Goal: Task Accomplishment & Management: Manage account settings

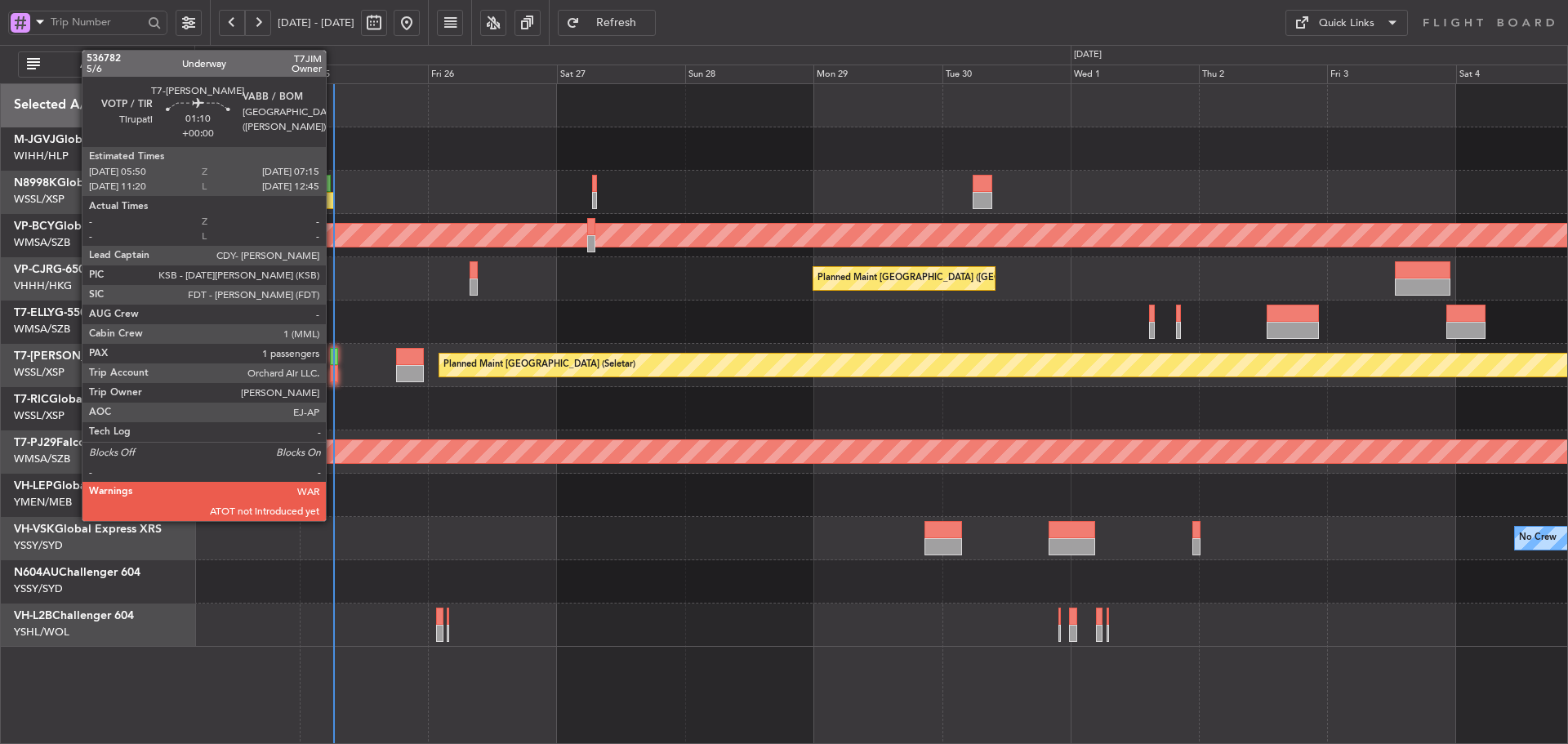
click at [333, 360] on div at bounding box center [334, 356] width 8 height 17
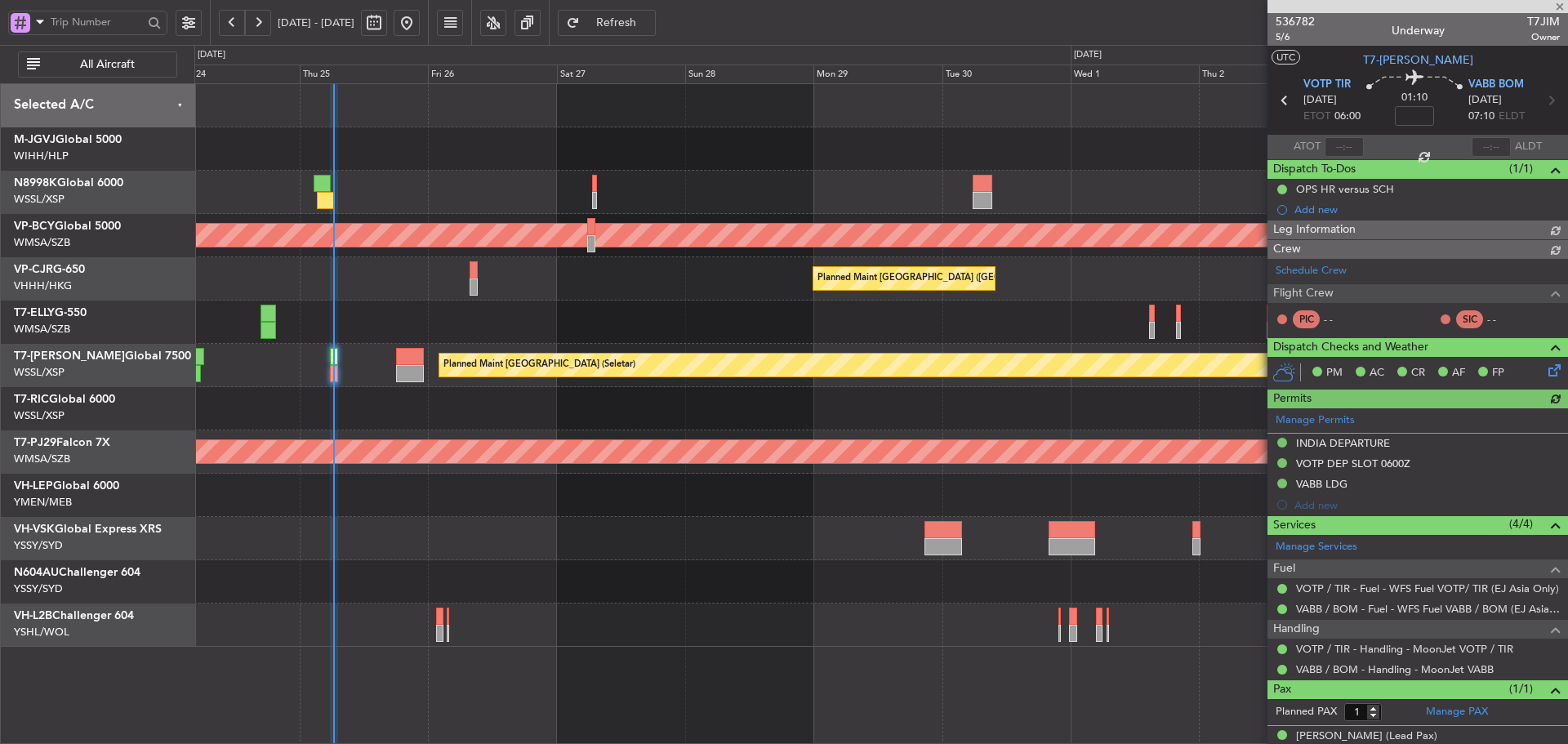
type input "[PERSON_NAME] (HHAFI)"
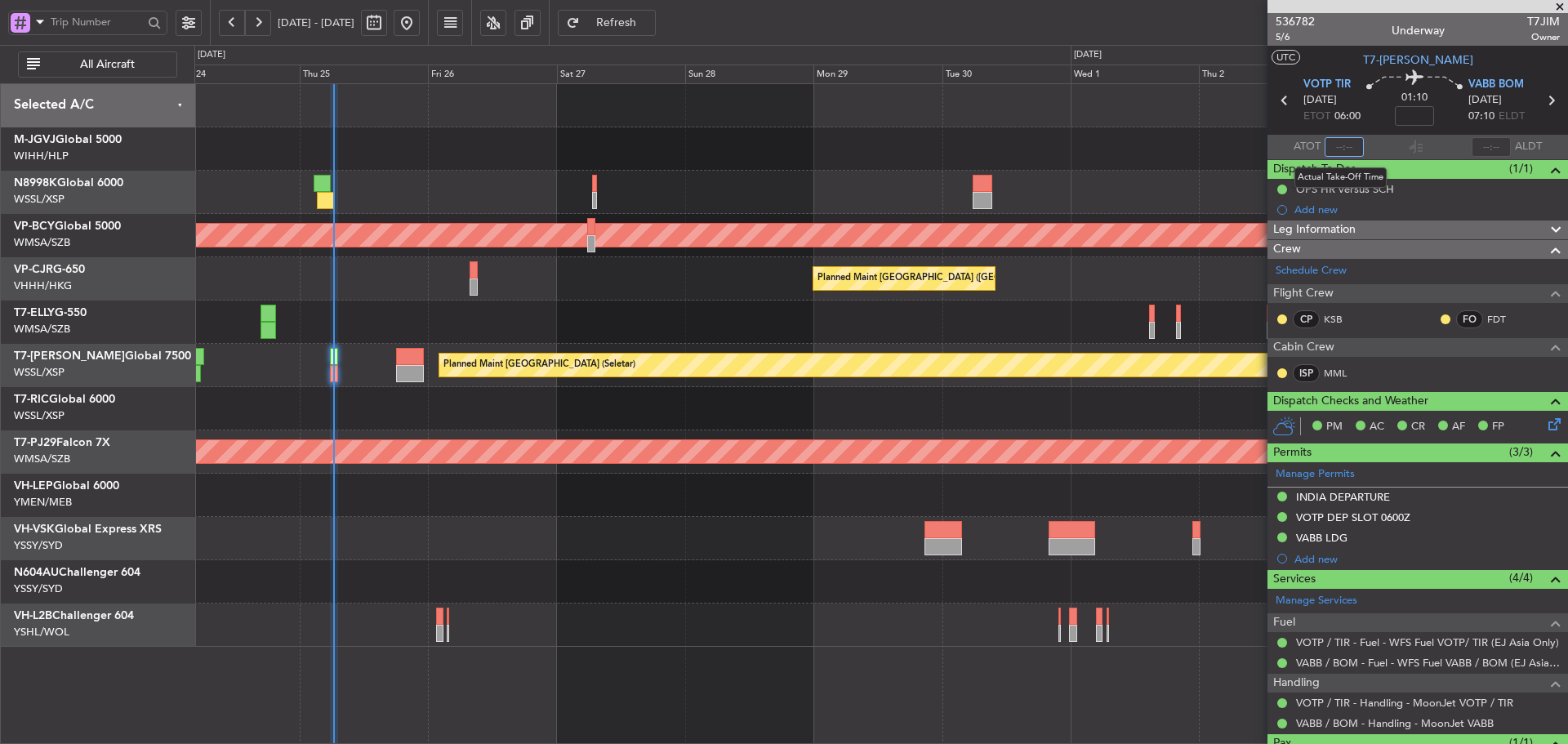
click at [1336, 146] on input "text" at bounding box center [1344, 147] width 40 height 20
click at [1378, 153] on section "ATOT 0605 ALDT" at bounding box center [1416, 147] width 300 height 25
type input "06:05"
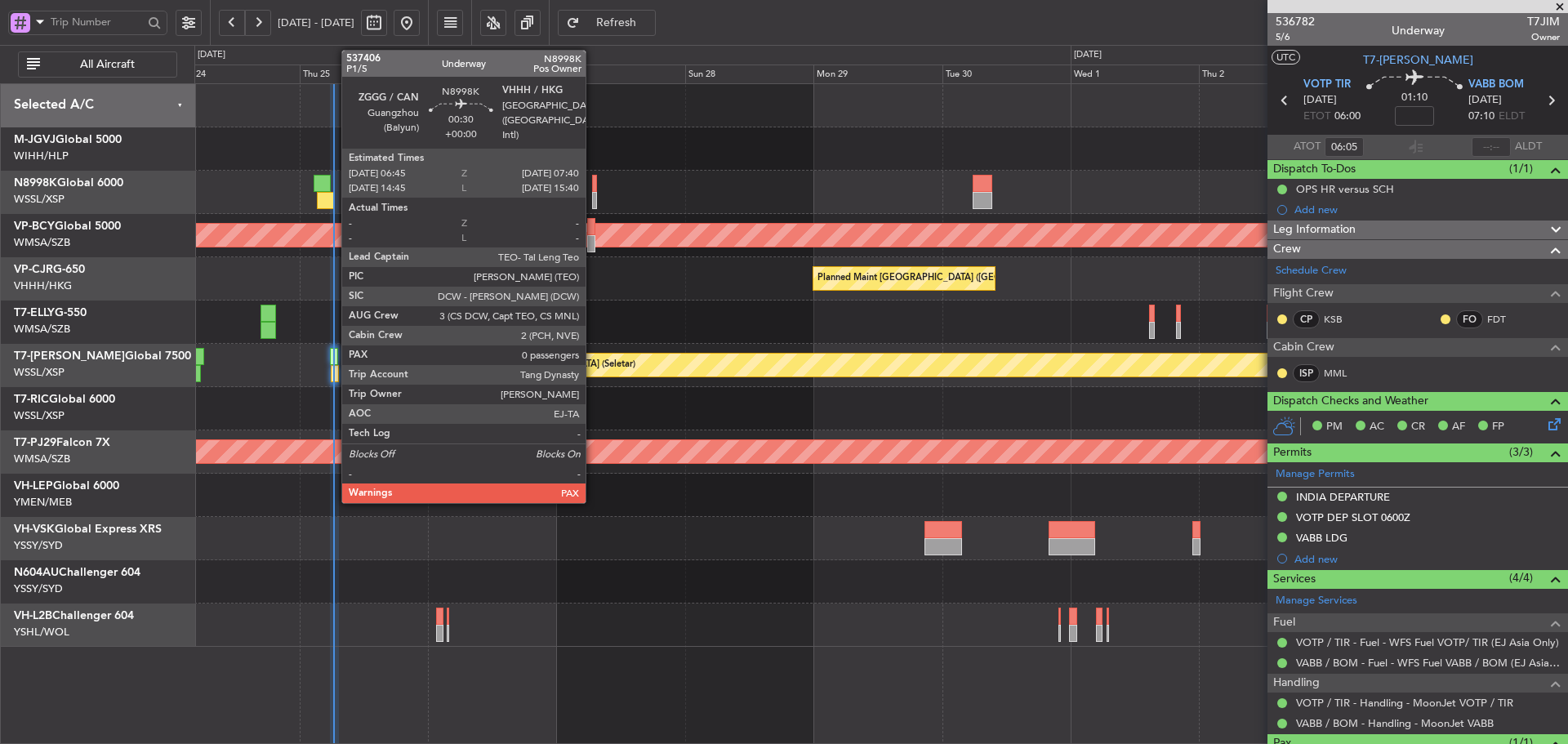
click at [592, 183] on div at bounding box center [595, 182] width 6 height 17
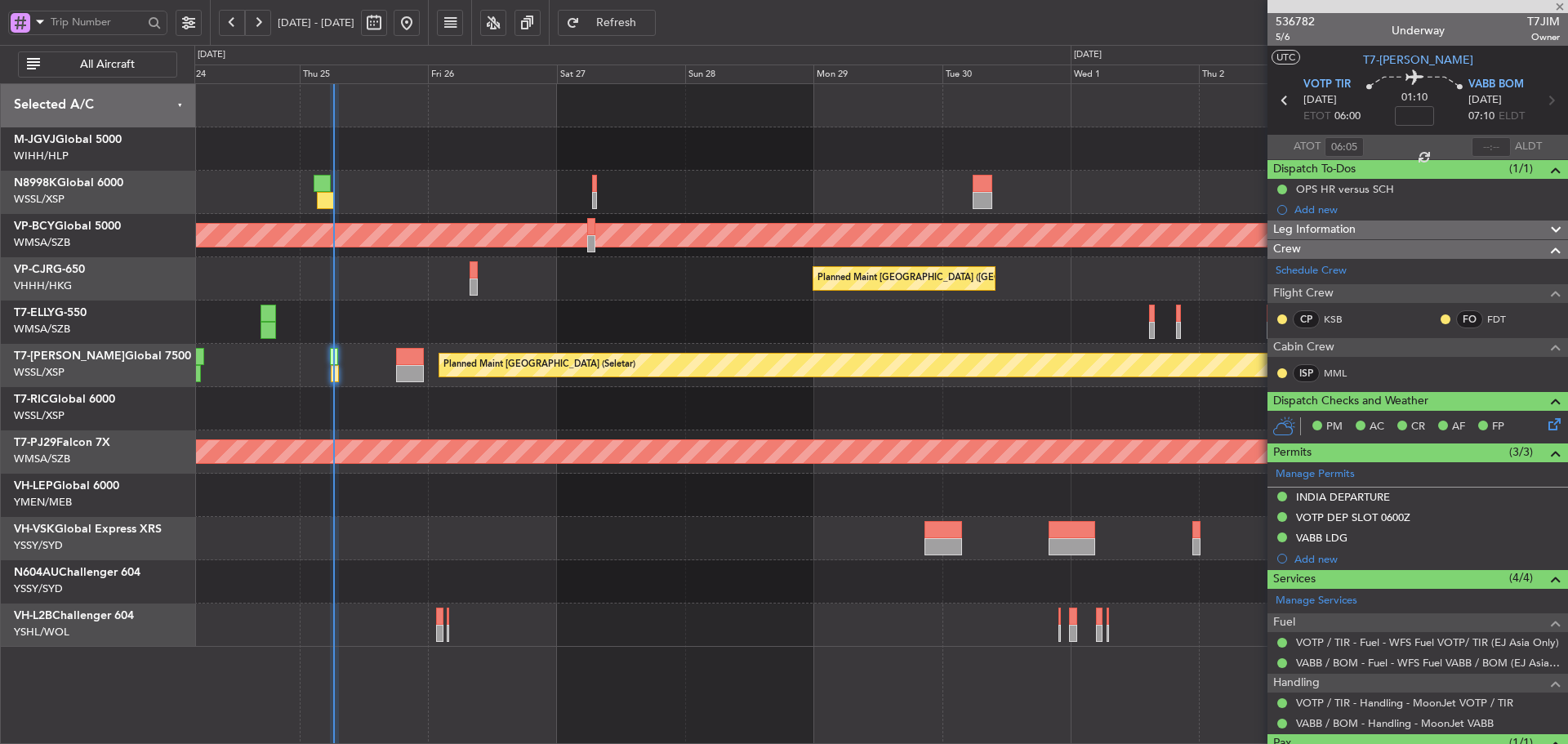
type input "0"
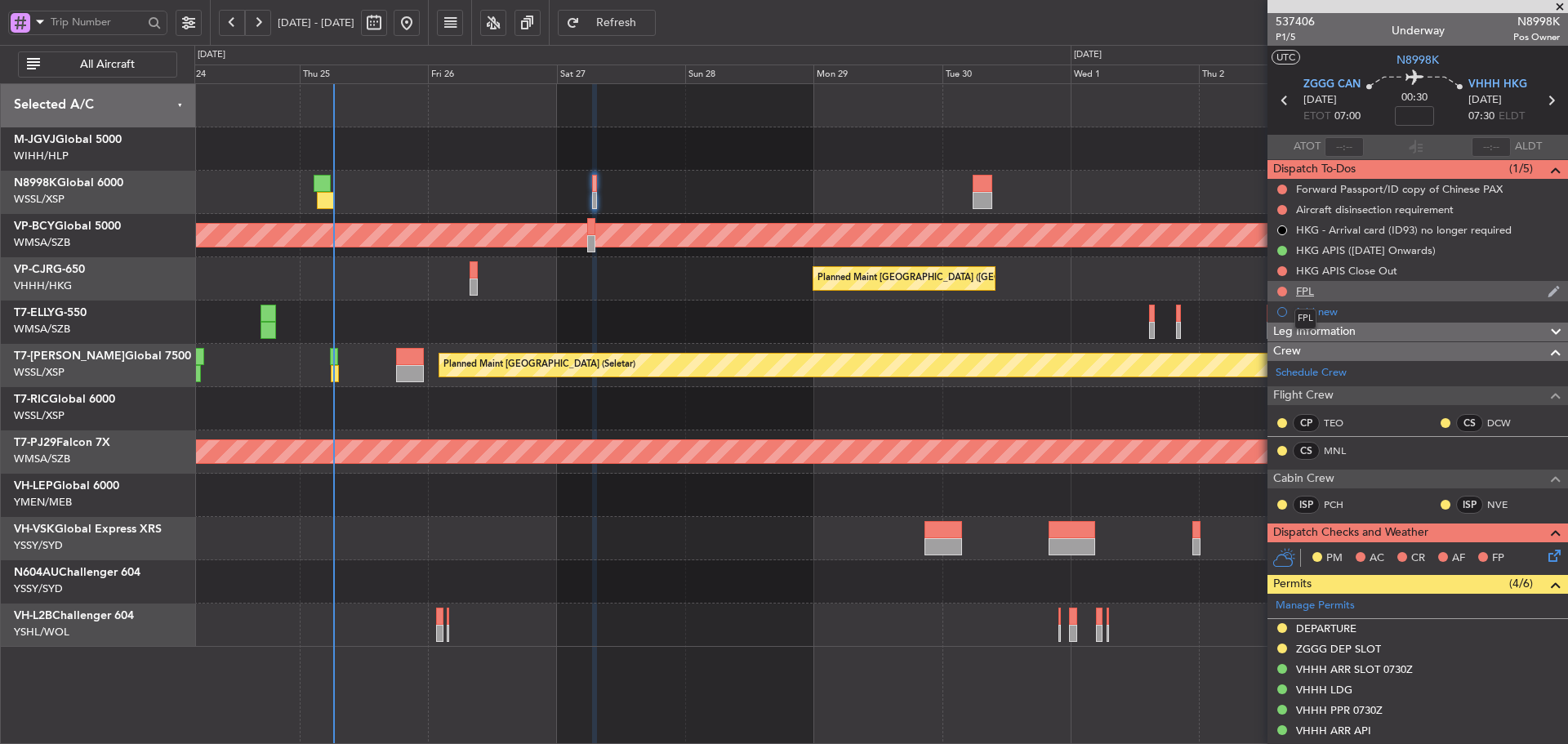
click at [1312, 294] on div "FPL" at bounding box center [1305, 291] width 18 height 14
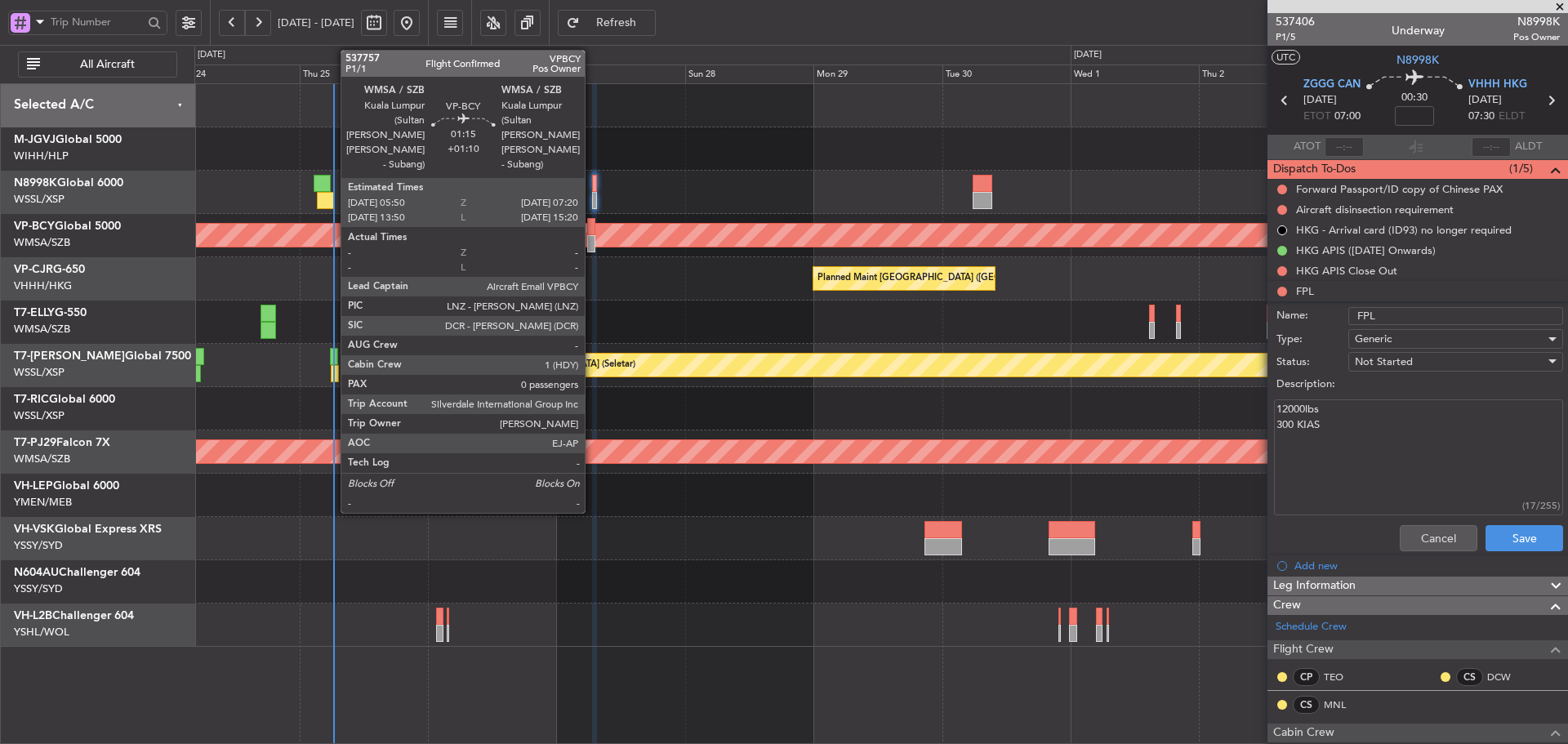
click at [592, 240] on div at bounding box center [591, 243] width 8 height 17
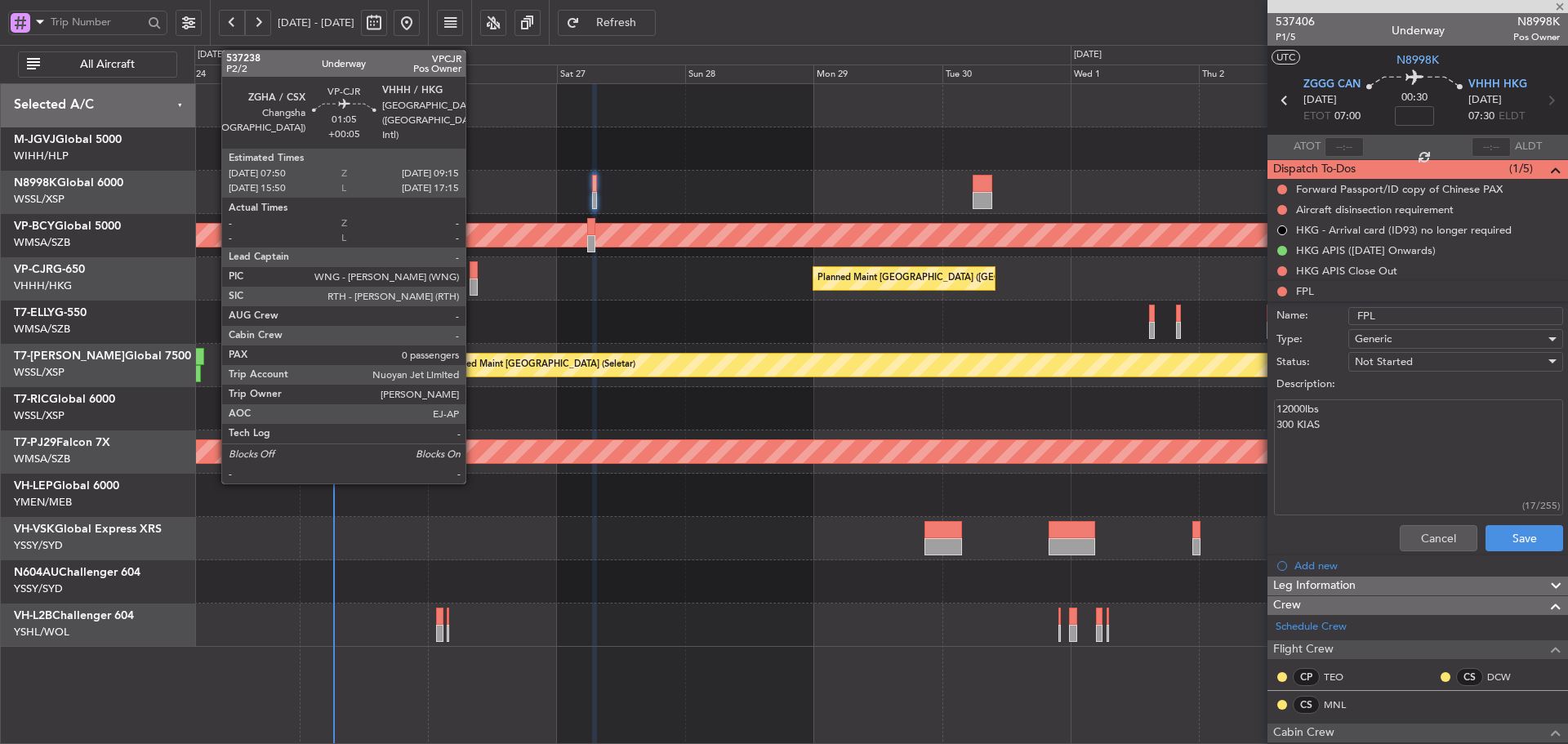
click at [471, 287] on div at bounding box center [473, 286] width 8 height 17
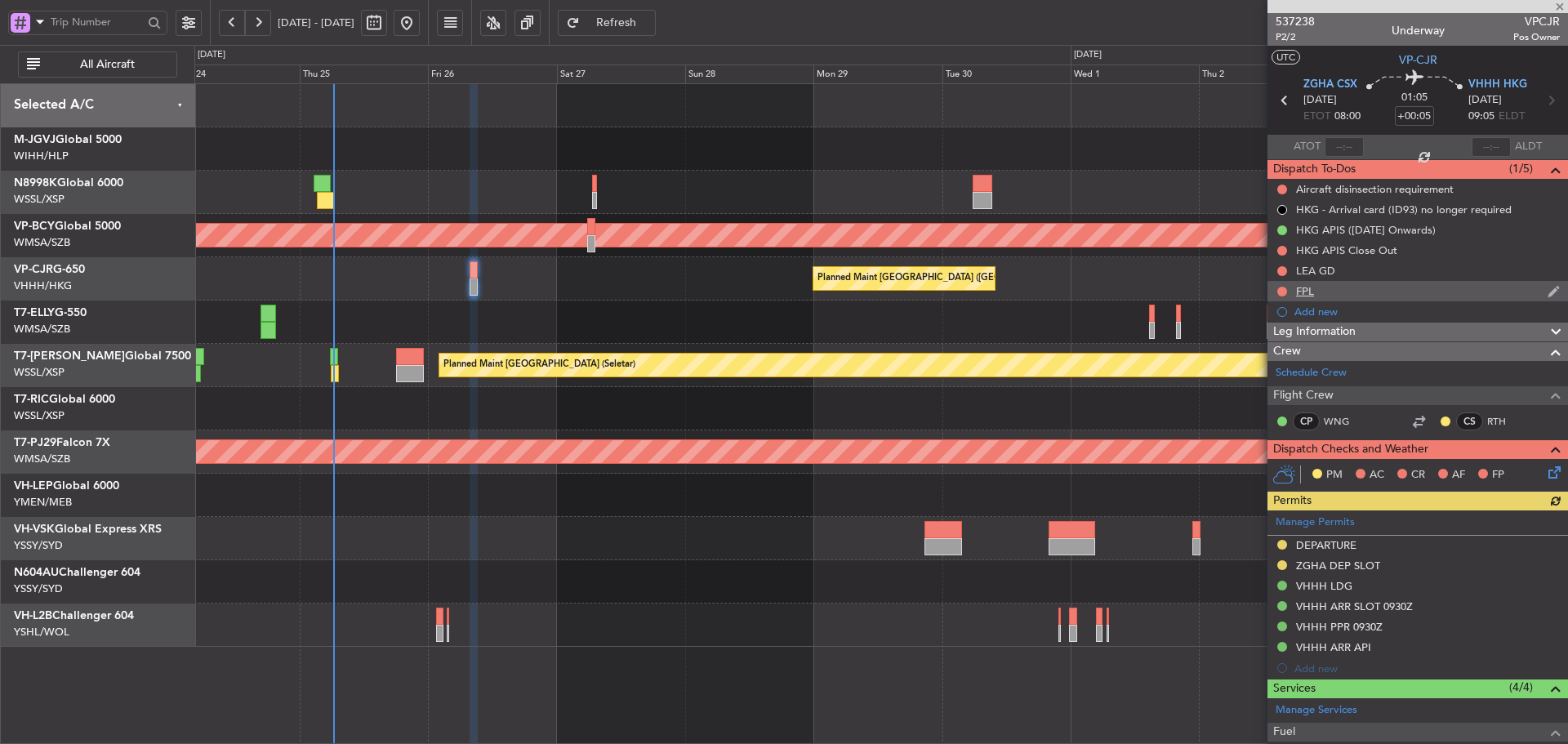
click at [1309, 288] on div "FPL" at bounding box center [1305, 291] width 18 height 14
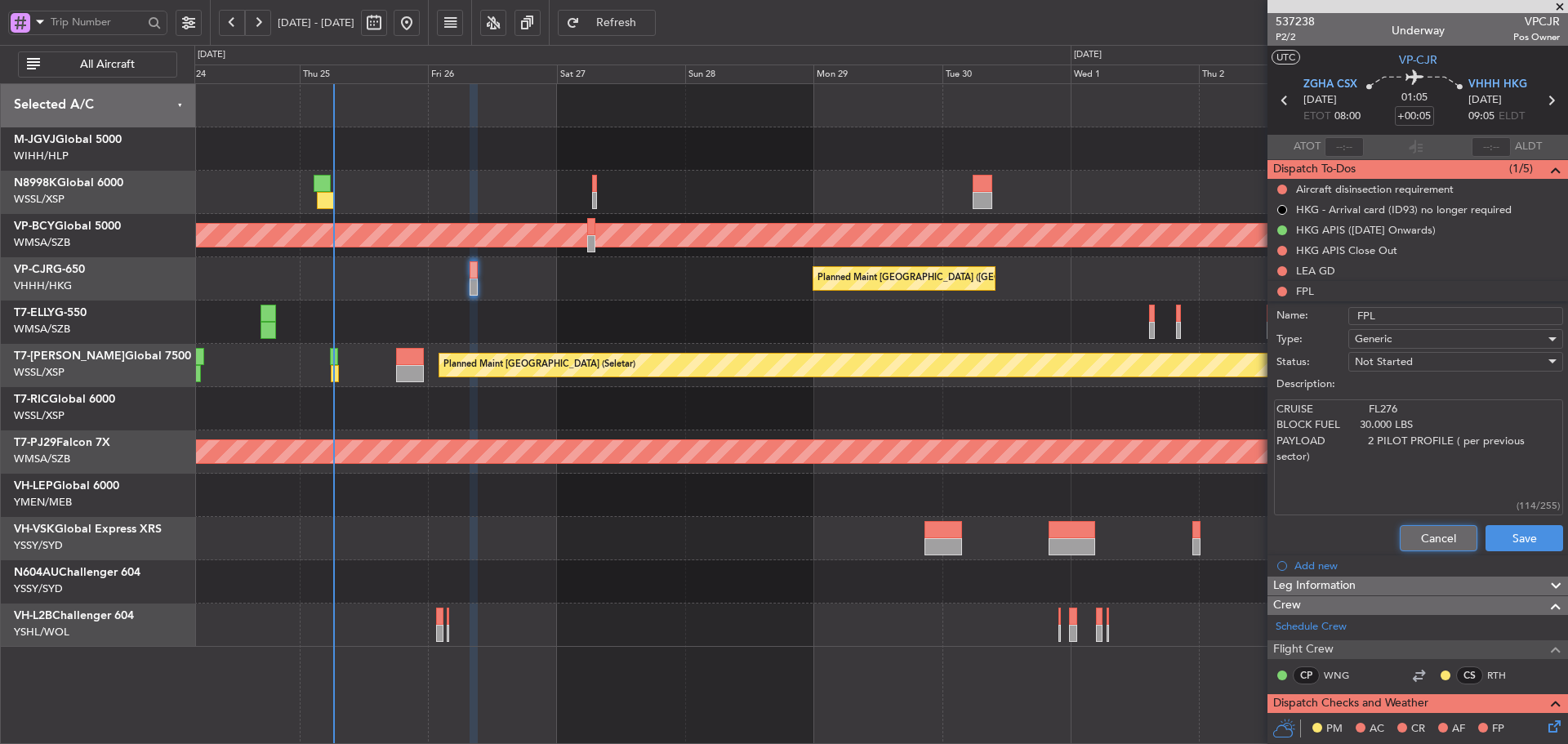
click at [1438, 537] on button "Cancel" at bounding box center [1438, 538] width 77 height 26
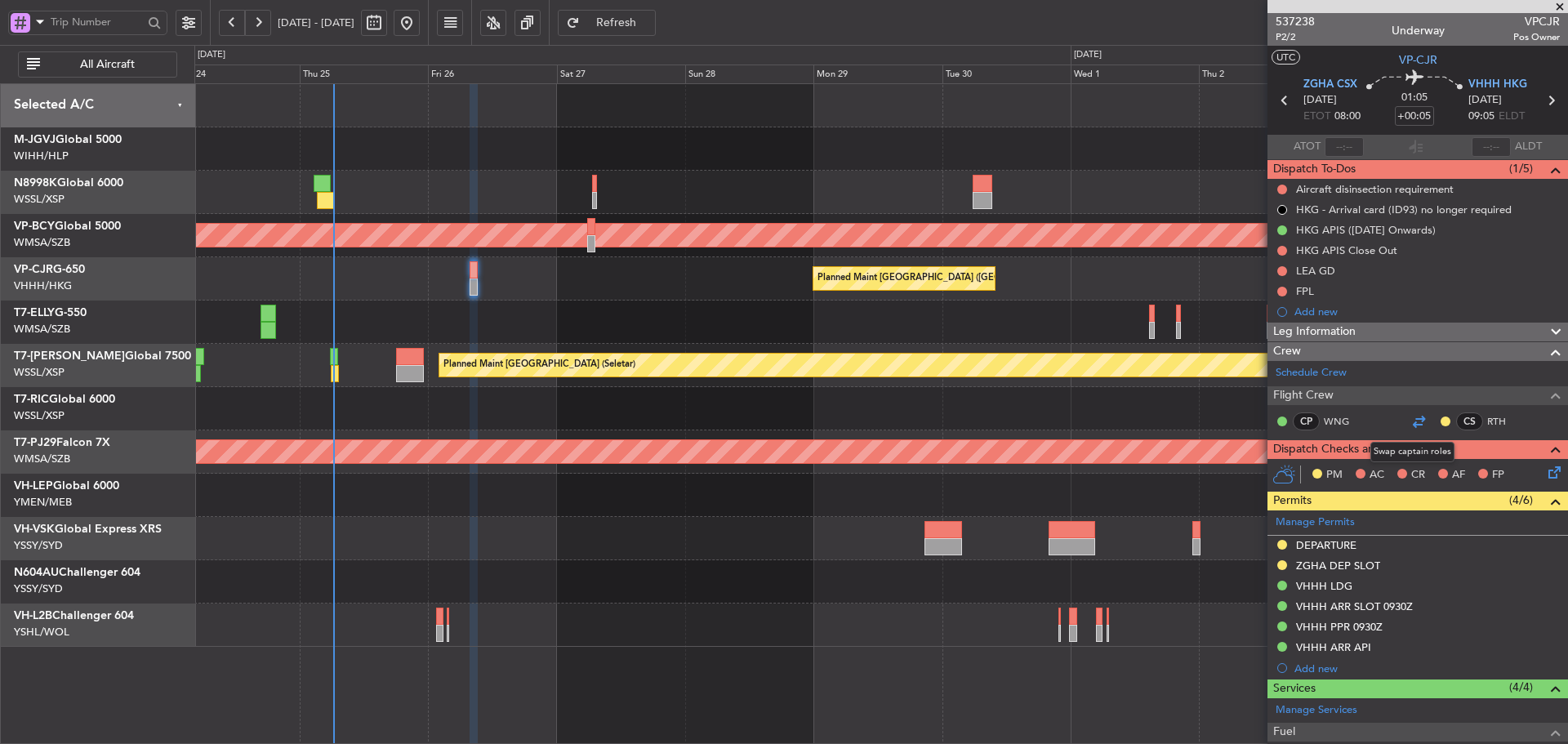
click at [1412, 421] on div at bounding box center [1418, 421] width 20 height 20
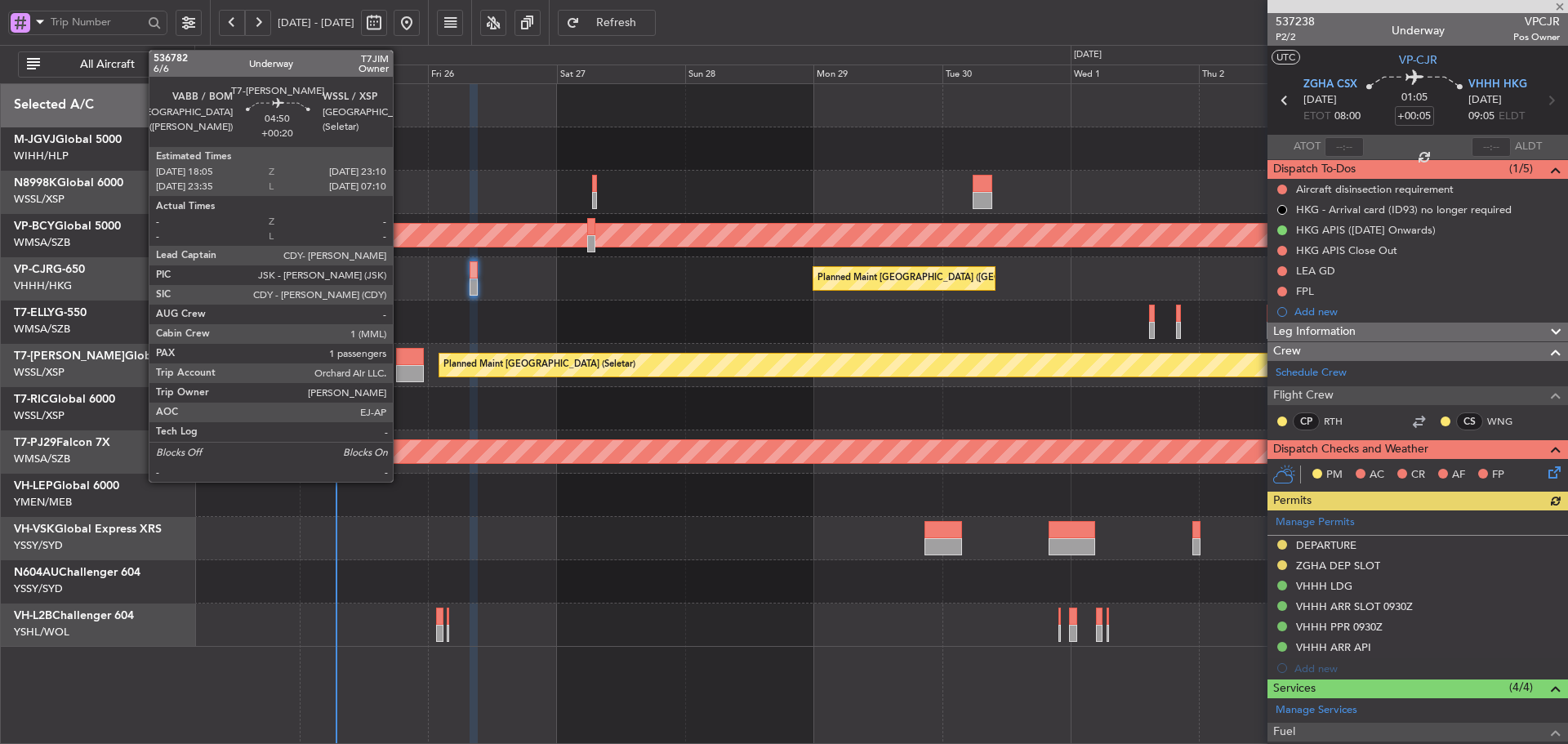
click at [400, 367] on div at bounding box center [410, 372] width 28 height 17
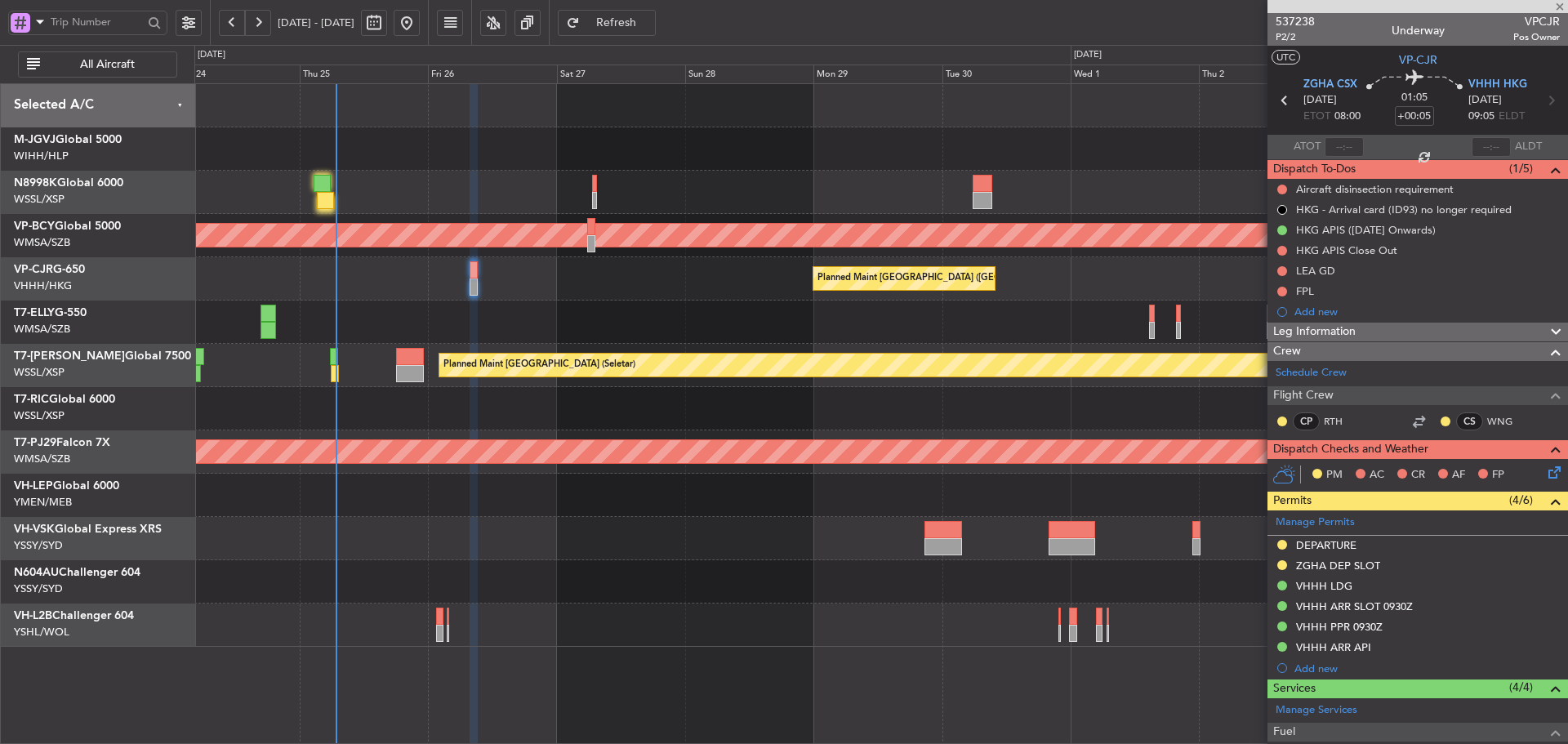
type input "+00:20"
type input "1"
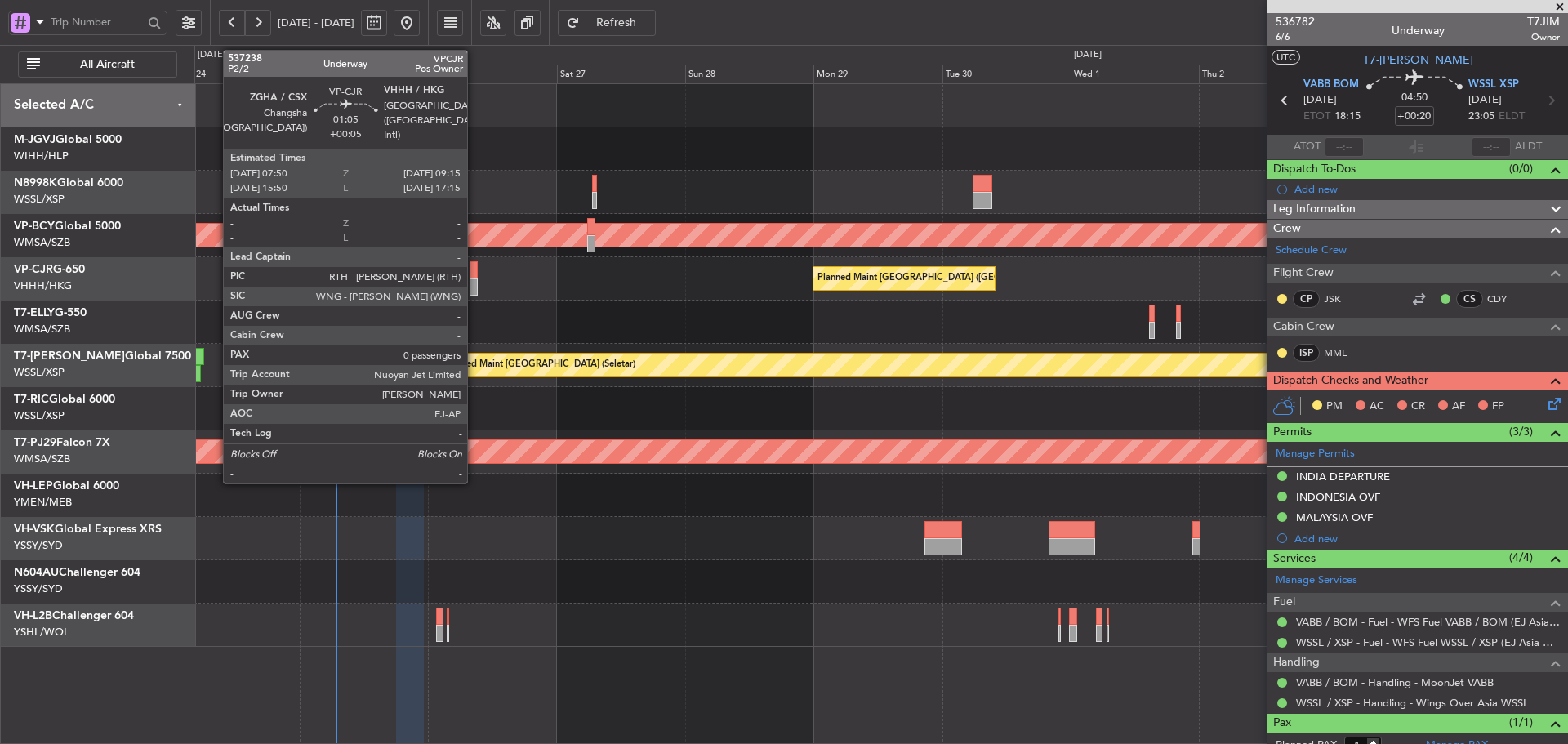
click at [474, 271] on div at bounding box center [473, 269] width 8 height 17
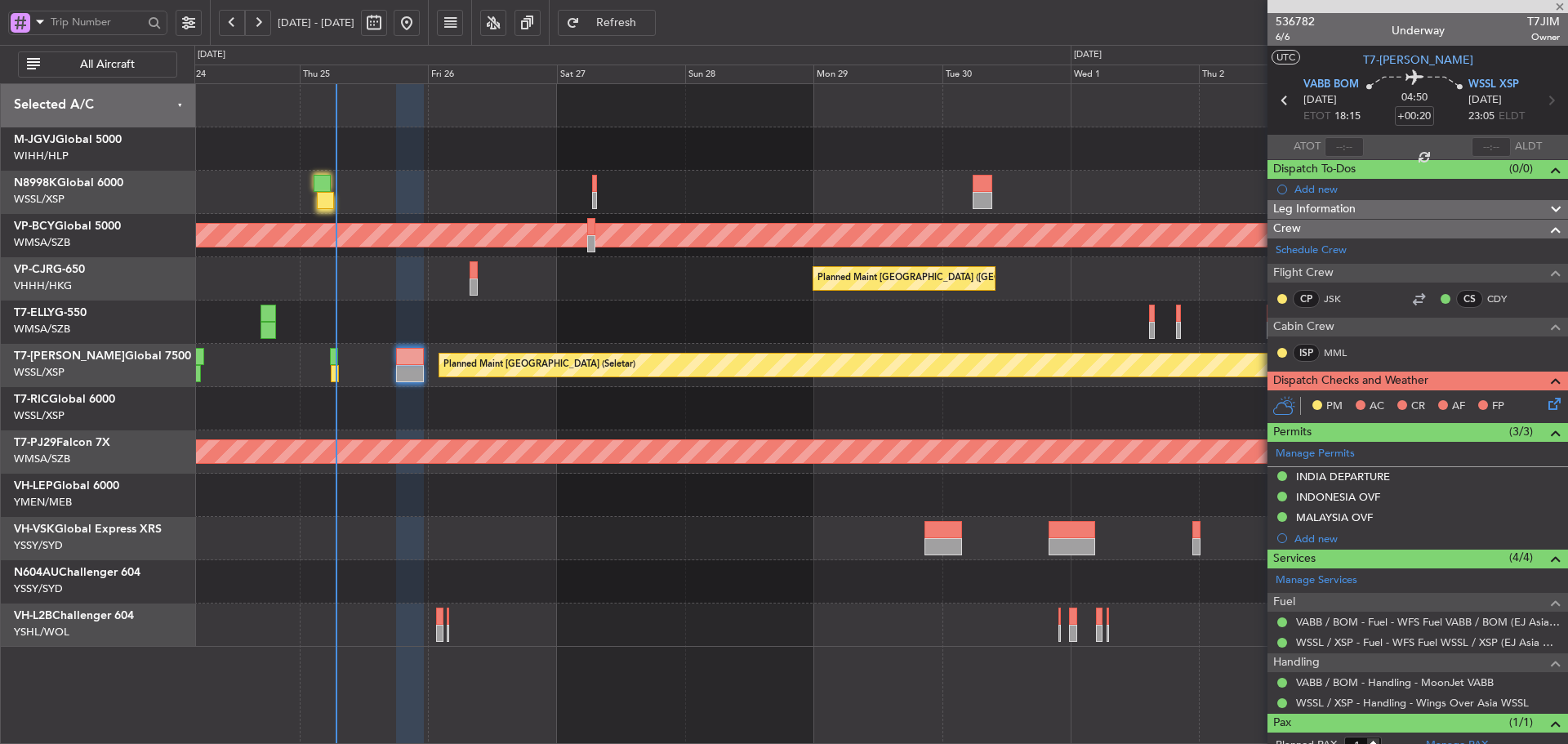
type input "+00:05"
type input "0"
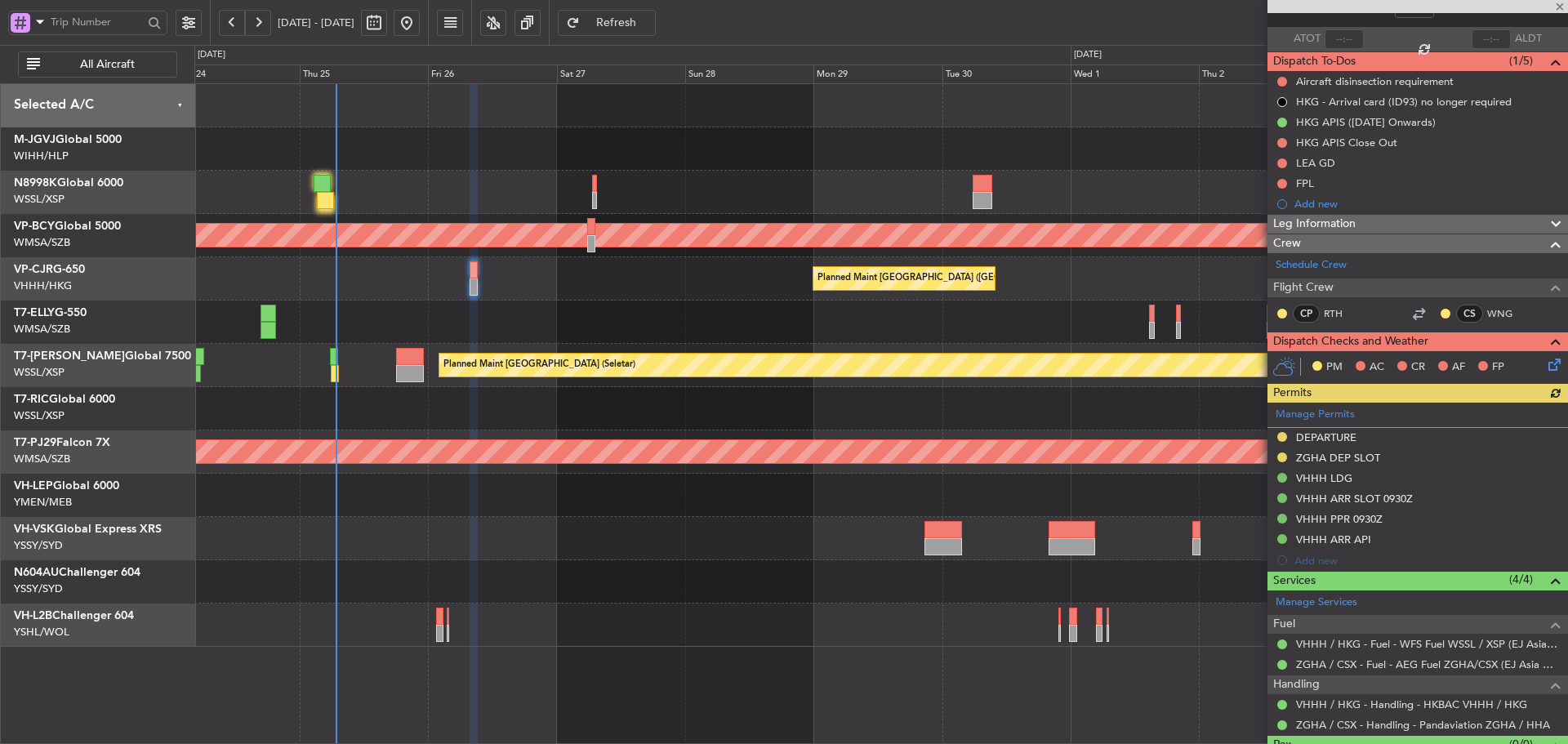
scroll to position [145, 0]
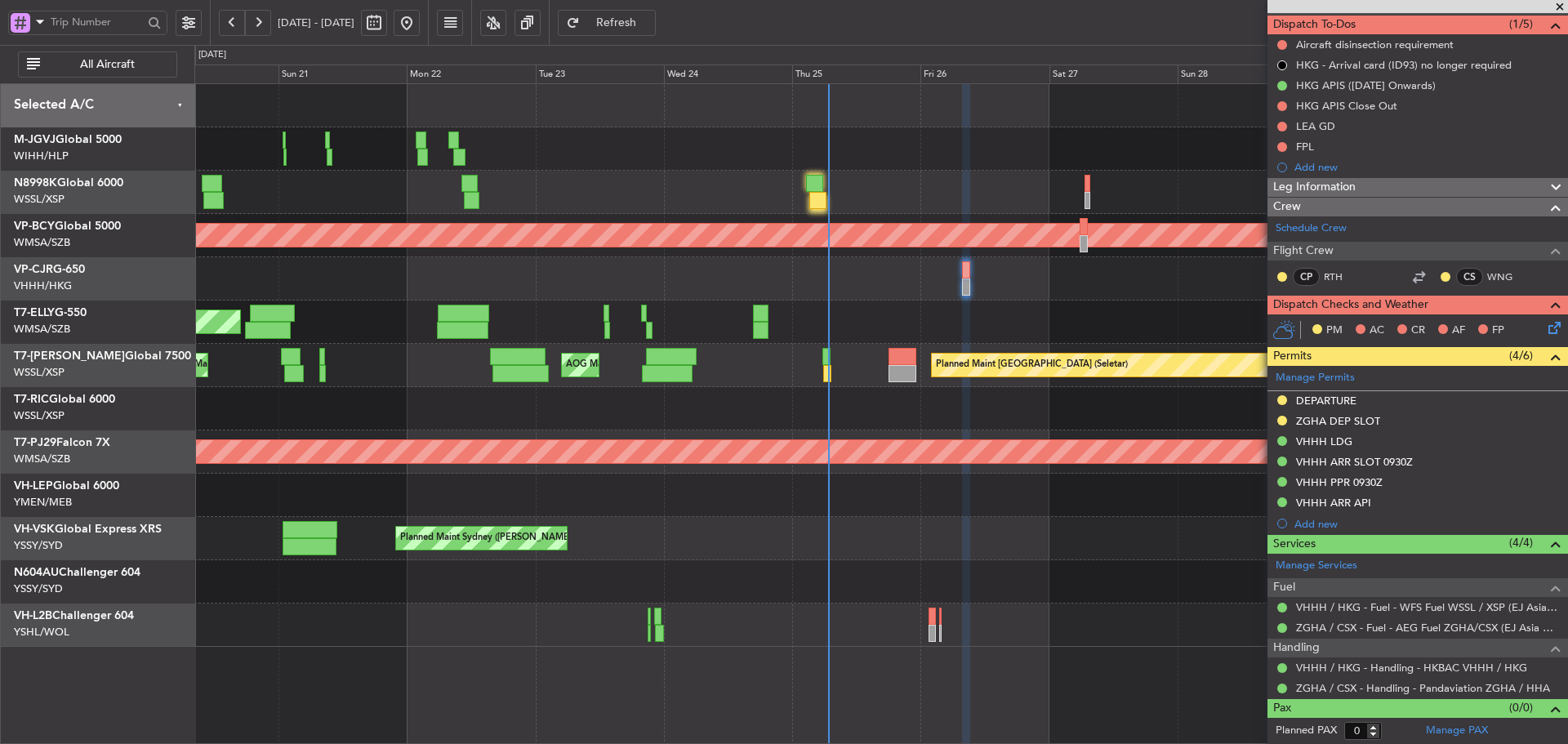
click at [806, 359] on div "Planned Maint [GEOGRAPHIC_DATA] (Seletar) [PERSON_NAME] Jakarta (Halim Intl) [P…" at bounding box center [881, 366] width 1373 height 563
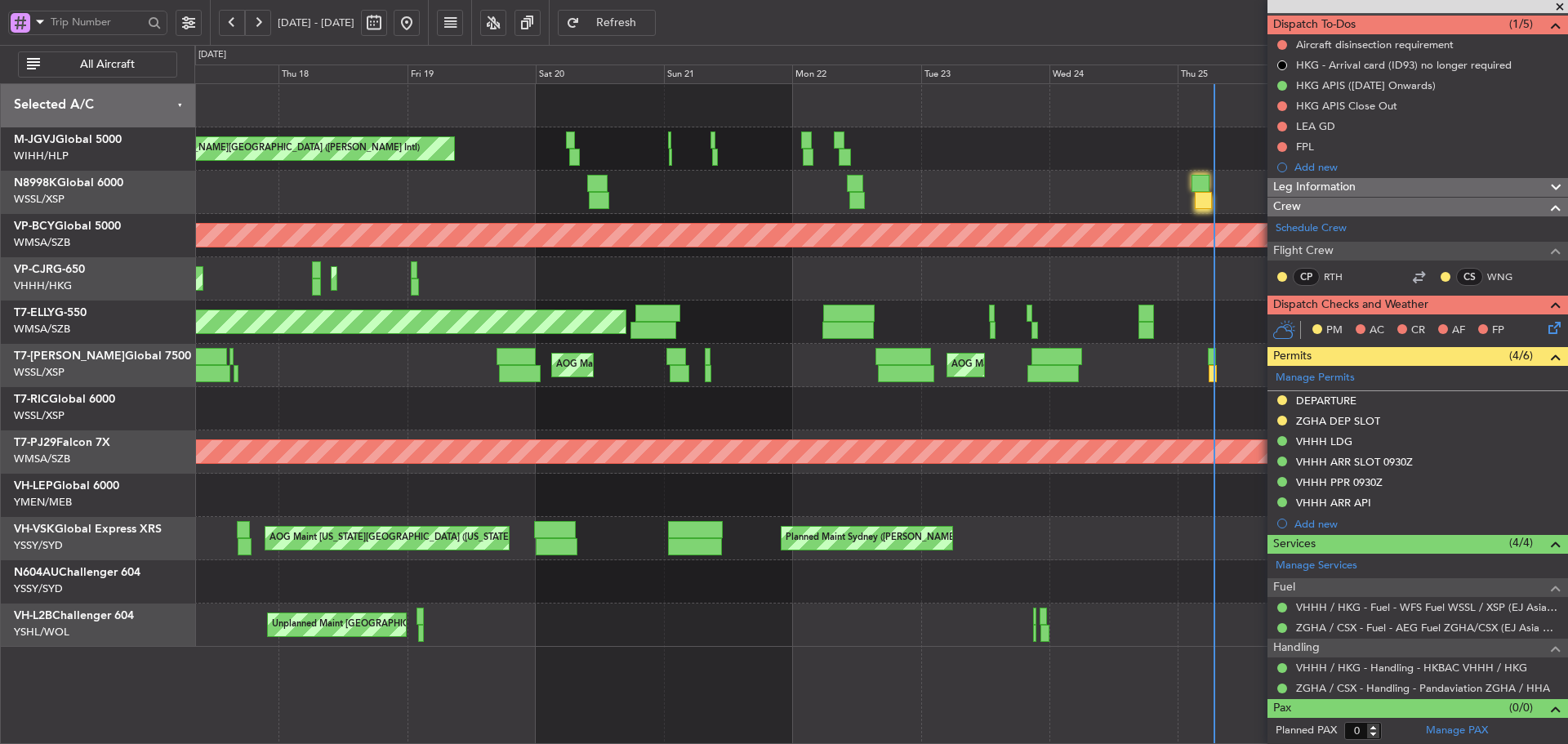
click at [823, 297] on div "Planned Maint [GEOGRAPHIC_DATA] ([GEOGRAPHIC_DATA] Intl) Planned Maint [GEOGRAP…" at bounding box center [881, 279] width 1373 height 44
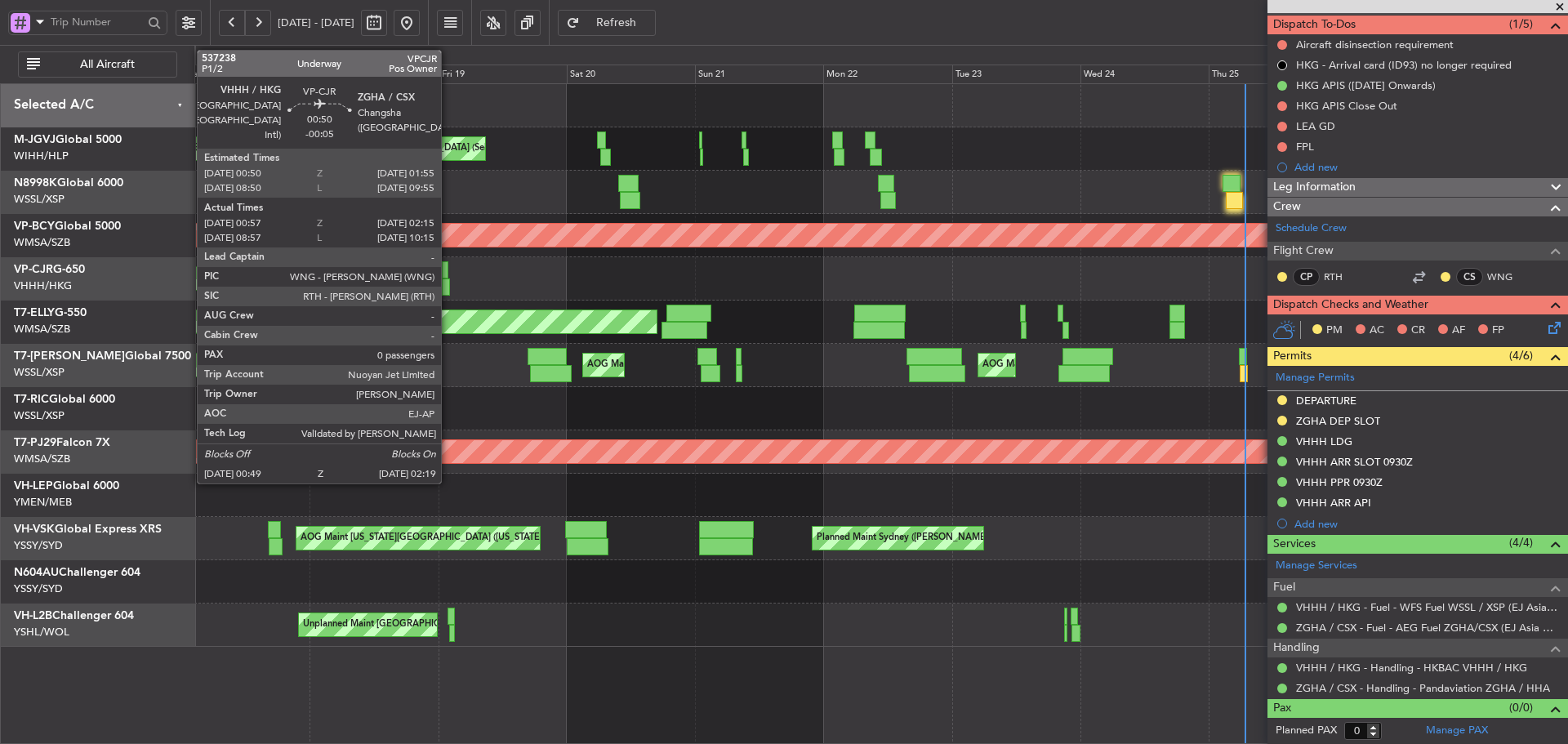
click at [449, 284] on div at bounding box center [446, 286] width 8 height 17
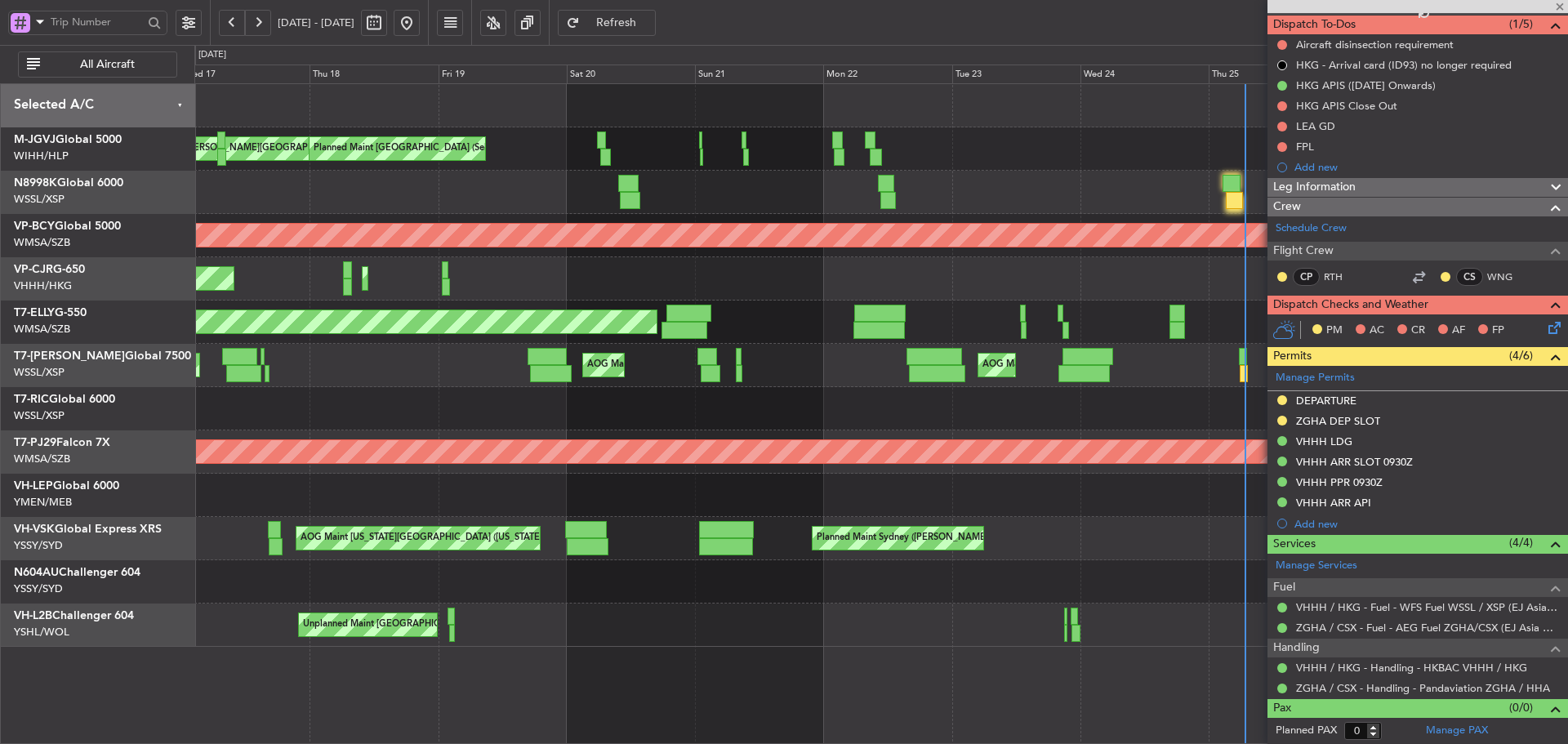
type input "-00:05"
type input "01:07"
type input "02:10"
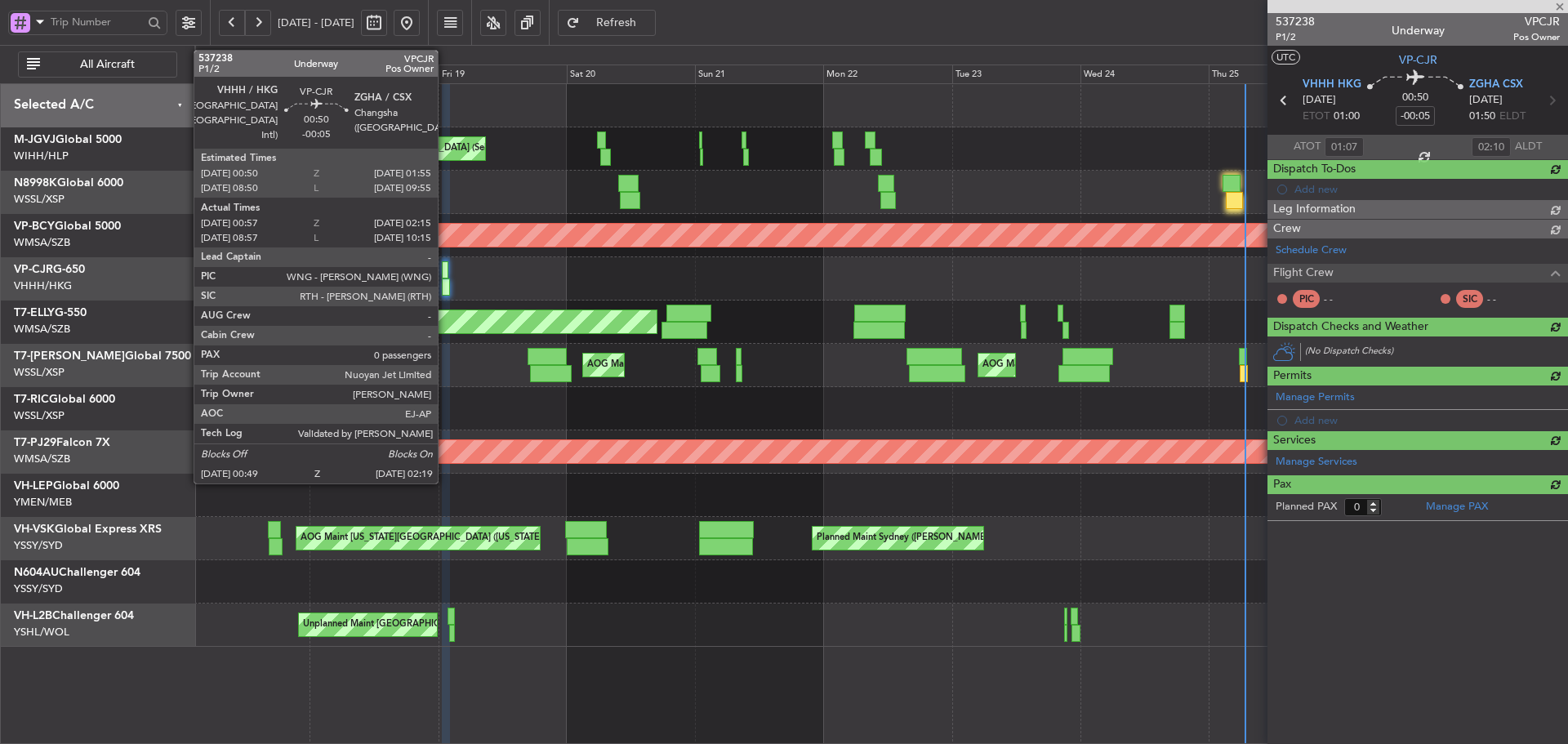
click at [445, 283] on div at bounding box center [446, 286] width 8 height 17
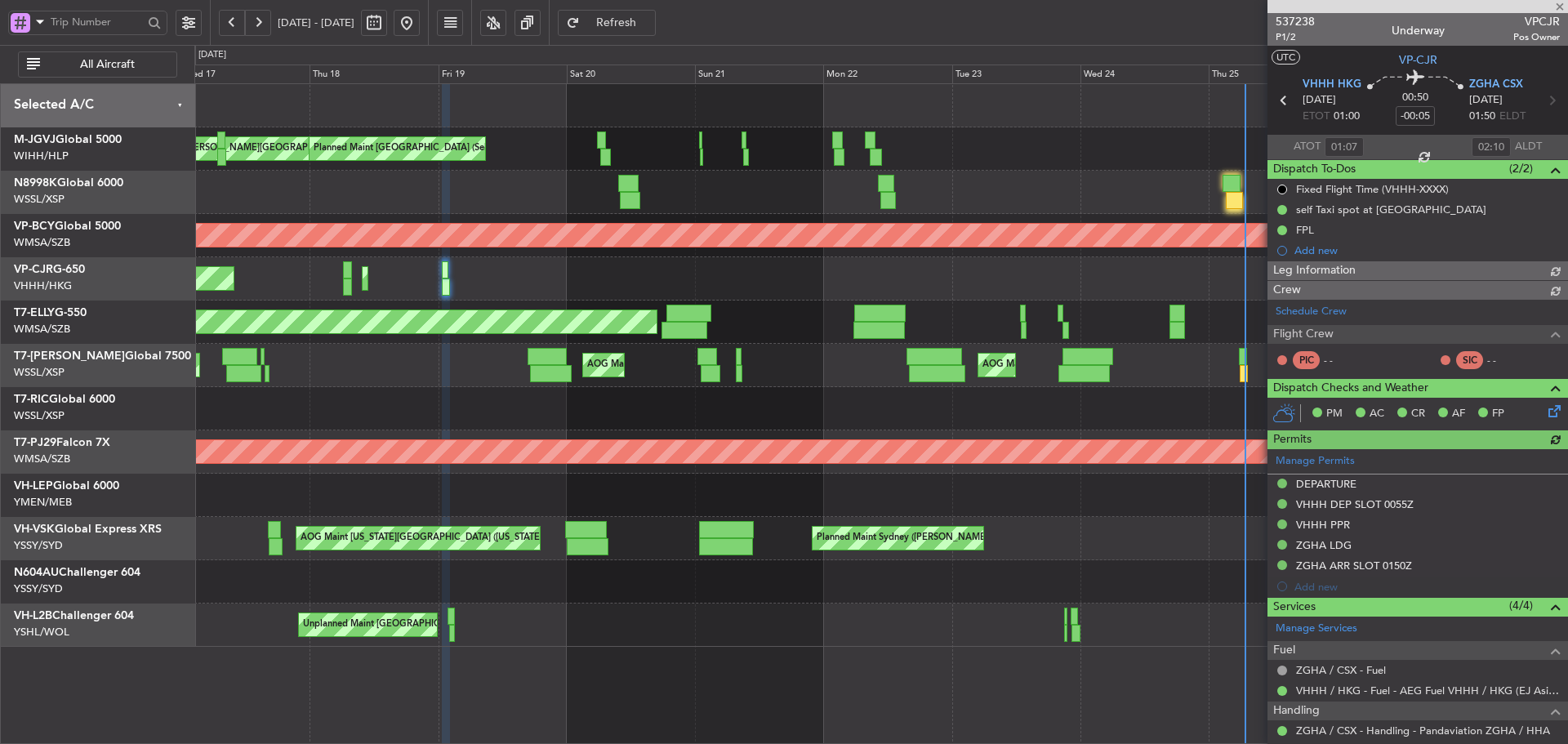
type input "[PERSON_NAME] (KYA)"
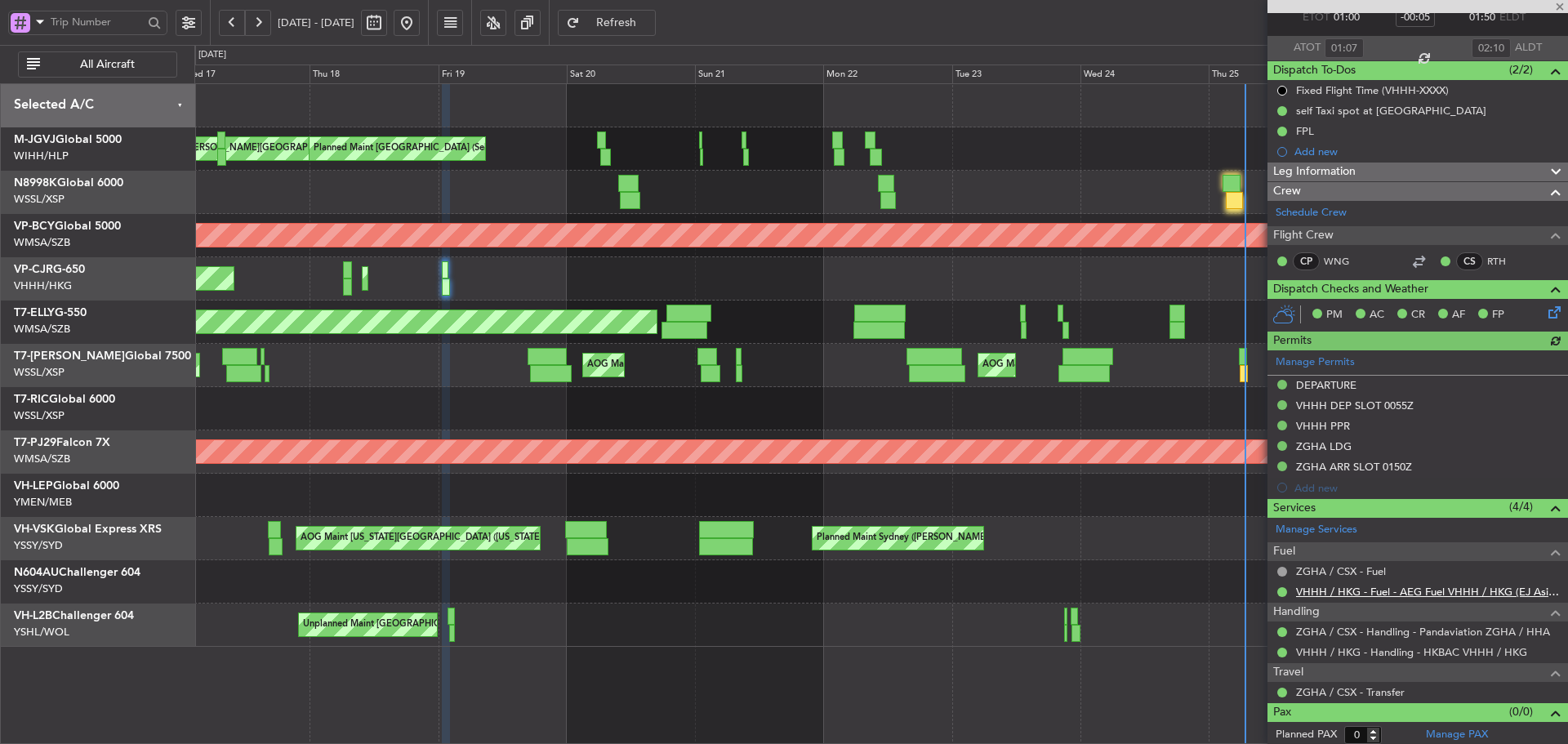
scroll to position [103, 0]
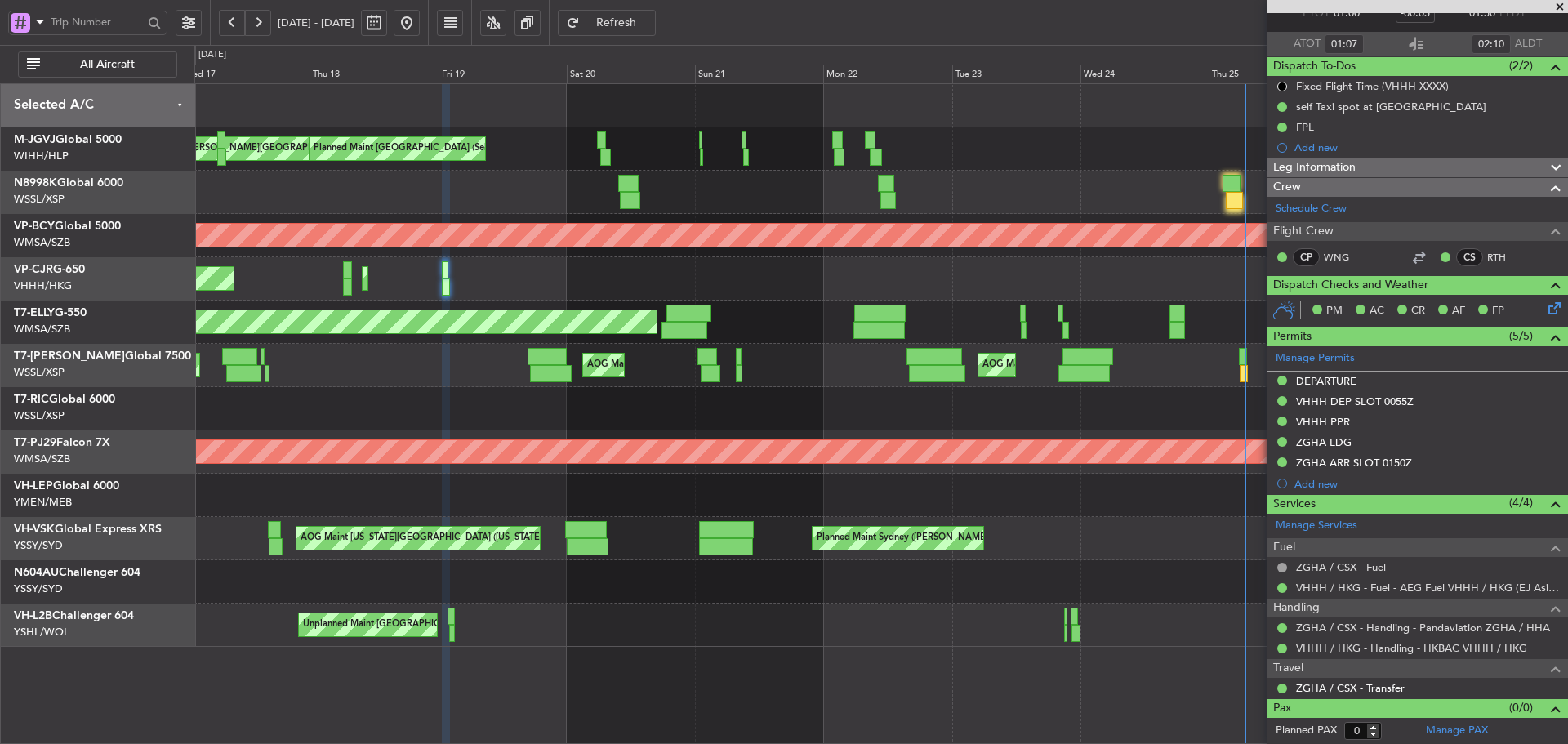
click at [1371, 686] on link "ZGHA / CSX - Transfer" at bounding box center [1350, 688] width 109 height 14
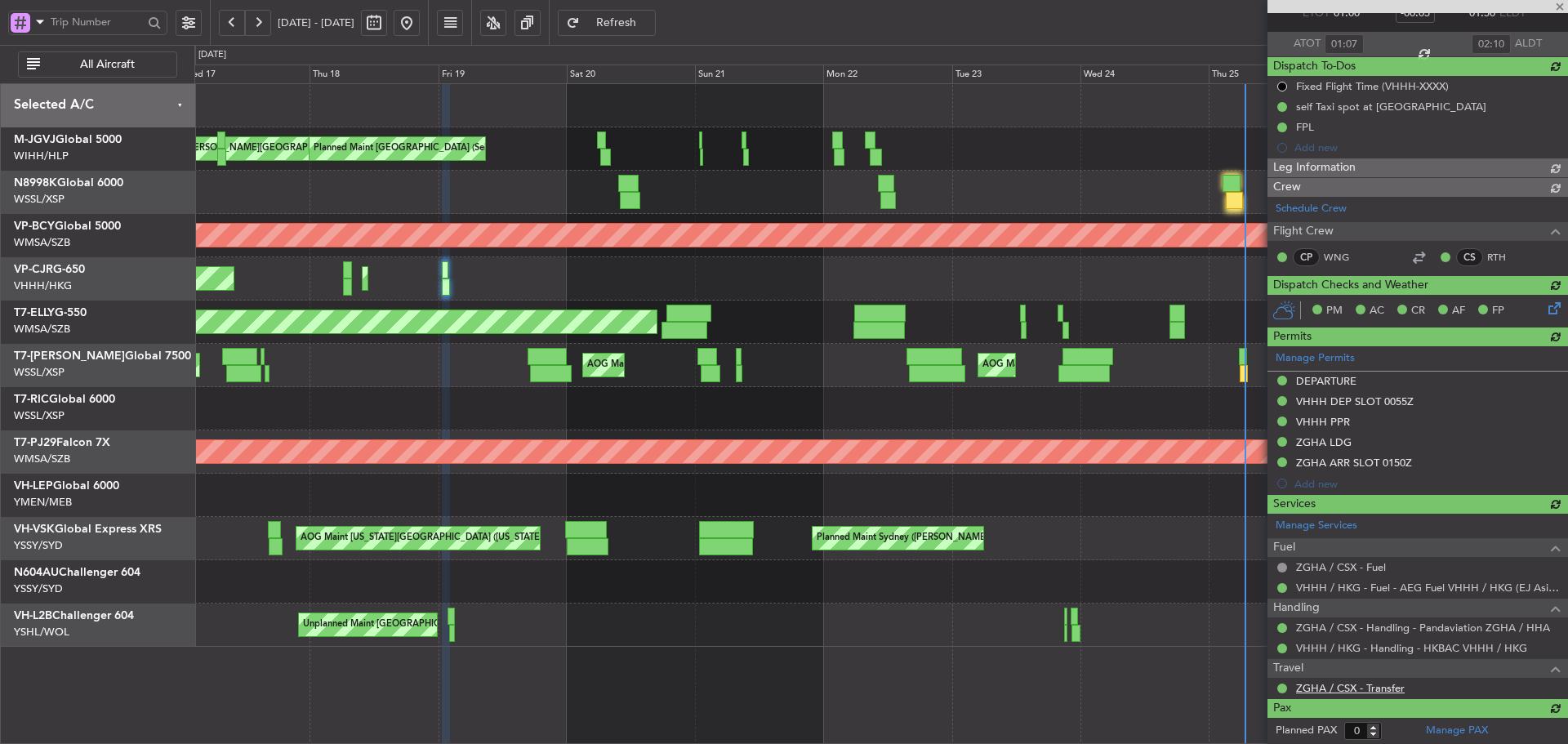
type input "[PERSON_NAME] (KYA)"
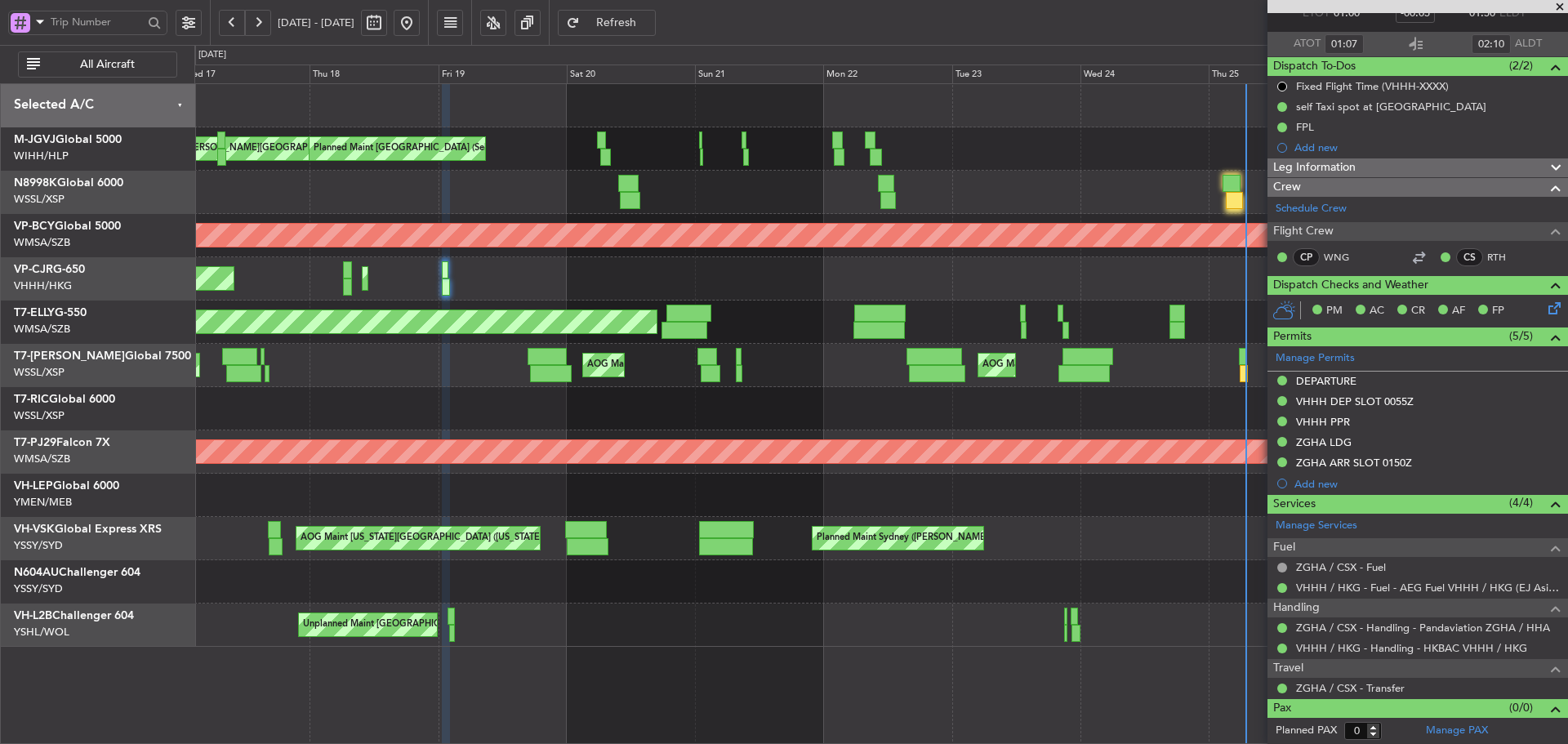
click at [420, 28] on button at bounding box center [406, 23] width 26 height 26
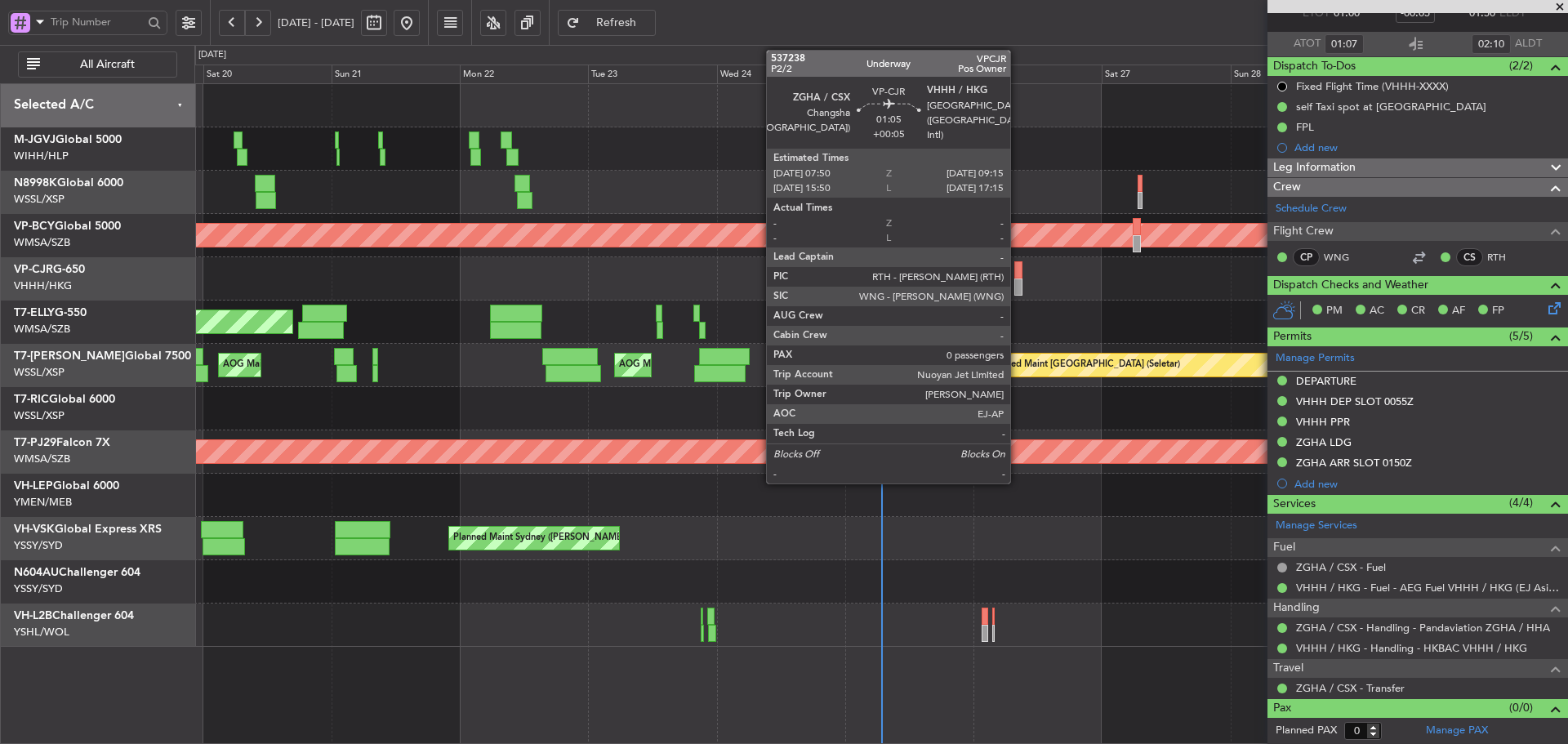
click at [1017, 280] on div at bounding box center [1018, 286] width 8 height 17
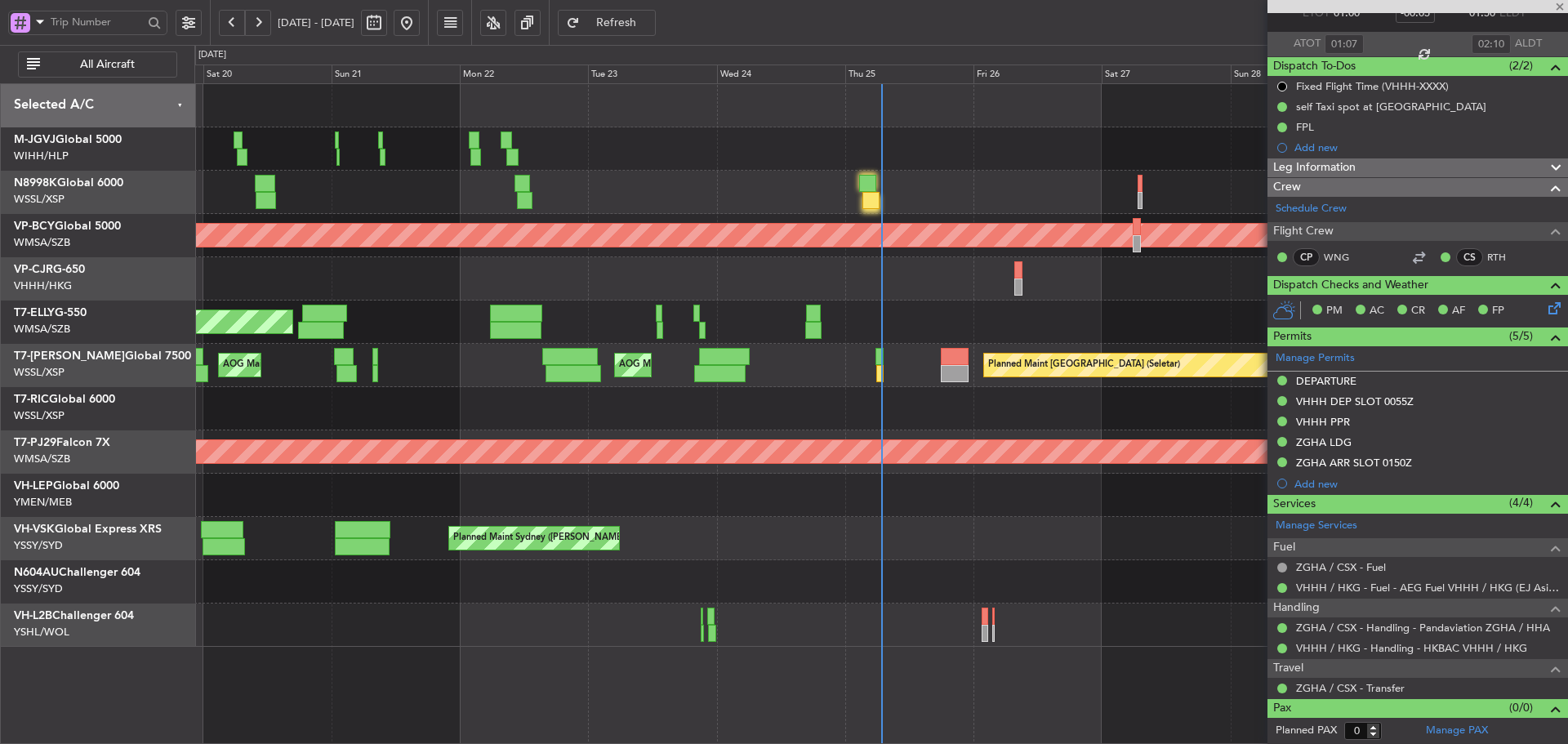
type input "+00:05"
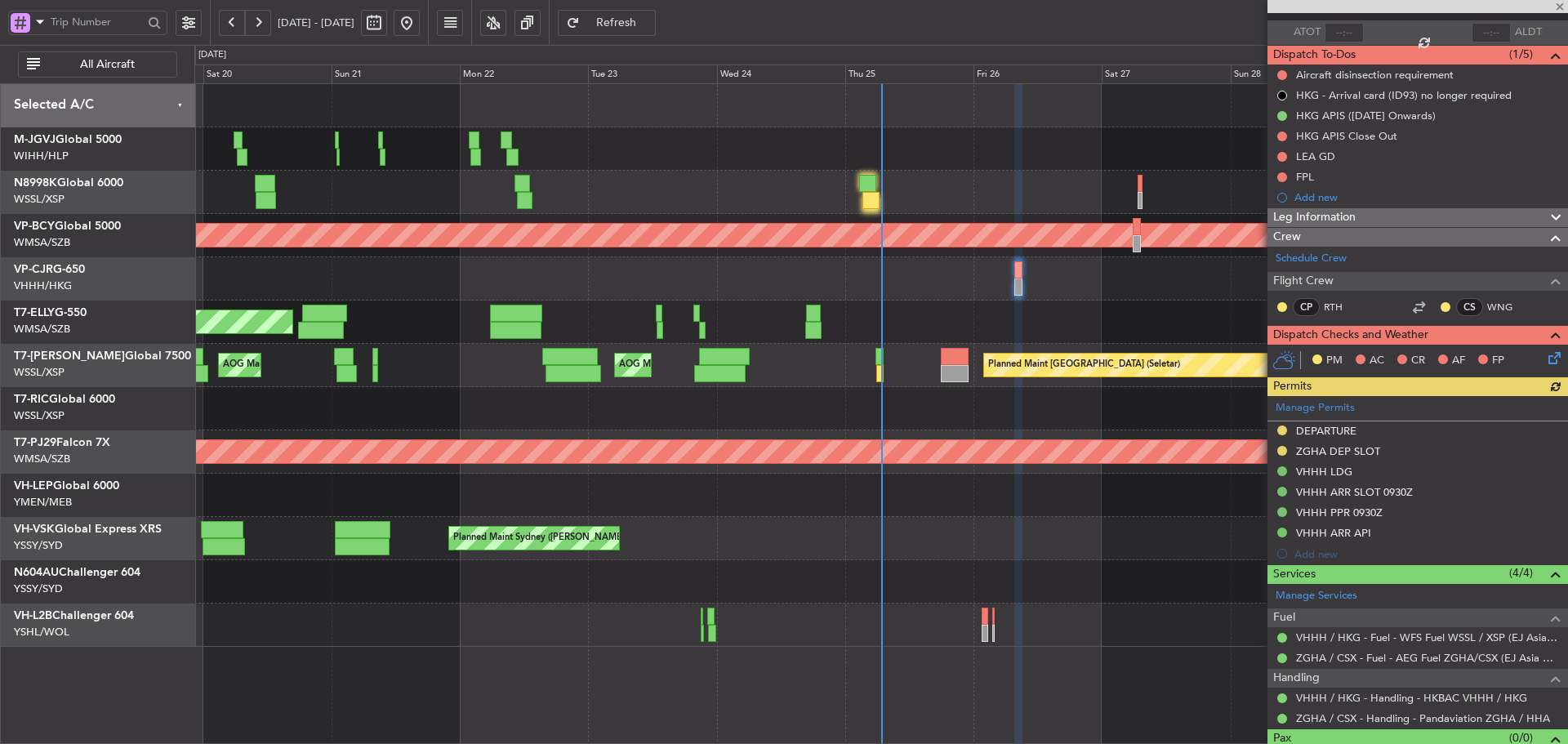
scroll to position [145, 0]
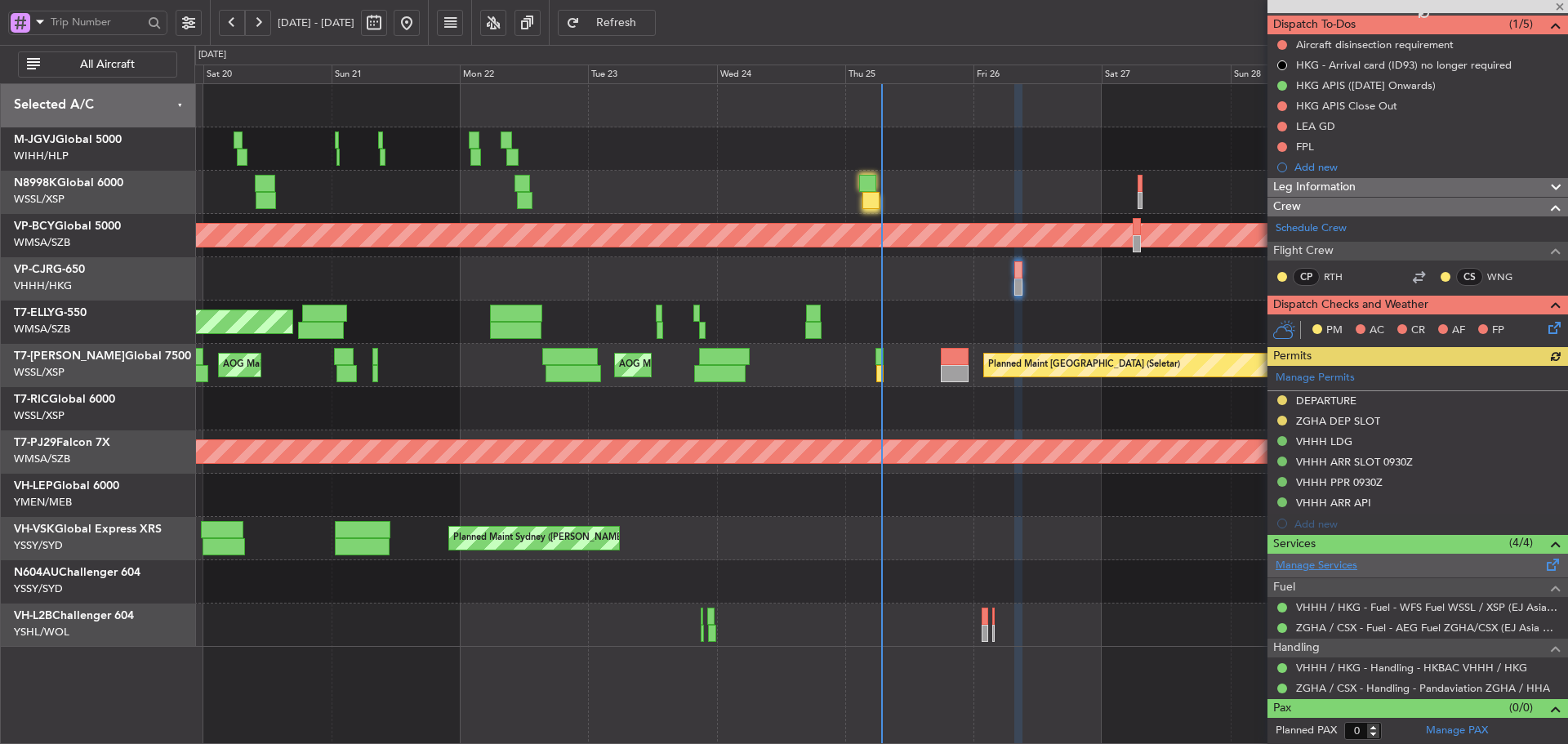
click at [1314, 567] on link "Manage Services" at bounding box center [1316, 566] width 81 height 16
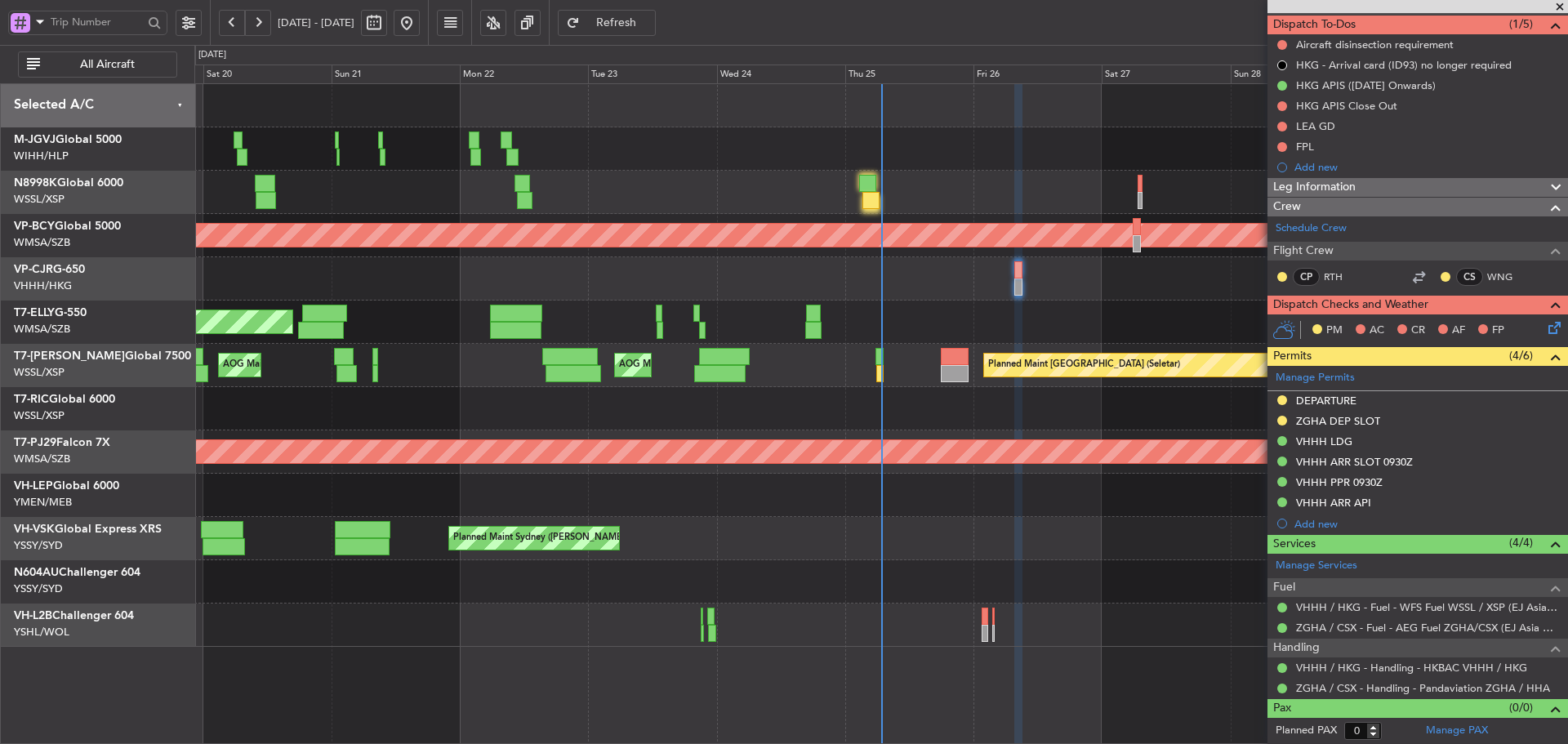
click at [650, 21] on span "Refresh" at bounding box center [617, 23] width 67 height 12
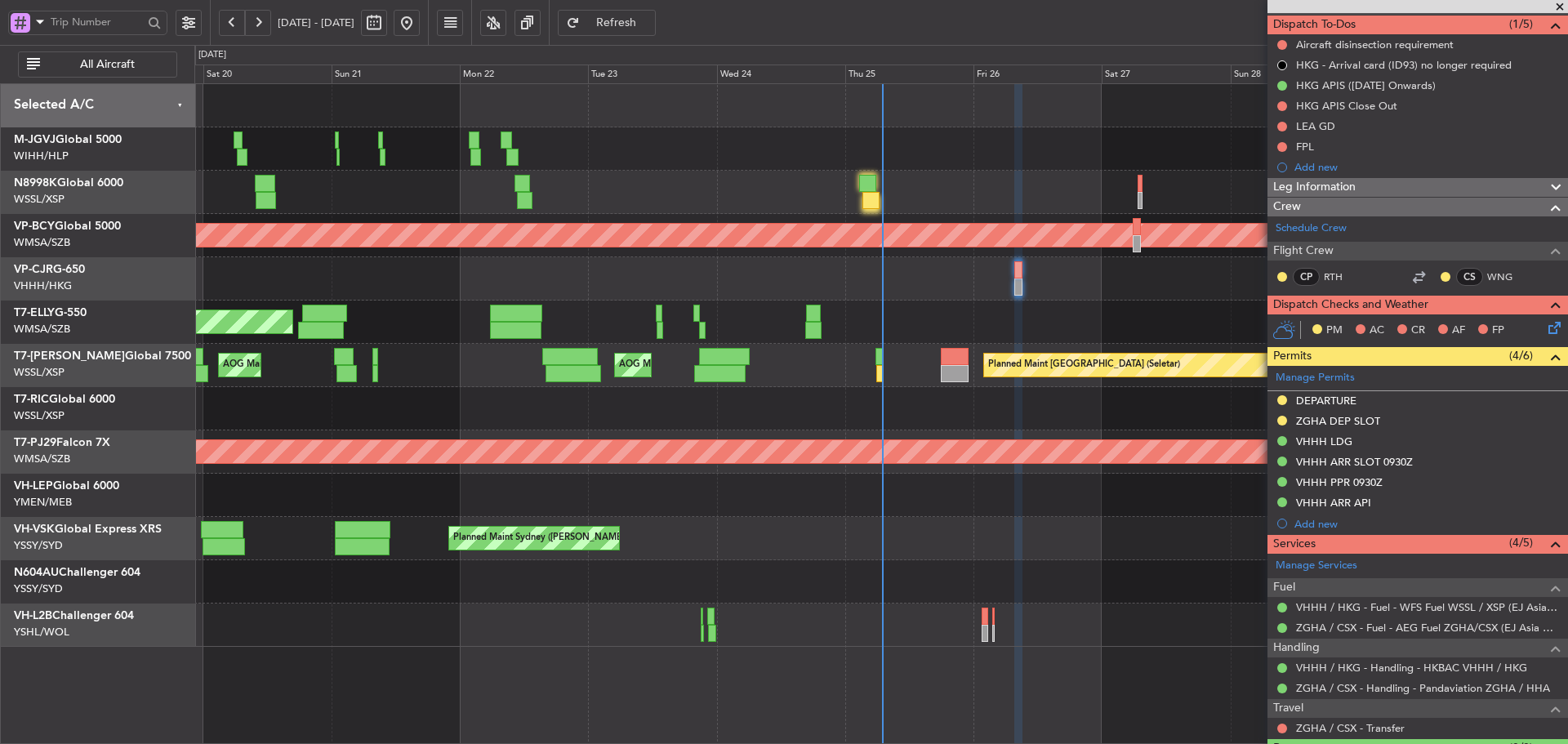
scroll to position [184, 0]
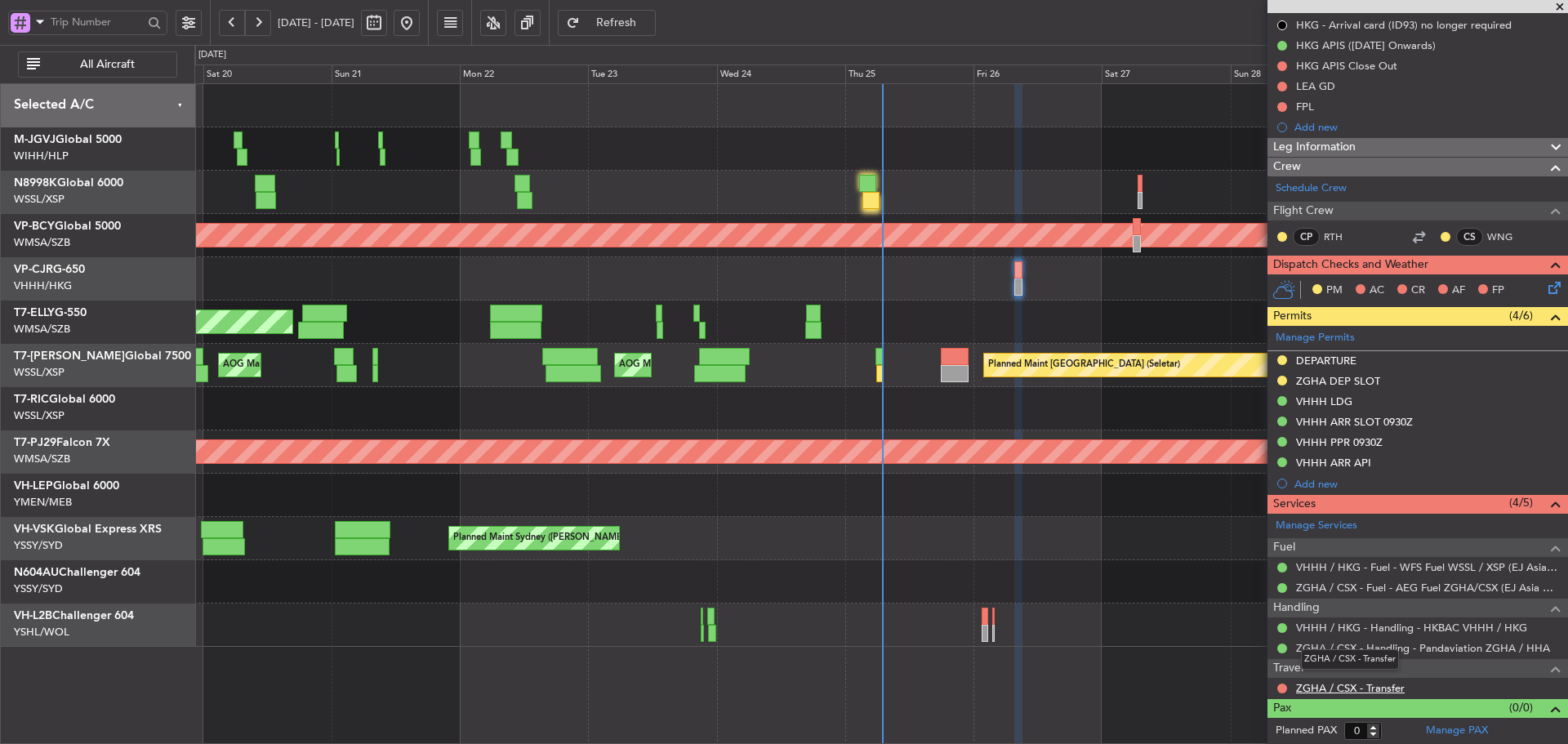
click at [1340, 687] on link "ZGHA / CSX - Transfer" at bounding box center [1350, 688] width 109 height 14
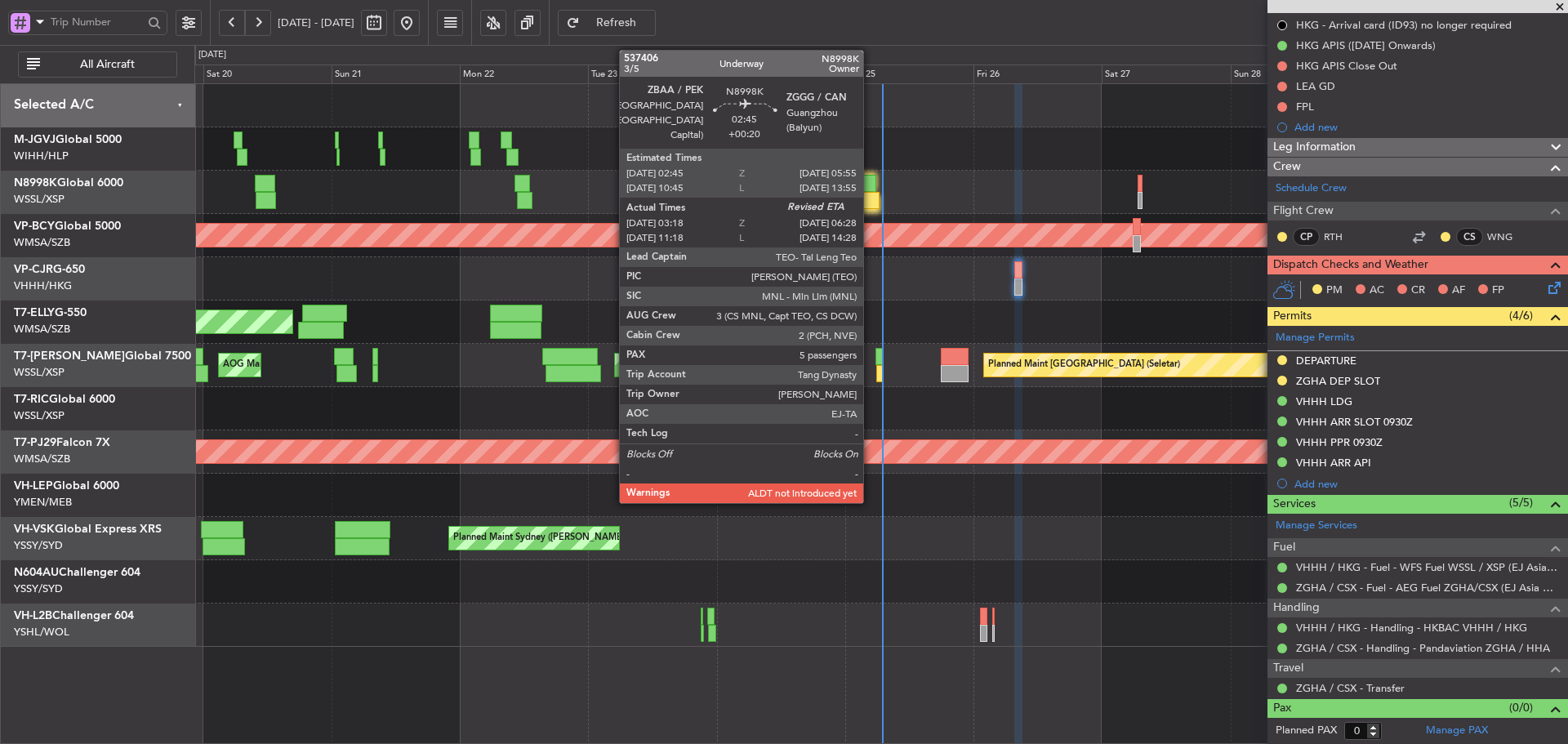
click at [872, 201] on div at bounding box center [870, 200] width 17 height 17
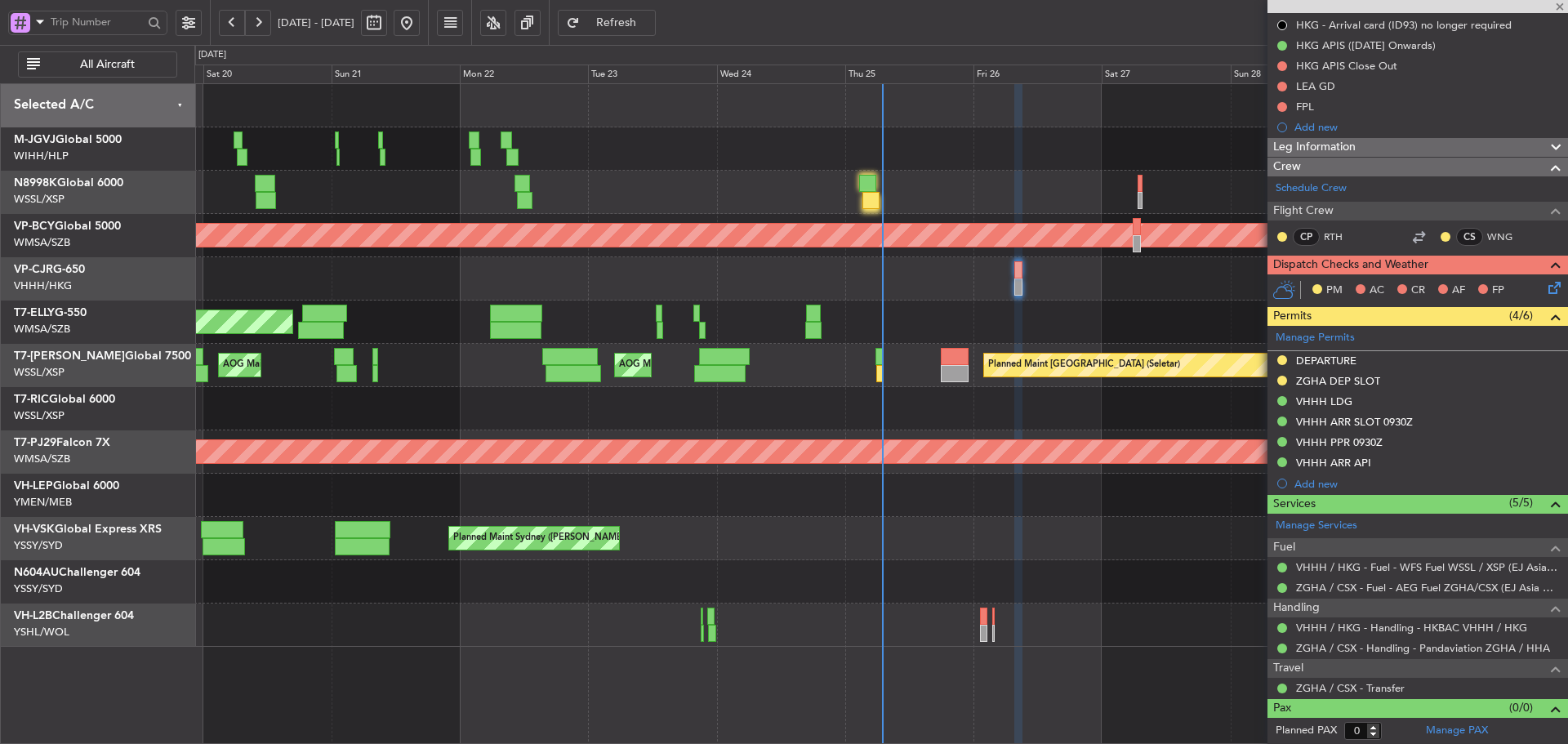
type input "+00:20"
type input "03:33"
type input "5"
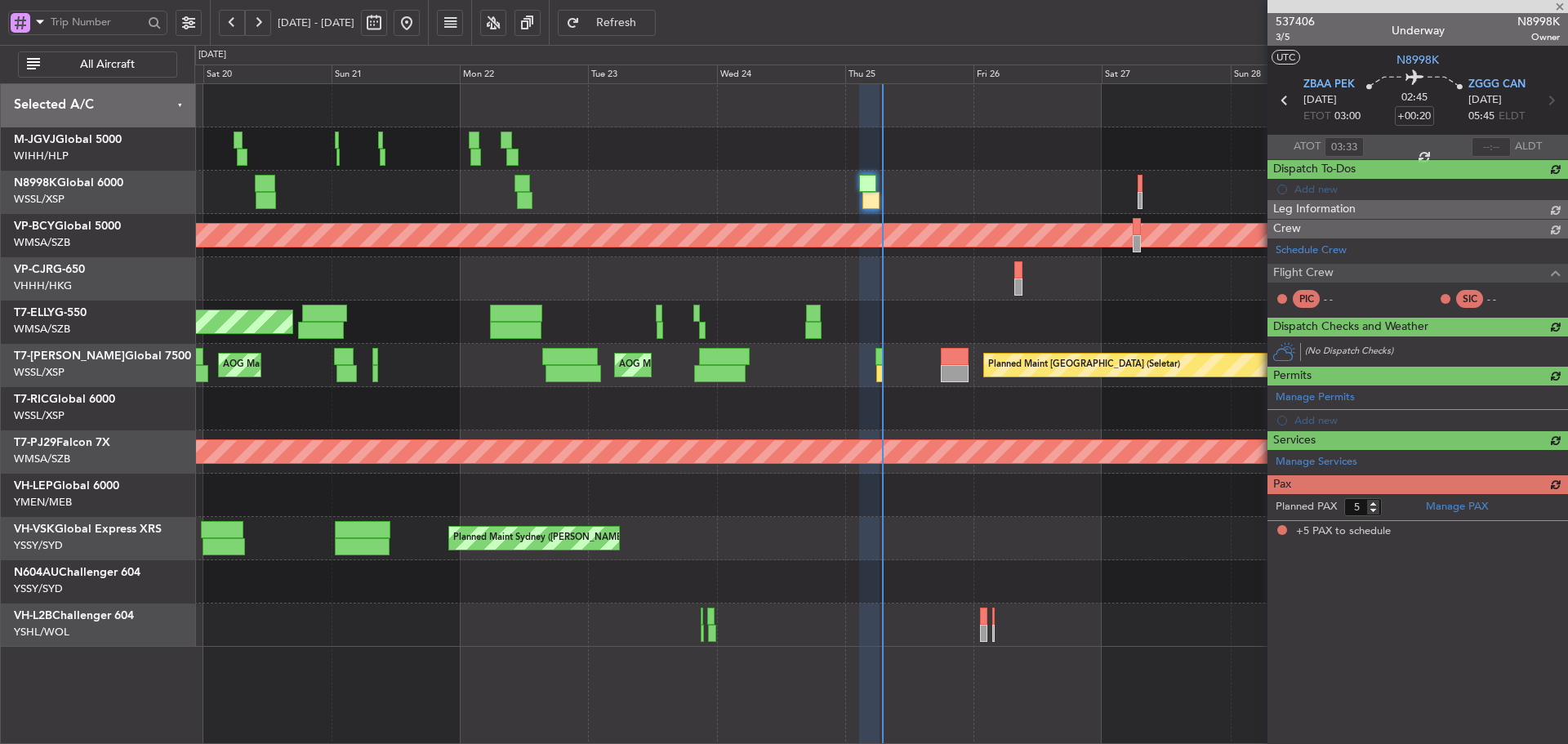
scroll to position [0, 0]
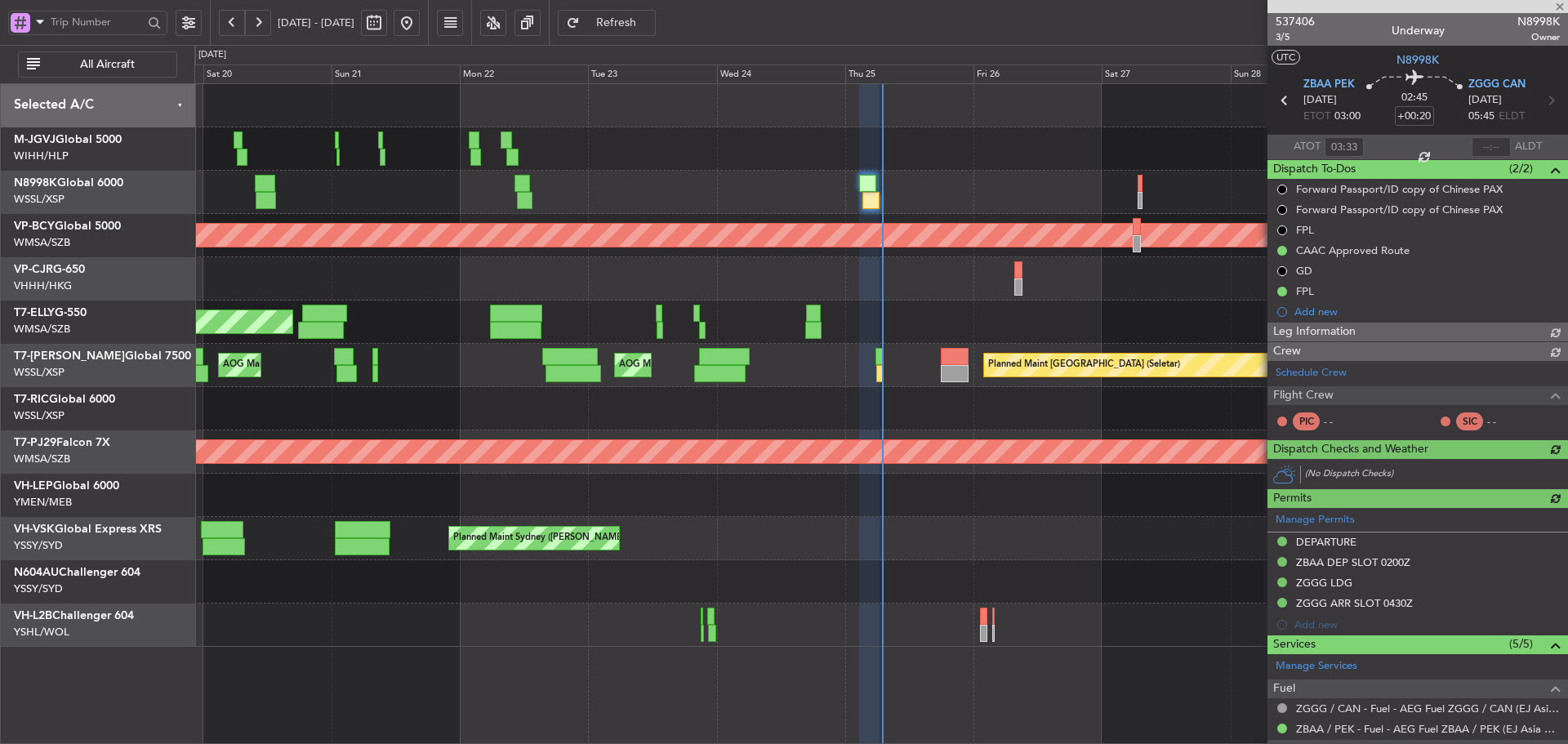
type input "[PERSON_NAME] (HHAFI)"
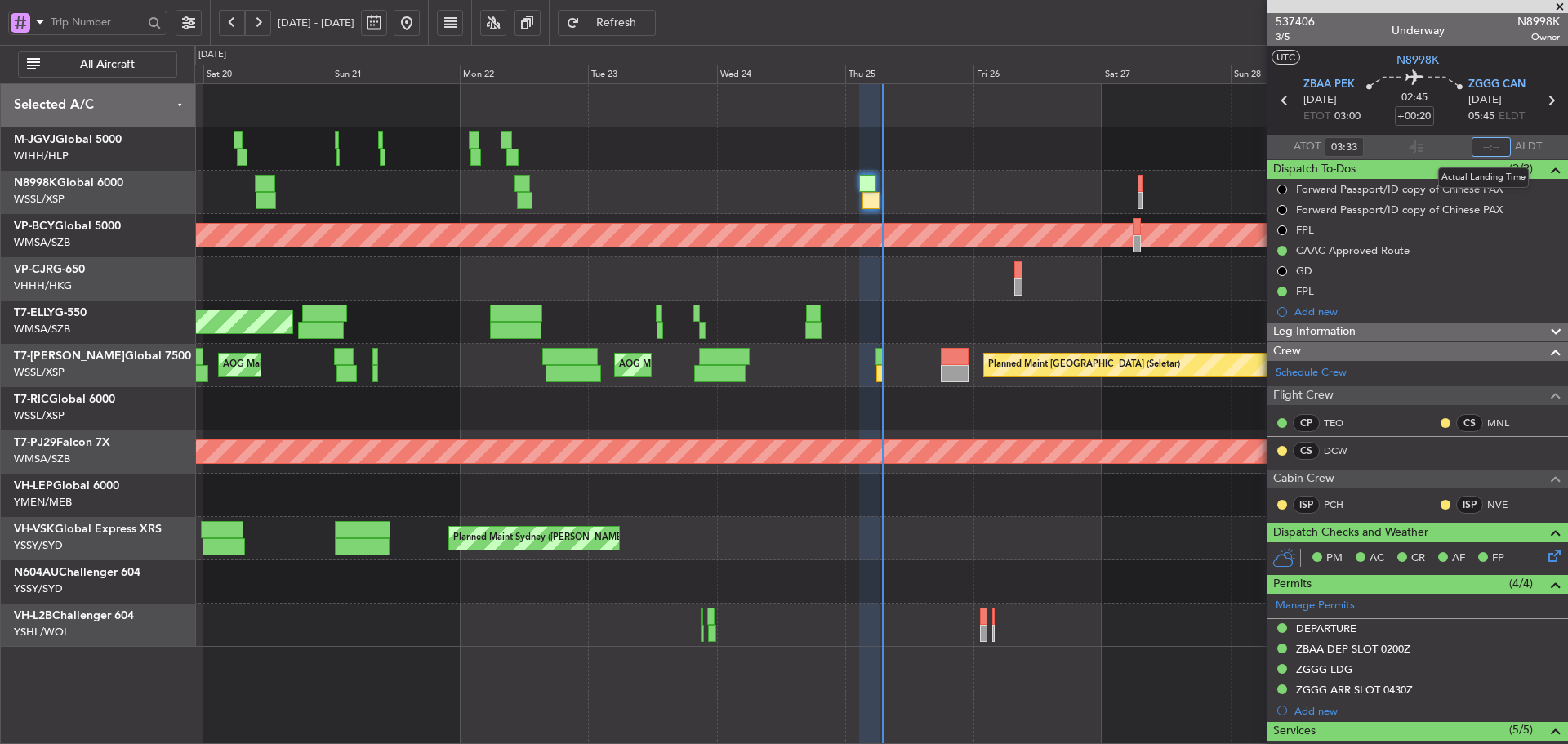
click at [1477, 151] on input "text" at bounding box center [1491, 147] width 40 height 20
click at [1438, 152] on div "Estimated Landing Time" at bounding box center [1475, 146] width 106 height 21
type input "06:49"
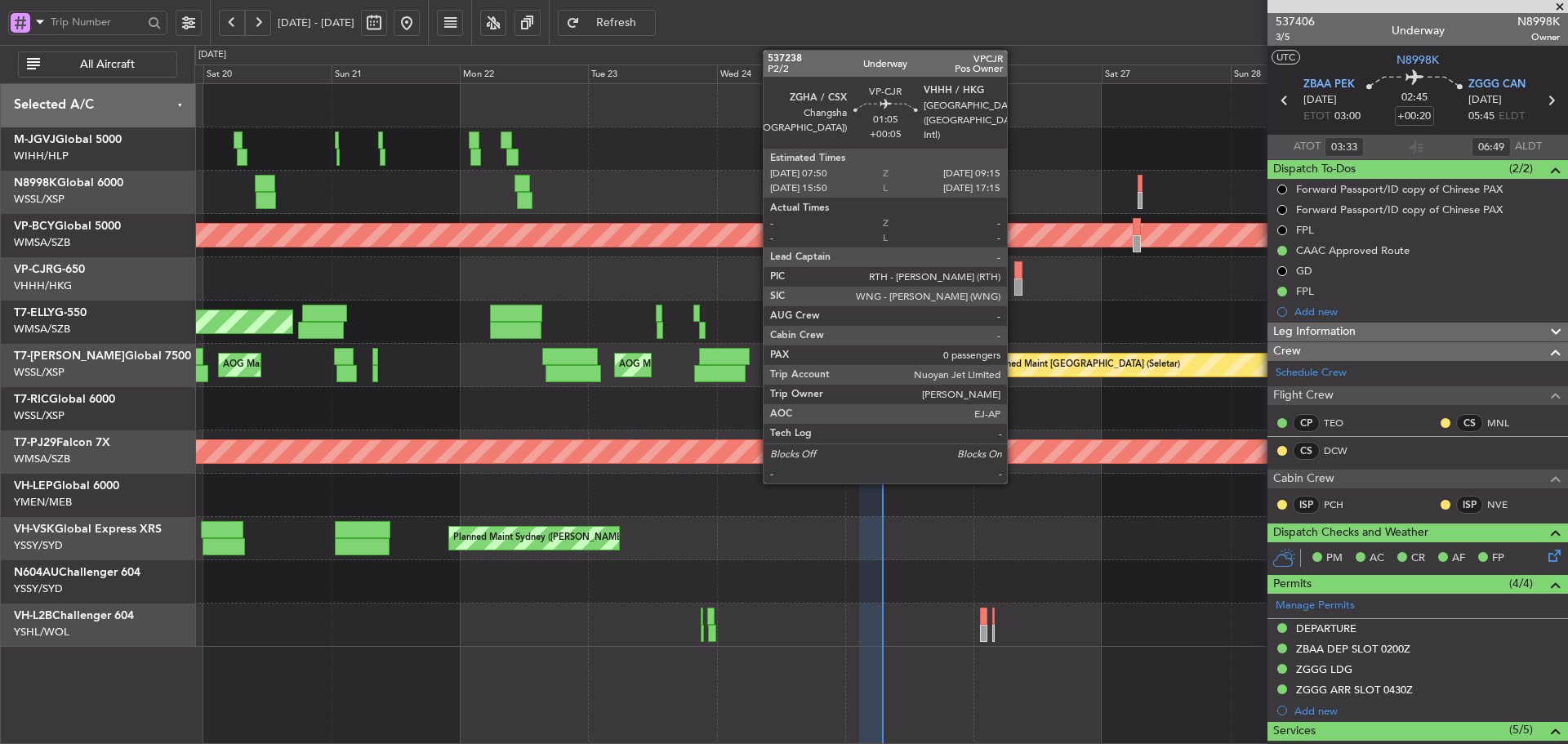
click at [1014, 281] on div at bounding box center [1018, 286] width 8 height 17
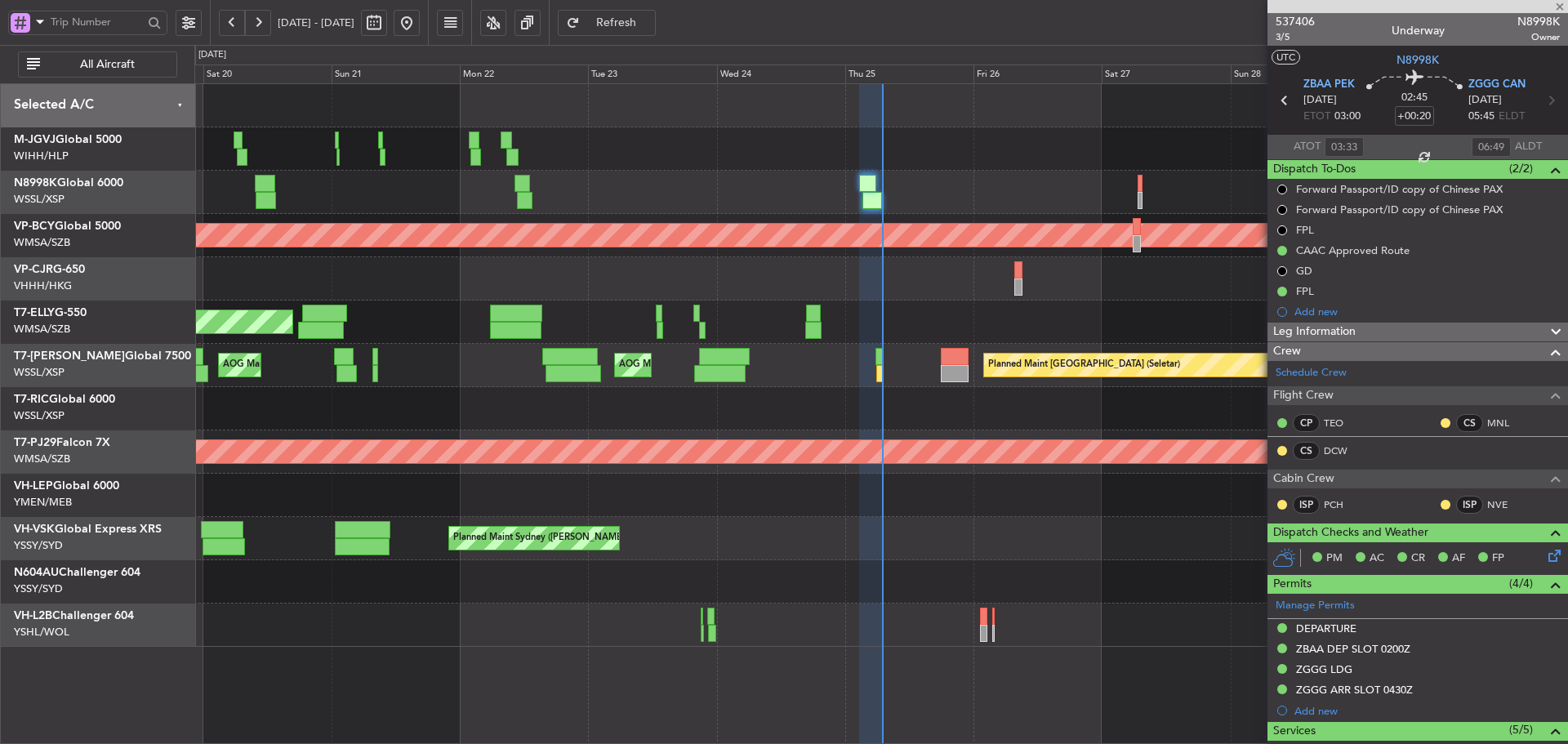
type input "+00:05"
type input "0"
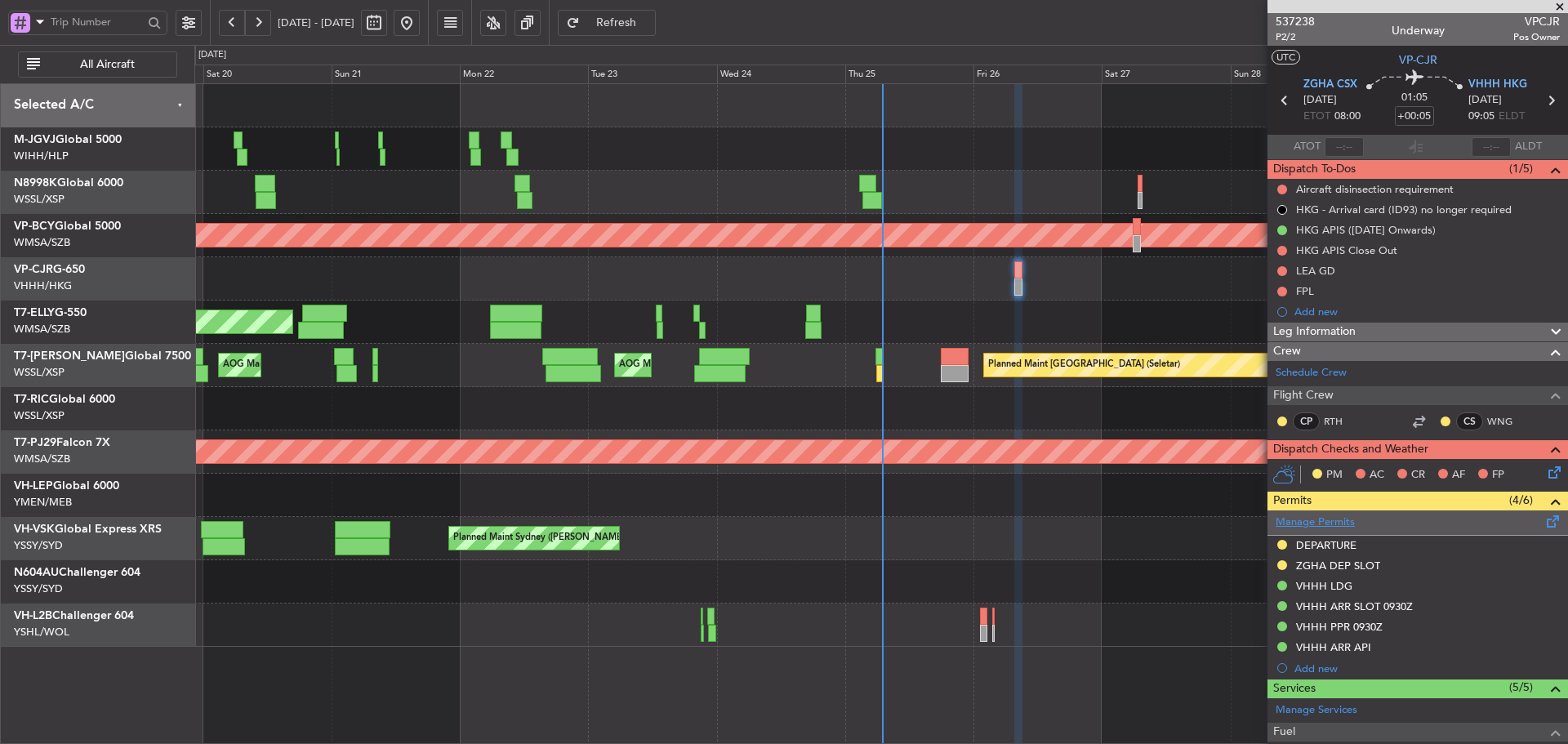
click at [1332, 520] on link "Manage Permits" at bounding box center [1315, 522] width 79 height 16
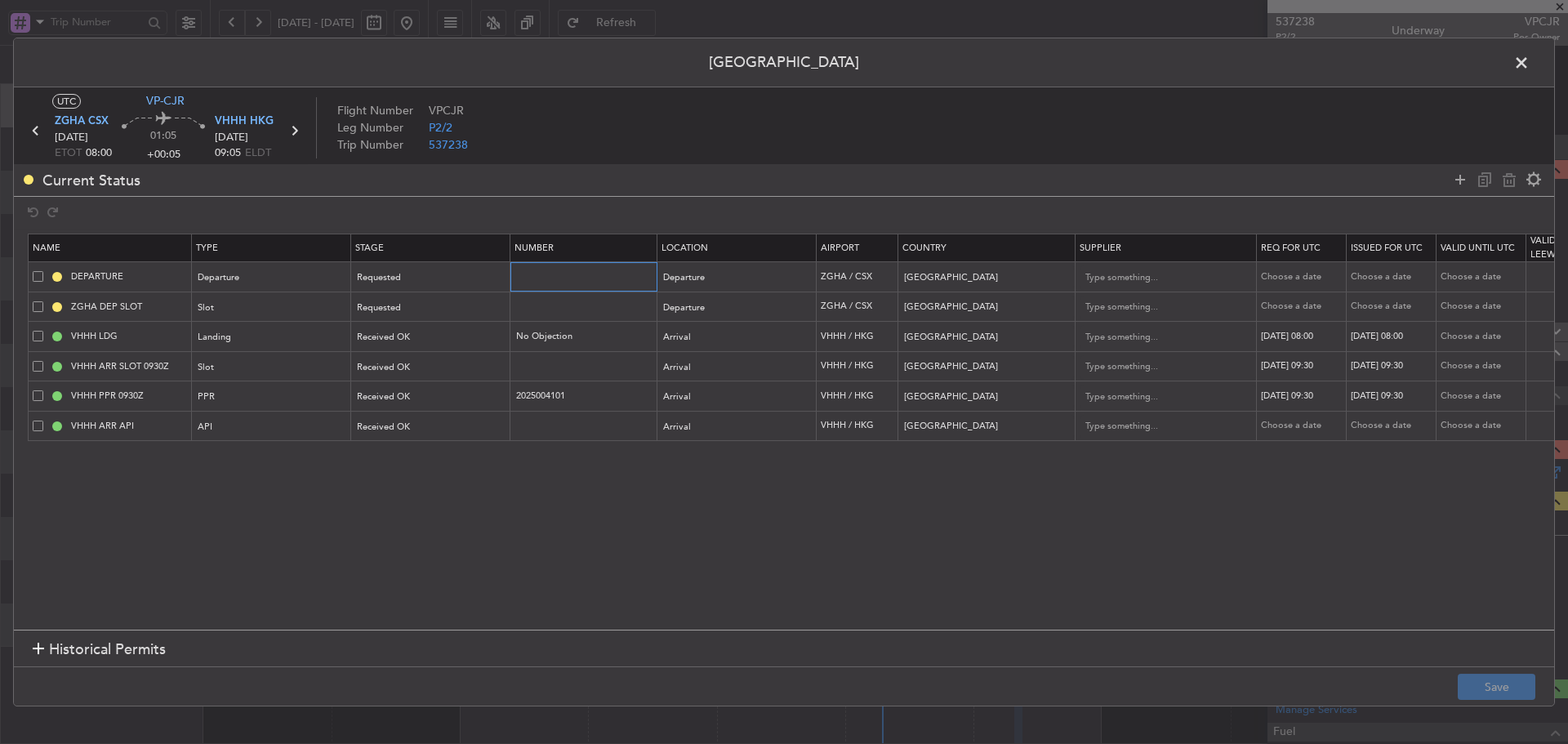
click at [533, 276] on input "text" at bounding box center [584, 276] width 142 height 14
paste input "CAD/B252408"
type input "CAD/B252408"
click at [470, 282] on div "Requested" at bounding box center [425, 277] width 136 height 25
click at [425, 401] on span "Received OK" at bounding box center [431, 409] width 146 height 25
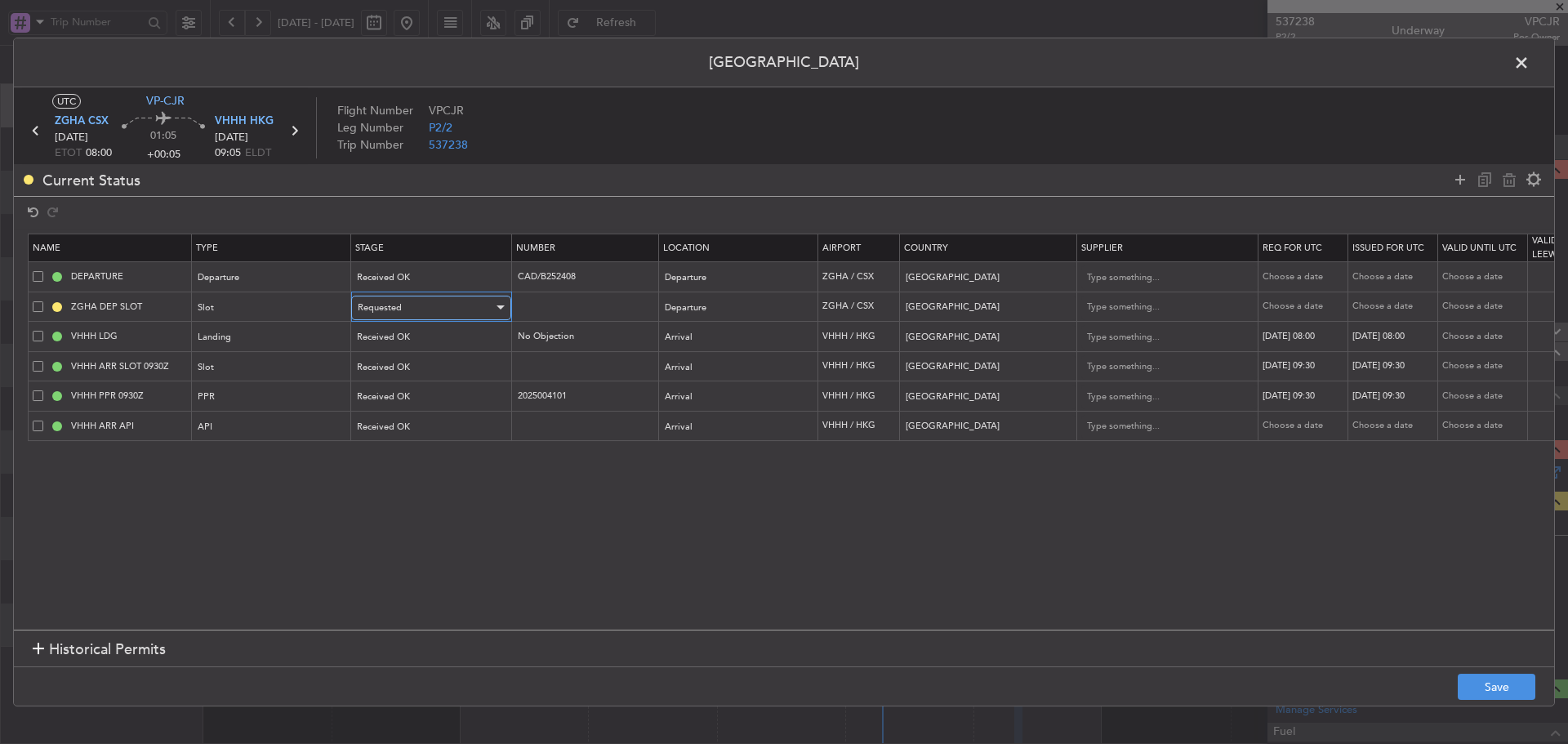
click at [439, 309] on div "Requested" at bounding box center [425, 307] width 136 height 25
click at [416, 440] on span "Received OK" at bounding box center [431, 440] width 146 height 25
click at [1297, 276] on div "Choose a date" at bounding box center [1304, 277] width 85 height 14
select select "9"
select select "2025"
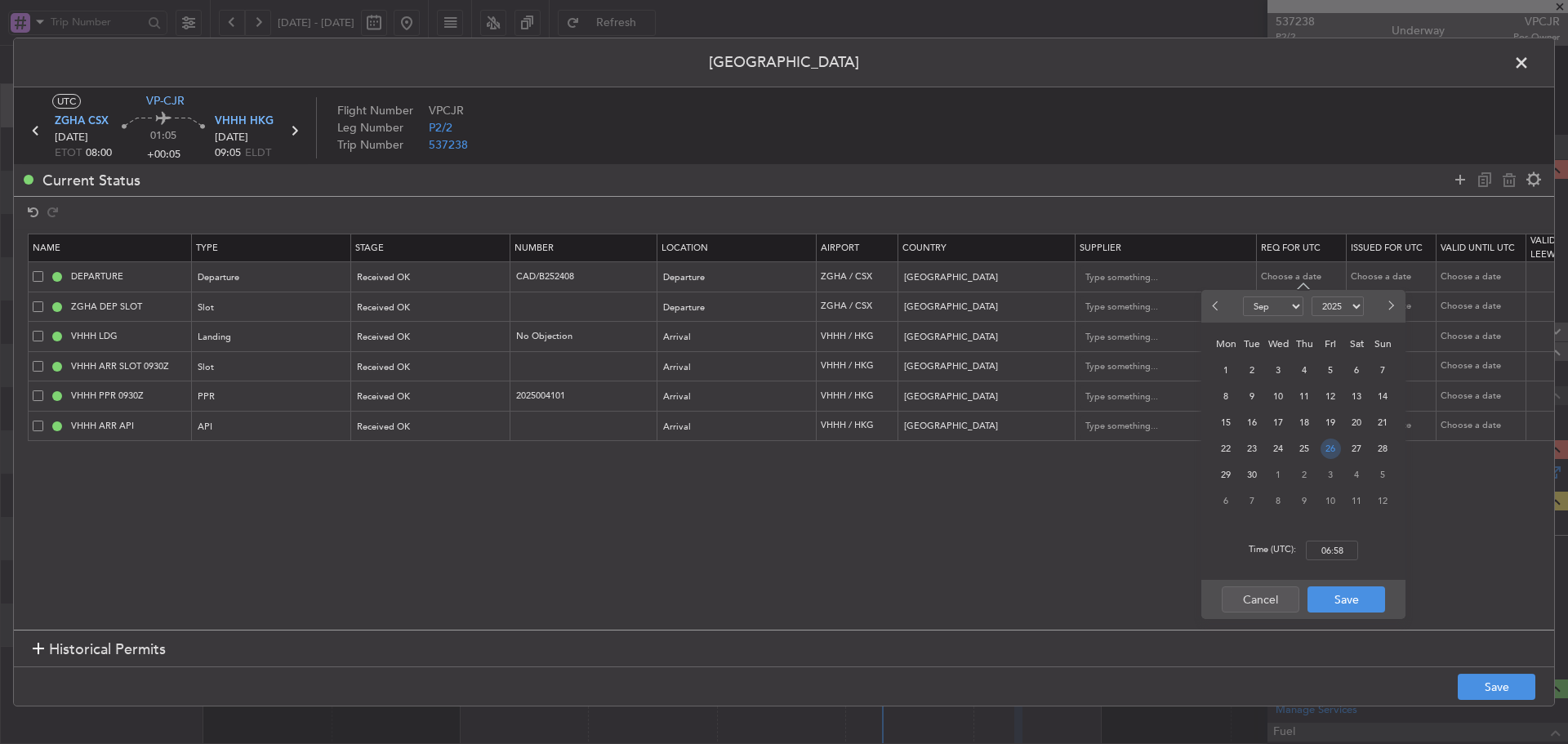
click at [1332, 449] on span "26" at bounding box center [1330, 449] width 21 height 21
click at [1329, 547] on input "00:00" at bounding box center [1331, 551] width 52 height 20
type input "08:00"
click at [1340, 606] on button "Save" at bounding box center [1346, 599] width 77 height 26
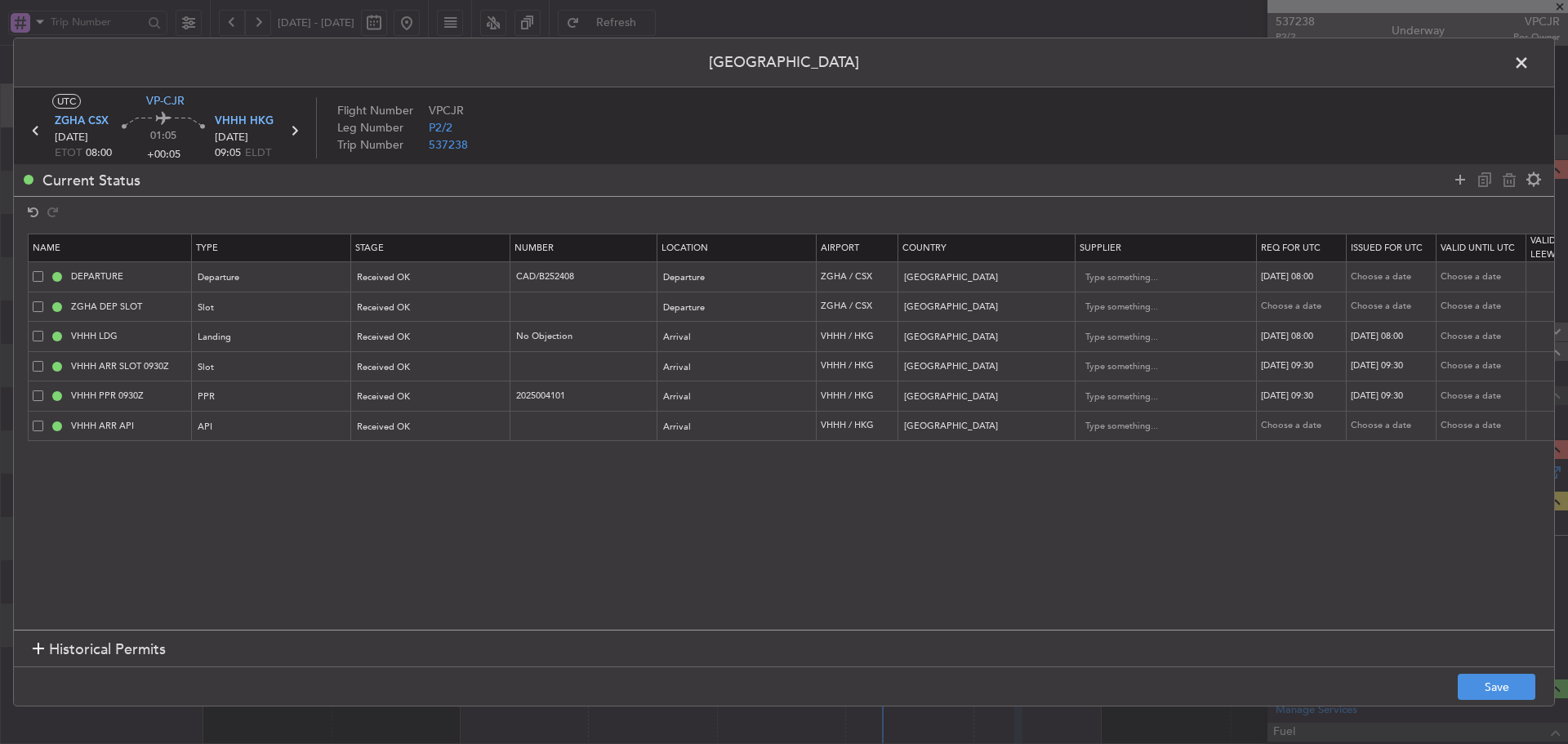
click at [1379, 273] on div "Choose a date" at bounding box center [1393, 277] width 85 height 14
select select "9"
select select "2025"
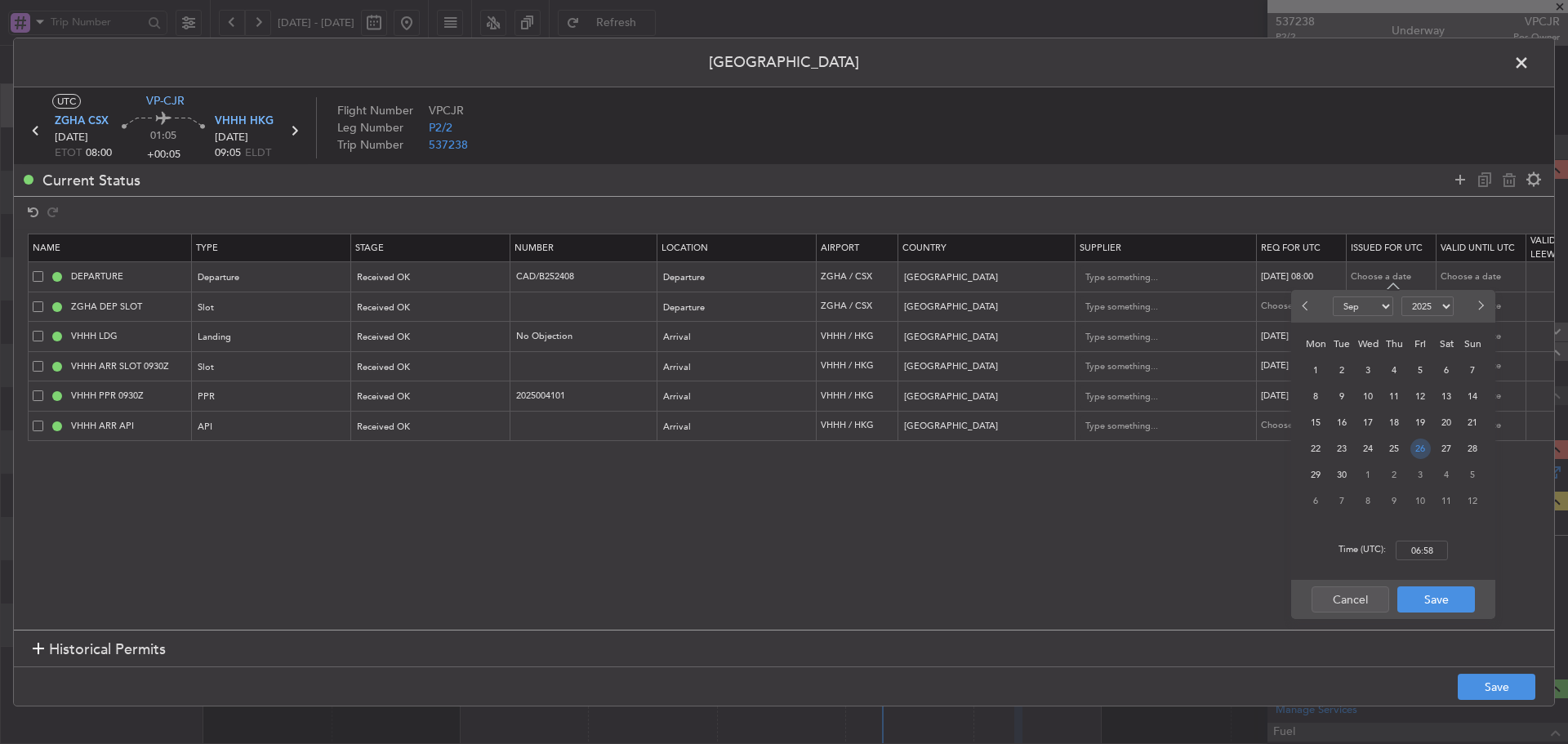
click at [1420, 452] on span "26" at bounding box center [1420, 449] width 21 height 21
click at [1413, 546] on input "00:00" at bounding box center [1421, 551] width 52 height 20
type input "08:00"
click at [1424, 598] on button "Save" at bounding box center [1435, 599] width 77 height 26
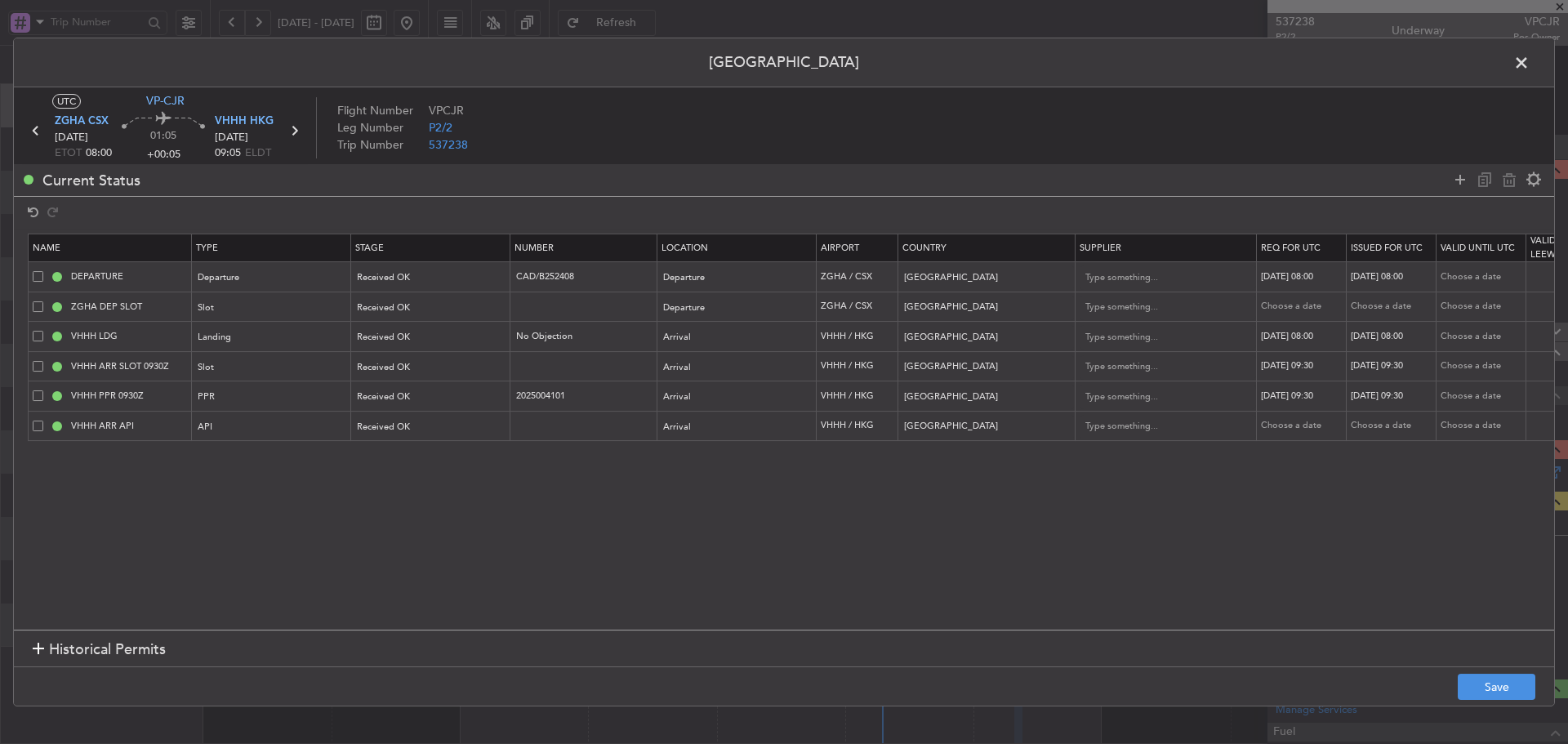
click at [1280, 309] on div "Choose a date" at bounding box center [1304, 307] width 85 height 14
select select "9"
select select "2025"
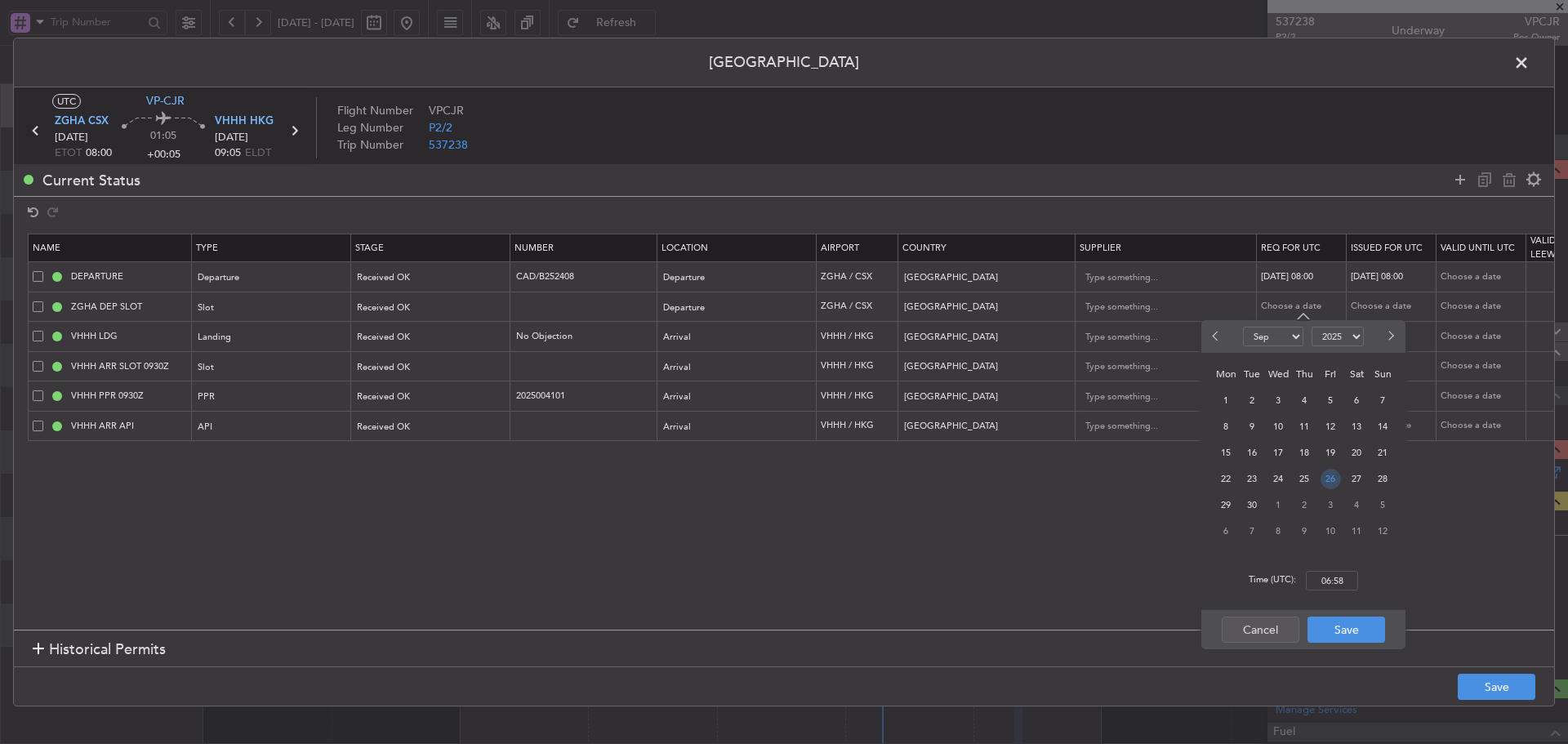
click at [1324, 483] on span "26" at bounding box center [1330, 478] width 21 height 21
click at [1335, 584] on input "00:00" at bounding box center [1331, 581] width 52 height 20
type input "08:00"
click at [1331, 634] on button "Save" at bounding box center [1346, 629] width 77 height 26
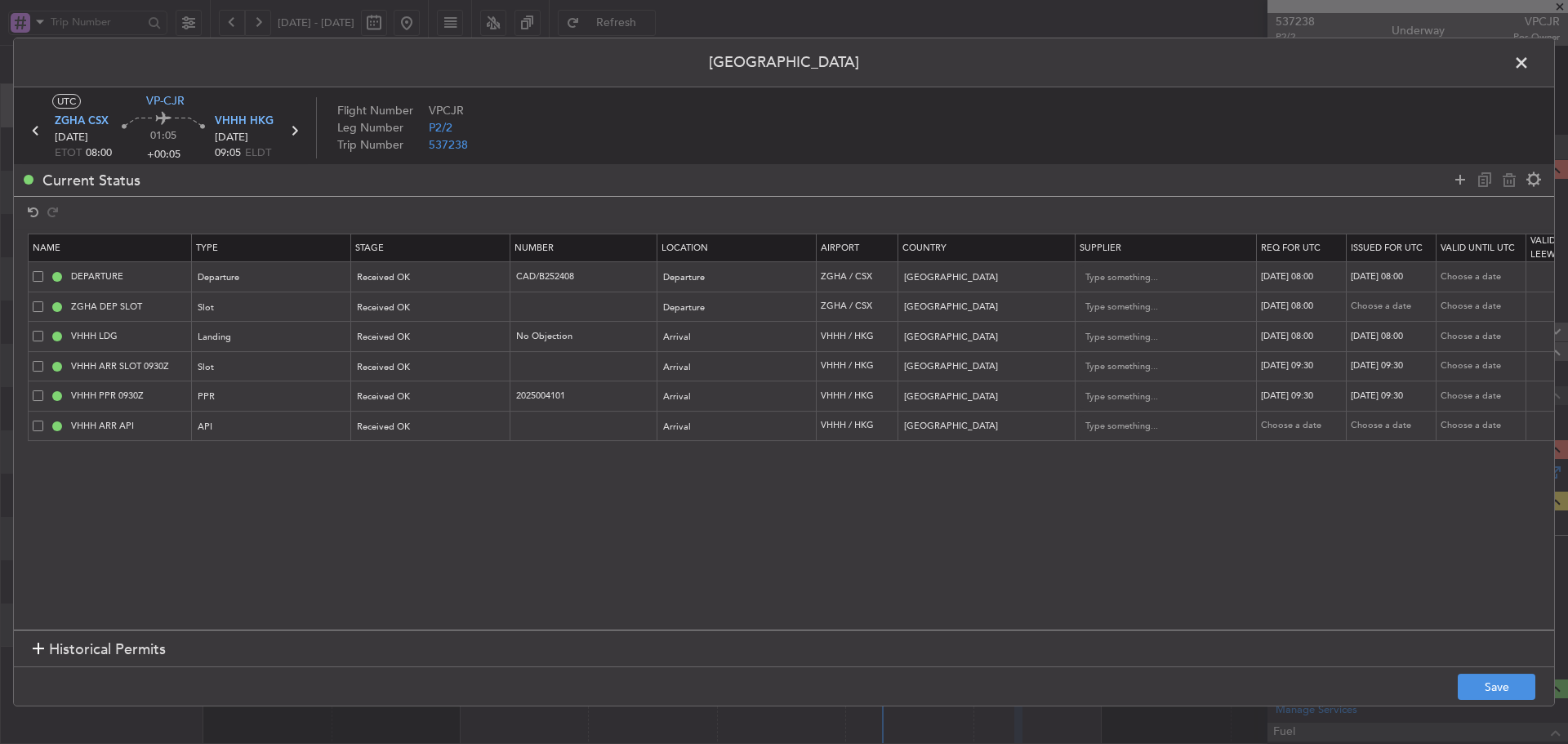
click at [1374, 298] on td "Choose a date" at bounding box center [1391, 306] width 90 height 30
click at [1361, 323] on td "[DATE] 08:00" at bounding box center [1391, 337] width 90 height 30
click at [1361, 309] on div "Choose a date" at bounding box center [1393, 307] width 85 height 14
select select "9"
select select "2025"
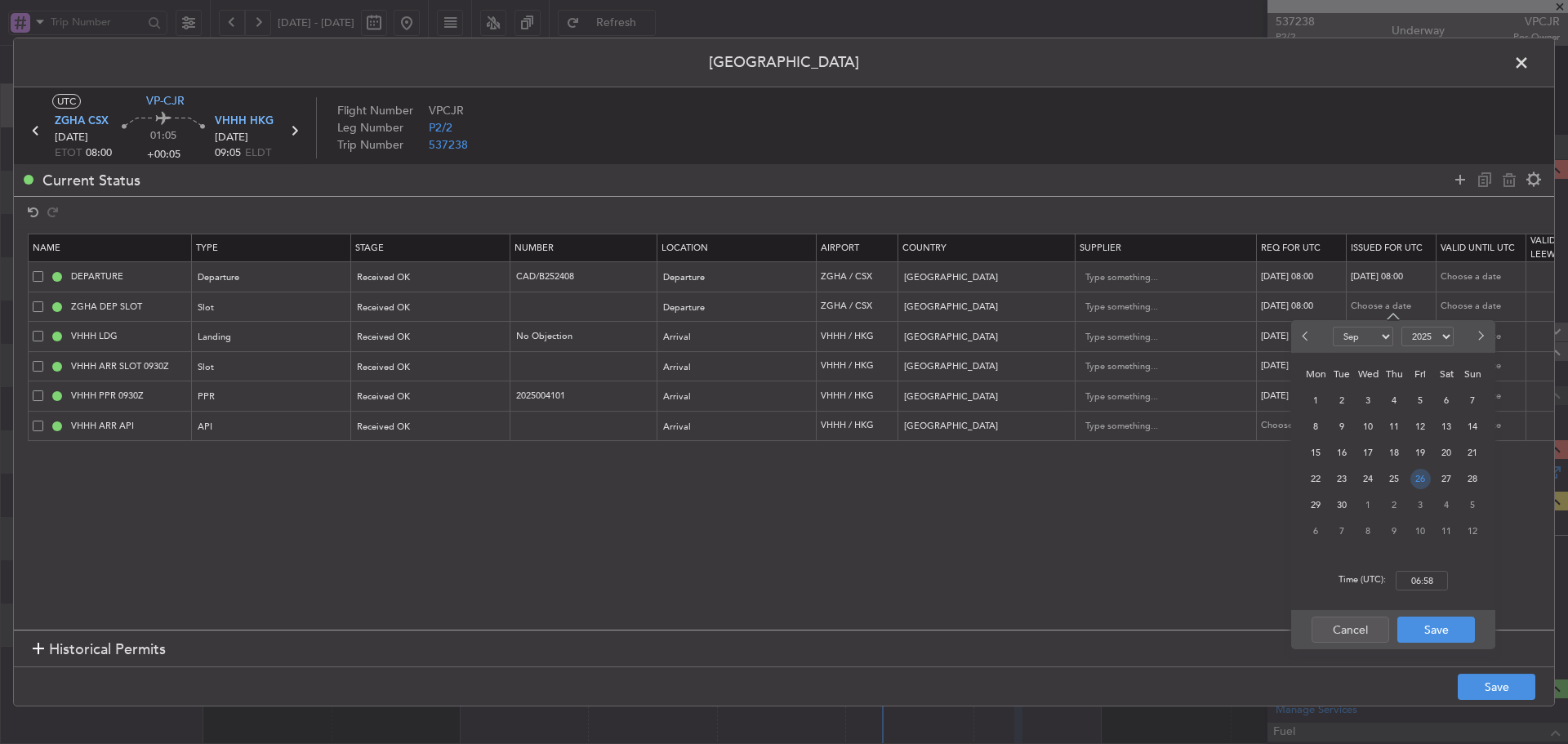
click at [1426, 484] on span "26" at bounding box center [1420, 478] width 21 height 21
click at [1425, 583] on input "00:00" at bounding box center [1421, 581] width 52 height 20
type input "08:00"
click at [1421, 623] on button "Save" at bounding box center [1435, 629] width 77 height 26
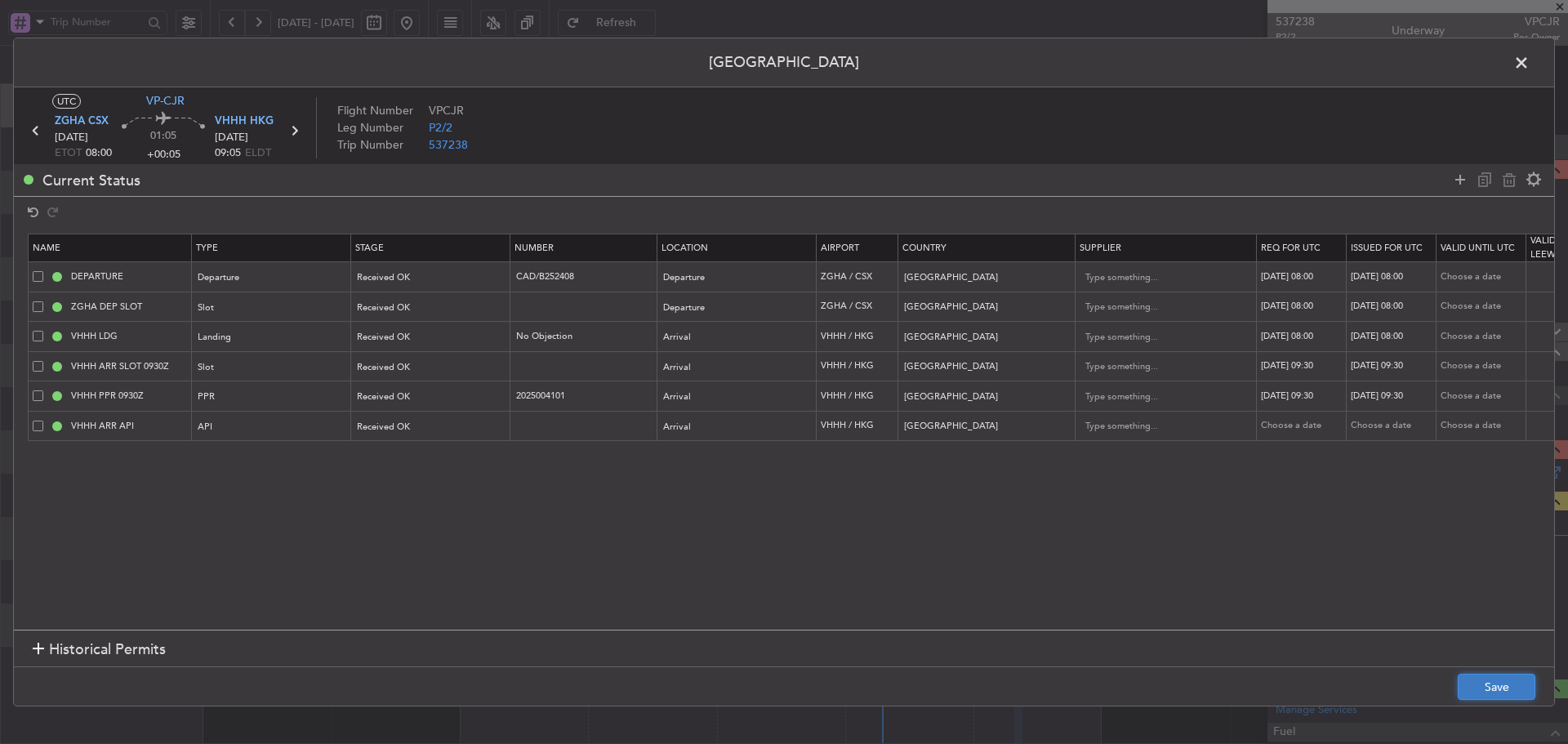
click at [1490, 691] on button "Save" at bounding box center [1496, 687] width 77 height 26
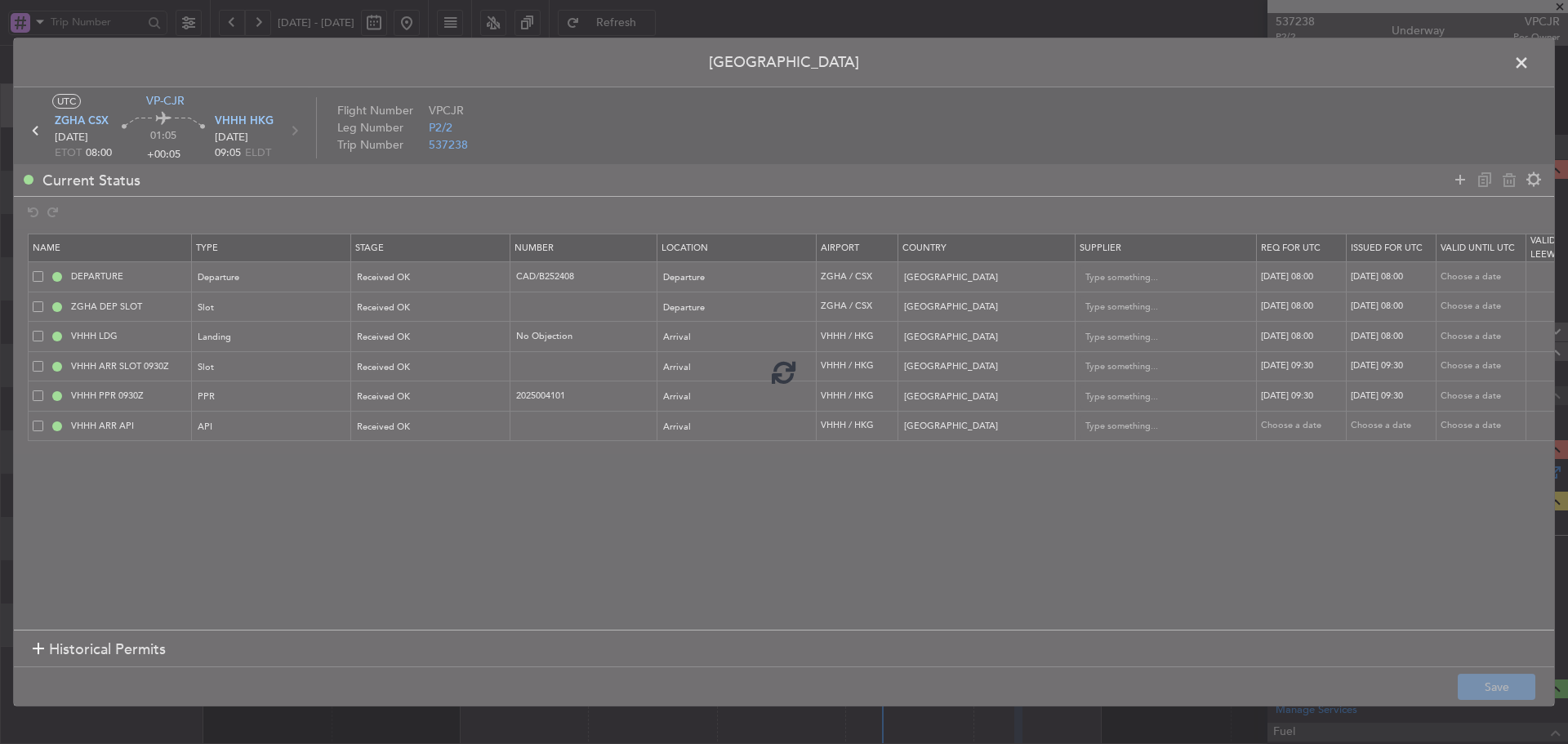
type input "ZGHA DEP SLOT 0800Z"
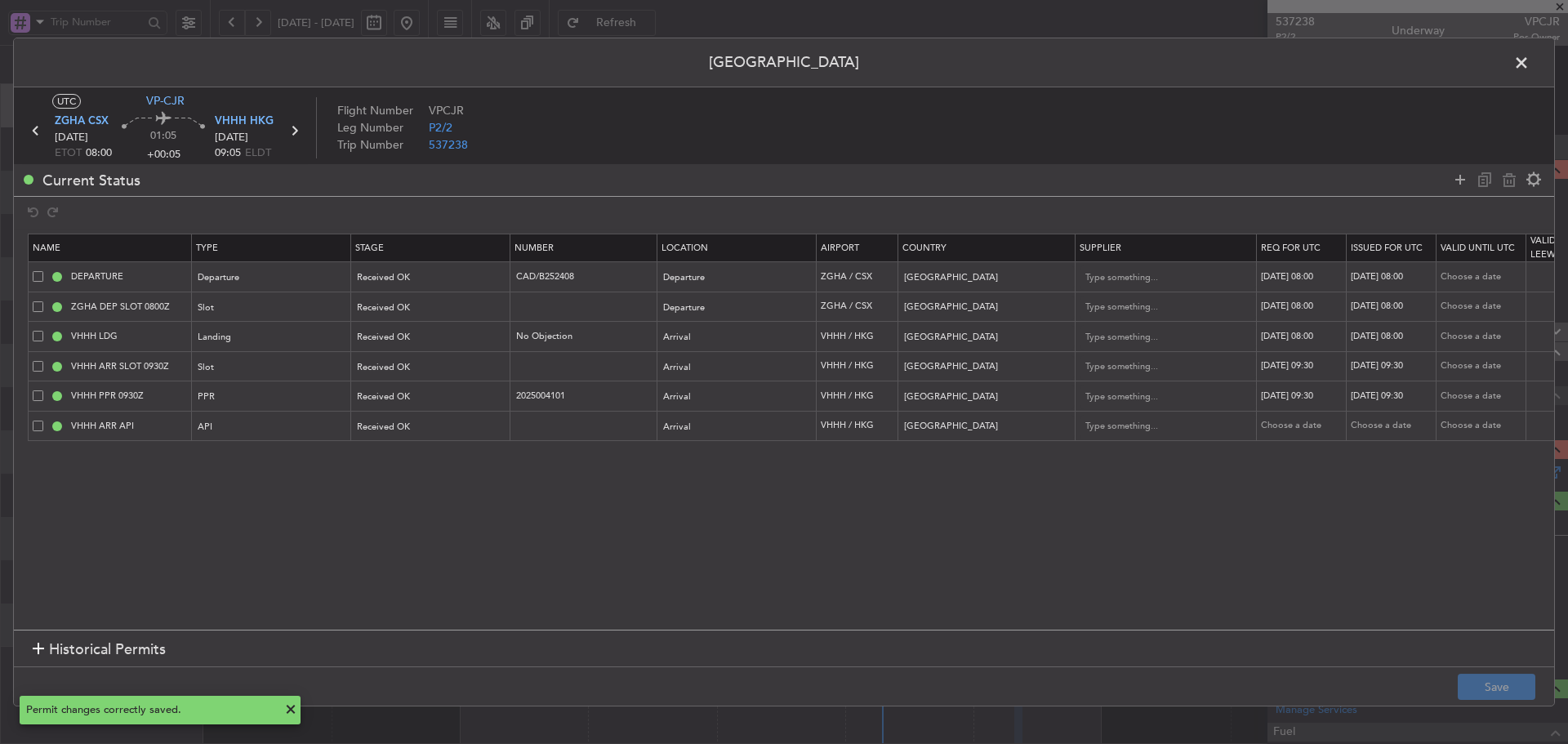
click at [1529, 62] on span at bounding box center [1529, 66] width 0 height 33
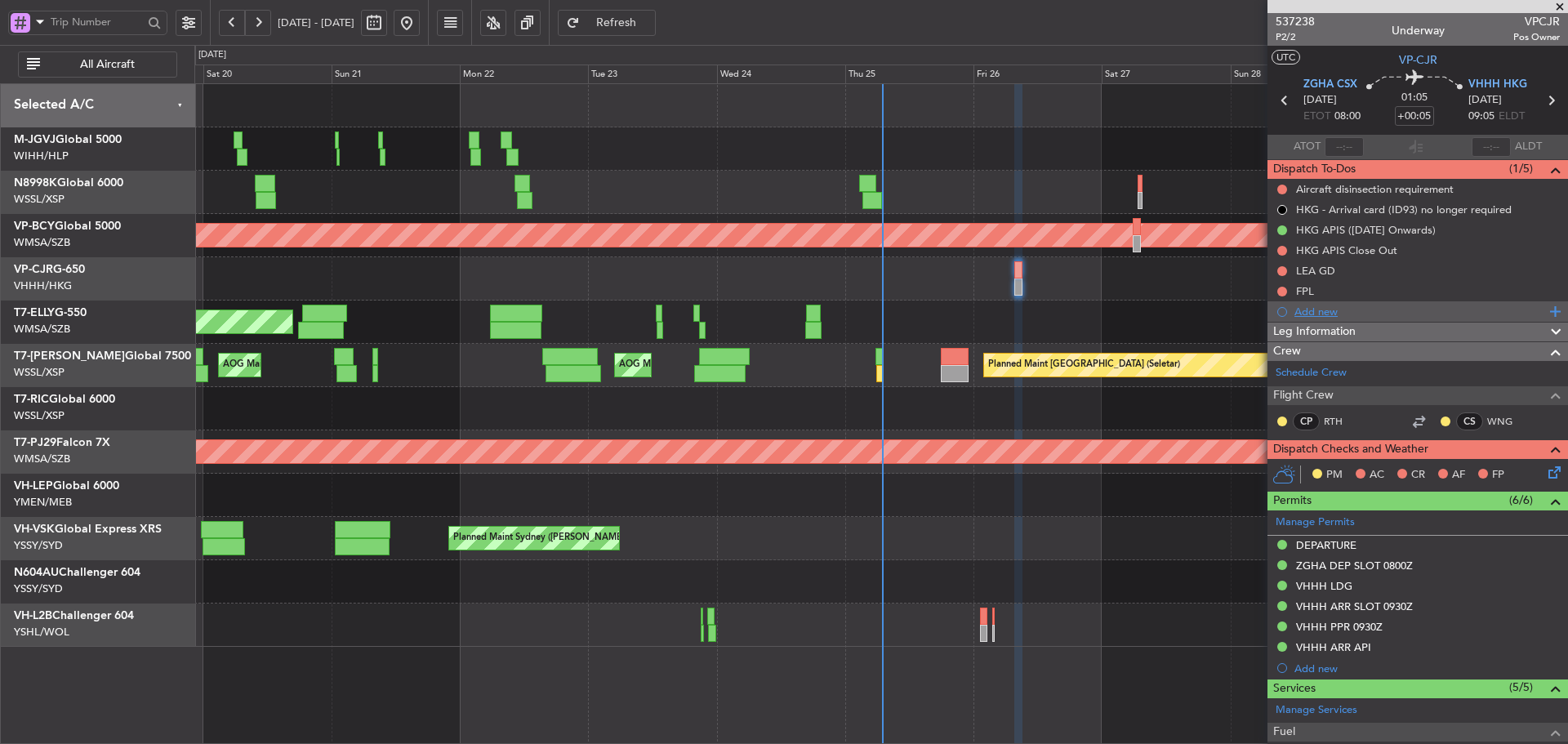
click at [1315, 316] on div "Add new" at bounding box center [1418, 311] width 251 height 14
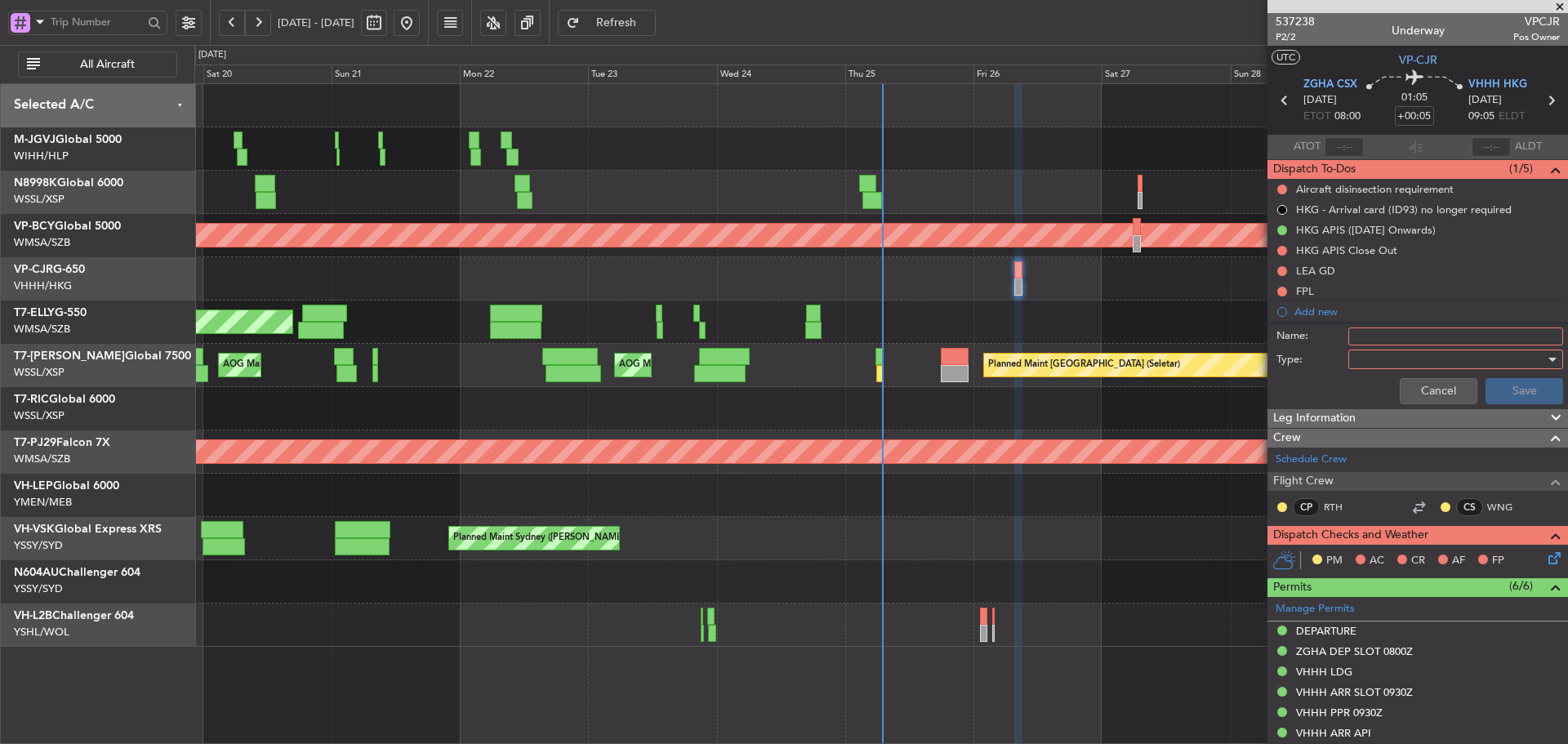
click at [1364, 336] on input "Name:" at bounding box center [1455, 337] width 215 height 18
click at [1368, 337] on input "Name:" at bounding box center [1455, 337] width 215 height 18
click at [473, 277] on div "Planned Maint [GEOGRAPHIC_DATA] ([GEOGRAPHIC_DATA] Intl) Planned Maint [GEOGRAP…" at bounding box center [881, 279] width 1373 height 44
click at [1545, 168] on span at bounding box center [1555, 170] width 20 height 20
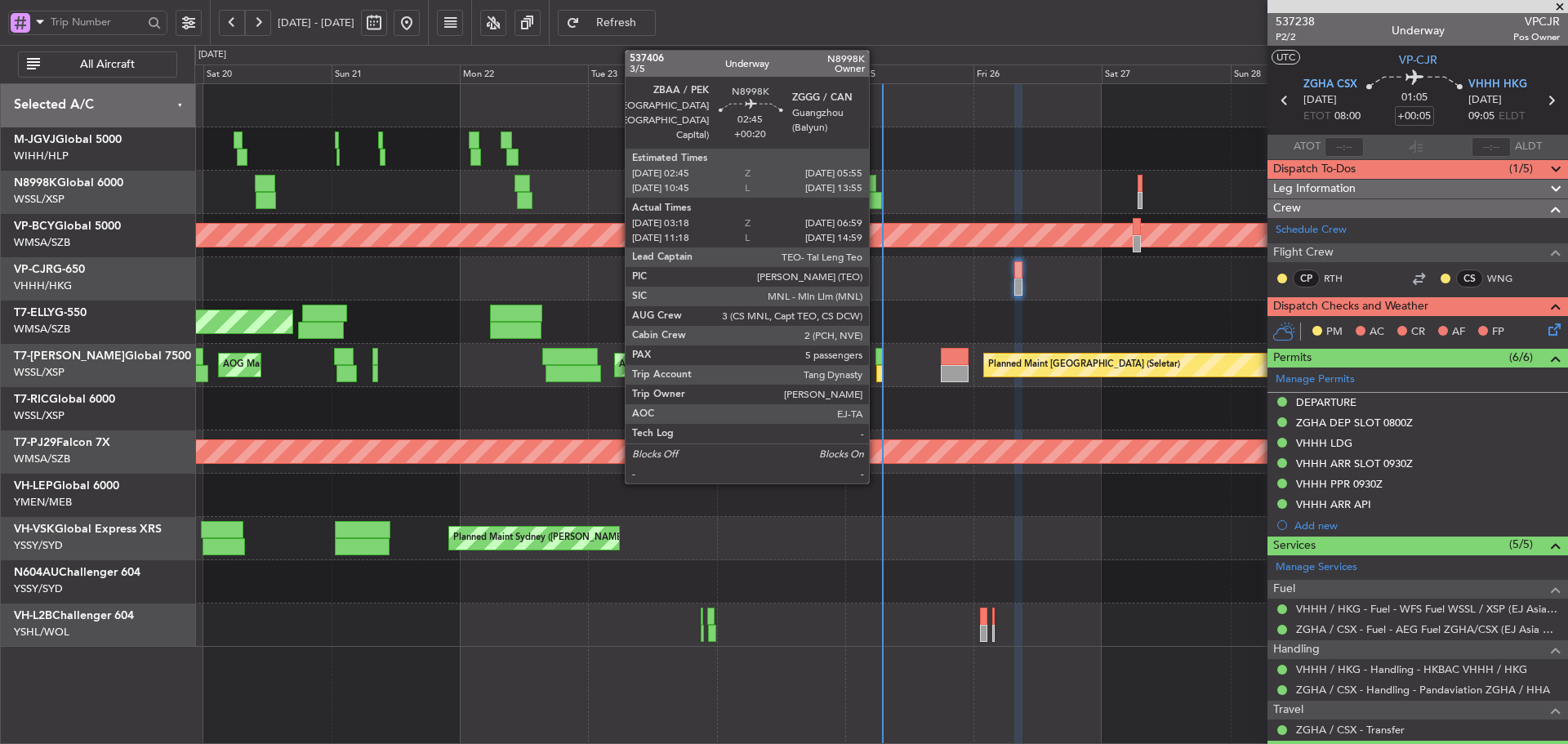
click at [876, 192] on div at bounding box center [872, 200] width 21 height 17
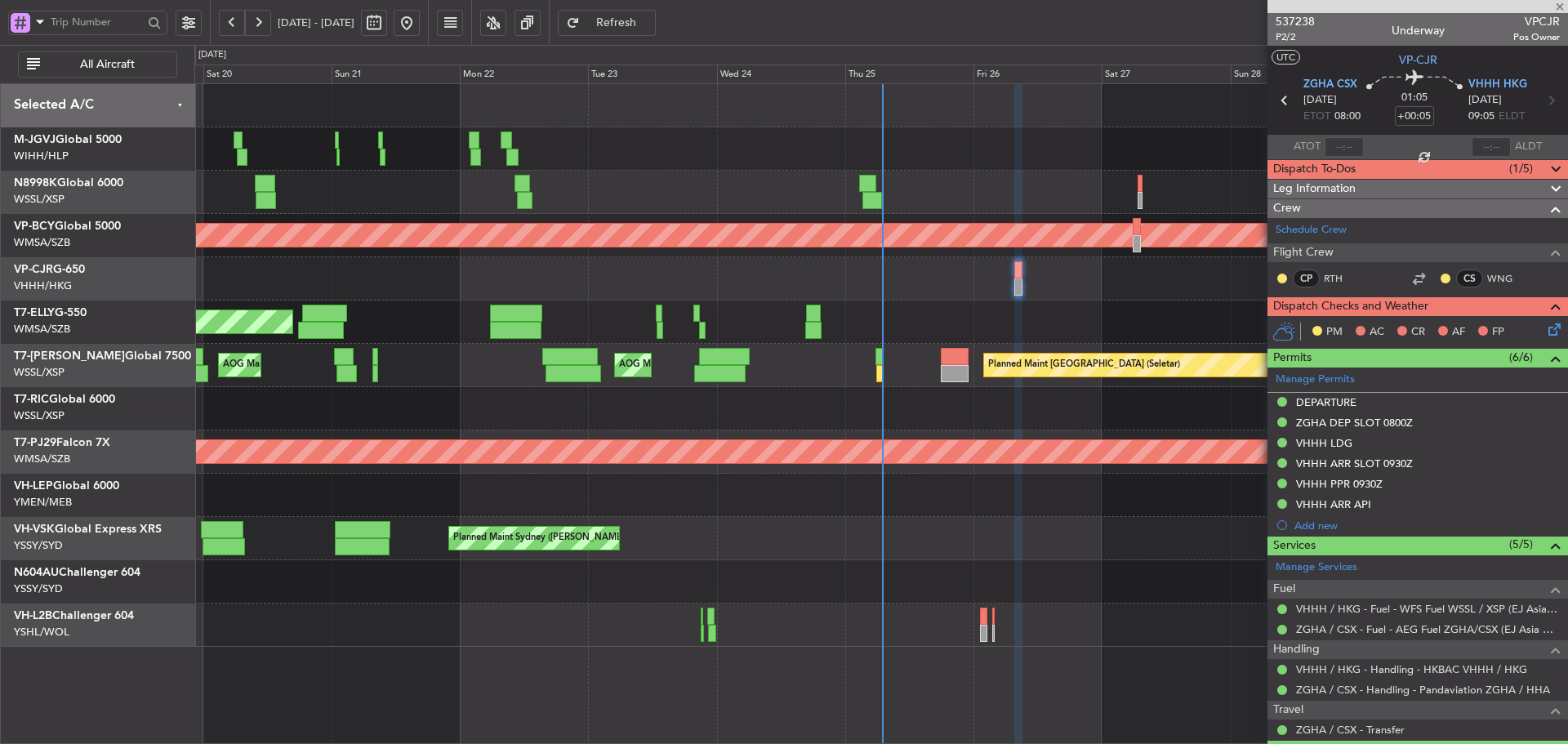
type input "+00:20"
type input "03:33"
type input "06:49"
type input "5"
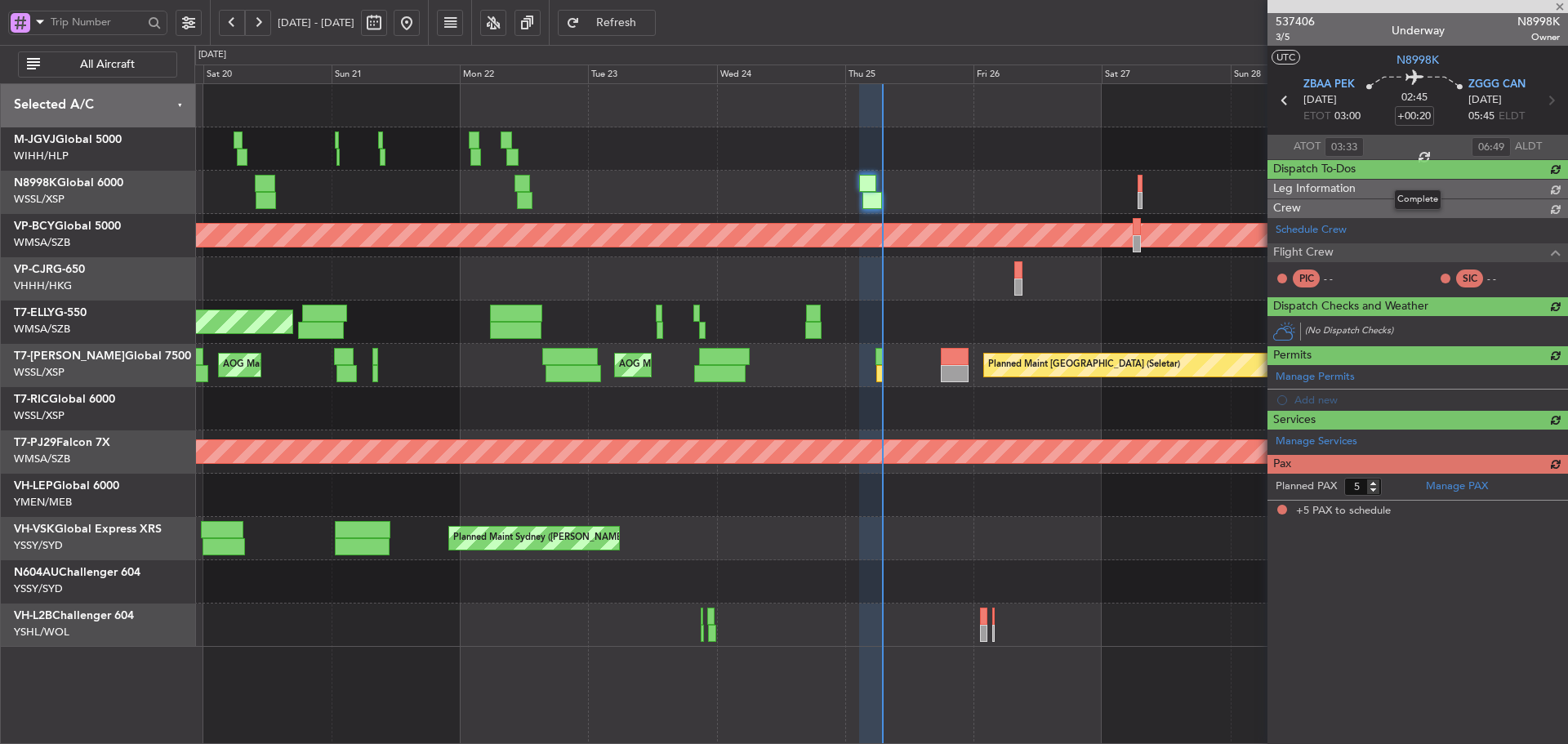
click at [1540, 168] on div "Dispatch To-Dos (0/0)" at bounding box center [1416, 169] width 300 height 19
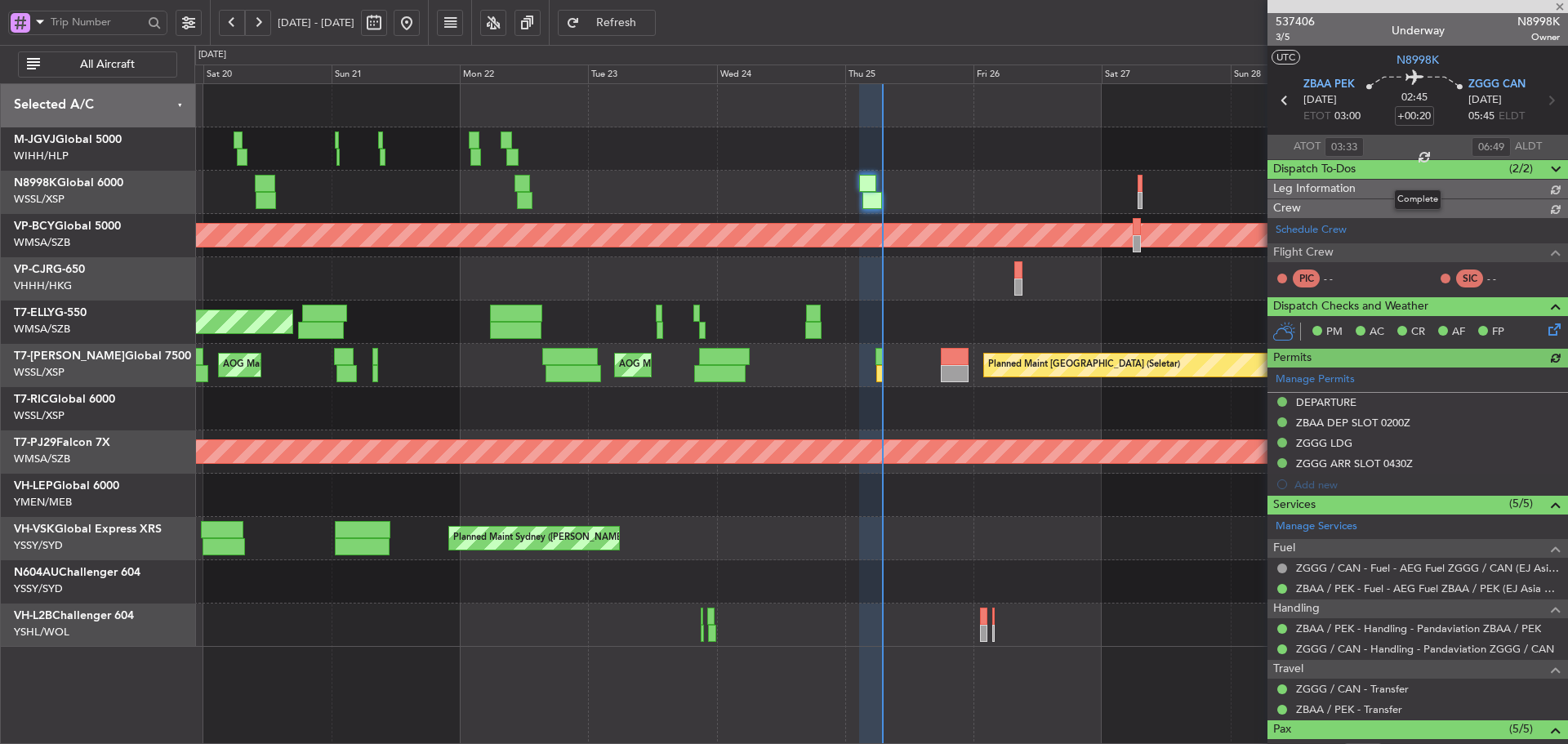
type input "[PERSON_NAME] (HHAFI)"
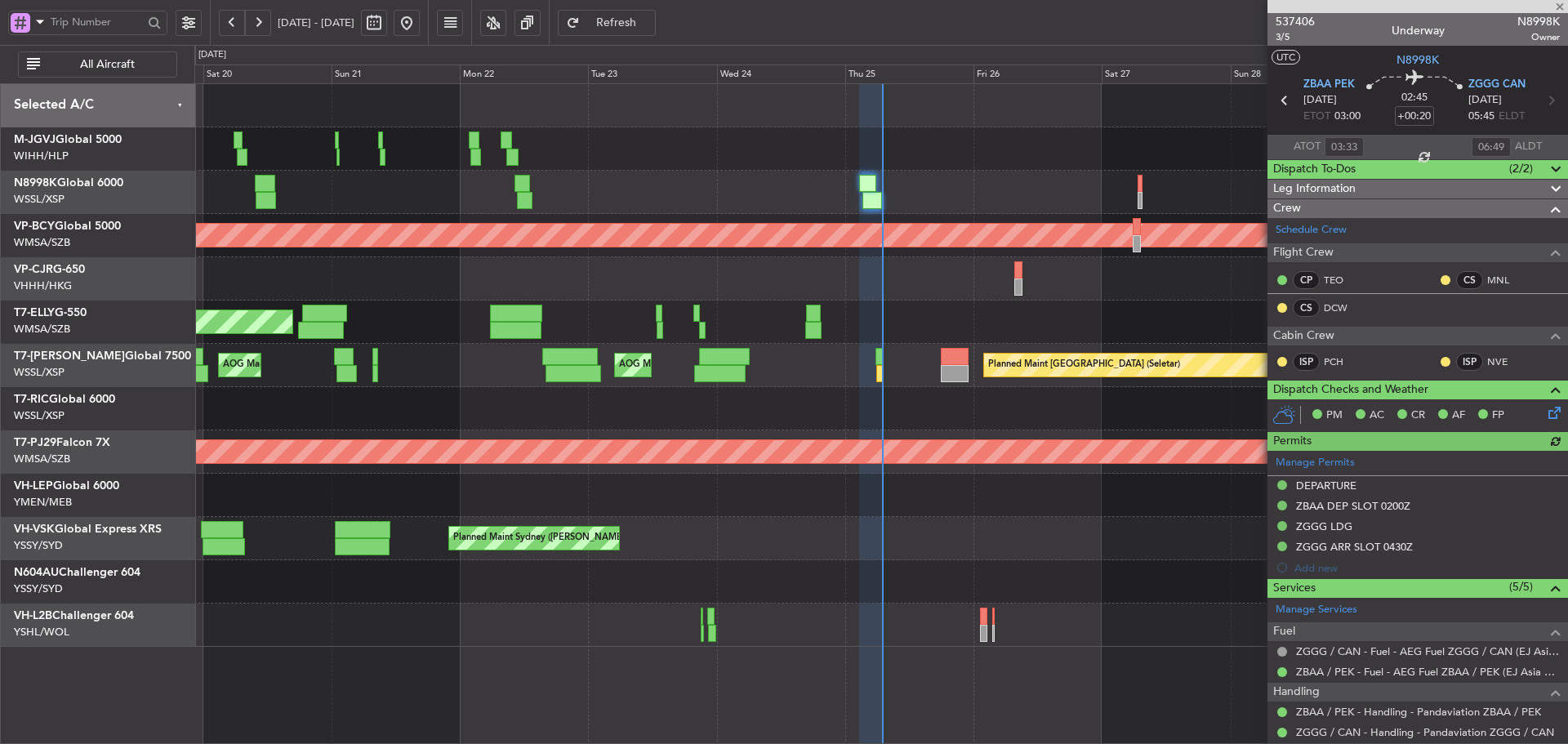
click at [1545, 173] on span at bounding box center [1555, 170] width 20 height 20
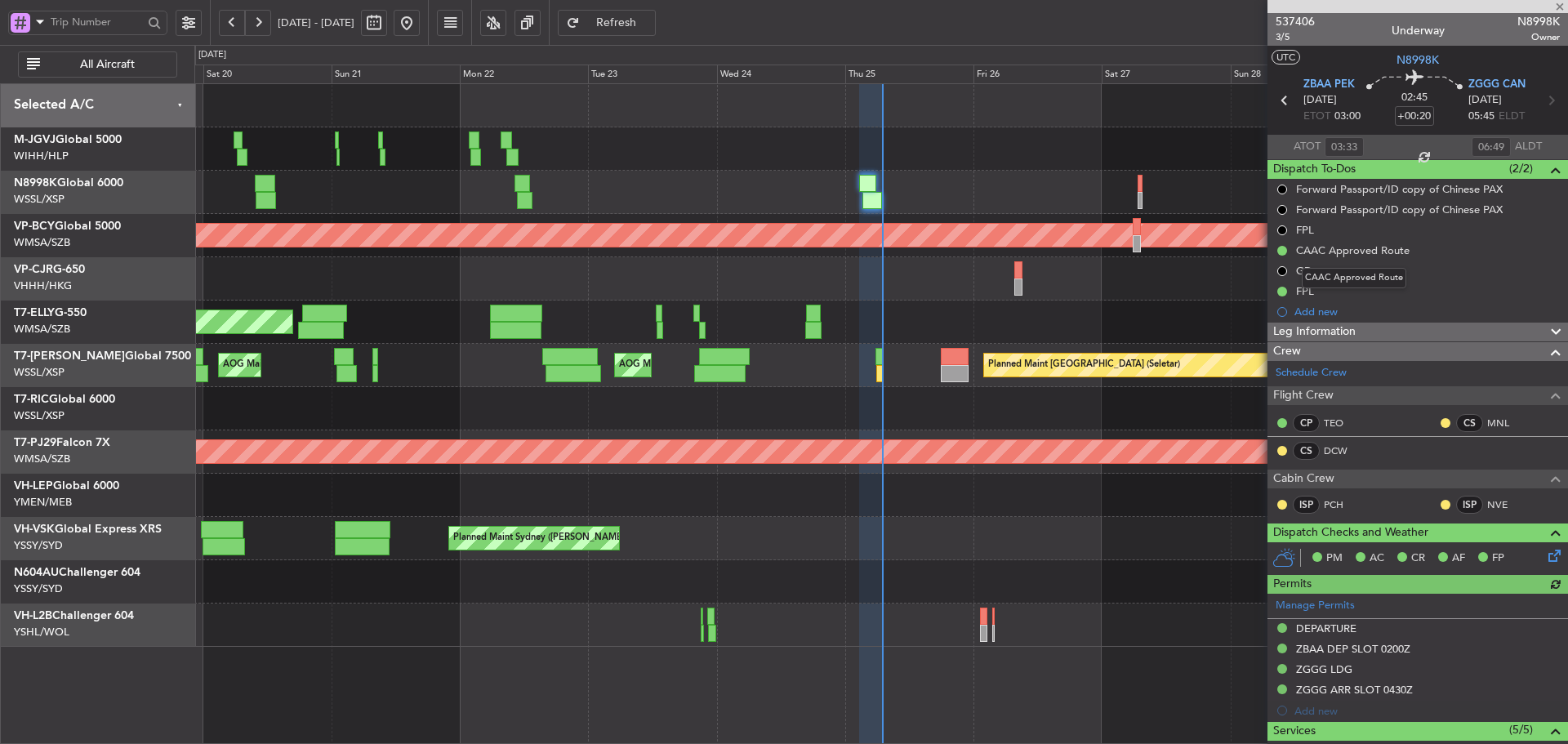
click at [1294, 290] on mat-tooltip-component "CAAC Approved Route" at bounding box center [1353, 278] width 128 height 44
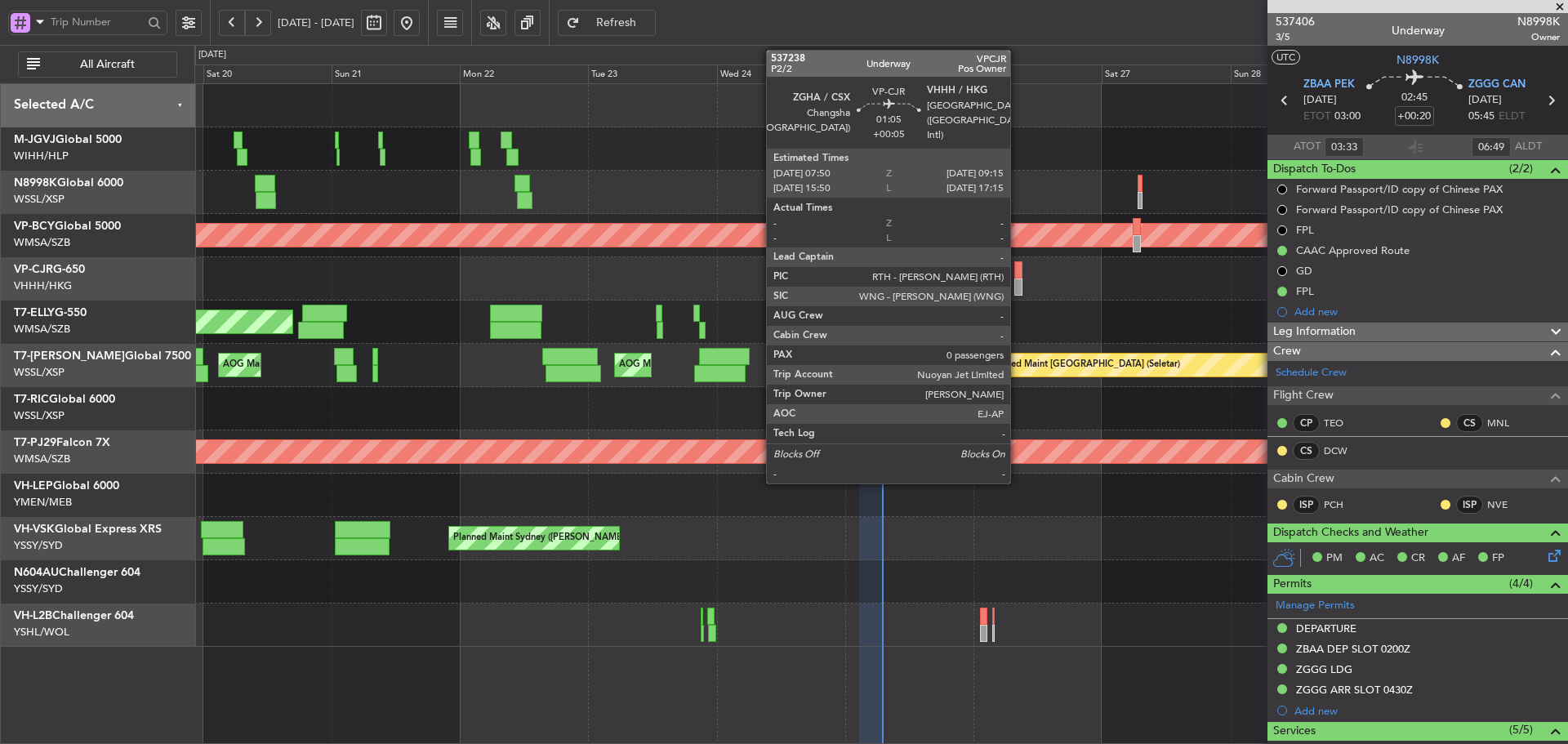
click at [1017, 284] on div at bounding box center [1018, 286] width 8 height 17
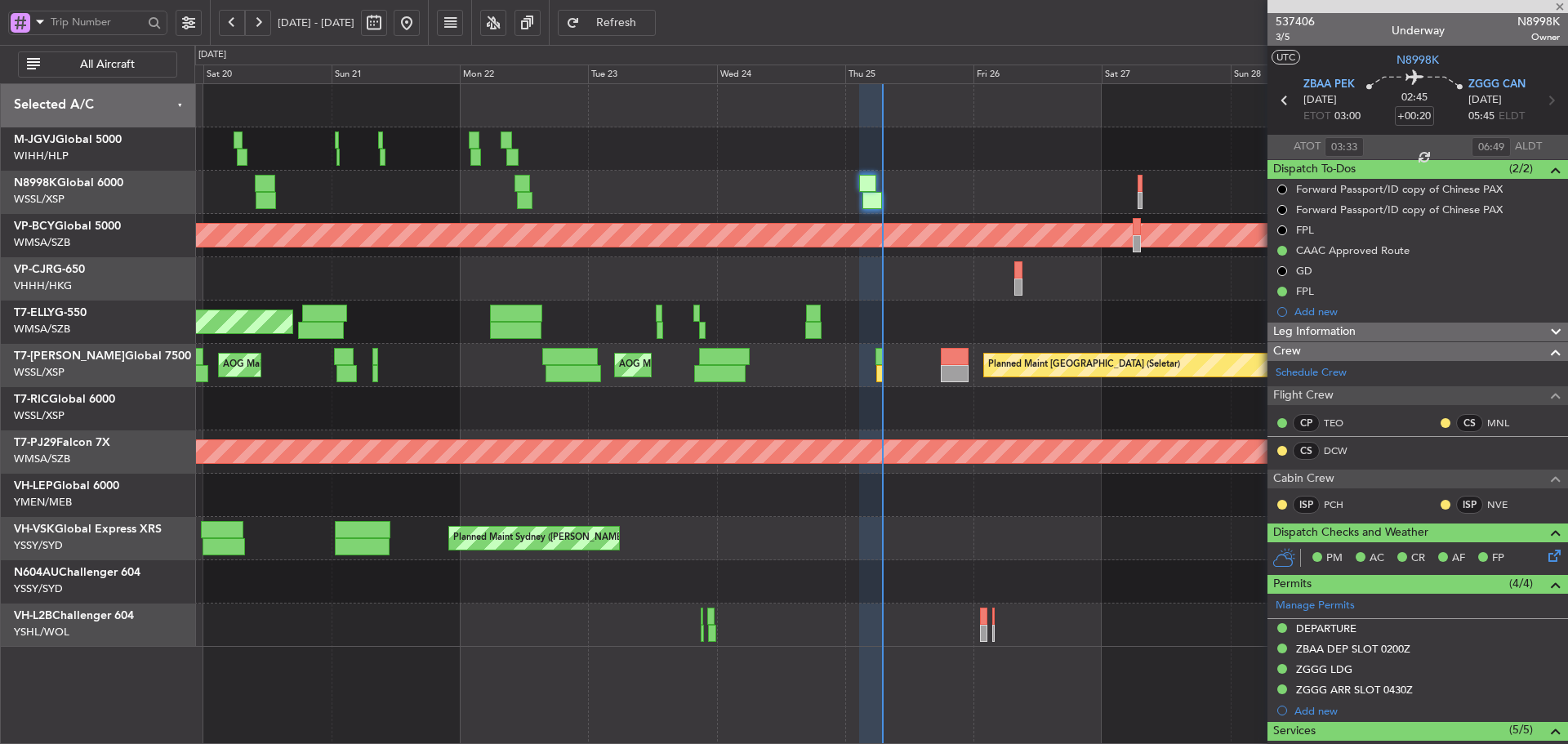
type input "+00:05"
type input "0"
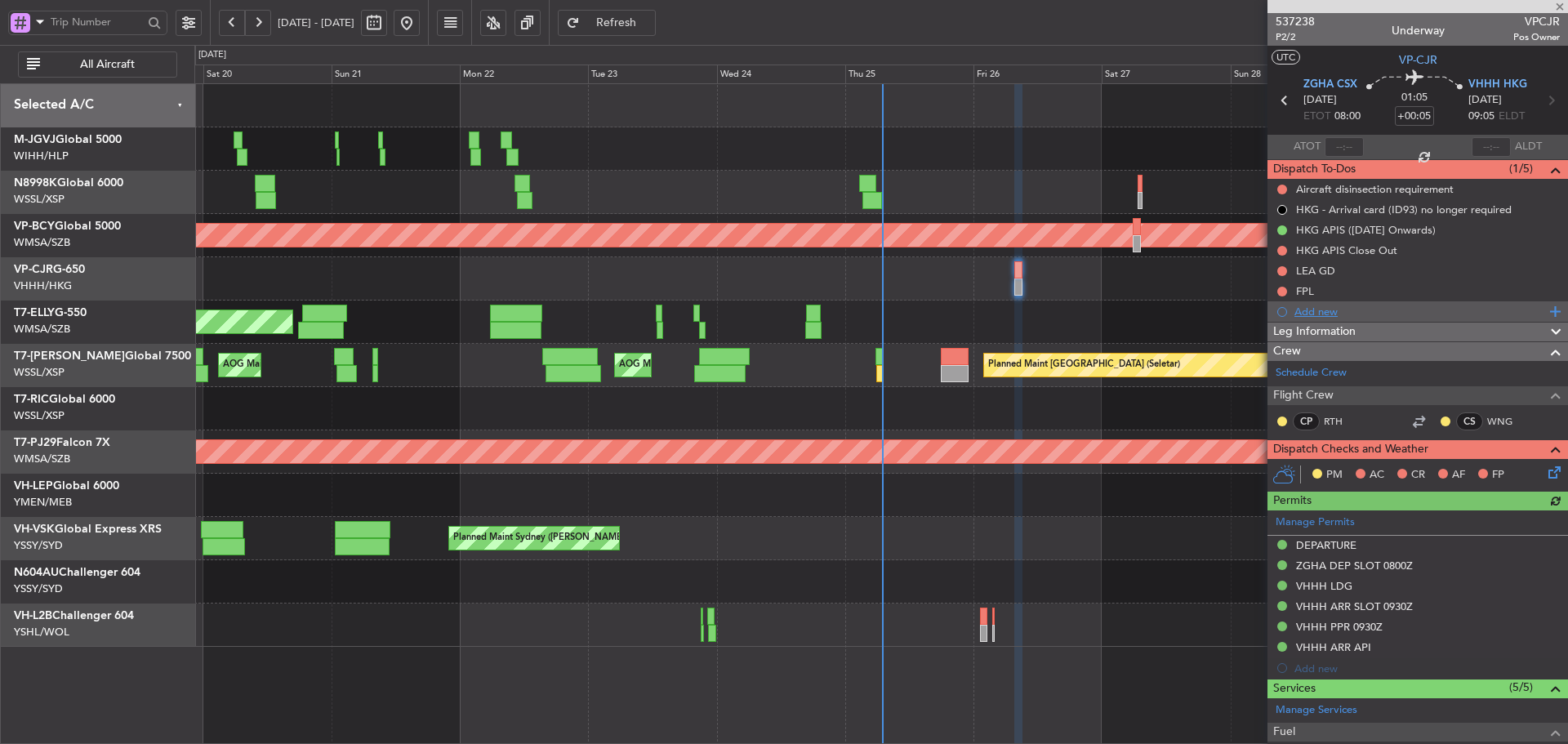
click at [1320, 310] on div "Add new" at bounding box center [1418, 311] width 251 height 14
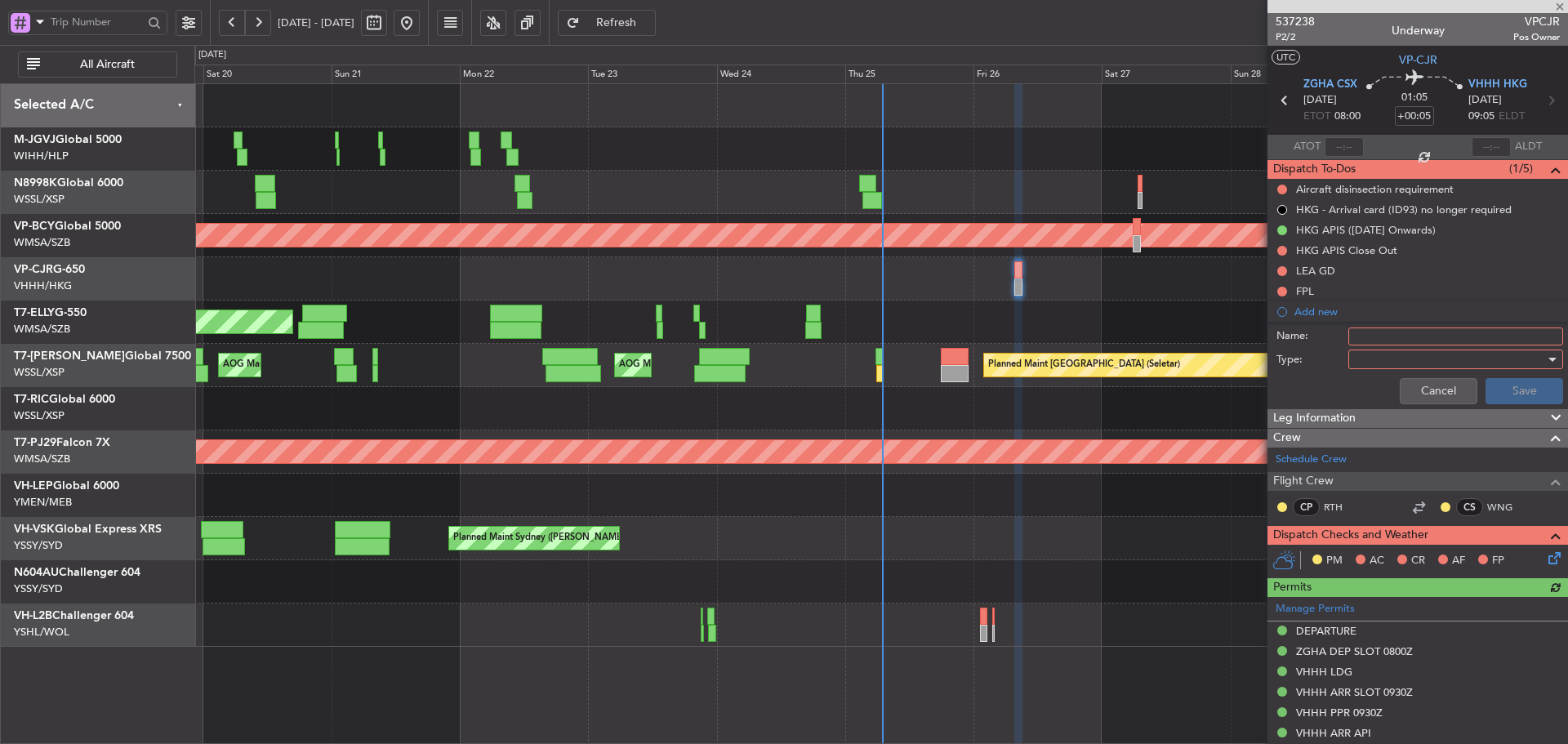
click at [1358, 335] on input "Name:" at bounding box center [1455, 337] width 215 height 18
type input "CAAC Approved Route"
click at [1456, 364] on div at bounding box center [1449, 359] width 190 height 25
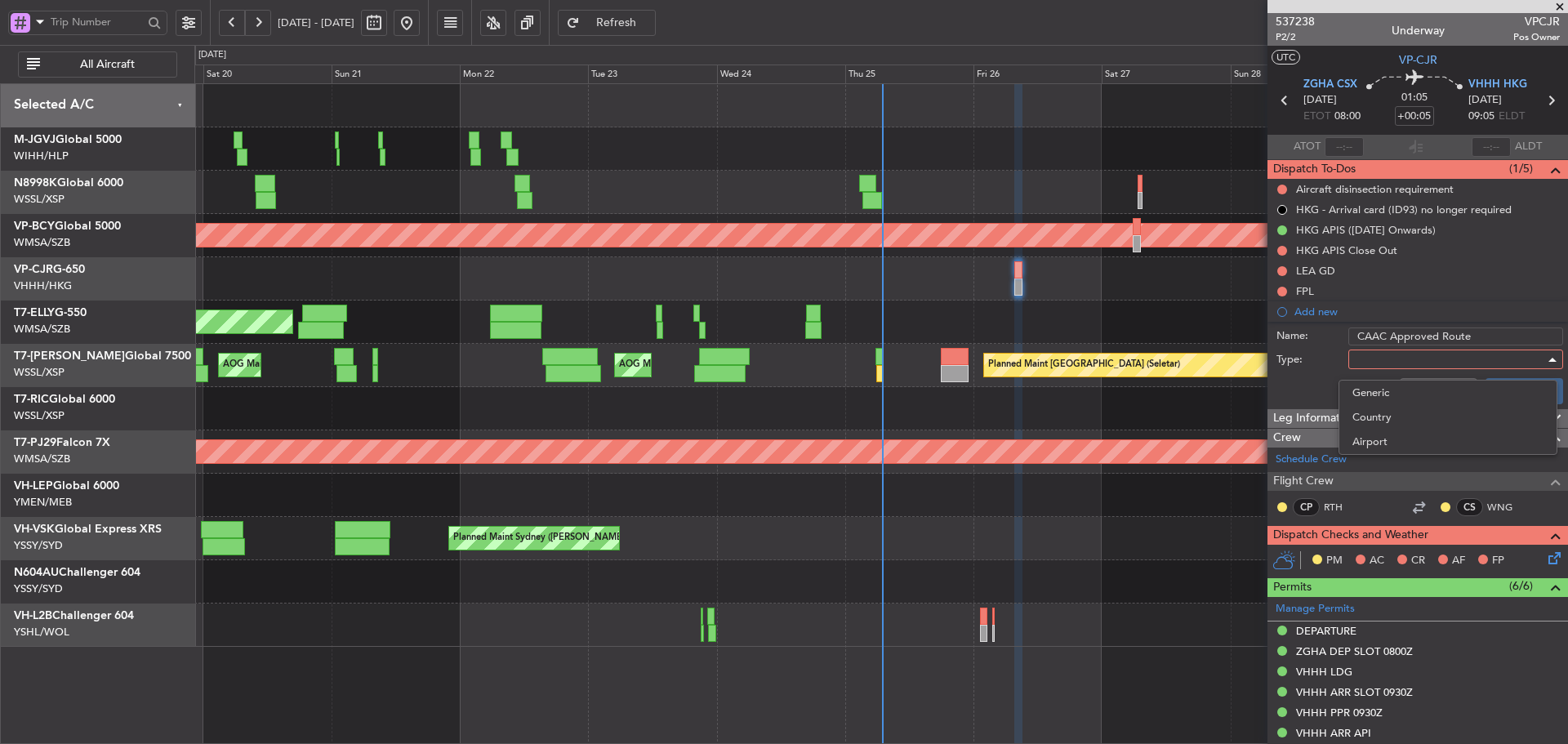
click at [1442, 360] on div at bounding box center [784, 372] width 1568 height 744
click at [1395, 356] on div at bounding box center [1449, 359] width 190 height 25
click at [1390, 388] on span "Generic" at bounding box center [1447, 392] width 191 height 25
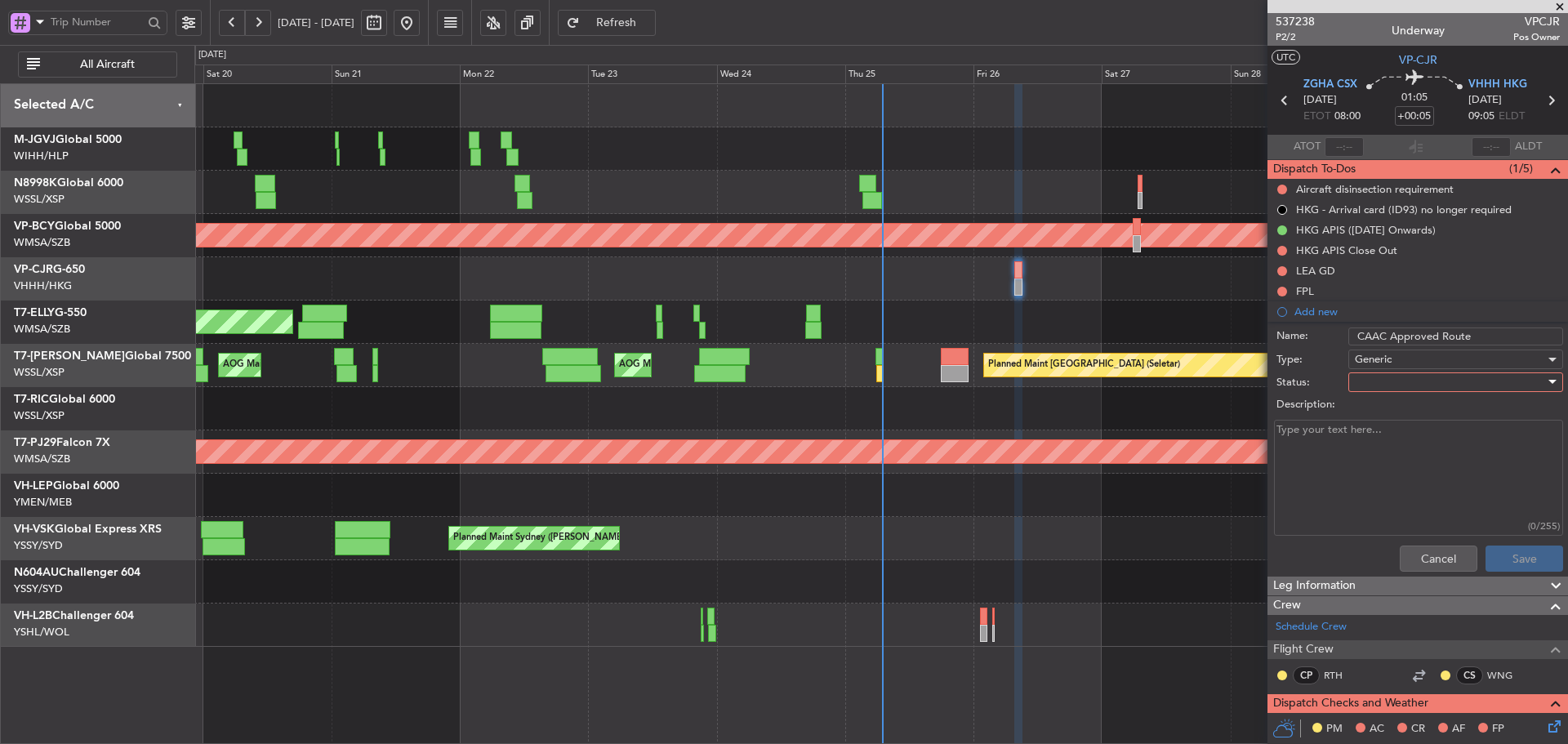
click at [1364, 371] on div at bounding box center [1449, 381] width 190 height 25
click at [1370, 406] on span "Not Started" at bounding box center [1447, 414] width 191 height 25
click at [1322, 435] on textarea "Description:" at bounding box center [1418, 478] width 289 height 117
paste textarea "W615 [GEOGRAPHIC_DATA] W23 ZUH R473 SIERA"
type textarea "W615 [GEOGRAPHIC_DATA] W23 ZUH R473 SIERA"
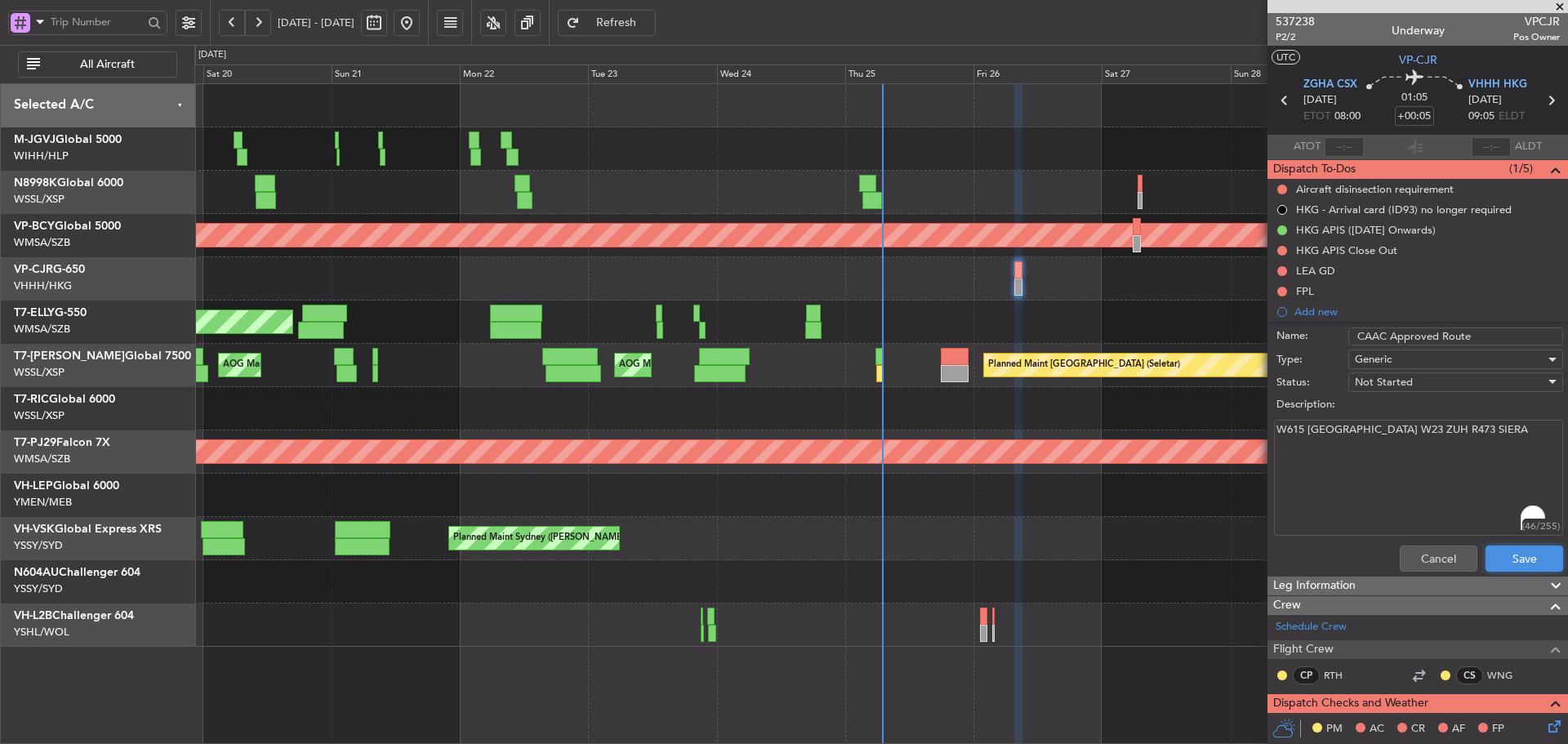
click at [1498, 556] on button "Save" at bounding box center [1523, 559] width 77 height 26
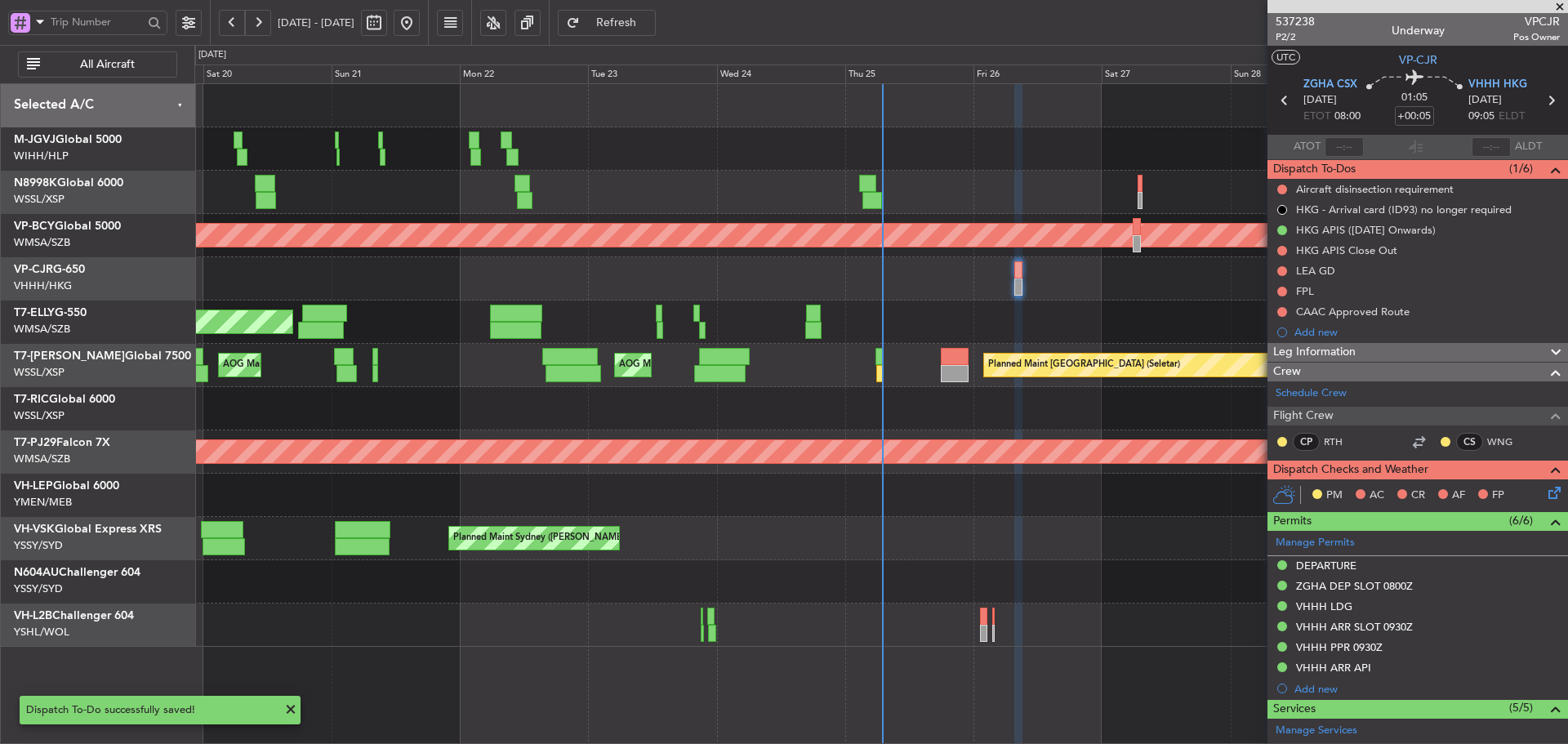
click at [1559, 4] on span at bounding box center [1559, 7] width 16 height 15
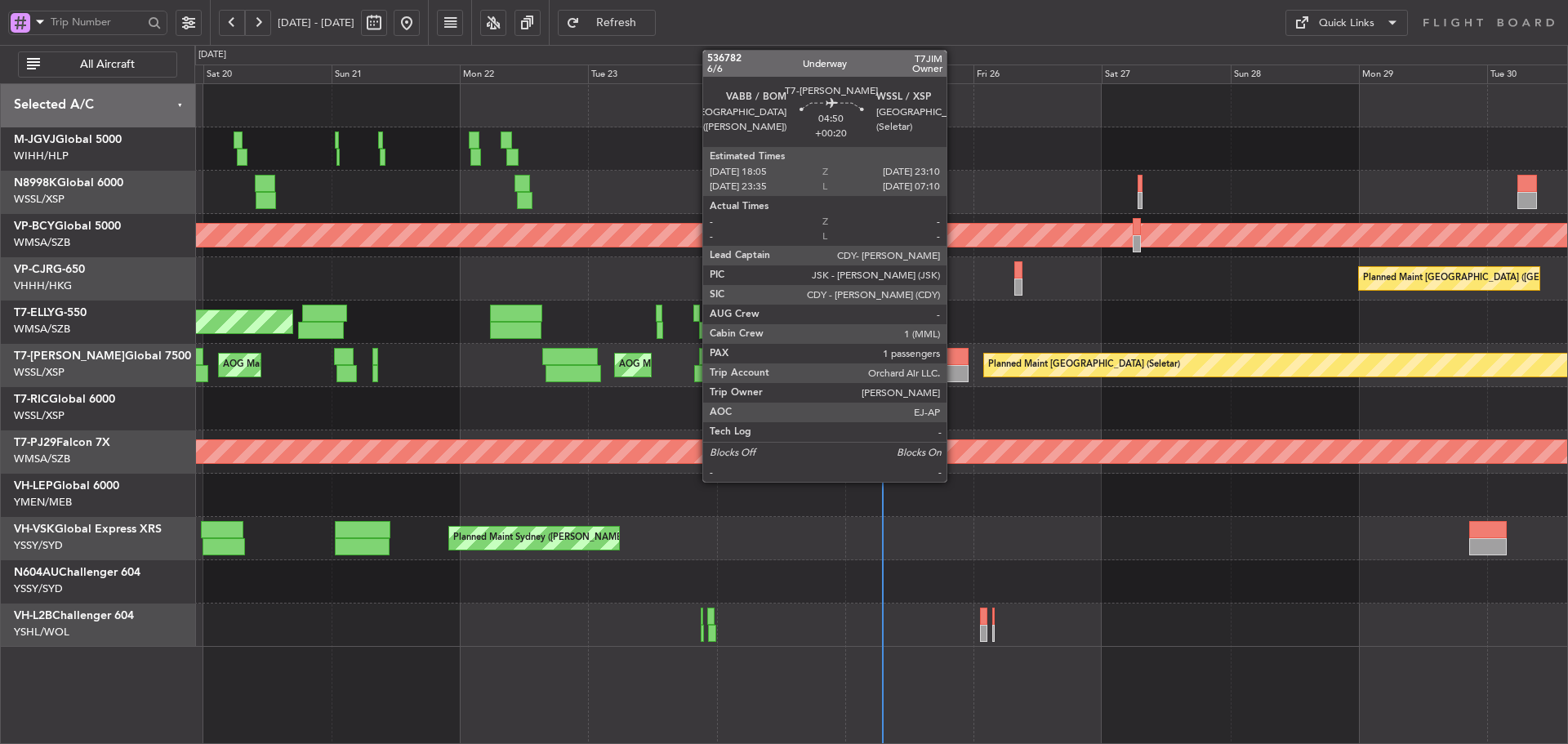
click at [954, 357] on div at bounding box center [955, 356] width 28 height 17
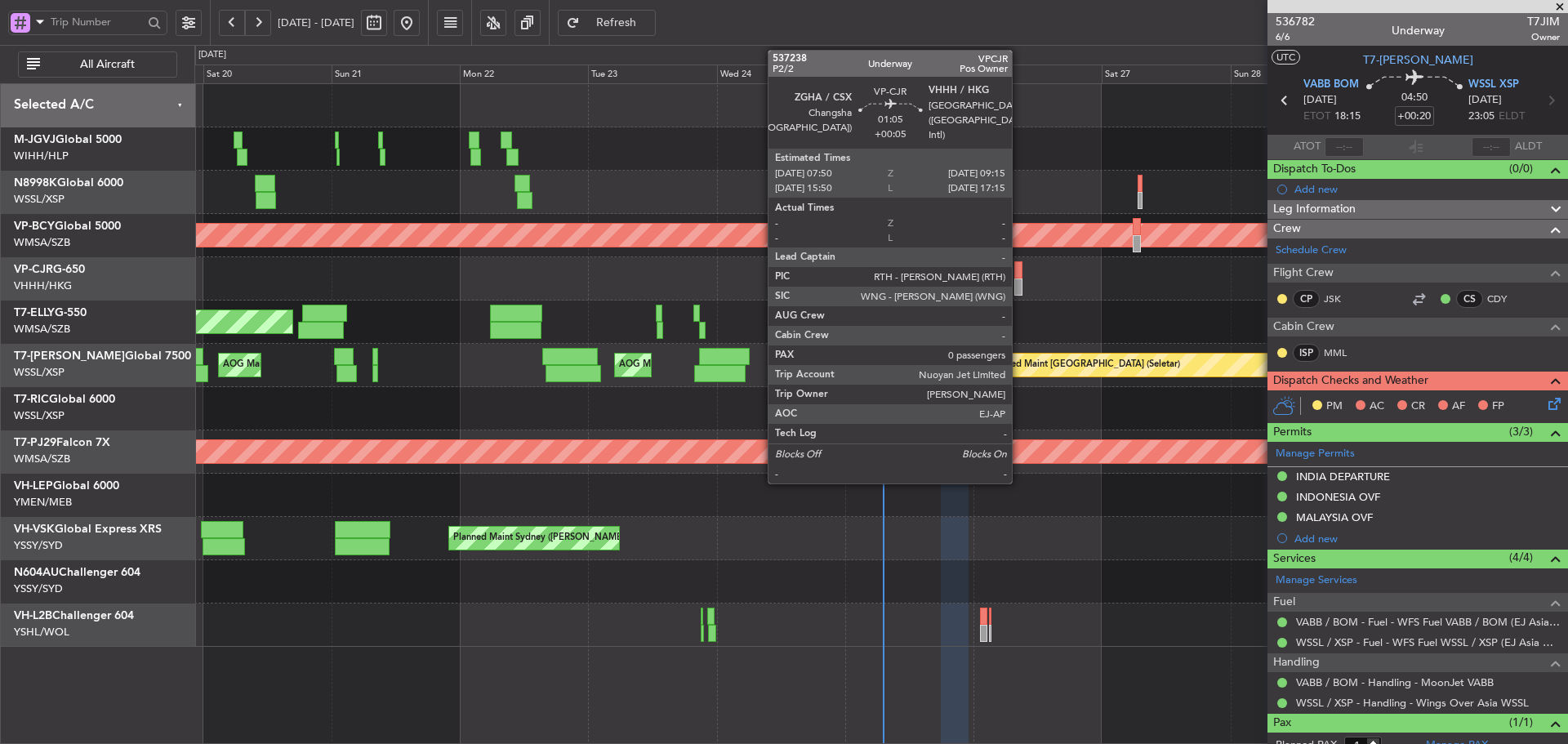
click at [1019, 272] on div at bounding box center [1018, 269] width 8 height 17
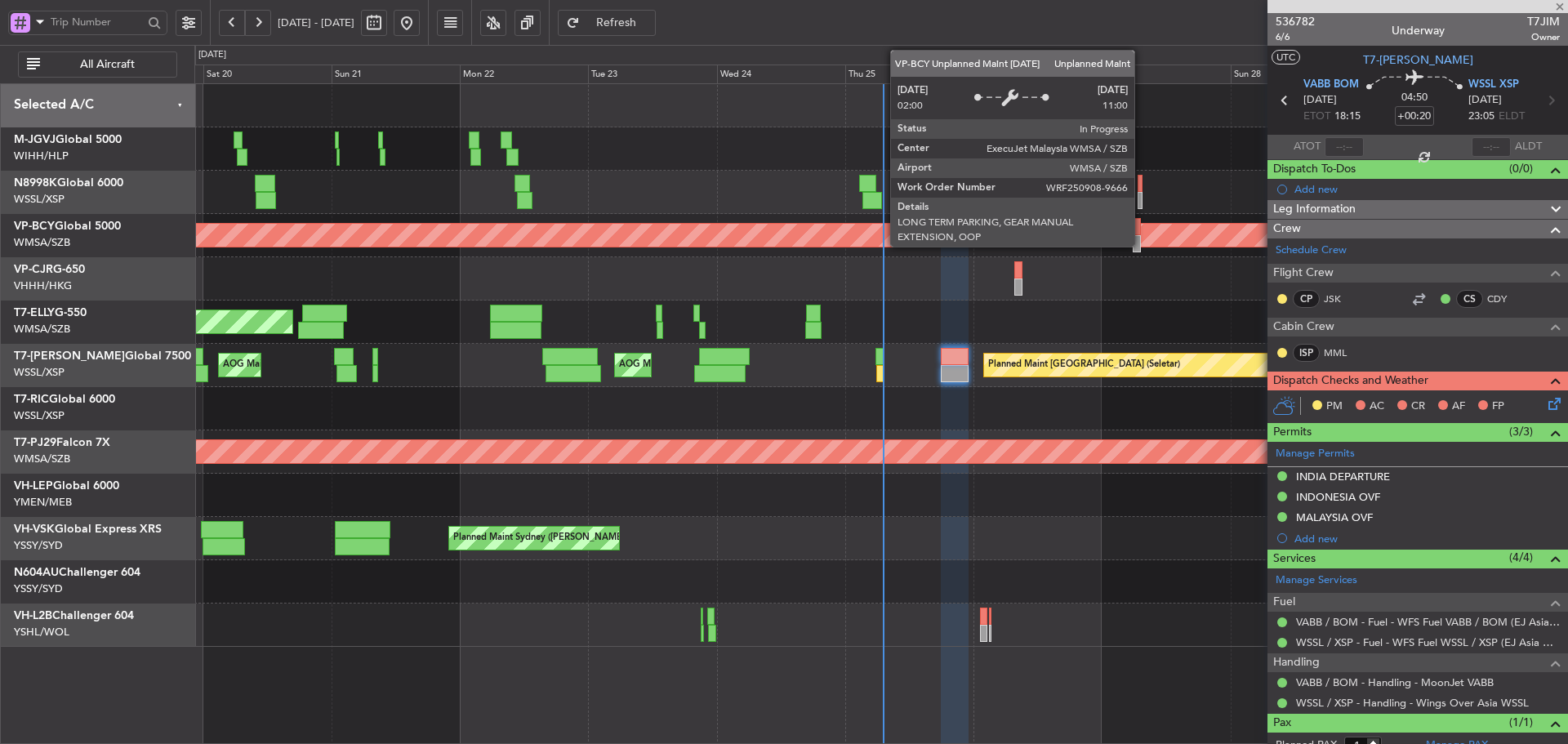
type input "+00:05"
type input "0"
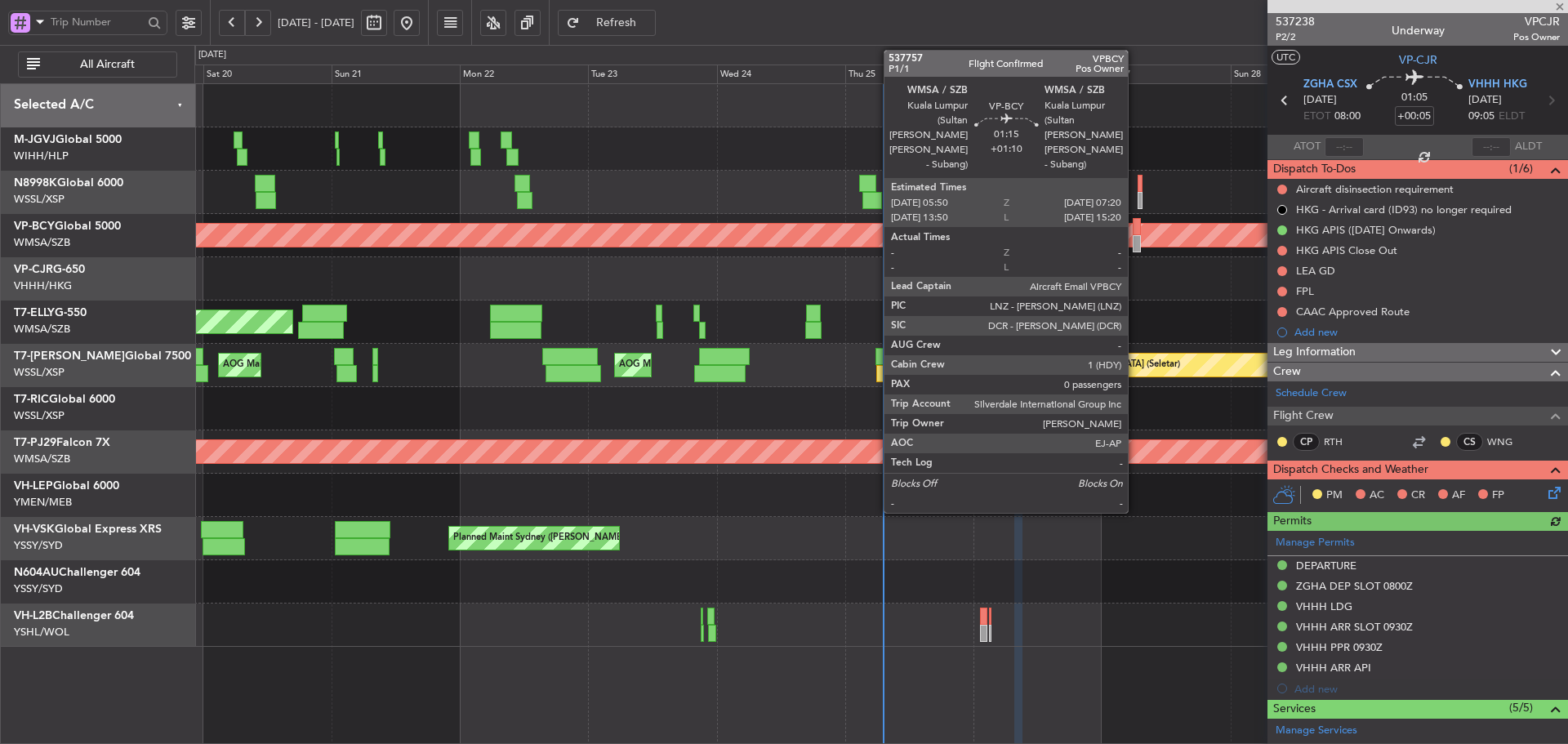
click at [1135, 237] on div at bounding box center [1136, 243] width 8 height 17
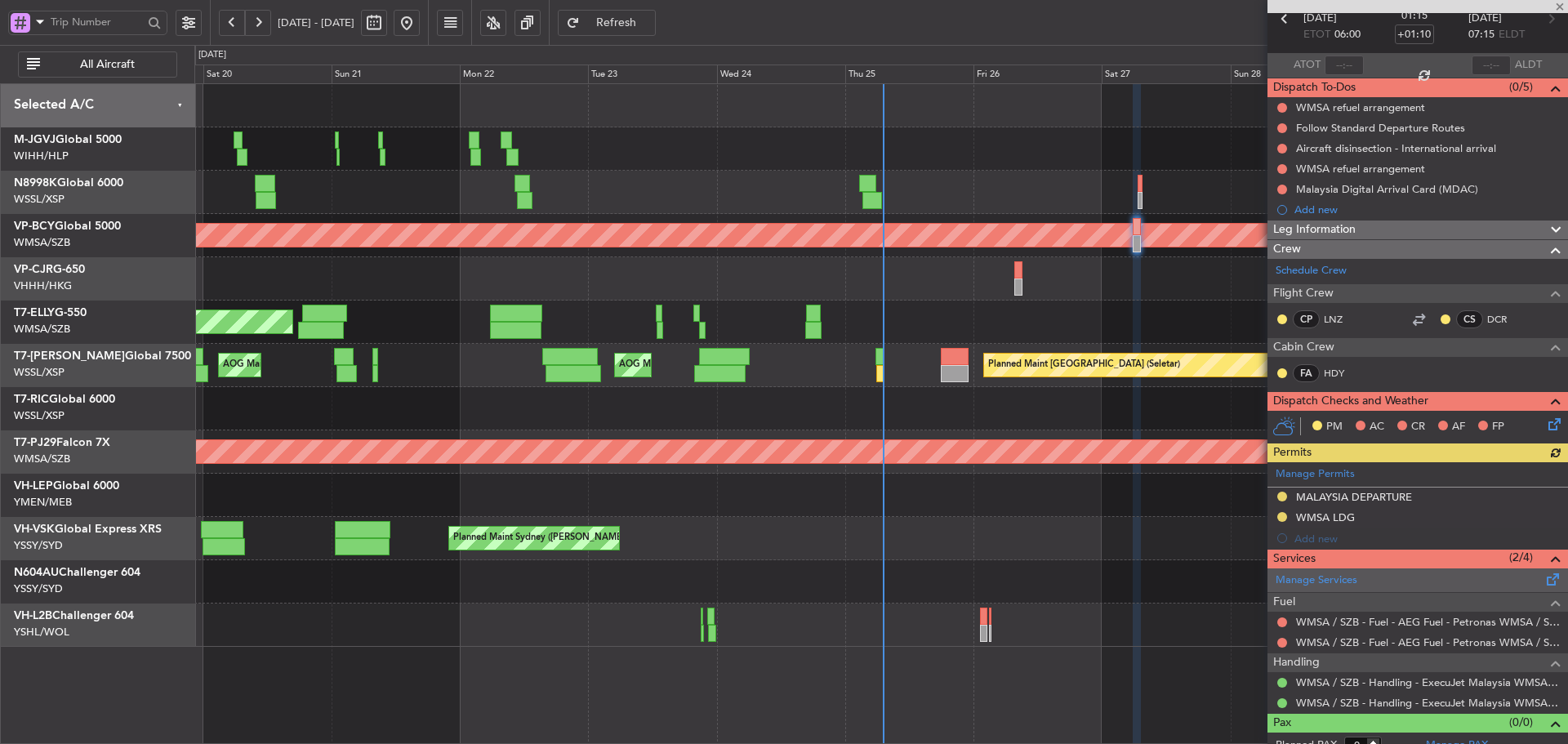
scroll to position [96, 0]
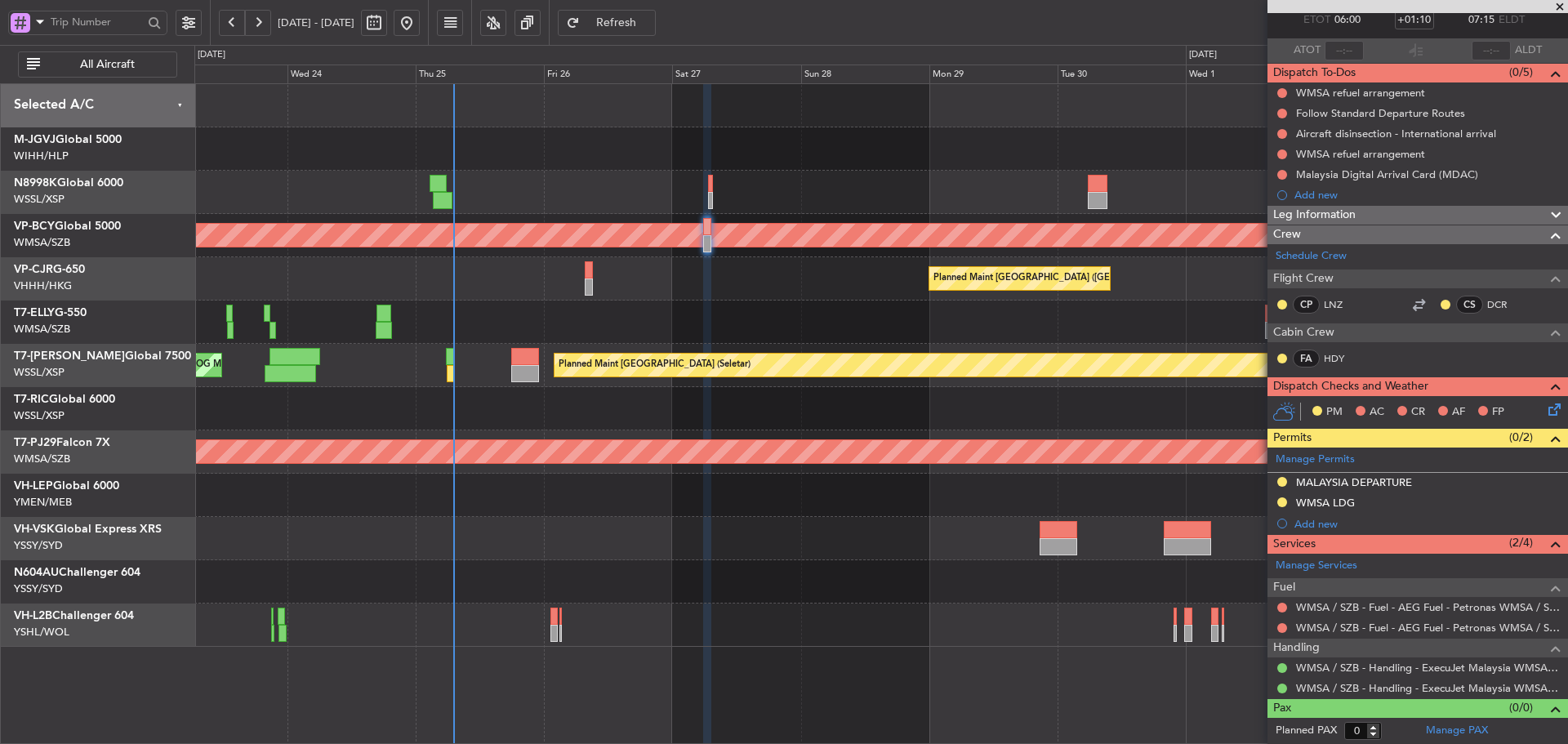
click at [761, 290] on div "Planned Maint [GEOGRAPHIC_DATA] ([GEOGRAPHIC_DATA] Intl)" at bounding box center [881, 279] width 1373 height 44
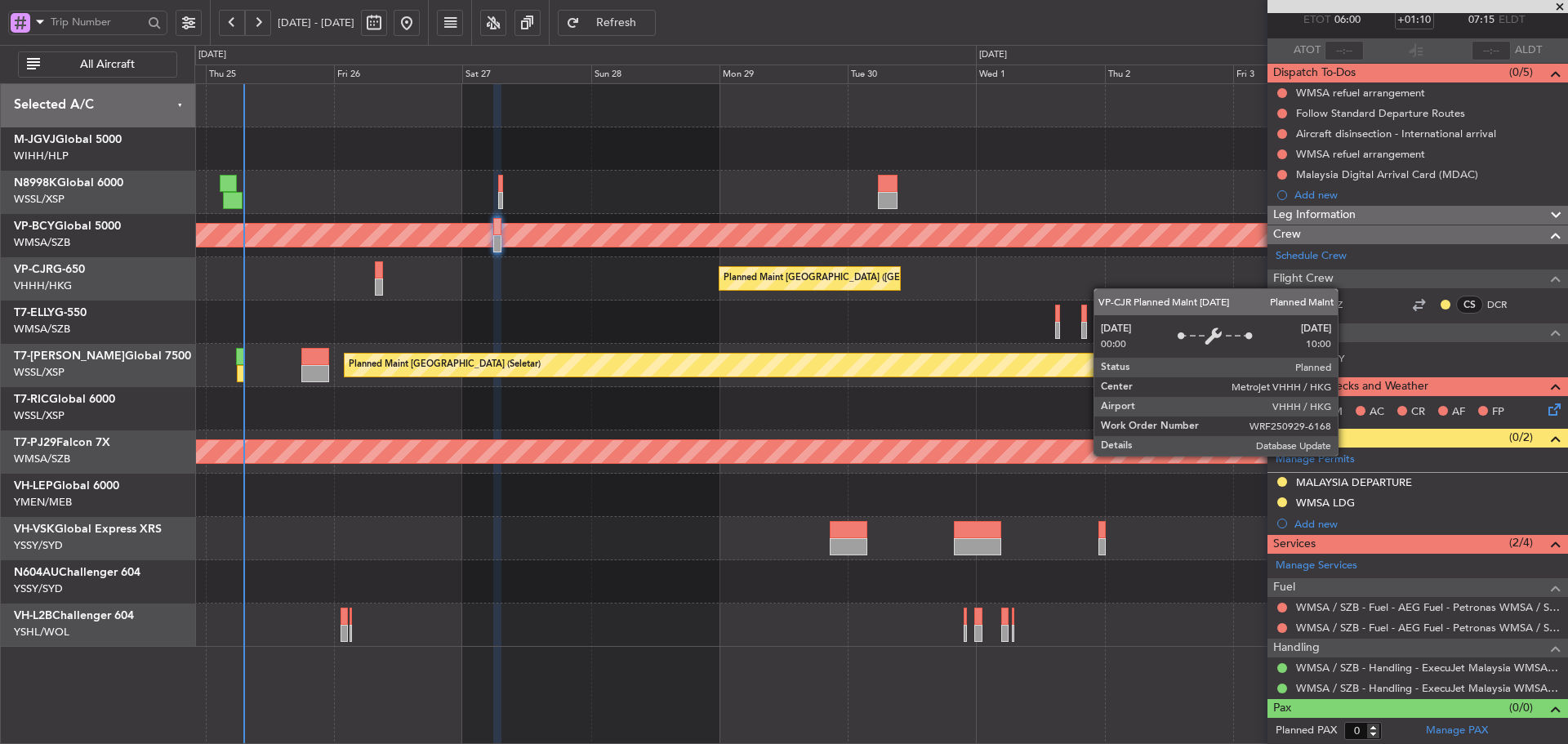
click at [889, 289] on div "Planned Maint [GEOGRAPHIC_DATA] ([GEOGRAPHIC_DATA] Intl)" at bounding box center [881, 279] width 1373 height 44
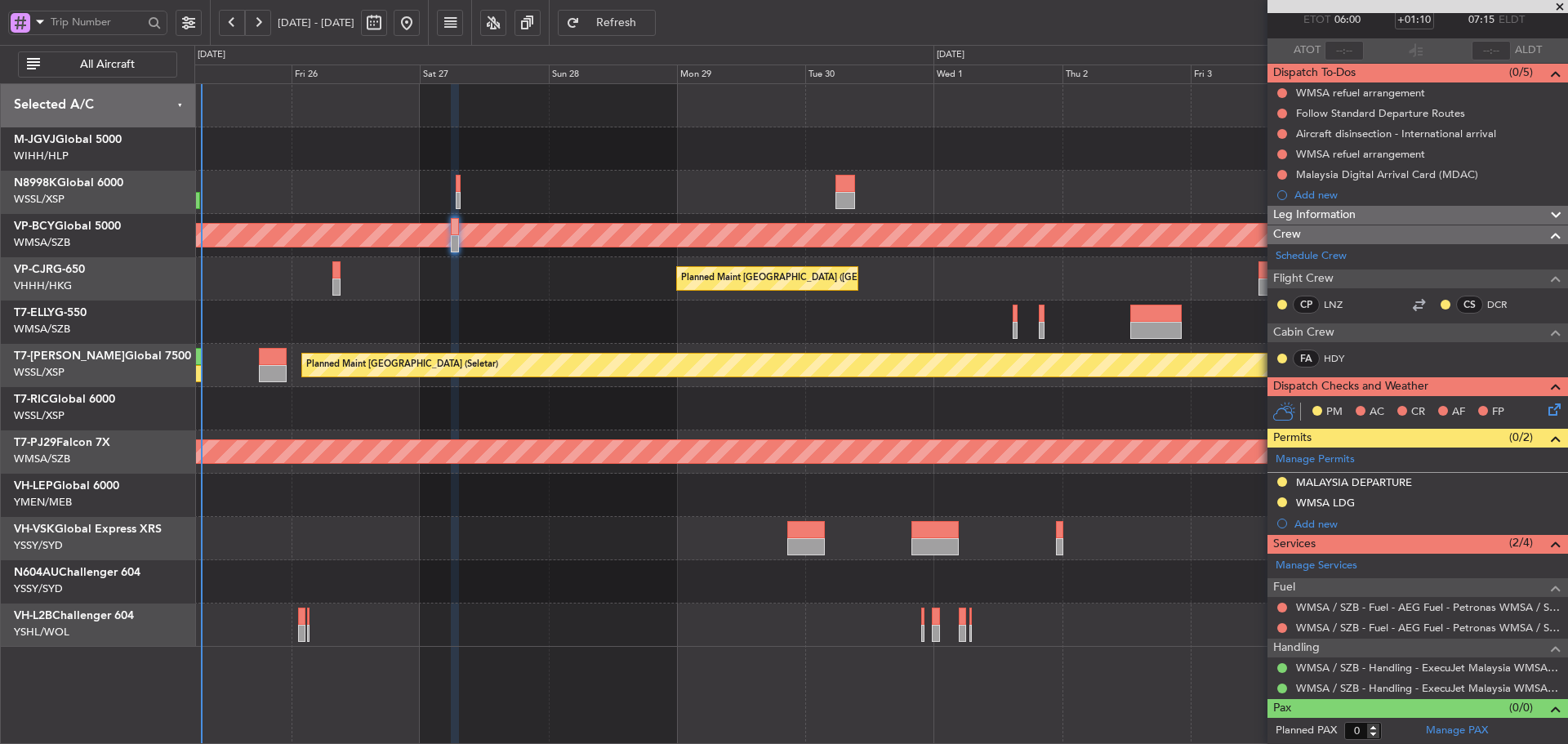
click at [833, 301] on div "Unplanned Maint [GEOGRAPHIC_DATA] (Sultan [PERSON_NAME] [PERSON_NAME] - Subang)…" at bounding box center [881, 366] width 1373 height 563
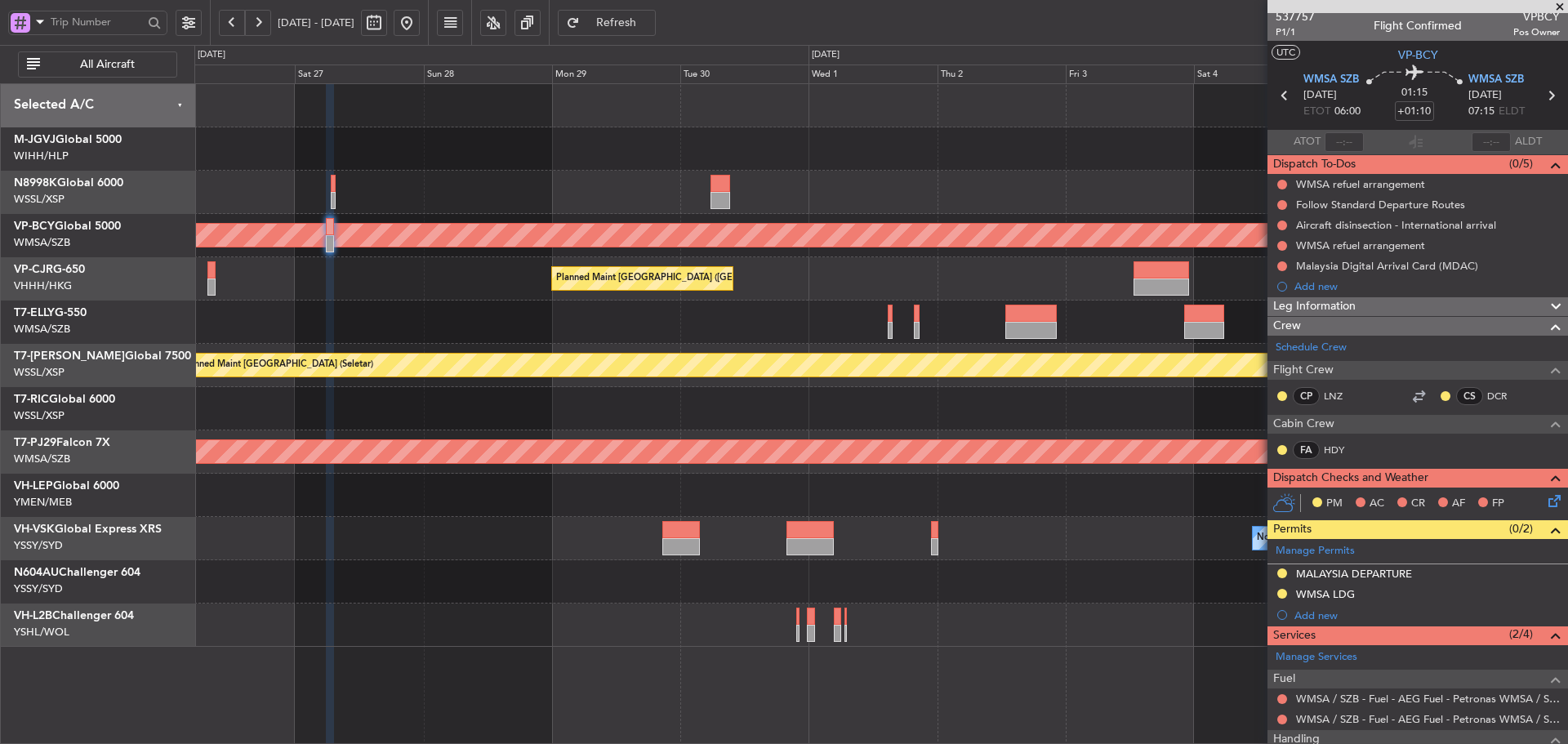
scroll to position [0, 0]
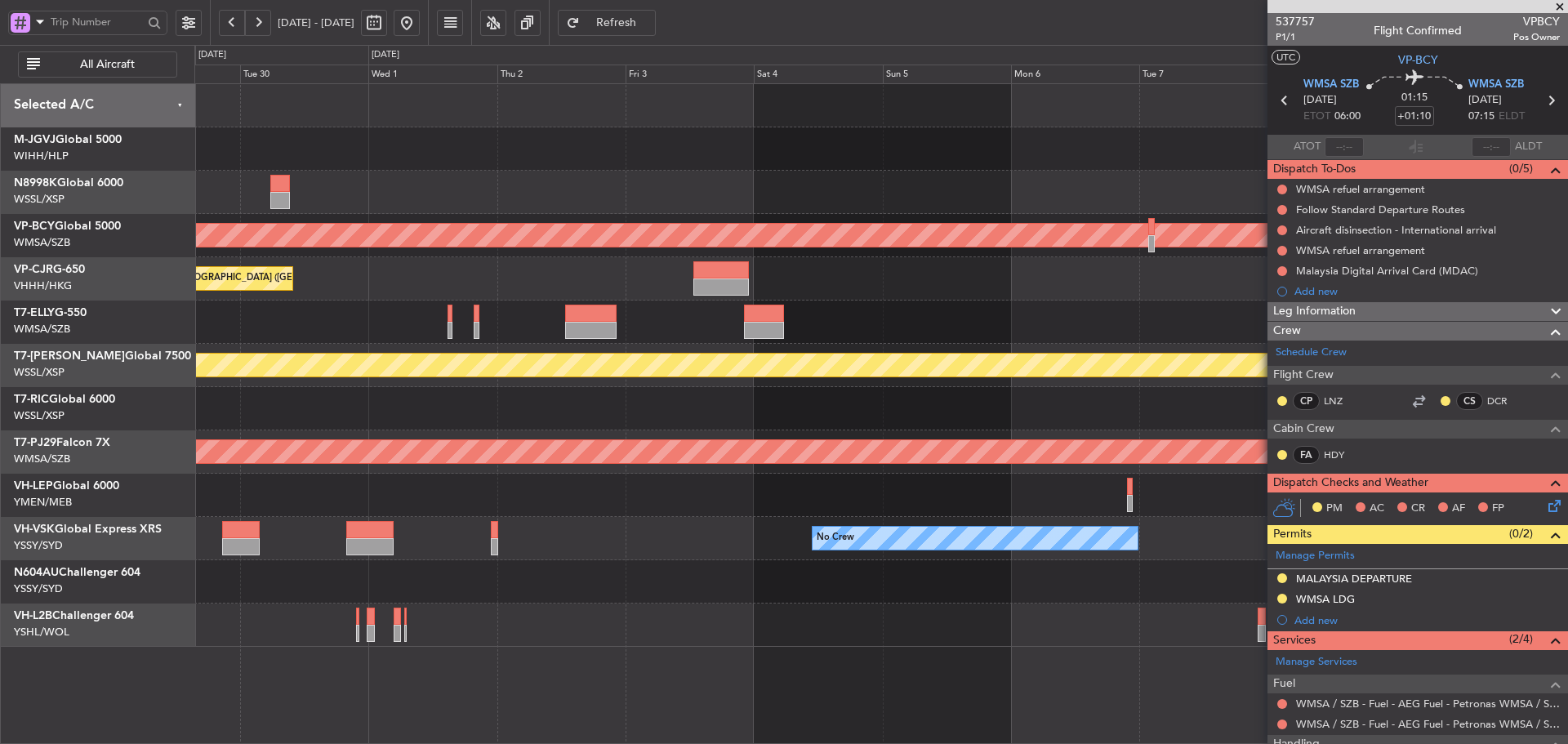
click at [574, 284] on div "Planned Maint [GEOGRAPHIC_DATA] ([GEOGRAPHIC_DATA] Intl)" at bounding box center [881, 279] width 1373 height 44
click at [857, 269] on div "Planned Maint [GEOGRAPHIC_DATA] ([GEOGRAPHIC_DATA] Intl)" at bounding box center [881, 279] width 1373 height 44
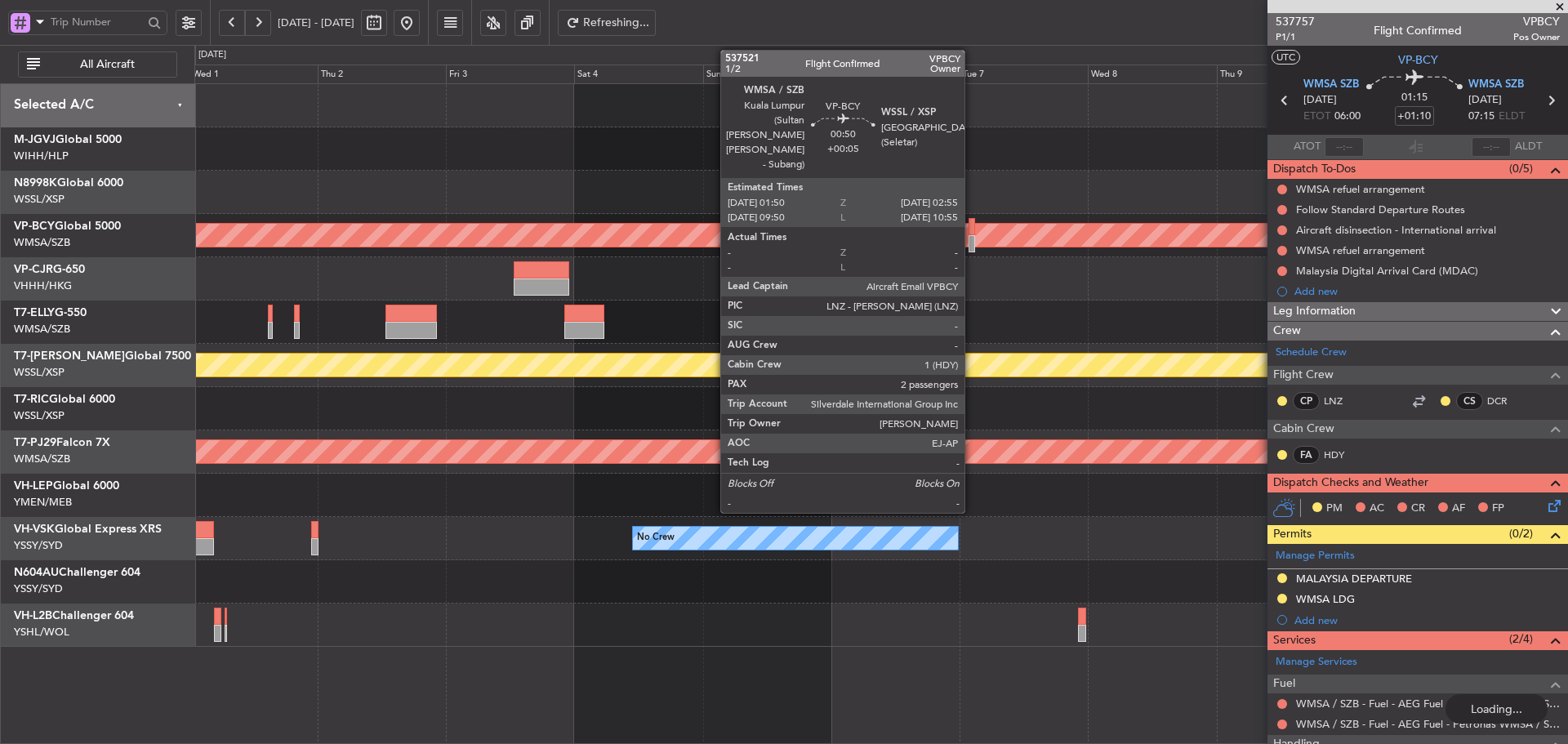
click at [972, 230] on div at bounding box center [972, 226] width 7 height 17
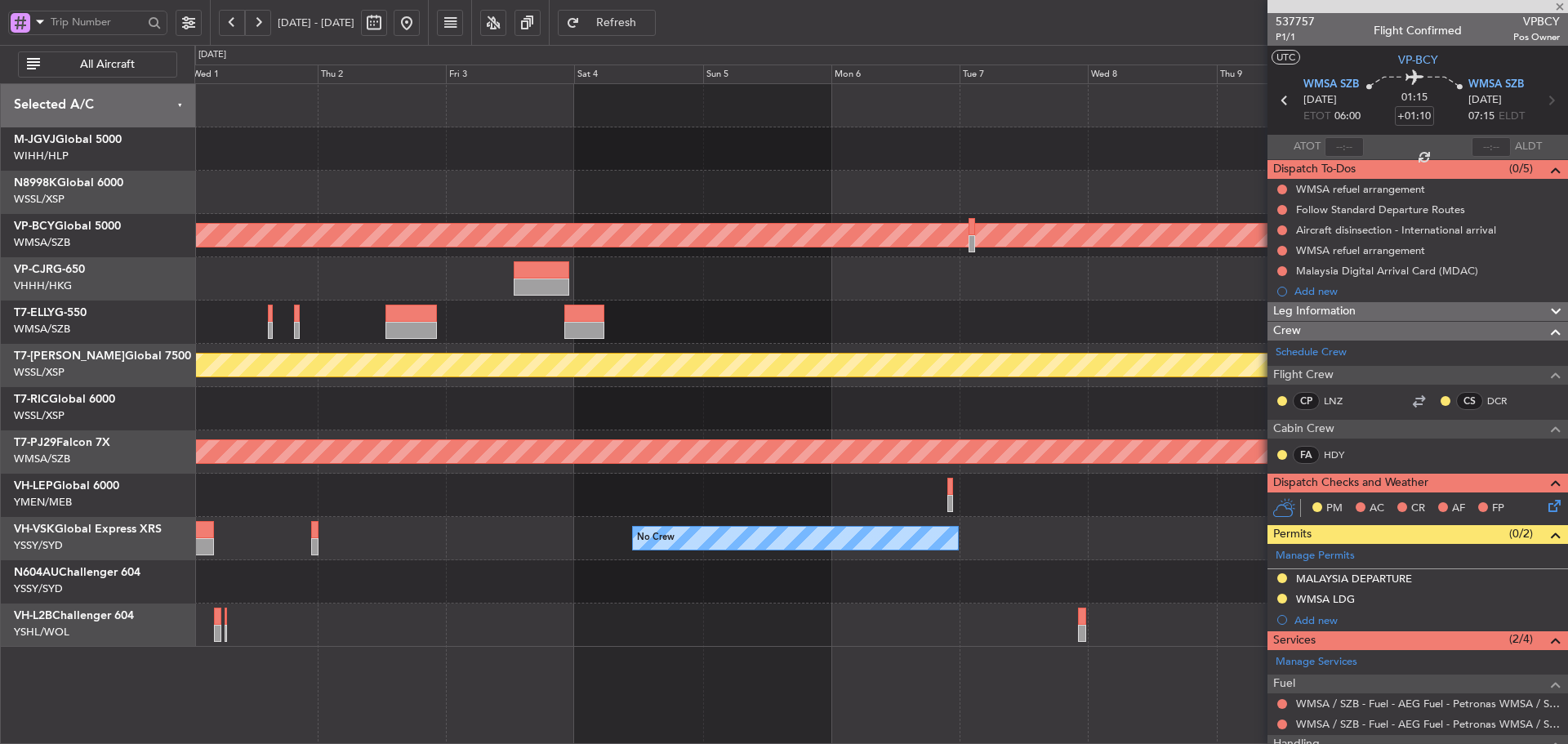
type input "+00:05"
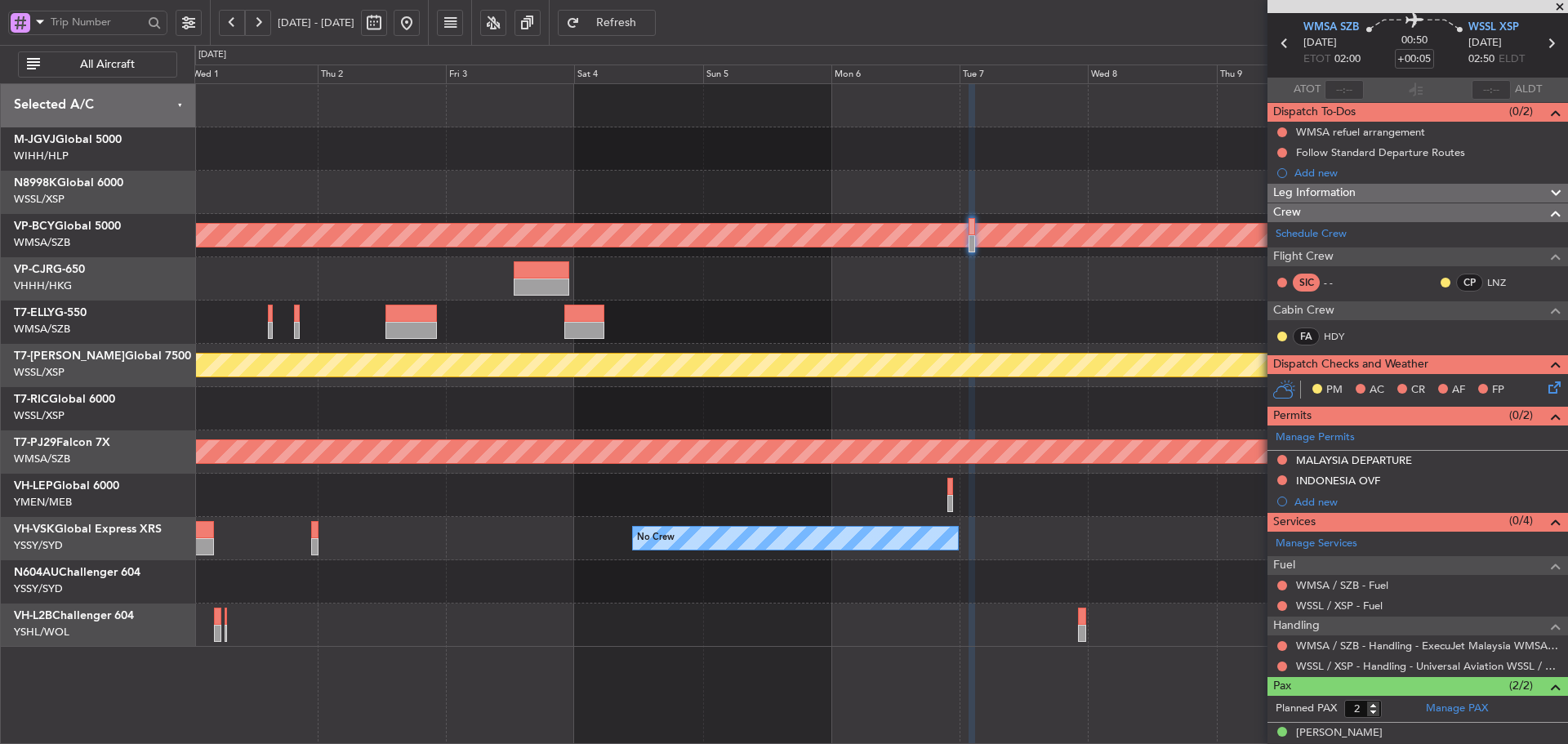
scroll to position [109, 0]
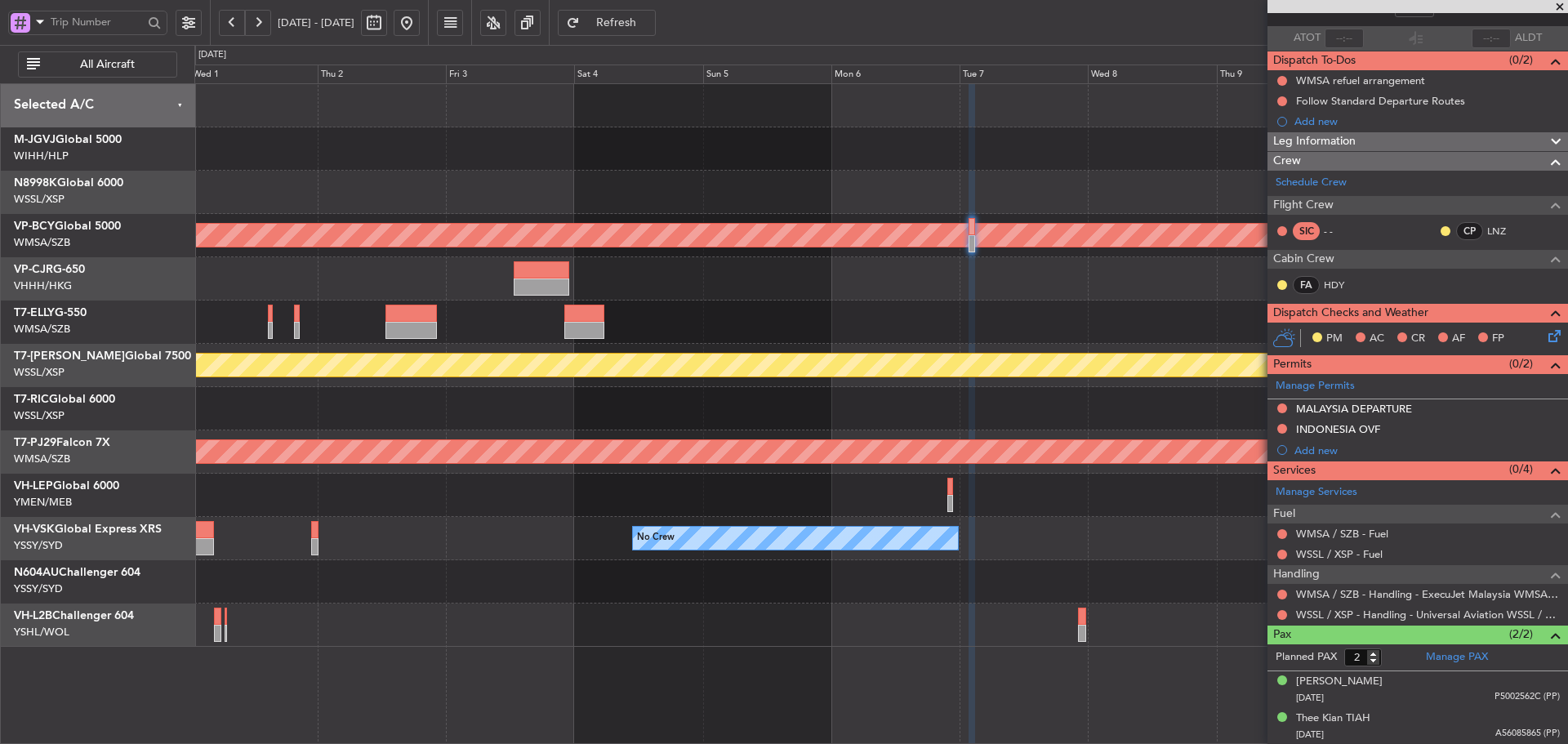
click at [1558, 7] on span at bounding box center [1559, 7] width 16 height 15
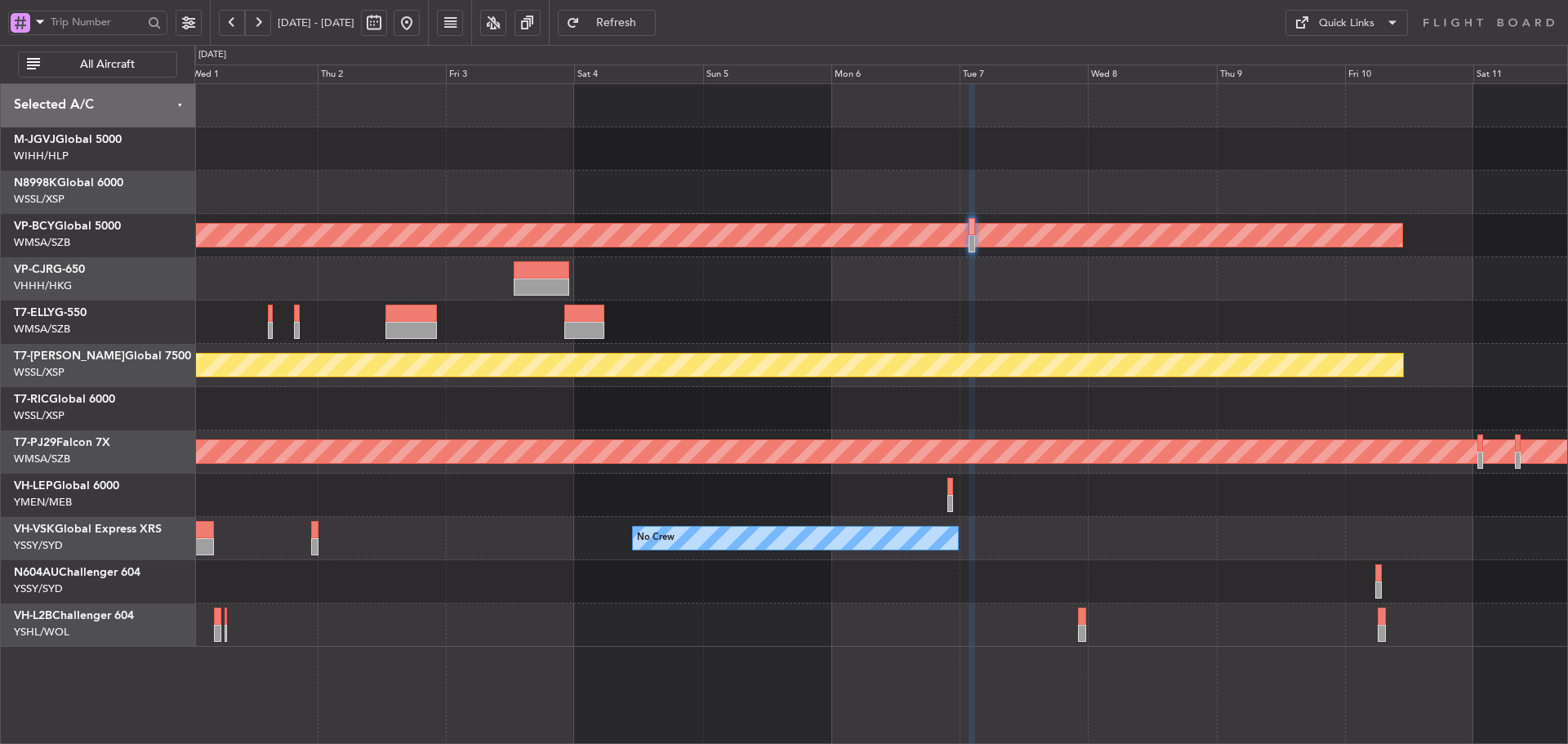
type input "0"
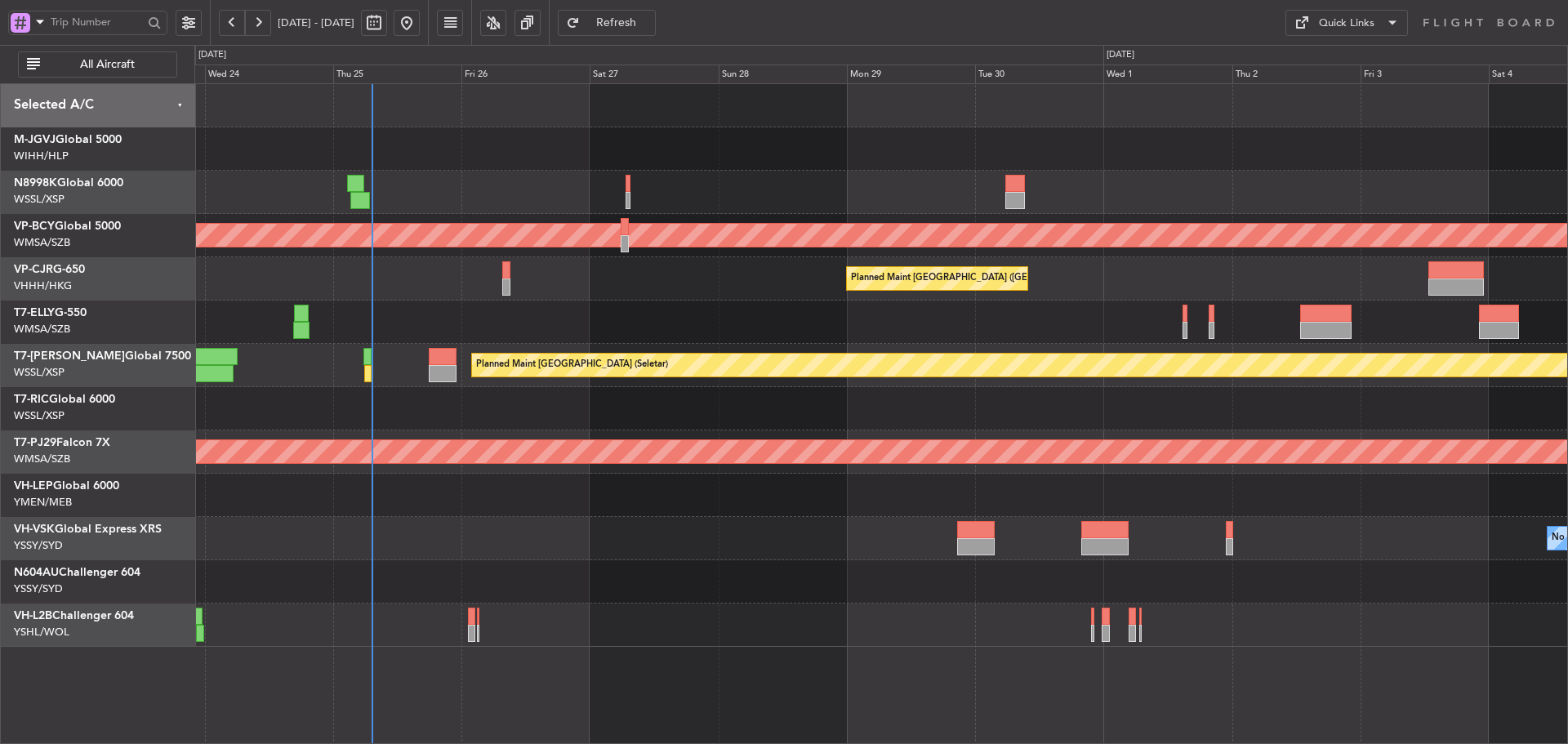
click at [1387, 437] on div "Planned Maint [GEOGRAPHIC_DATA] (Sultan [PERSON_NAME] [PERSON_NAME] - Subang)" at bounding box center [881, 452] width 1373 height 44
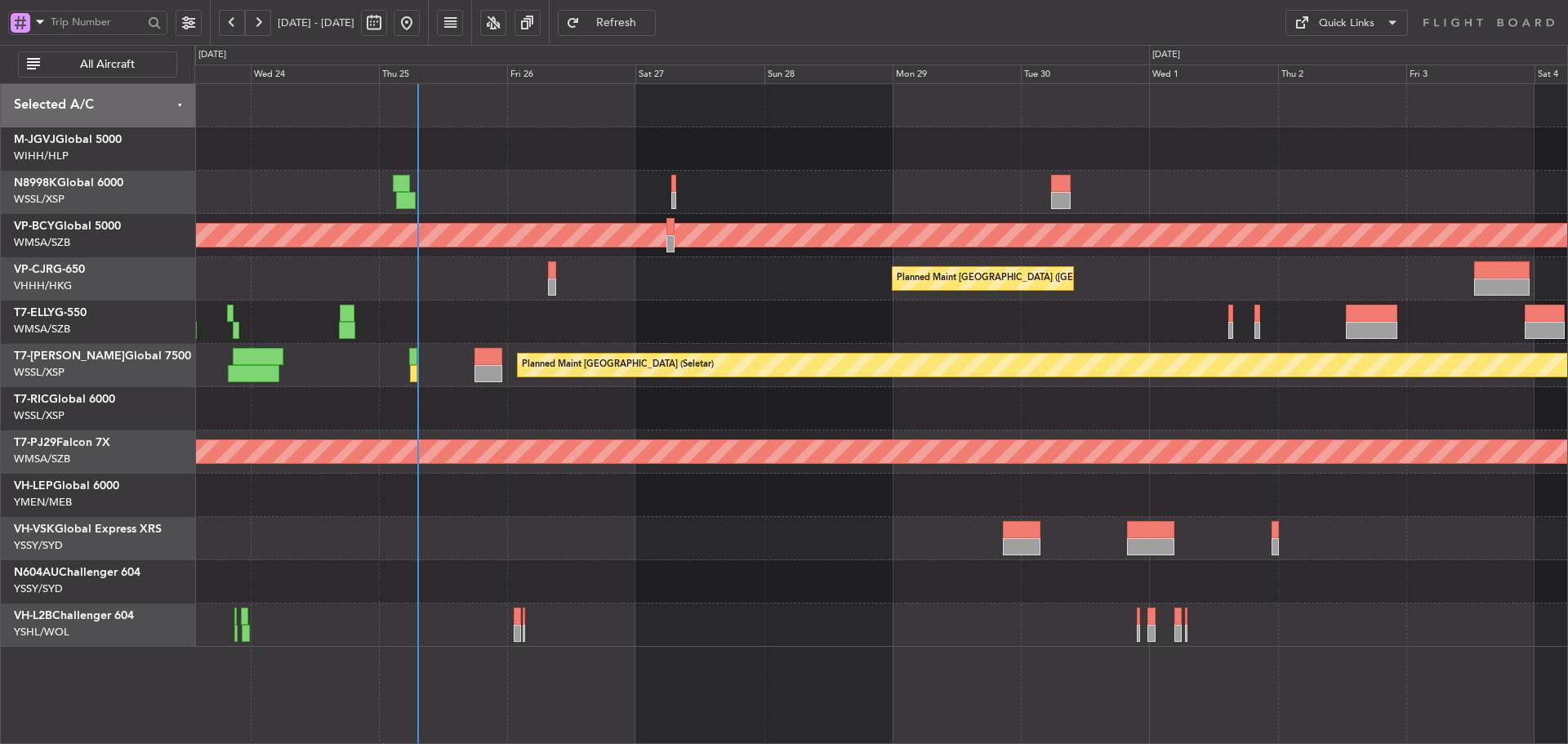
click at [932, 428] on div at bounding box center [881, 409] width 1373 height 44
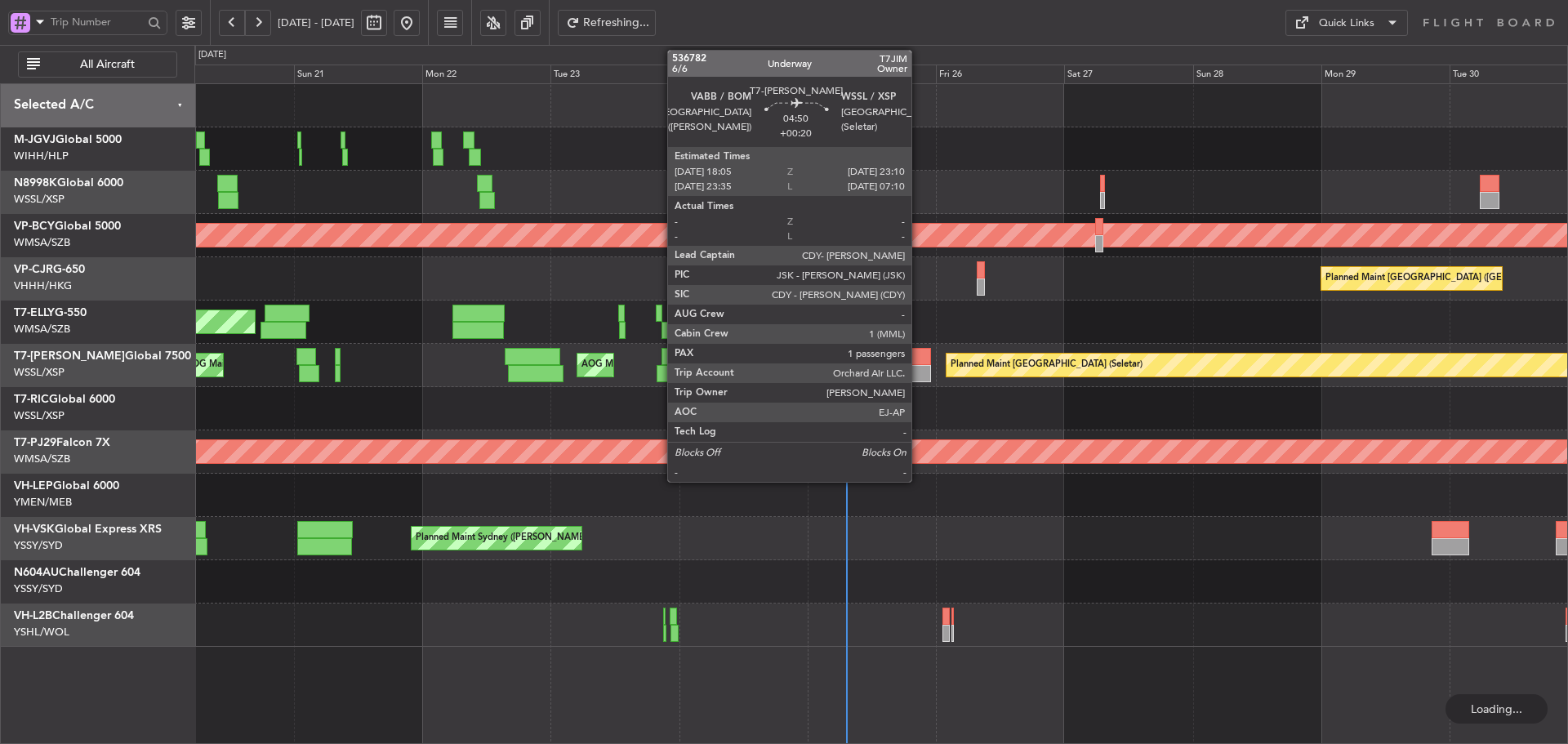
click at [918, 365] on div at bounding box center [917, 372] width 28 height 17
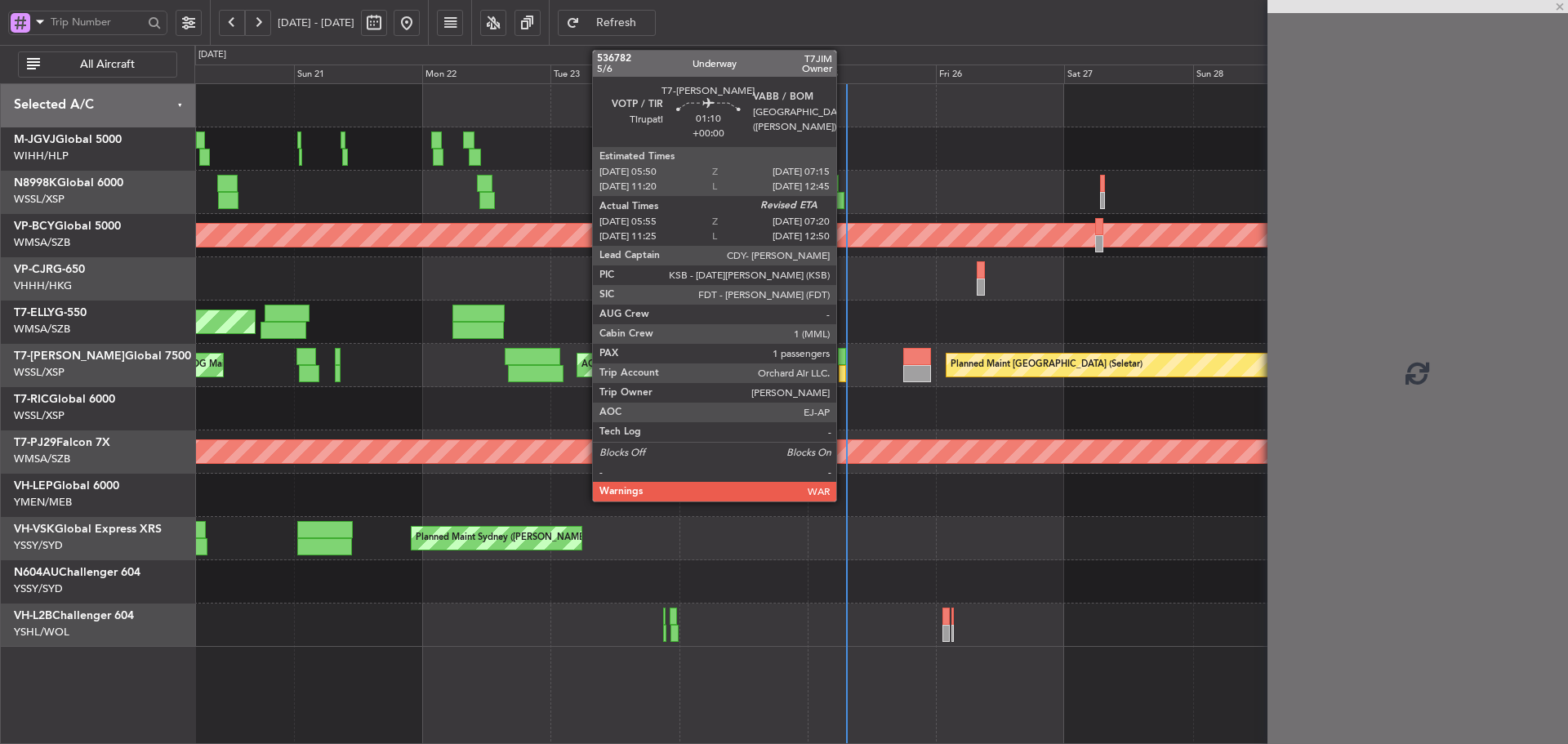
click at [843, 360] on div at bounding box center [842, 356] width 8 height 17
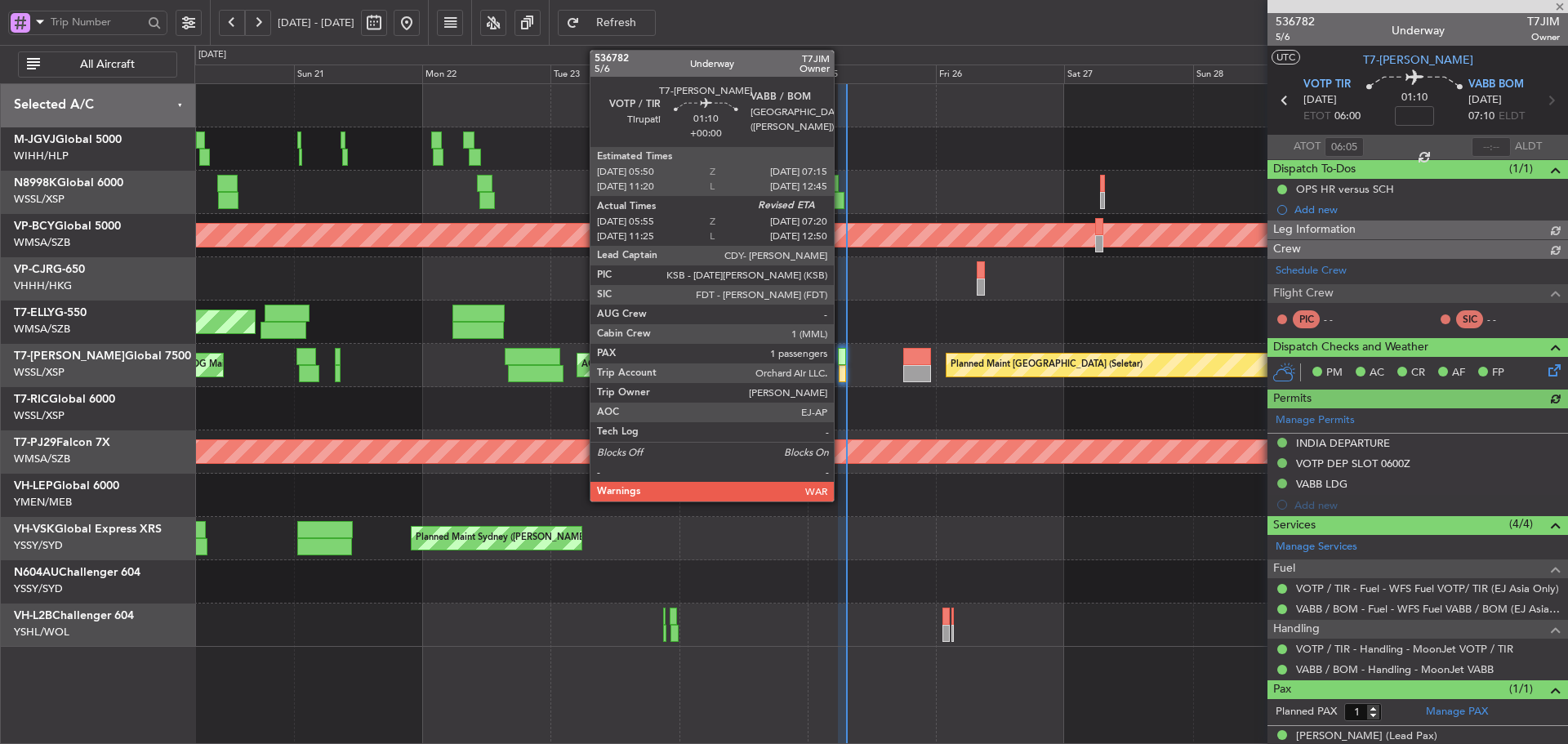
type input "[PERSON_NAME] (HHAFI)"
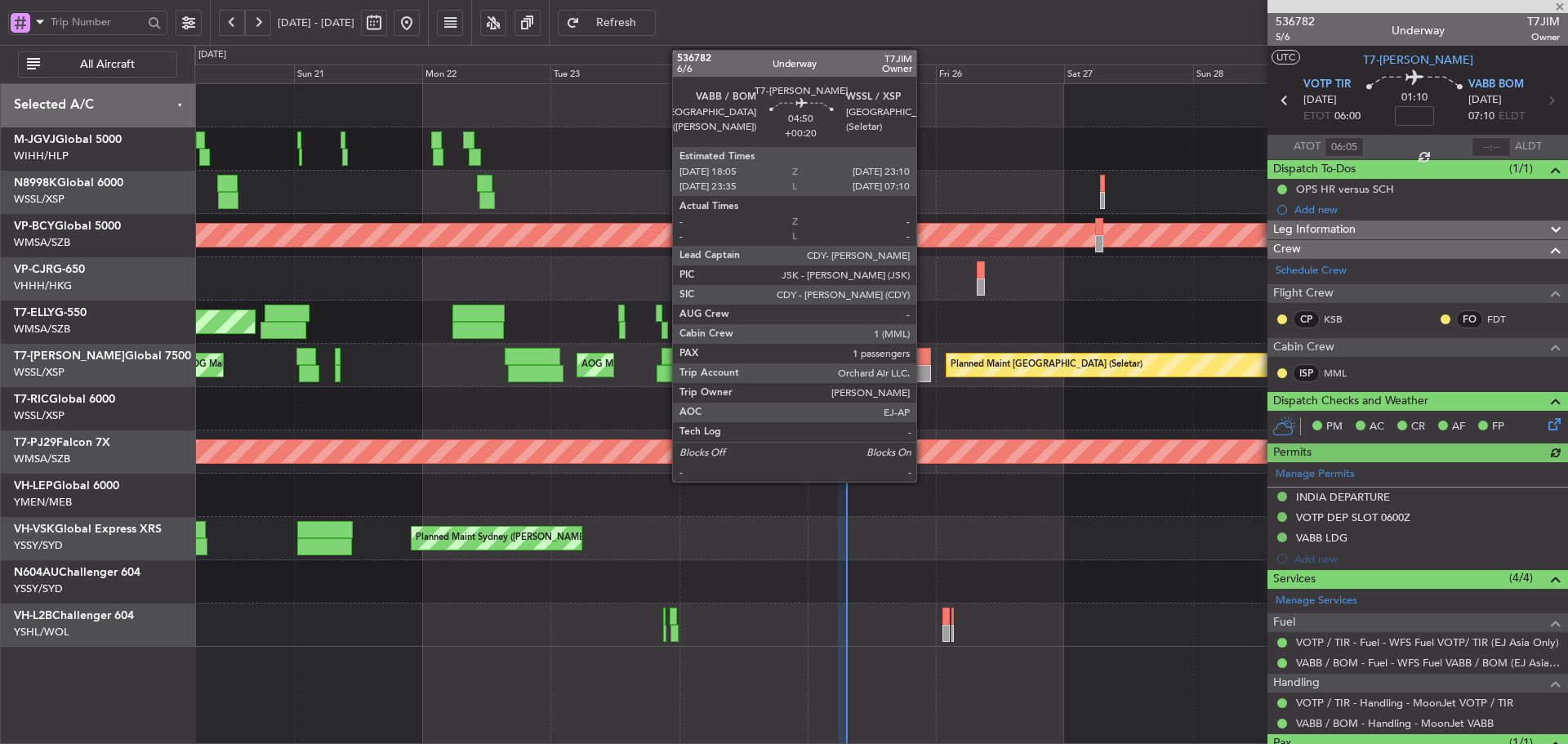
click at [923, 370] on div at bounding box center [917, 372] width 28 height 17
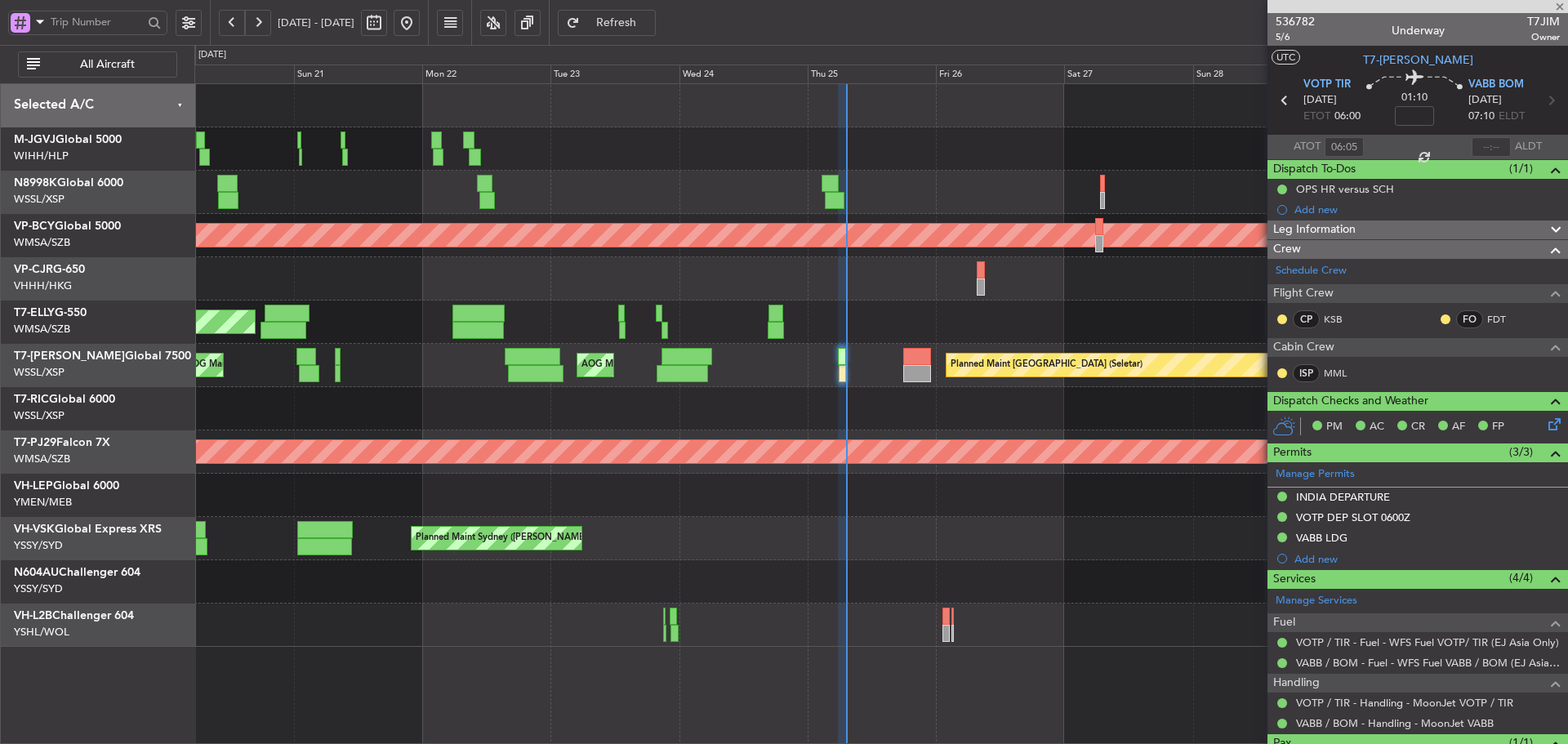
type input "+00:20"
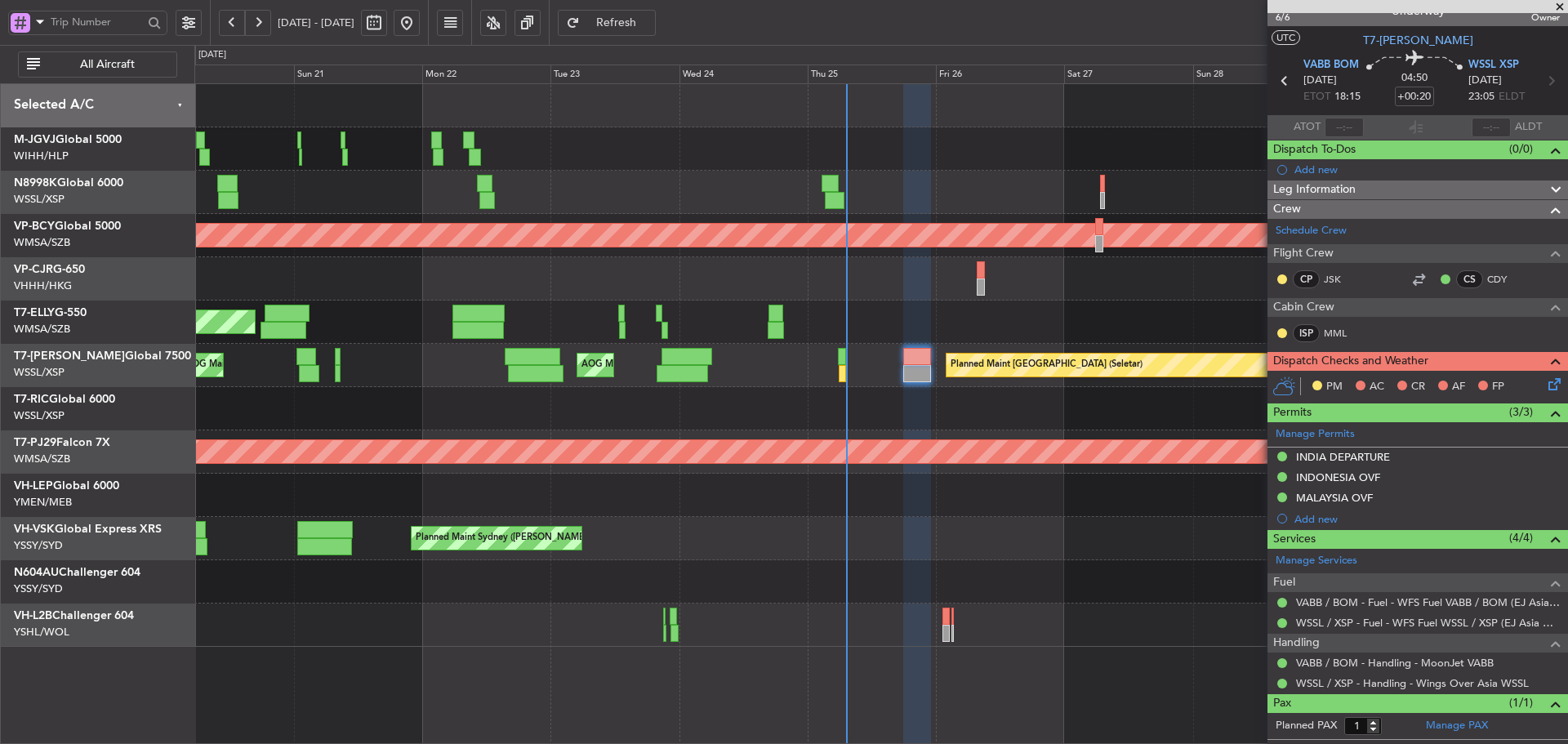
scroll to position [52, 0]
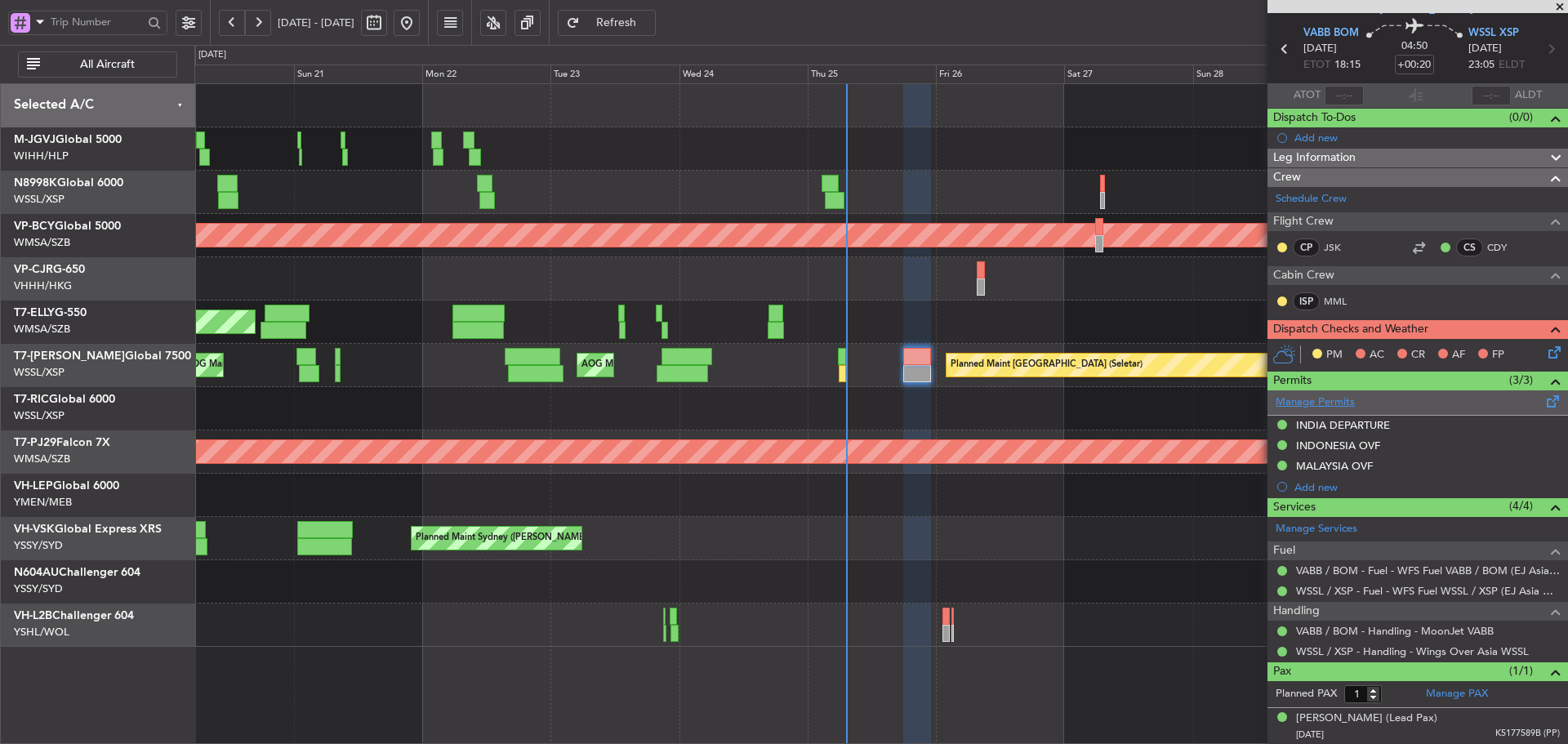
click at [1332, 401] on link "Manage Permits" at bounding box center [1315, 402] width 79 height 16
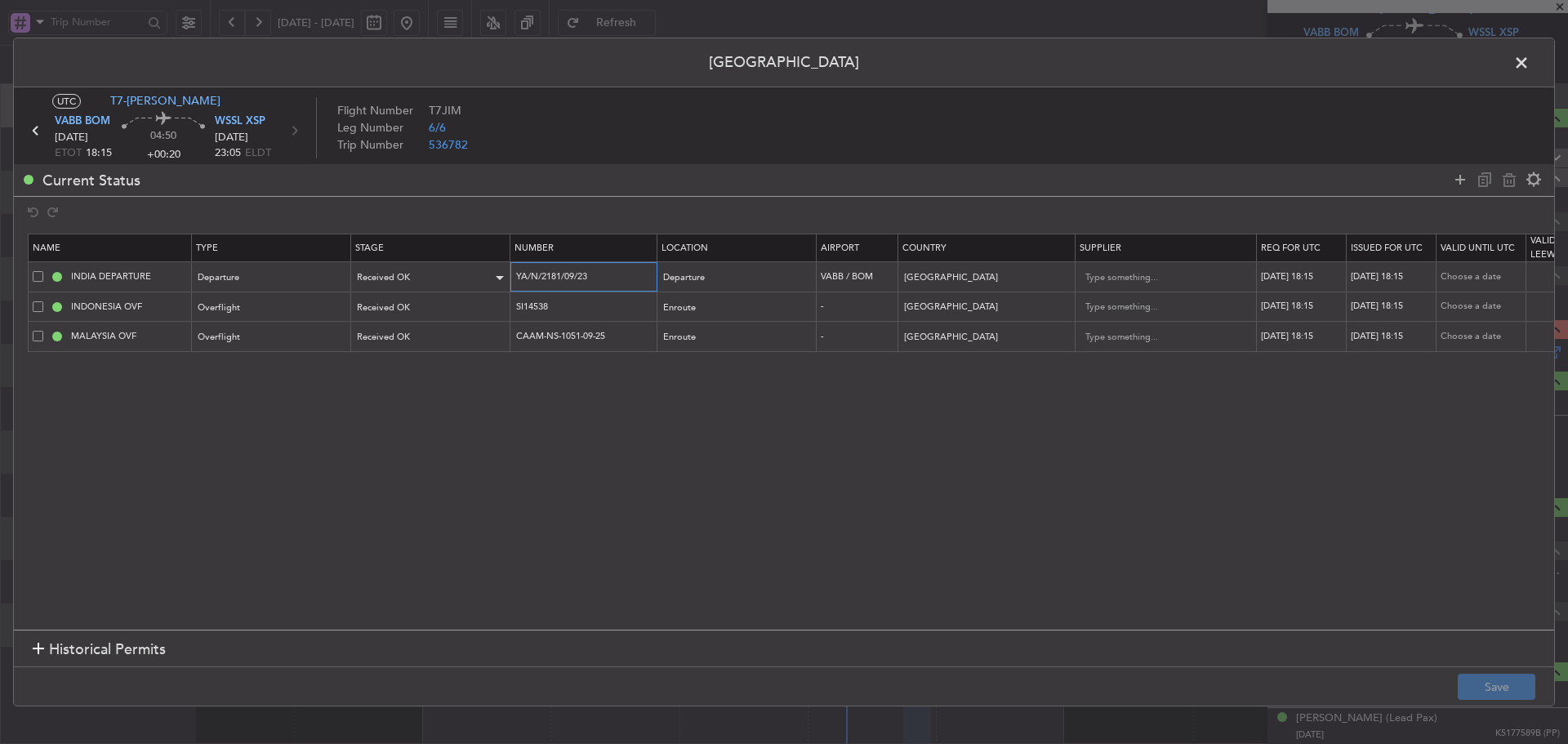
drag, startPoint x: 607, startPoint y: 276, endPoint x: 424, endPoint y: 276, distance: 183.0
click at [424, 276] on tr "INDIA DEPARTURE Departure Received OK YA/N/2181/09/23 Departure VABB / BOM [GEO…" at bounding box center [1070, 277] width 2083 height 30
drag, startPoint x: 630, startPoint y: 337, endPoint x: 461, endPoint y: 339, distance: 169.0
click at [461, 339] on tr "MALAYSIA OVF Overflight Received OK CAAM-NS-1051-09-25 Enroute - [GEOGRAPHIC_DA…" at bounding box center [1070, 337] width 2083 height 30
drag, startPoint x: 565, startPoint y: 304, endPoint x: 473, endPoint y: 304, distance: 92.0
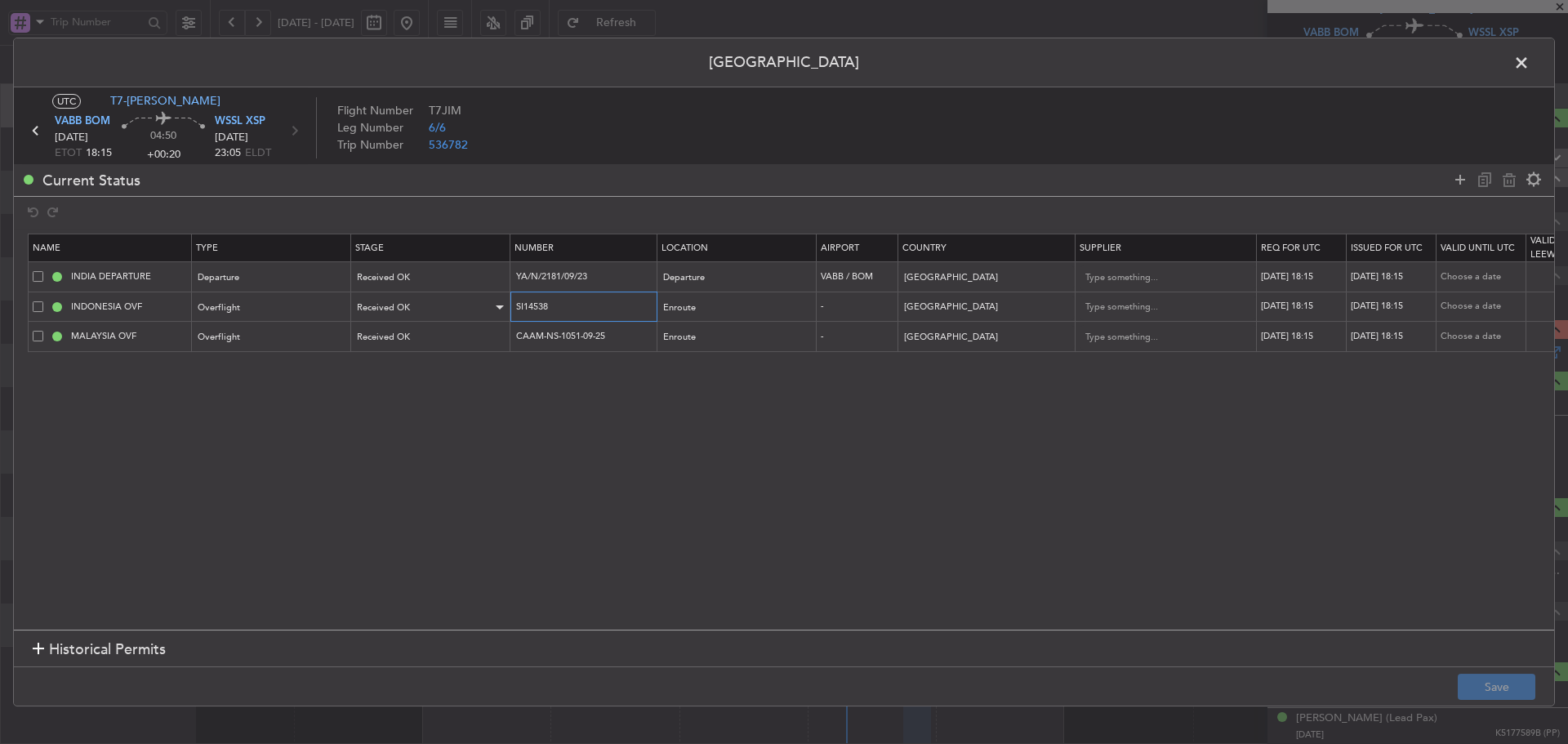
click at [473, 304] on tr "INDONESIA OVF Overflight Received OK SI14538 Enroute - [GEOGRAPHIC_DATA] [DATE]…" at bounding box center [1070, 306] width 2083 height 30
click at [1529, 62] on span at bounding box center [1529, 66] width 0 height 33
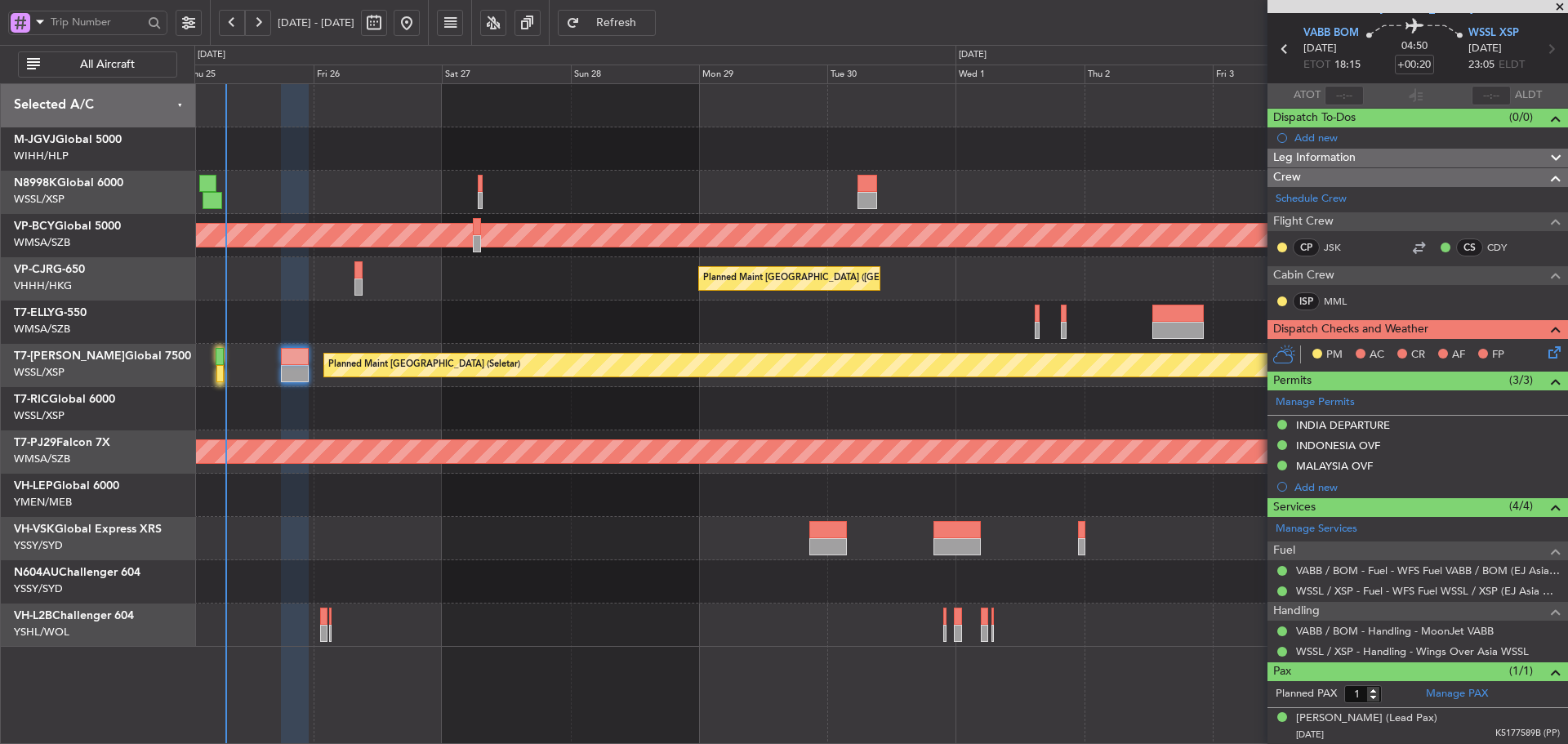
click at [444, 419] on div at bounding box center [881, 409] width 1373 height 44
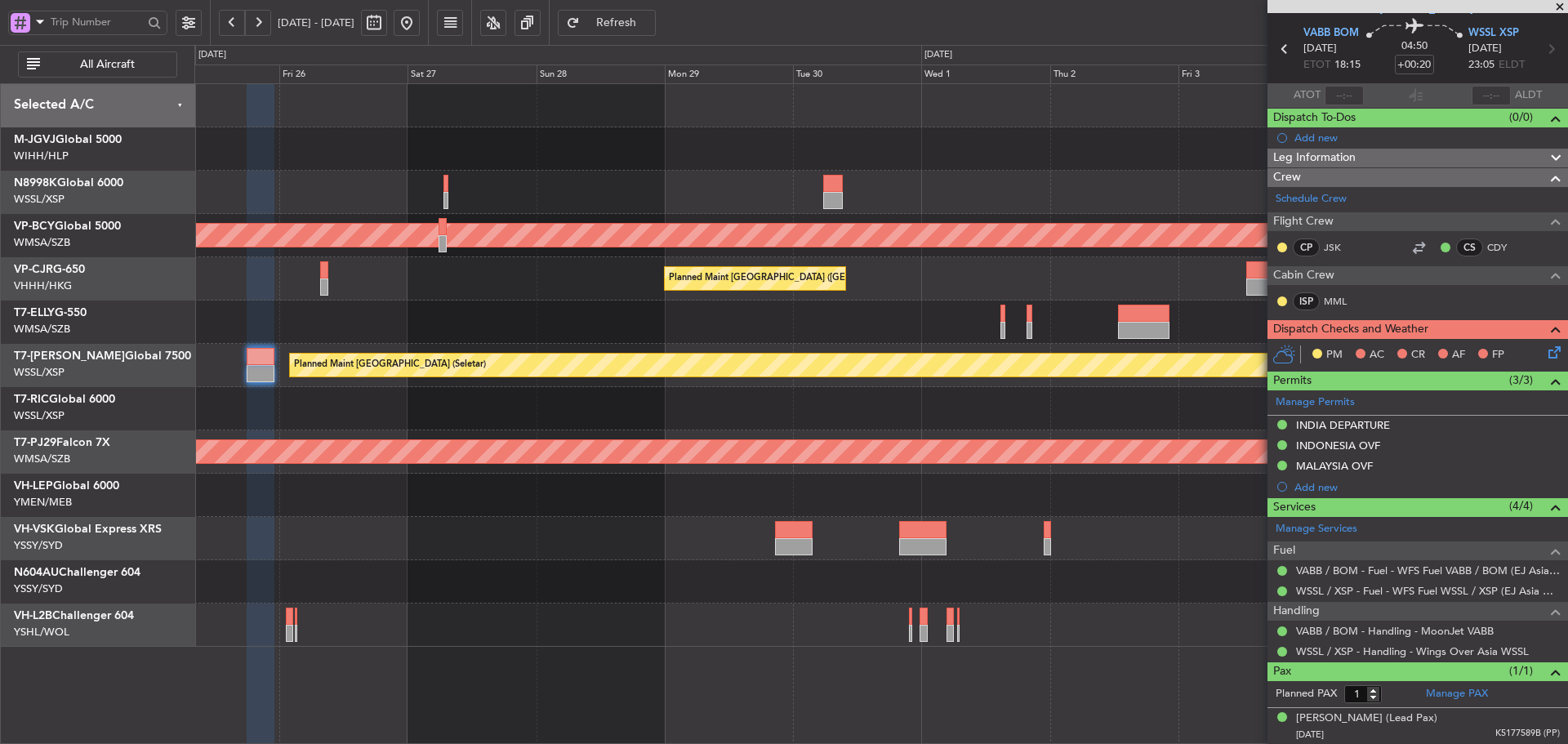
click at [811, 379] on div "Unplanned Maint [GEOGRAPHIC_DATA] (Sultan [PERSON_NAME] [PERSON_NAME] - Subang)…" at bounding box center [881, 366] width 1373 height 563
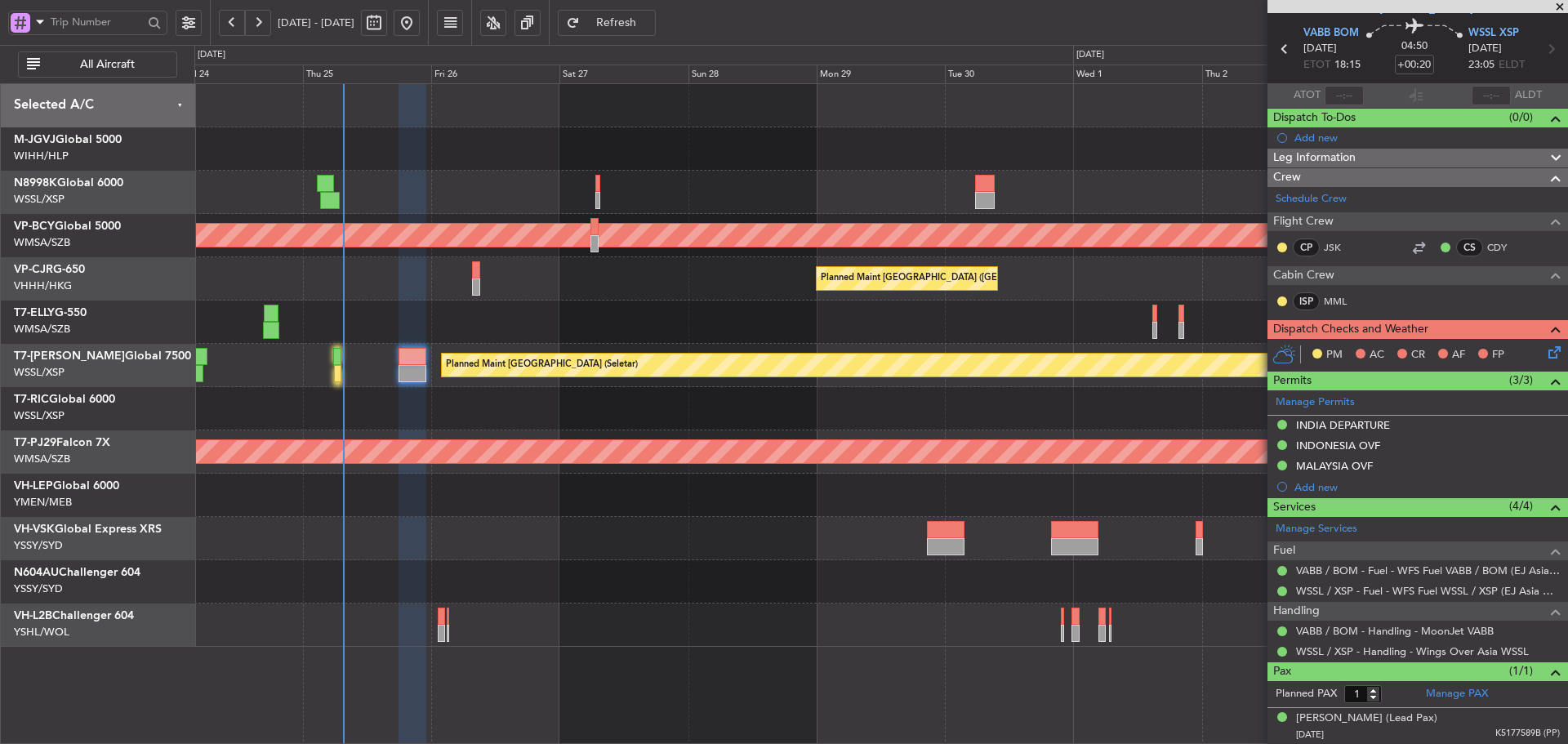
click at [993, 516] on div at bounding box center [881, 495] width 1373 height 44
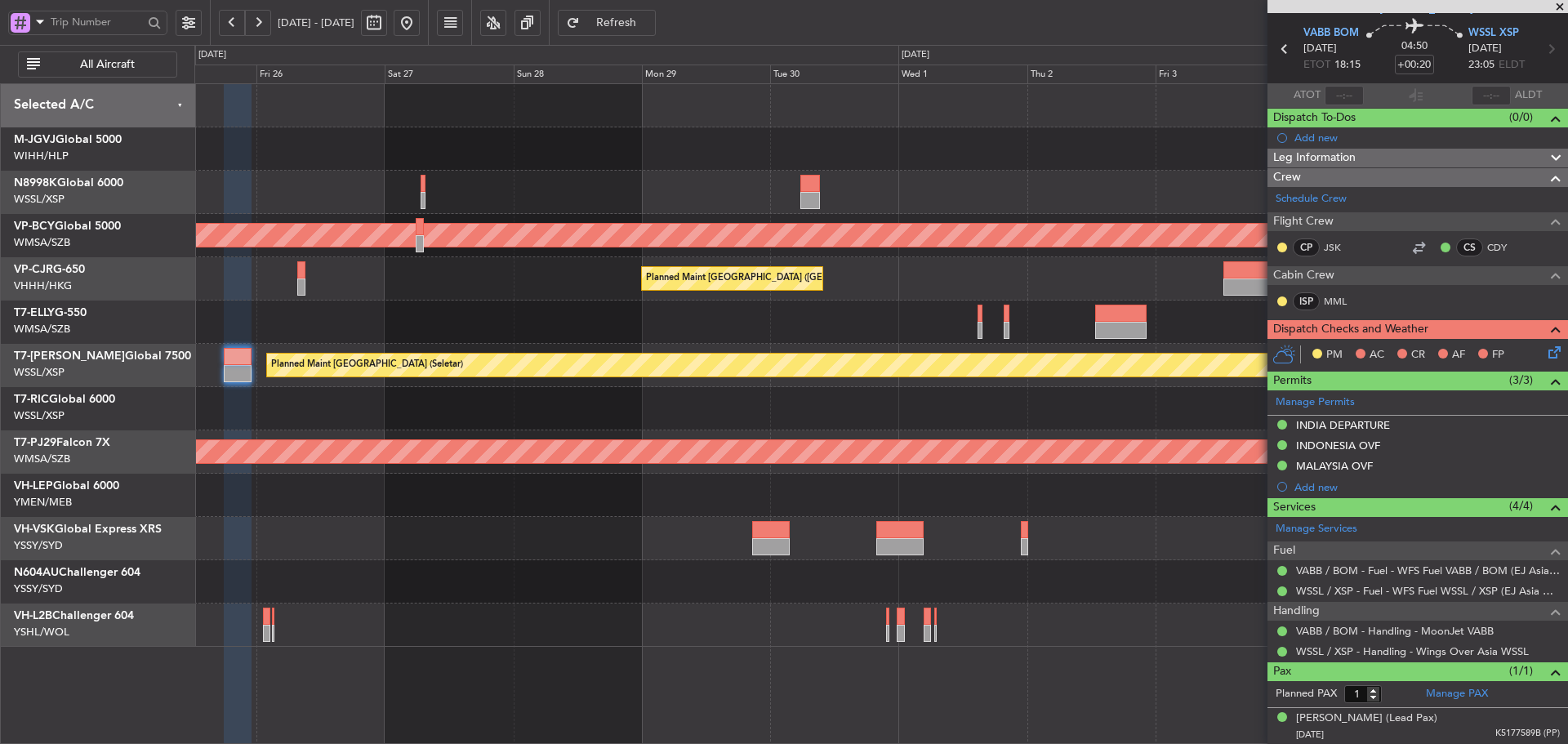
click at [589, 502] on div at bounding box center [881, 495] width 1373 height 44
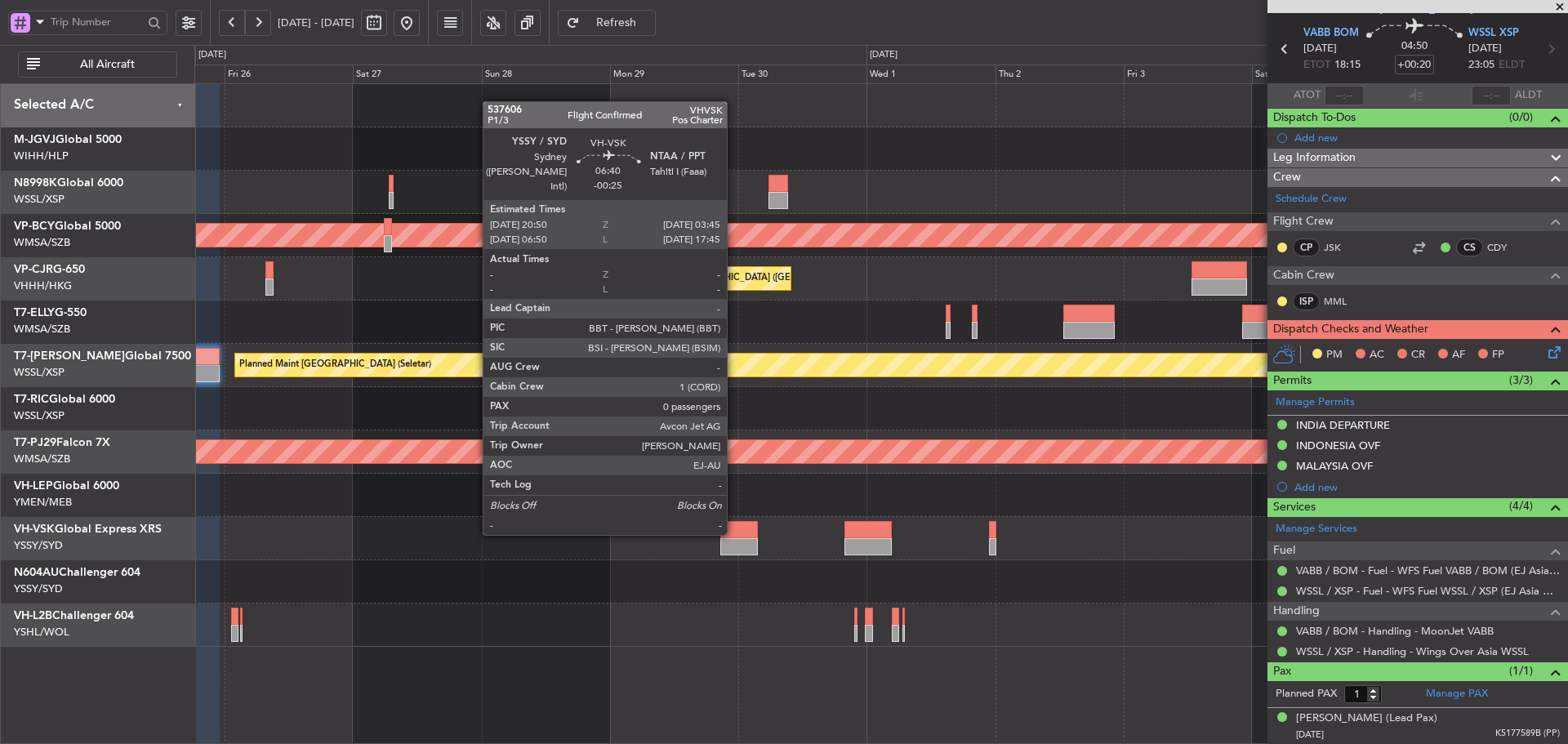
click at [734, 533] on div at bounding box center [739, 529] width 38 height 17
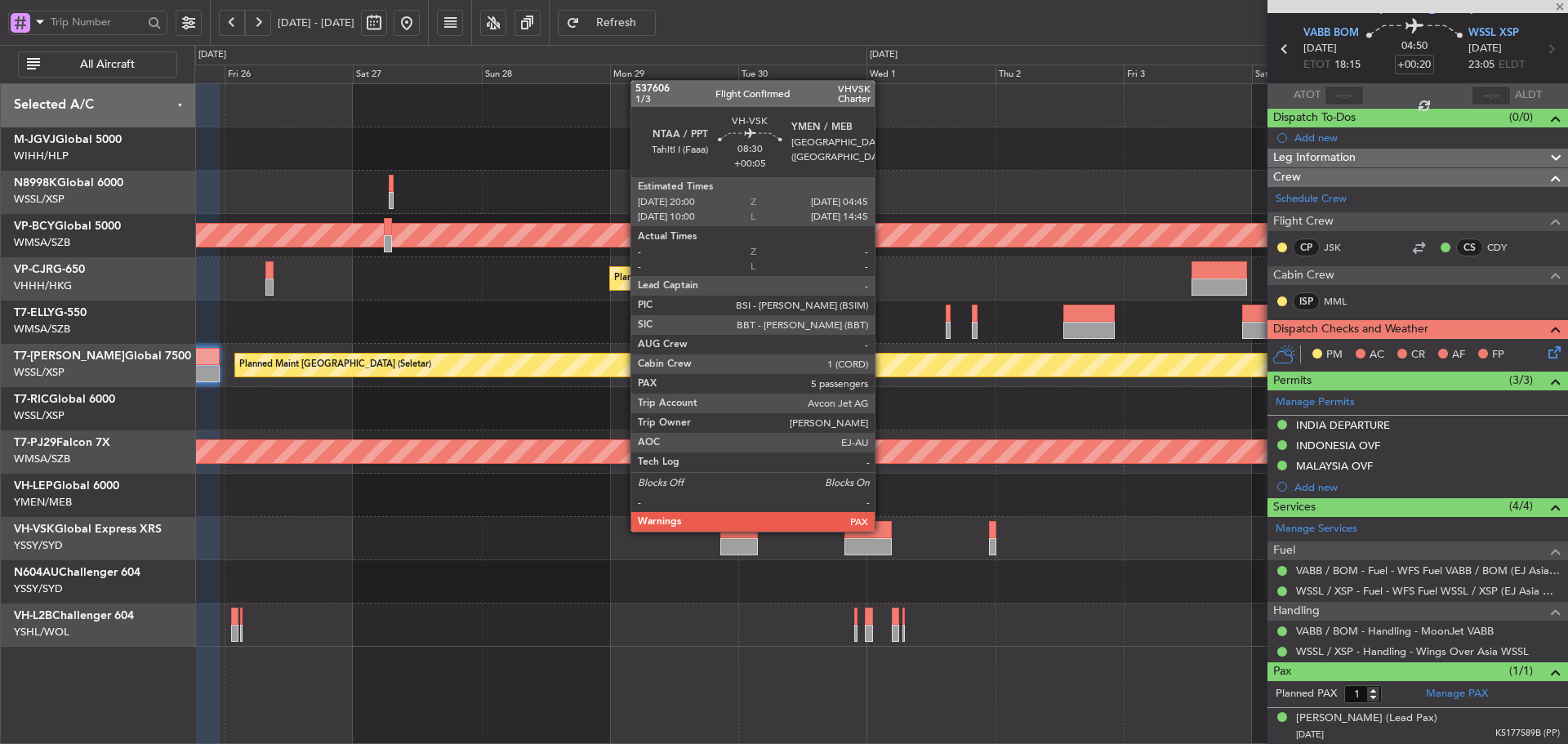
type input "-00:25"
type input "0"
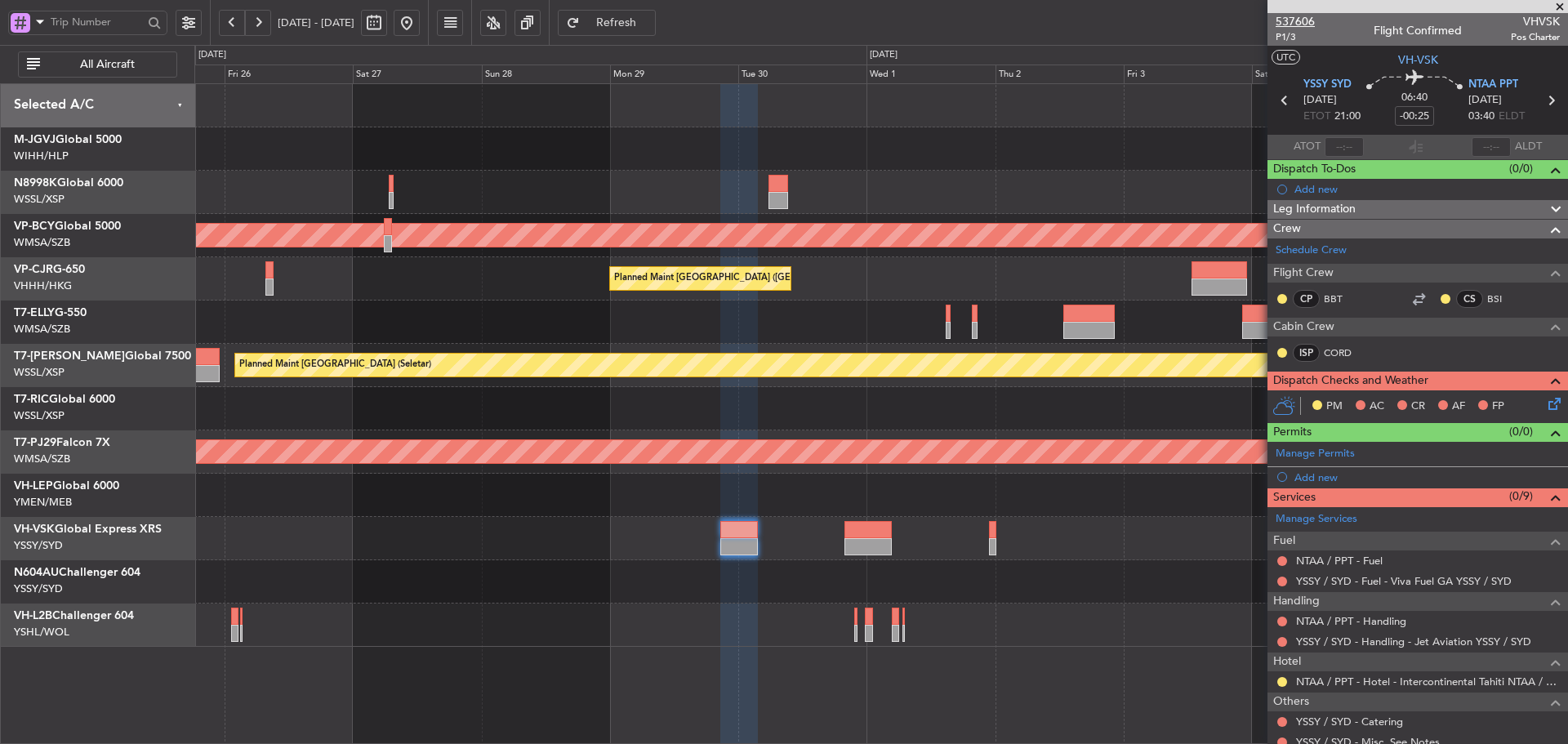
click at [1294, 21] on span "537606" at bounding box center [1296, 21] width 40 height 17
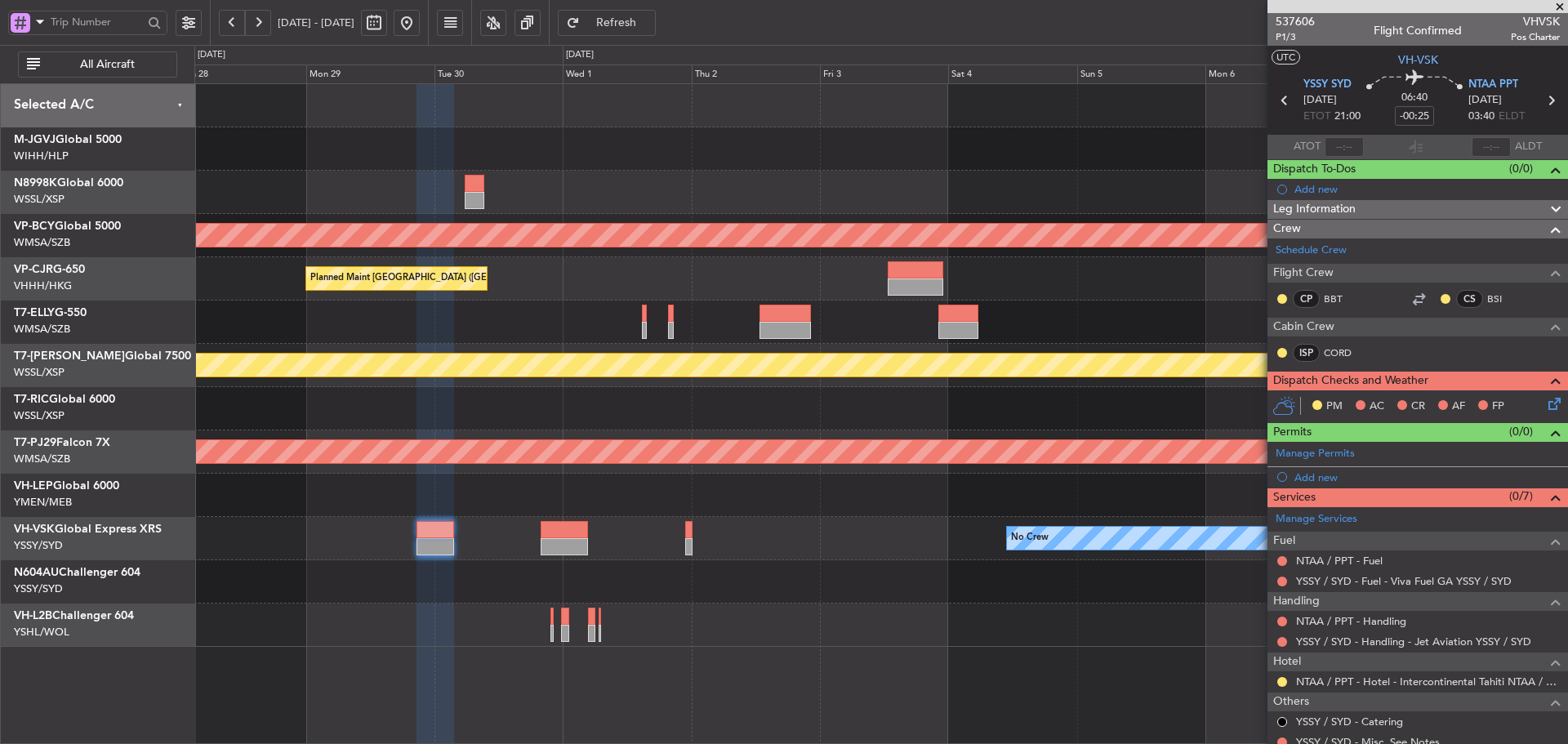
click at [778, 266] on div "Planned Maint [GEOGRAPHIC_DATA] ([GEOGRAPHIC_DATA] Intl)" at bounding box center [881, 279] width 1373 height 44
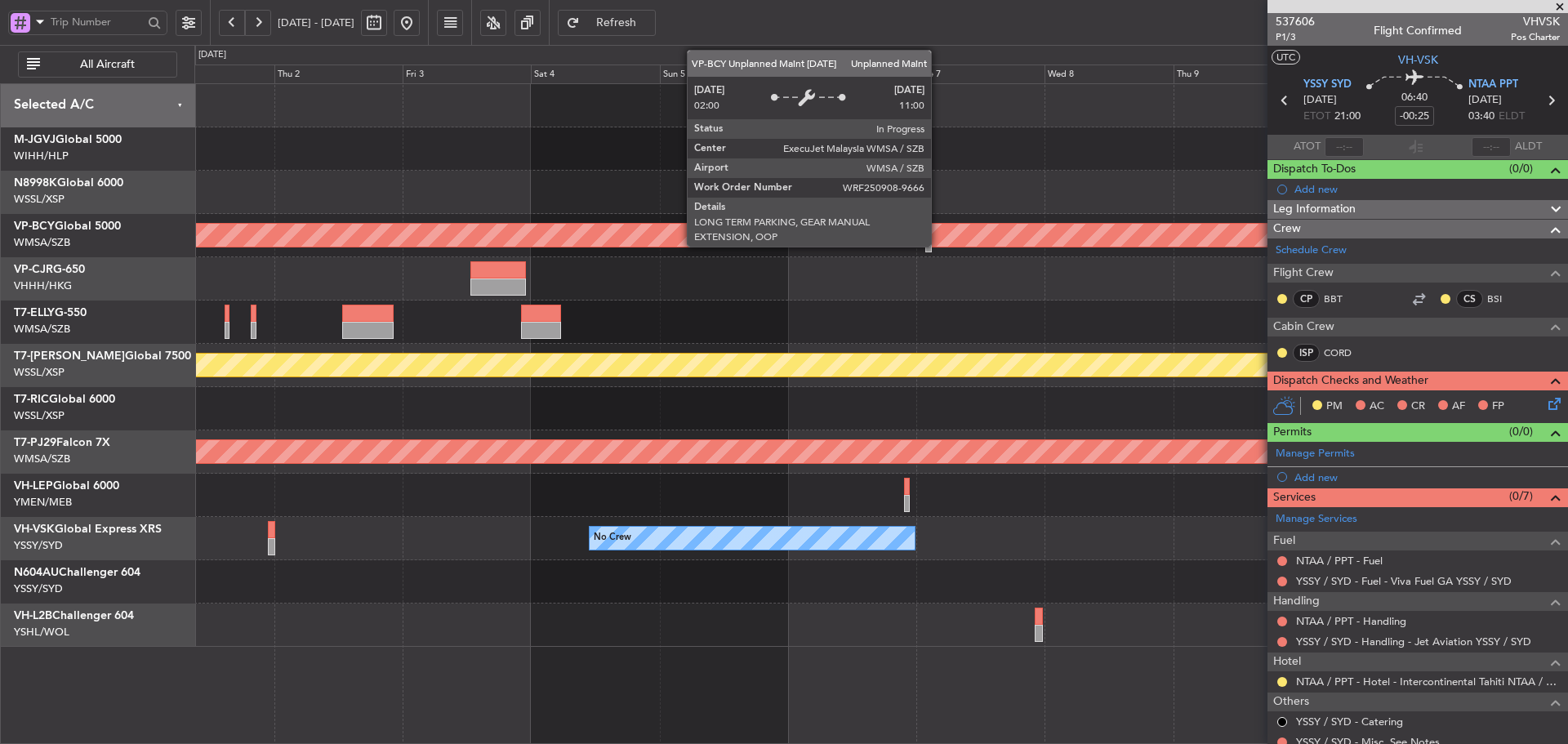
click at [555, 242] on div "Unplanned Maint [GEOGRAPHIC_DATA] (Sultan [PERSON_NAME] [PERSON_NAME] - Subang)" at bounding box center [90, 235] width 2536 height 23
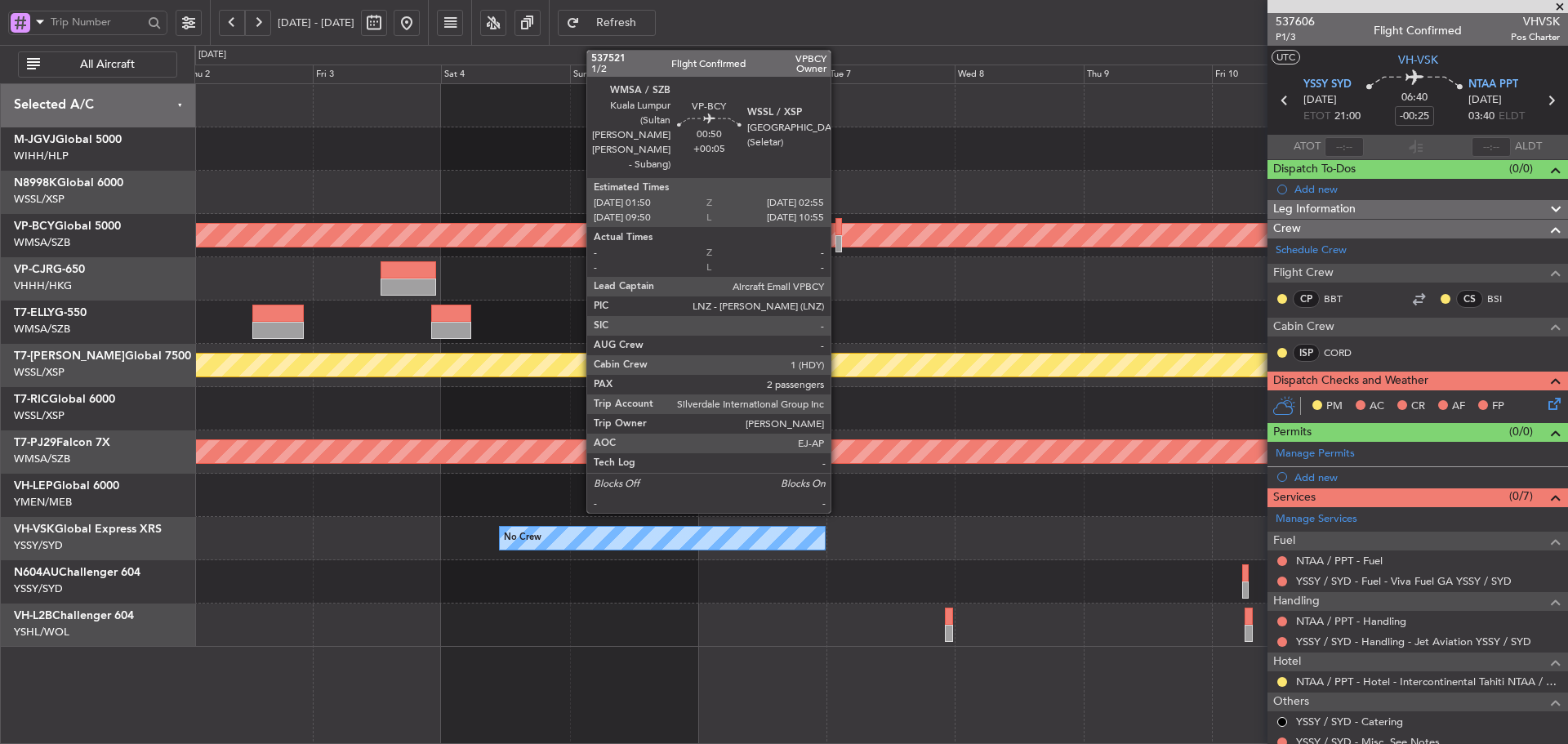
click at [838, 231] on div at bounding box center [838, 226] width 7 height 17
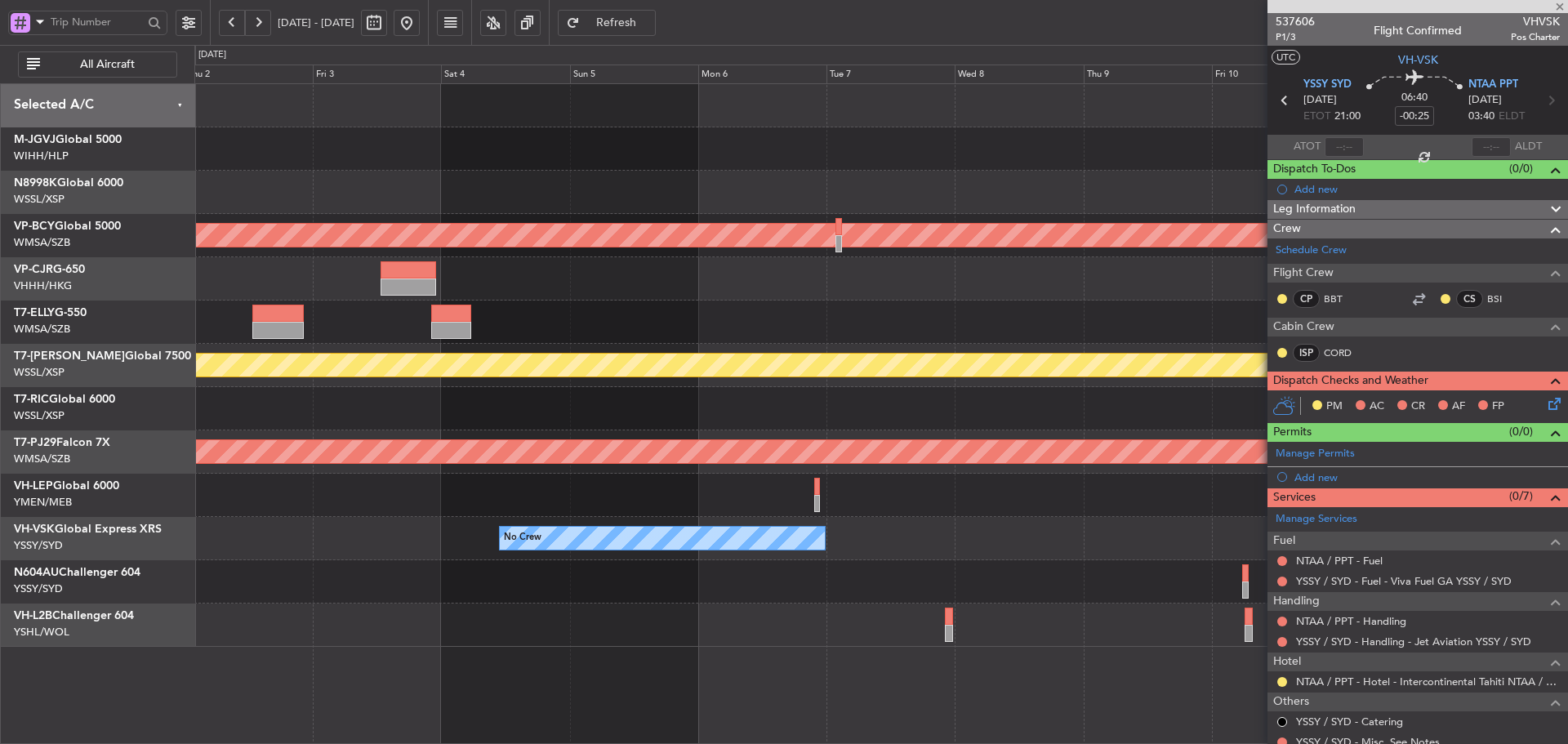
type input "+00:05"
type input "2"
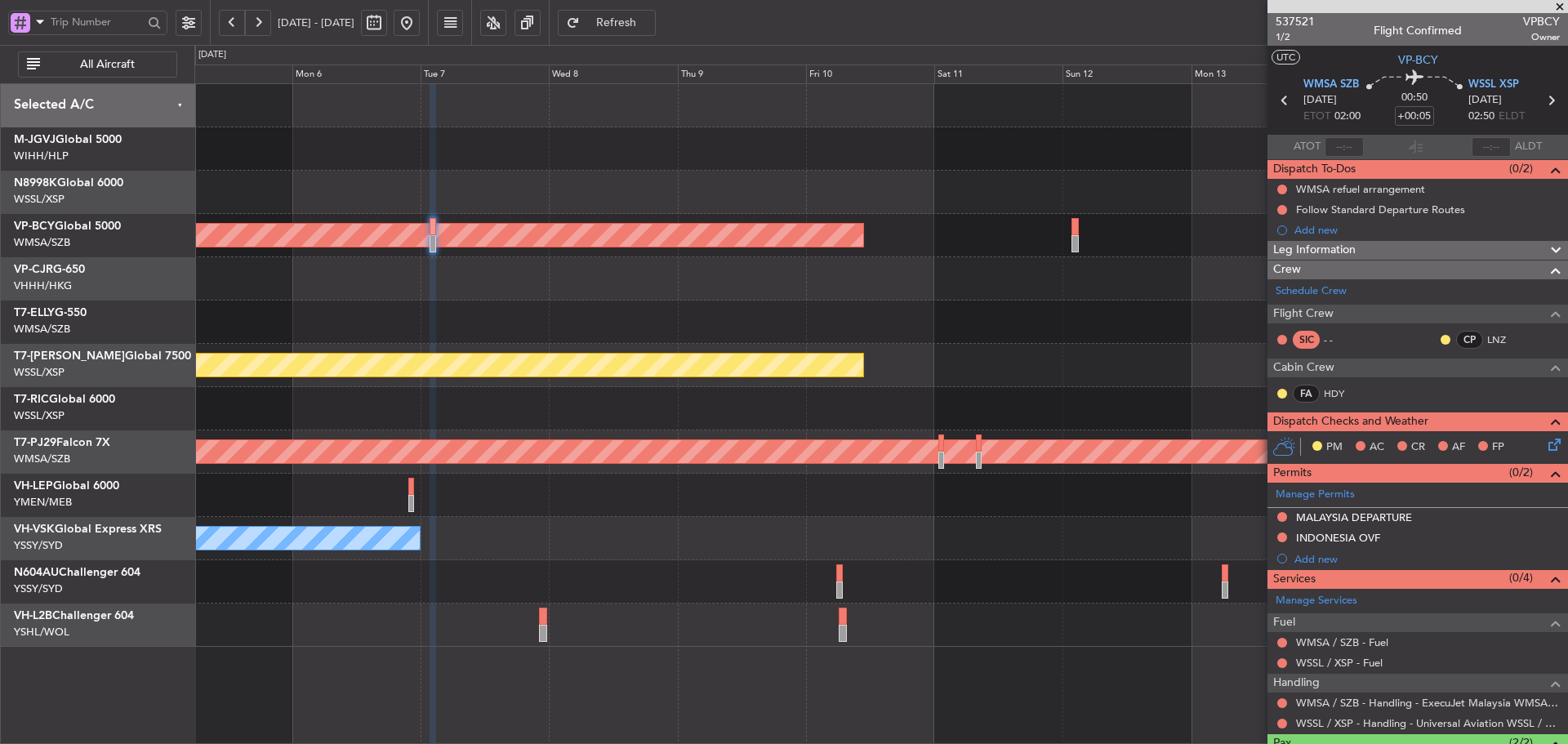
click at [378, 606] on div at bounding box center [881, 625] width 1373 height 44
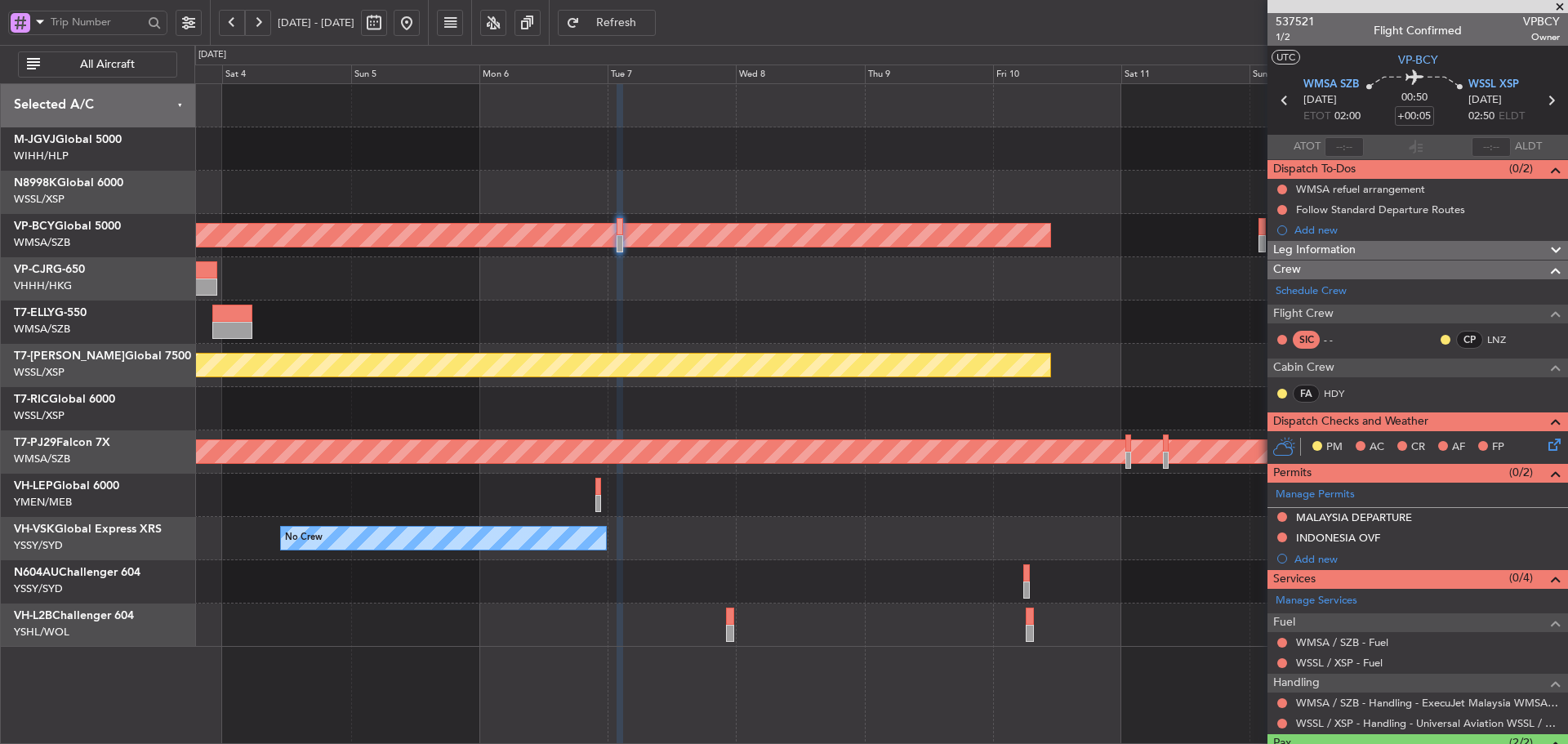
click at [867, 609] on div at bounding box center [881, 625] width 1373 height 44
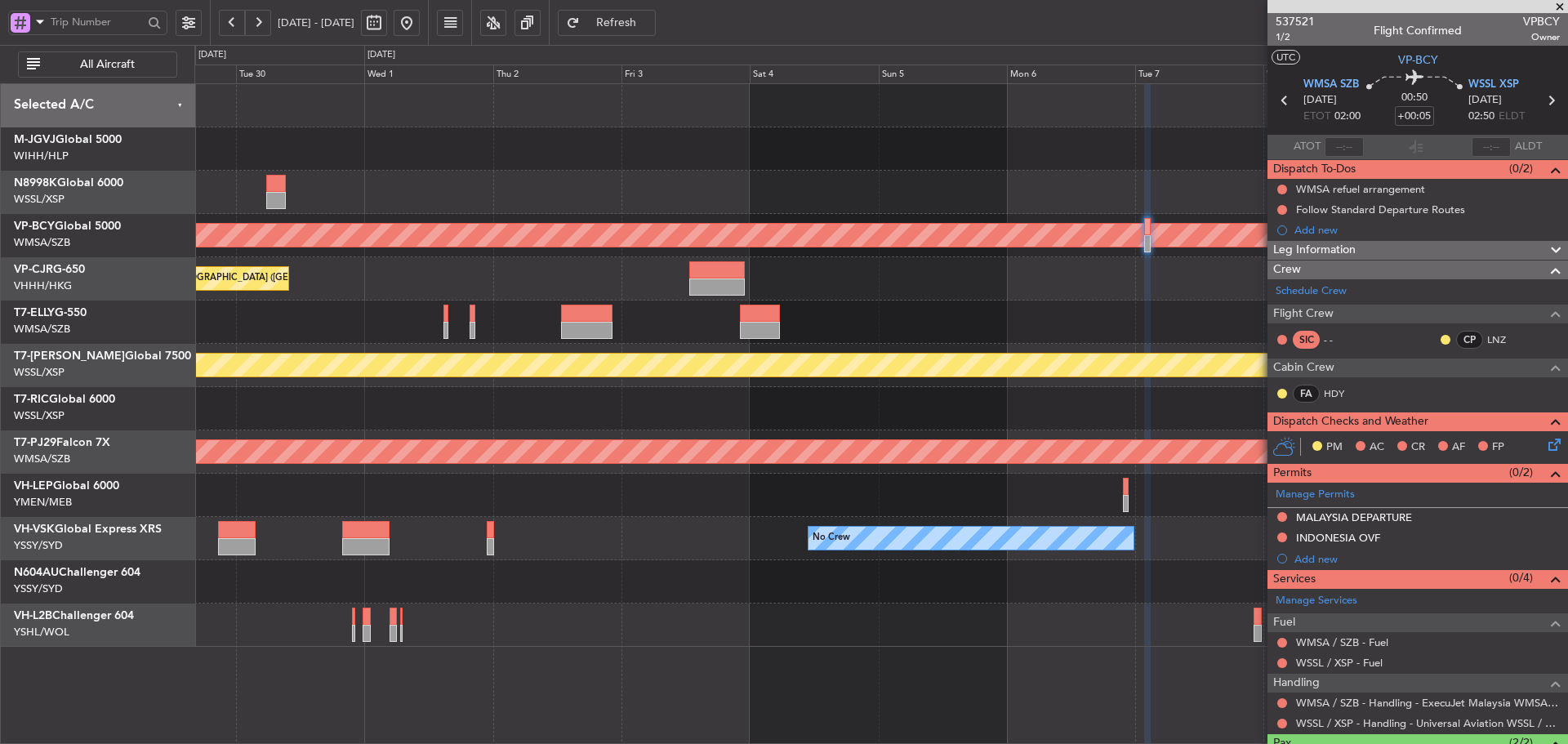
click at [861, 607] on div "Unplanned Maint [GEOGRAPHIC_DATA] (Sultan [PERSON_NAME] [PERSON_NAME] - Subang)…" at bounding box center [881, 366] width 1373 height 563
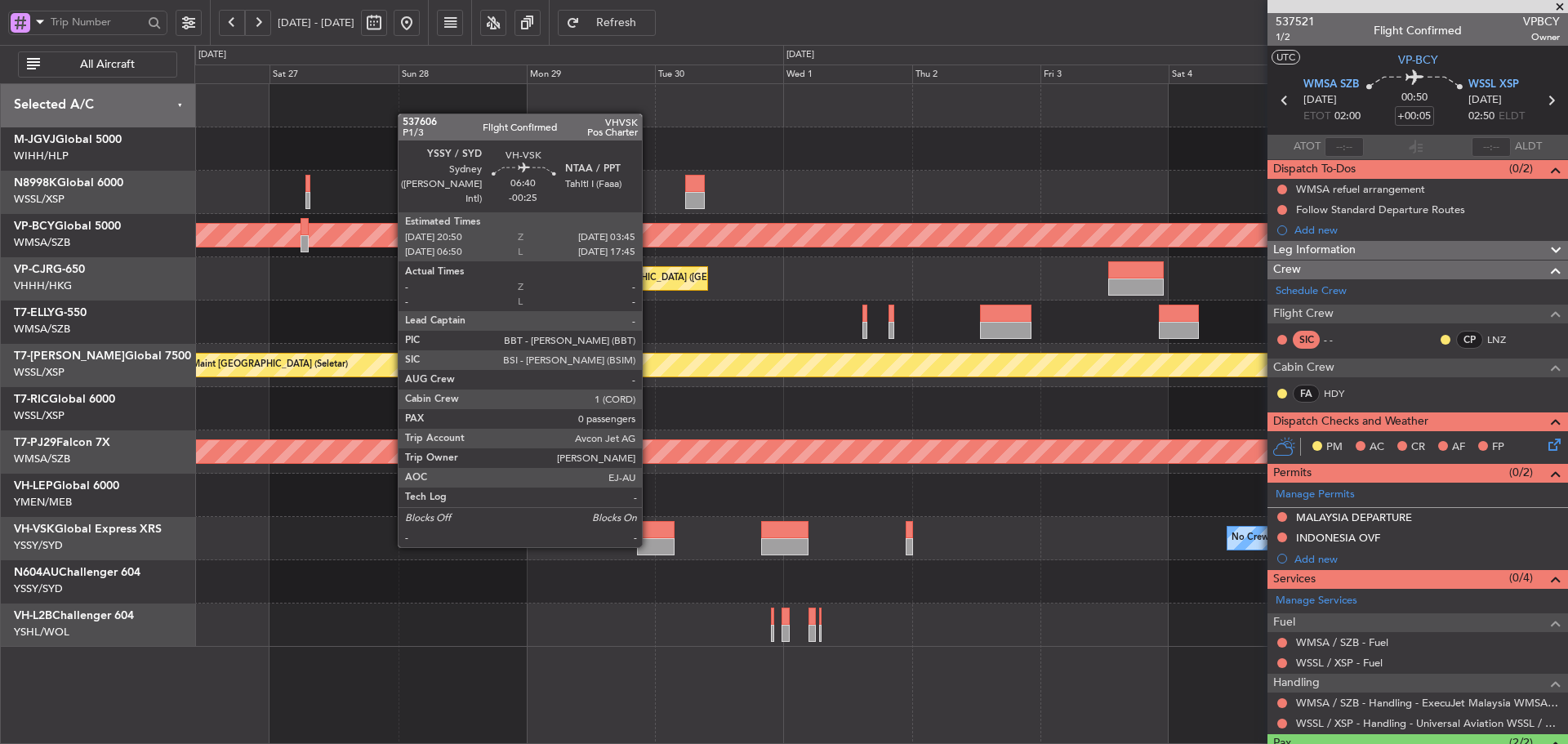
click at [649, 546] on div at bounding box center [656, 546] width 38 height 17
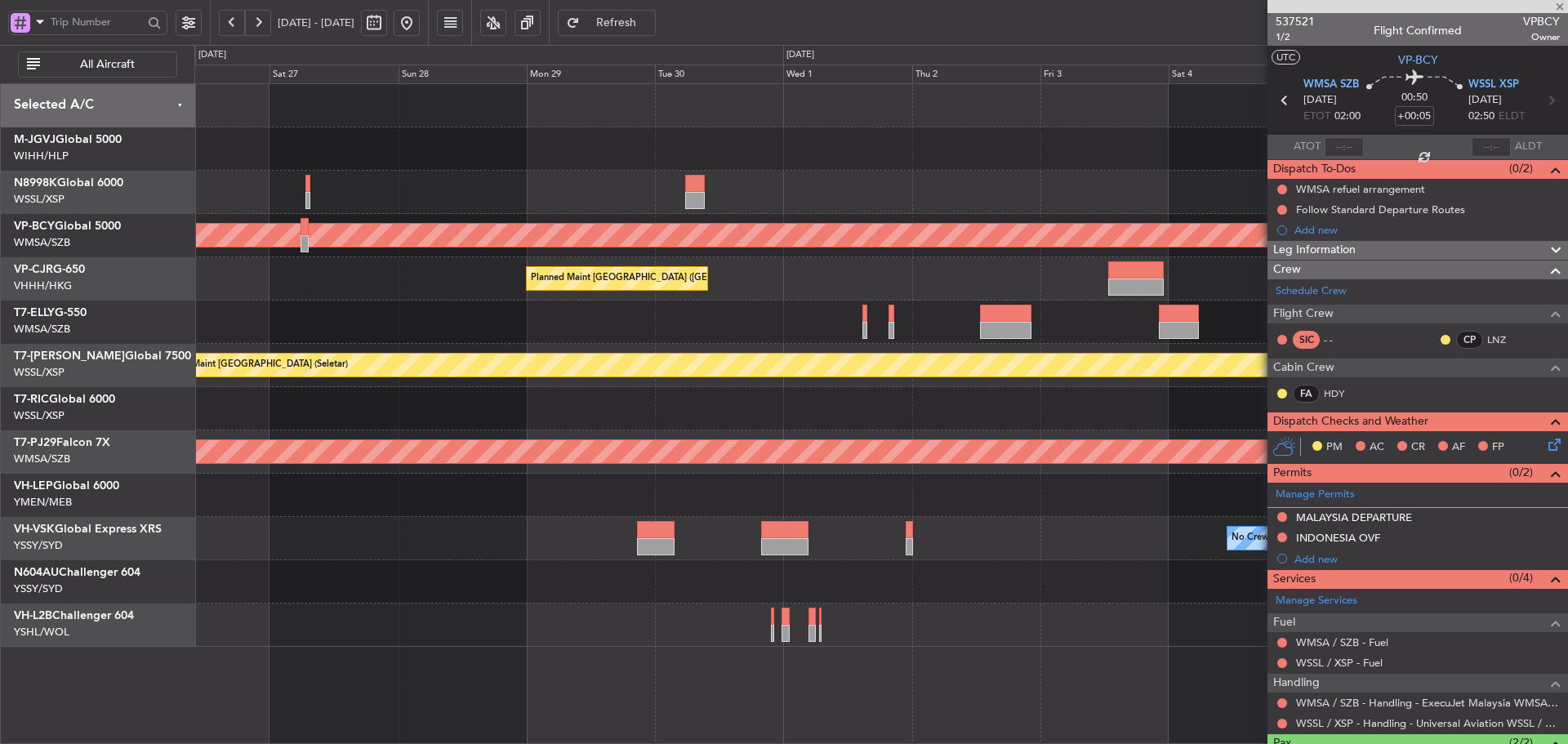
type input "-00:25"
type input "0"
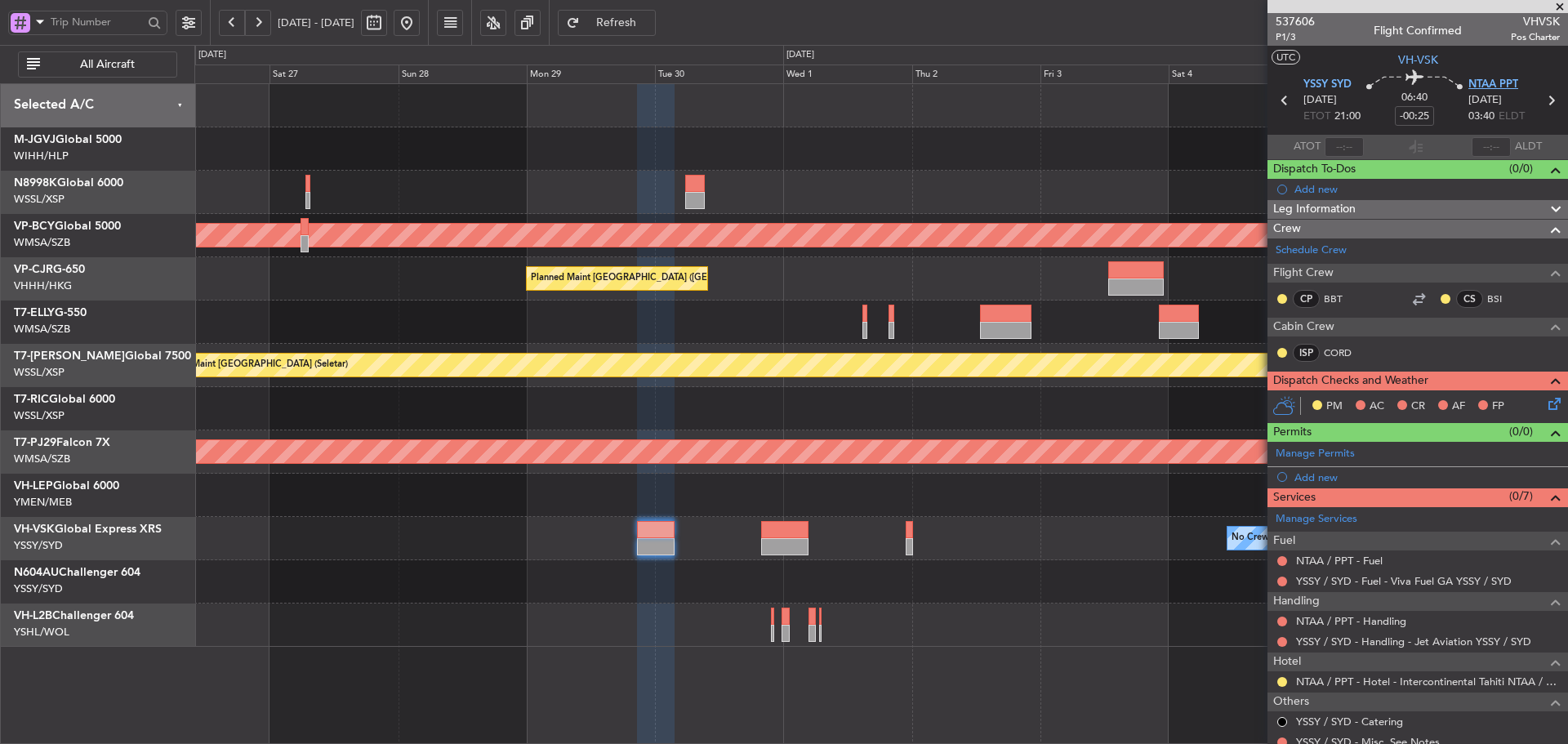
click at [1499, 84] on span "NTAA PPT" at bounding box center [1493, 84] width 50 height 16
click at [1416, 114] on input "-00:25" at bounding box center [1414, 116] width 40 height 20
click at [1445, 135] on section "ATOT ALDT" at bounding box center [1416, 147] width 300 height 25
click at [1443, 155] on section "ATOT ALDT" at bounding box center [1416, 147] width 300 height 25
click at [1415, 116] on input "-00:55" at bounding box center [1414, 116] width 40 height 20
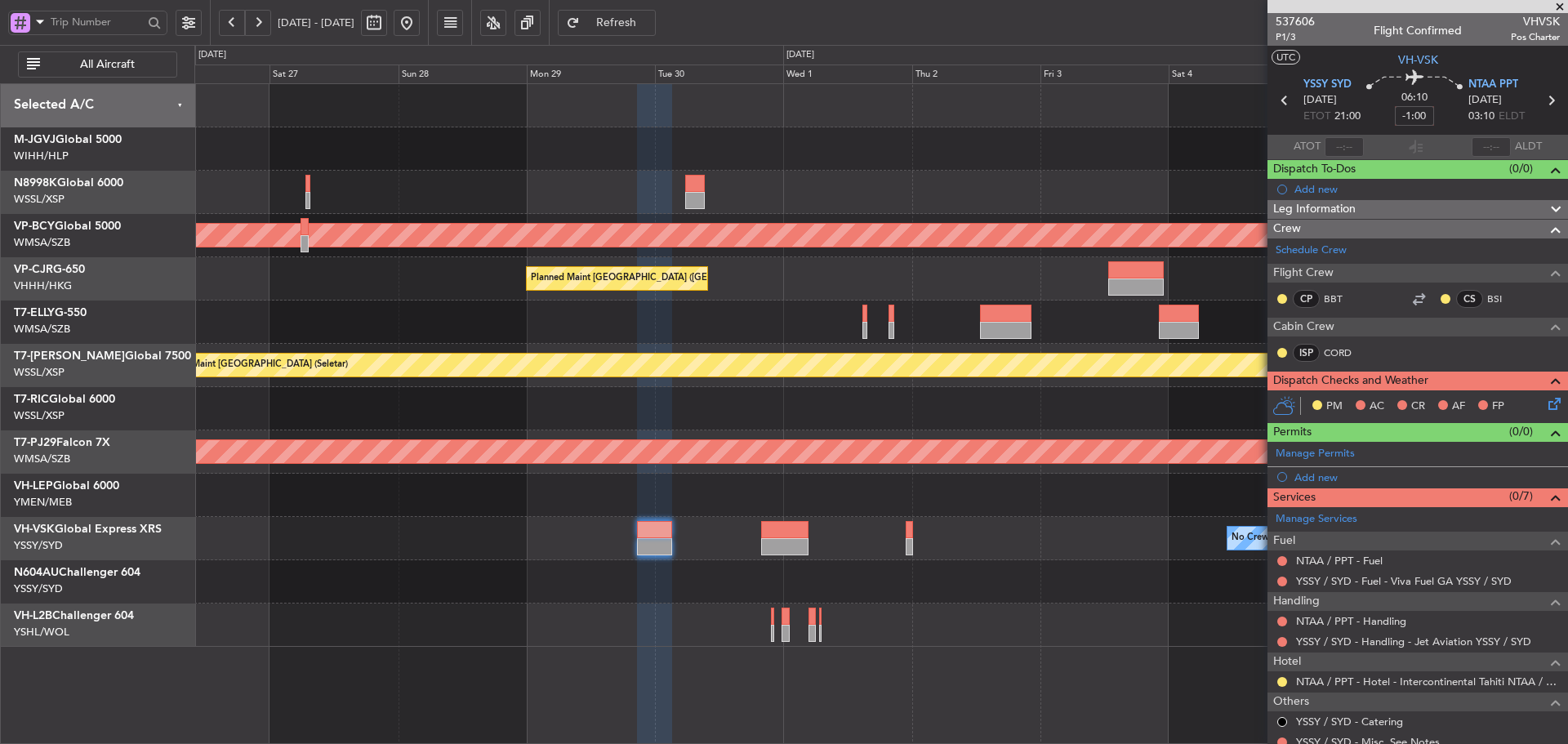
click at [1442, 175] on div "Dispatch To-Dos (0/0)" at bounding box center [1416, 169] width 300 height 19
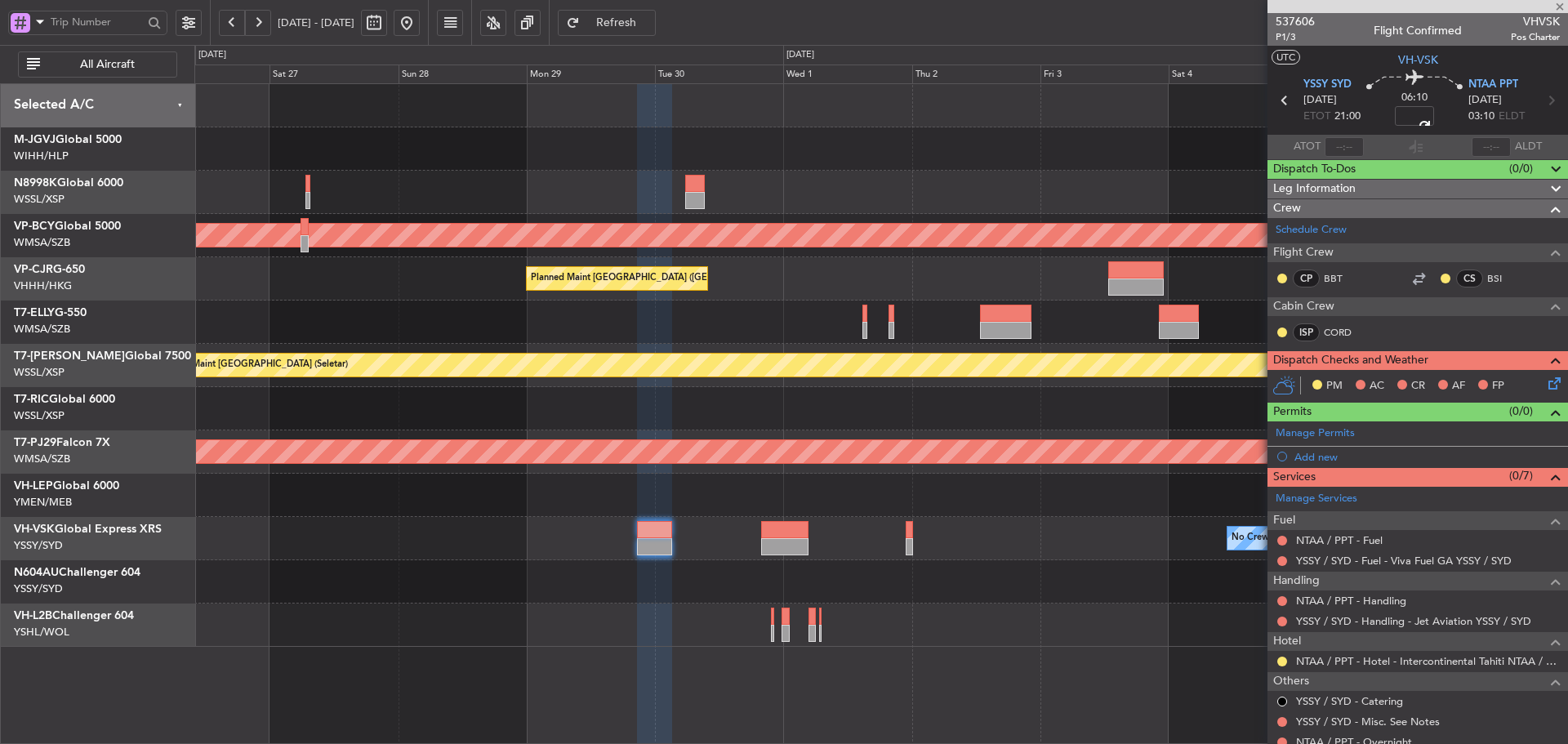
click at [1447, 151] on section "ATOT ALDT" at bounding box center [1416, 147] width 300 height 25
click at [1545, 172] on span at bounding box center [1555, 170] width 20 height 20
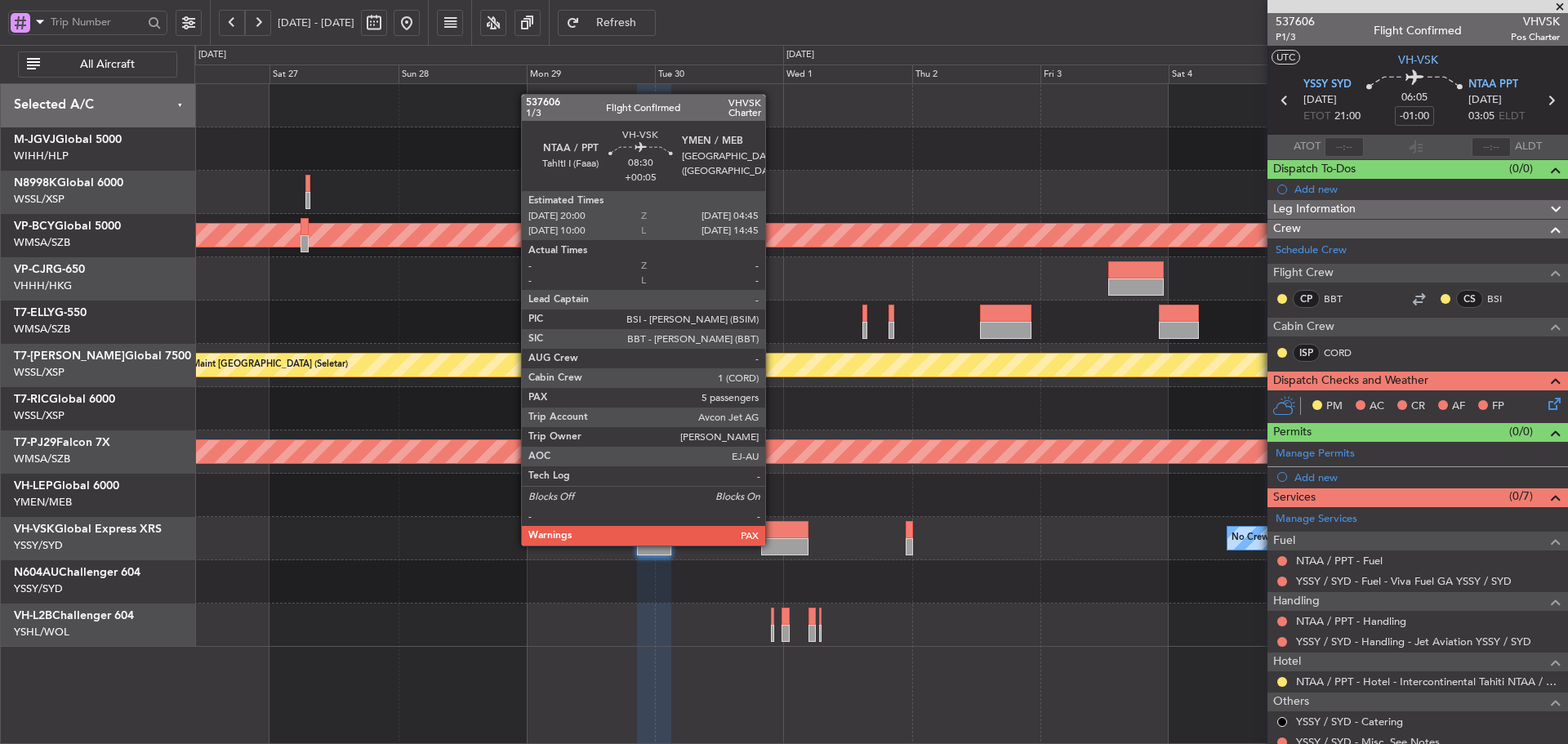
click at [773, 545] on div at bounding box center [784, 546] width 48 height 17
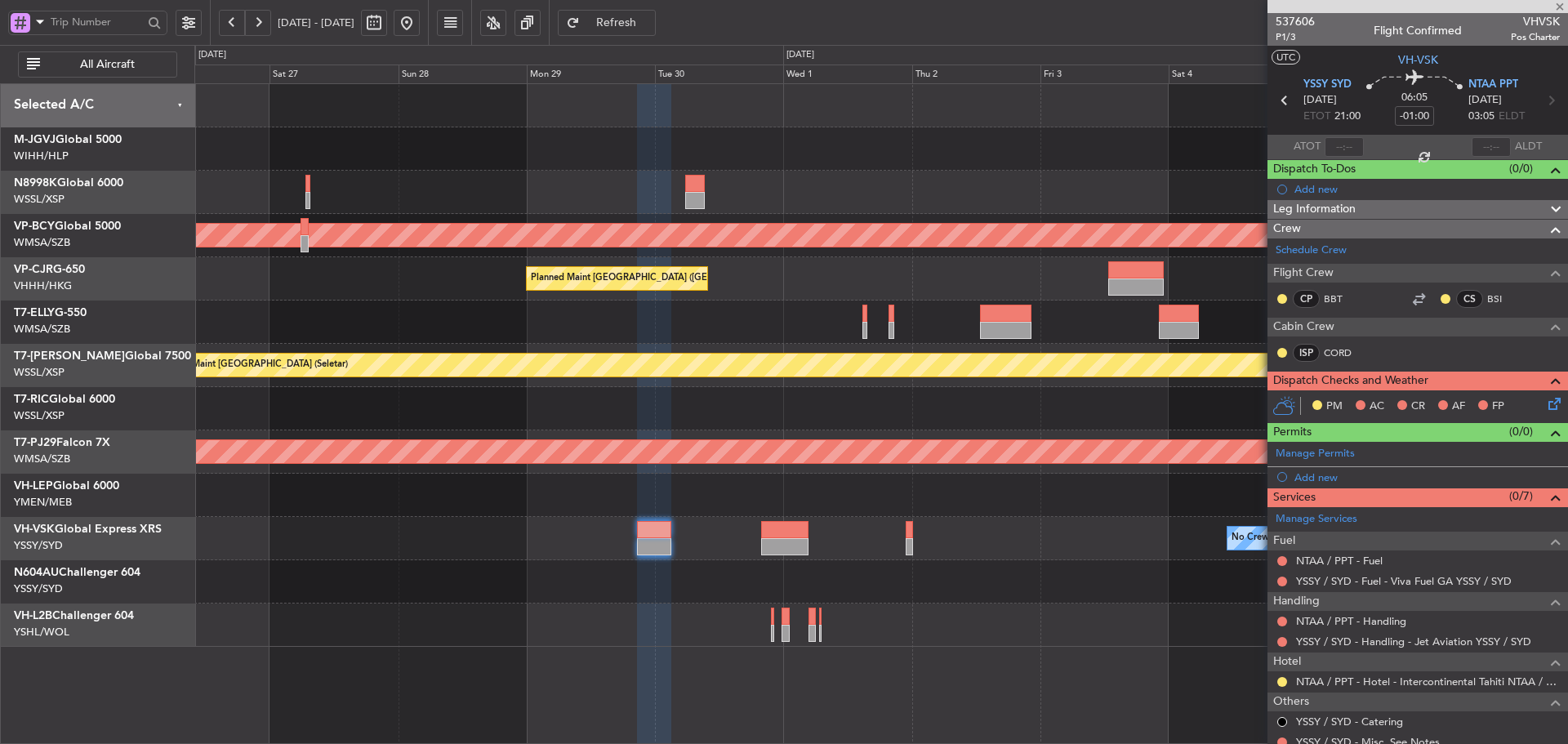
type input "+00:05"
type input "5"
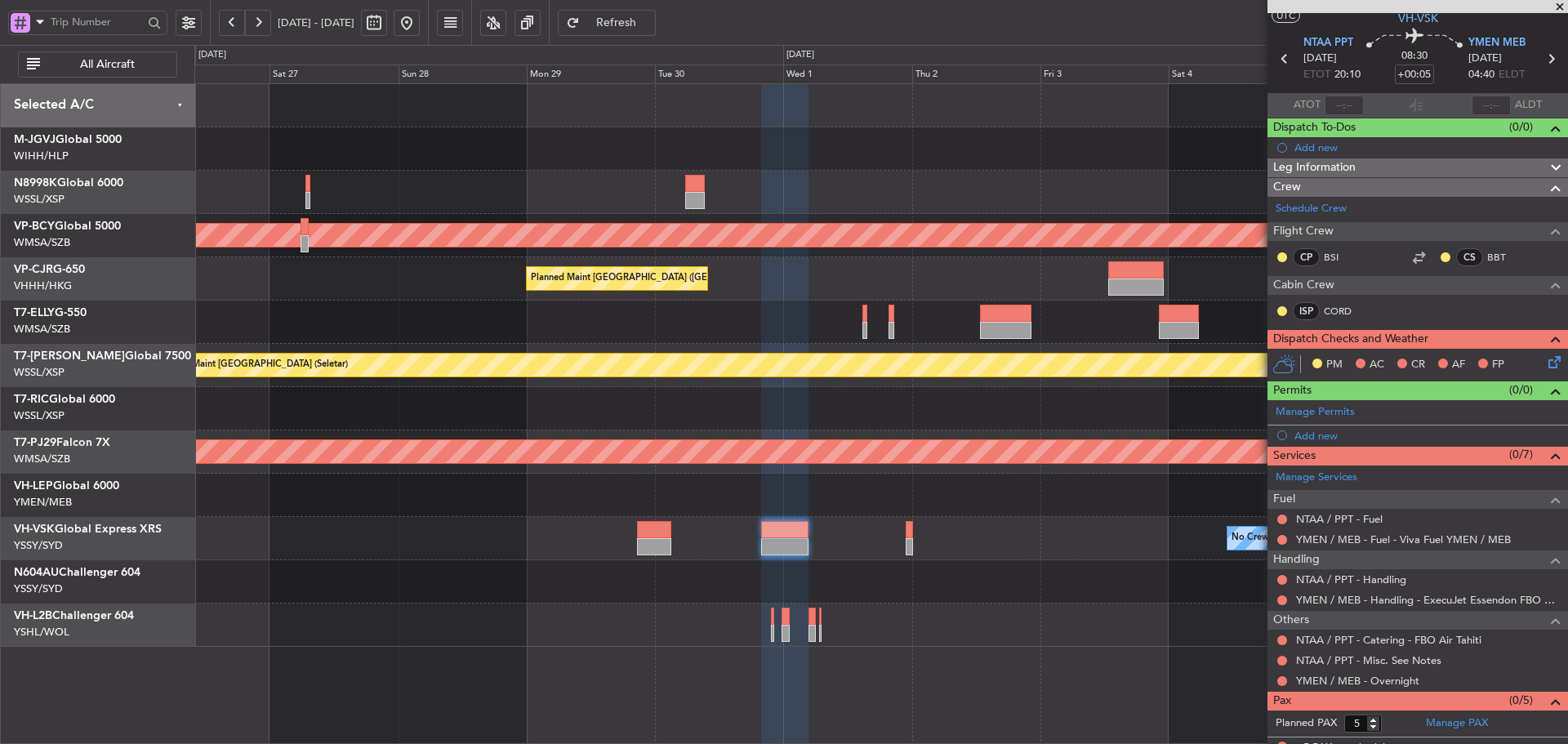
scroll to position [55, 0]
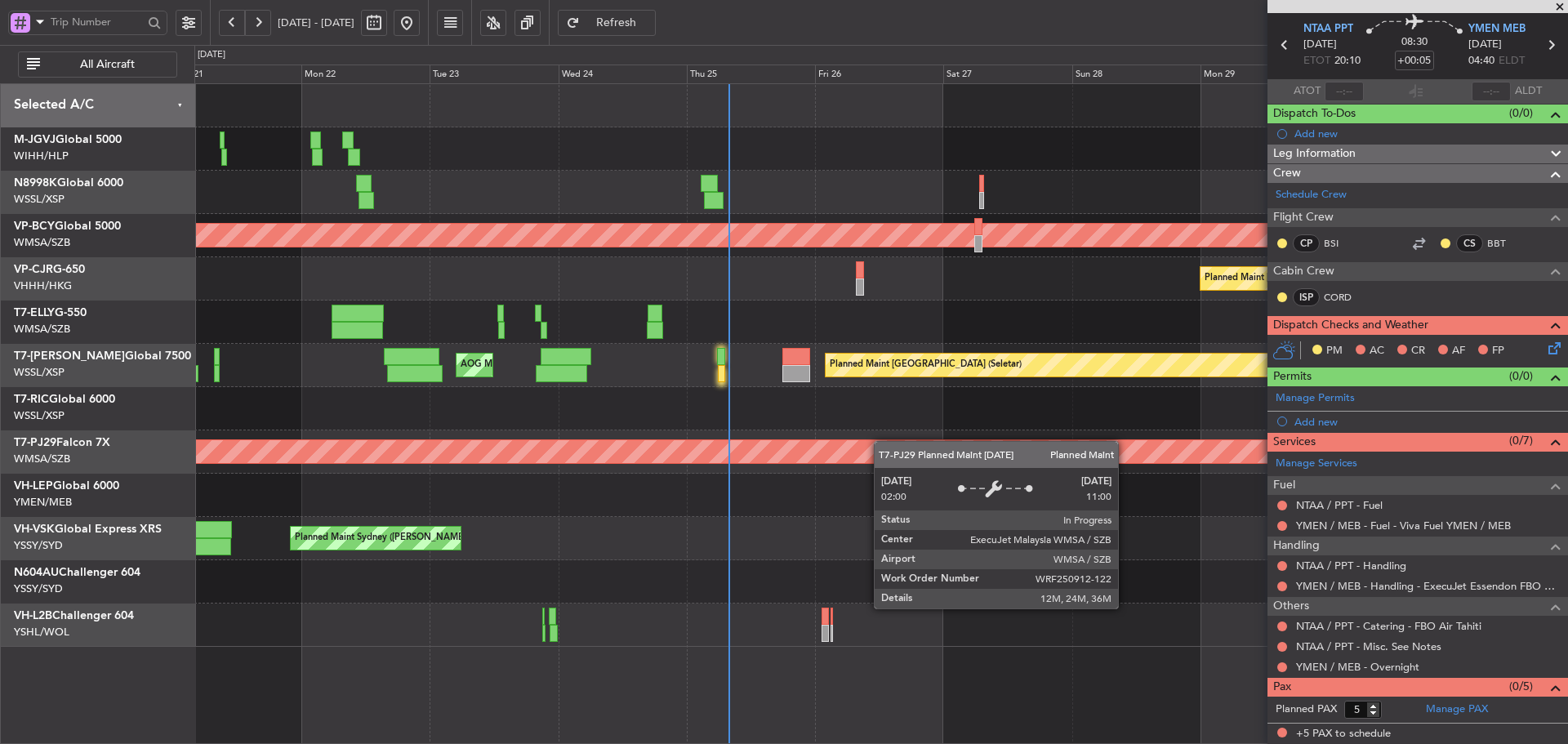
click at [1156, 447] on div "Planned Maint [GEOGRAPHIC_DATA] (Seletar) [PERSON_NAME] Jakarta (Halim Intl) [P…" at bounding box center [881, 366] width 1373 height 563
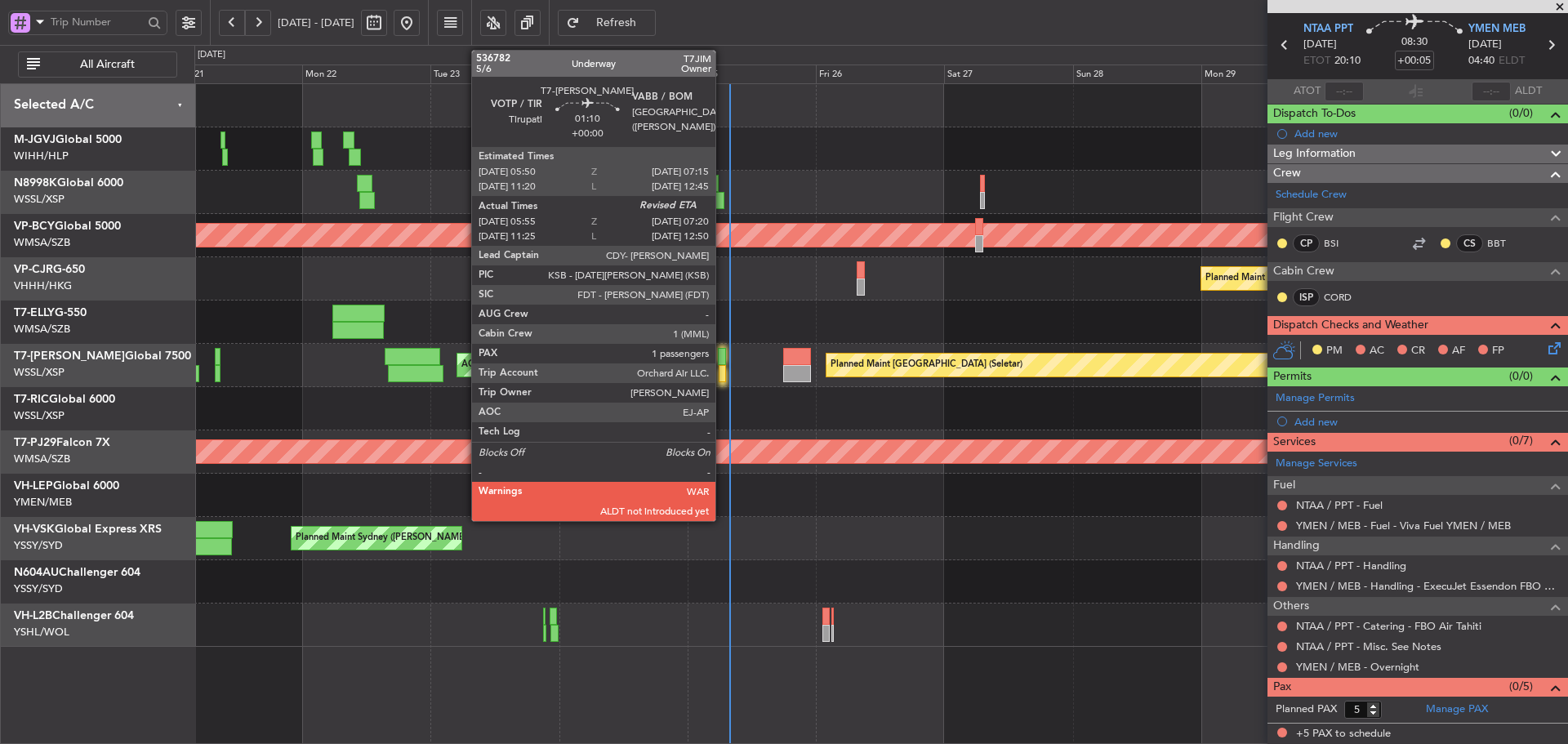
click at [722, 370] on div at bounding box center [722, 372] width 8 height 17
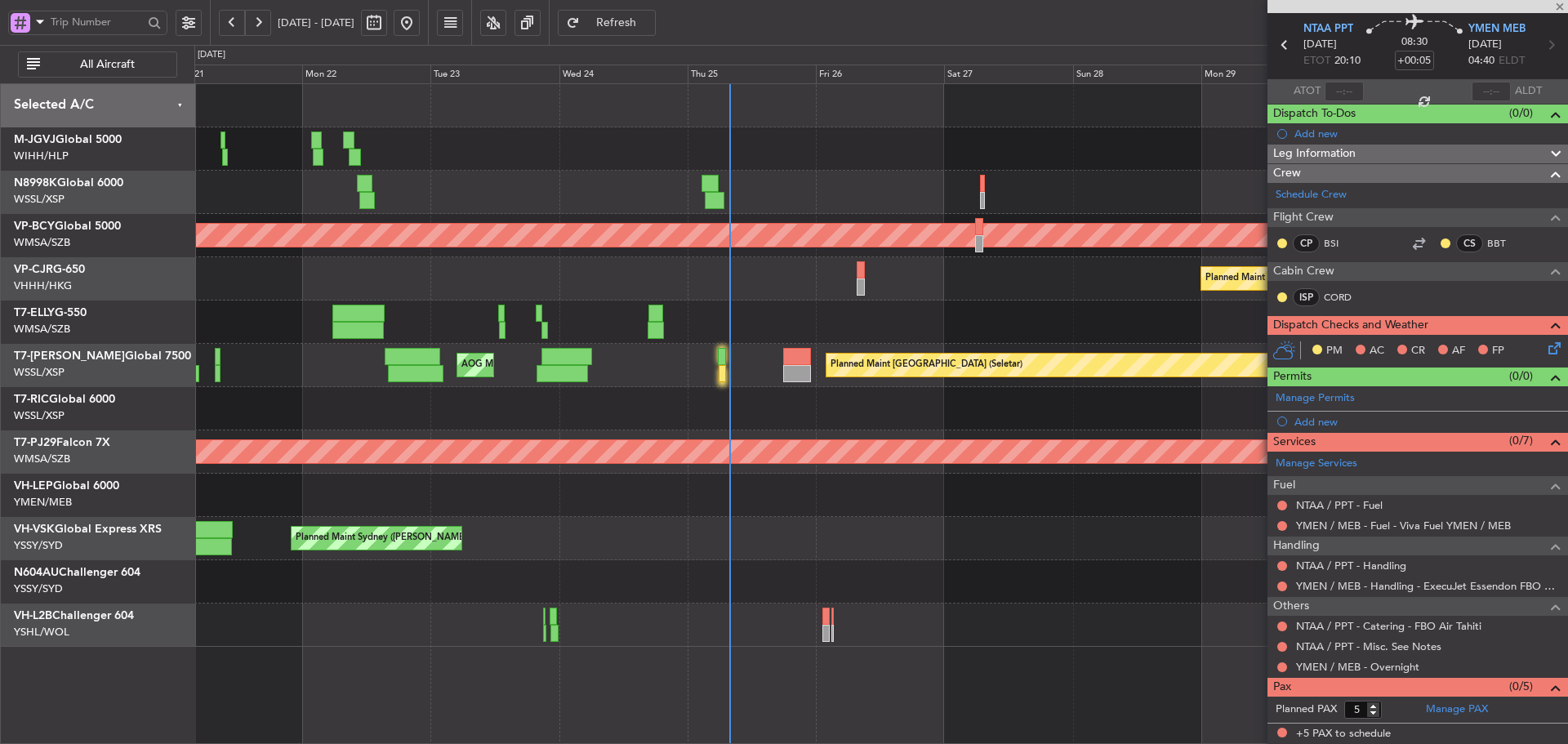
type input "06:05"
type input "1"
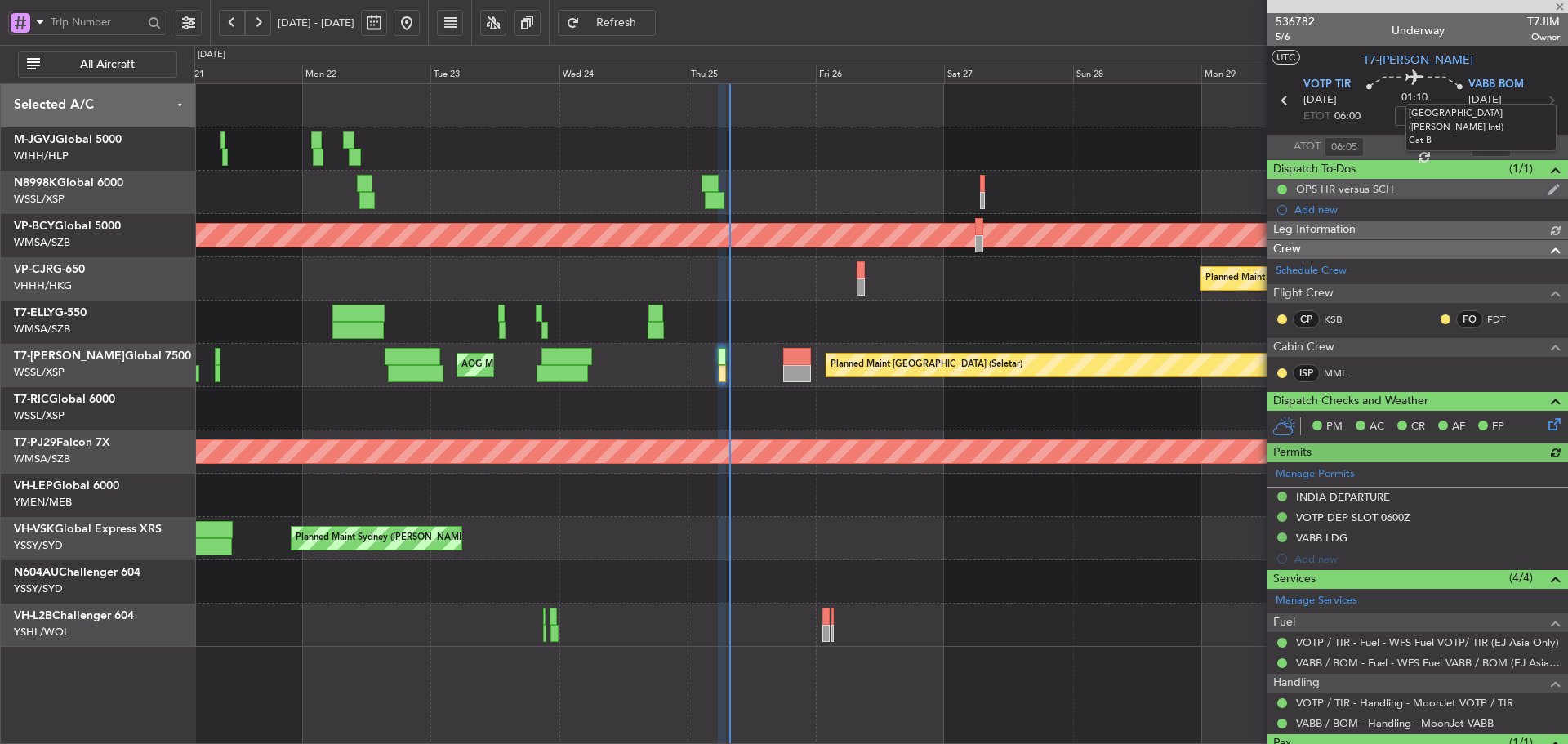
type input "[PERSON_NAME] (HHAFI)"
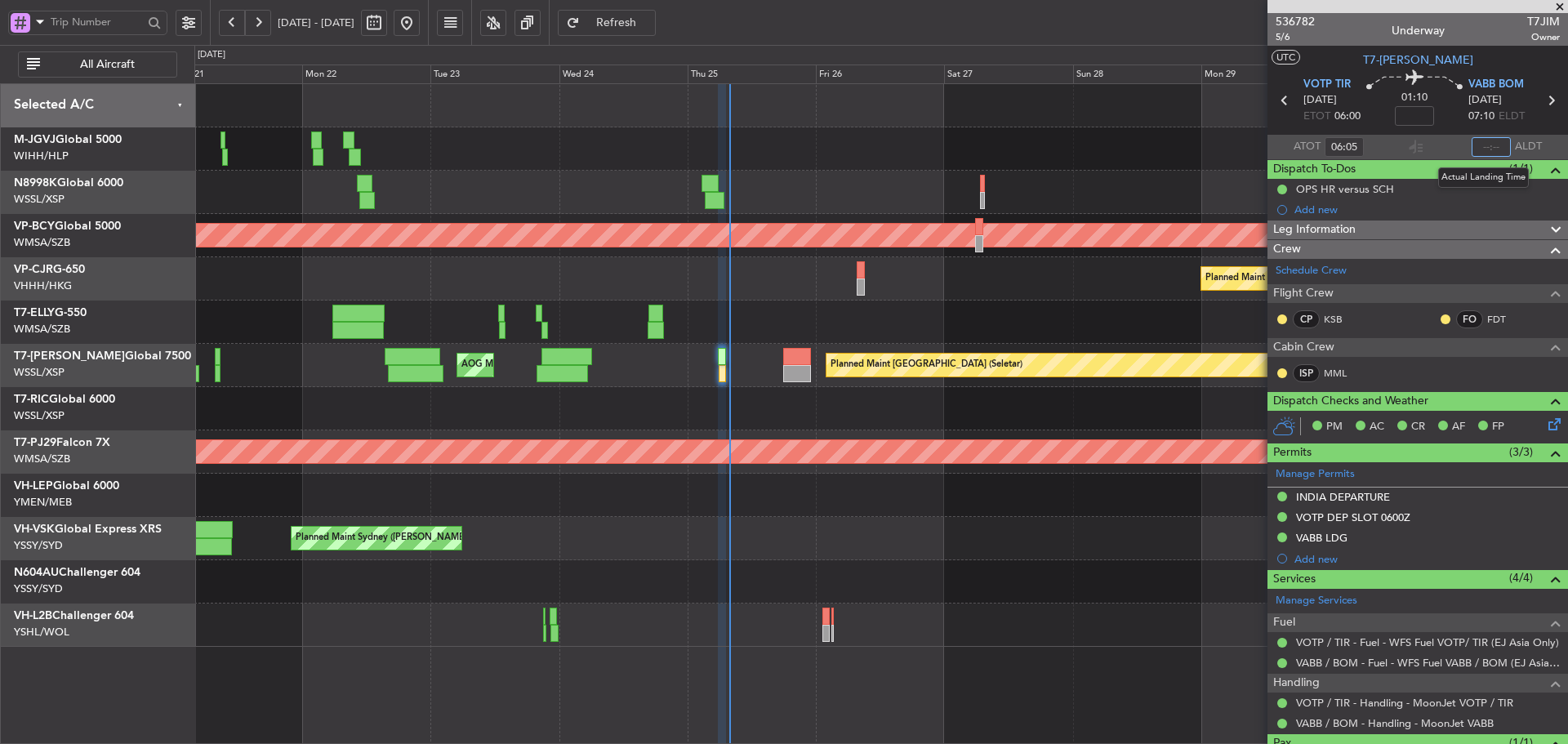
click at [1486, 150] on input "text" at bounding box center [1491, 147] width 40 height 20
click at [1444, 143] on section "ATOT 06:05 0748 ALDT" at bounding box center [1416, 147] width 300 height 25
type input "07:48"
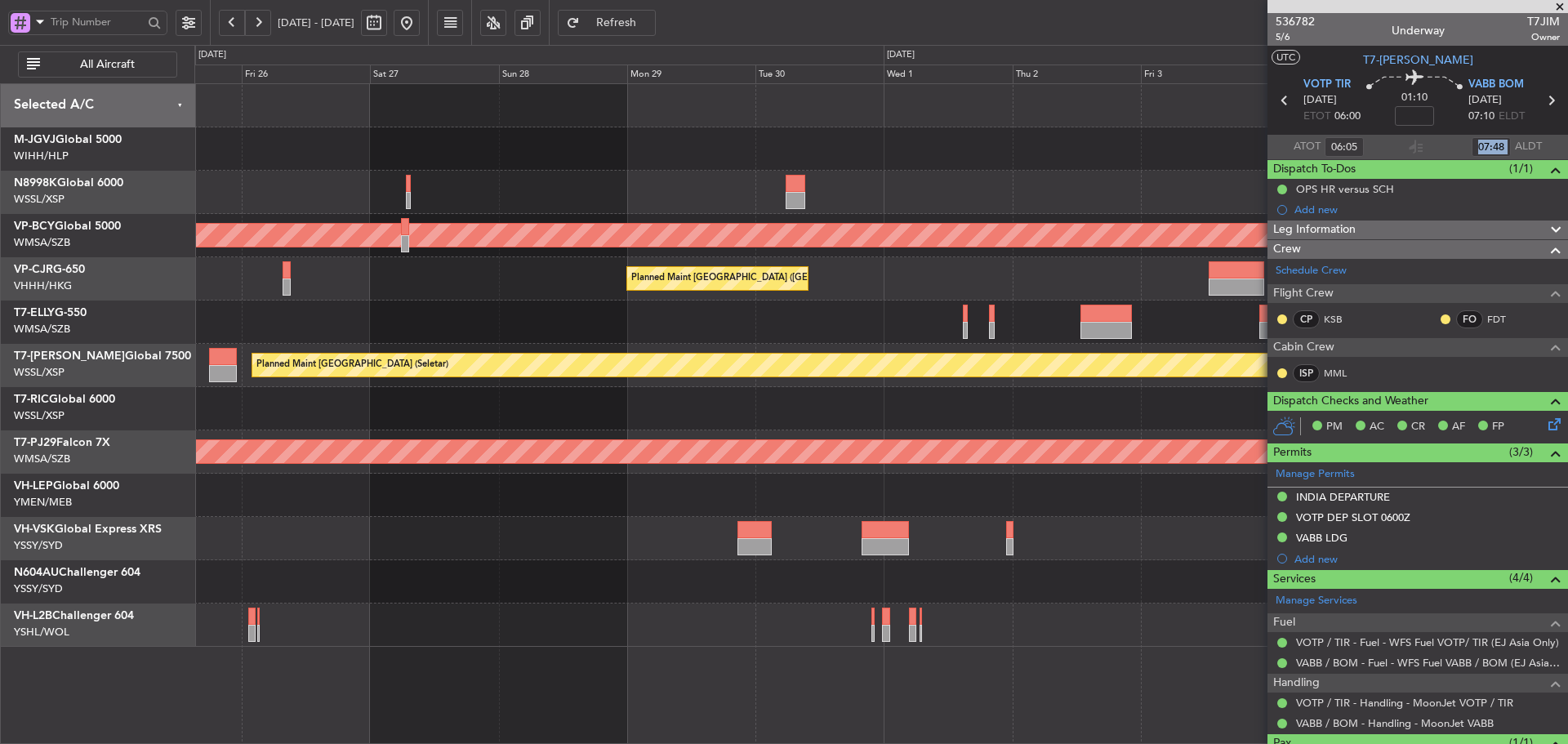
click at [402, 397] on div at bounding box center [881, 409] width 1373 height 44
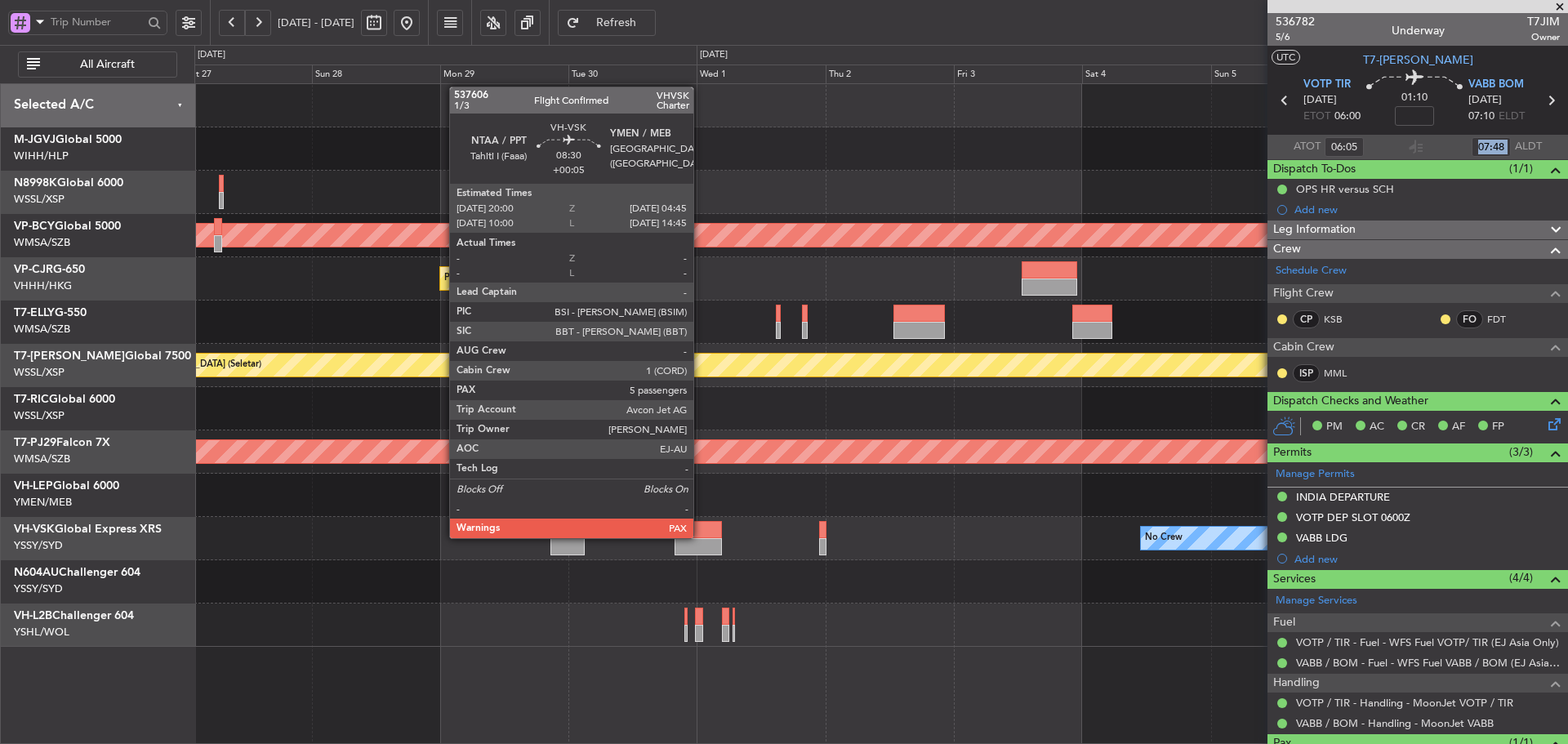
click at [700, 537] on div at bounding box center [698, 529] width 48 height 17
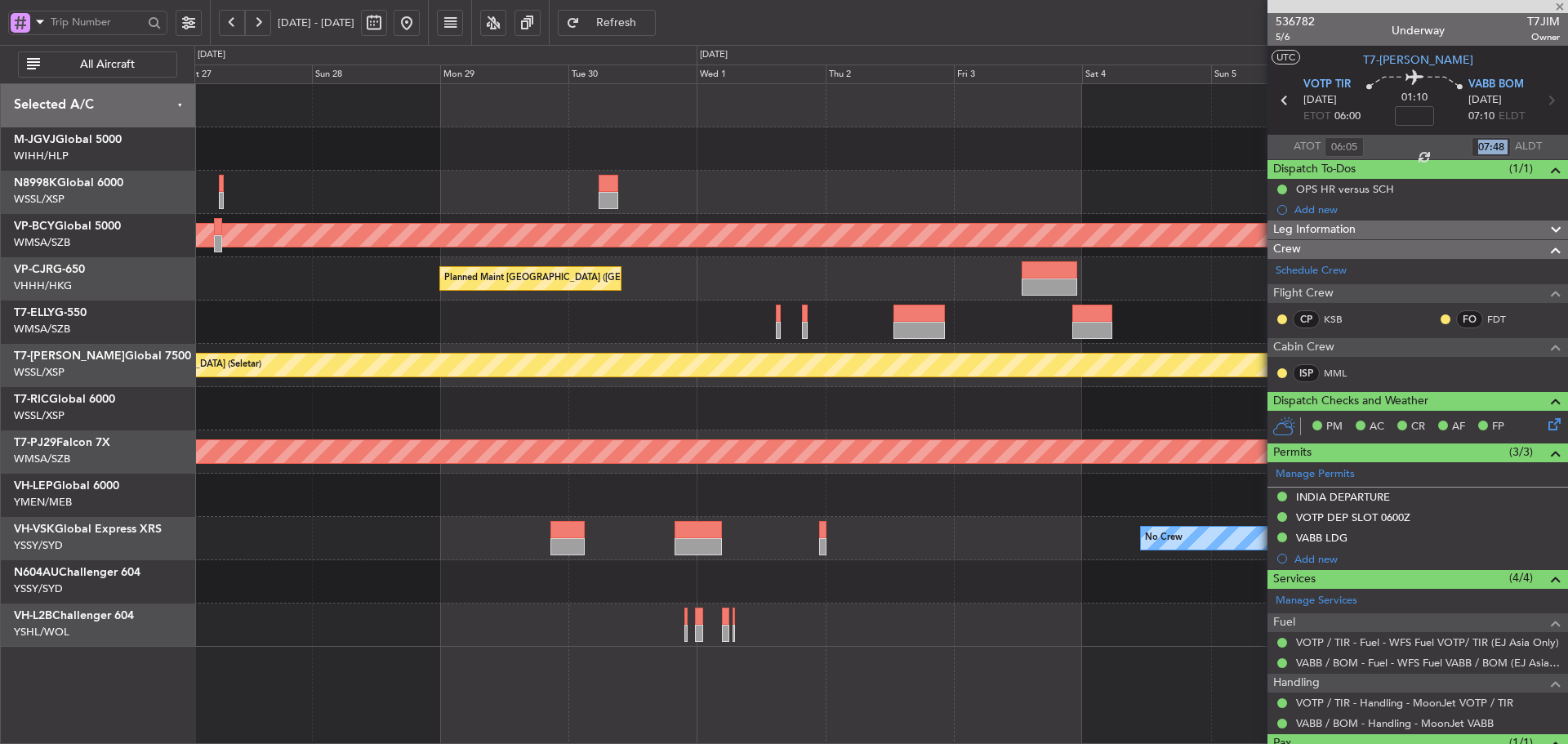
type input "+00:05"
type input "5"
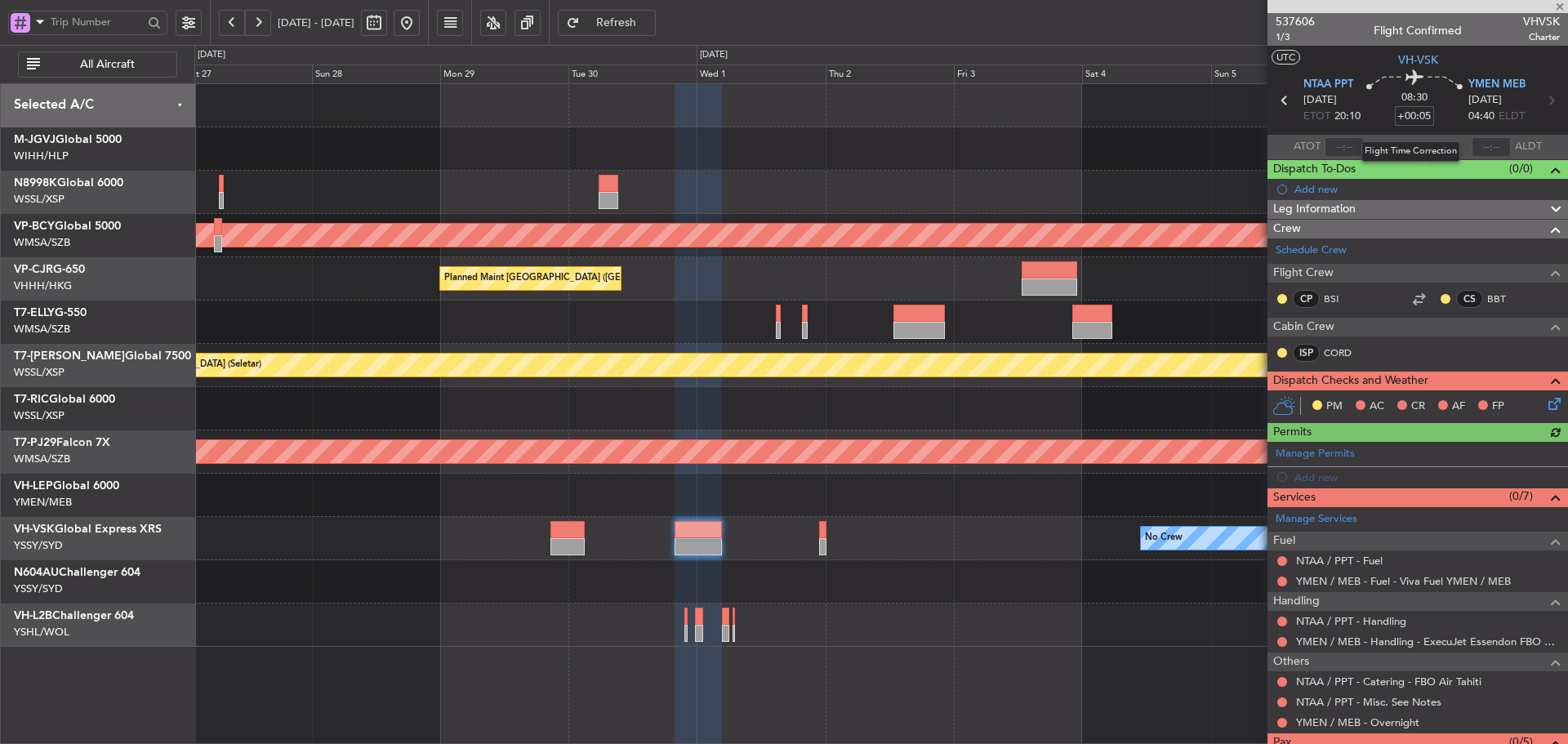
click at [1422, 118] on input "+00:05" at bounding box center [1414, 116] width 40 height 20
click at [1412, 115] on input "+00:05" at bounding box center [1414, 116] width 40 height 20
type input "+00:15"
click at [1434, 137] on section "ATOT ALDT" at bounding box center [1416, 147] width 300 height 25
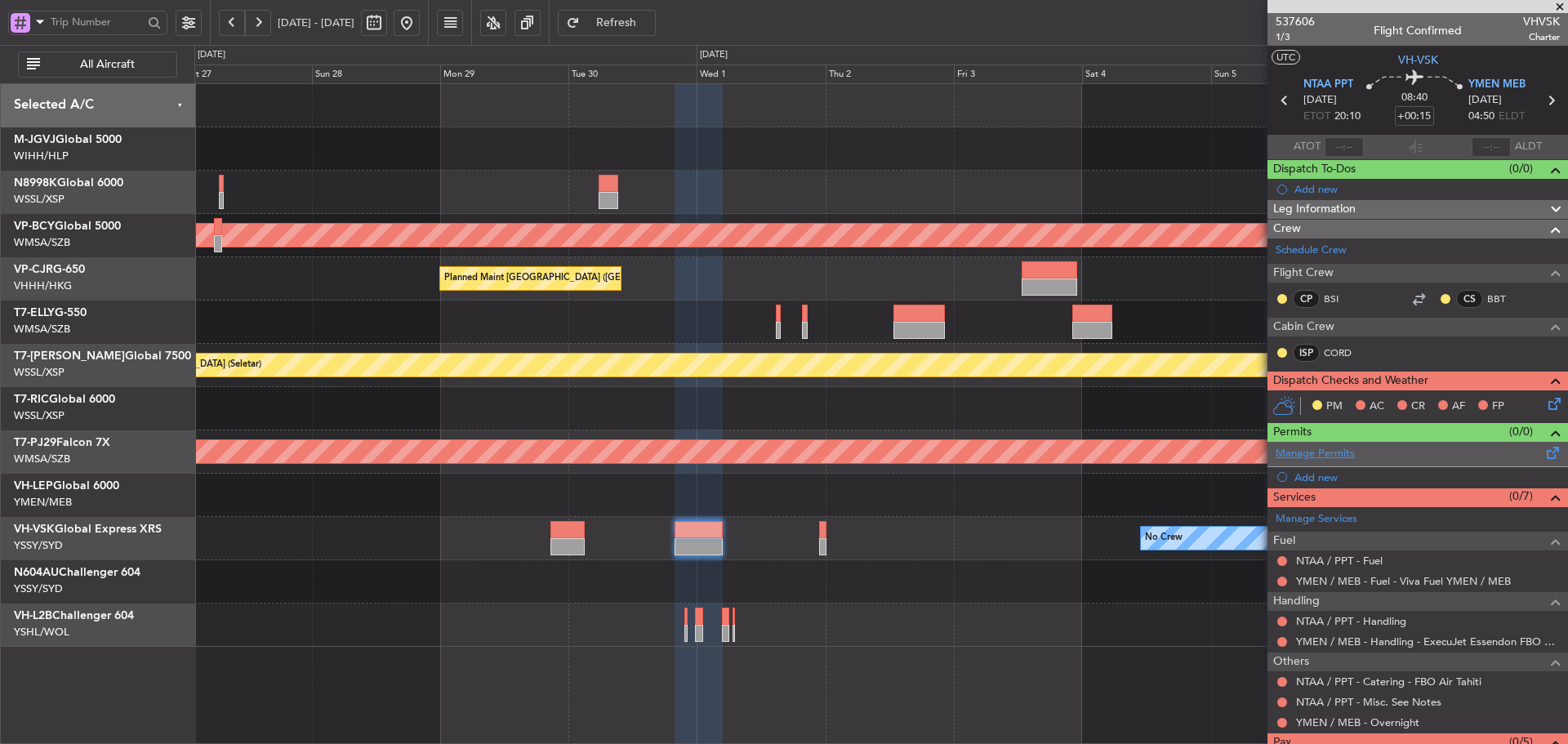
click at [1324, 457] on link "Manage Permits" at bounding box center [1315, 454] width 79 height 16
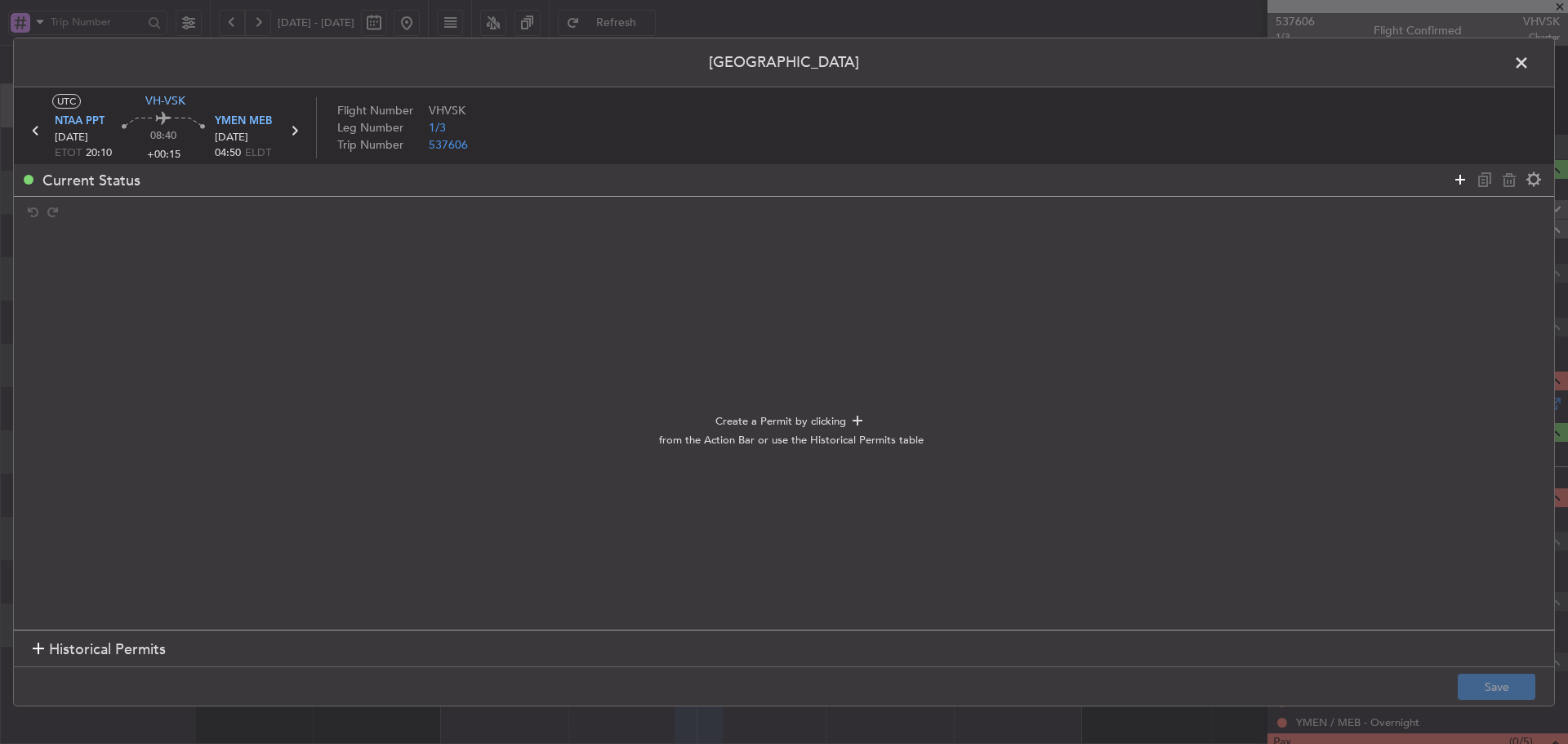
click at [1461, 172] on icon at bounding box center [1460, 179] width 20 height 20
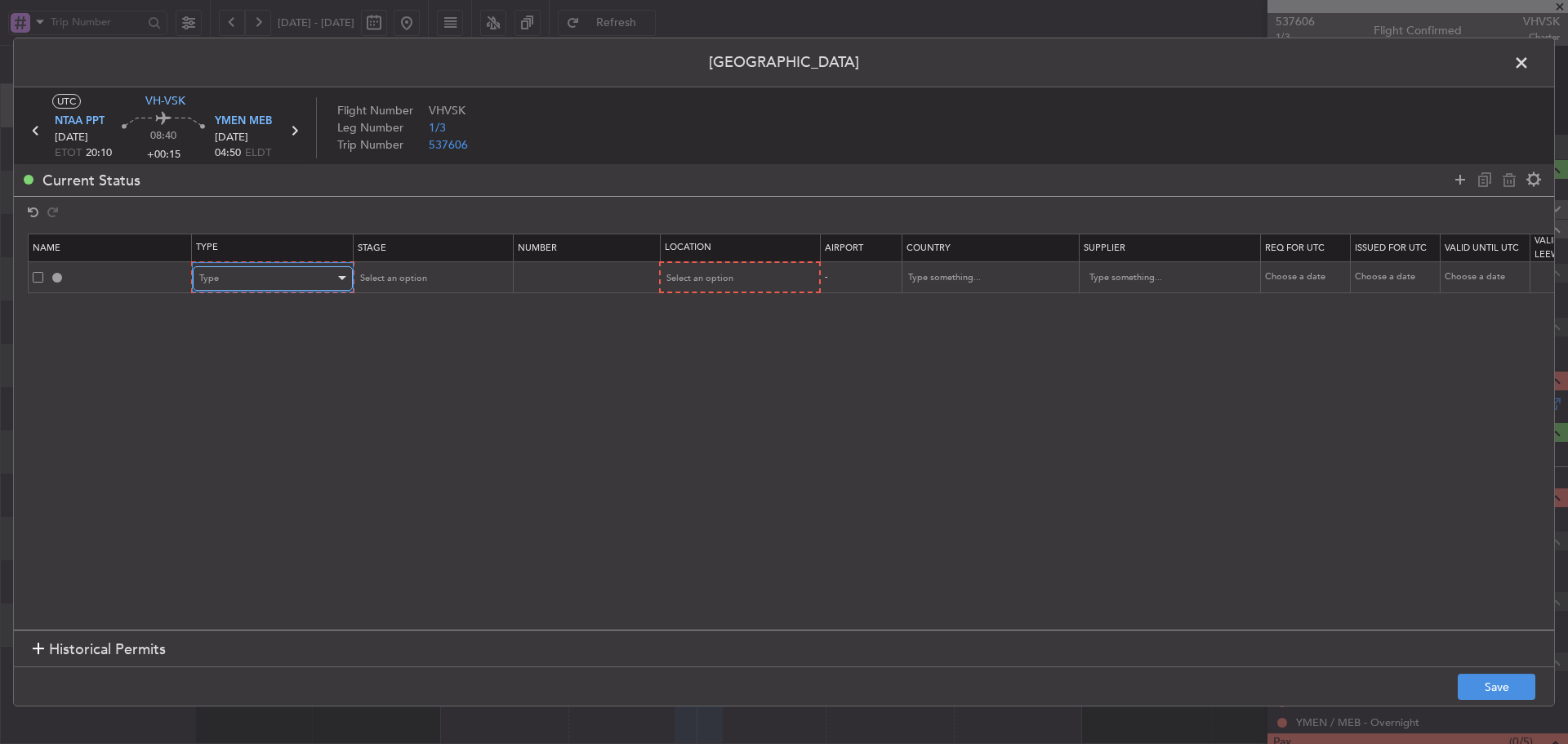
click at [316, 274] on div "Type" at bounding box center [266, 278] width 136 height 25
click at [226, 475] on span "Departure" at bounding box center [272, 475] width 146 height 25
click at [702, 279] on span "Select an option" at bounding box center [698, 277] width 67 height 12
click at [690, 314] on span "Departure" at bounding box center [738, 312] width 146 height 25
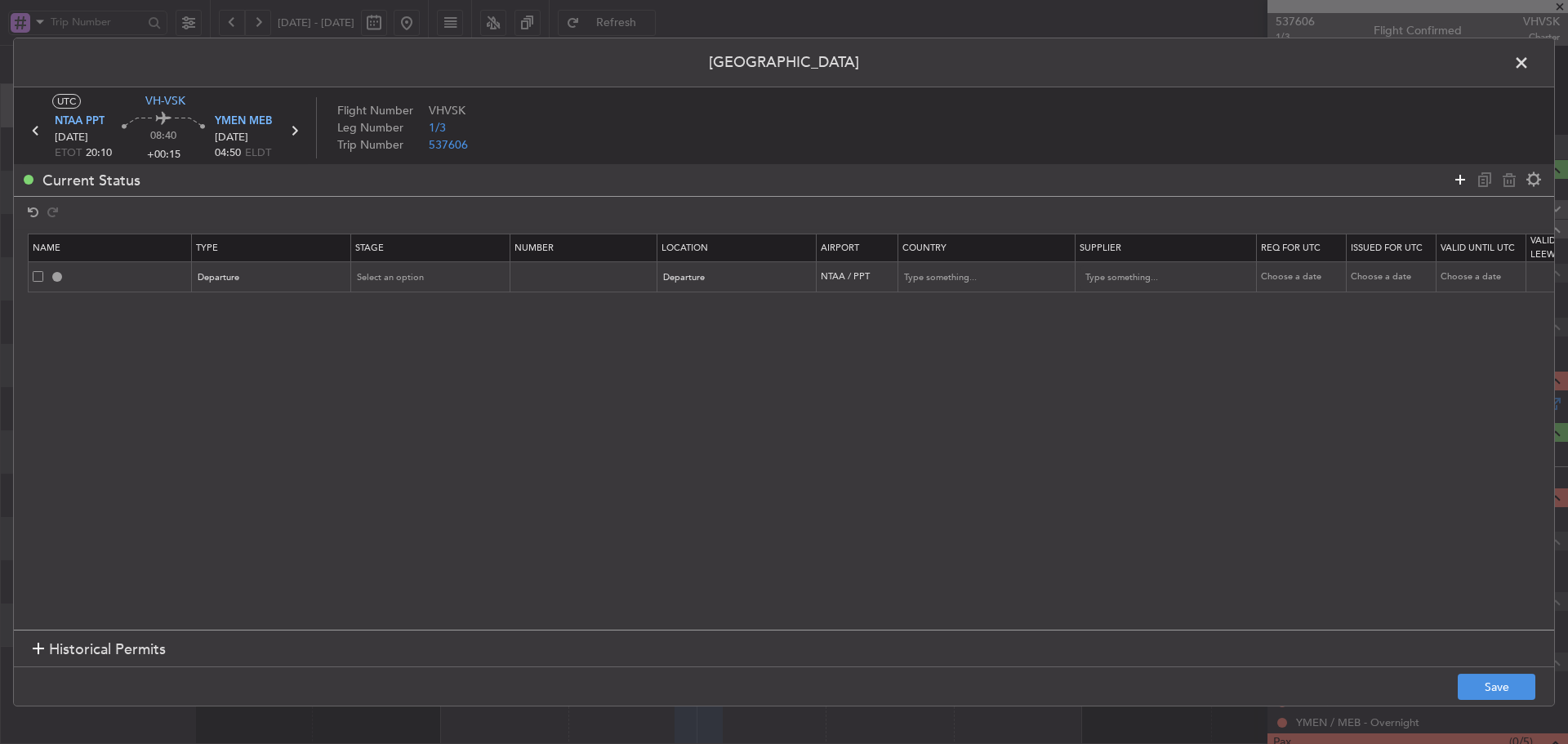
click at [1457, 178] on icon at bounding box center [1460, 179] width 20 height 20
click at [281, 307] on div "Type" at bounding box center [266, 308] width 136 height 25
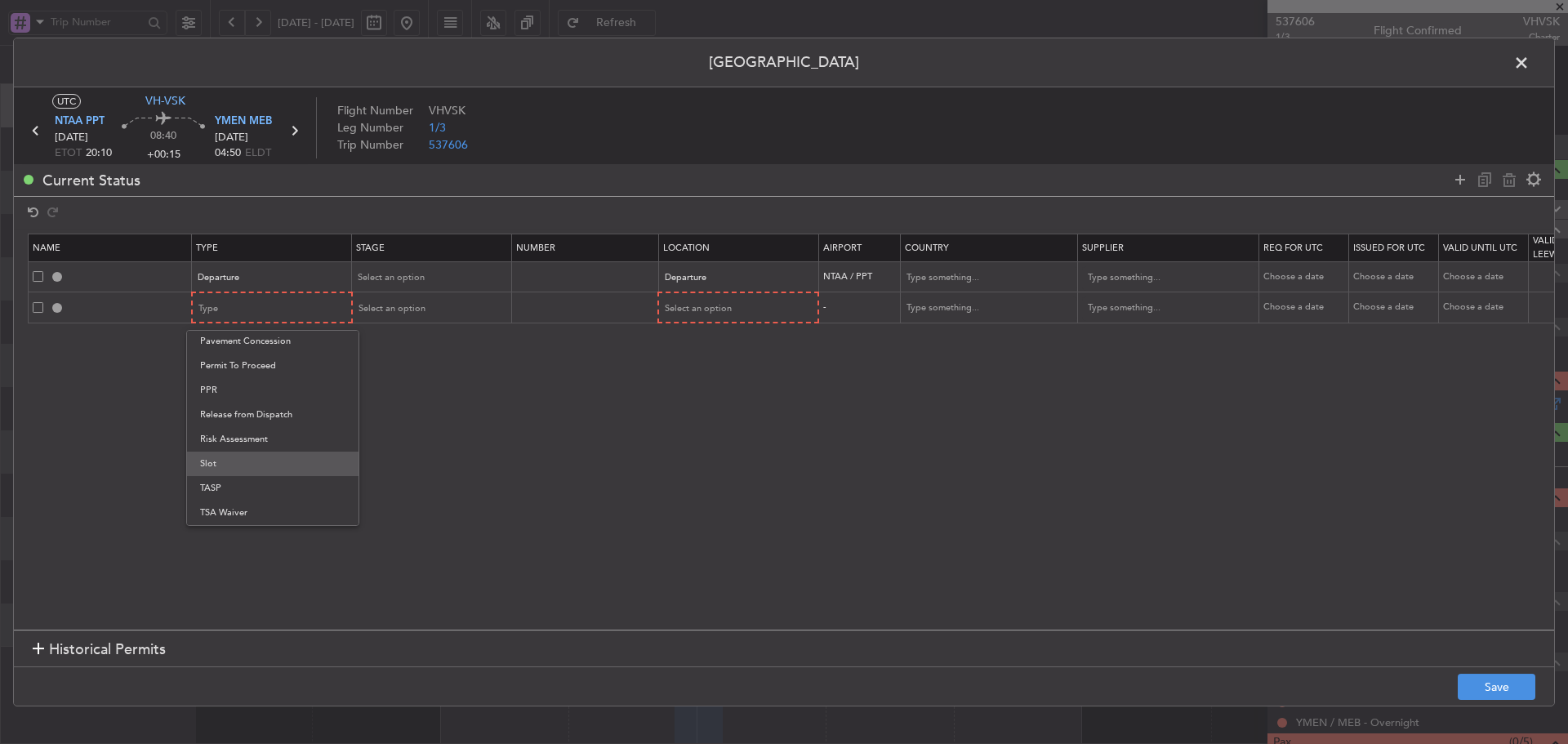
click at [242, 467] on span "Slot" at bounding box center [272, 464] width 146 height 25
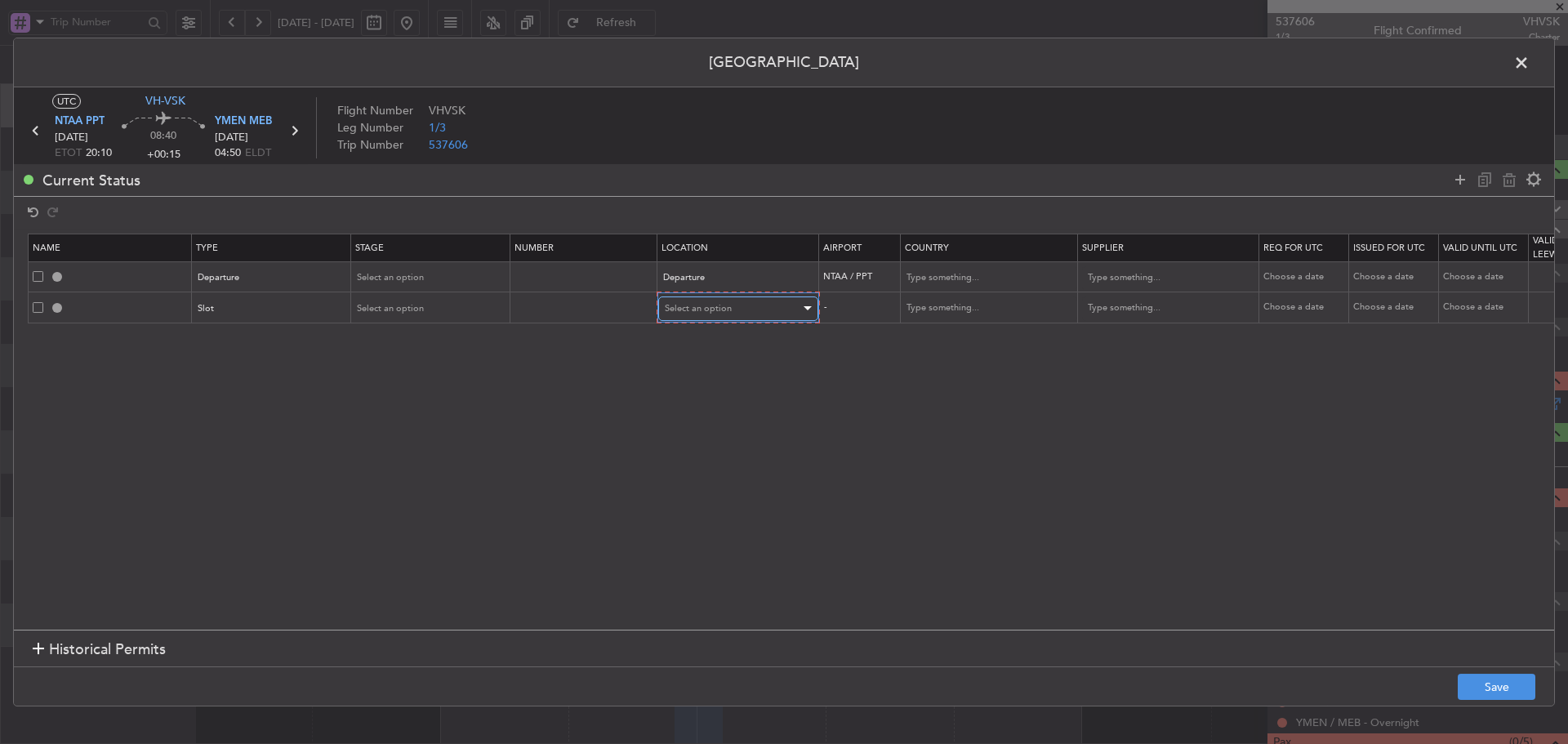
click at [727, 312] on span "Select an option" at bounding box center [698, 308] width 67 height 12
click at [705, 396] on span "Arrival" at bounding box center [738, 391] width 146 height 25
click at [1454, 179] on icon at bounding box center [1460, 179] width 20 height 20
click at [252, 339] on div "Type" at bounding box center [266, 338] width 136 height 25
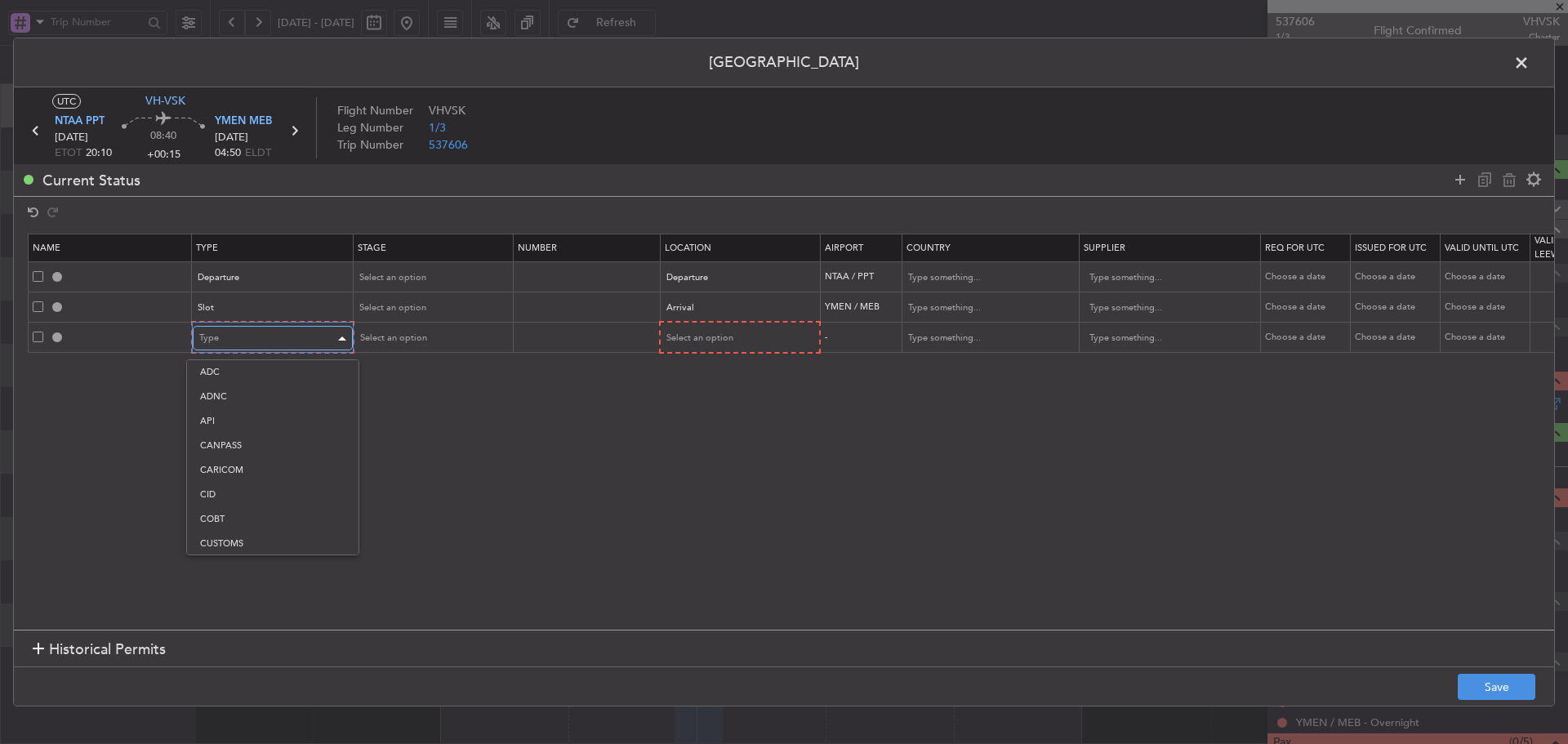
scroll to position [7, 0]
click at [230, 540] on span "CUSTOMS" at bounding box center [272, 537] width 146 height 25
click at [709, 332] on span "Select an option" at bounding box center [698, 338] width 67 height 12
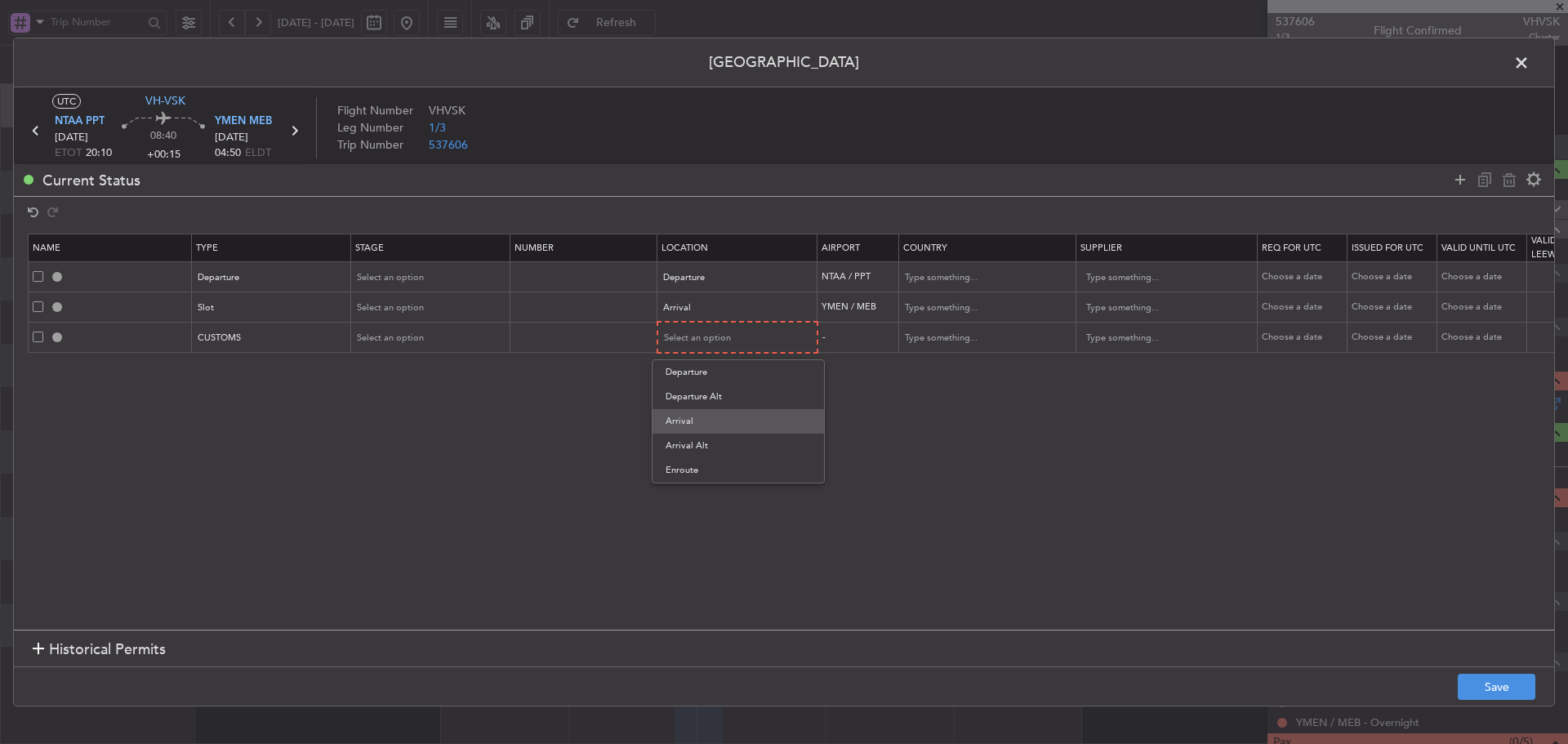
click at [696, 425] on span "Arrival" at bounding box center [738, 421] width 146 height 25
click at [1484, 681] on button "Save" at bounding box center [1496, 687] width 77 height 26
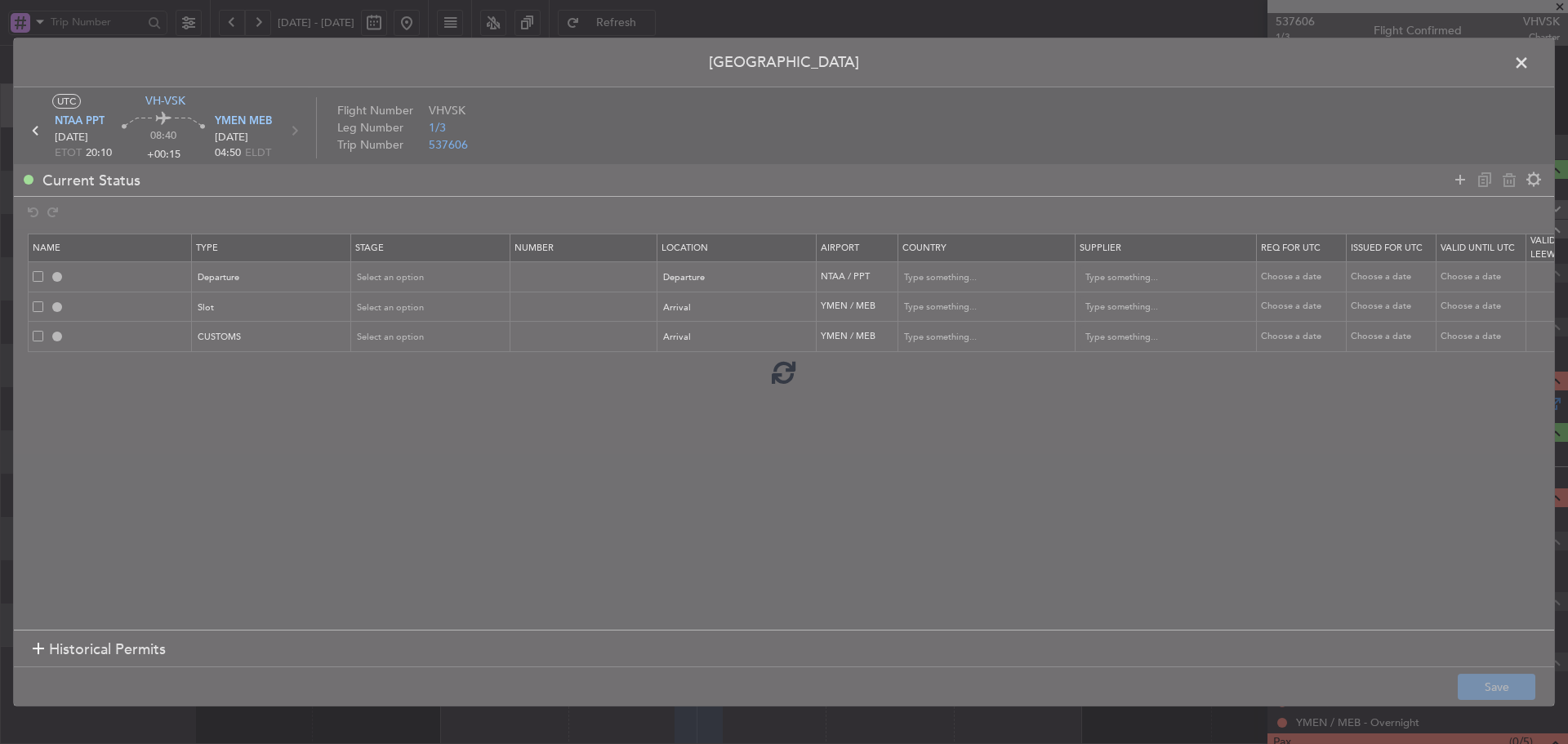
type input "DEPARTURE"
type input "[GEOGRAPHIC_DATA]"
type input "NNN"
type input "YMEN ARR SLOT"
type input "[GEOGRAPHIC_DATA]"
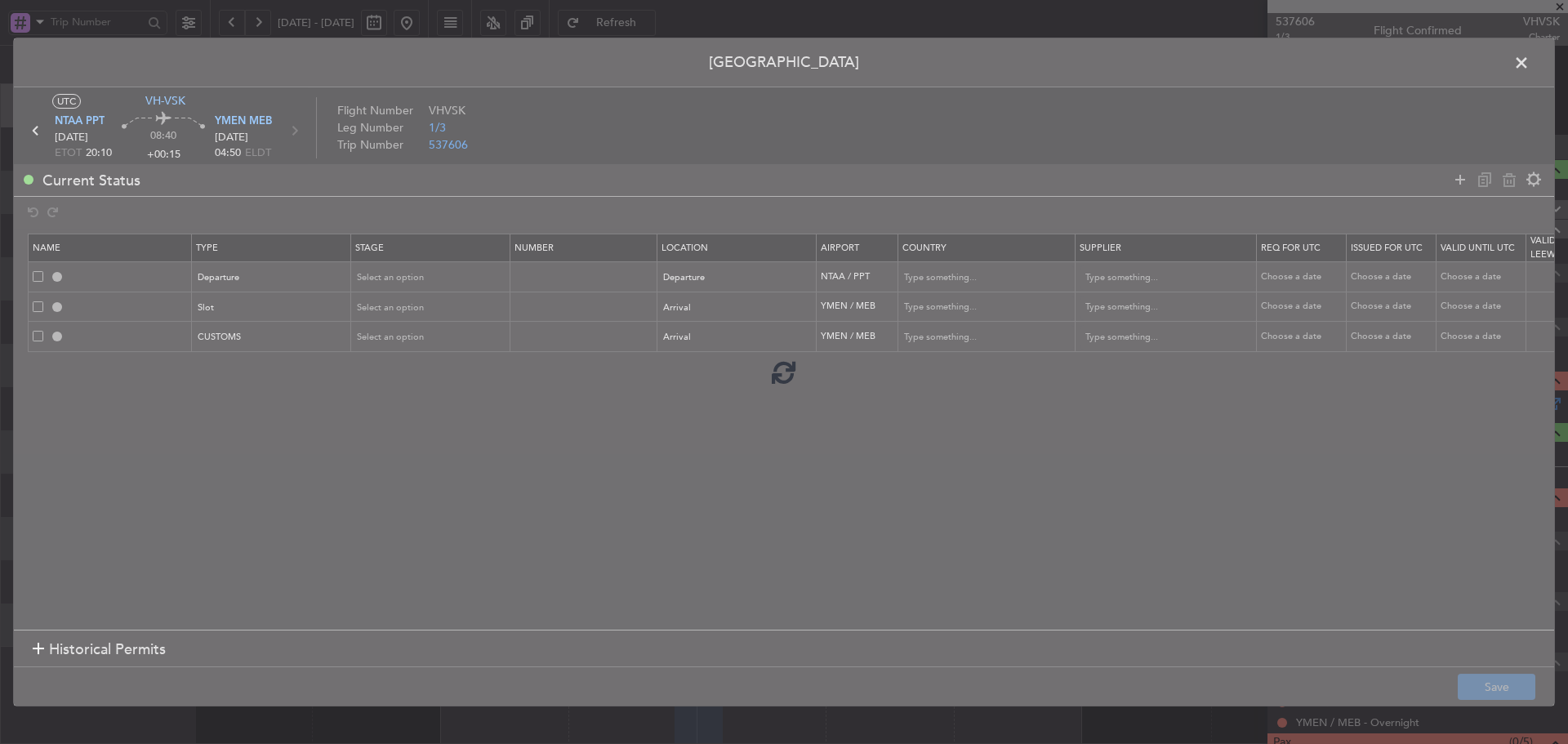
type input "NNN"
type input "YMEN ARR CUSTOMS"
type input "[GEOGRAPHIC_DATA]"
type input "NNN"
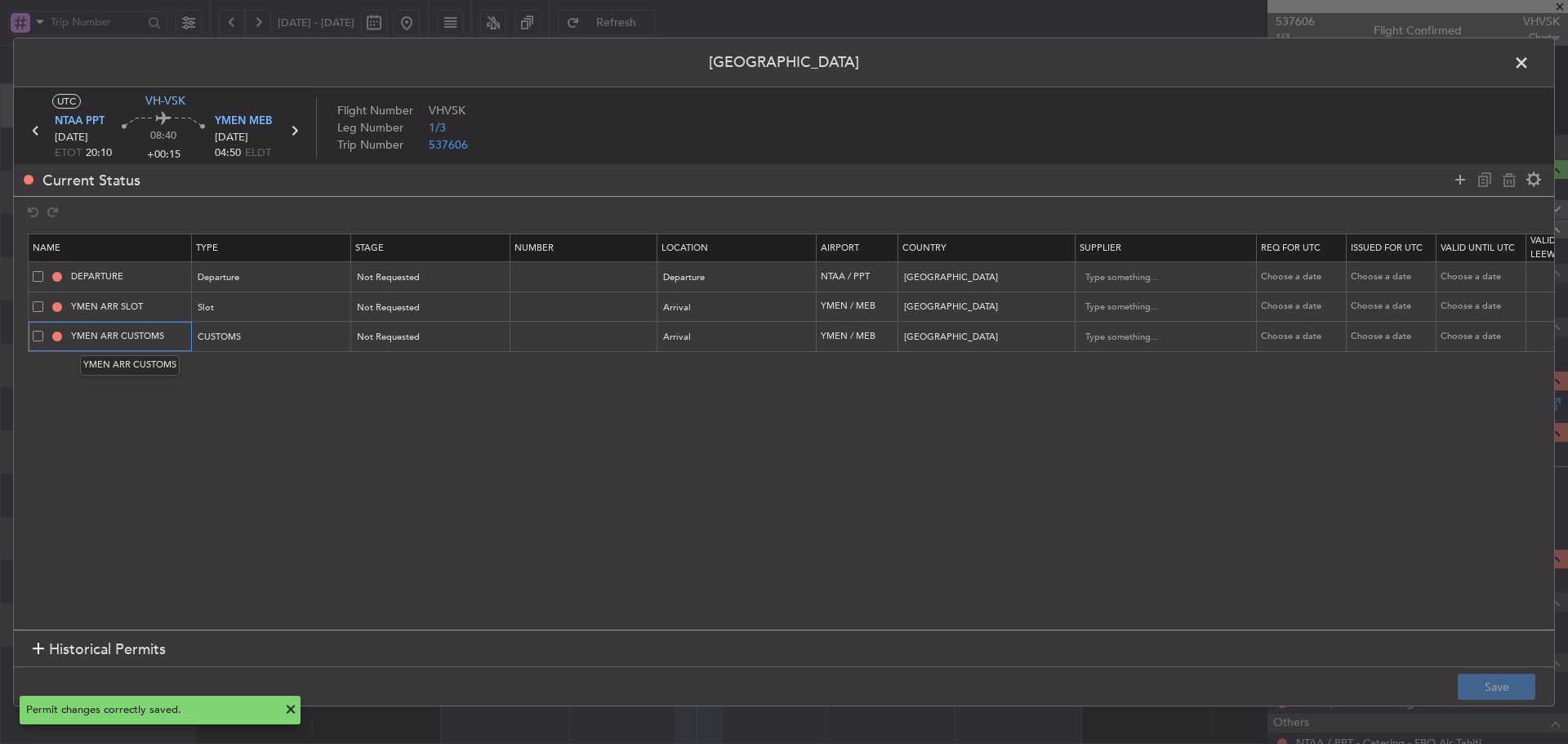
drag, startPoint x: 119, startPoint y: 334, endPoint x: 187, endPoint y: 334, distance: 68.0
click at [187, 334] on input "YMEN ARR CUSTOMS" at bounding box center [129, 336] width 123 height 14
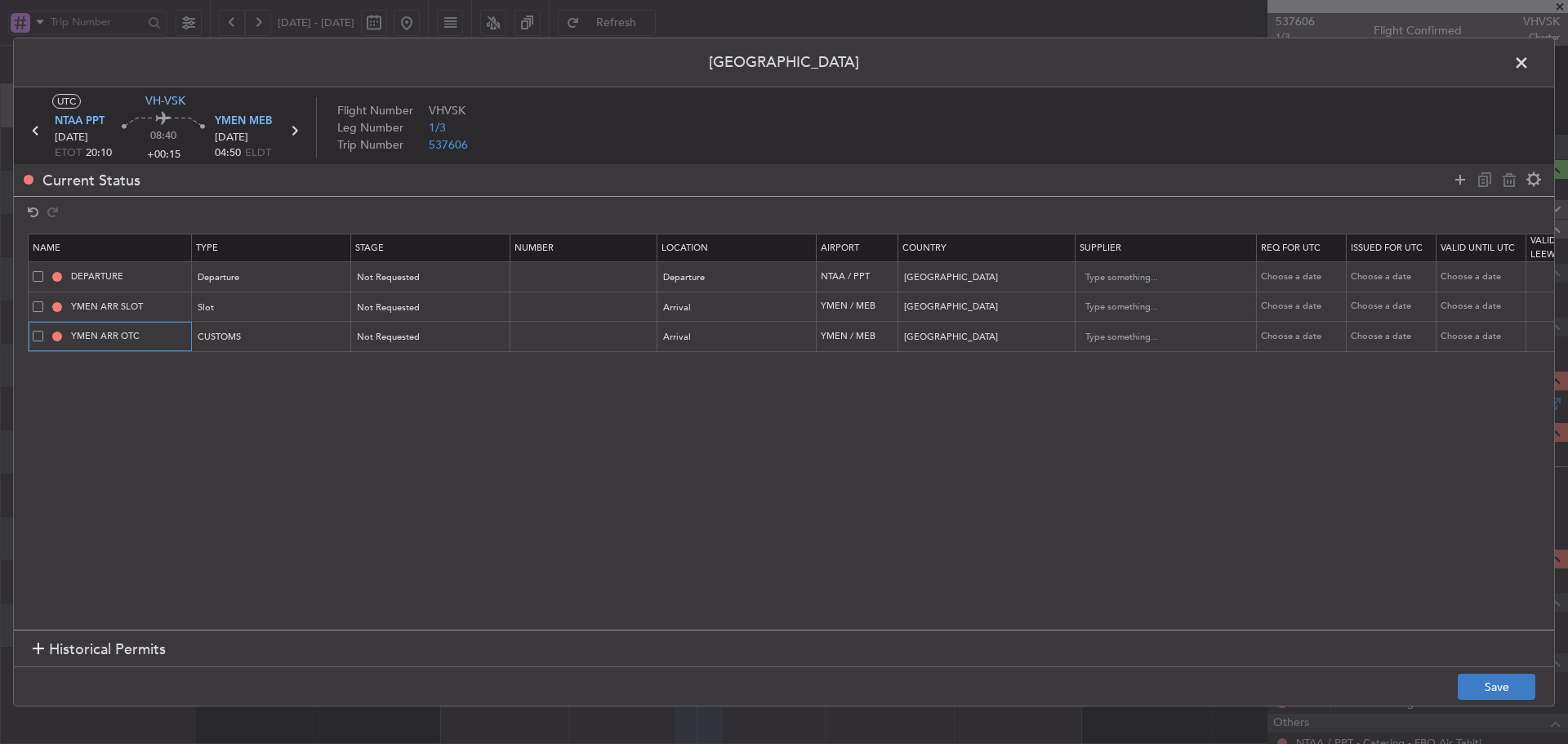
type input "YMEN ARR OTC"
click at [1478, 690] on button "Save" at bounding box center [1496, 687] width 77 height 26
click at [38, 133] on icon at bounding box center [36, 130] width 21 height 21
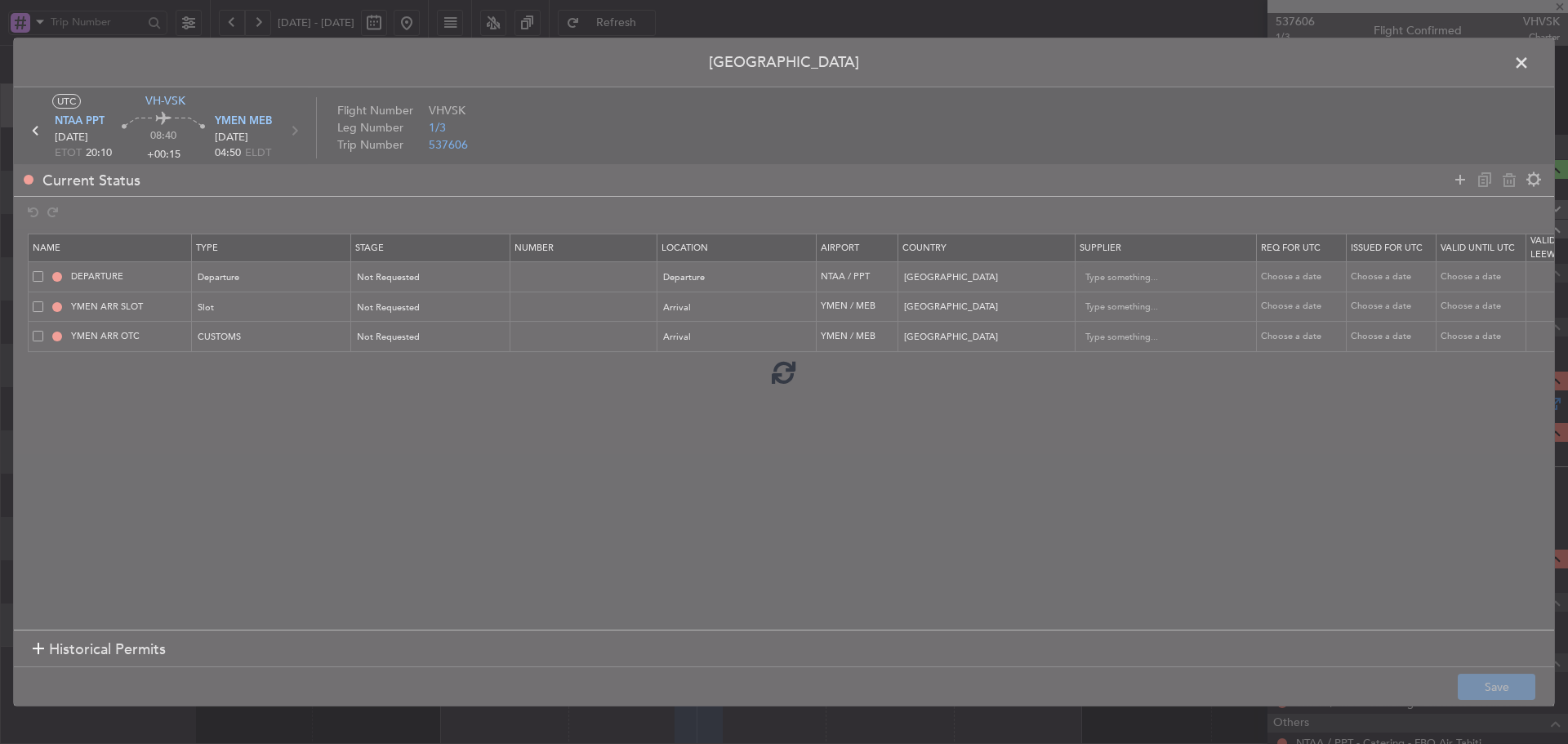
type input "-01:00"
type input "0"
type input "-01:00"
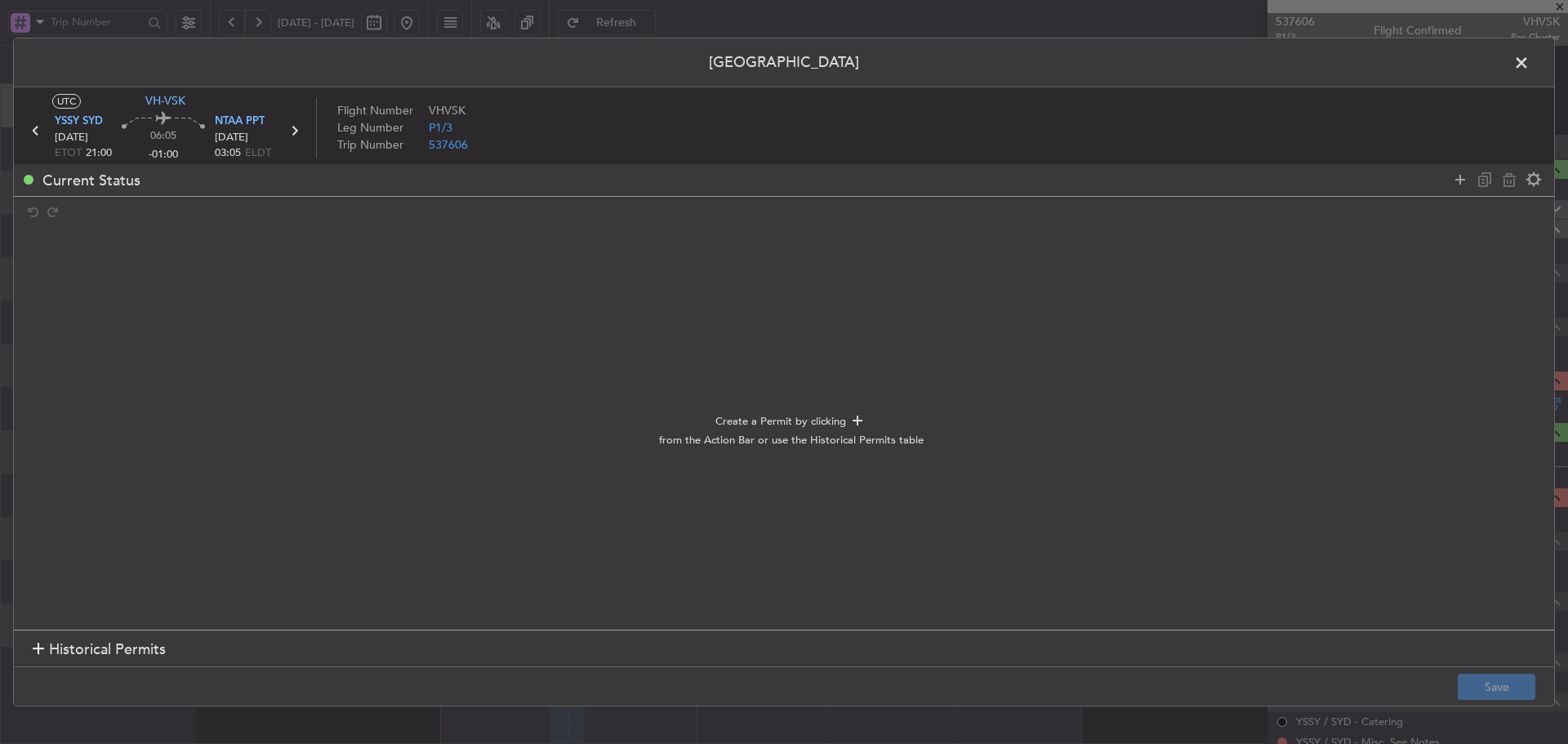
click at [40, 662] on section "Historical Permits" at bounding box center [784, 650] width 1540 height 40
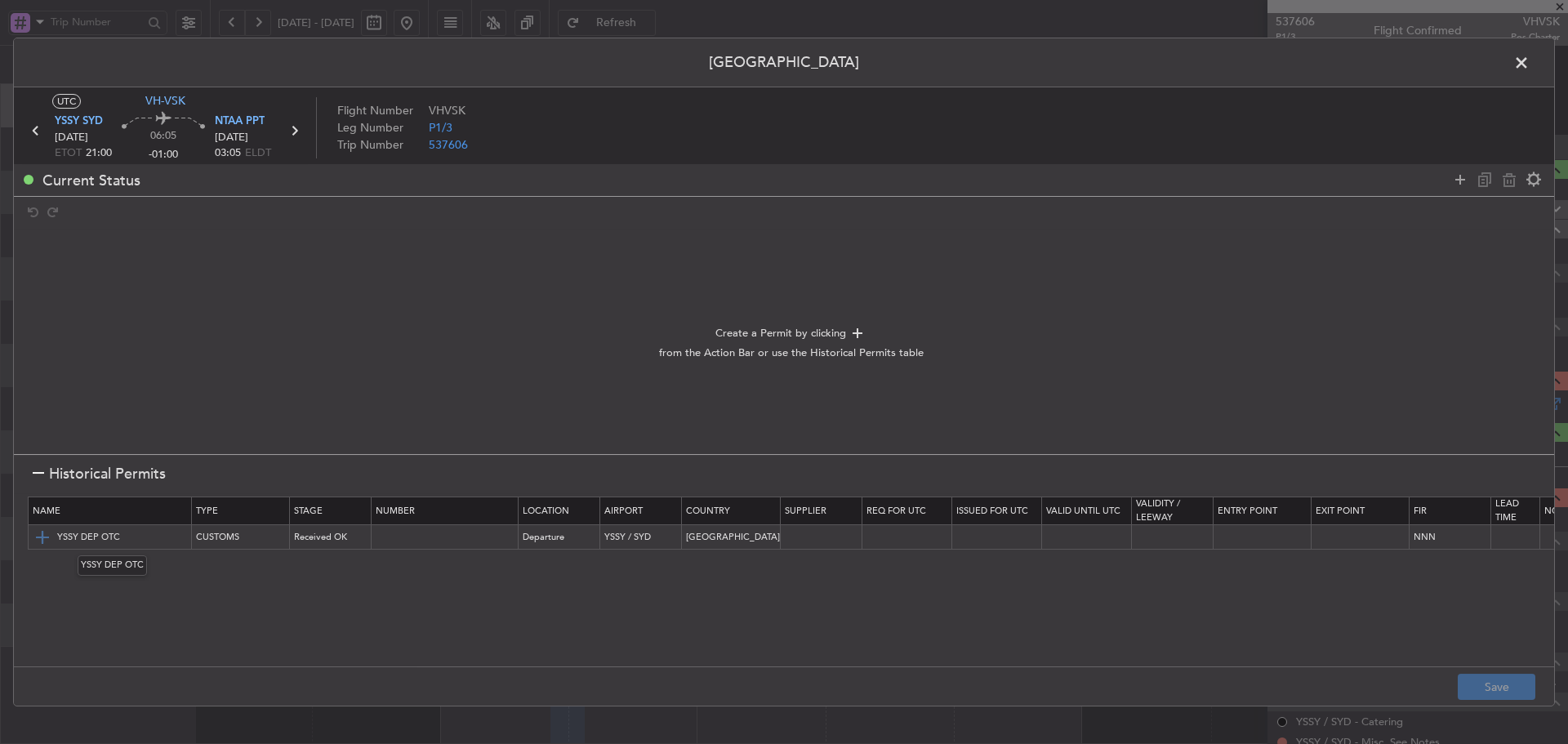
click at [42, 537] on img at bounding box center [43, 537] width 20 height 20
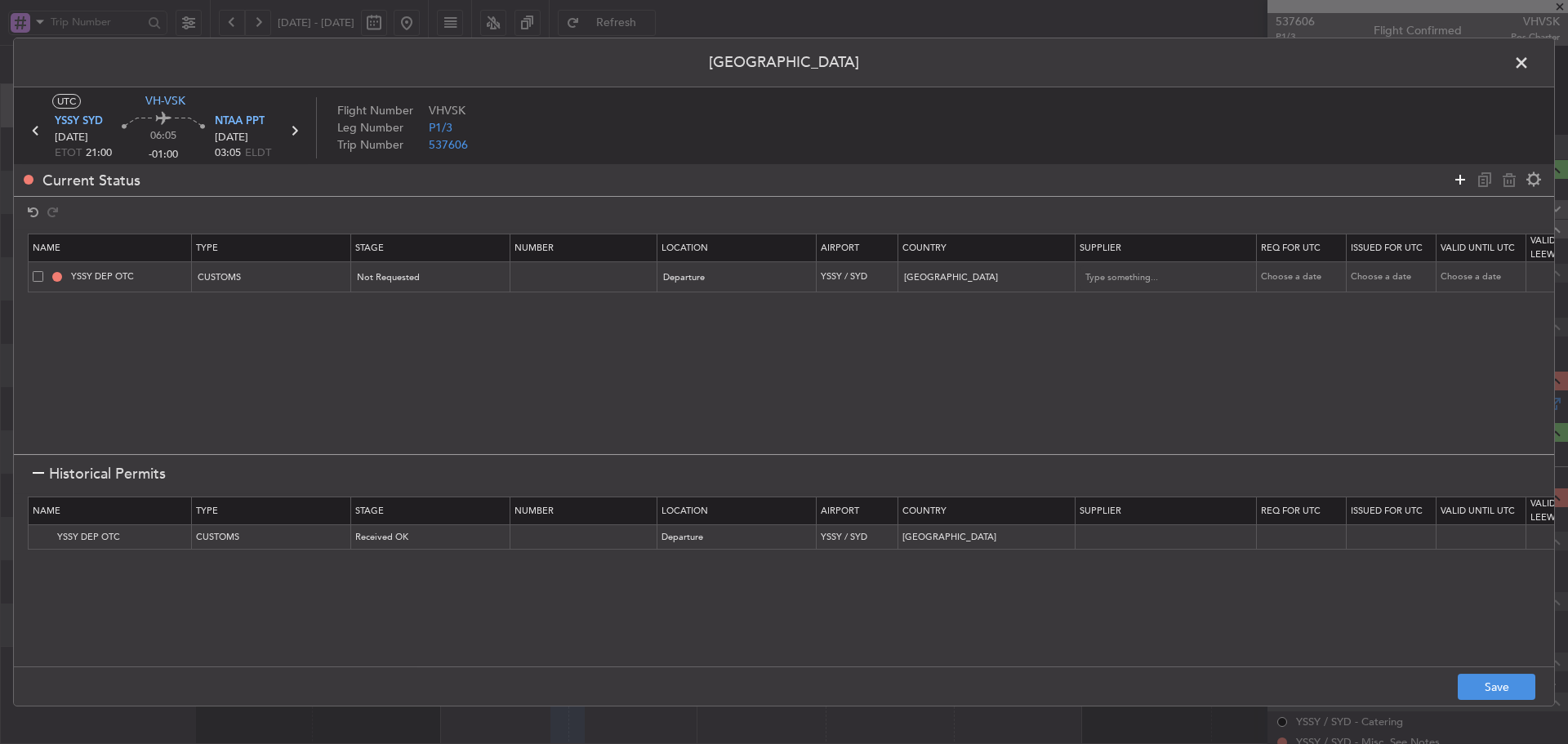
click at [1459, 176] on icon at bounding box center [1460, 179] width 20 height 20
click at [271, 308] on div "Type" at bounding box center [266, 308] width 136 height 25
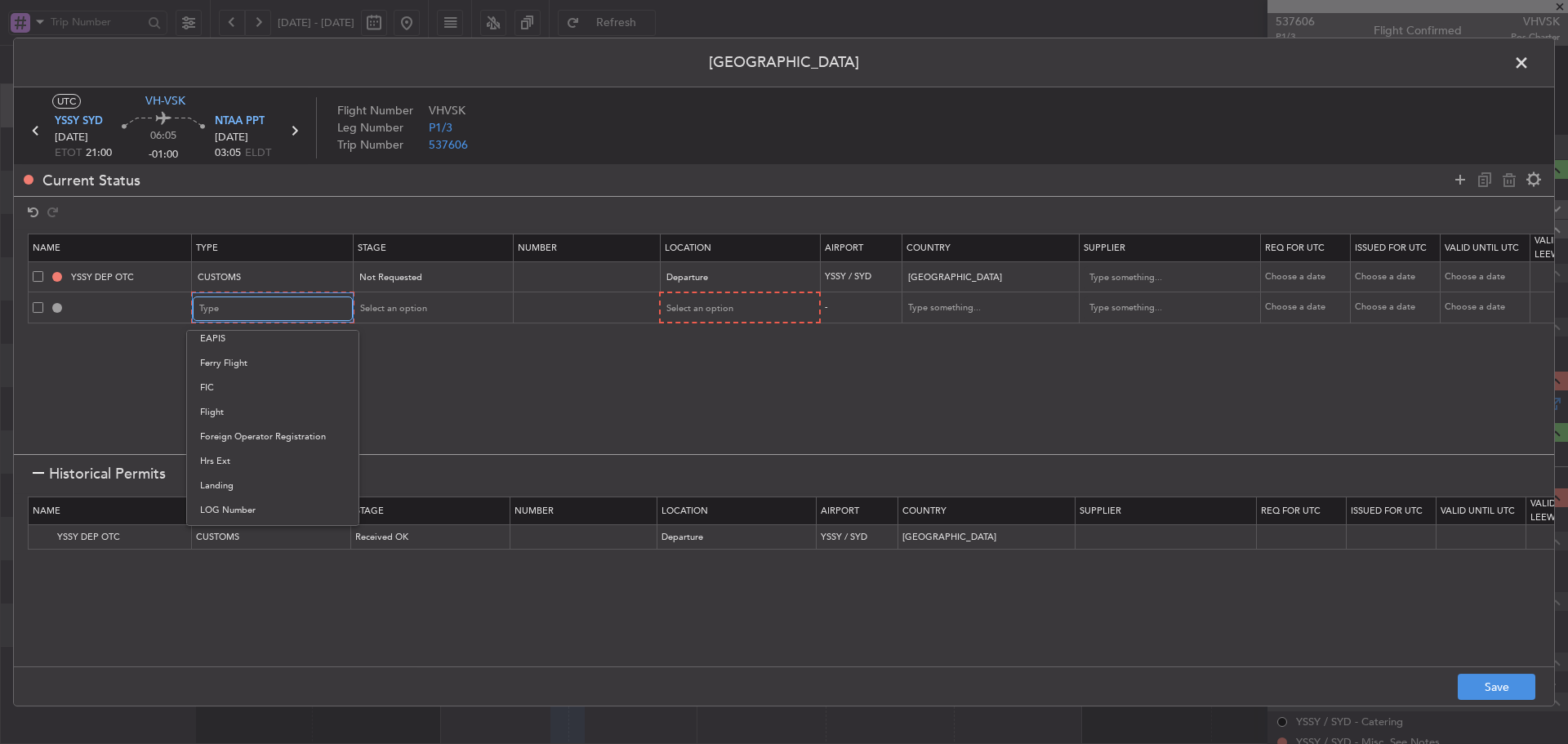
scroll to position [491, 0]
click at [242, 463] on span "Slot" at bounding box center [272, 464] width 146 height 25
click at [655, 315] on td at bounding box center [583, 307] width 147 height 31
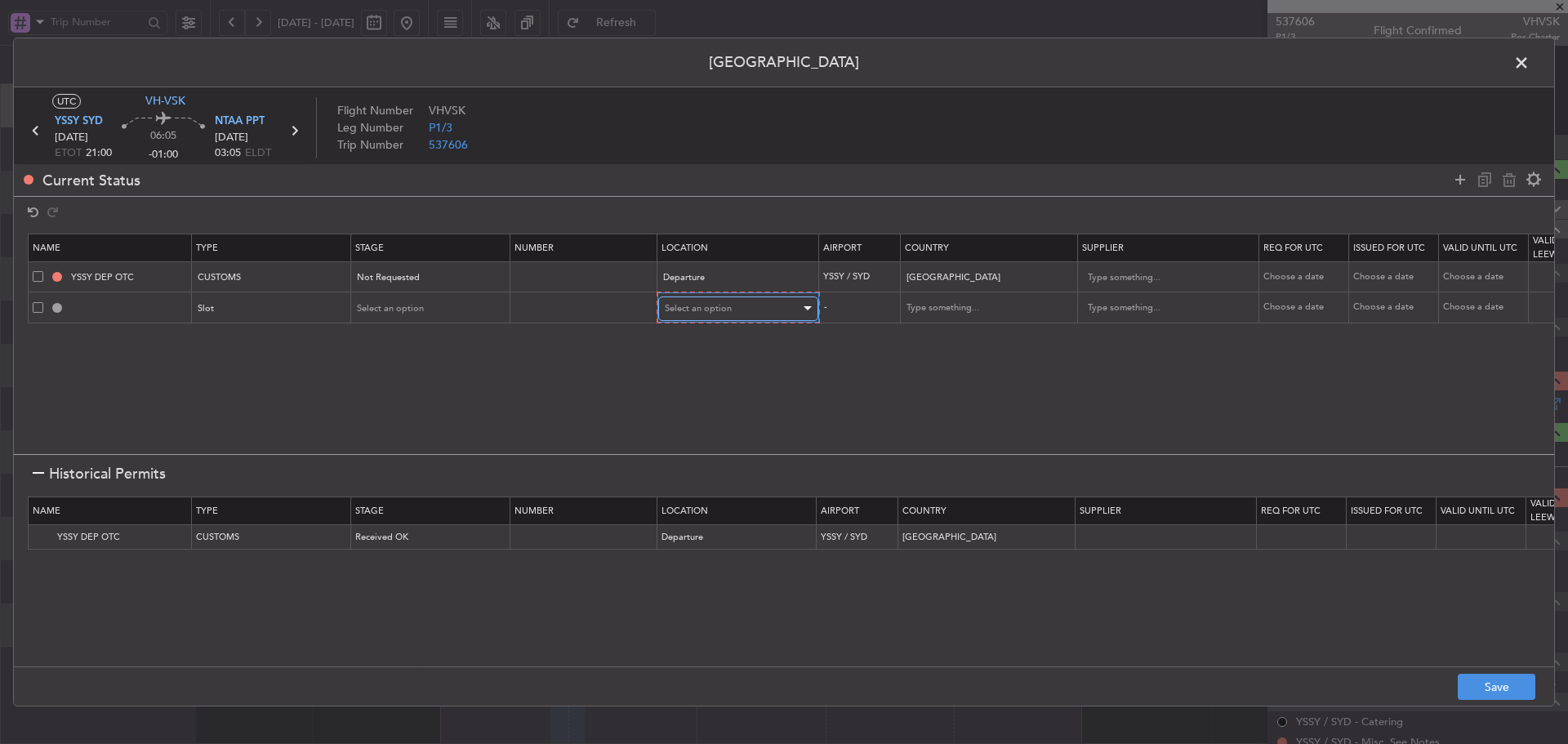
click at [710, 307] on span "Select an option" at bounding box center [698, 308] width 67 height 12
click at [711, 345] on span "Departure" at bounding box center [738, 343] width 146 height 25
click at [1460, 181] on icon at bounding box center [1460, 179] width 20 height 20
click at [296, 337] on div "Type" at bounding box center [266, 338] width 136 height 25
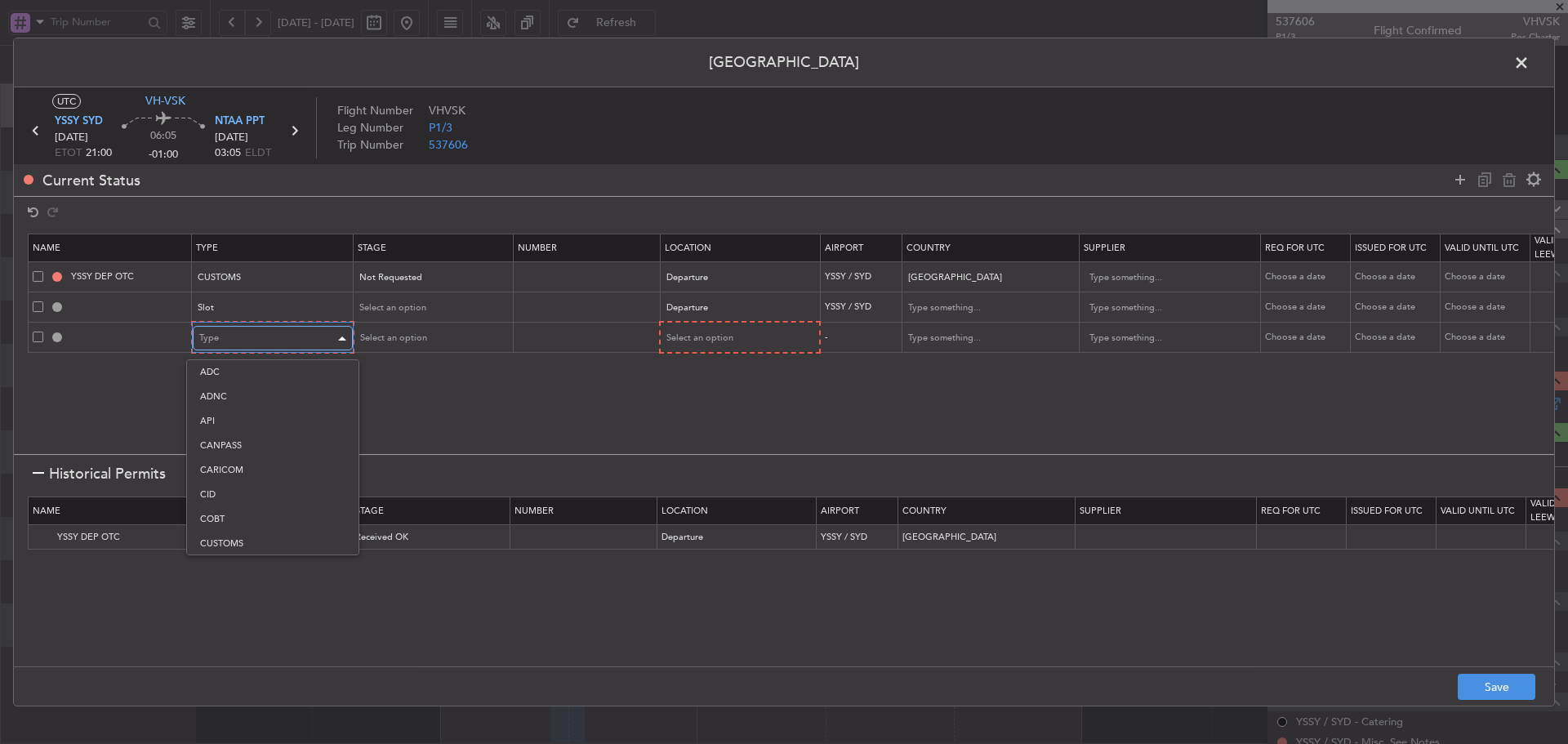
scroll to position [249, 0]
click at [260, 508] on span "Landing" at bounding box center [272, 515] width 146 height 25
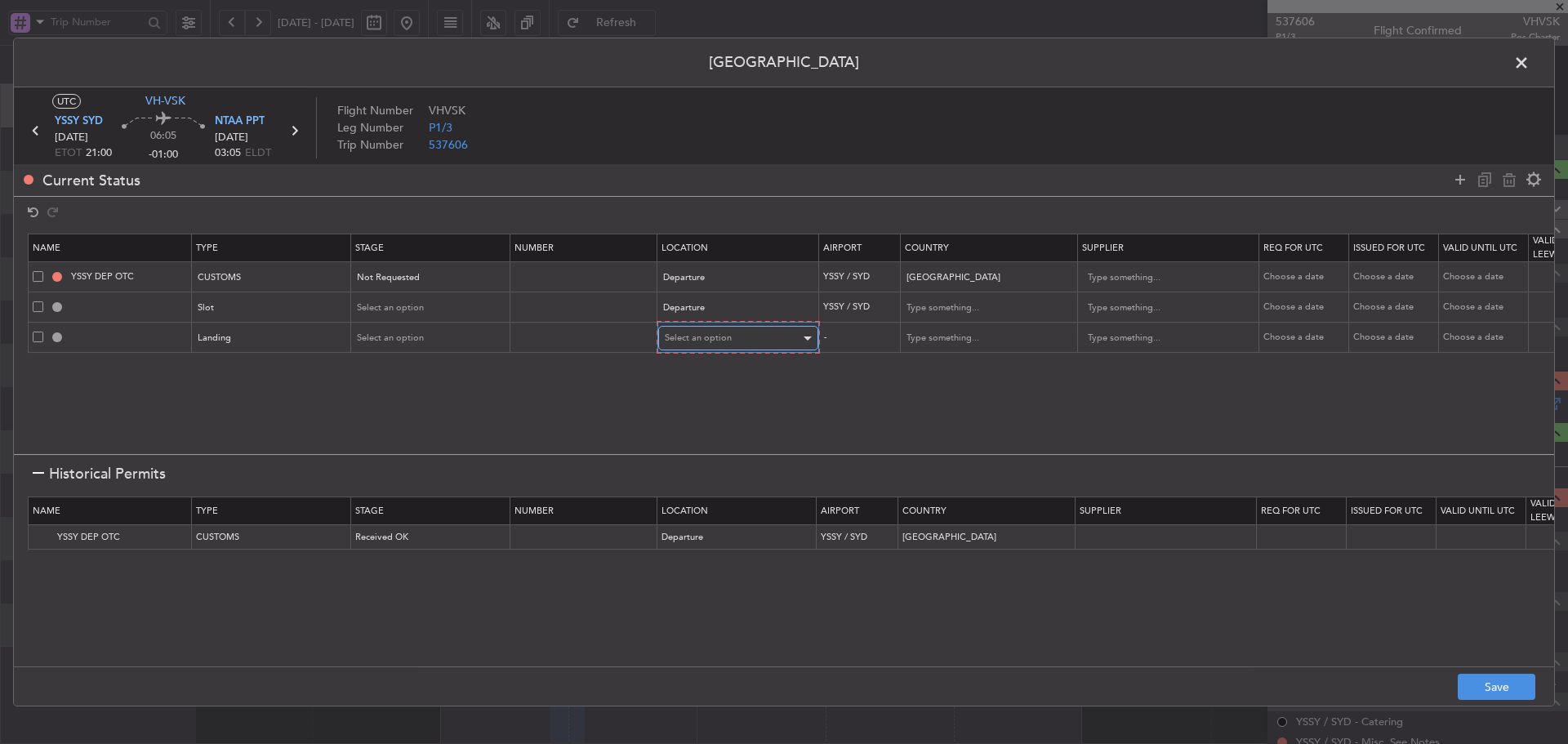
click at [775, 339] on div "Select an option" at bounding box center [732, 338] width 136 height 25
click at [729, 421] on span "Arrival" at bounding box center [738, 421] width 146 height 25
click at [881, 404] on section "Name Type Stage Number Location Airport Country Supplier Req For Utc Issued For…" at bounding box center [784, 342] width 1540 height 225
click at [1487, 690] on button "Save" at bounding box center [1496, 687] width 77 height 26
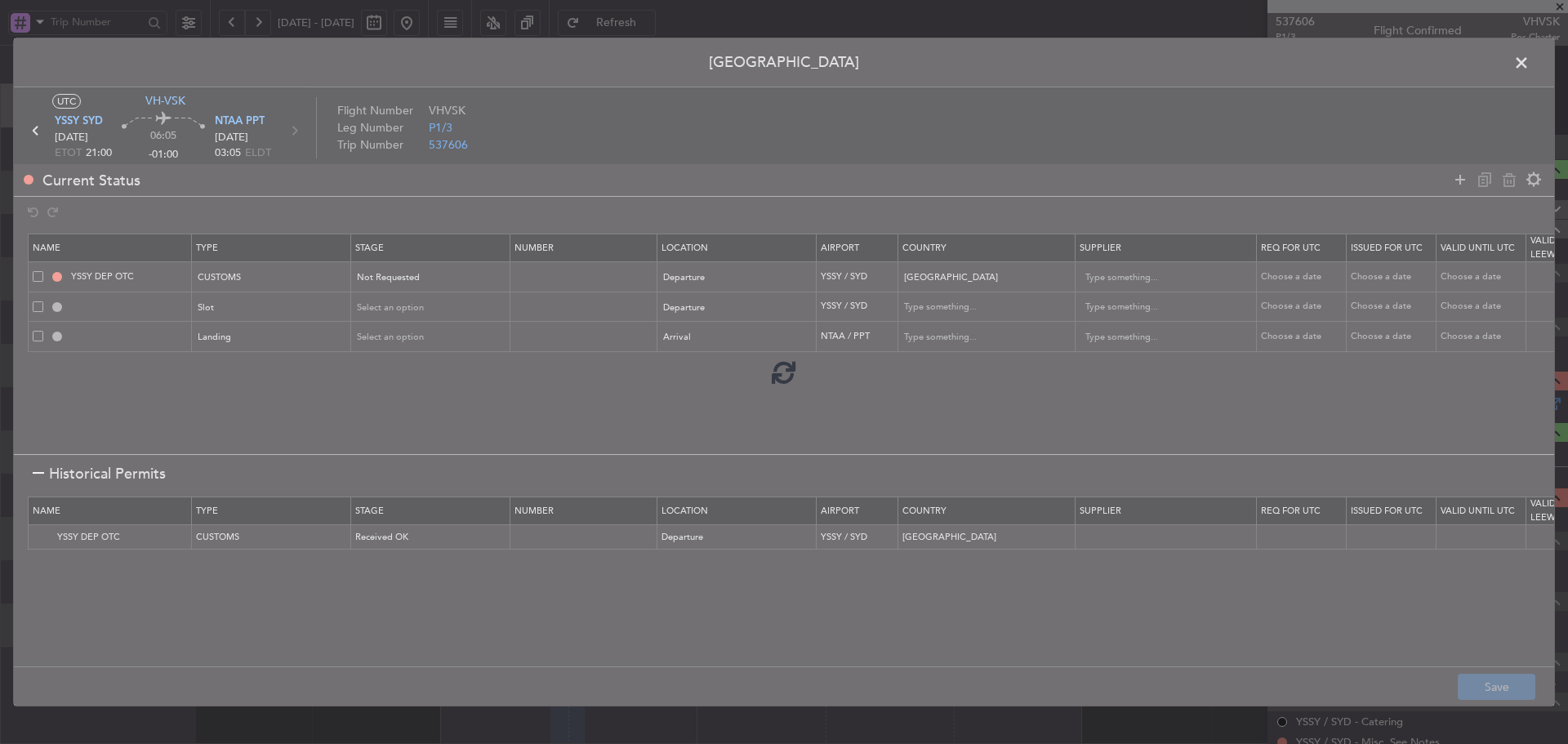
type input "YSSY DEP CUSTOMS"
type input "NNN"
type input "YSSY DEP SLOT"
type input "[GEOGRAPHIC_DATA]"
type input "NNN"
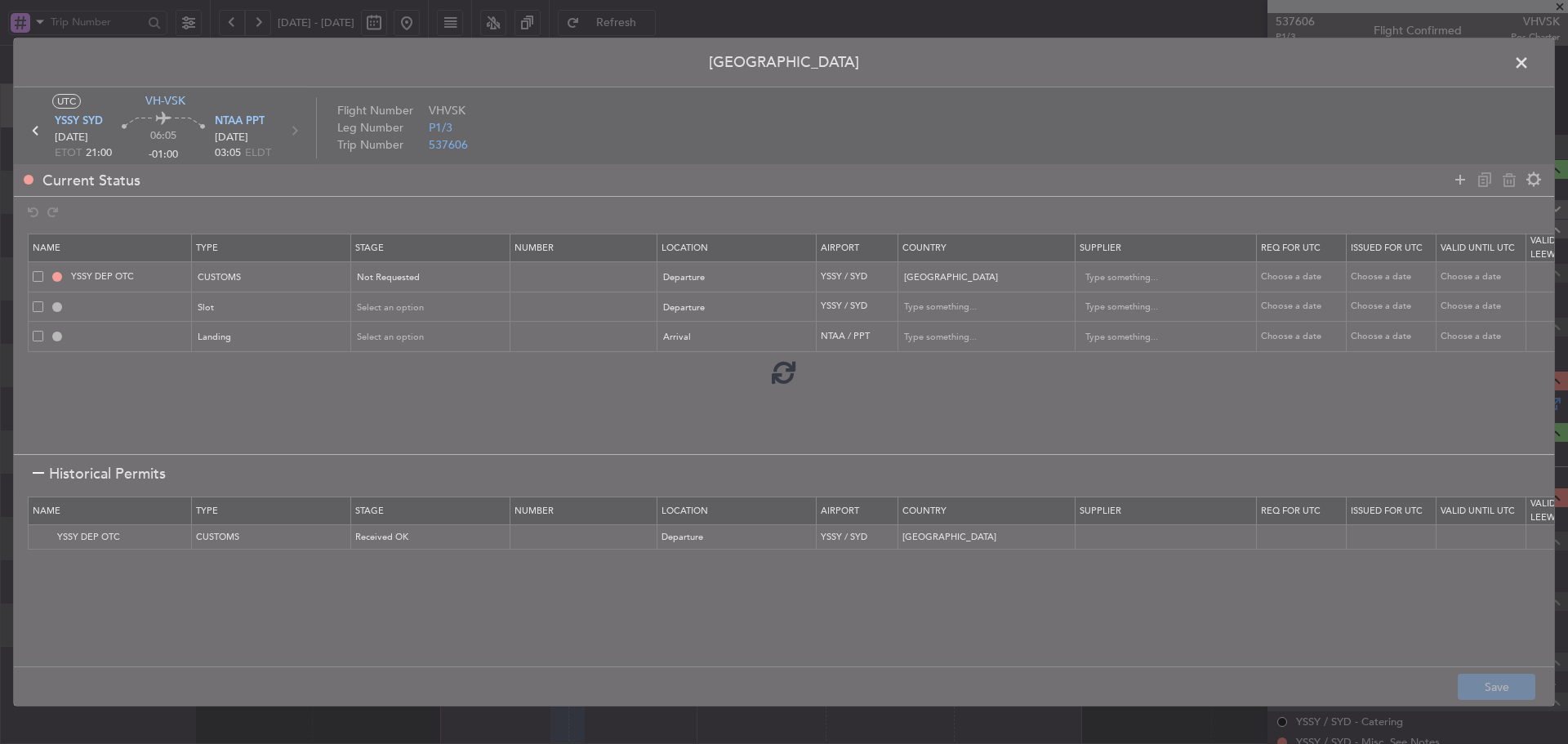
type input "NTAA LDG"
type input "[GEOGRAPHIC_DATA]"
type input "NNN"
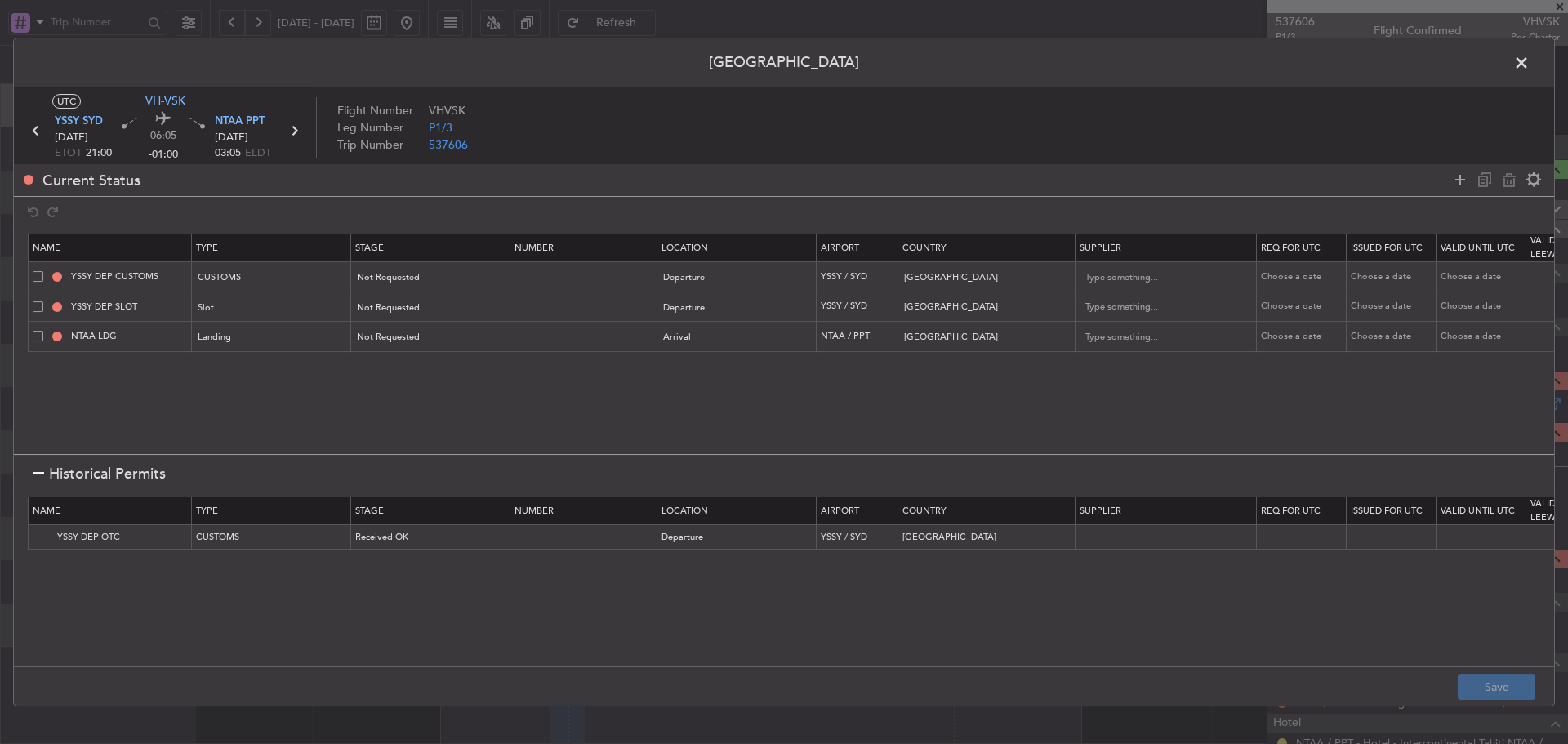
click at [1529, 68] on span at bounding box center [1529, 66] width 0 height 33
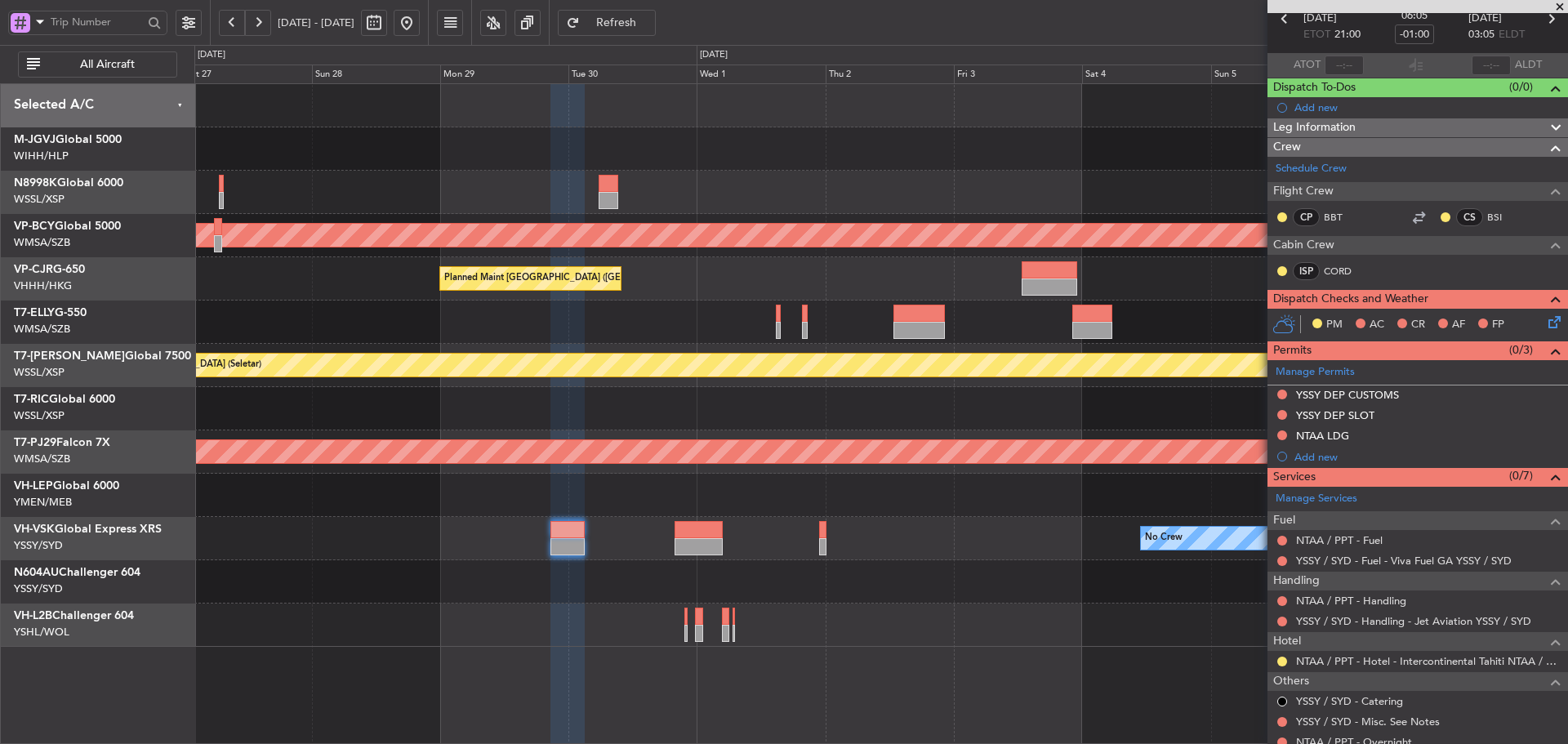
scroll to position [156, 0]
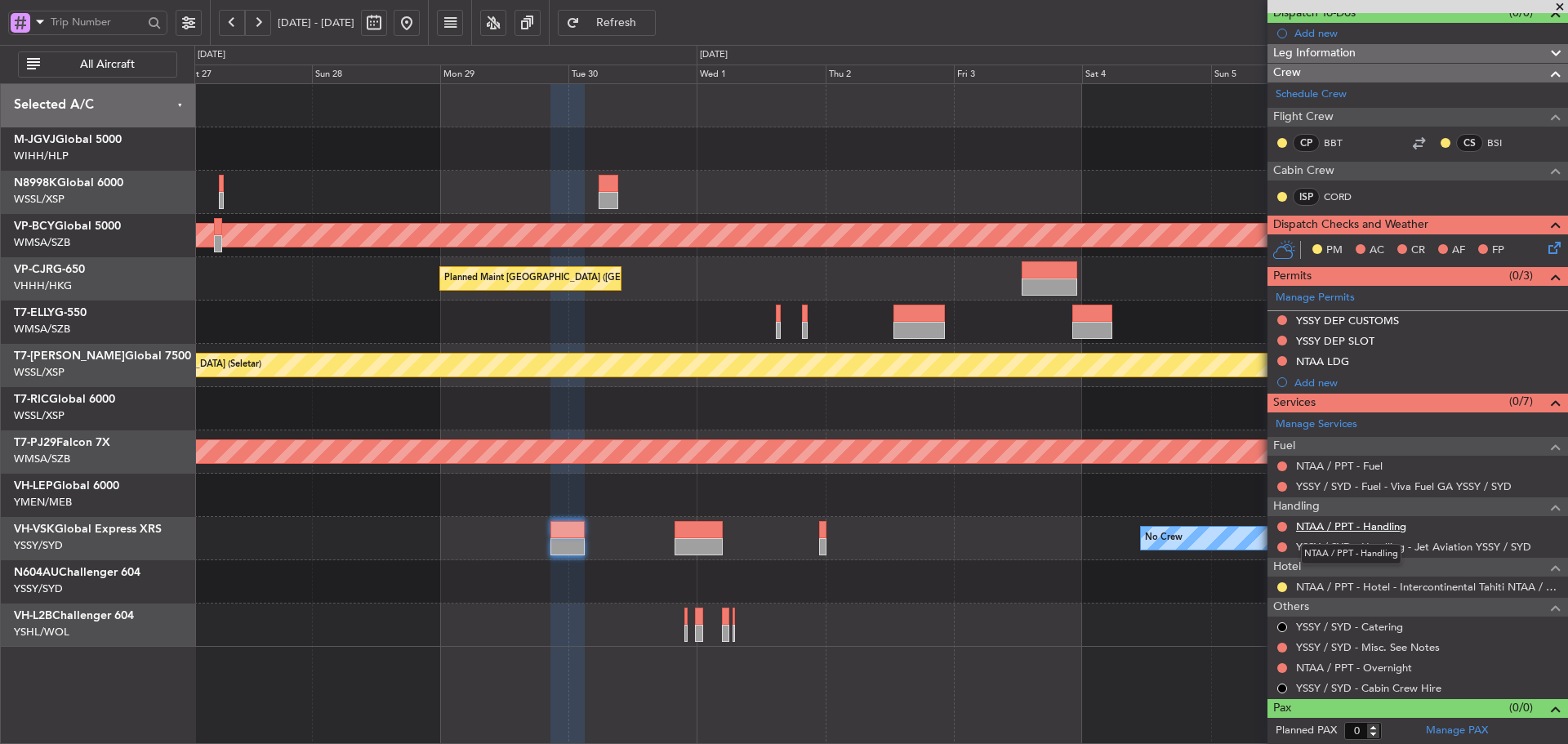
click at [1395, 526] on link "NTAA / PPT - Handling" at bounding box center [1350, 526] width 110 height 14
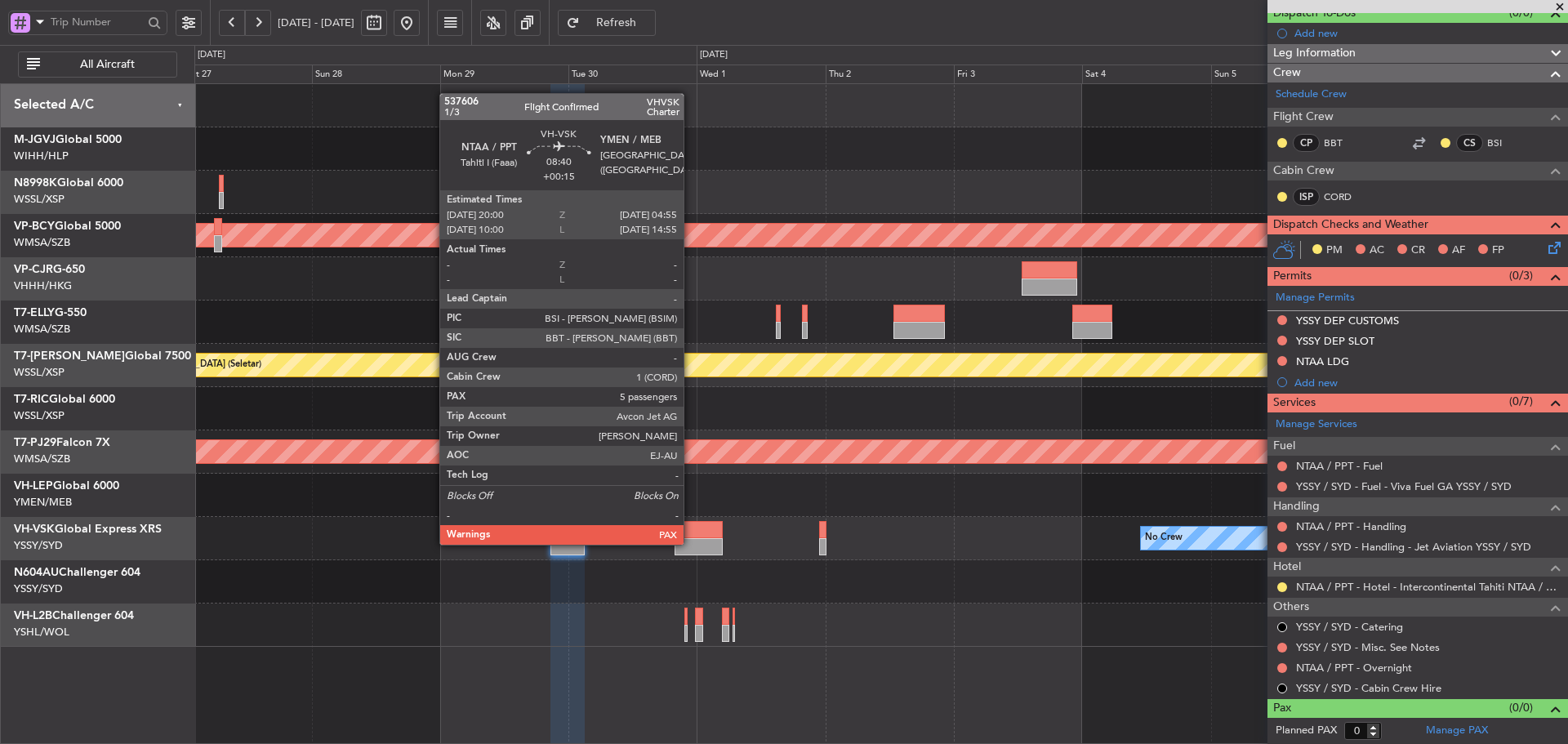
click at [690, 543] on div at bounding box center [698, 546] width 49 height 17
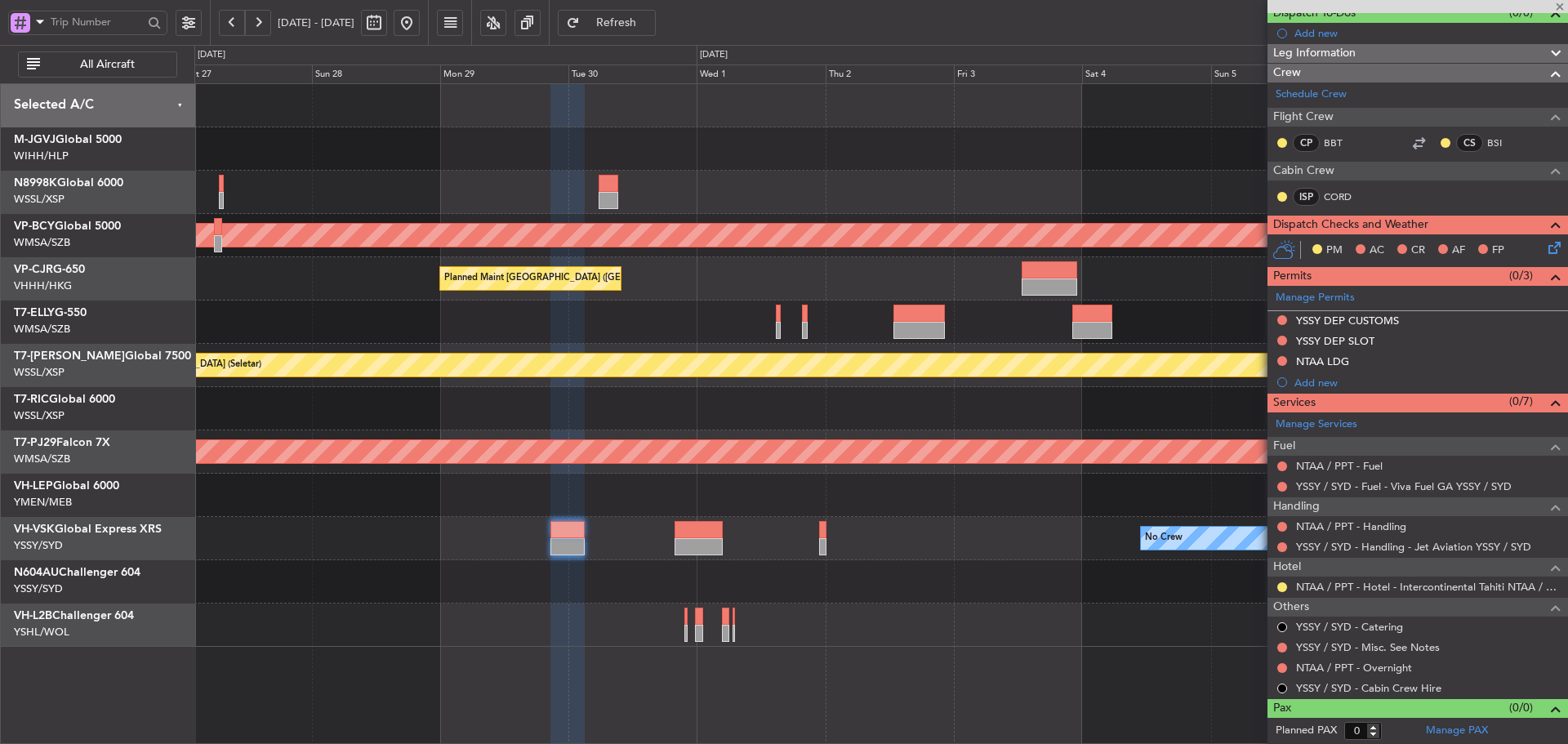
type input "+00:15"
type input "5"
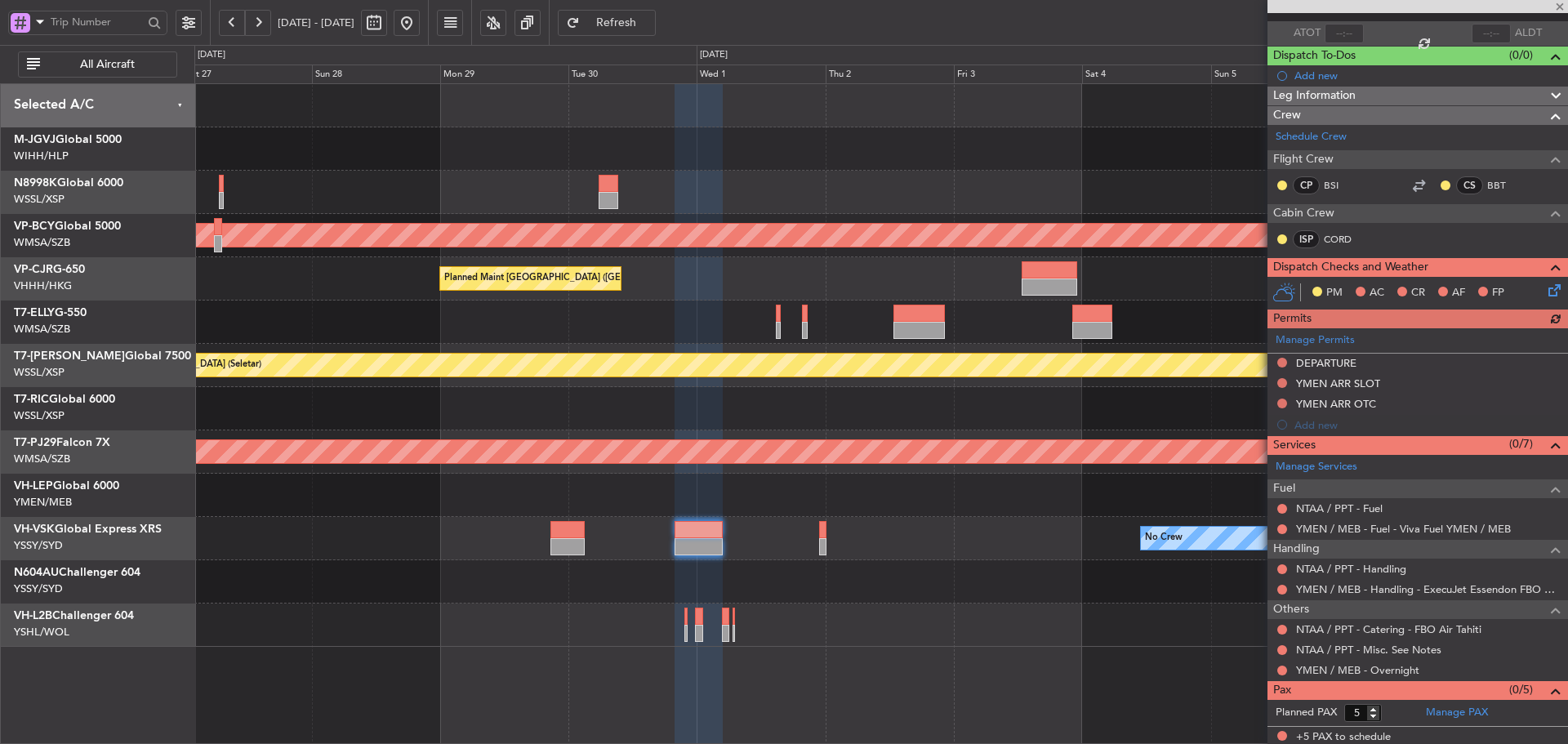
scroll to position [117, 0]
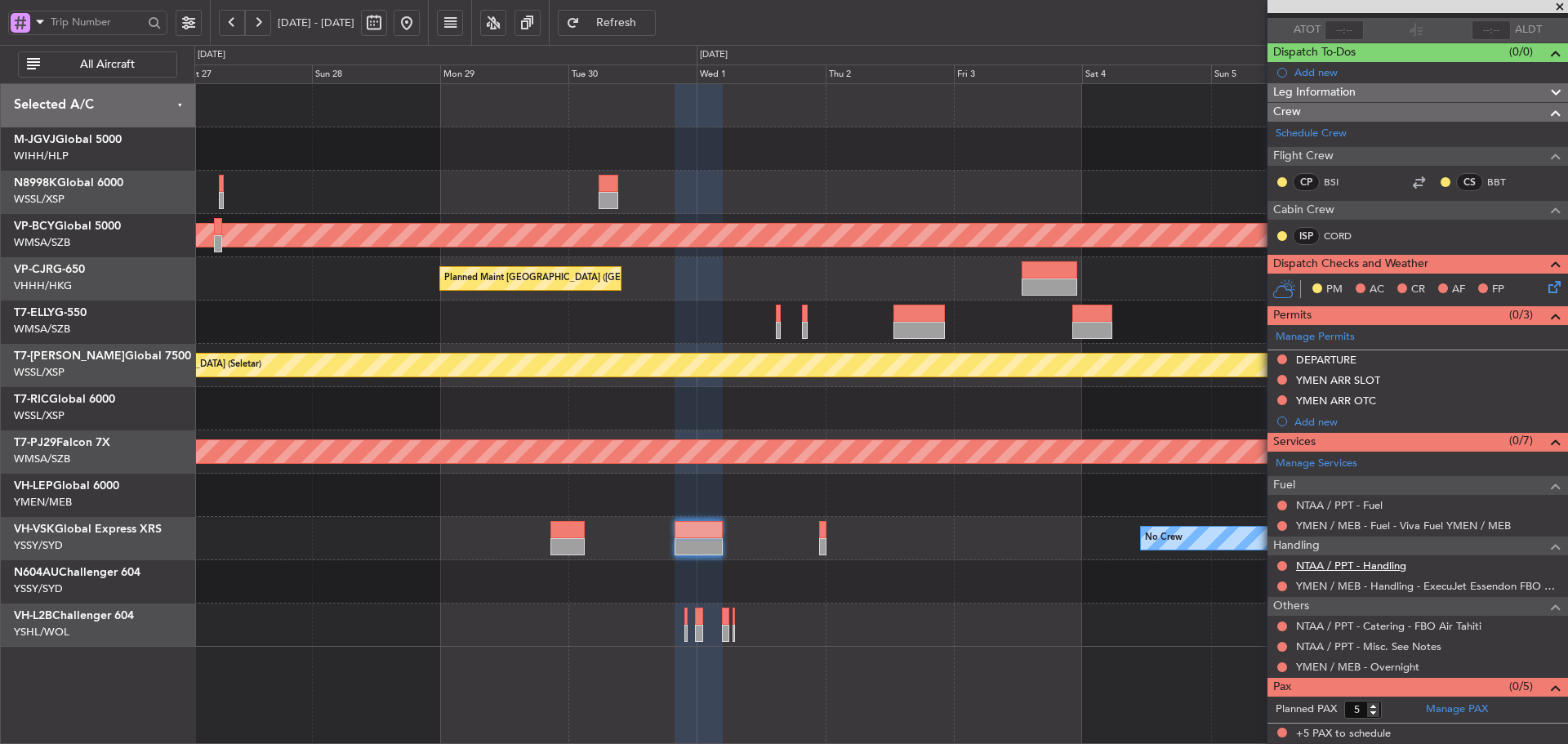
click at [1366, 567] on link "NTAA / PPT - Handling" at bounding box center [1350, 566] width 110 height 14
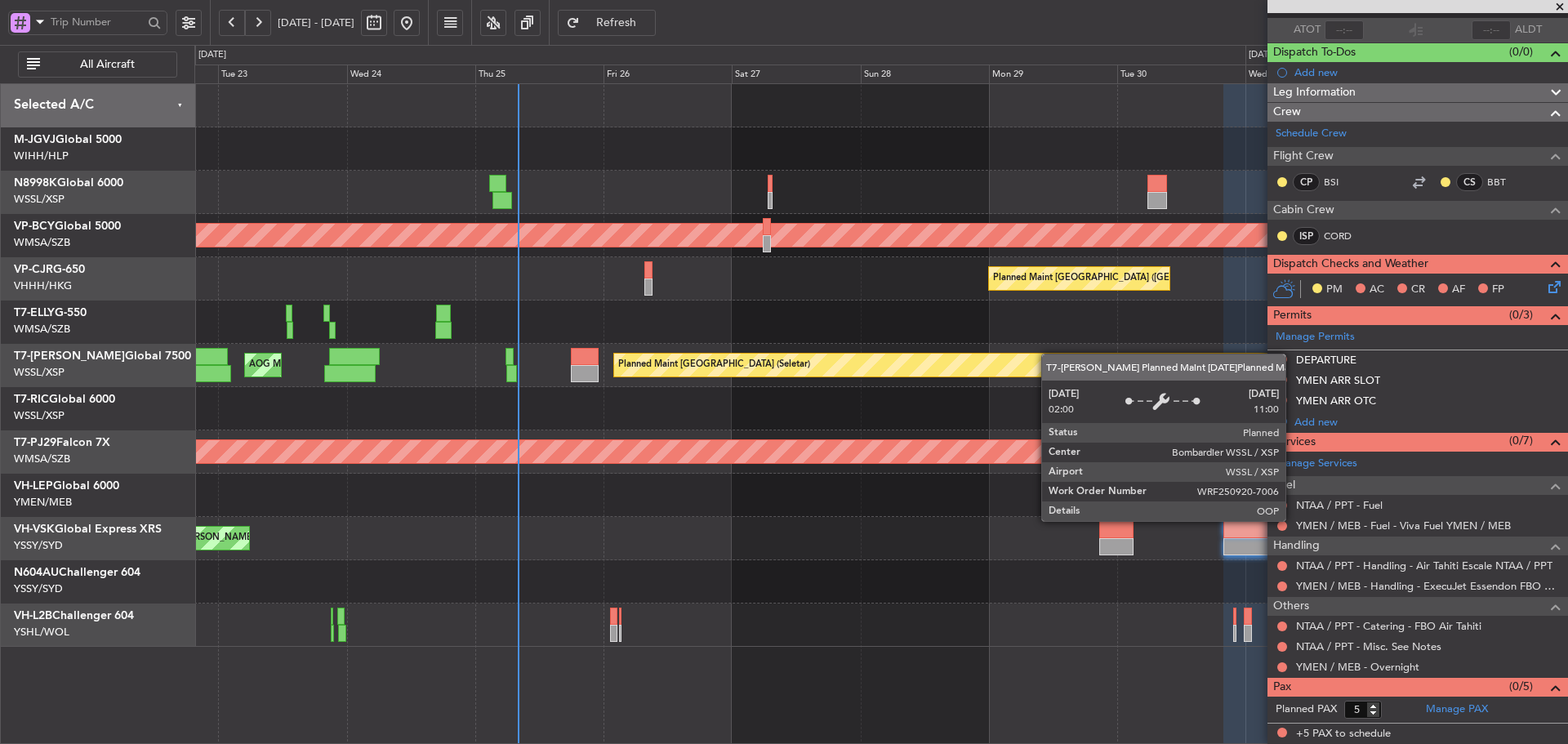
click at [1055, 356] on div "Unplanned Maint [GEOGRAPHIC_DATA] (Sultan [PERSON_NAME] [PERSON_NAME] - Subang)…" at bounding box center [881, 366] width 1373 height 563
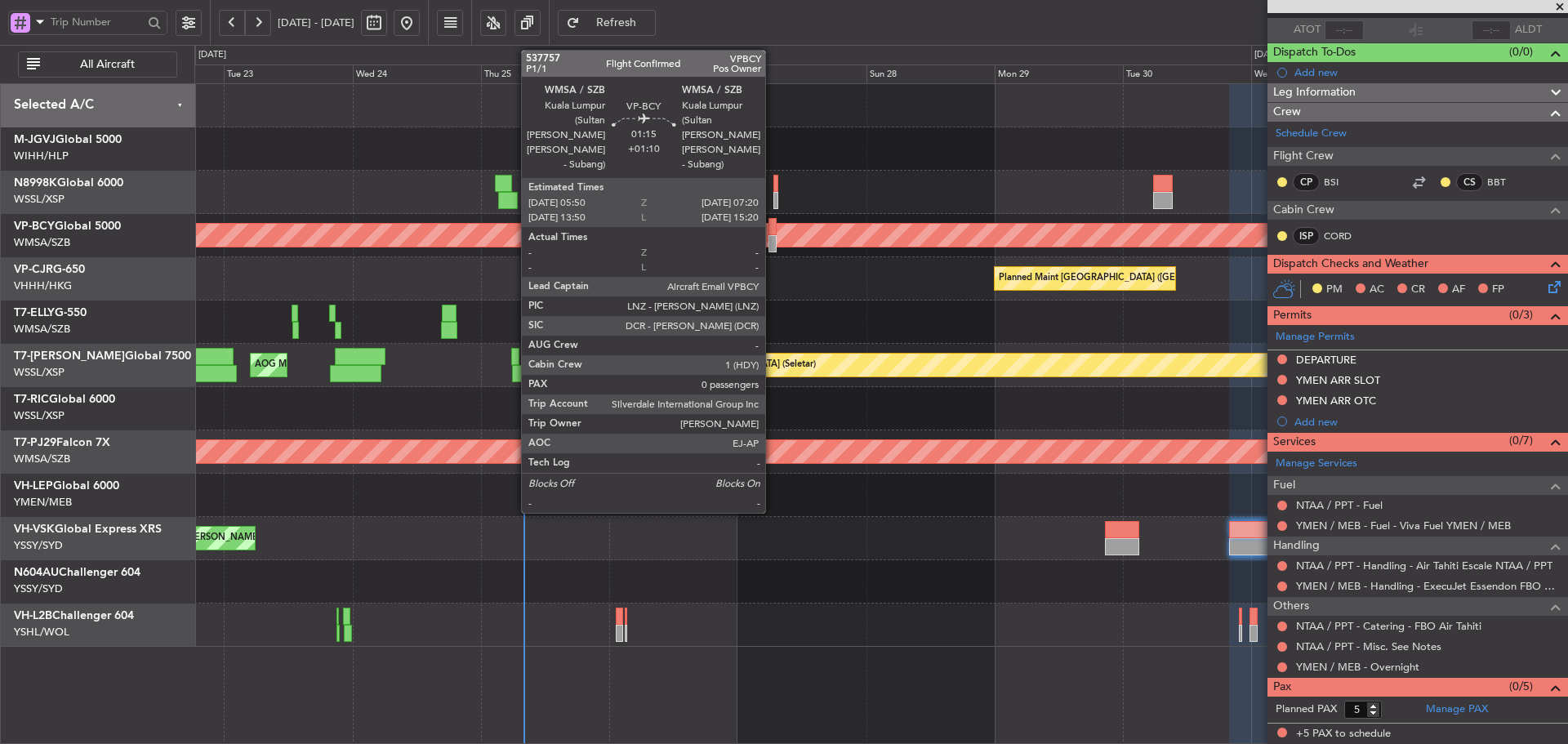
click at [773, 241] on div at bounding box center [773, 243] width 8 height 17
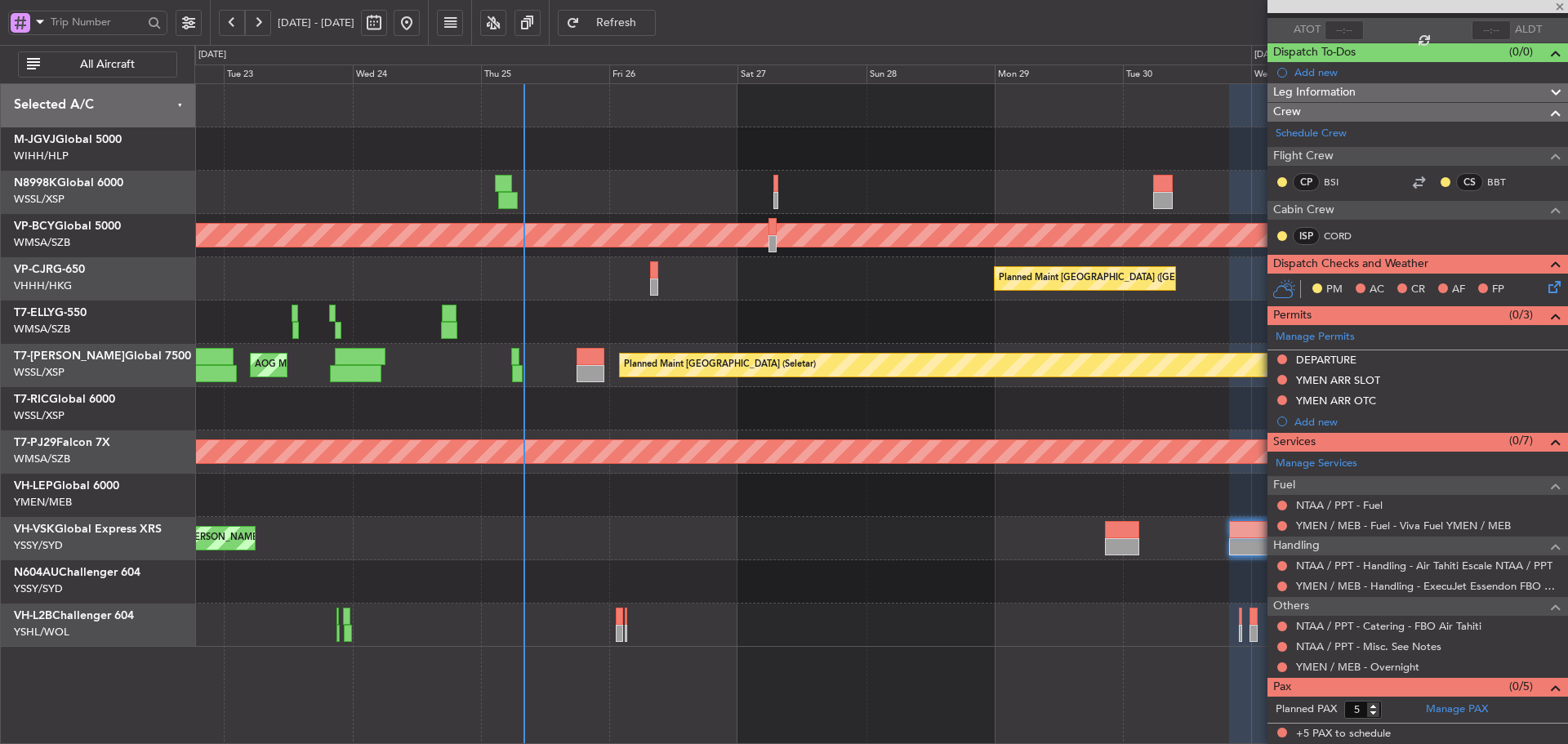
type input "+01:10"
type input "0"
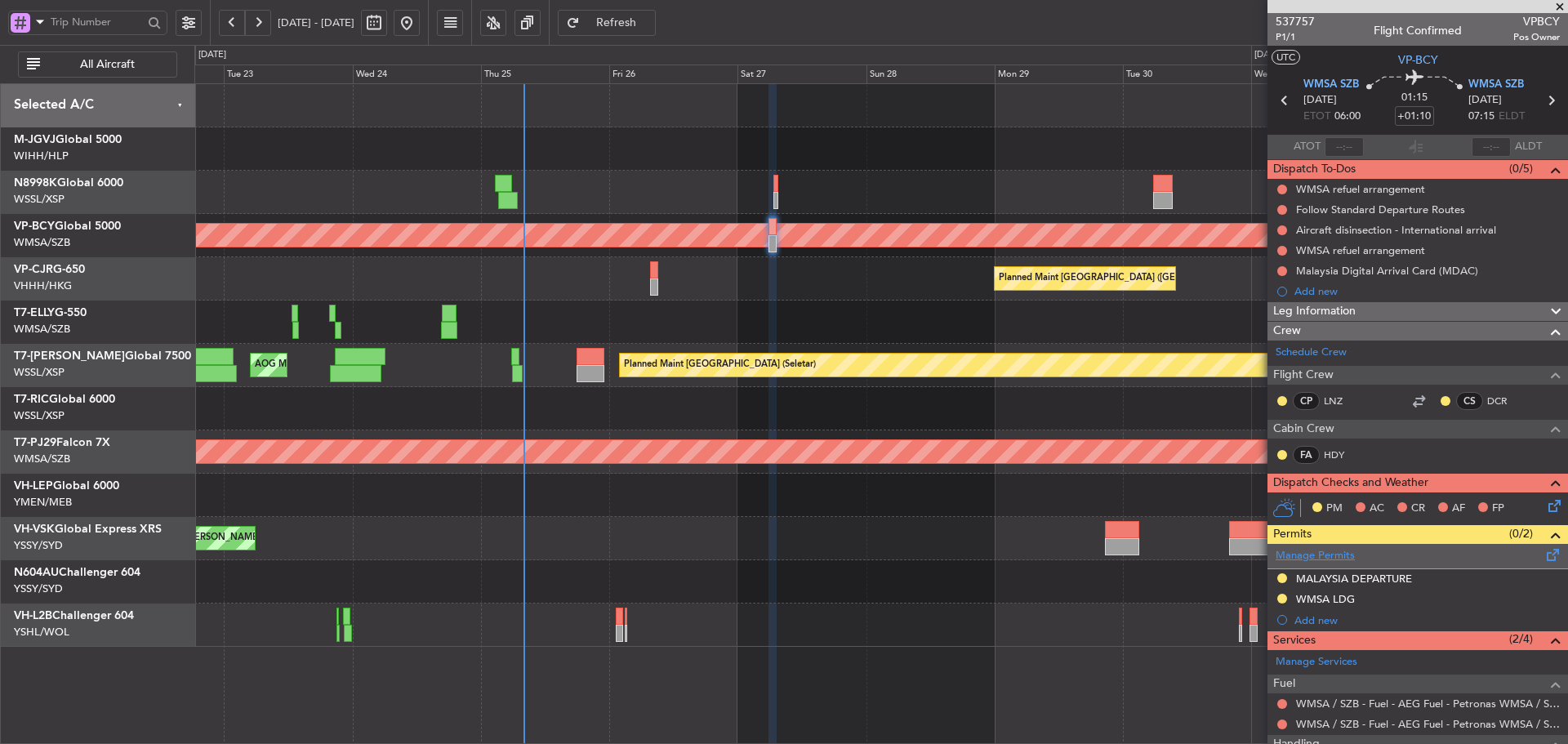
click at [1304, 552] on link "Manage Permits" at bounding box center [1315, 556] width 79 height 16
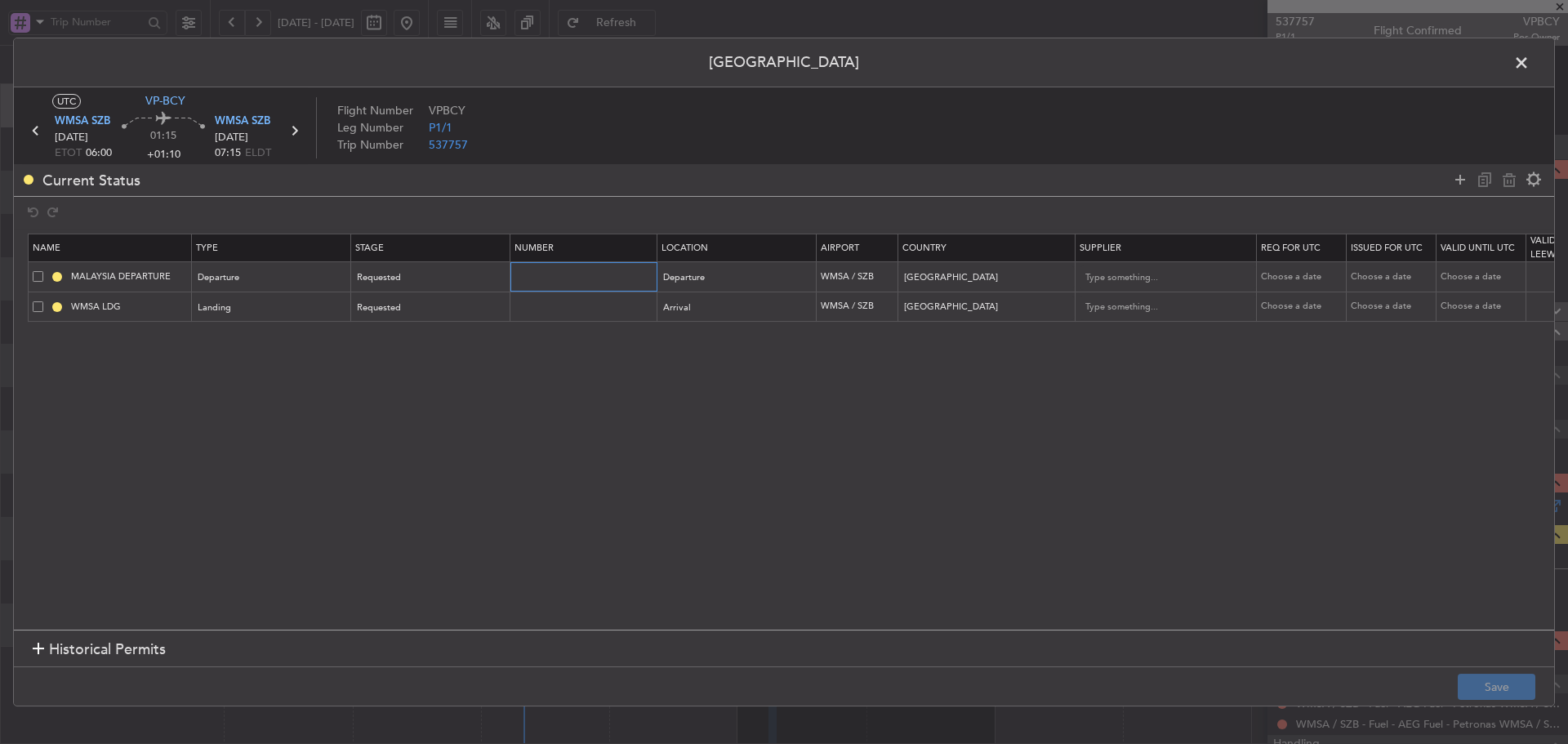
click at [589, 270] on input "text" at bounding box center [584, 276] width 142 height 14
paste input "CAAM-NS-1198-09-25"
type input "CAAM-NS-1198-09-25"
click at [546, 303] on input "text" at bounding box center [584, 307] width 142 height 14
paste input "CAAM-NS-1198-09-25"
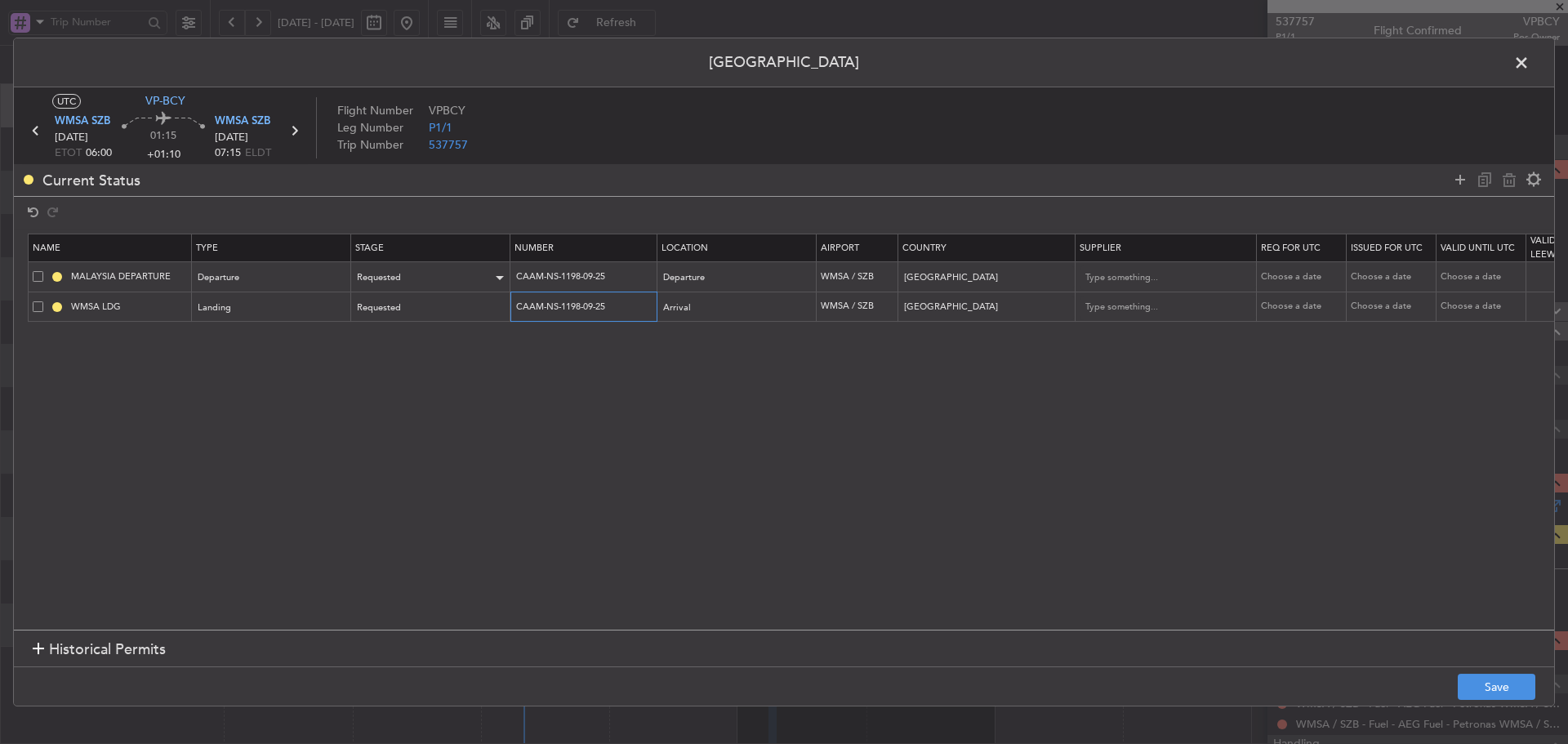
type input "CAAM-NS-1198-09-25"
click at [439, 276] on div "Requested" at bounding box center [425, 277] width 136 height 25
click at [425, 408] on span "Received OK" at bounding box center [431, 409] width 146 height 25
click at [436, 310] on div "Requested" at bounding box center [425, 307] width 136 height 25
click at [421, 432] on span "Received OK" at bounding box center [431, 440] width 146 height 25
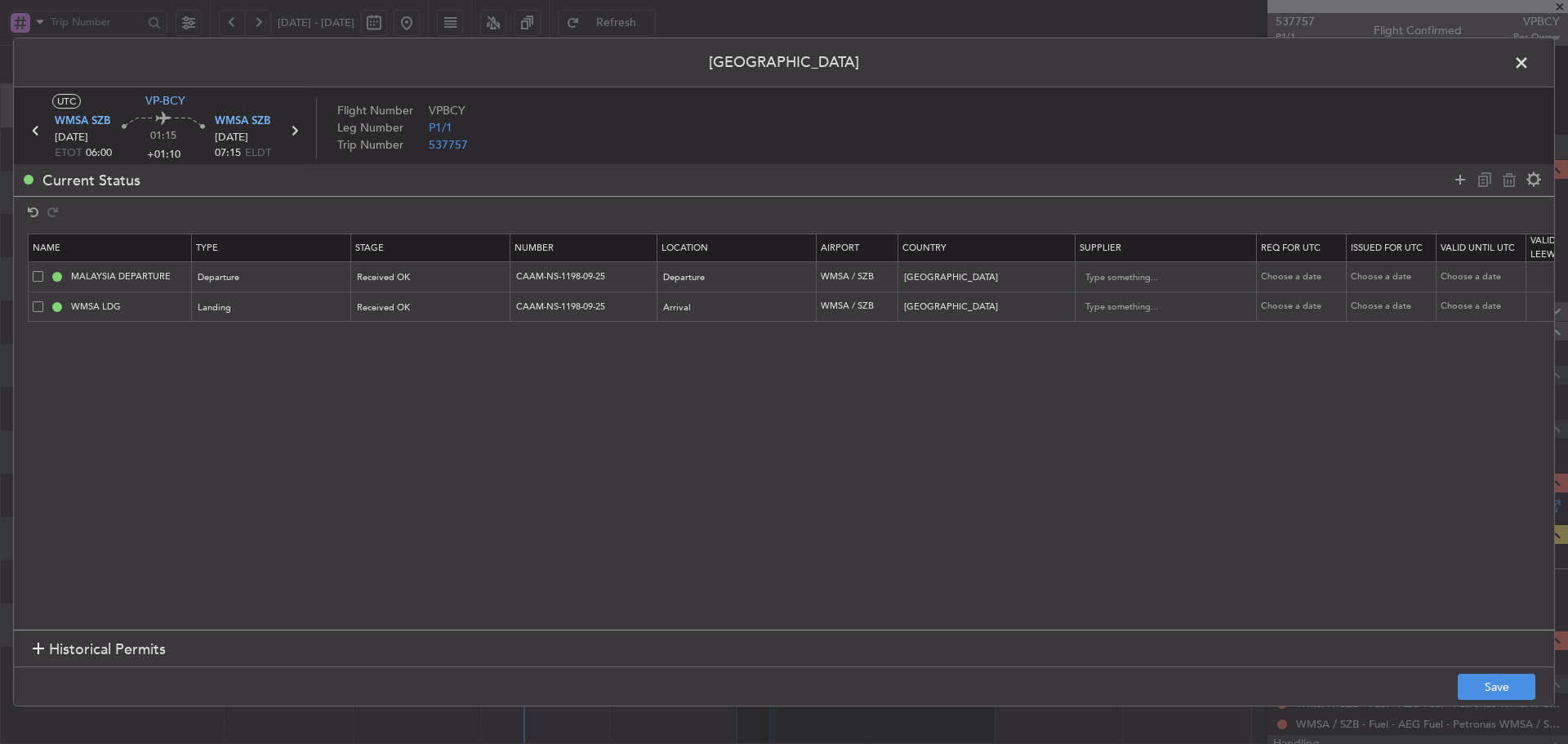
click at [1301, 272] on div "Choose a date" at bounding box center [1304, 277] width 85 height 14
select select "9"
select select "2025"
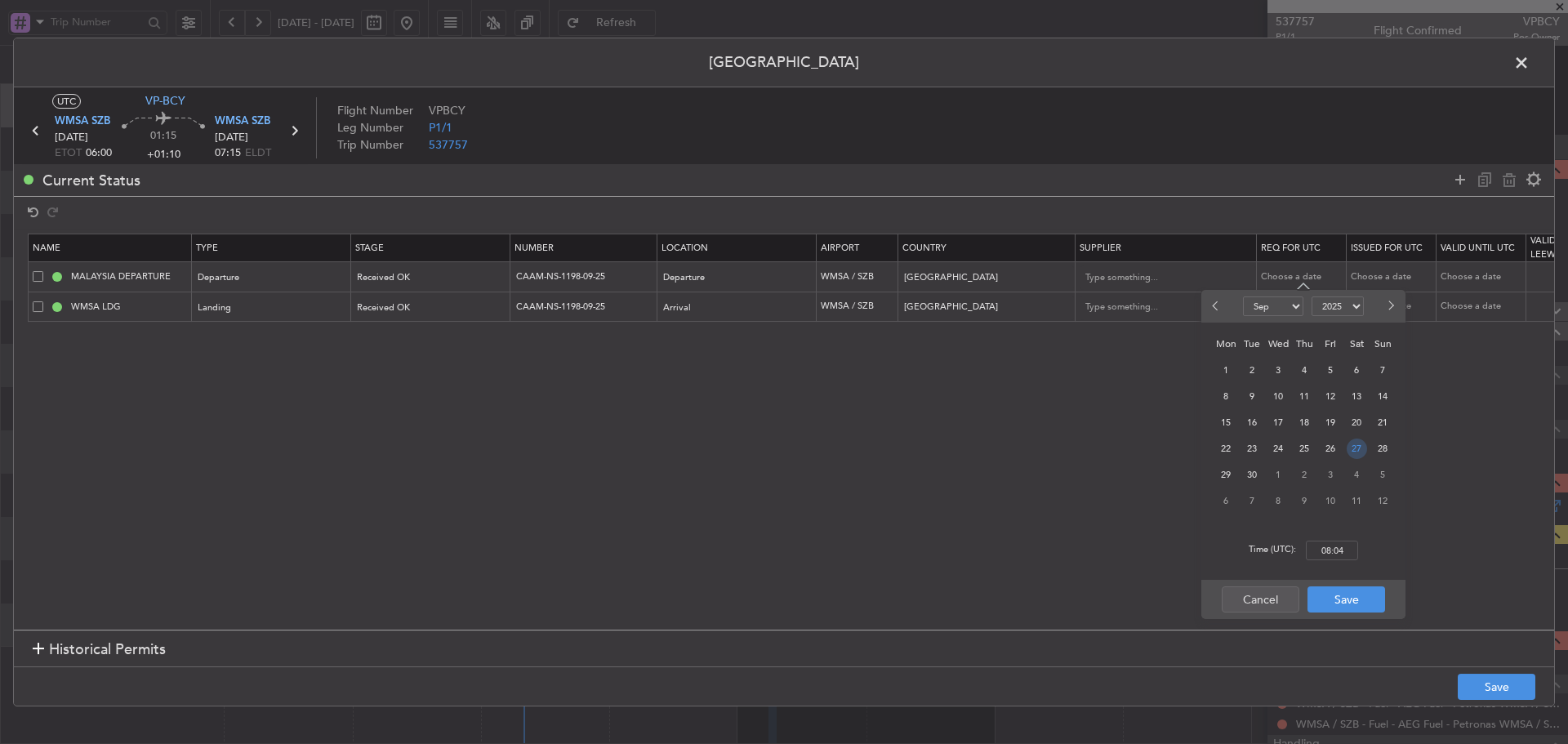
click at [1349, 451] on span "27" at bounding box center [1356, 449] width 21 height 21
click at [1322, 553] on input "00:00" at bounding box center [1331, 551] width 52 height 20
type input "06:00"
click at [1326, 605] on button "Save" at bounding box center [1346, 599] width 77 height 26
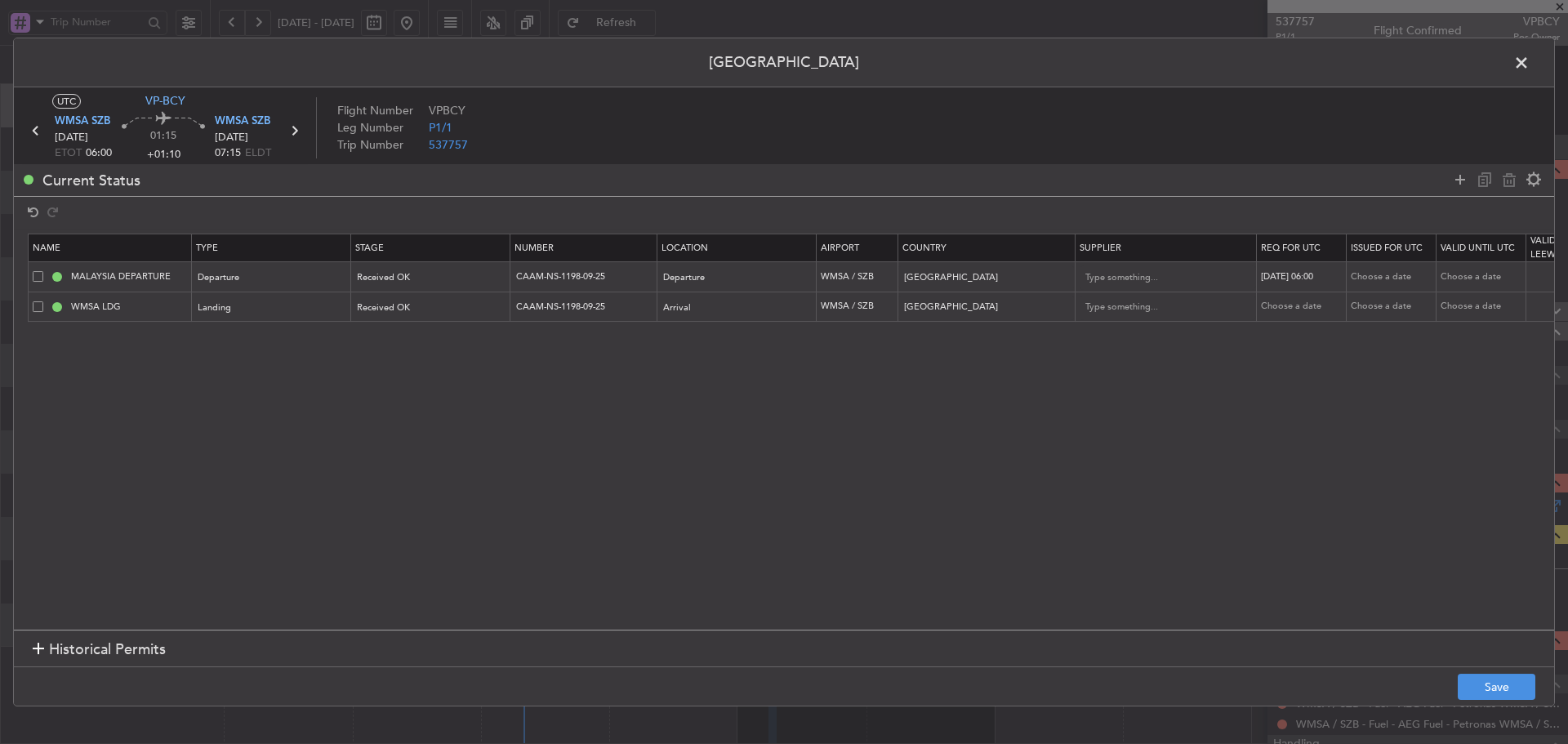
click at [1369, 281] on div "Choose a date" at bounding box center [1393, 277] width 85 height 14
select select "9"
select select "2025"
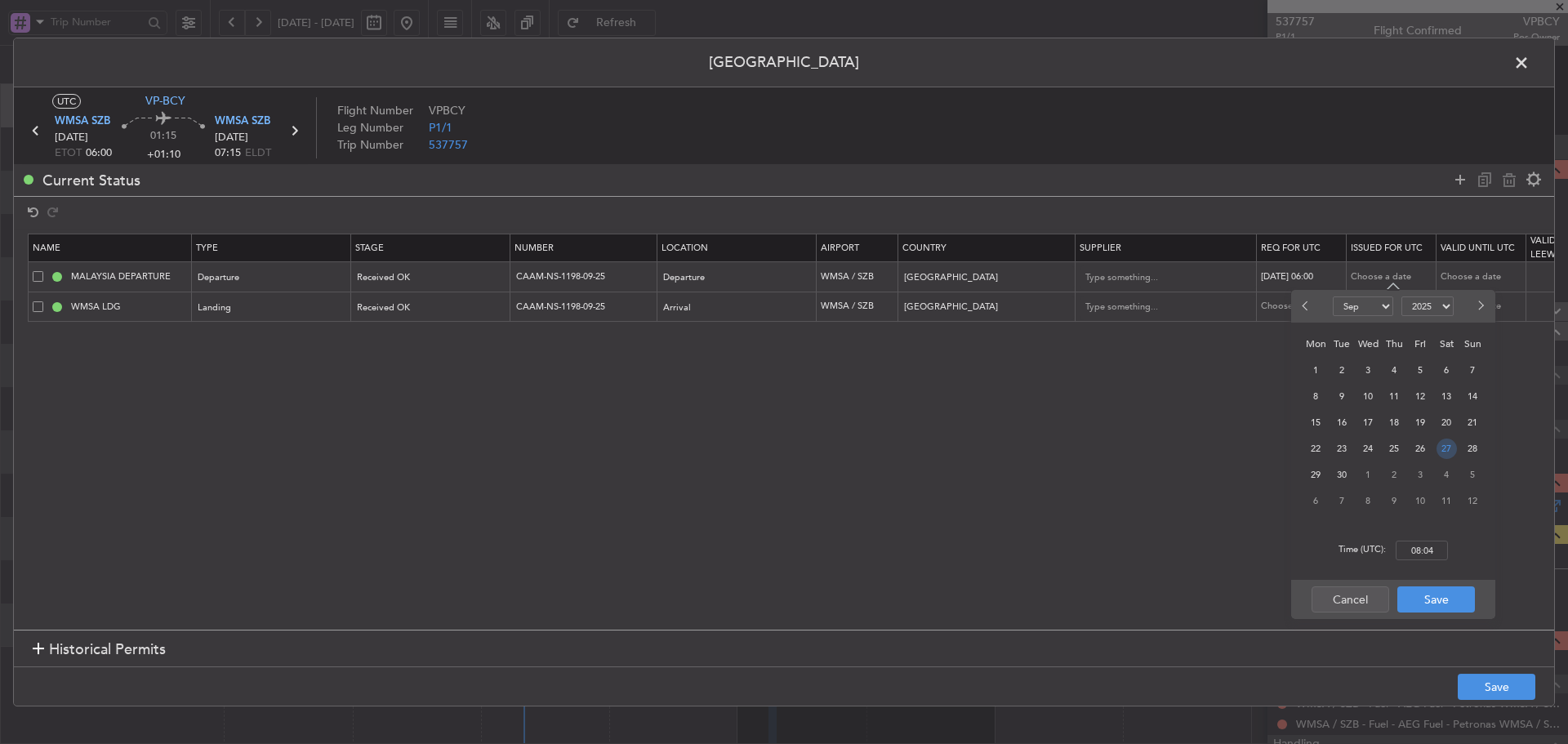
click at [1446, 452] on span "27" at bounding box center [1446, 449] width 21 height 21
click at [1429, 550] on input "00:00" at bounding box center [1421, 551] width 52 height 20
type input "06"
select select "9"
select select "2025"
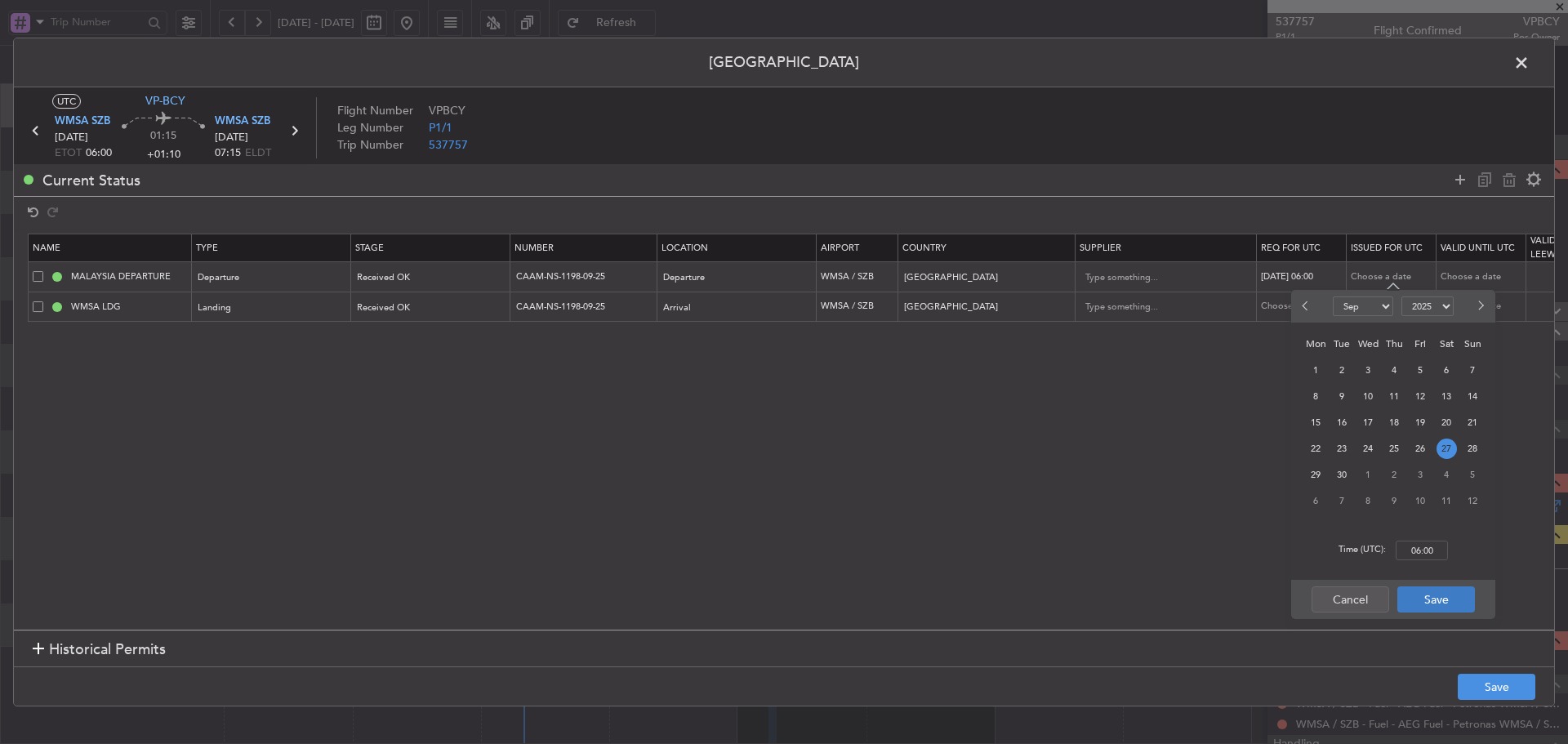
type input "06:00"
click at [1421, 601] on button "Save" at bounding box center [1435, 599] width 77 height 26
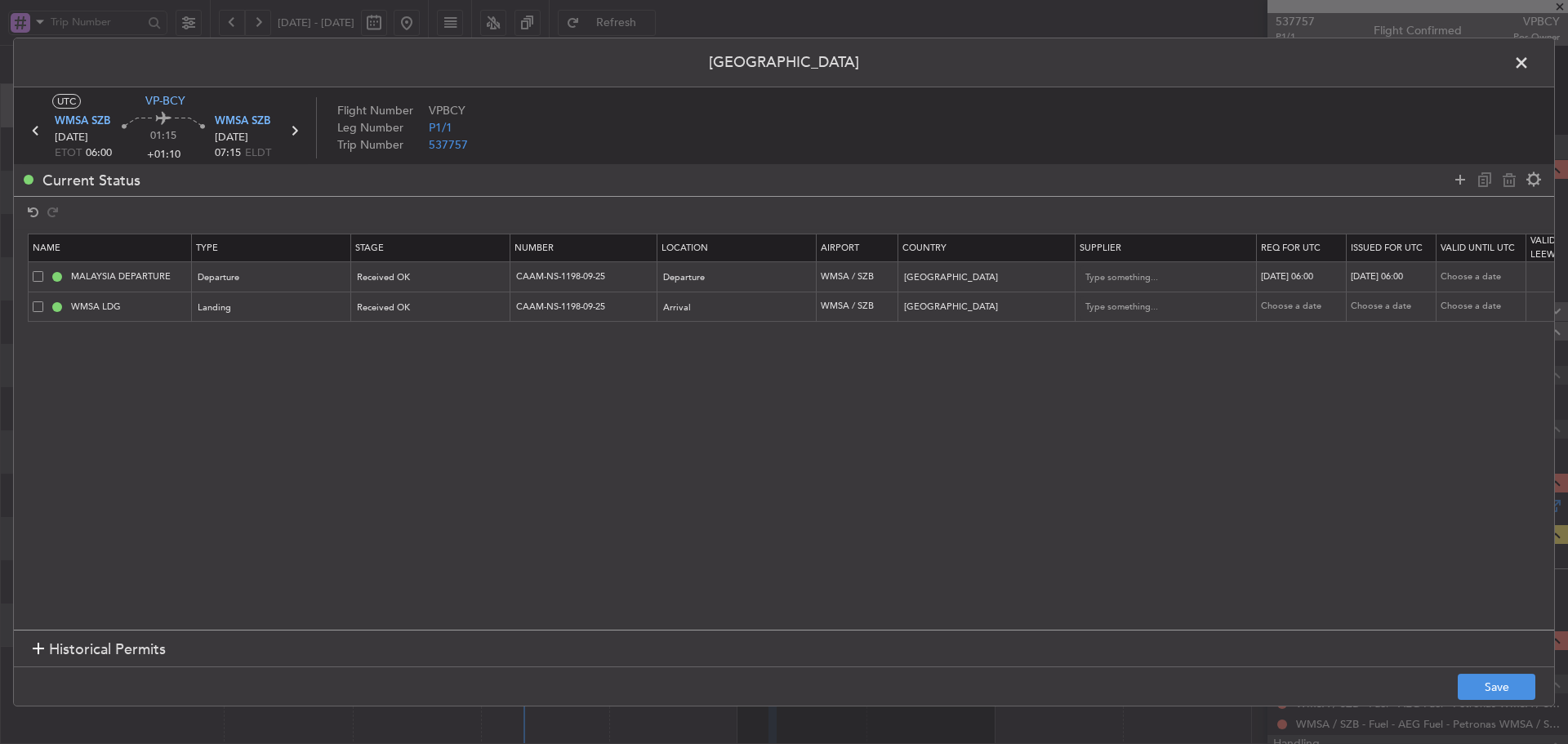
click at [1312, 290] on td "[DATE] 06:00" at bounding box center [1302, 277] width 90 height 30
click at [1307, 311] on div "Choose a date" at bounding box center [1304, 307] width 85 height 14
select select "9"
select select "2025"
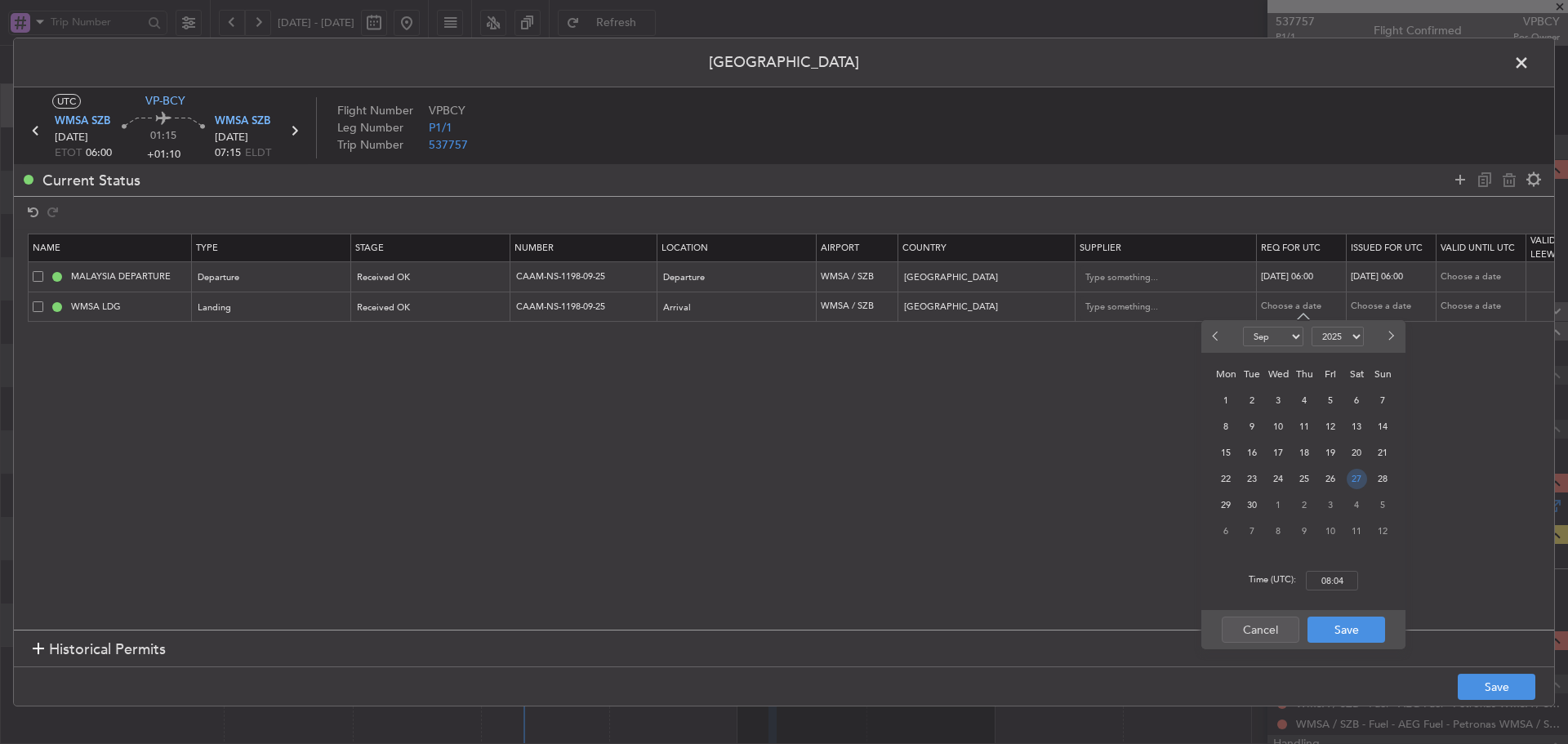
click at [1351, 482] on span "27" at bounding box center [1356, 478] width 21 height 21
click at [1322, 578] on input "00:00" at bounding box center [1331, 581] width 52 height 20
type input "06:00"
click at [1342, 634] on button "Save" at bounding box center [1346, 629] width 77 height 26
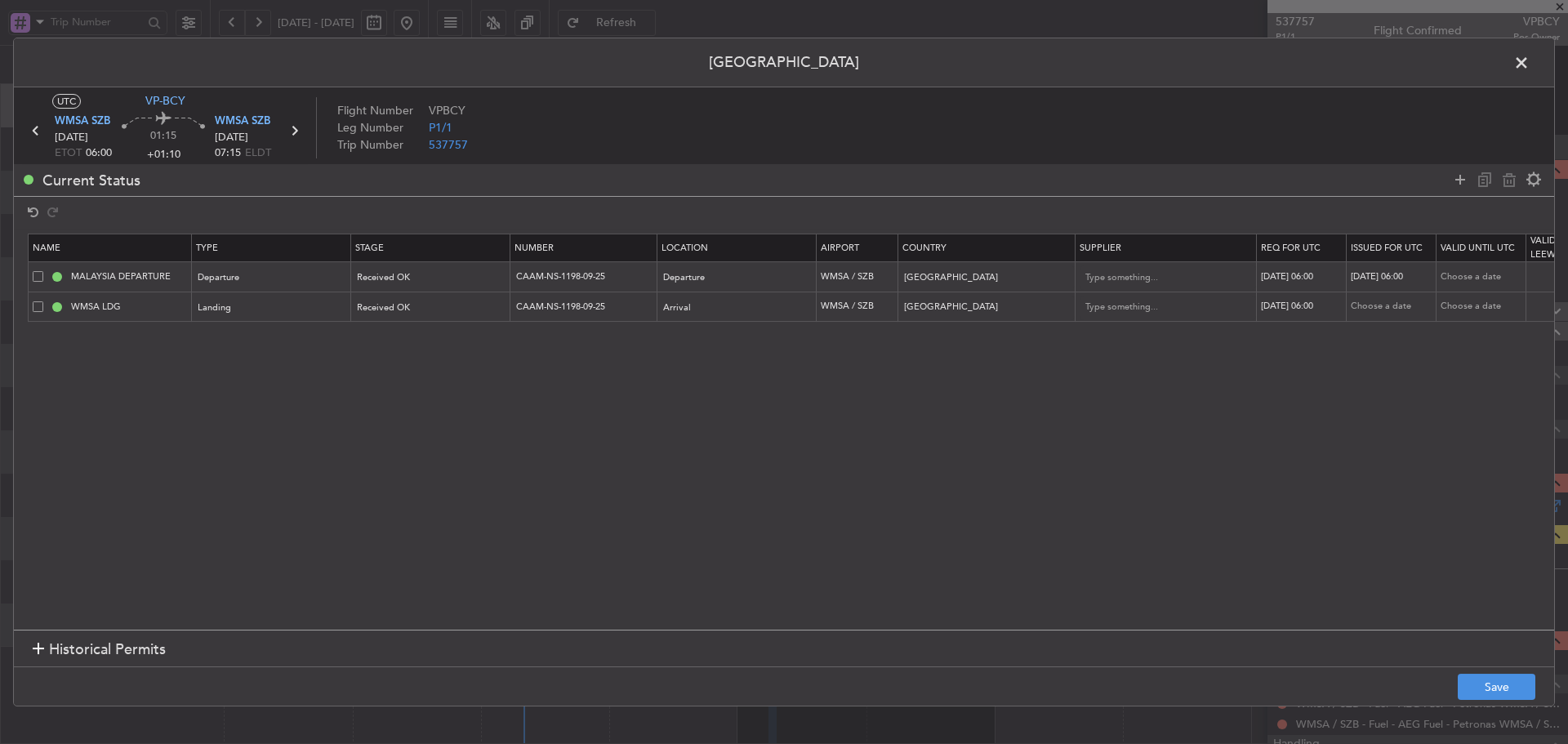
click at [1378, 312] on div "Choose a date" at bounding box center [1393, 307] width 85 height 14
select select "9"
select select "2025"
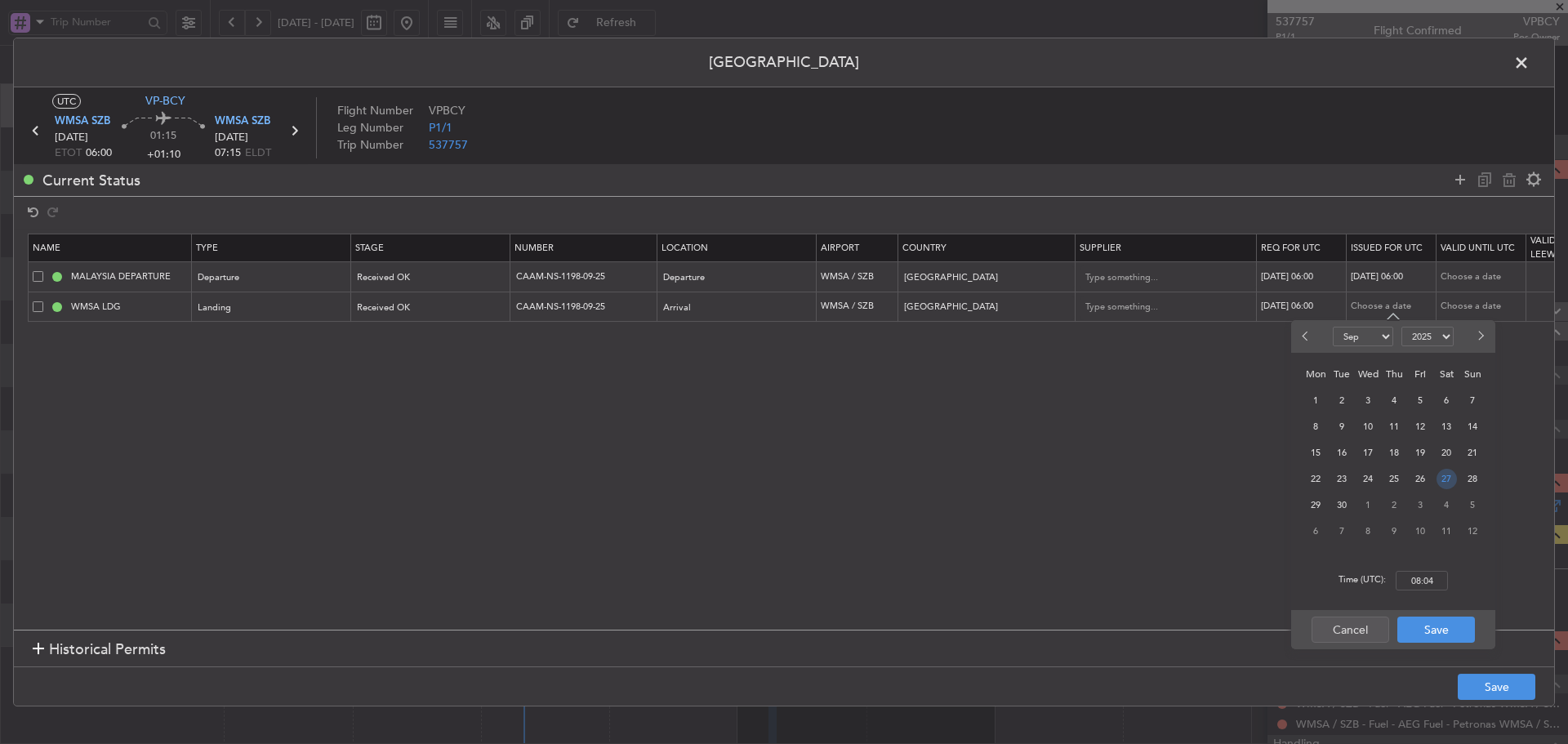
click at [1450, 472] on span "27" at bounding box center [1446, 478] width 21 height 21
click at [1419, 579] on input "00:00" at bounding box center [1421, 581] width 52 height 20
type input "06:00"
click at [1429, 625] on button "Save" at bounding box center [1435, 629] width 77 height 26
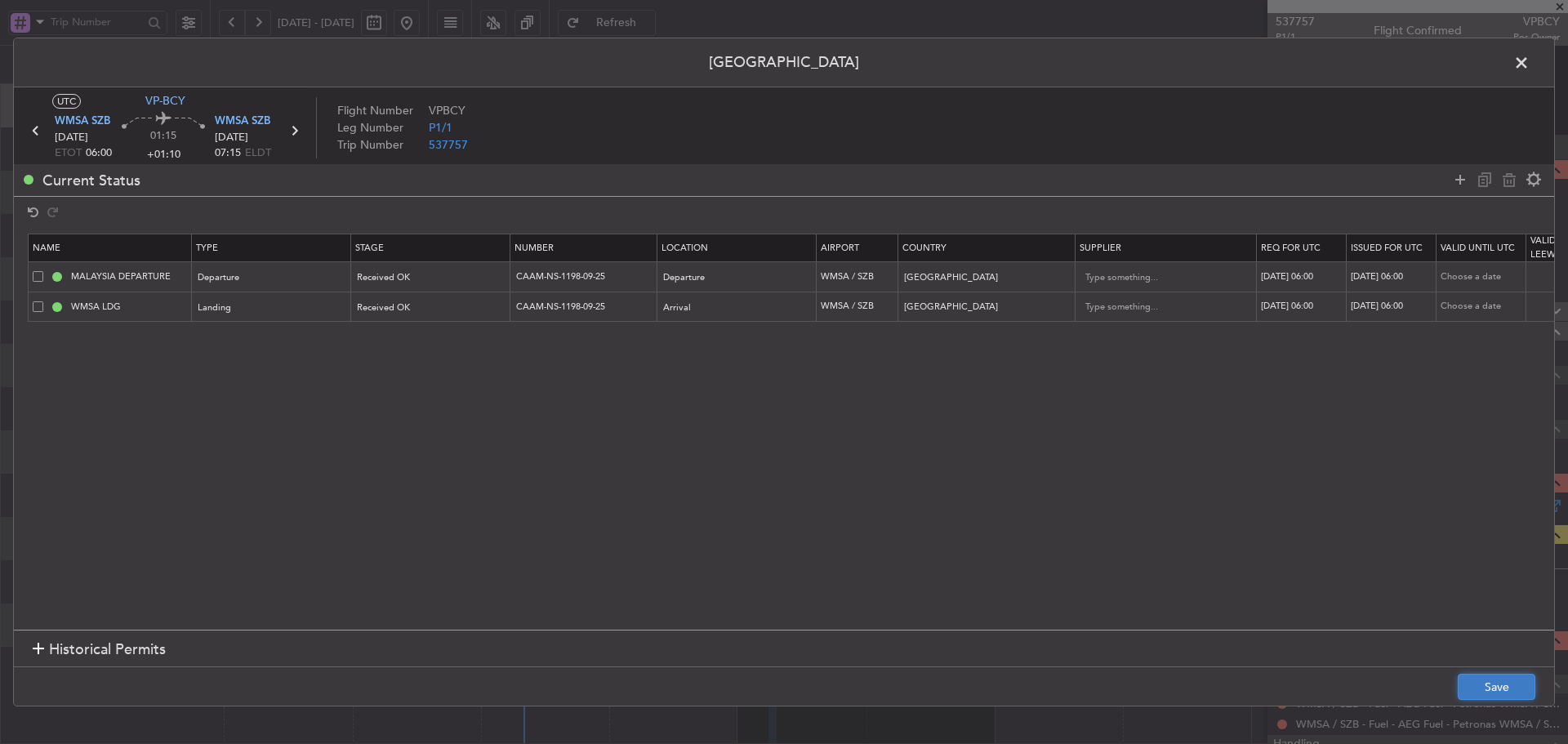
click at [1469, 688] on button "Save" at bounding box center [1496, 687] width 77 height 26
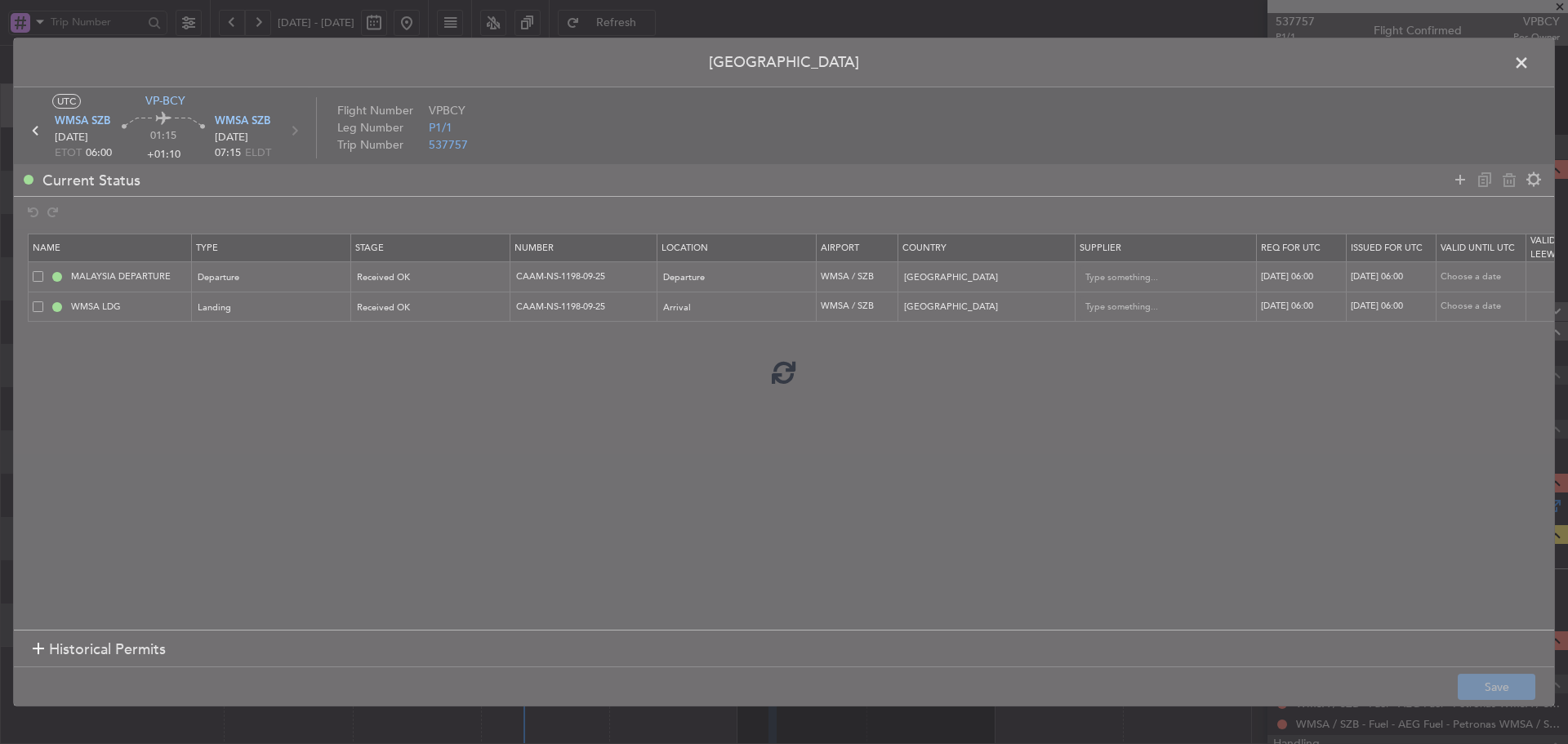
type input "CAAM-NS-1198-09-25"
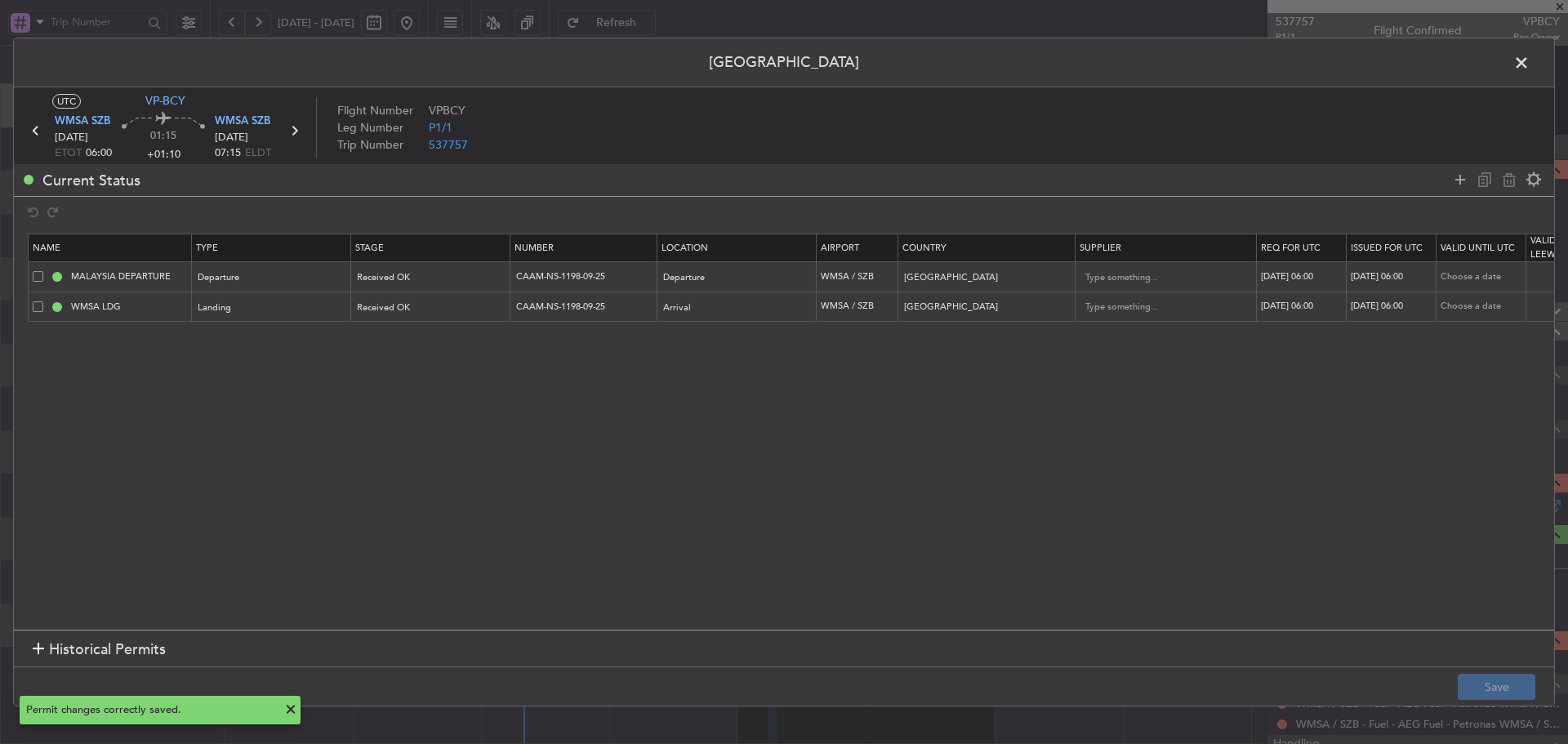
click at [1529, 62] on span at bounding box center [1529, 66] width 0 height 33
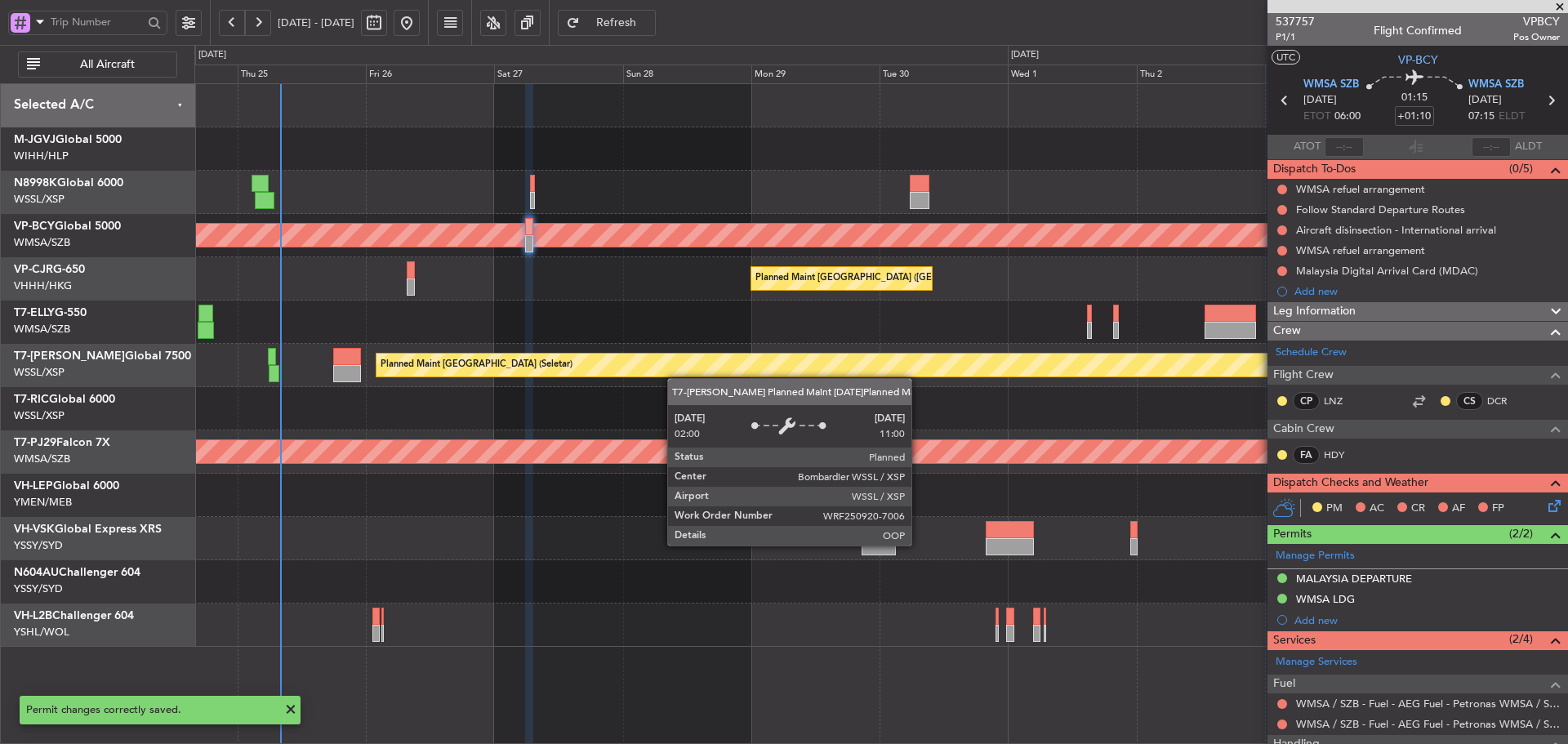
click at [667, 372] on div "Unplanned Maint [GEOGRAPHIC_DATA] (Sultan [PERSON_NAME] [PERSON_NAME] - Subang)…" at bounding box center [881, 366] width 1373 height 563
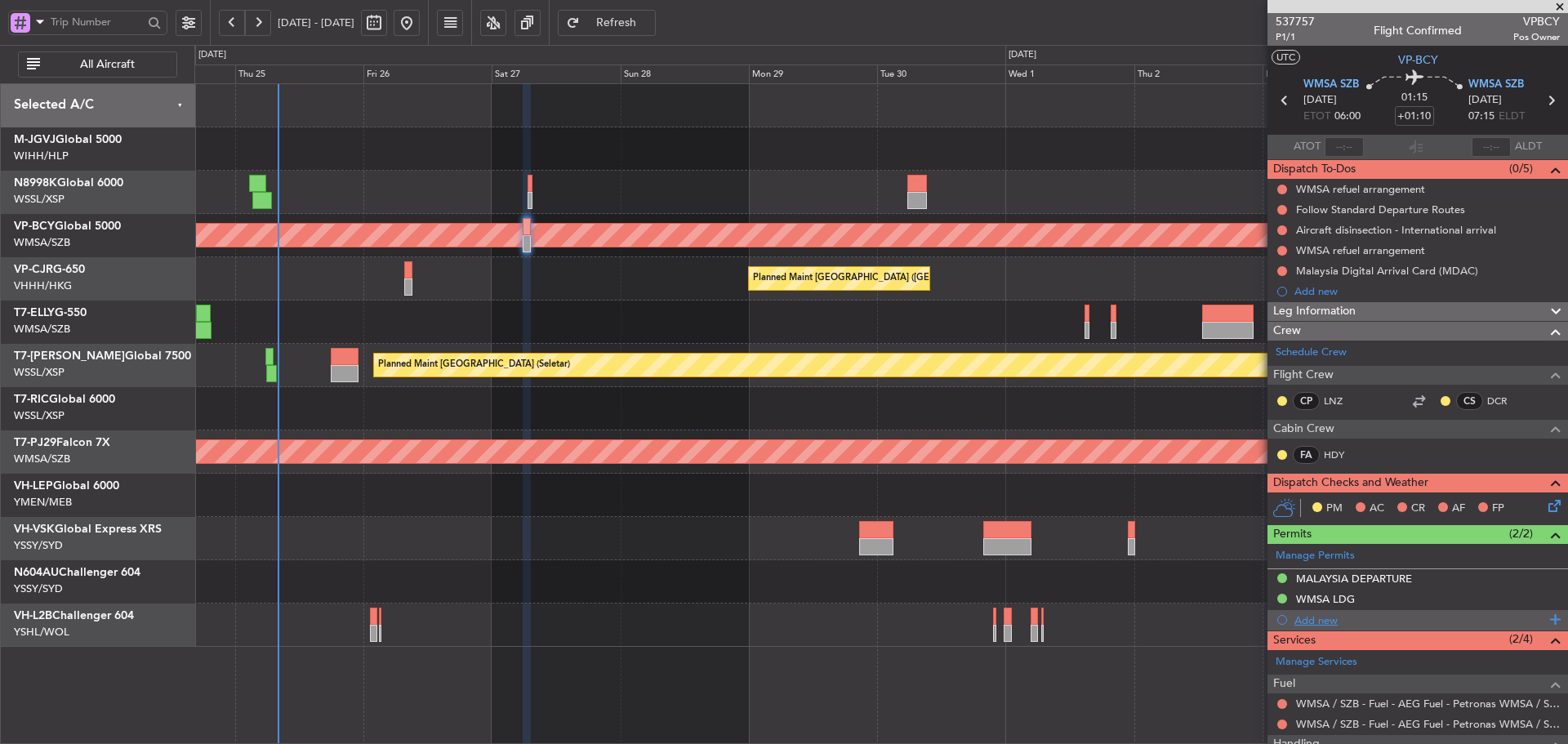
scroll to position [96, 0]
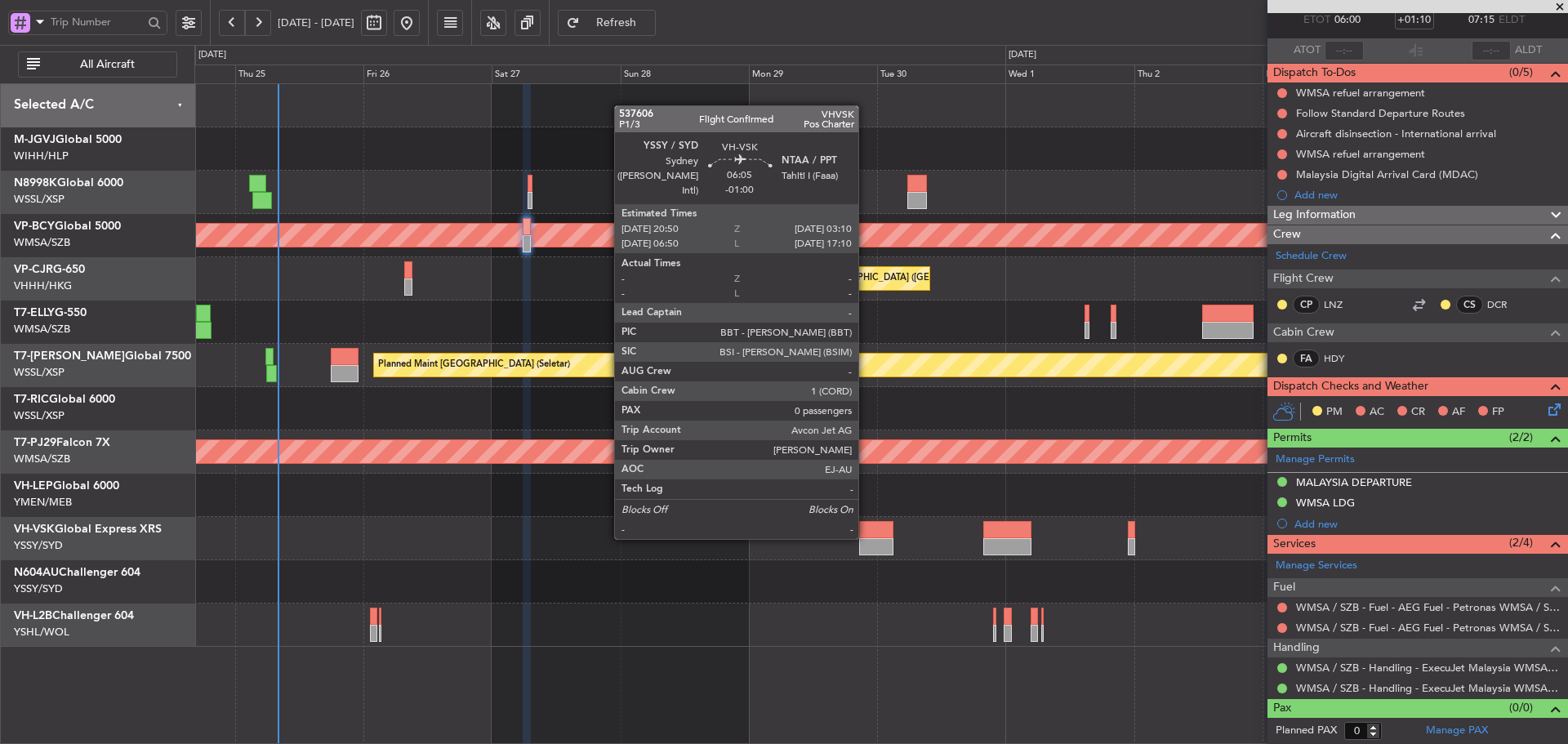
click at [868, 537] on div at bounding box center [876, 529] width 35 height 17
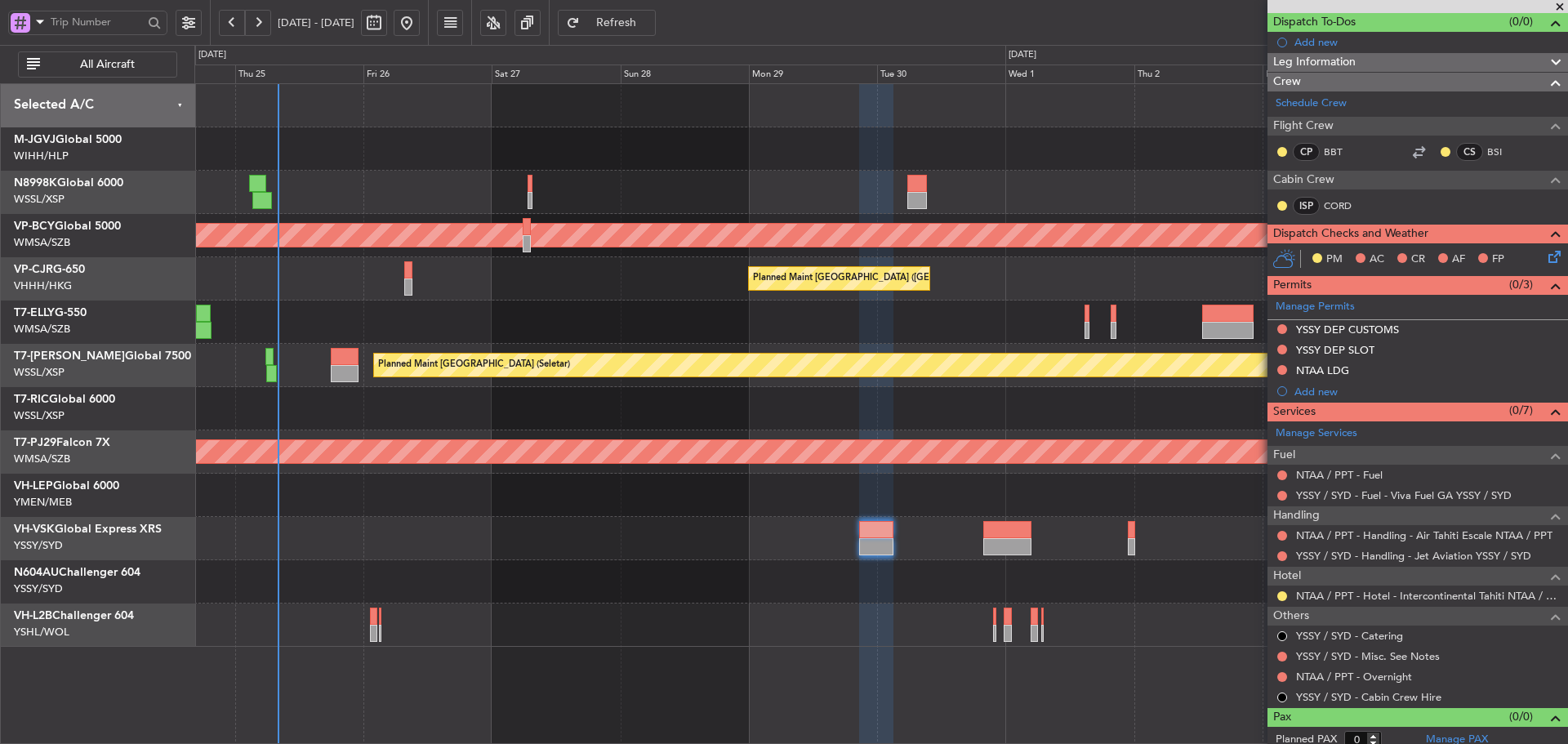
scroll to position [156, 0]
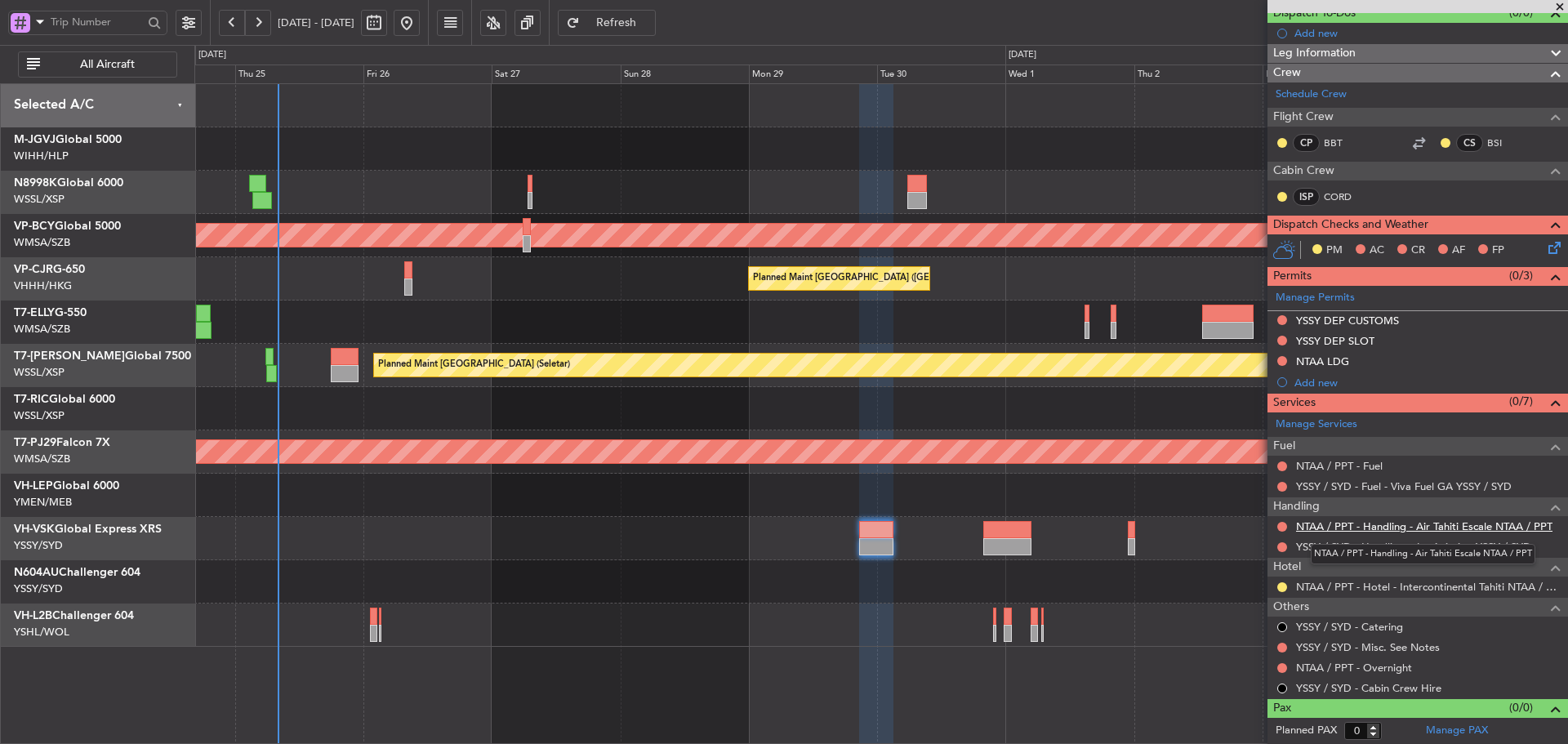
click at [1419, 527] on link "NTAA / PPT - Handling - Air Tahiti Escale NTAA / PPT" at bounding box center [1423, 526] width 257 height 14
click at [656, 33] on button "Refresh" at bounding box center [606, 23] width 98 height 26
click at [94, 525] on link "VH-VSK Global Express XRS" at bounding box center [87, 529] width 148 height 12
click at [90, 532] on link "VH-VSK Global Express XRS" at bounding box center [87, 529] width 148 height 12
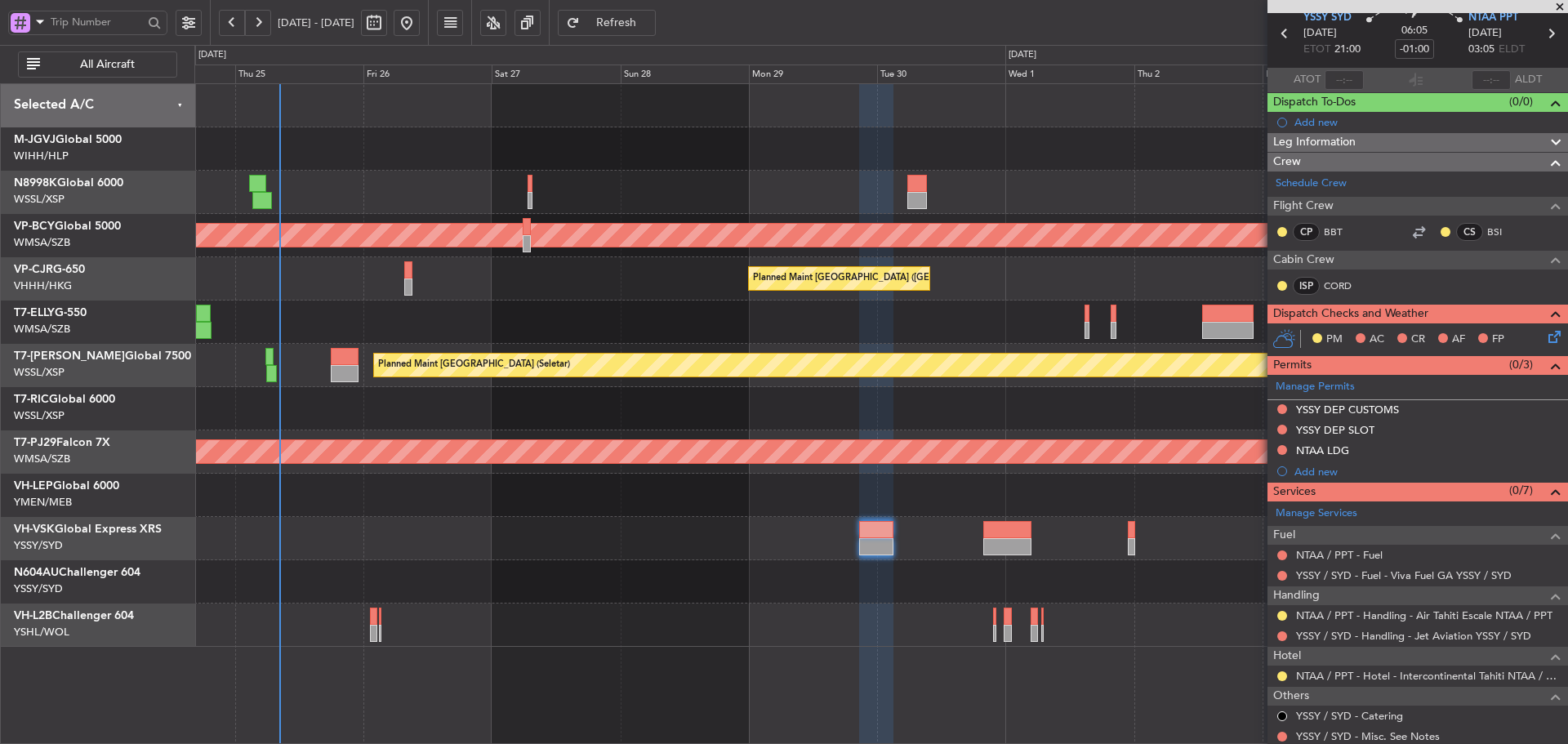
scroll to position [0, 0]
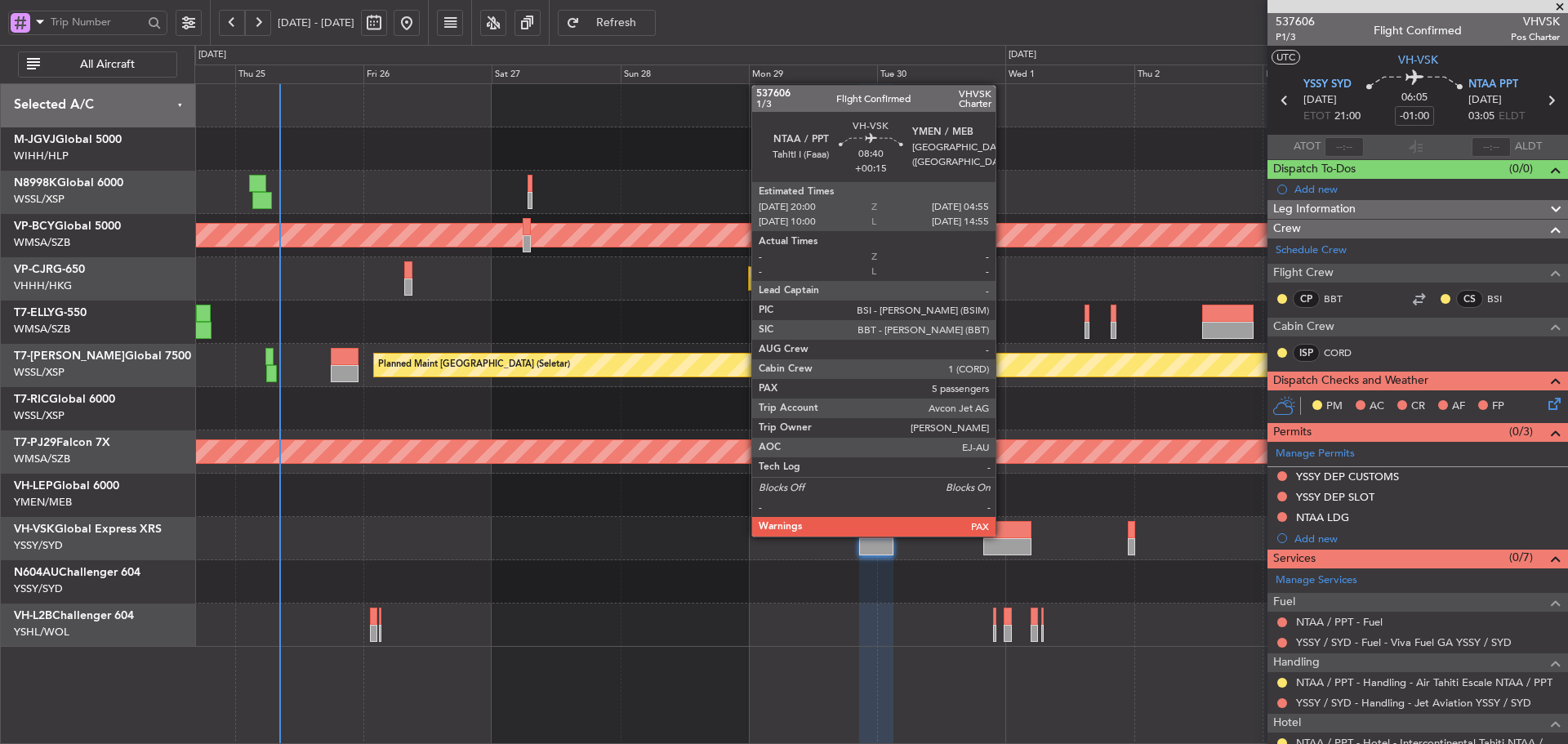
click at [1002, 535] on div at bounding box center [1006, 529] width 49 height 17
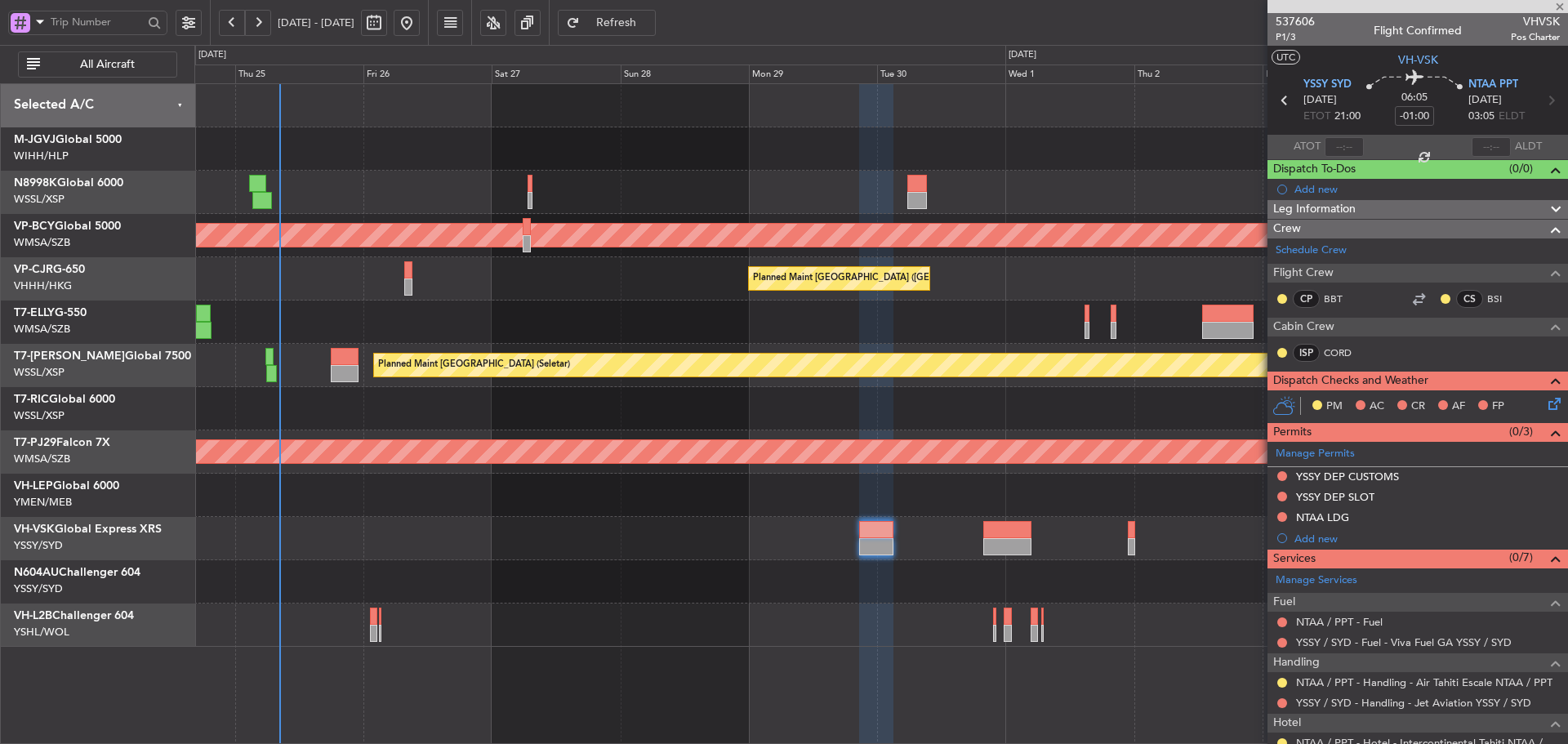
type input "+00:15"
type input "5"
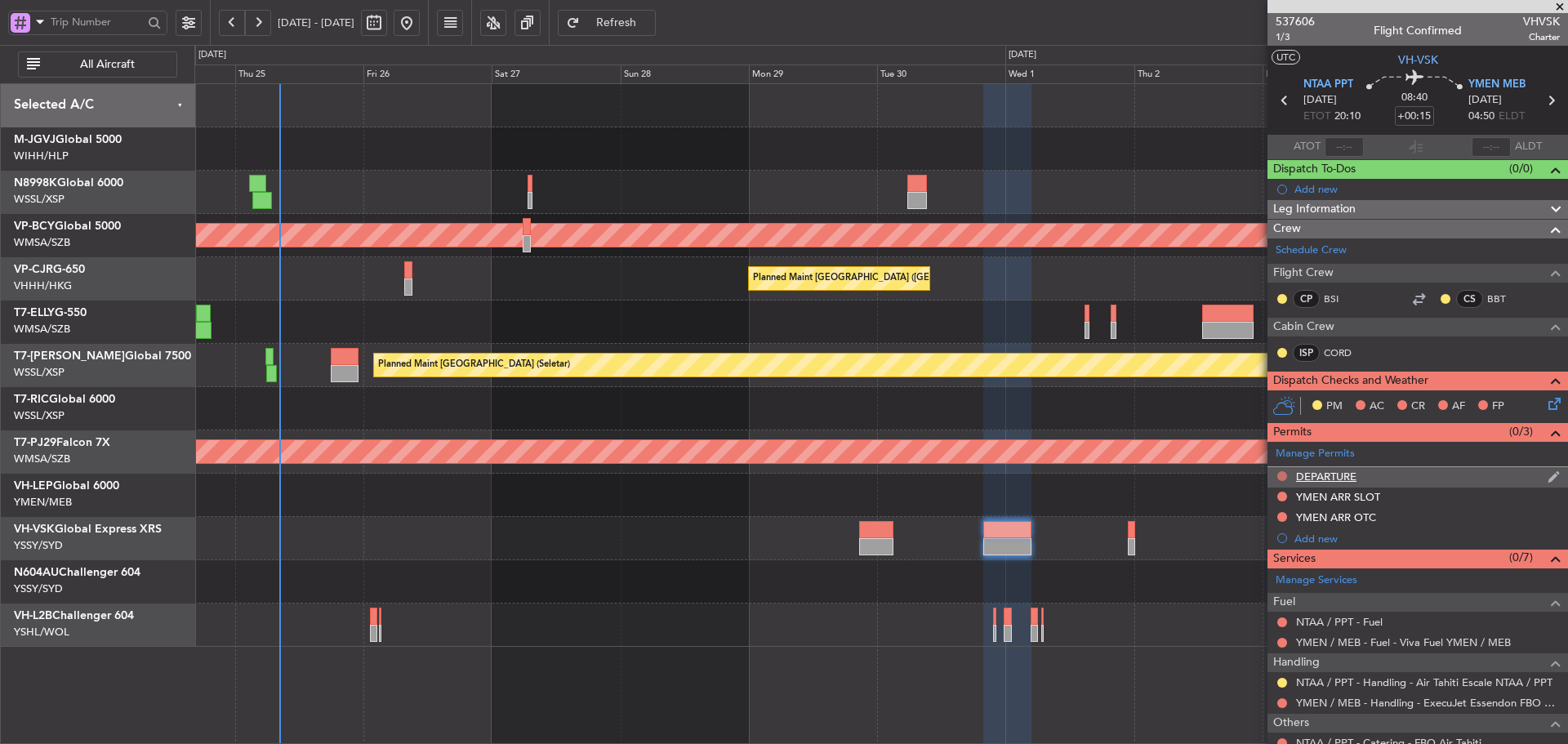
click at [1282, 472] on button at bounding box center [1282, 477] width 10 height 10
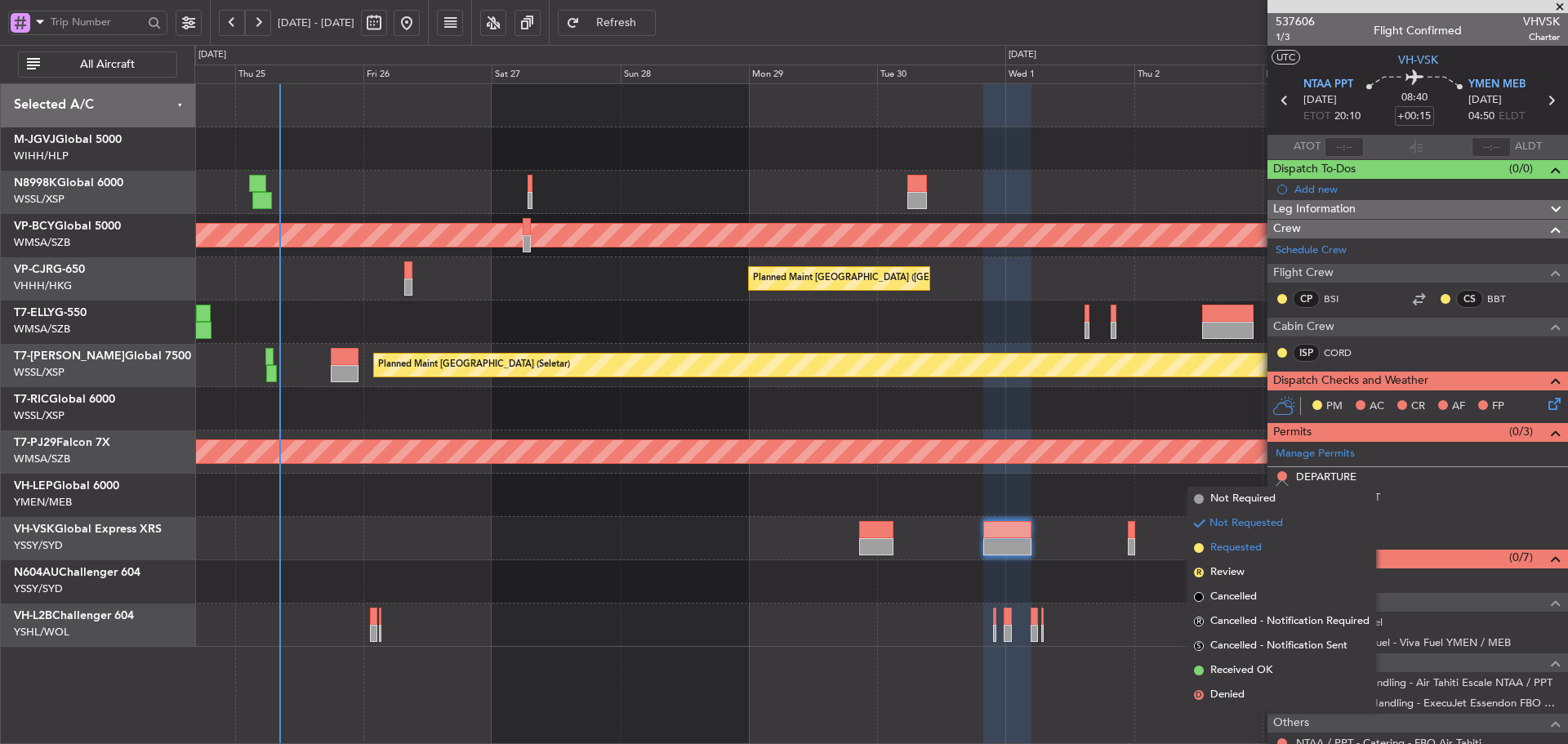
click at [1199, 547] on span at bounding box center [1199, 548] width 10 height 10
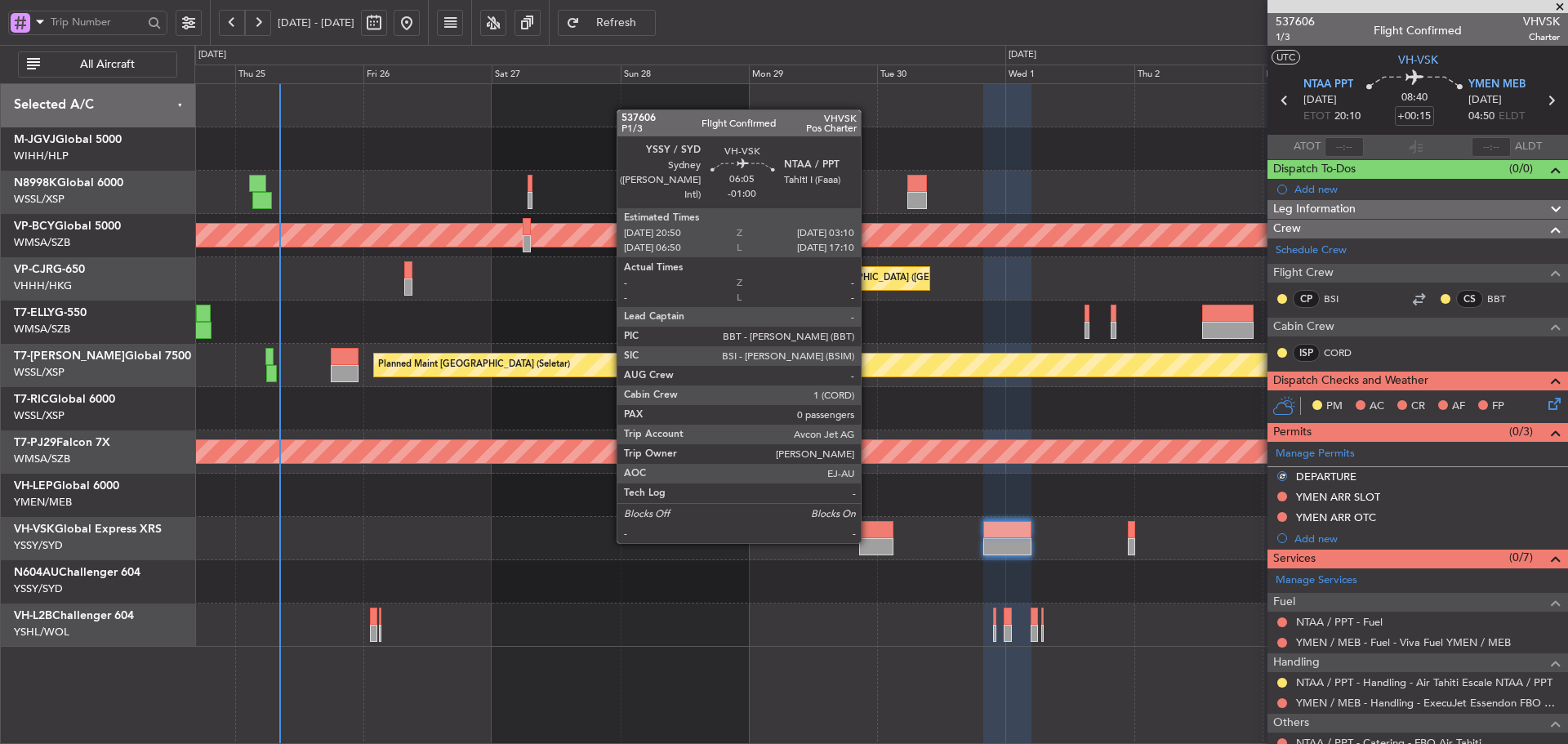
click at [868, 542] on div at bounding box center [876, 546] width 35 height 17
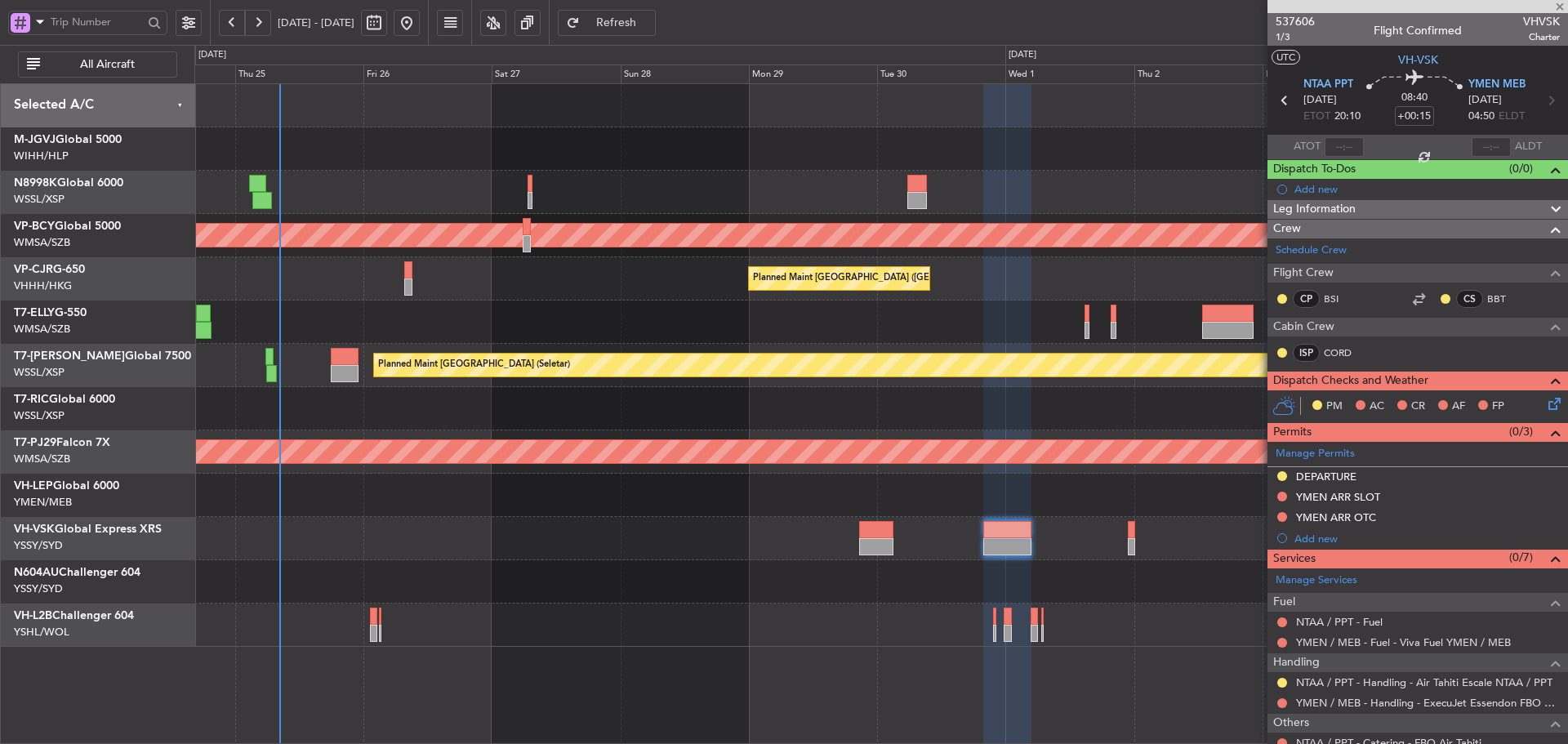
type input "-01:00"
type input "0"
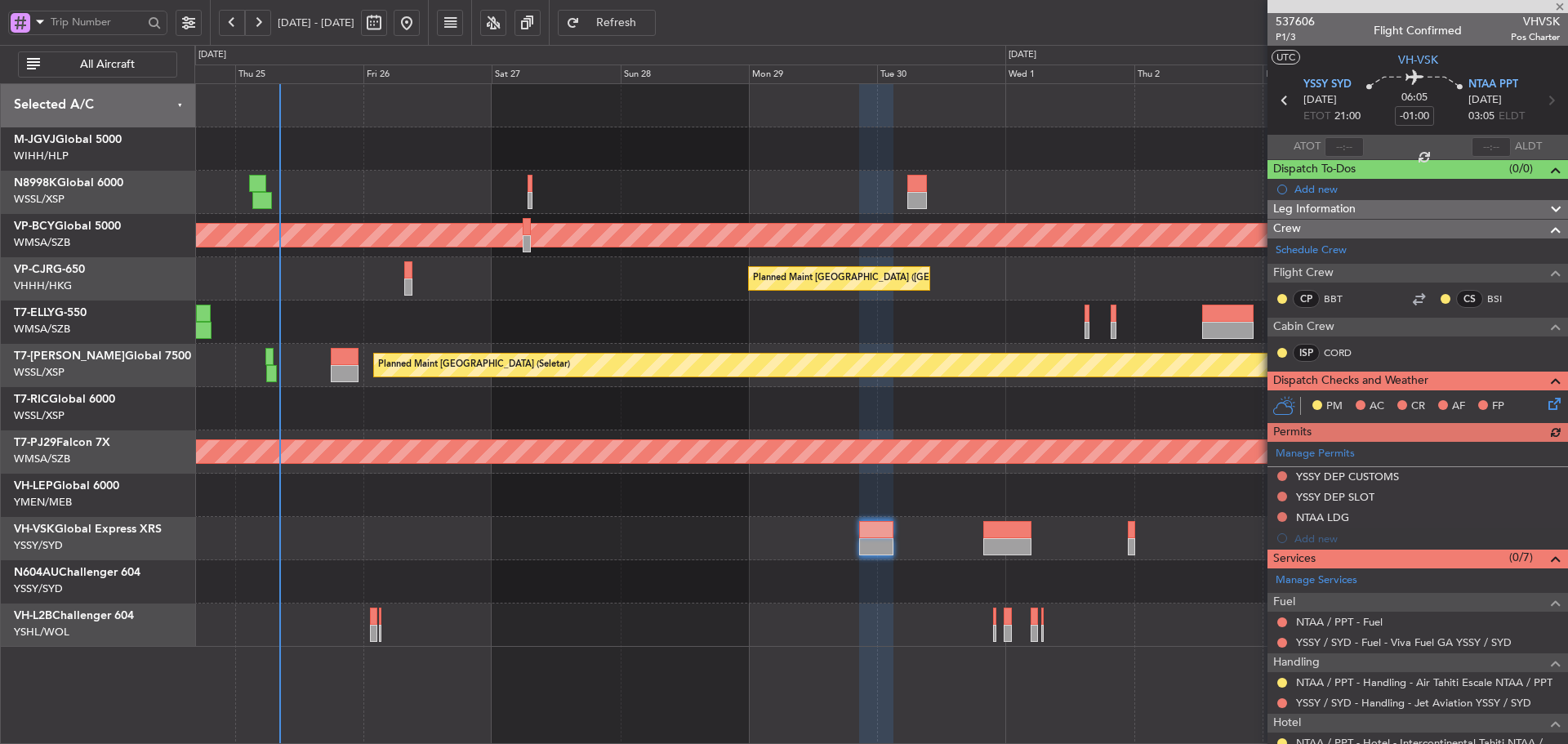
click at [1282, 517] on div "Manage Permits YSSY DEP CUSTOMS YSSY DEP SLOT NTAA LDG Add new" at bounding box center [1416, 495] width 300 height 107
click at [1280, 517] on button at bounding box center [1282, 517] width 10 height 10
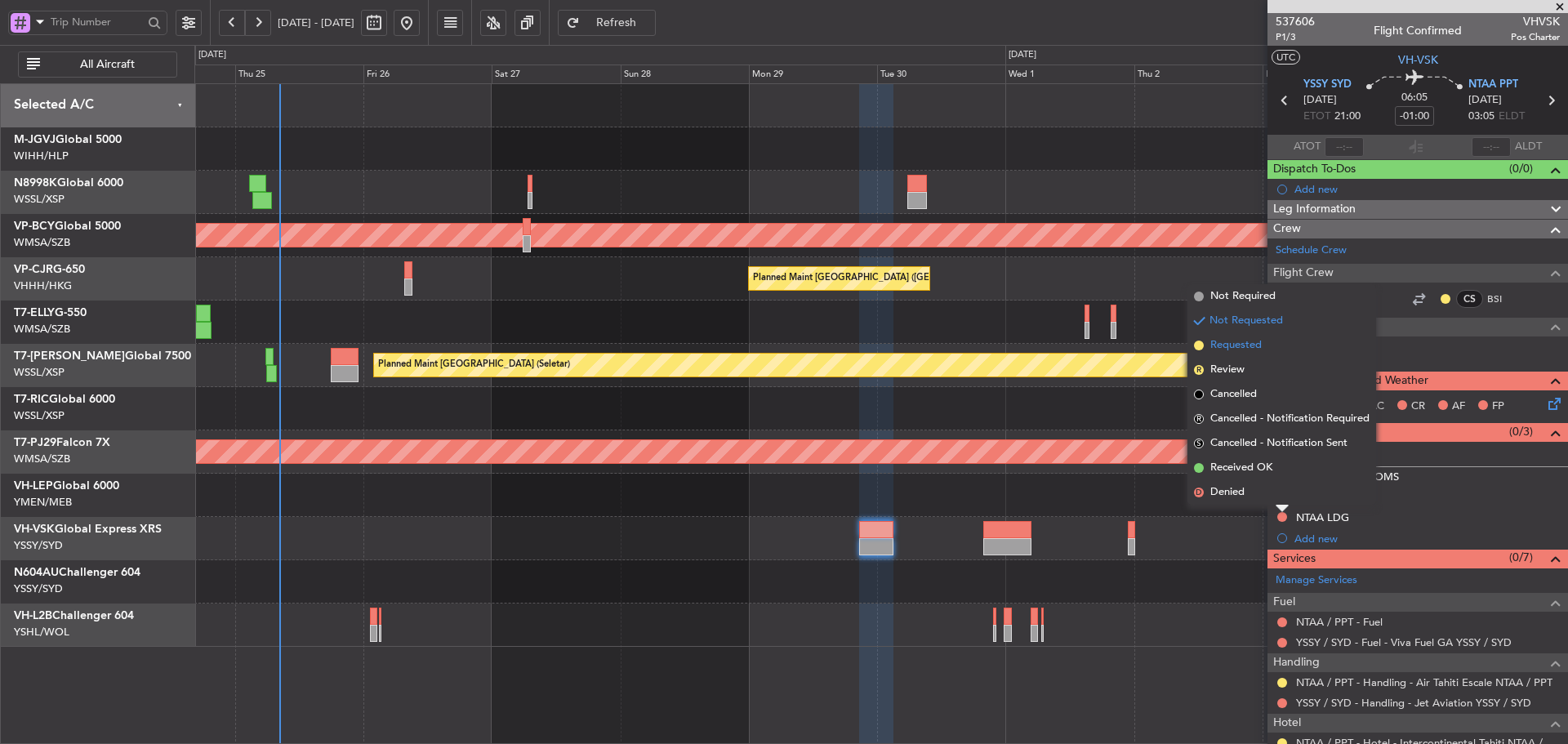
click at [1201, 345] on span at bounding box center [1199, 346] width 10 height 10
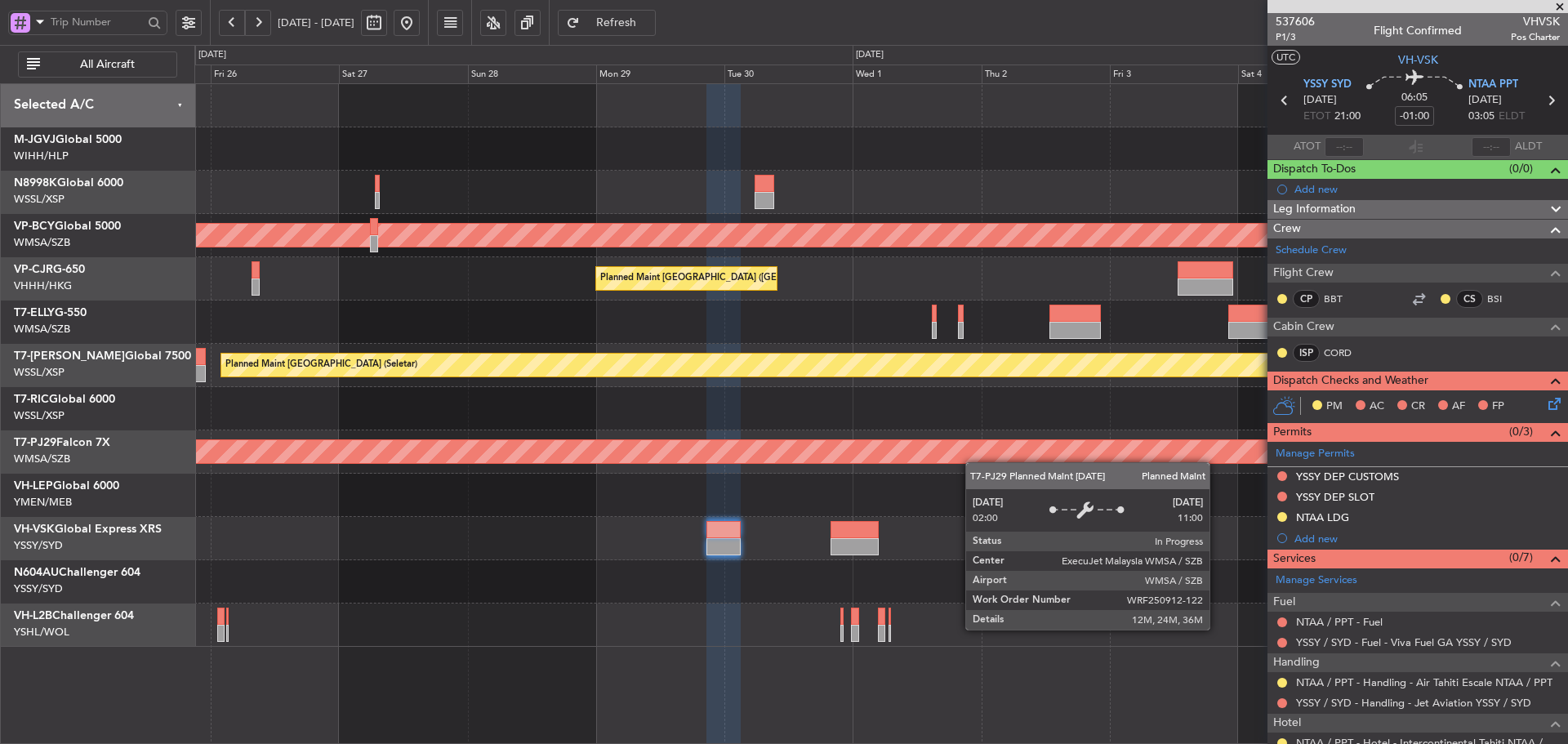
click at [787, 446] on div "Unplanned Maint [GEOGRAPHIC_DATA] (Sultan [PERSON_NAME] [PERSON_NAME] - Subang)…" at bounding box center [881, 366] width 1373 height 563
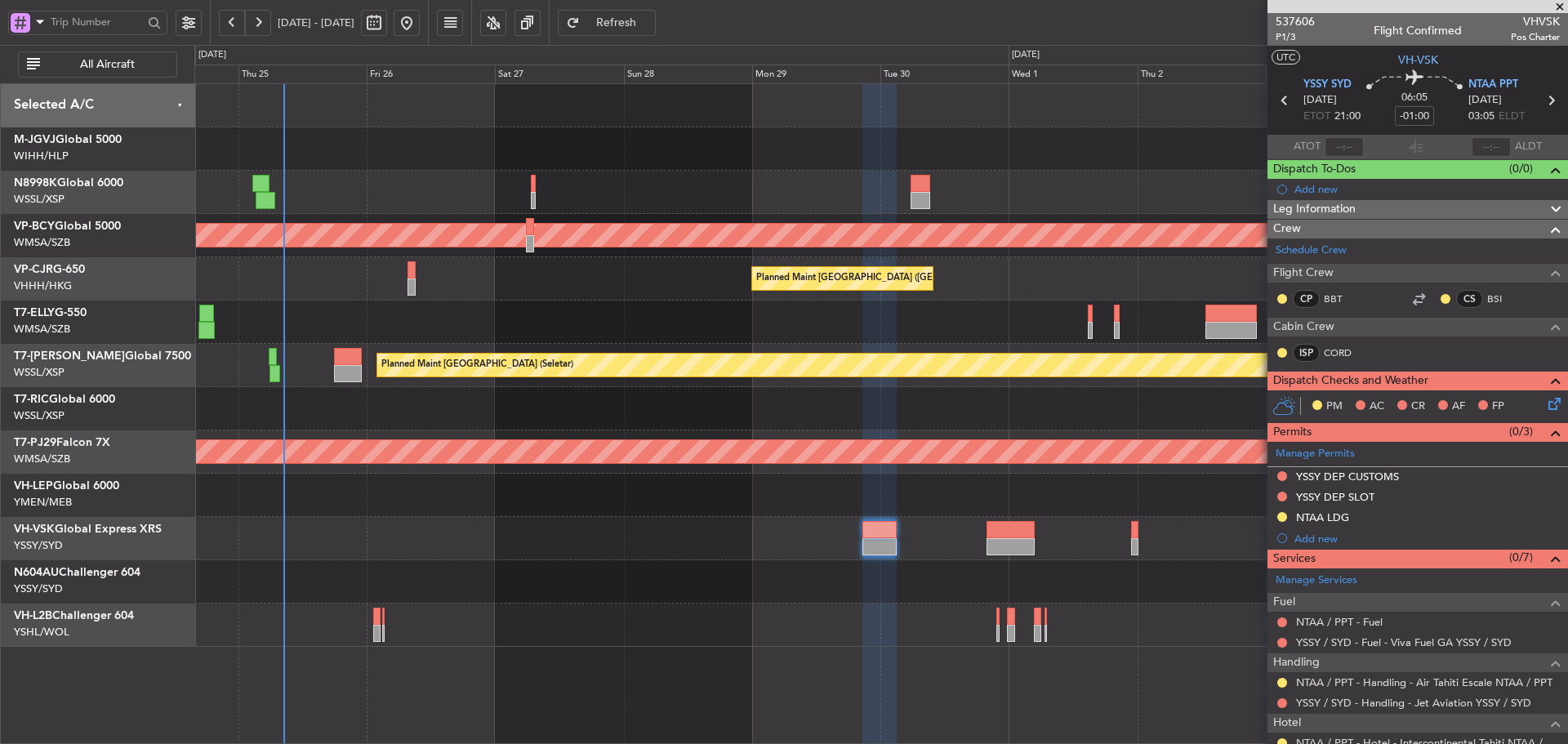
click at [882, 422] on div at bounding box center [881, 409] width 1373 height 44
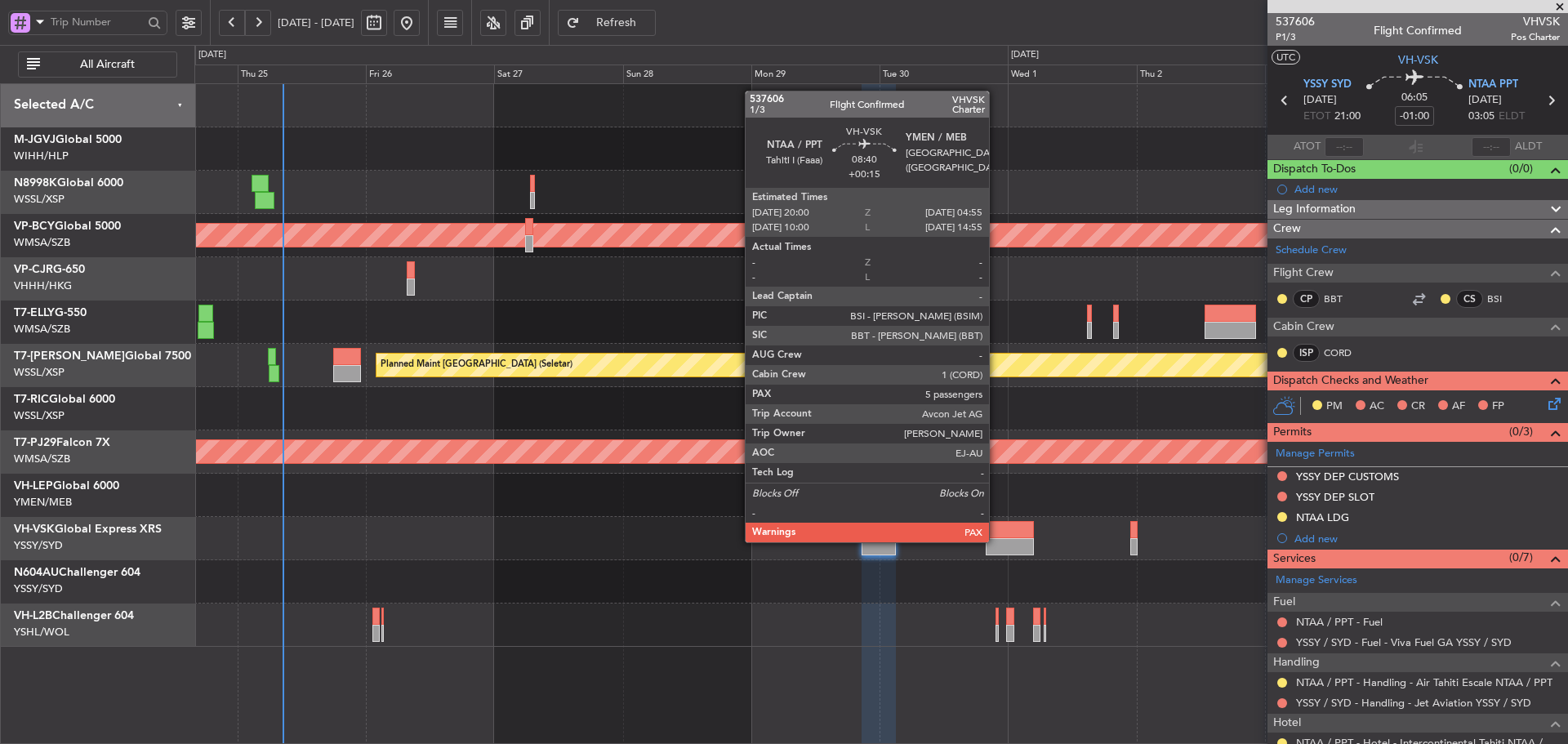
click at [996, 541] on div at bounding box center [1009, 546] width 49 height 17
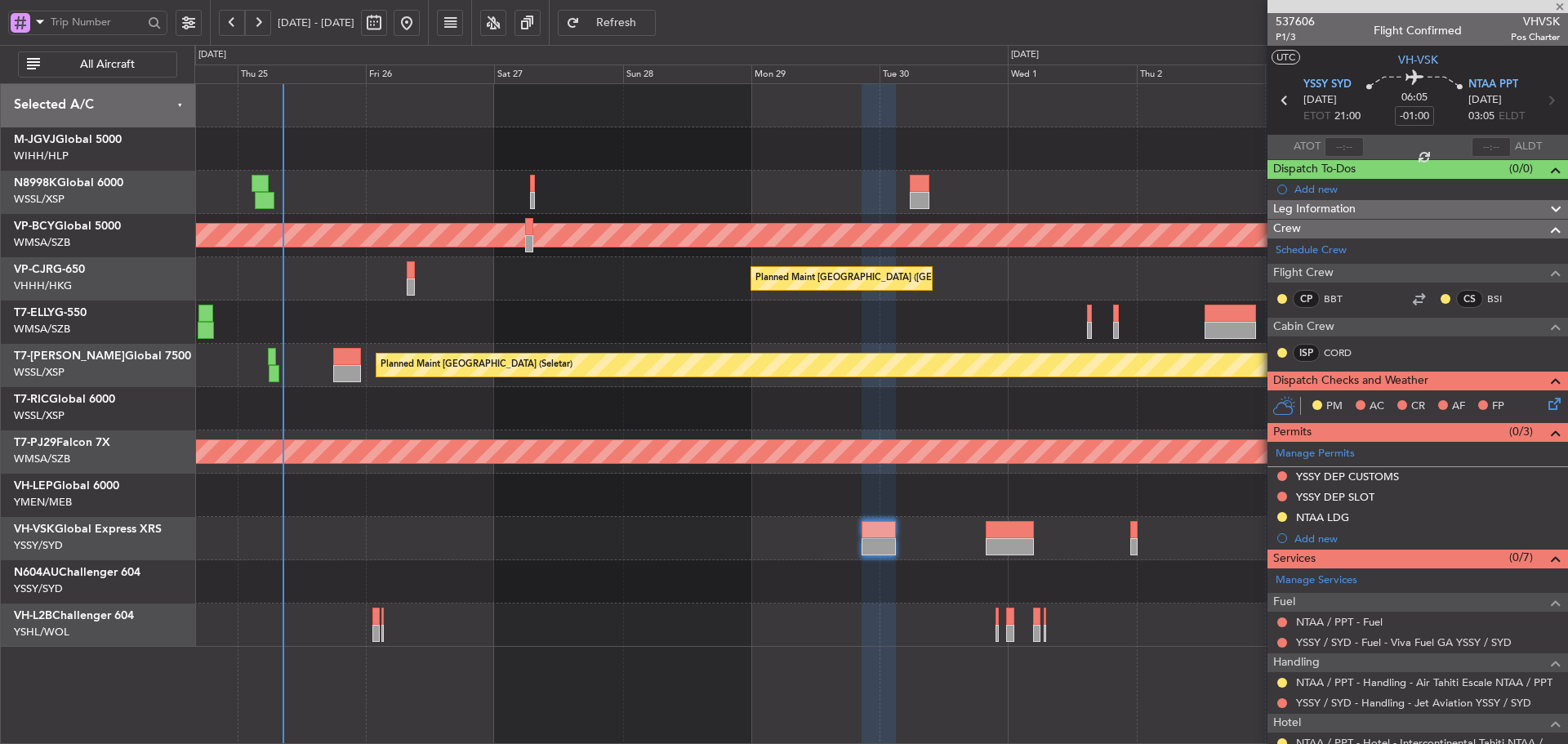
type input "+00:15"
type input "5"
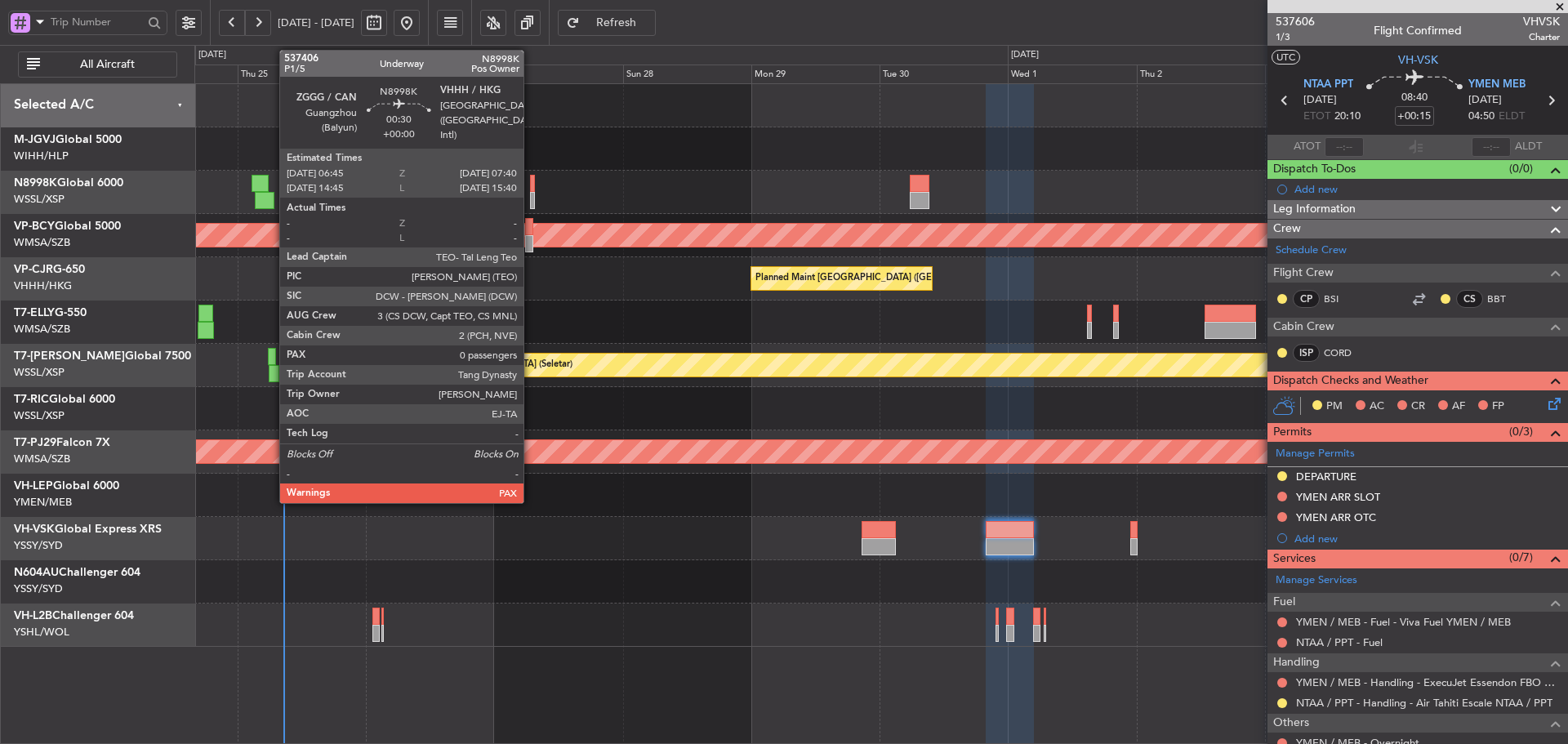
click at [531, 183] on div at bounding box center [533, 182] width 6 height 17
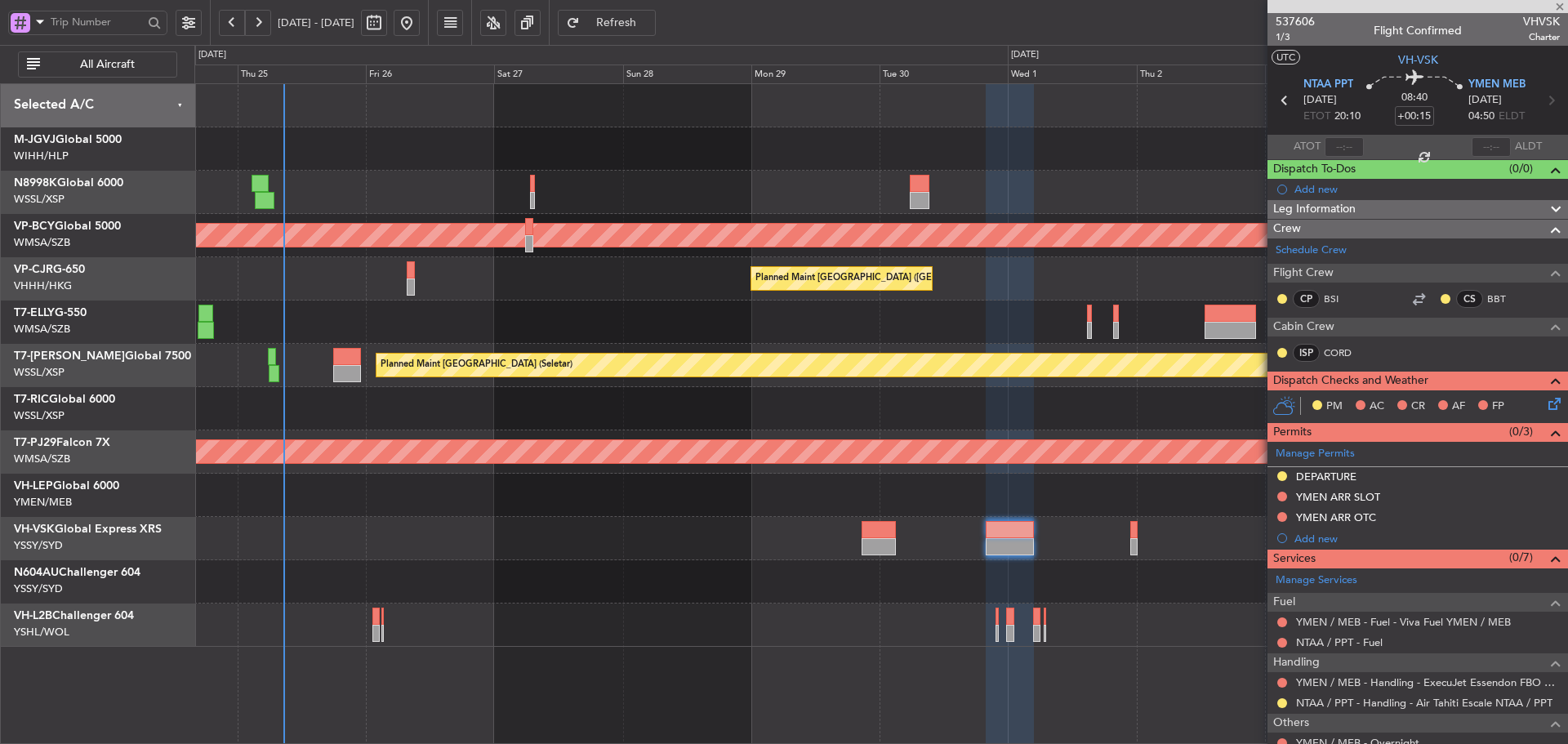
type input "0"
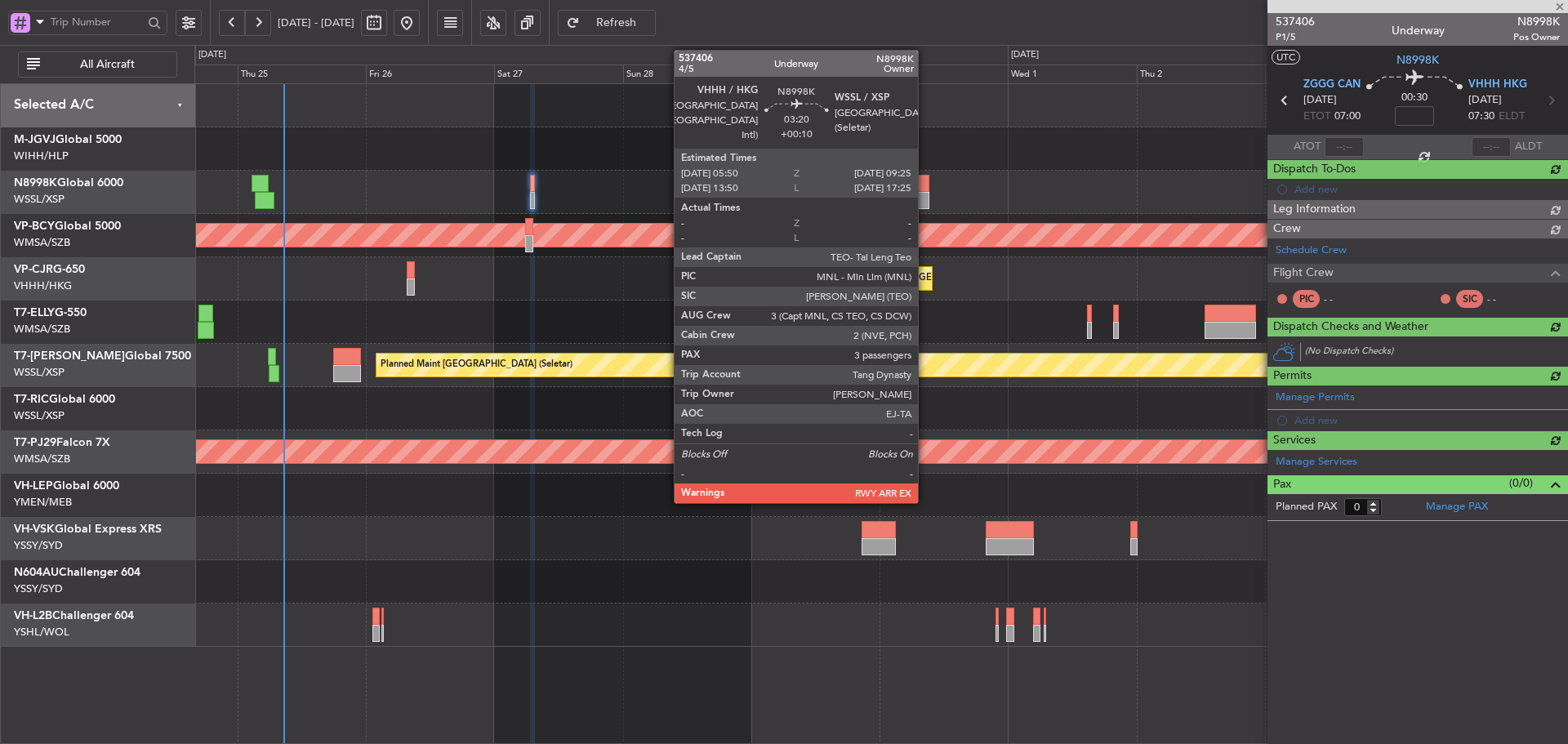
click at [925, 188] on div at bounding box center [919, 182] width 20 height 17
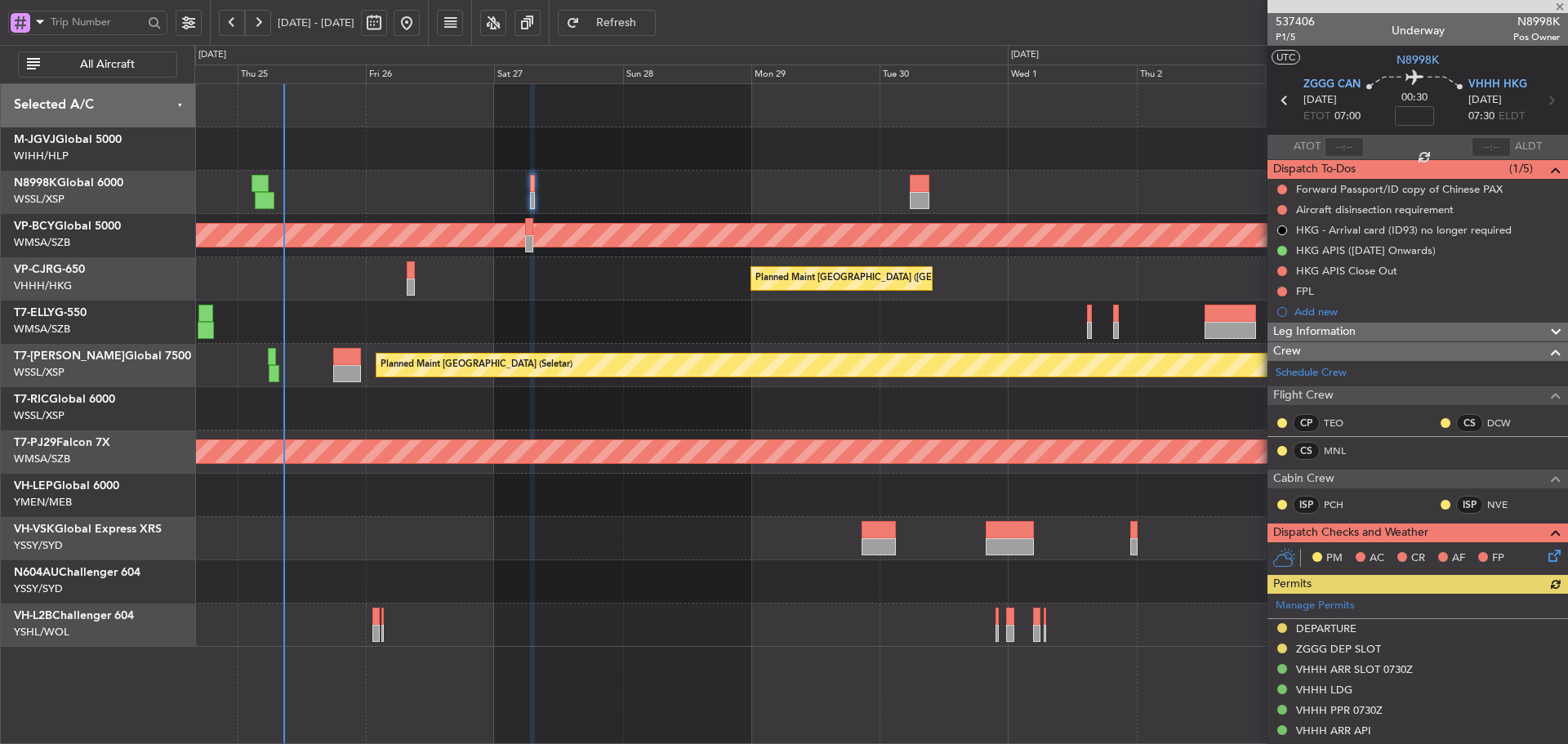
type input "+00:10"
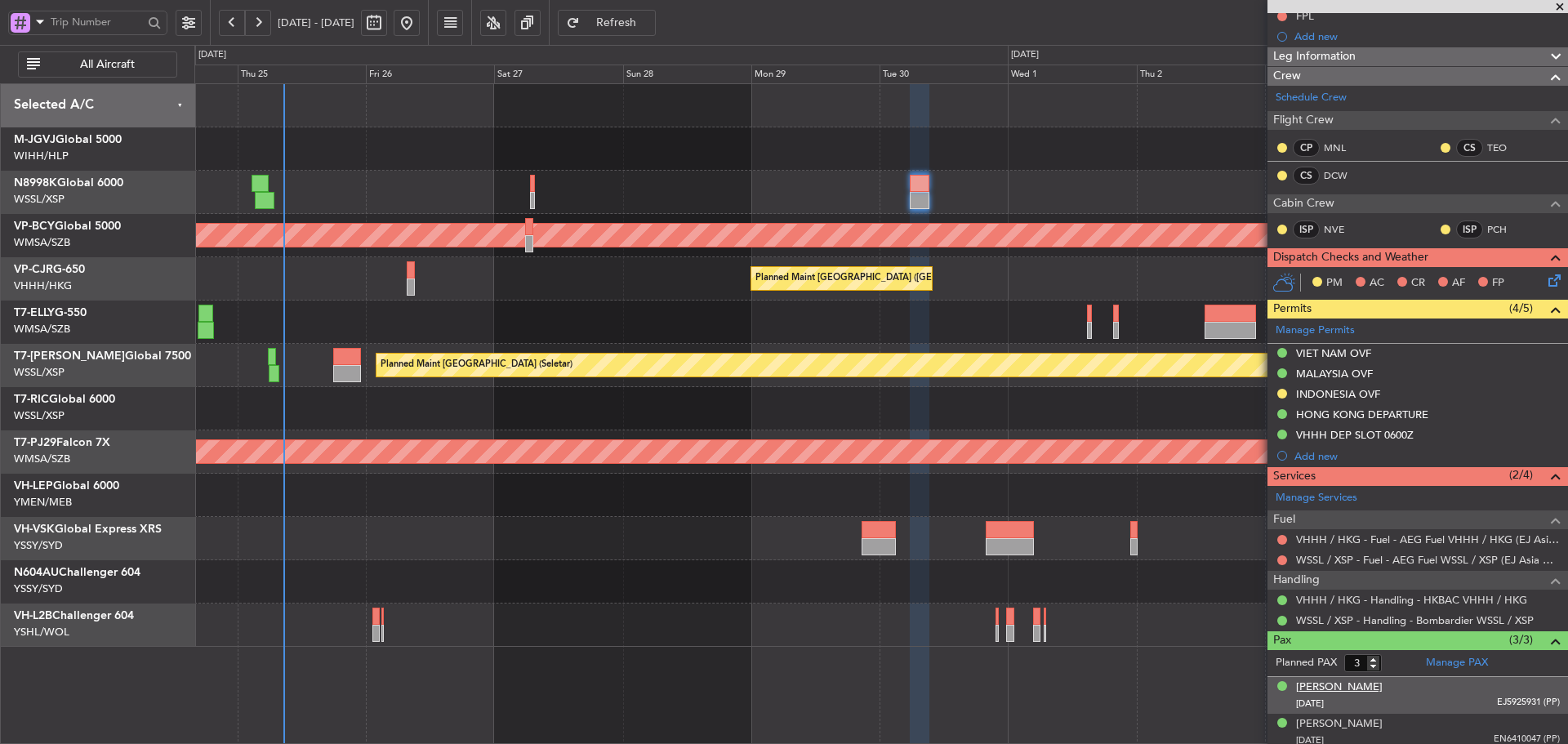
scroll to position [216, 0]
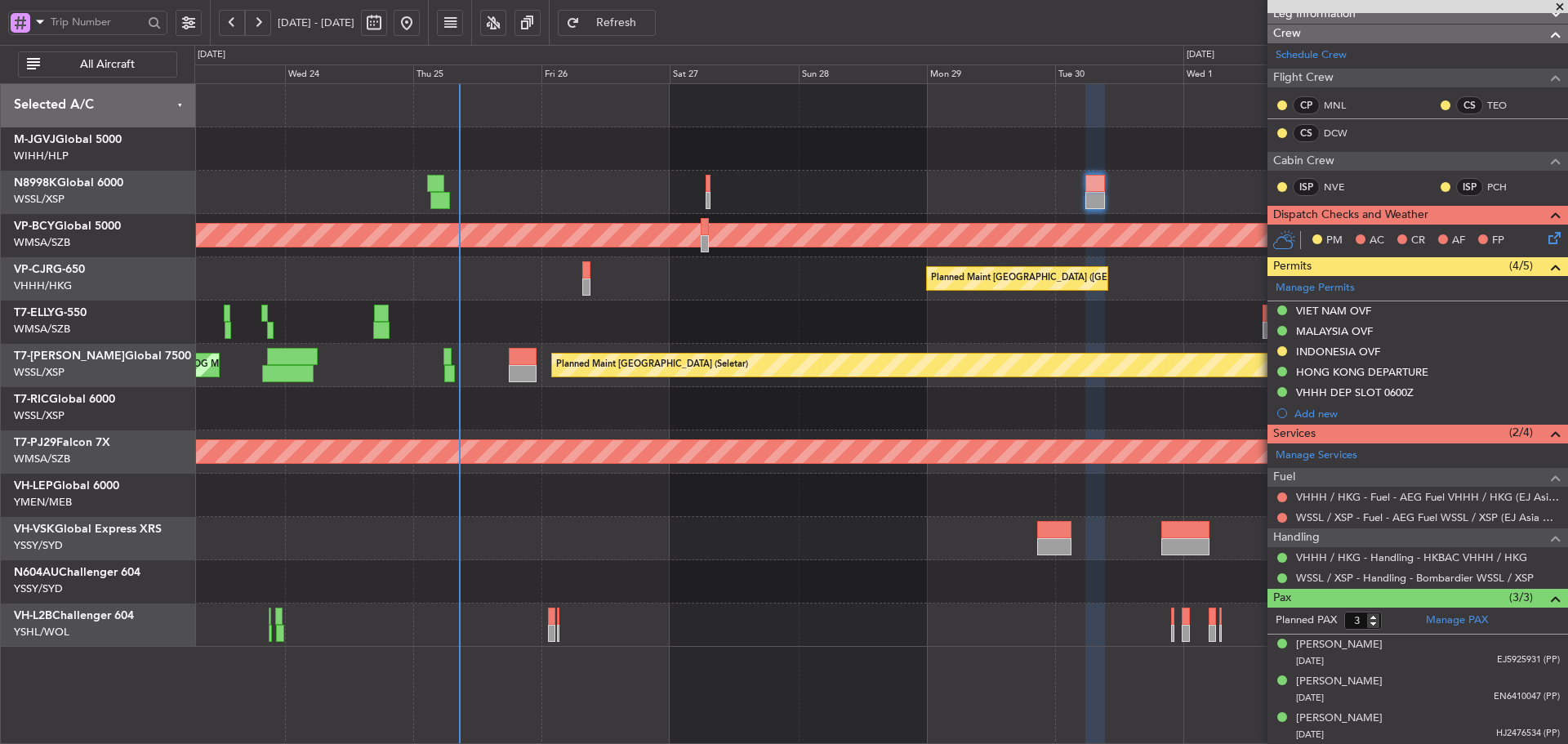
click at [600, 397] on div "Unplanned Maint Kuala Lumpur (Sultan Abdul Aziz Shah - Subang) Planned Maint Ho…" at bounding box center [881, 366] width 1373 height 563
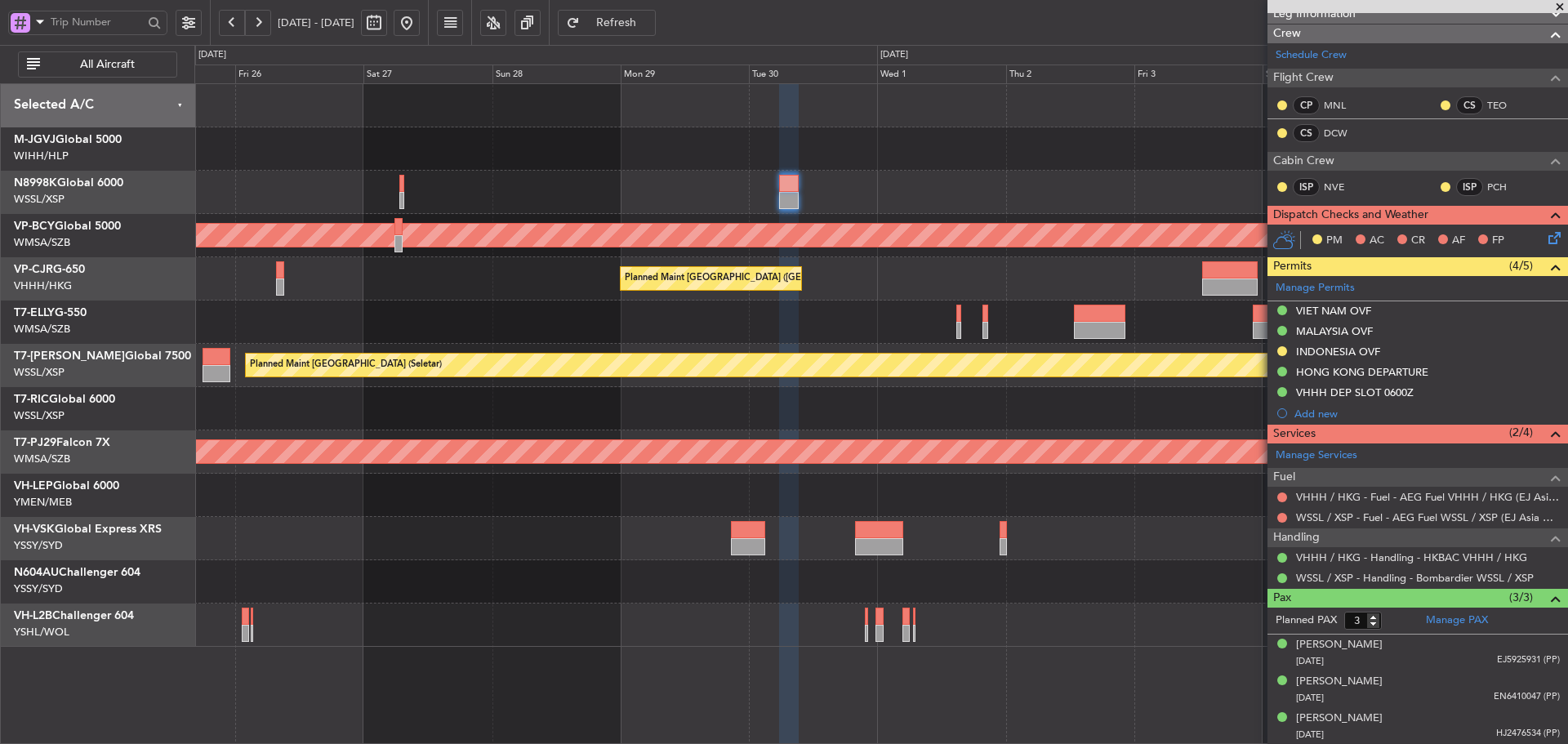
click at [993, 290] on div "Planned Maint [GEOGRAPHIC_DATA] ([GEOGRAPHIC_DATA] Intl)" at bounding box center [881, 279] width 1373 height 44
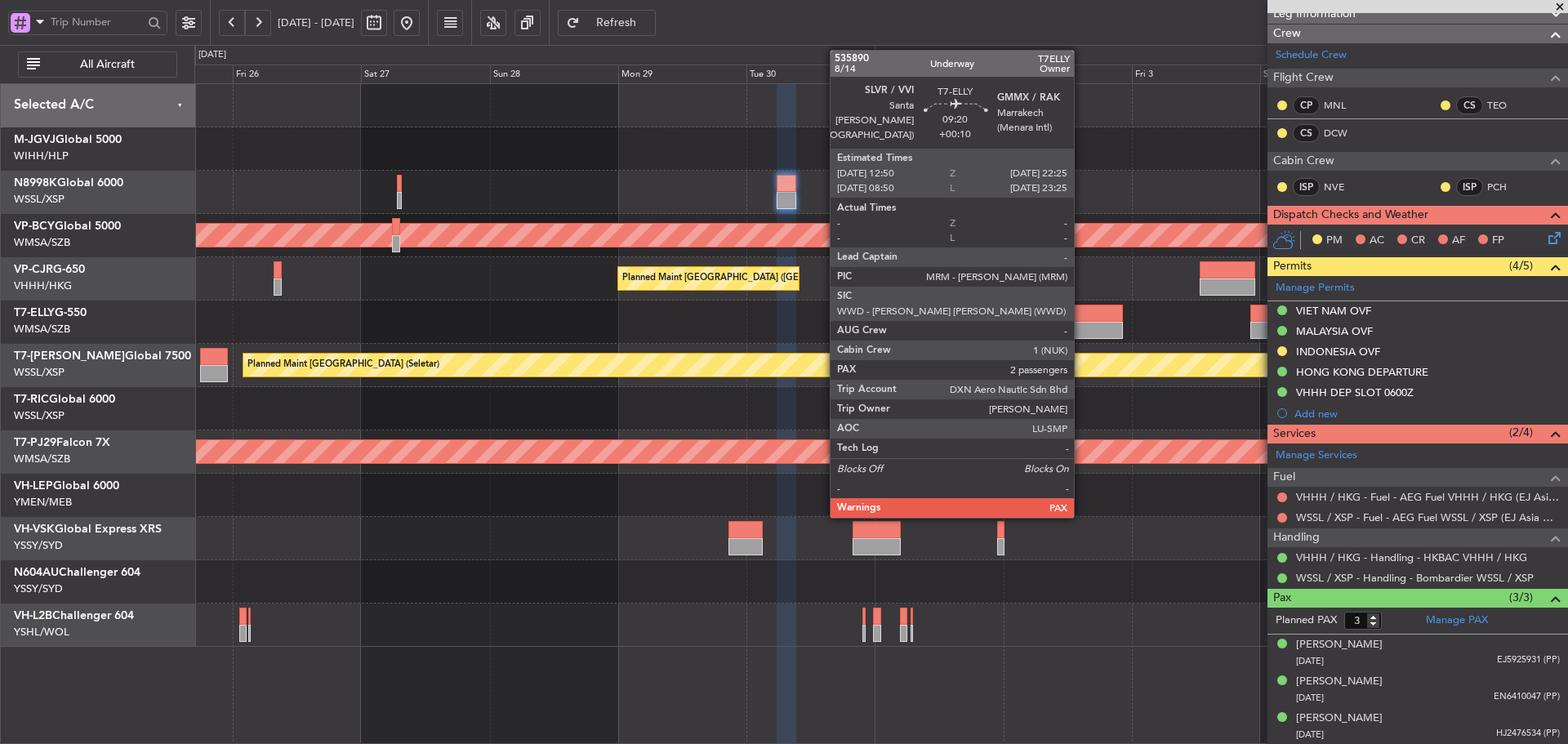
click at [1081, 318] on div at bounding box center [1097, 312] width 52 height 17
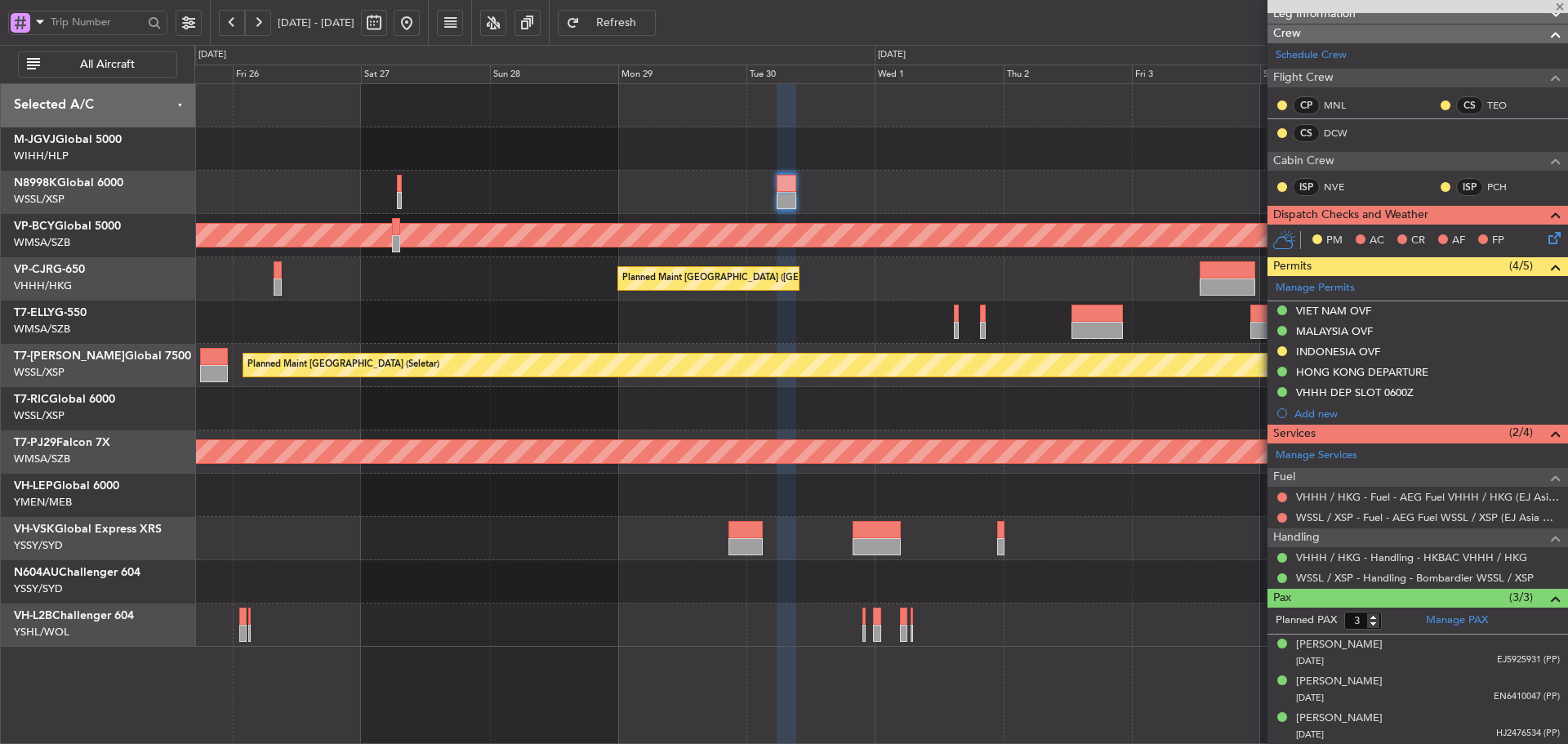
type input "2"
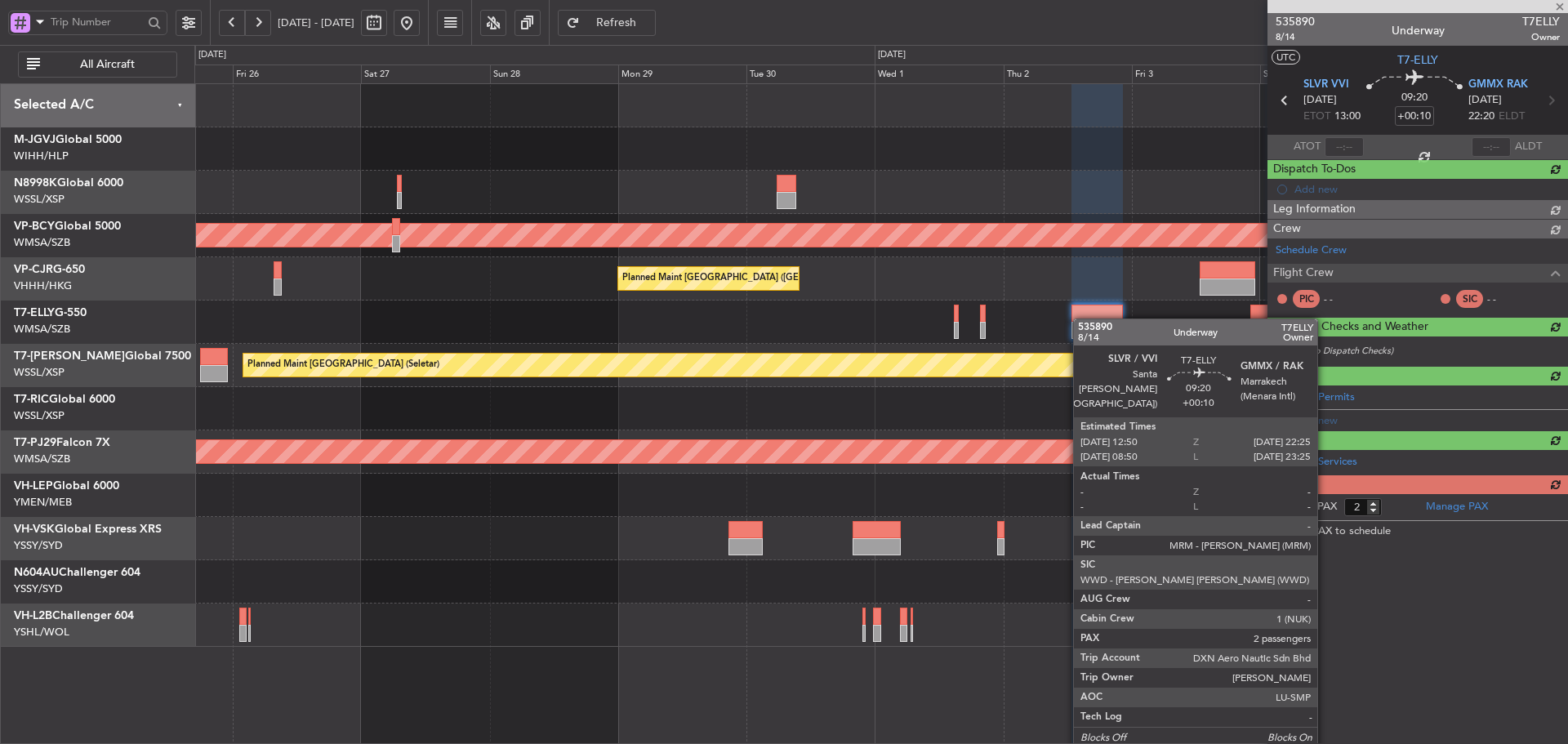
scroll to position [0, 0]
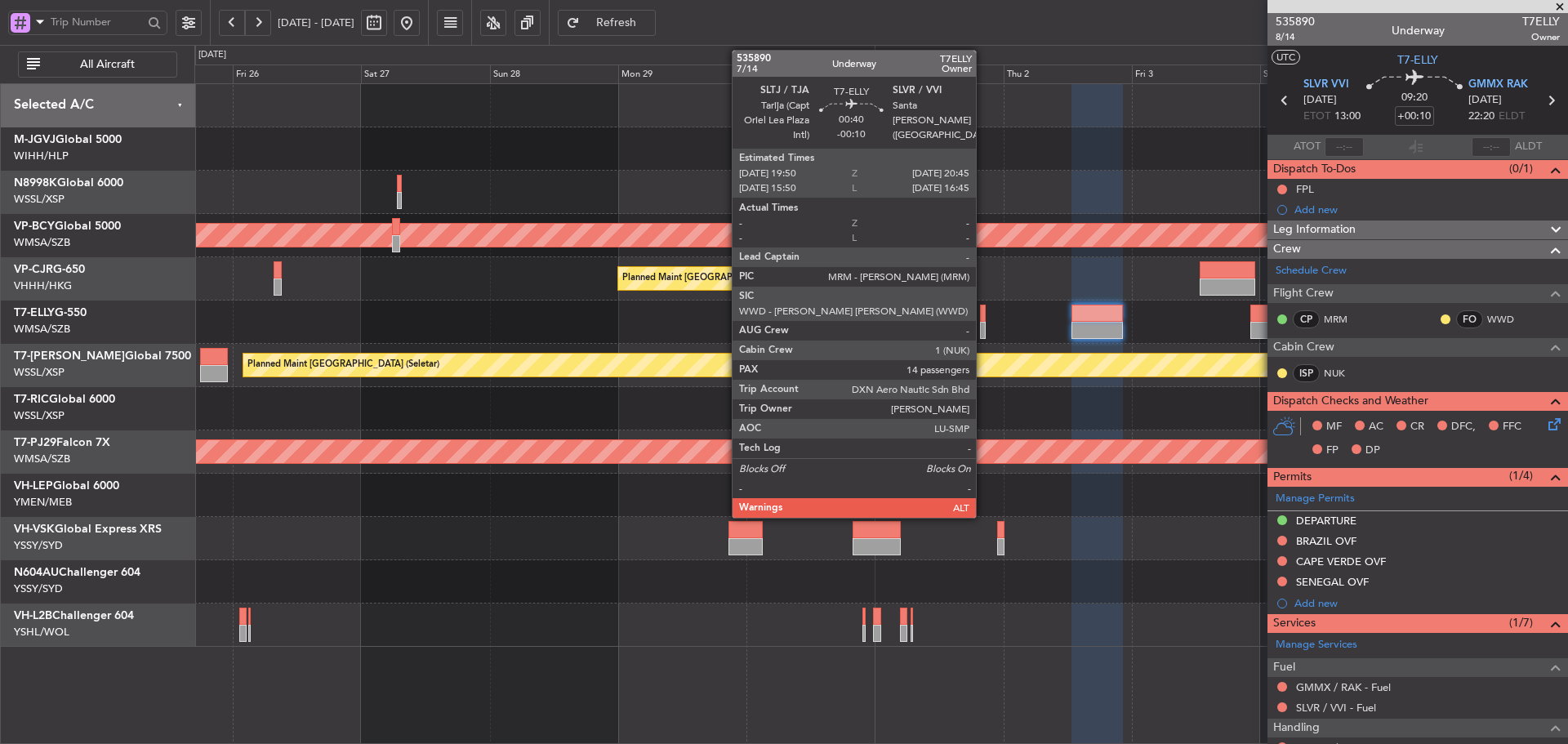
click at [983, 325] on div at bounding box center [983, 330] width 6 height 17
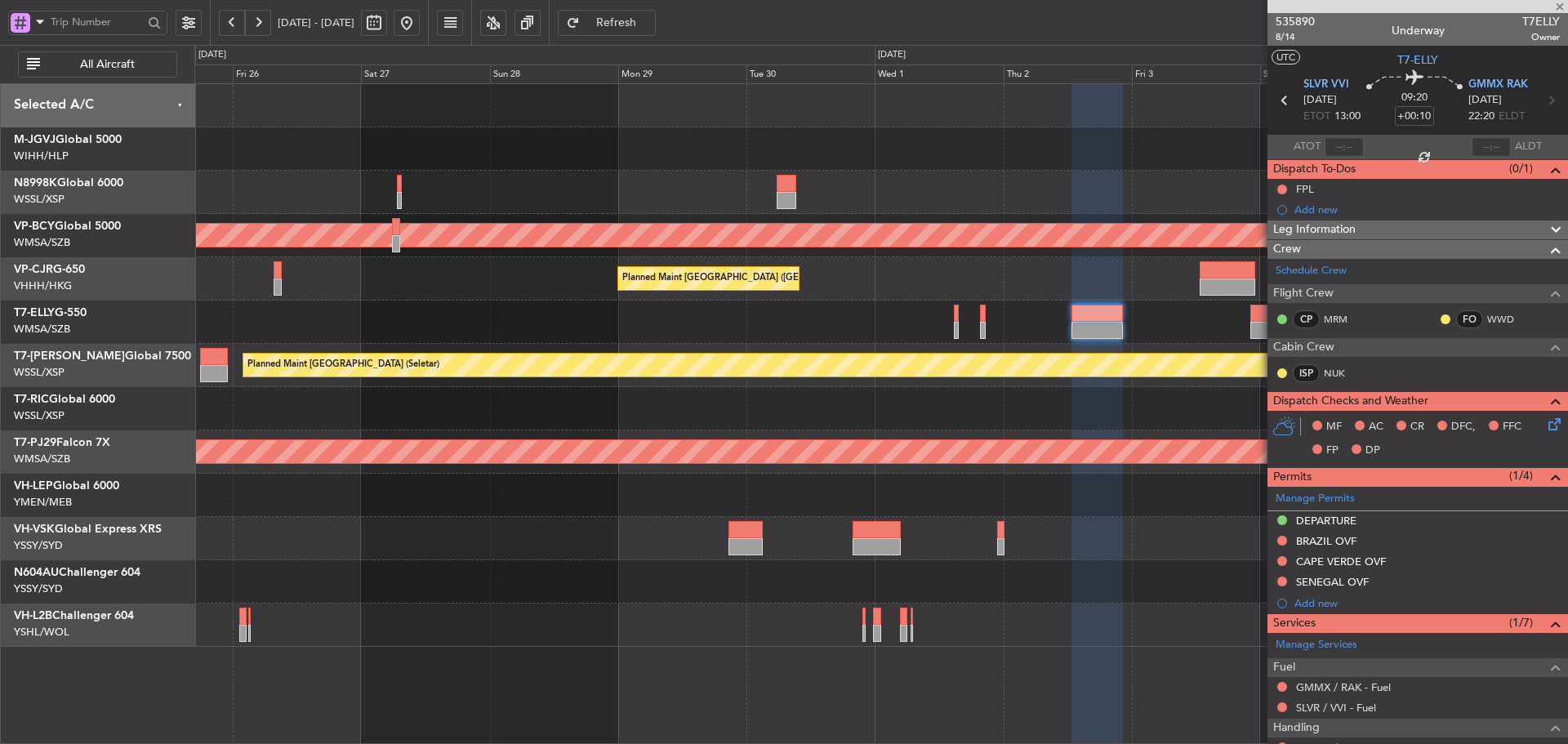
type input "-00:10"
type input "14"
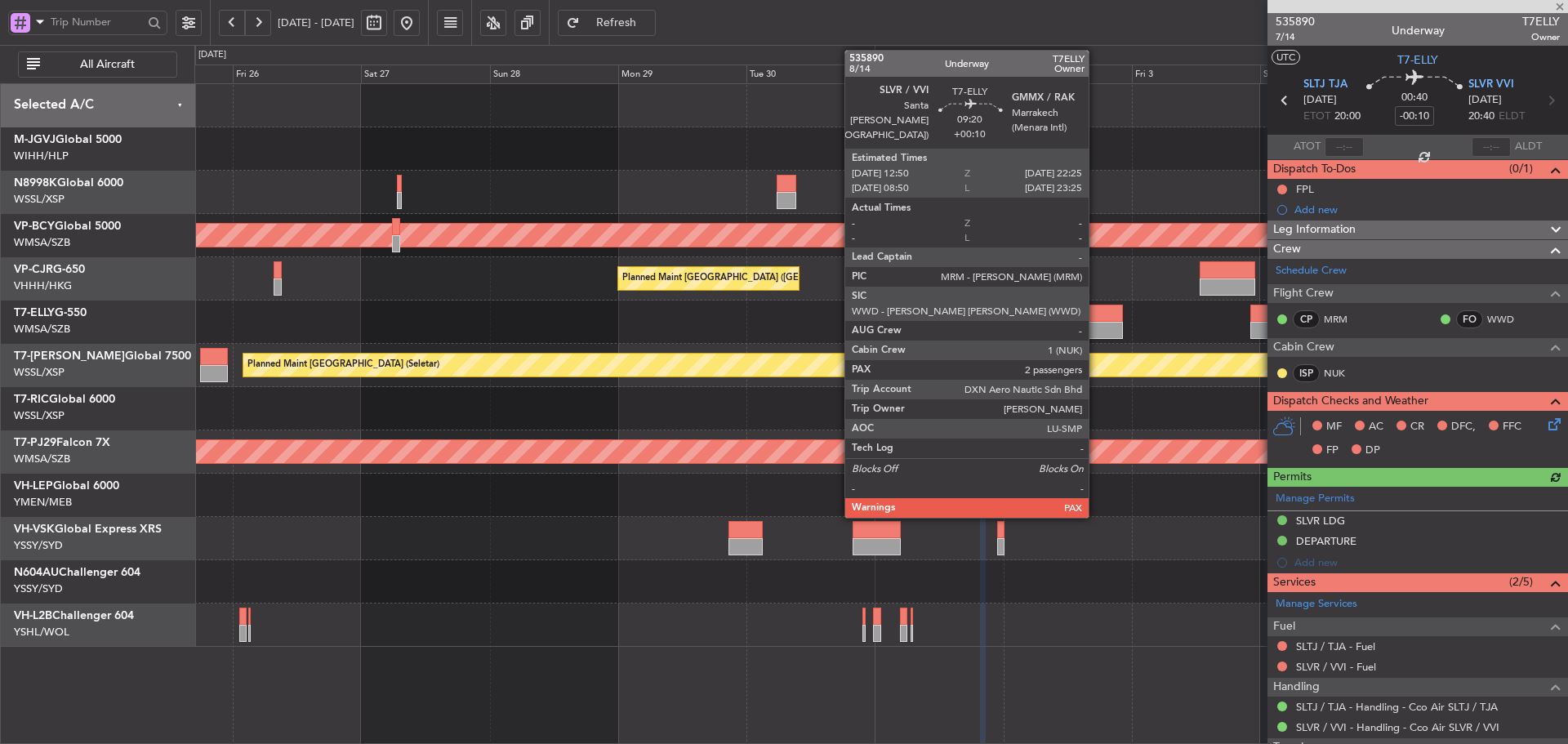
click at [1096, 336] on div at bounding box center [1097, 330] width 52 height 17
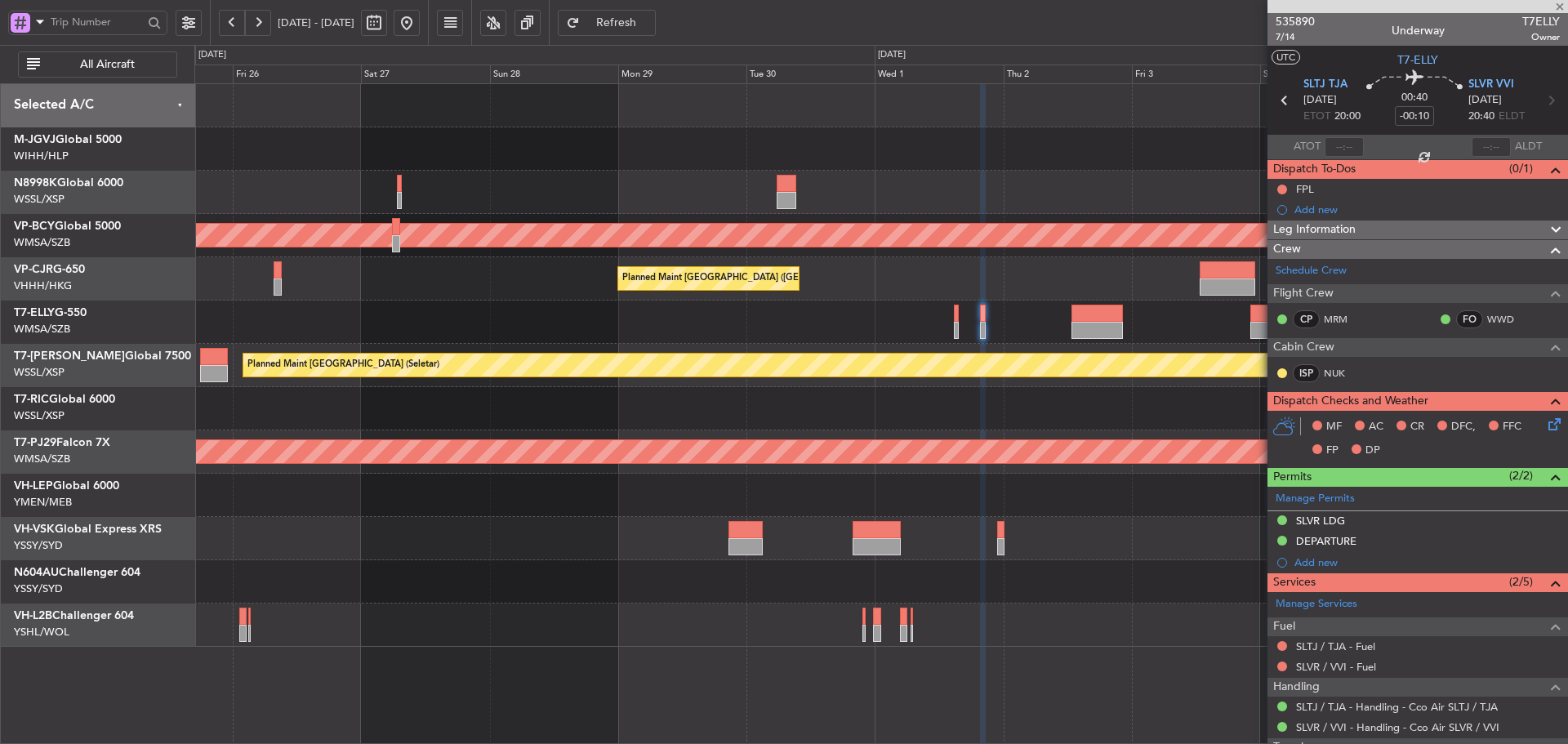
type input "+00:10"
type input "2"
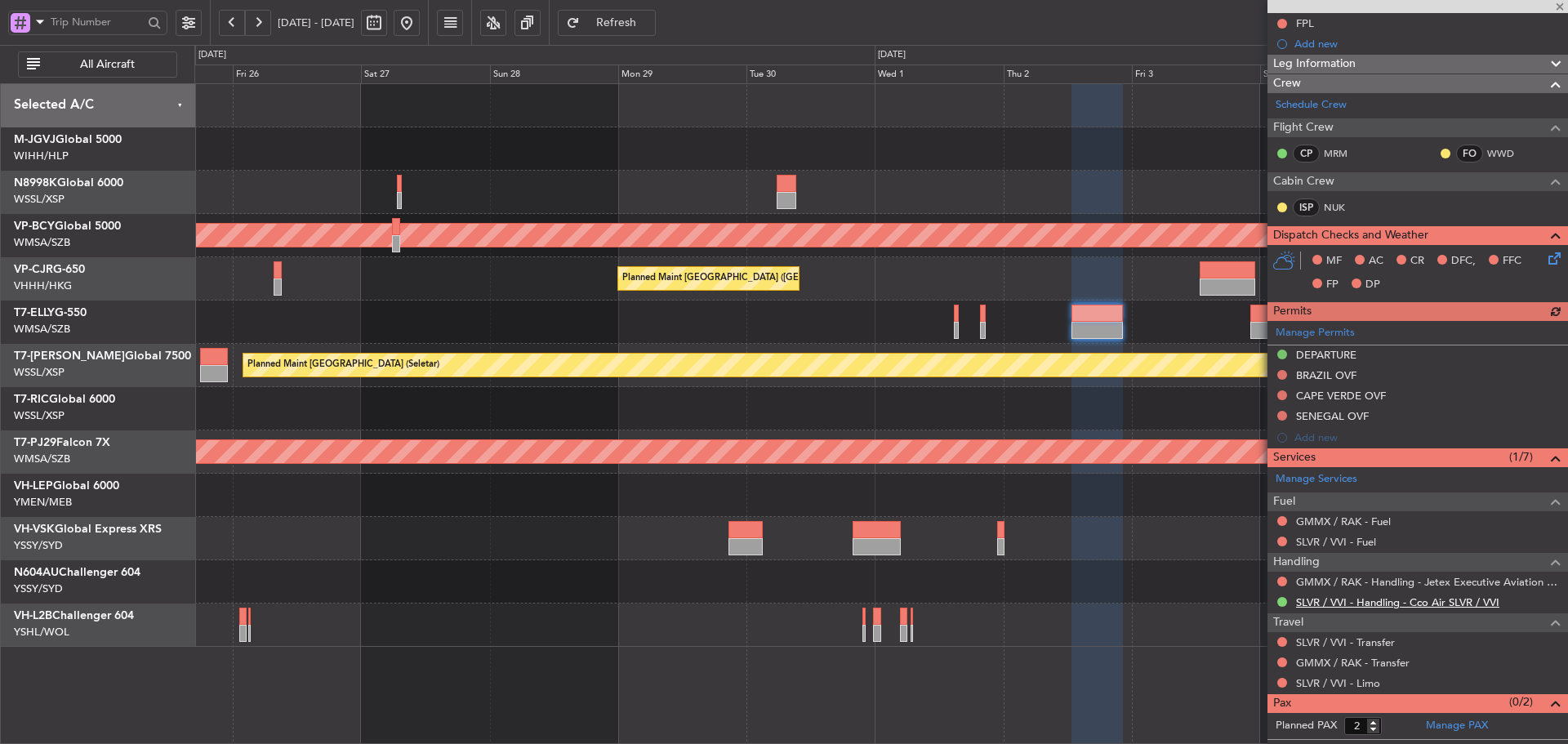
scroll to position [181, 0]
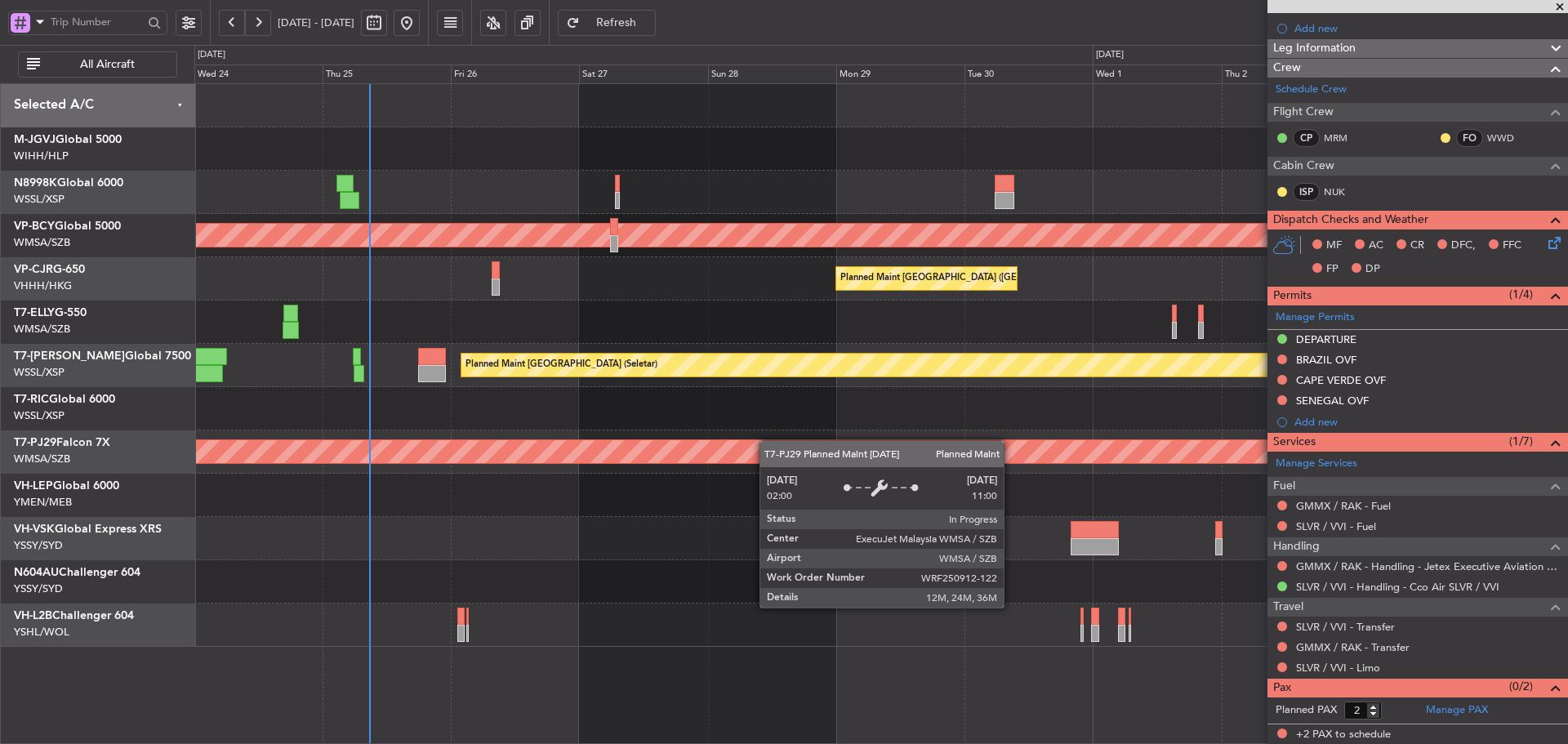
click at [1073, 455] on div "Unplanned Maint [GEOGRAPHIC_DATA] (Sultan [PERSON_NAME] [PERSON_NAME] - Subang)…" at bounding box center [881, 366] width 1373 height 563
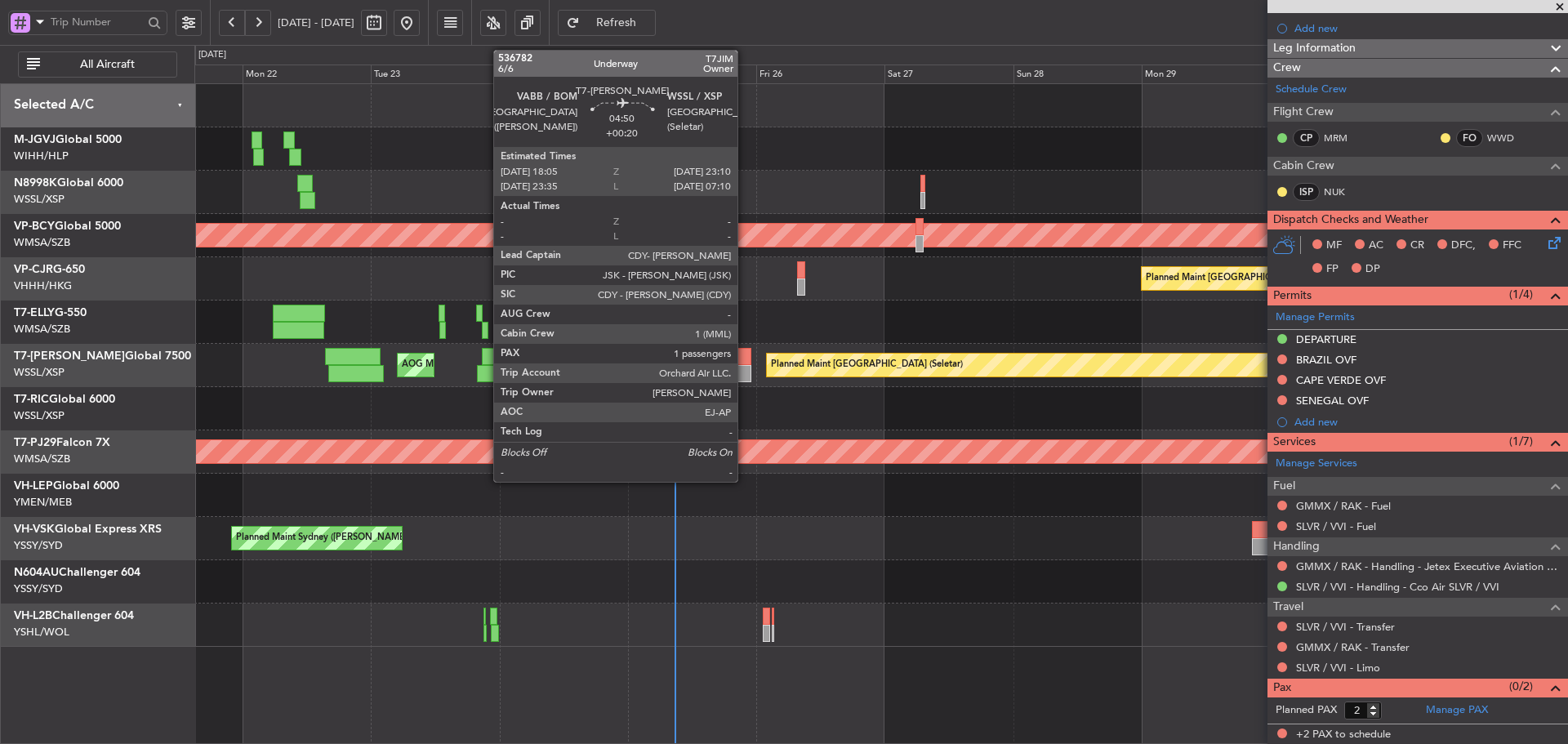
click at [745, 377] on div at bounding box center [737, 372] width 28 height 17
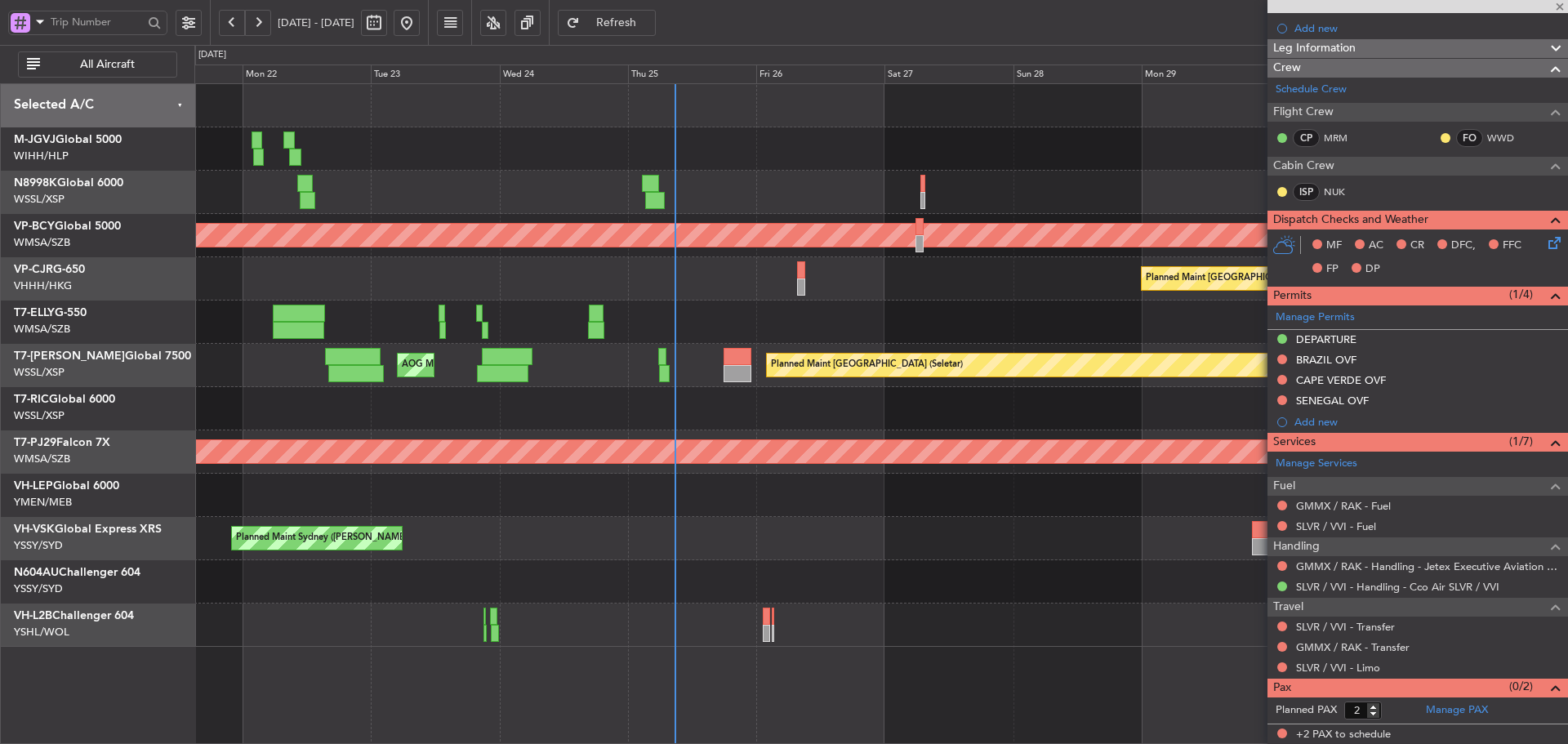
type input "+00:20"
type input "1"
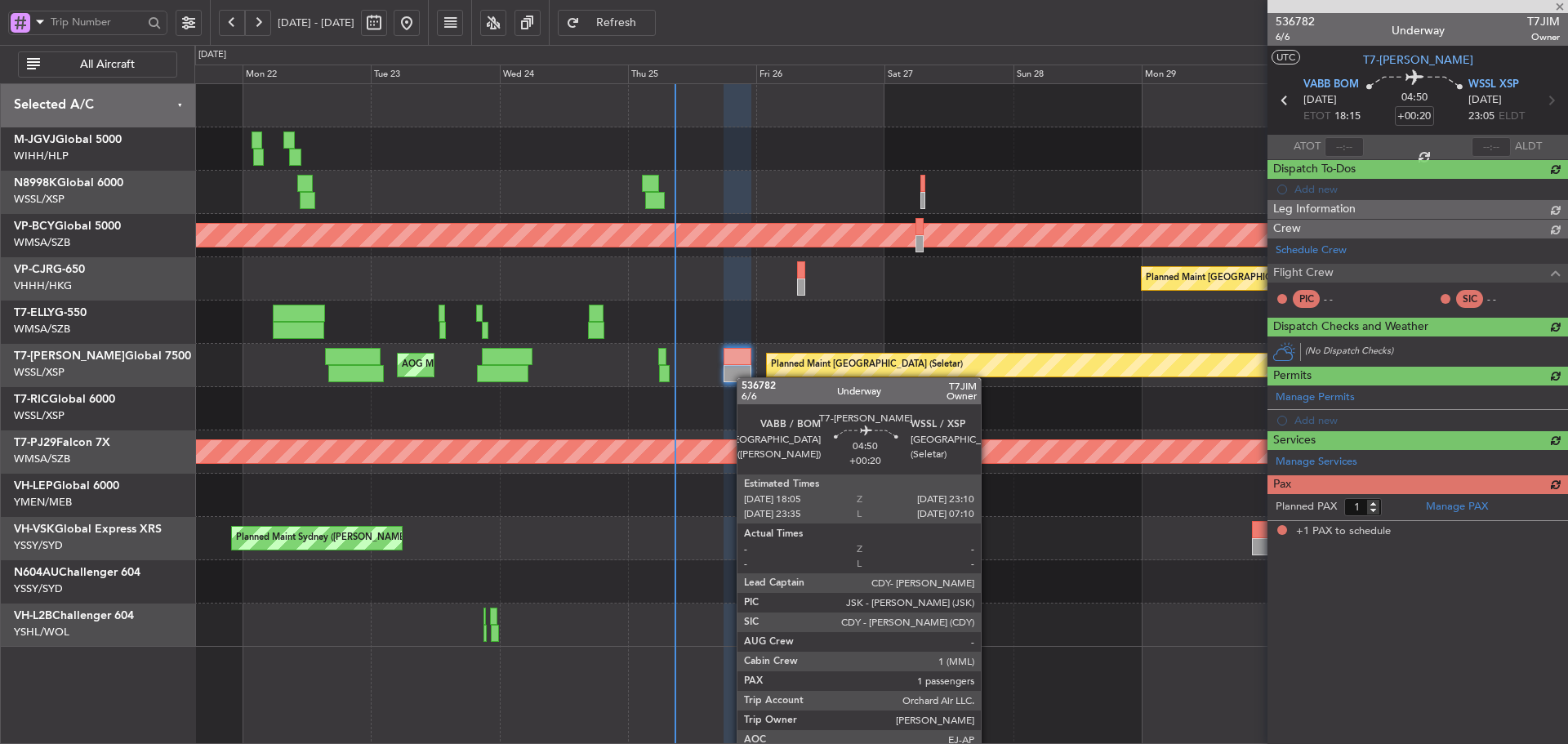
scroll to position [0, 0]
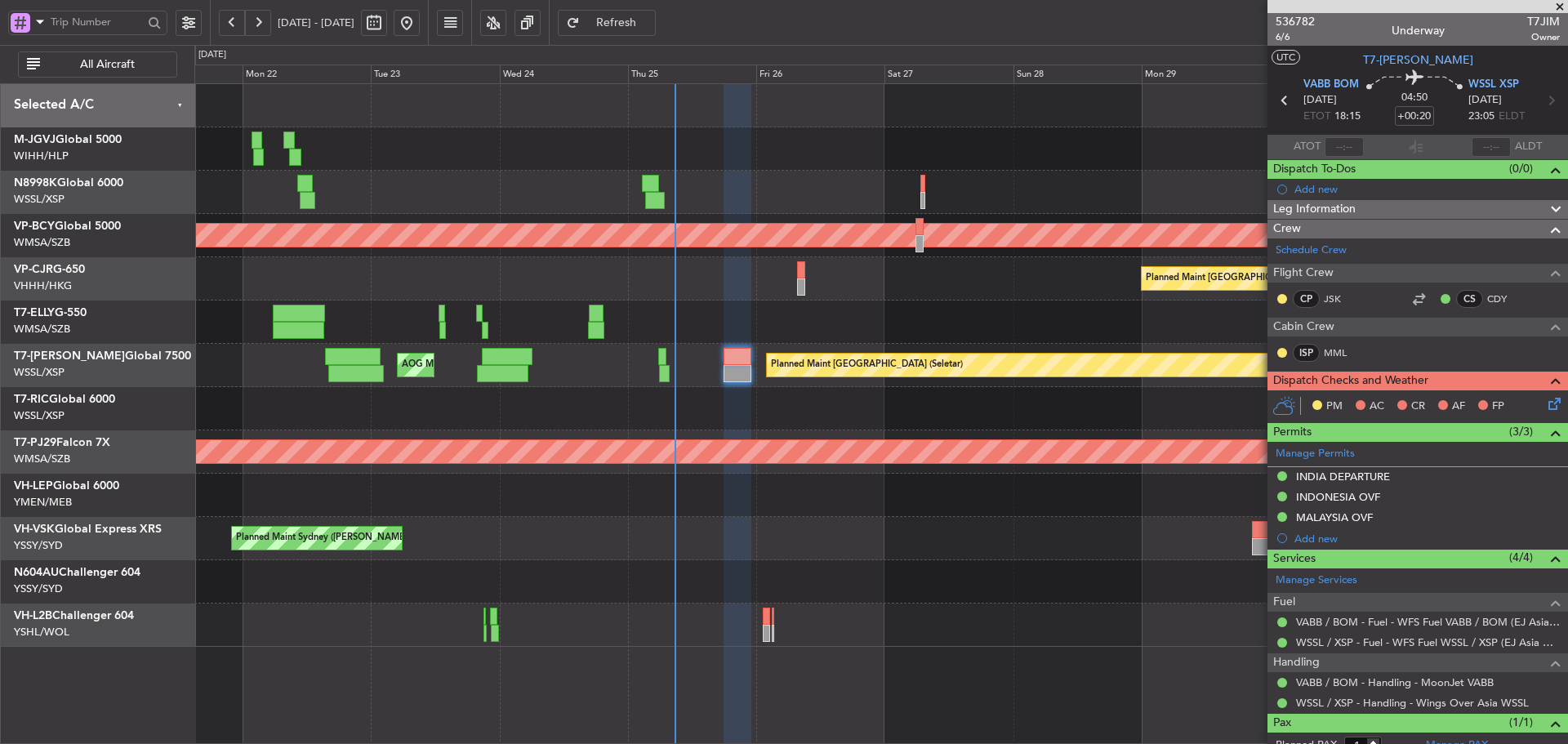
click at [906, 337] on div "Planned Maint Dubai (Dubai Intl) MEL Dubai (Dubai Intl)" at bounding box center [881, 322] width 1373 height 44
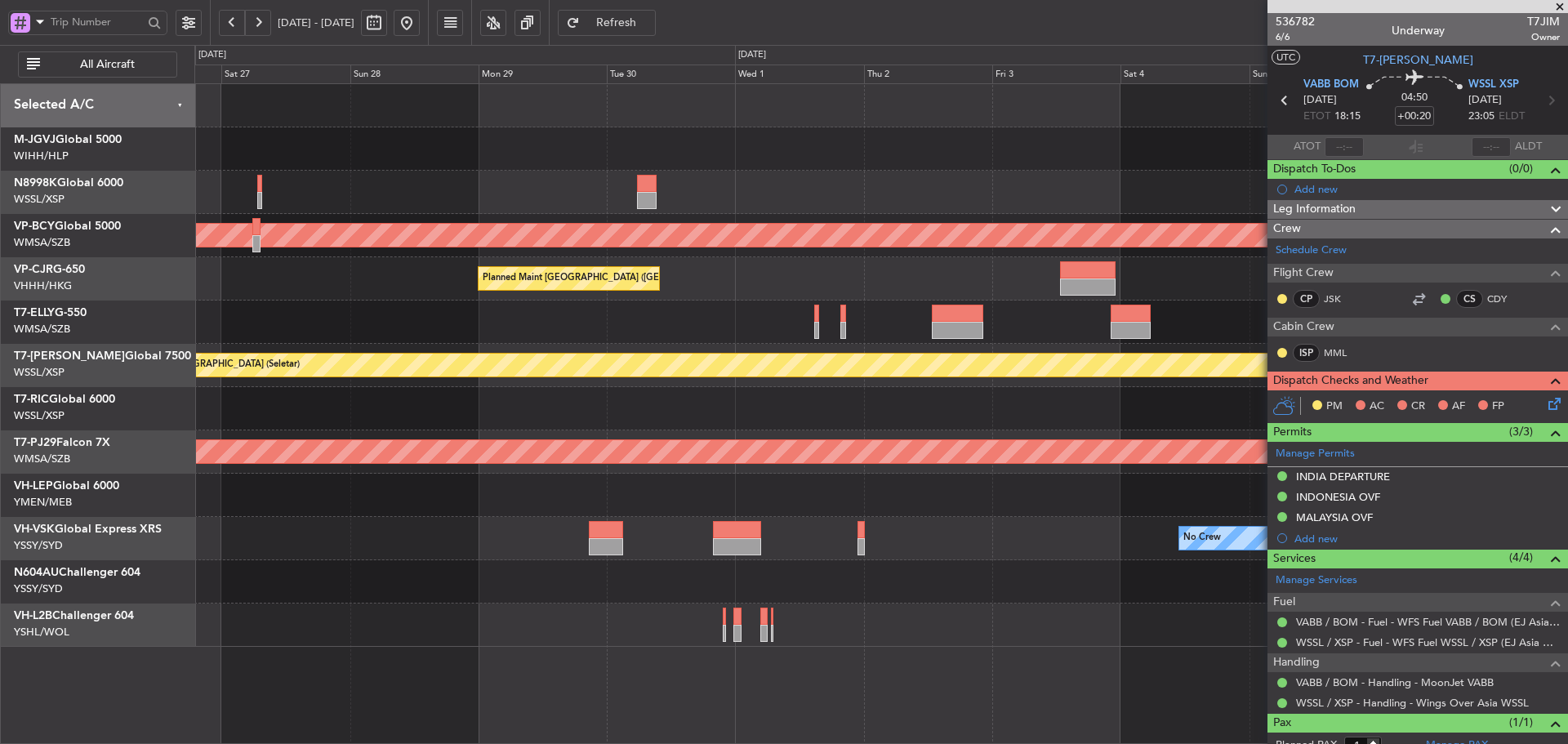
click at [506, 502] on div at bounding box center [881, 495] width 1373 height 44
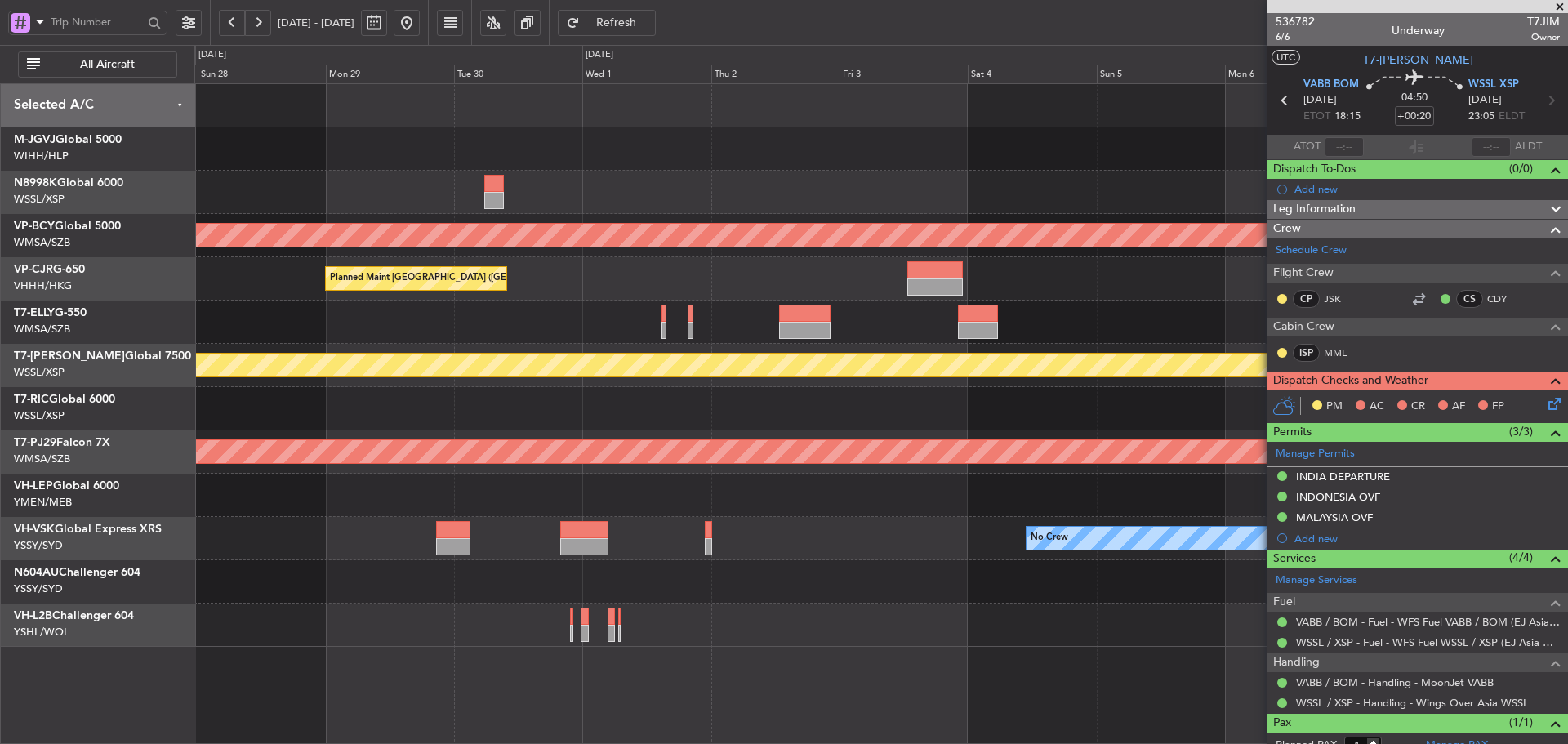
click at [518, 495] on div at bounding box center [881, 495] width 1373 height 44
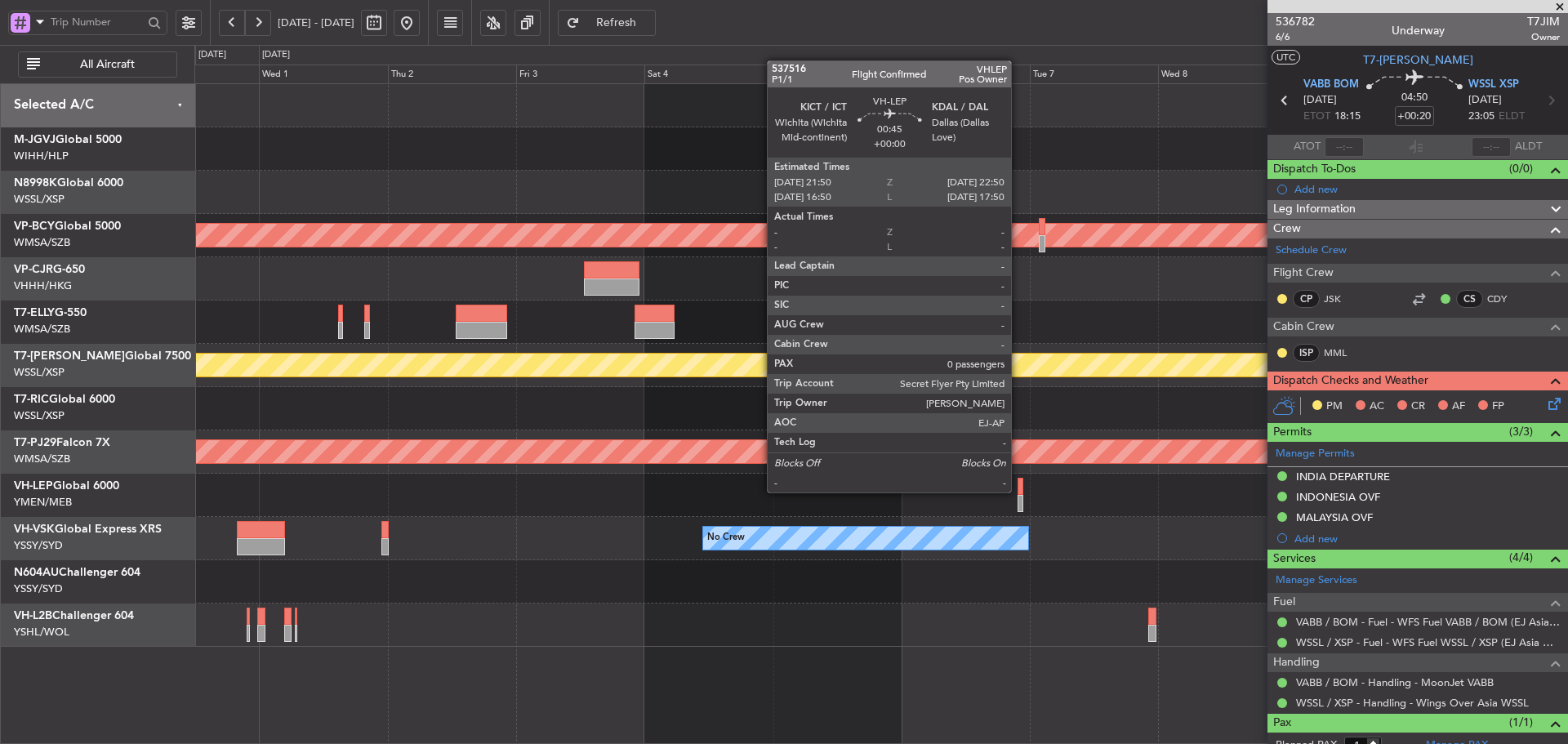
click at [1018, 491] on div at bounding box center [1020, 485] width 6 height 17
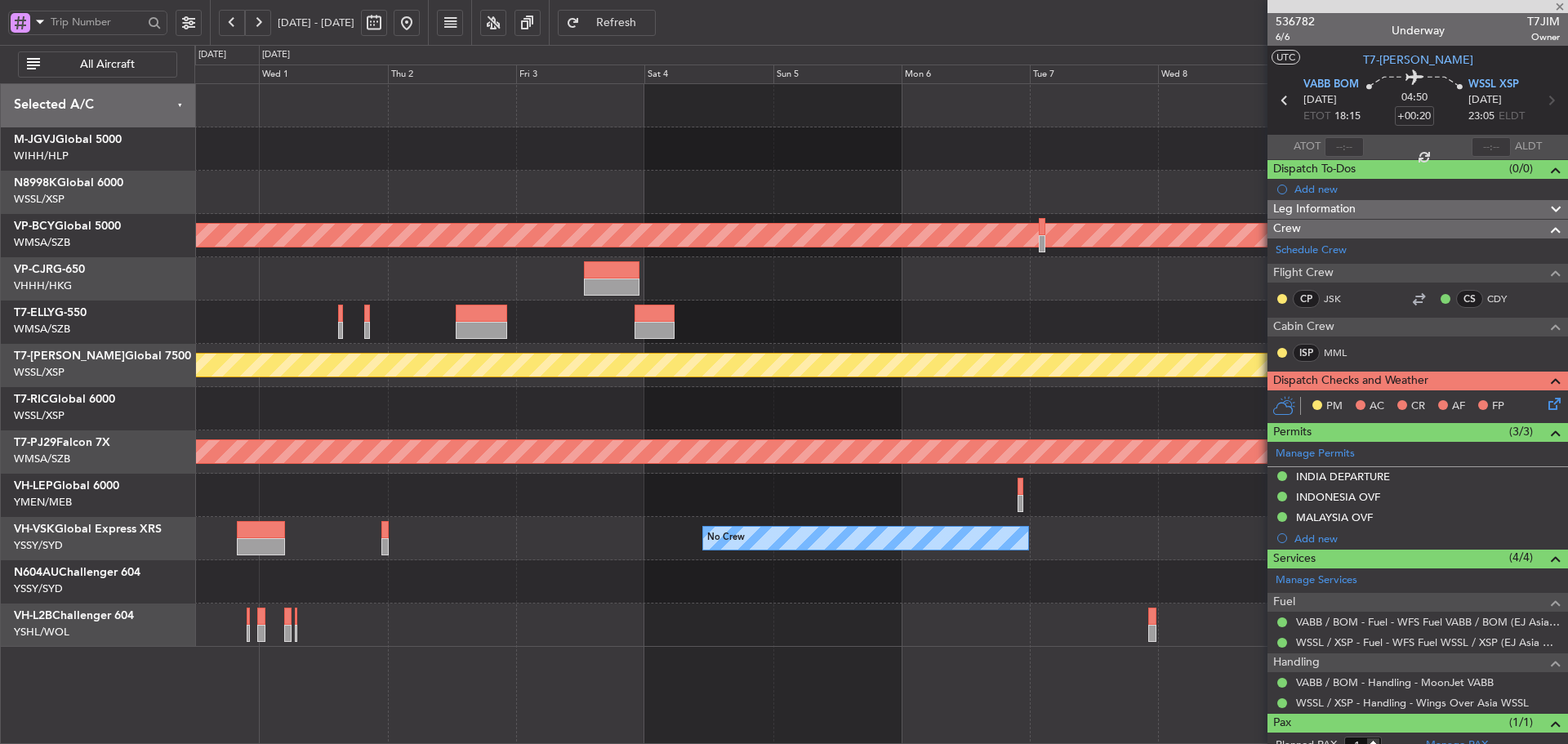
type input "0"
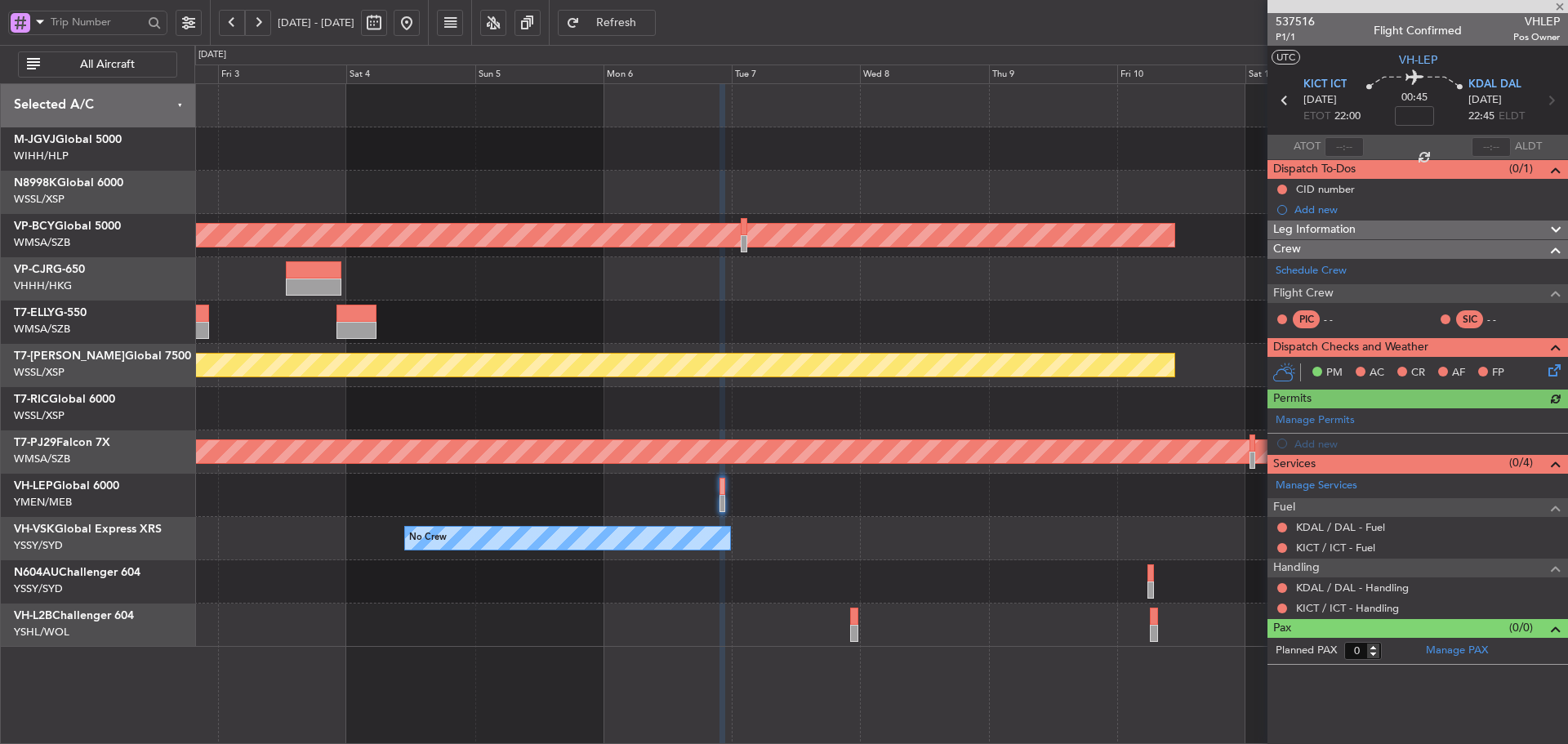
click at [744, 486] on div at bounding box center [881, 495] width 1373 height 44
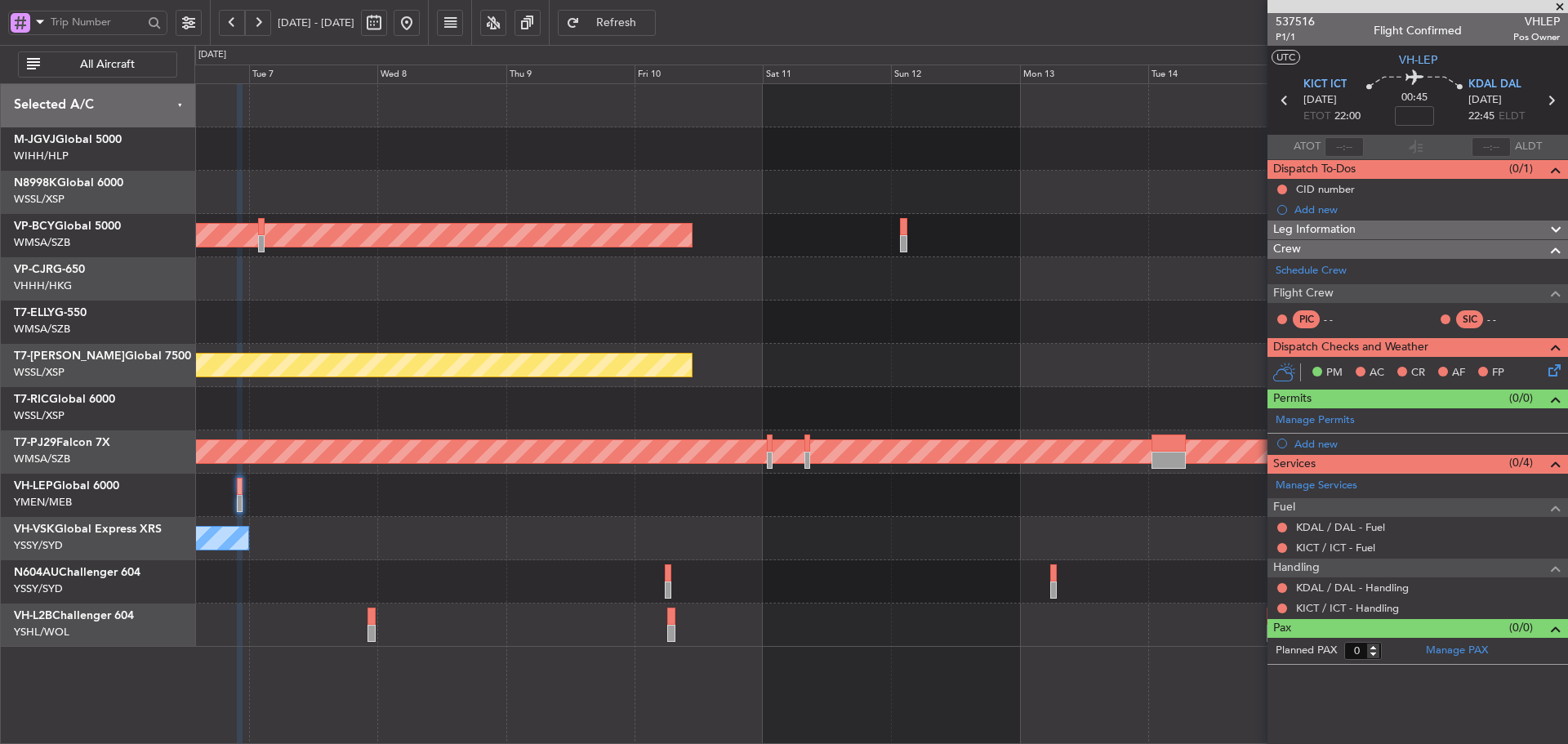
click at [613, 485] on div at bounding box center [881, 495] width 1373 height 44
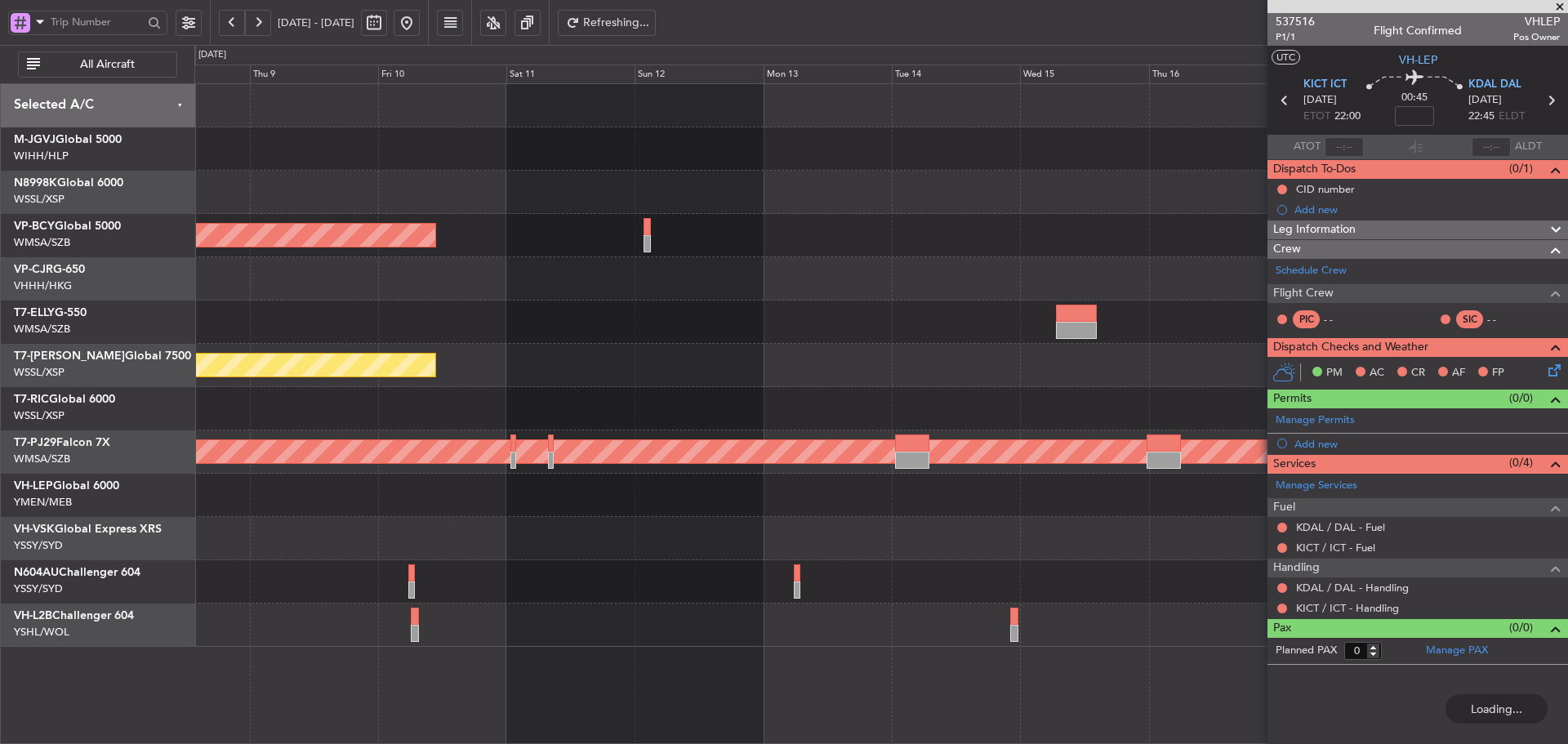
click at [531, 517] on div "Unplanned Maint Kuala Lumpur (Sultan Abdul Aziz Shah - Subang) Planned Maint Si…" at bounding box center [881, 366] width 1373 height 563
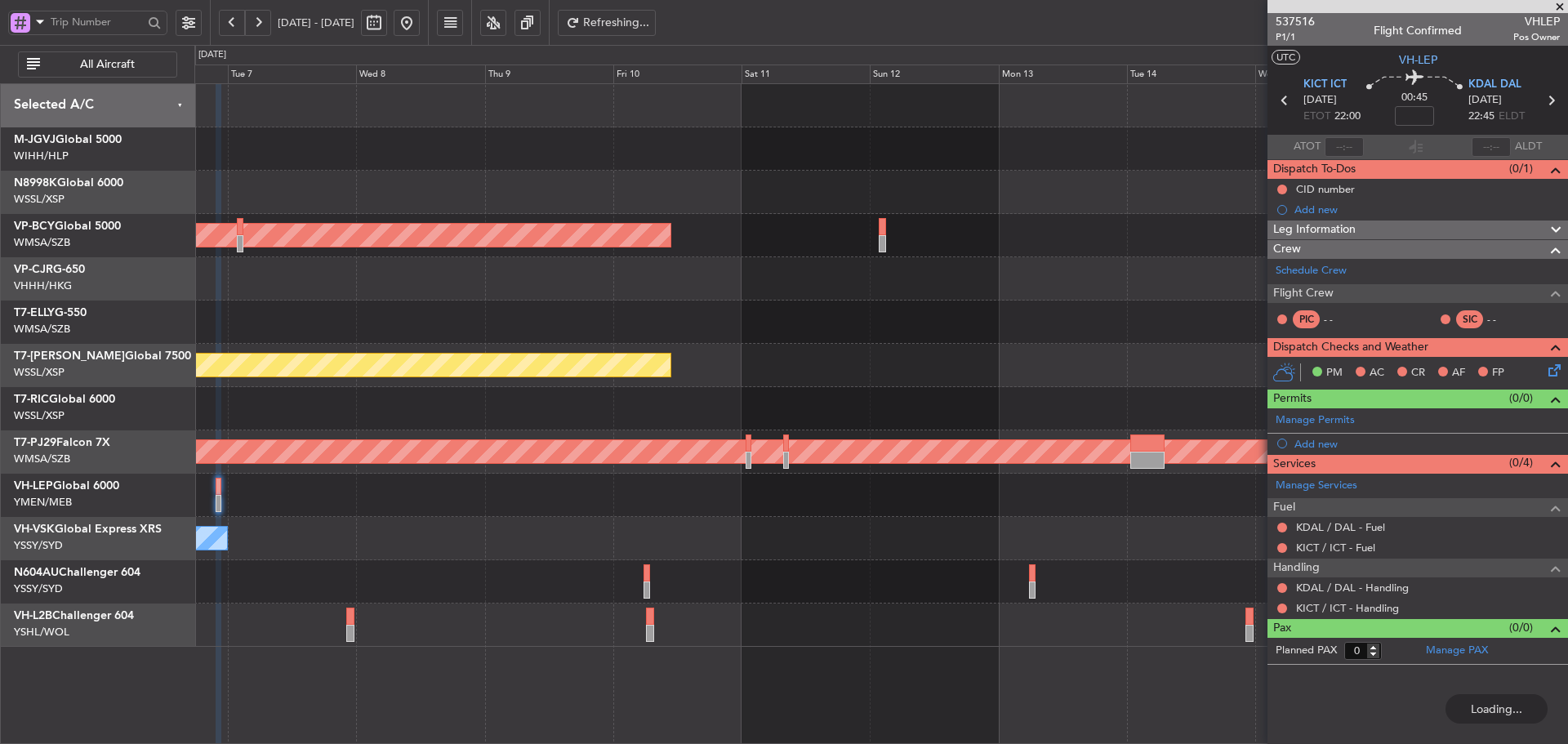
click at [946, 511] on div at bounding box center [881, 495] width 1373 height 44
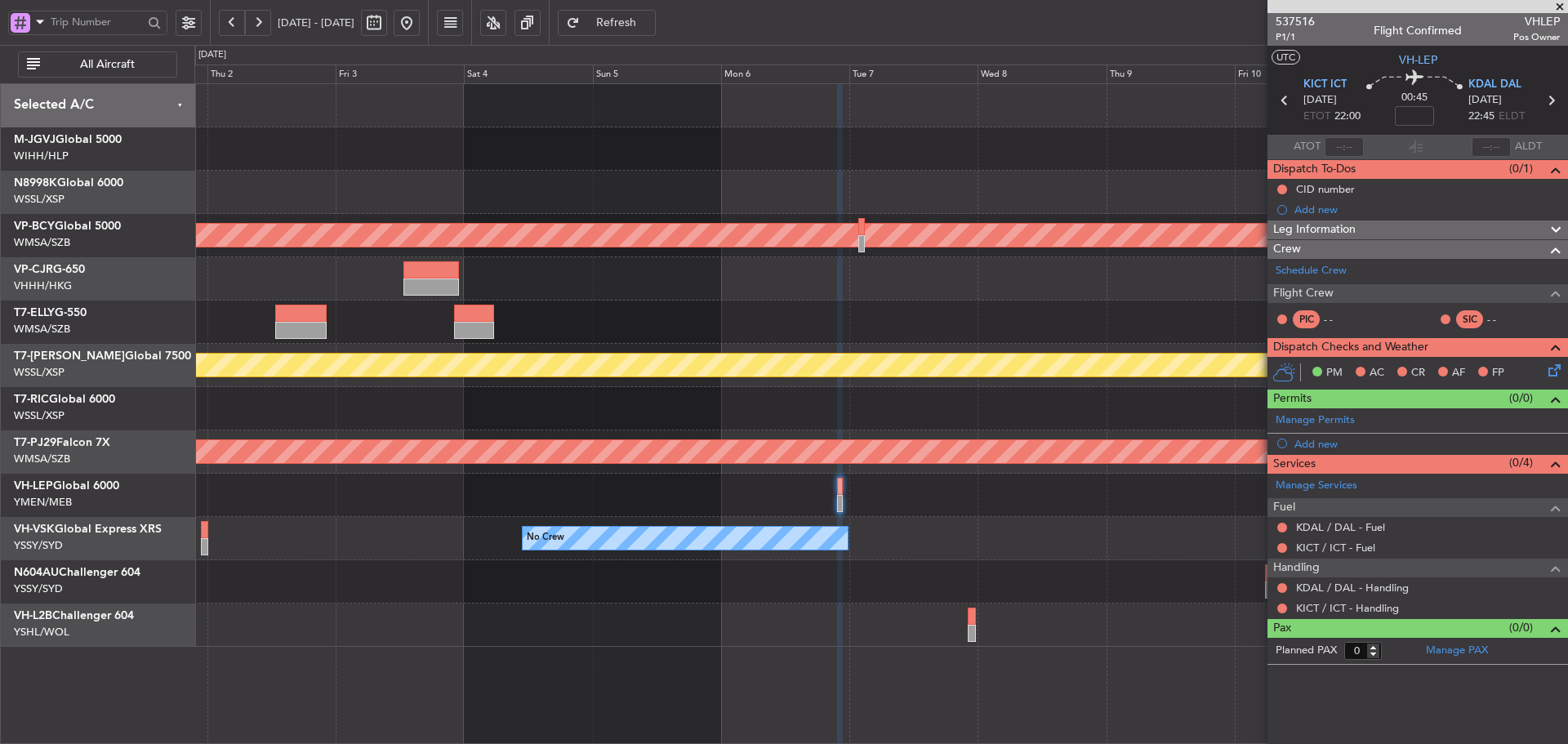
click at [986, 512] on div "Unplanned Maint [GEOGRAPHIC_DATA] (Sultan [PERSON_NAME] [PERSON_NAME] - Subang)…" at bounding box center [881, 366] width 1373 height 563
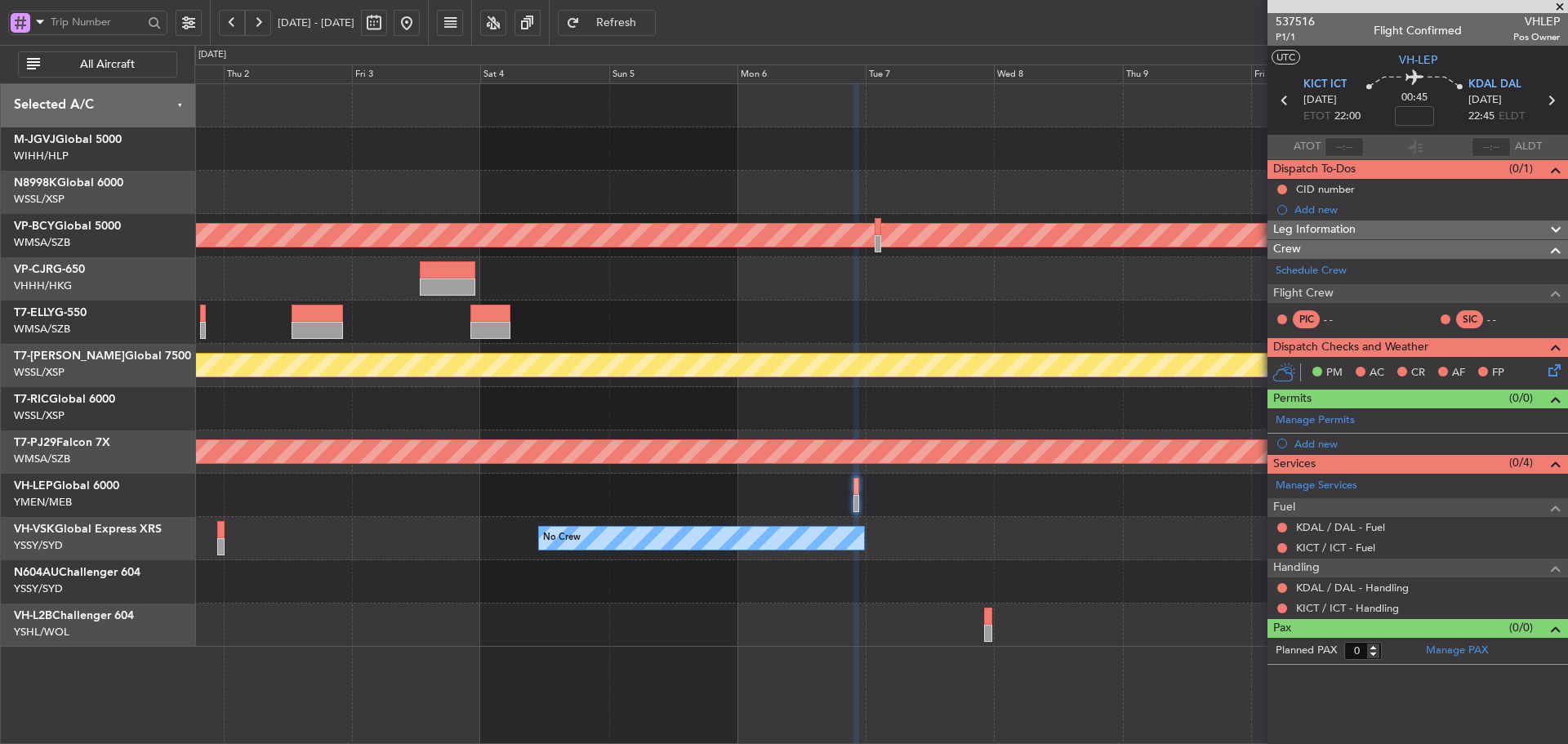
click at [940, 519] on div "No Crew" at bounding box center [881, 539] width 1373 height 44
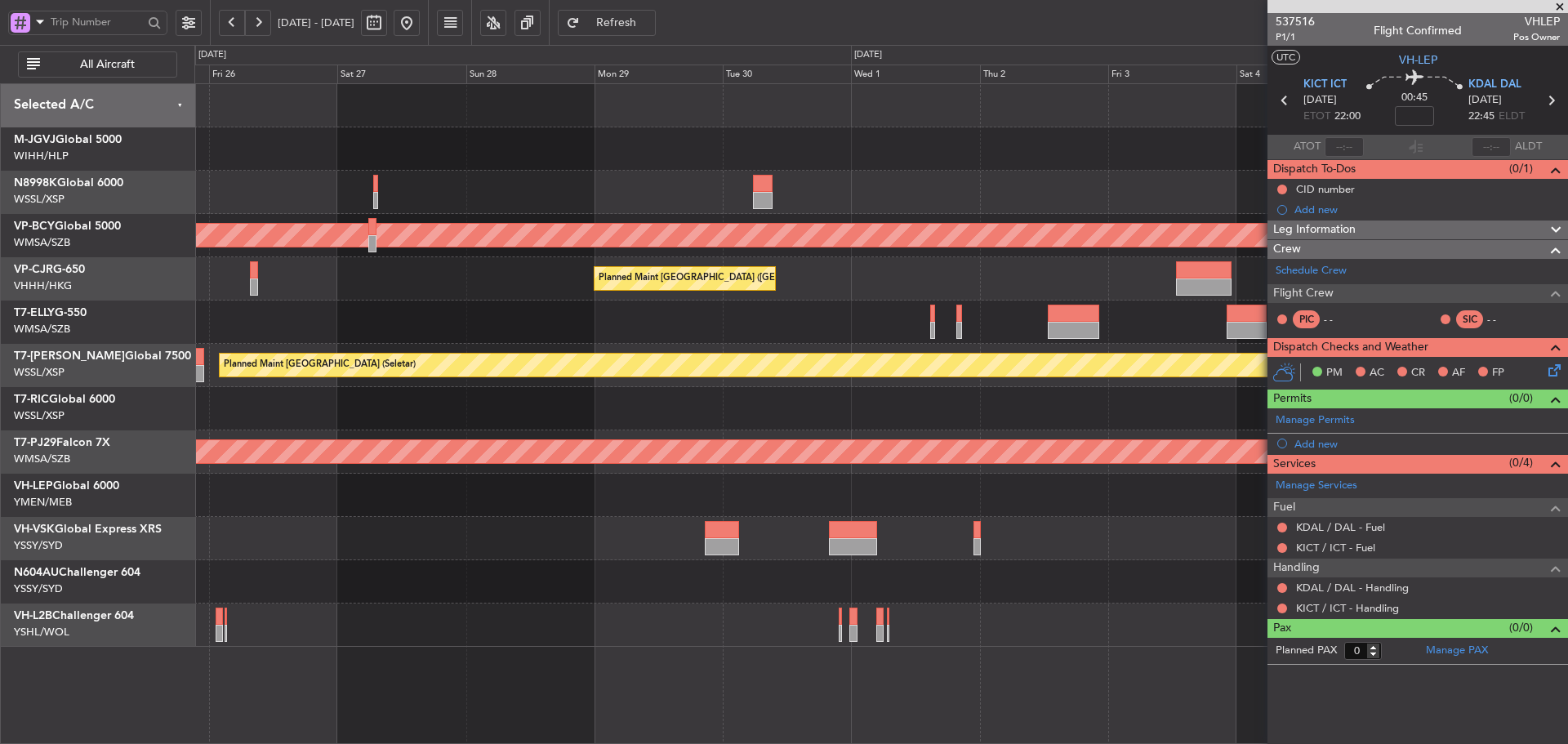
click at [899, 504] on div at bounding box center [881, 495] width 1373 height 44
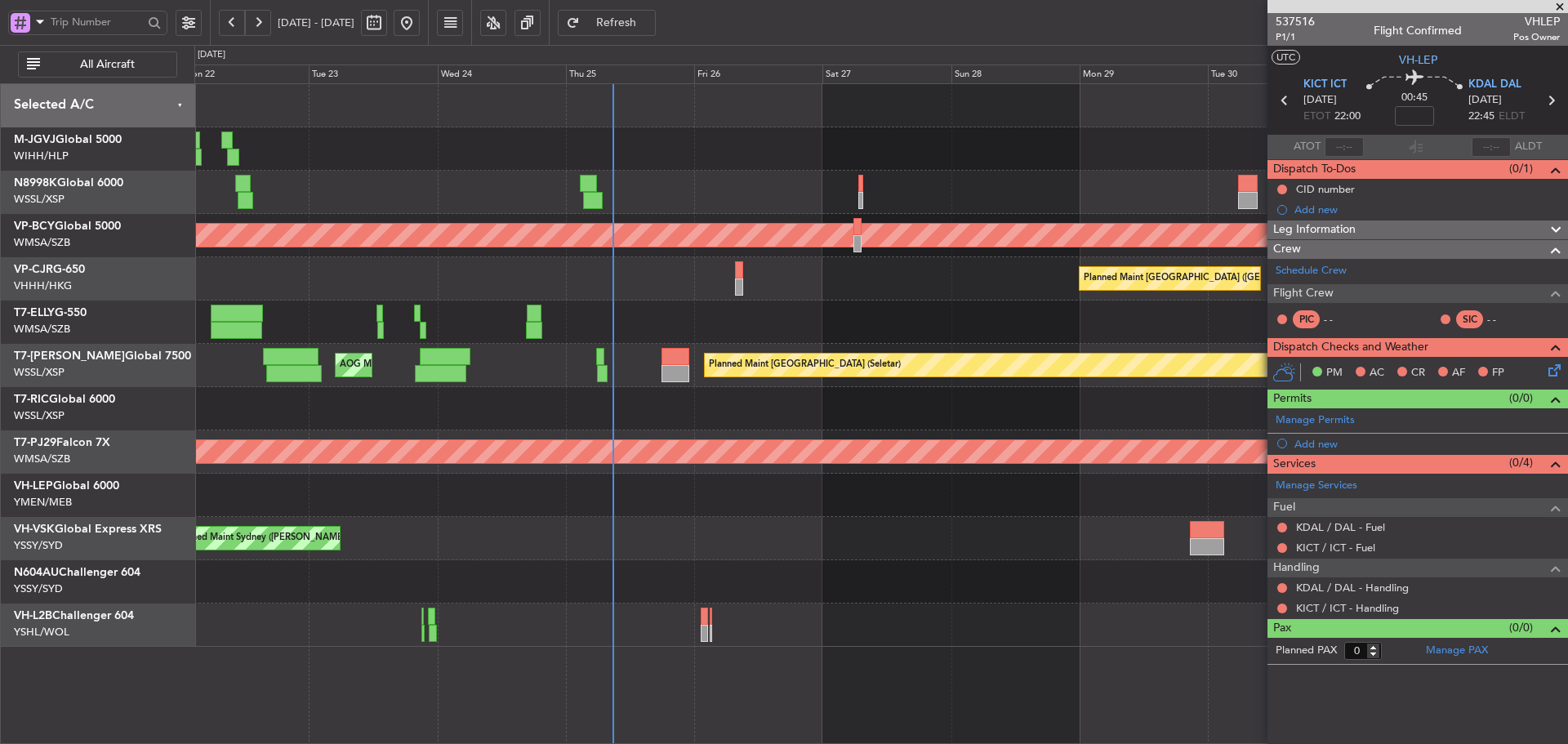
click at [679, 501] on div at bounding box center [881, 495] width 1373 height 44
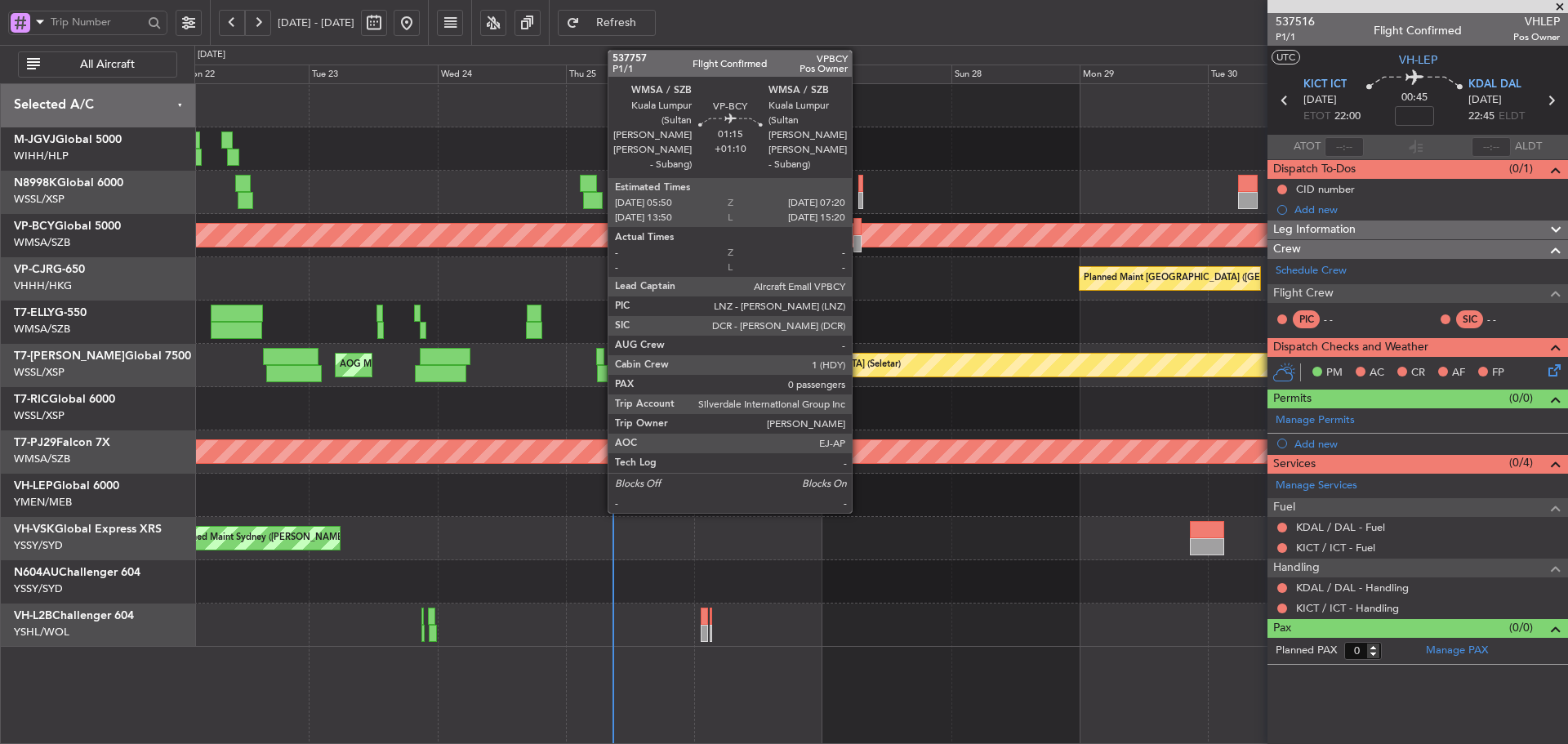
click at [857, 238] on div at bounding box center [857, 243] width 8 height 17
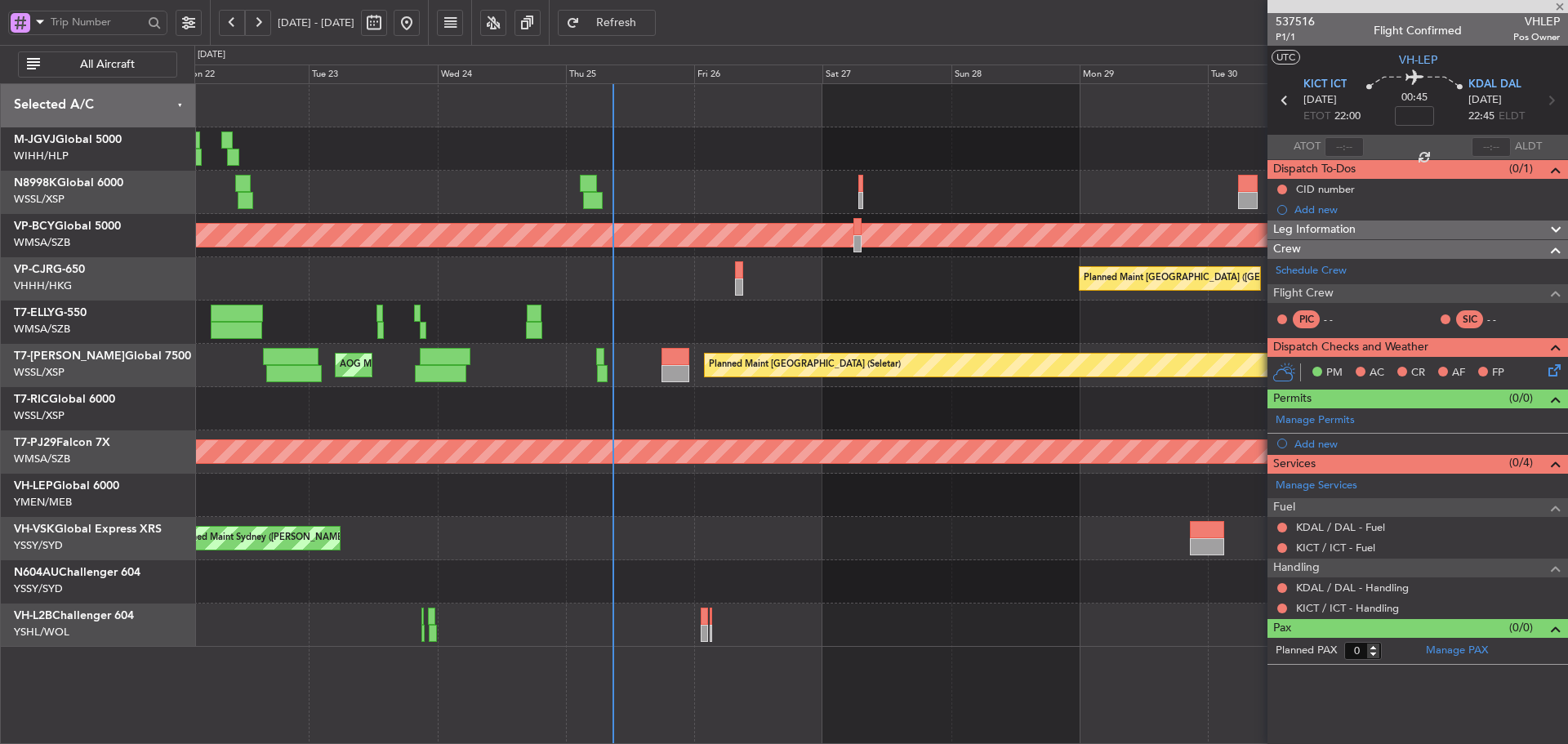
type input "+01:10"
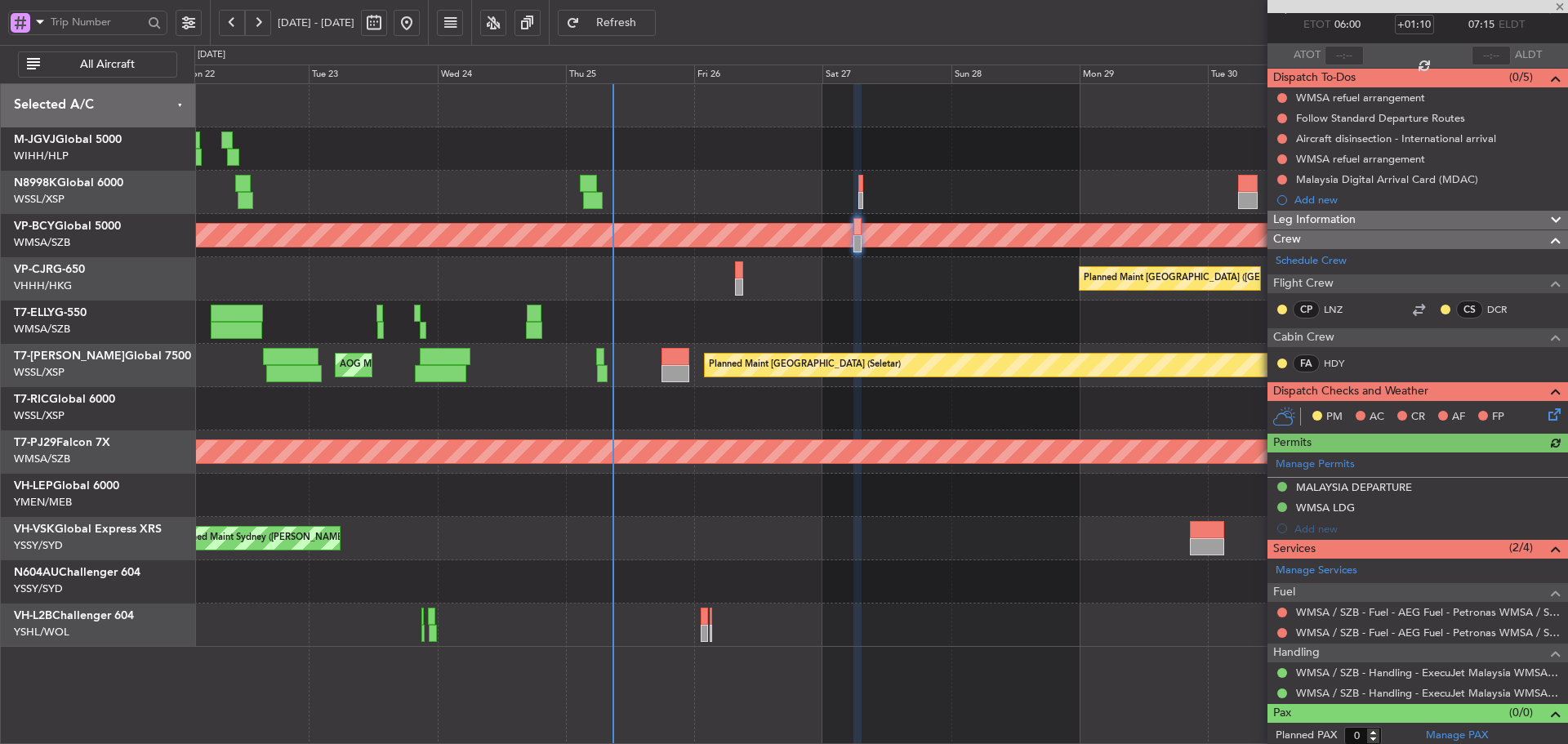
scroll to position [96, 0]
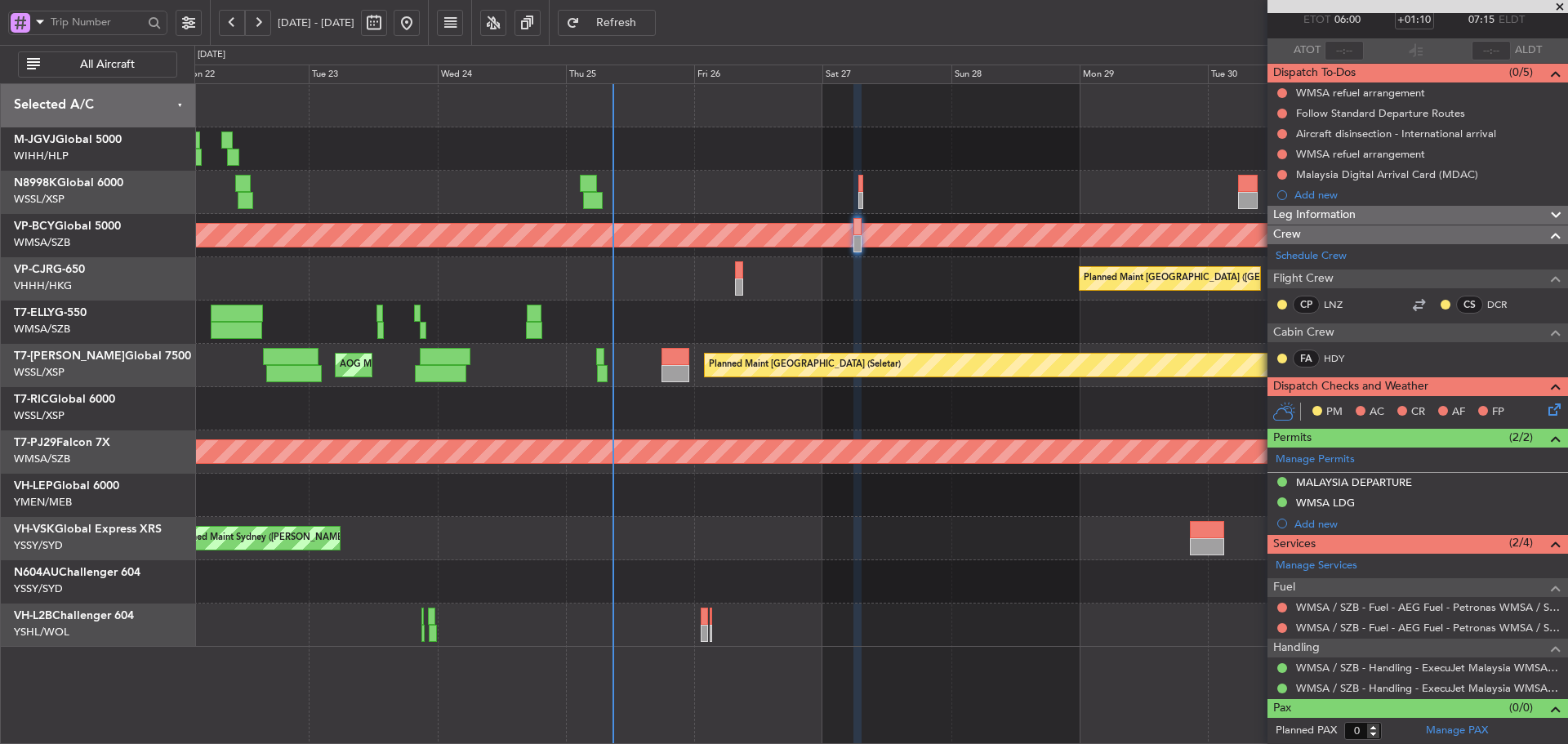
click at [683, 153] on div at bounding box center [881, 150] width 1373 height 44
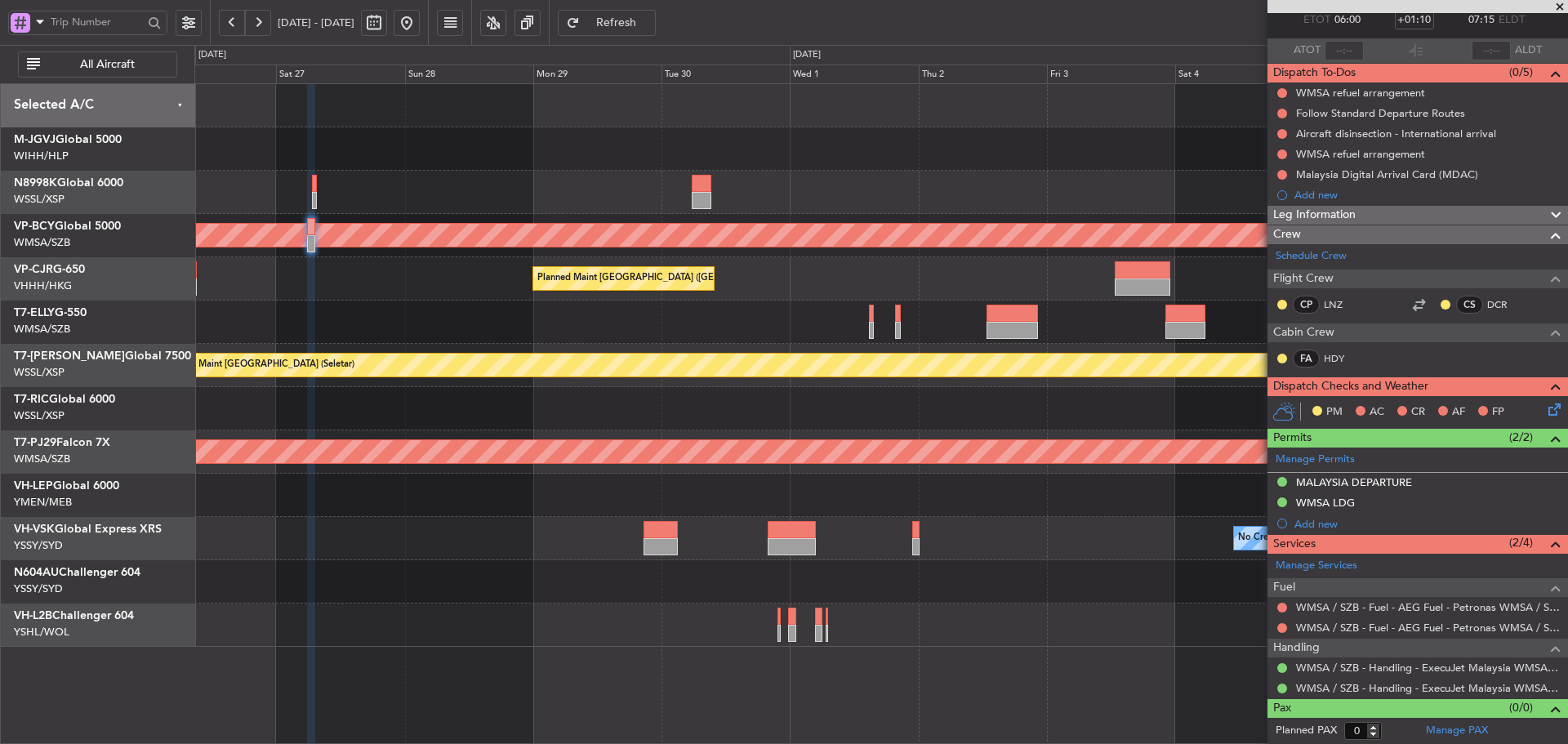
click at [1002, 260] on div "Planned Maint [GEOGRAPHIC_DATA] ([GEOGRAPHIC_DATA] Intl)" at bounding box center [881, 279] width 1373 height 44
click at [1558, 9] on span at bounding box center [1559, 7] width 16 height 15
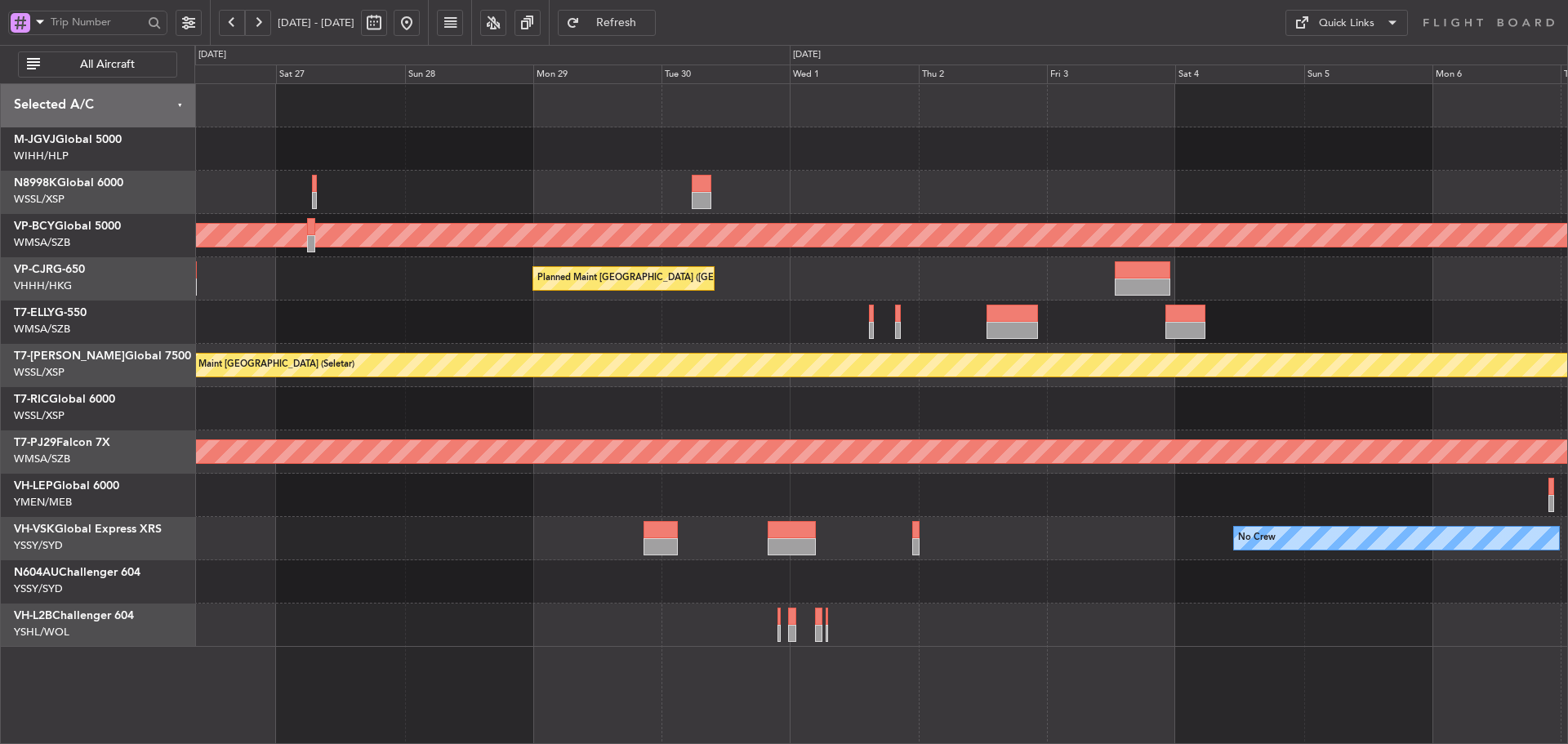
scroll to position [0, 0]
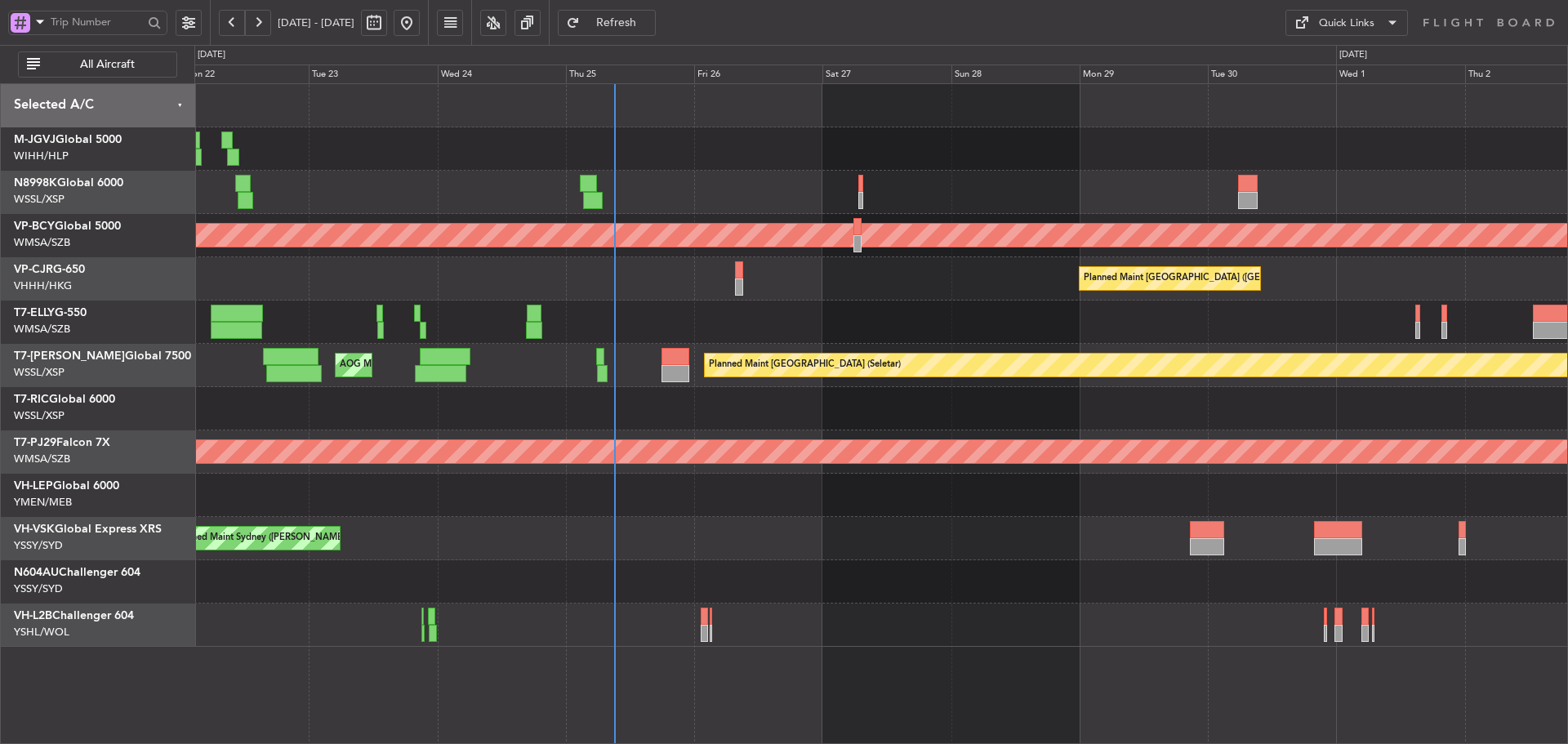
click at [1036, 471] on div "Planned Maint [GEOGRAPHIC_DATA] (Sultan [PERSON_NAME] [PERSON_NAME] - Subang)" at bounding box center [881, 452] width 1373 height 44
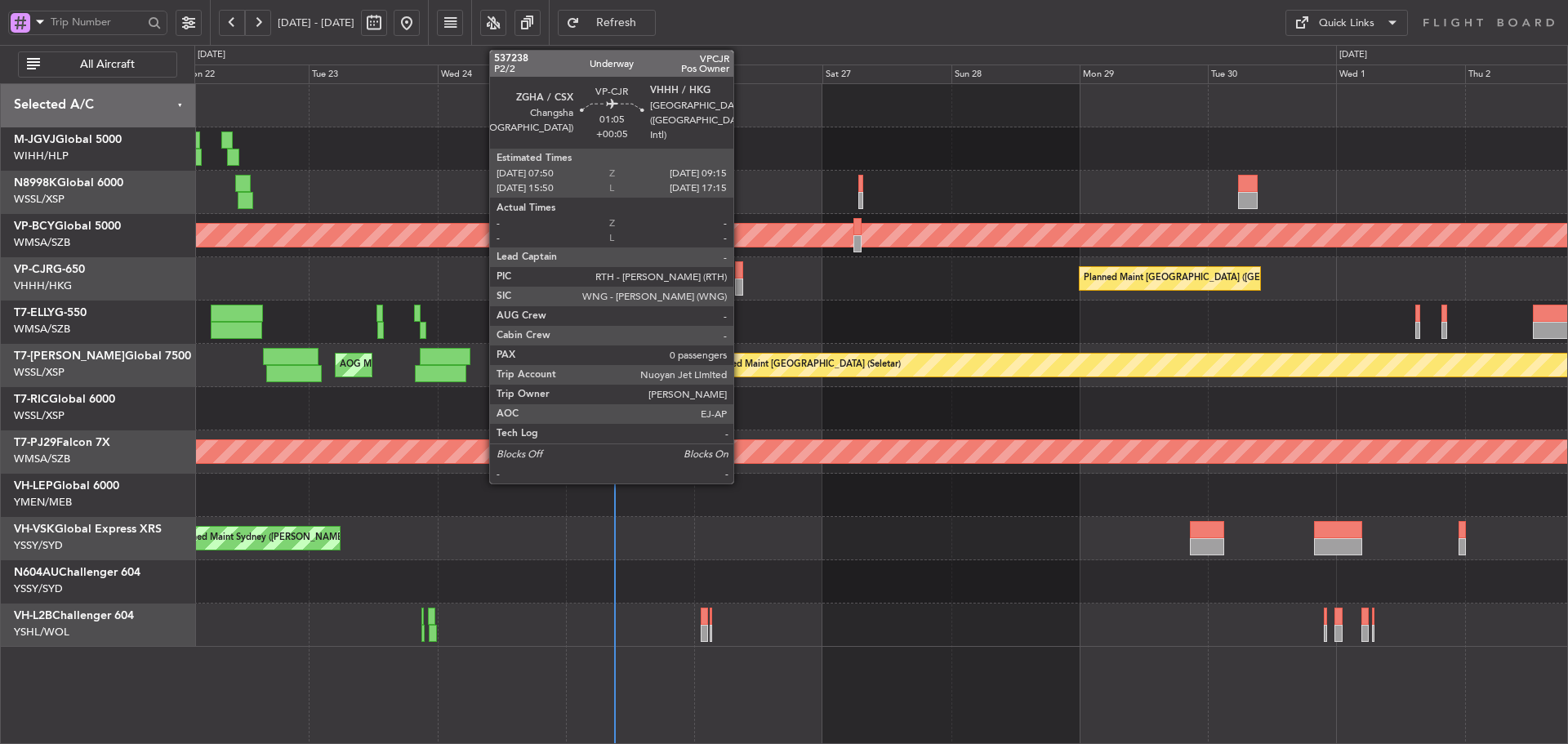
click at [741, 280] on div at bounding box center [739, 286] width 8 height 17
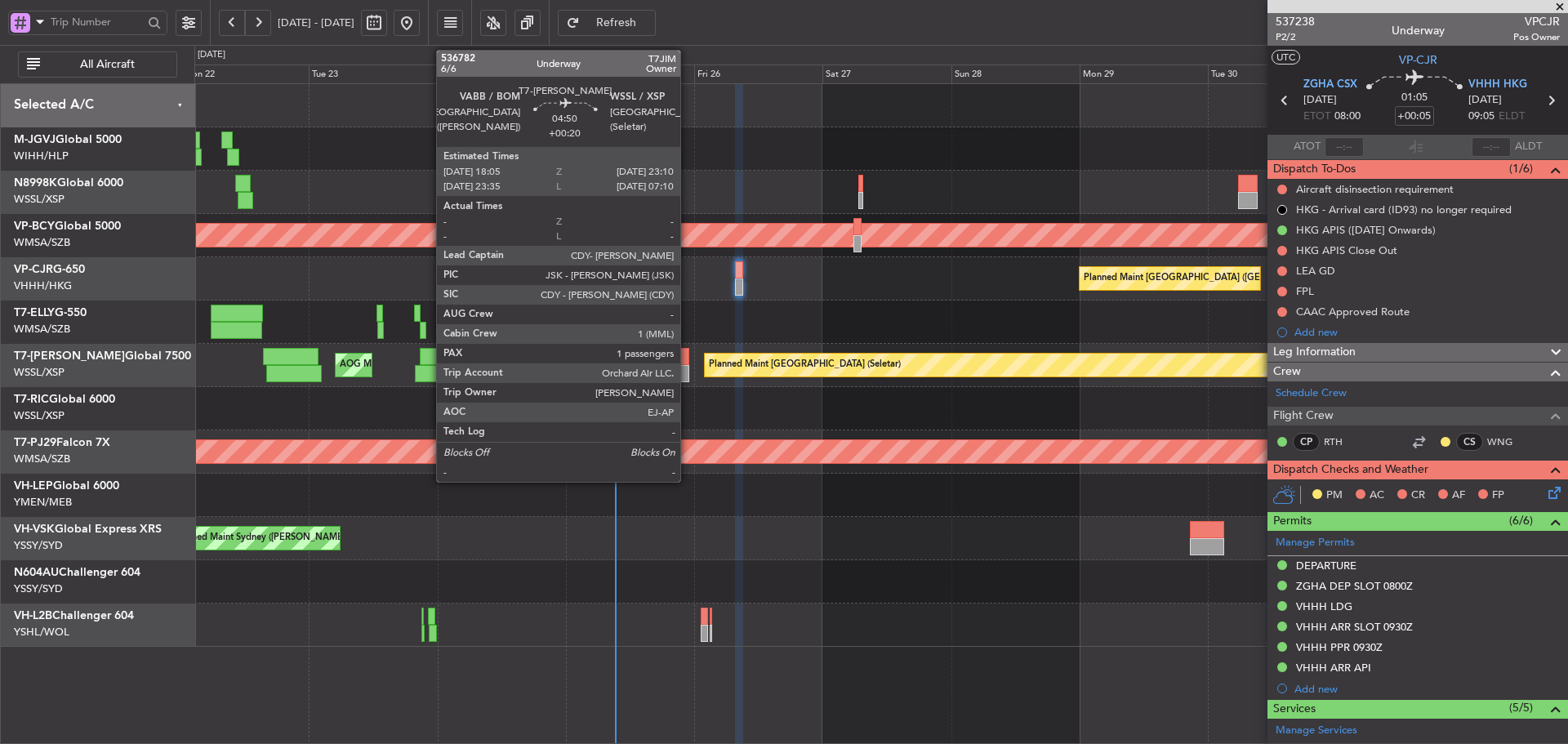
click at [685, 371] on div at bounding box center [676, 372] width 28 height 17
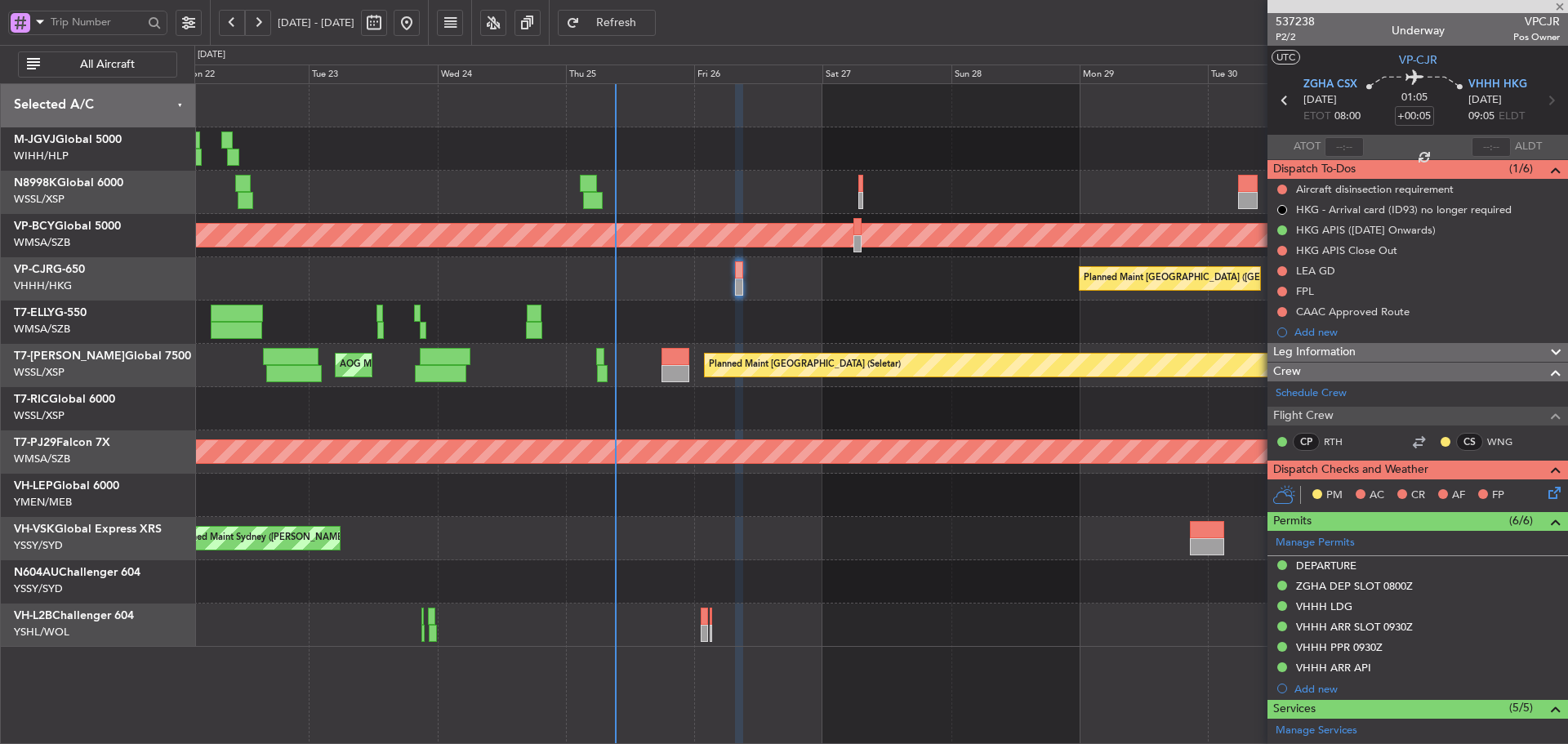
type input "+00:20"
type input "1"
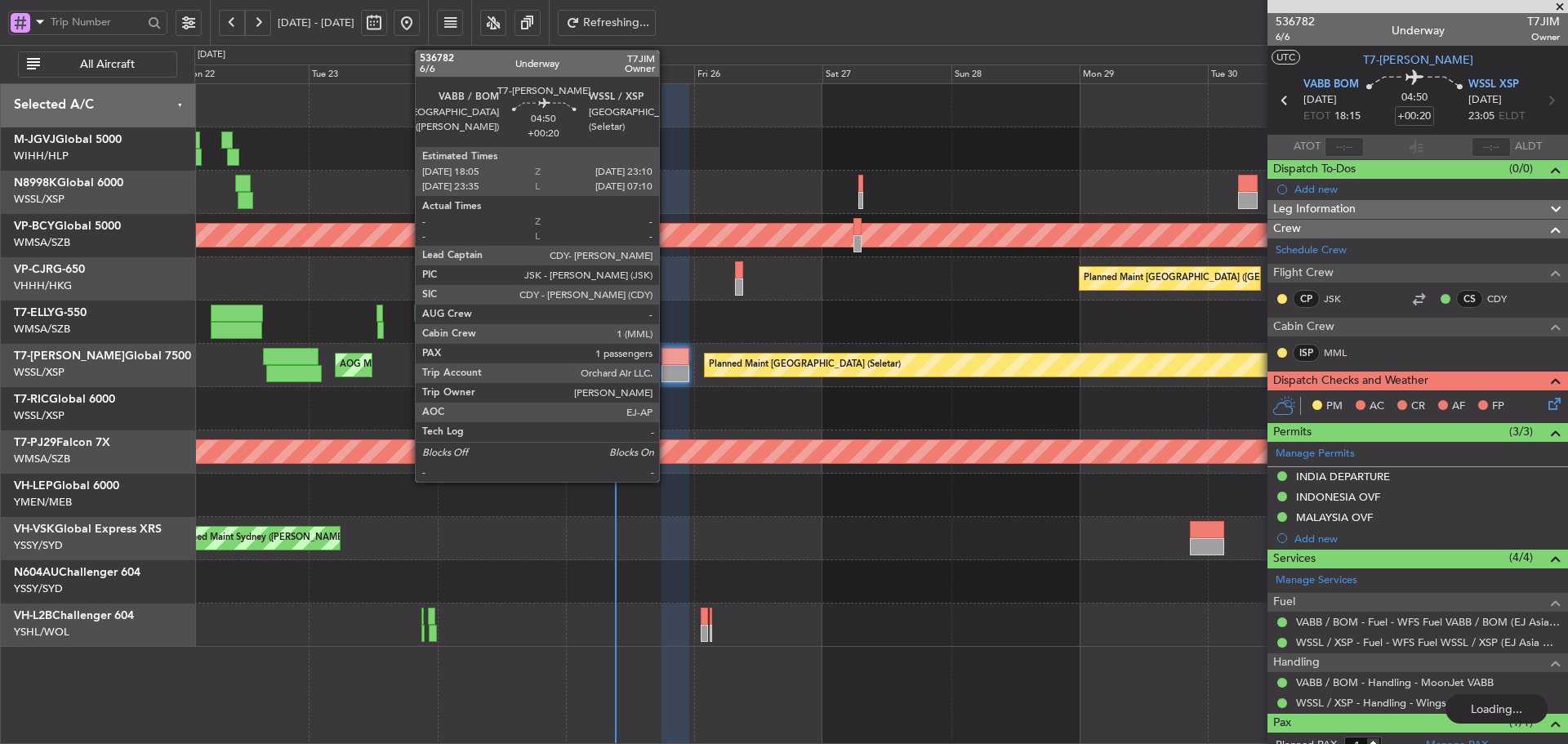
click at [667, 370] on div at bounding box center [676, 372] width 28 height 17
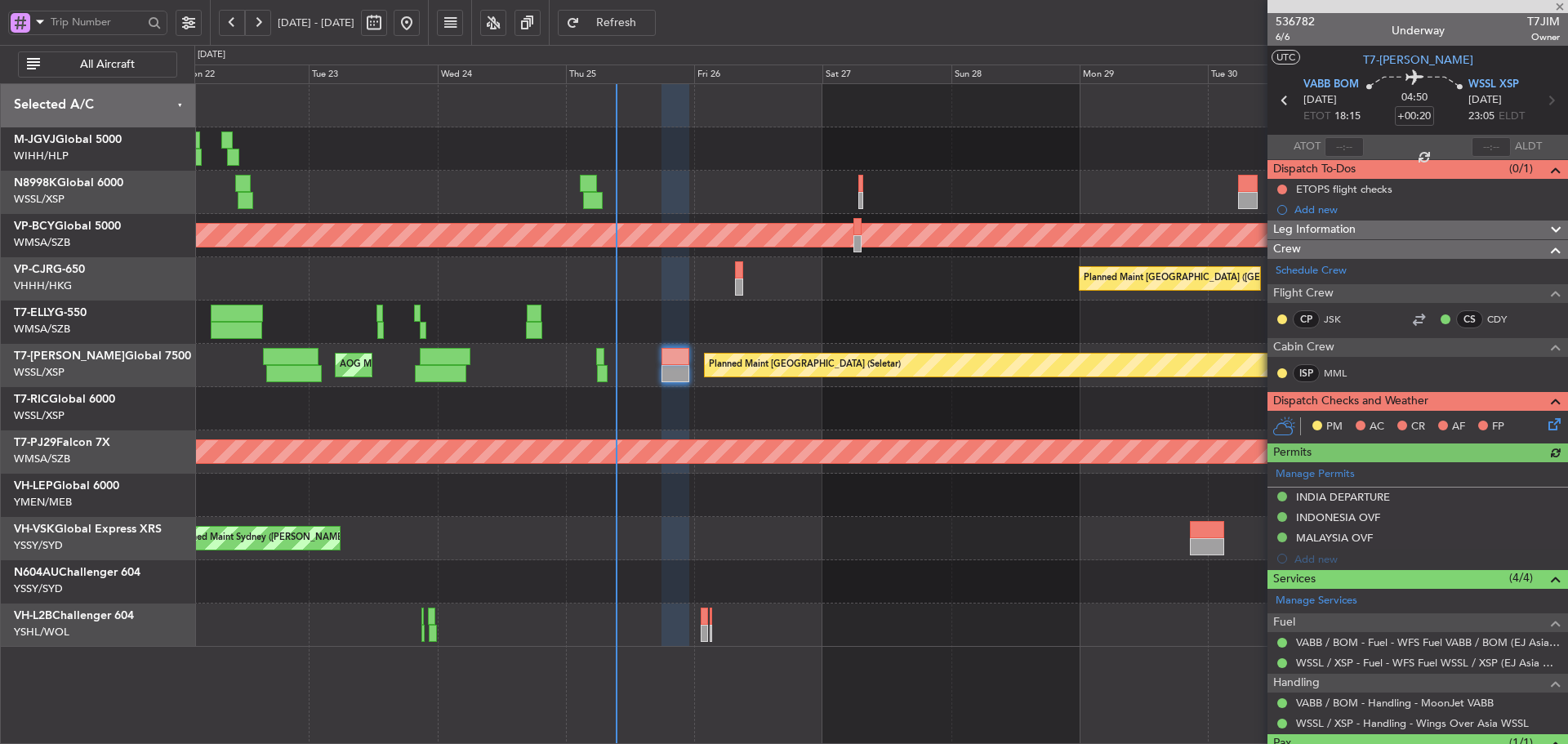
type input "Terry Leung (LEU)"
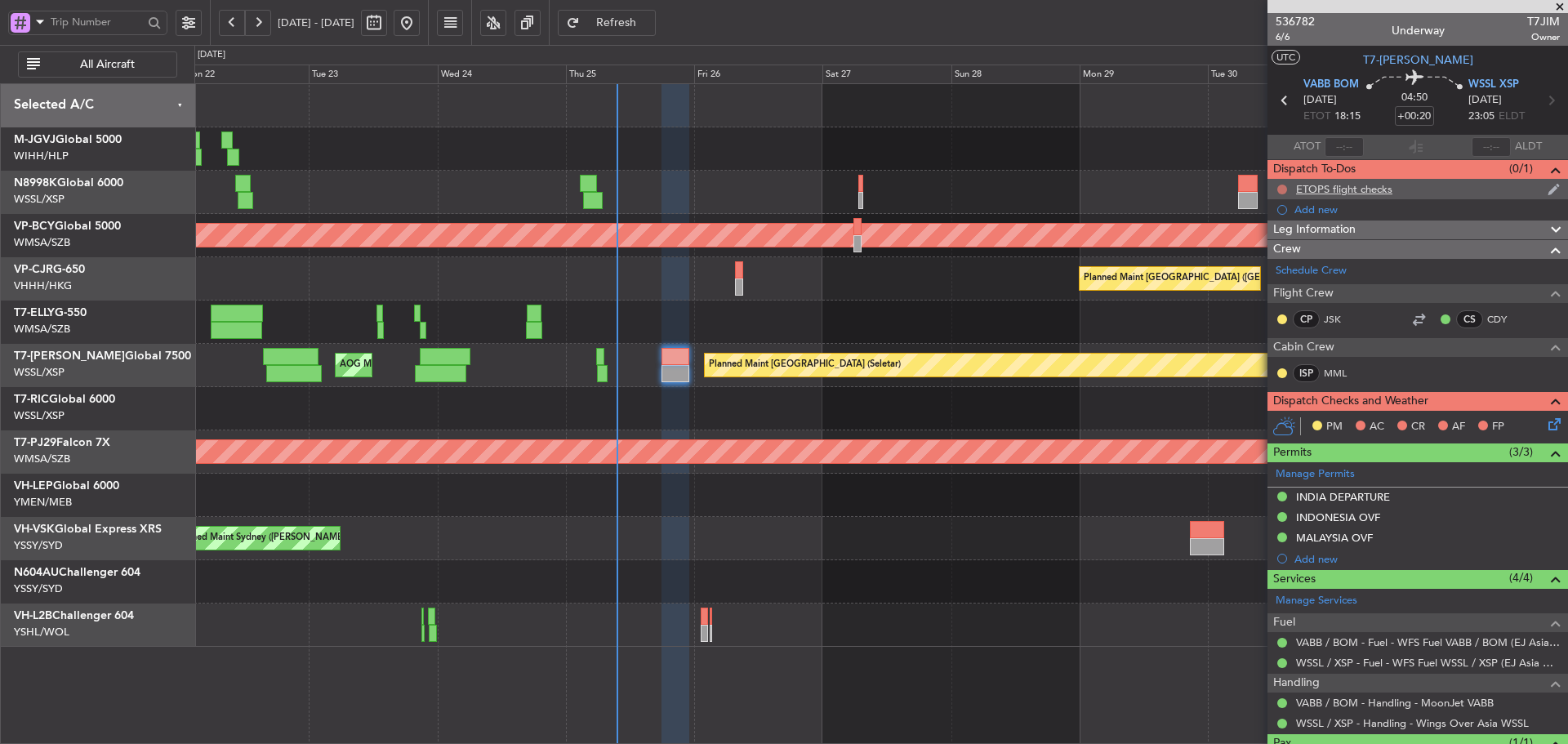
click at [1282, 188] on button at bounding box center [1282, 189] width 10 height 10
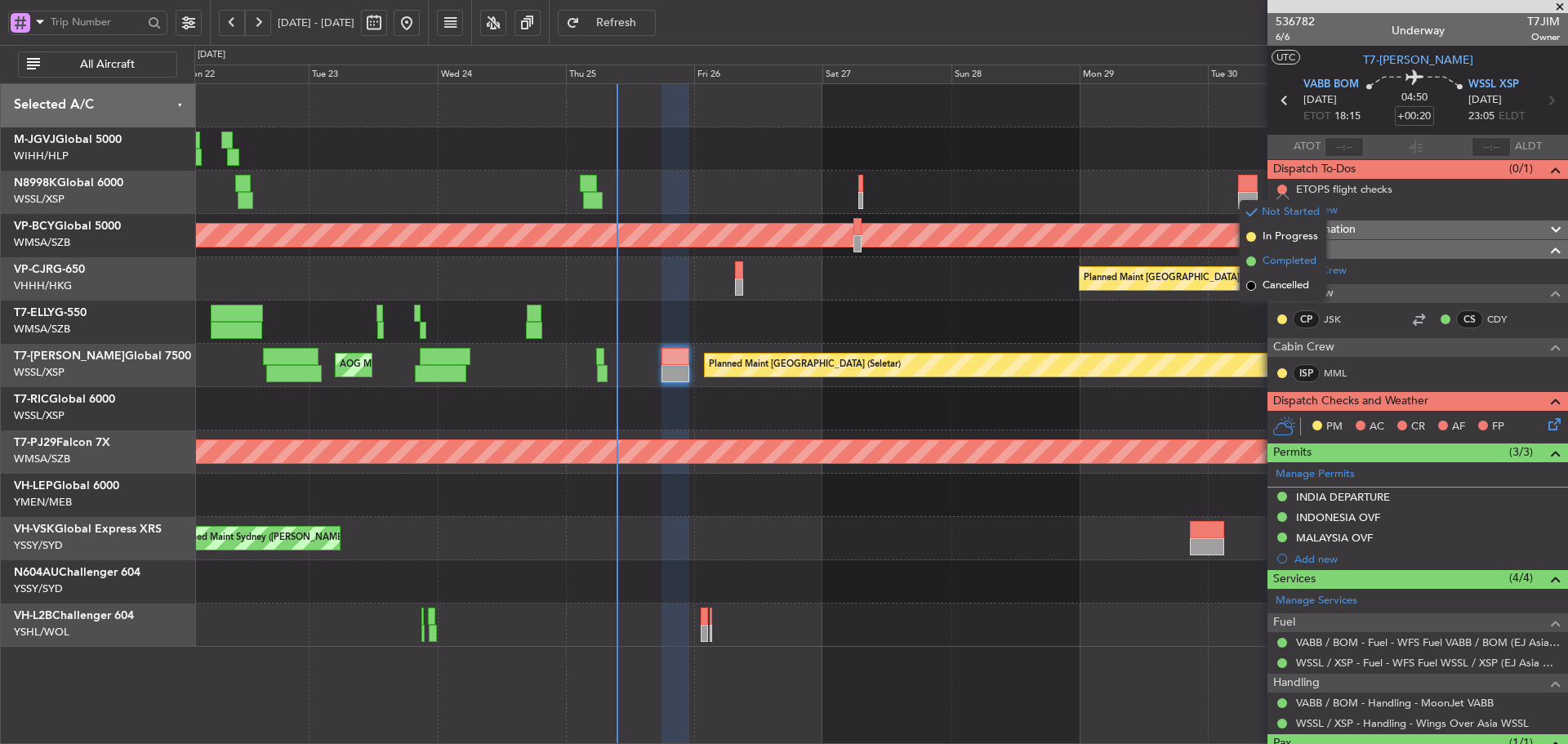
click at [1254, 261] on span at bounding box center [1251, 262] width 10 height 10
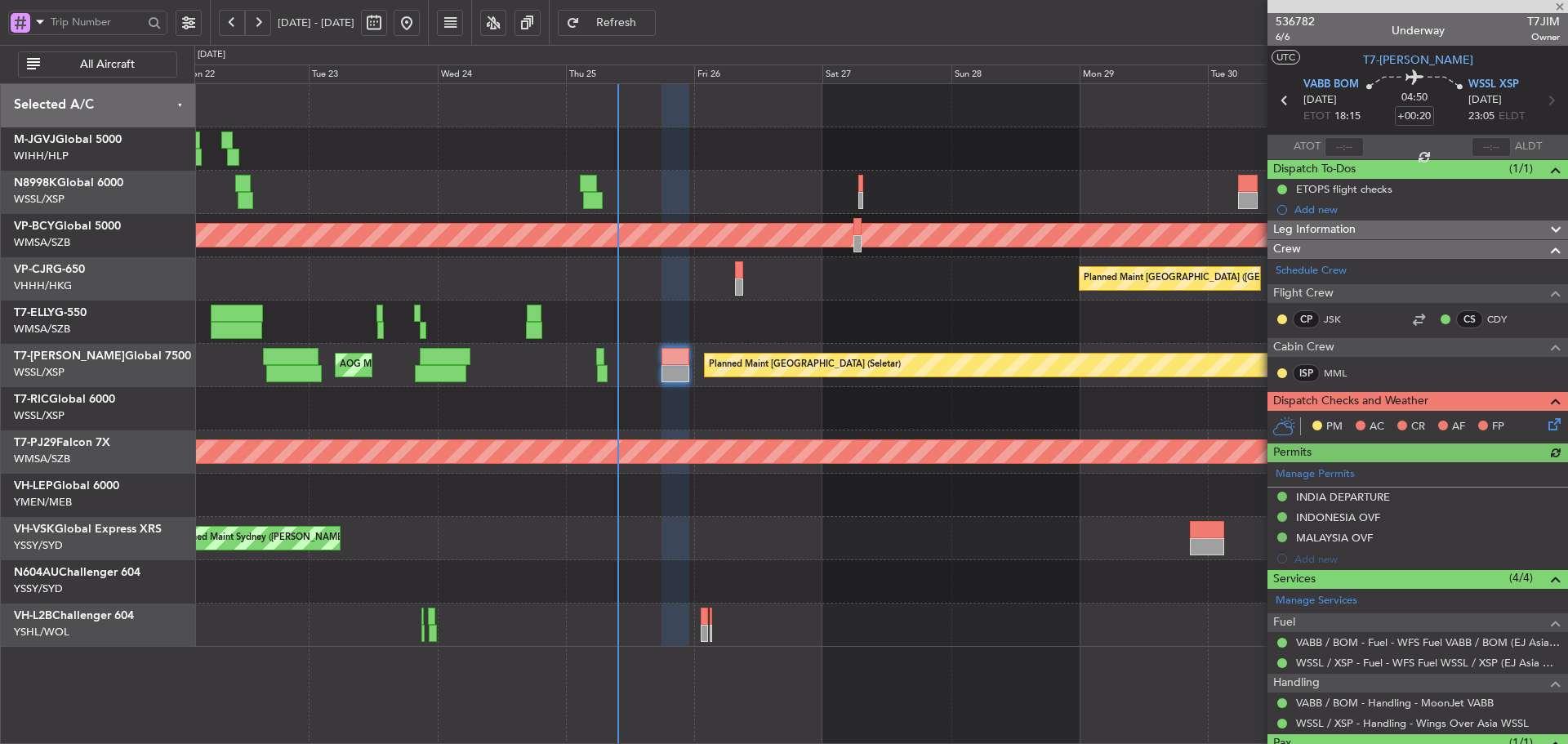
type input "Terry Leung (LEU)"
click at [1545, 424] on icon at bounding box center [1551, 421] width 13 height 13
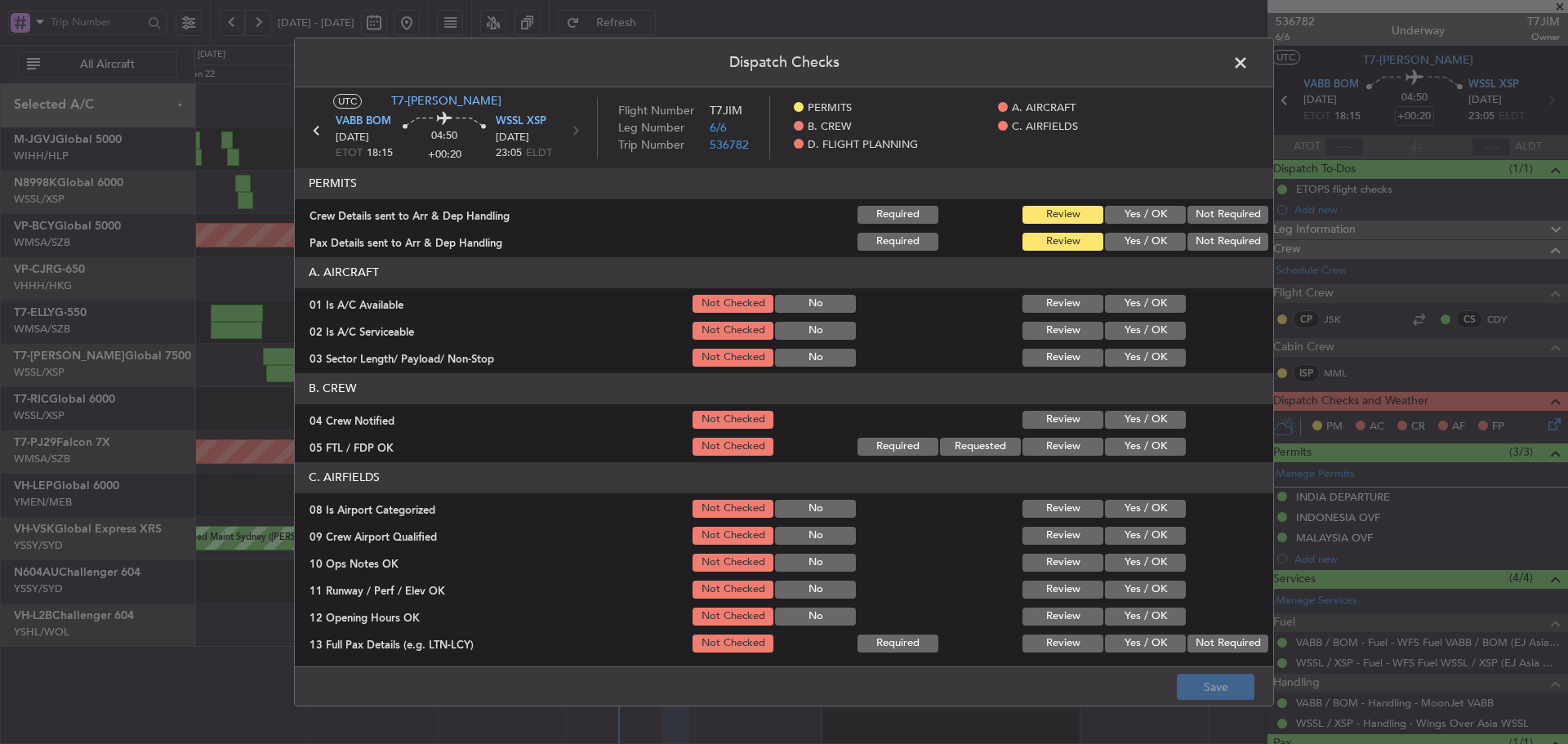
click at [1123, 218] on button "Yes / OK" at bounding box center [1145, 215] width 81 height 18
click at [1110, 243] on button "Yes / OK" at bounding box center [1145, 242] width 81 height 18
click at [1127, 306] on button "Yes / OK" at bounding box center [1145, 304] width 81 height 18
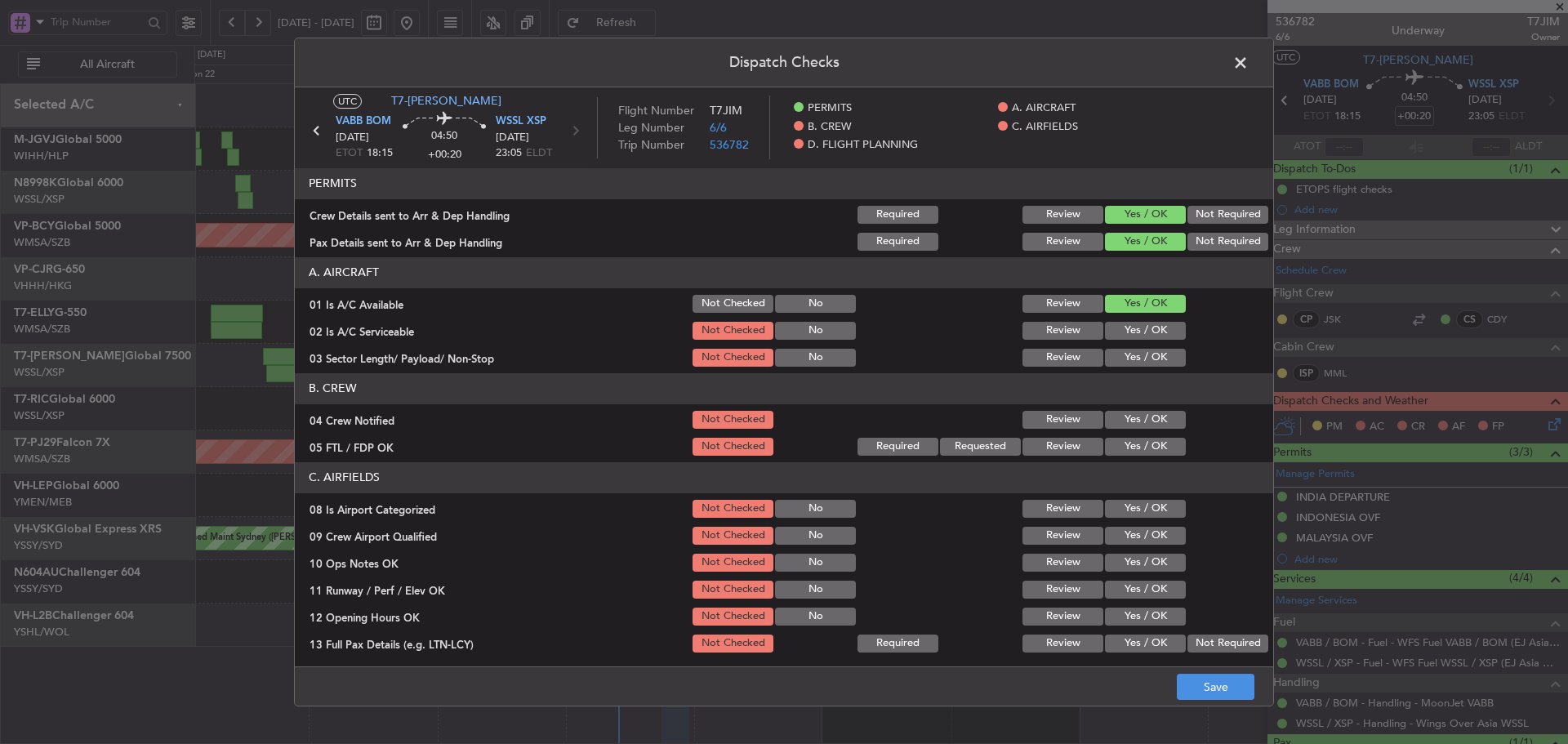
click at [1119, 328] on button "Yes / OK" at bounding box center [1145, 331] width 81 height 18
click at [1113, 354] on button "Yes / OK" at bounding box center [1145, 358] width 81 height 18
click at [1117, 411] on button "Yes / OK" at bounding box center [1145, 420] width 81 height 18
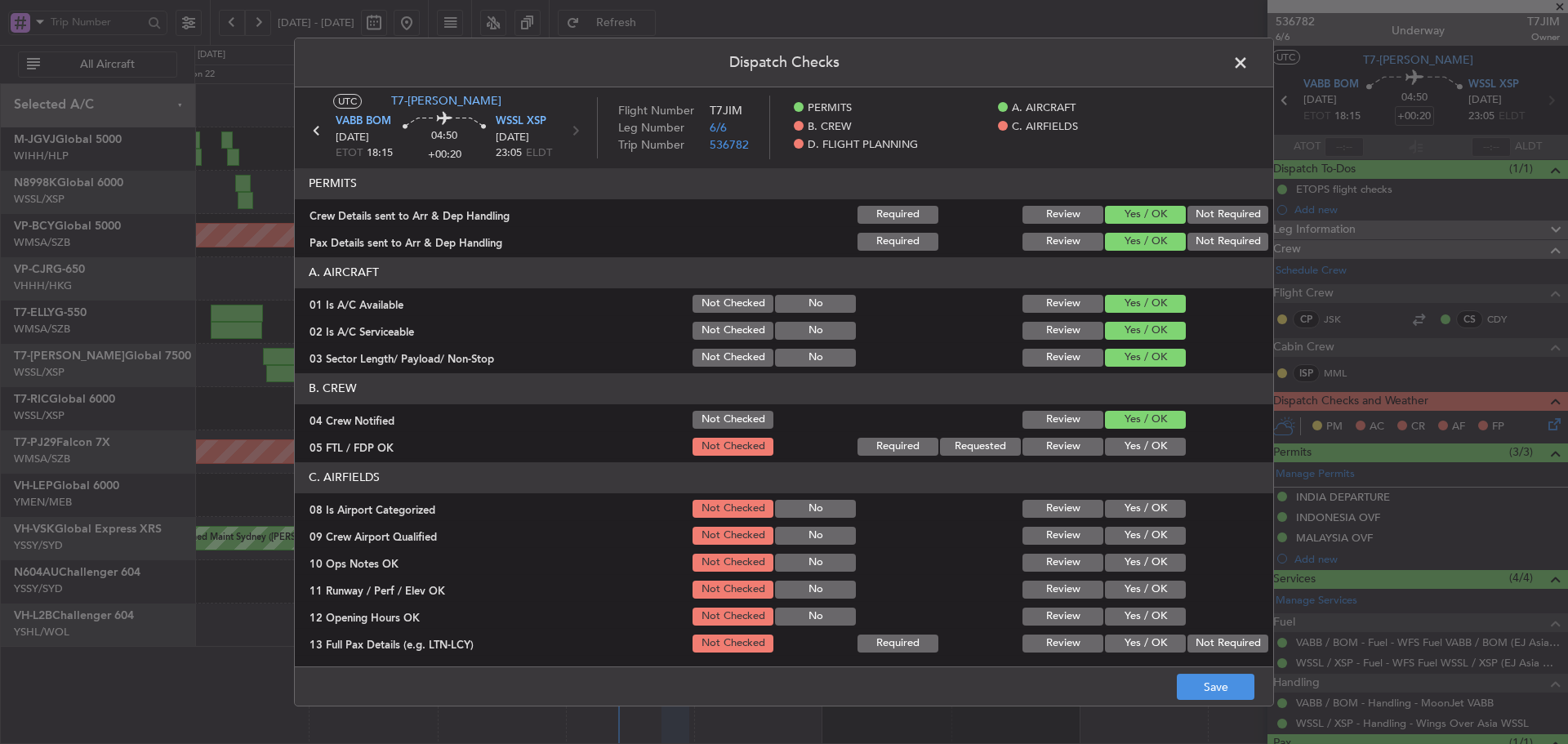
drag, startPoint x: 1119, startPoint y: 439, endPoint x: 1119, endPoint y: 467, distance: 28.0
click at [1119, 441] on button "Yes / OK" at bounding box center [1145, 447] width 81 height 18
drag, startPoint x: 1120, startPoint y: 490, endPoint x: 1118, endPoint y: 511, distance: 21.1
click at [1120, 493] on section "C. AIRFIELDS 08 Is Airport Categorized Not Checked No Review Yes / OK 09 Crew A…" at bounding box center [784, 667] width 978 height 408
click at [1118, 511] on button "Yes / OK" at bounding box center [1145, 508] width 81 height 18
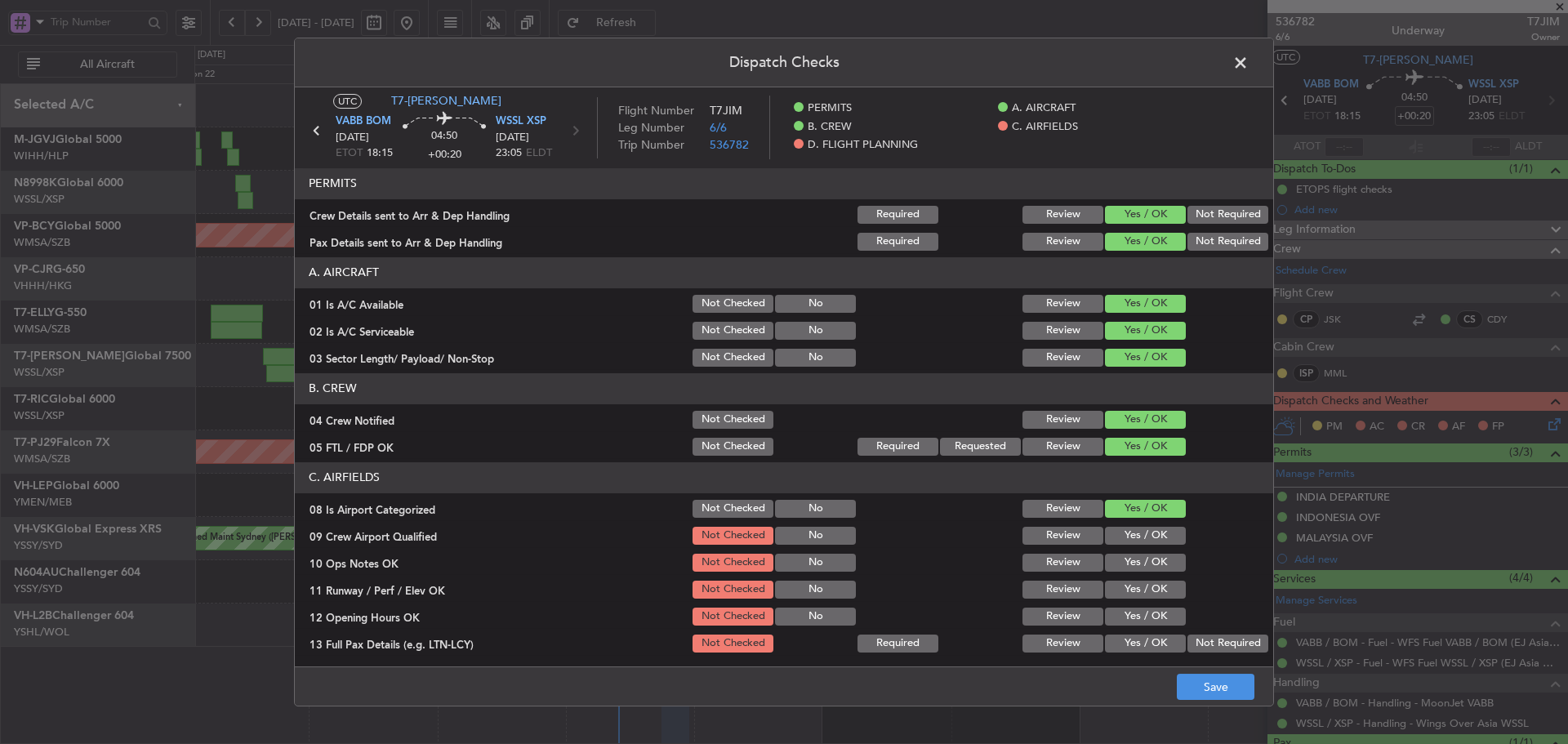
drag, startPoint x: 1119, startPoint y: 537, endPoint x: 1120, endPoint y: 563, distance: 26.0
click at [1120, 543] on button "Yes / OK" at bounding box center [1145, 536] width 81 height 18
drag, startPoint x: 1120, startPoint y: 565, endPoint x: 1128, endPoint y: 585, distance: 21.5
click at [1124, 576] on section "C. AIRFIELDS 08 Is Airport Categorized Not Checked No Review Yes / OK 09 Crew A…" at bounding box center [784, 667] width 978 height 408
drag, startPoint x: 1128, startPoint y: 587, endPoint x: 1129, endPoint y: 596, distance: 9.1
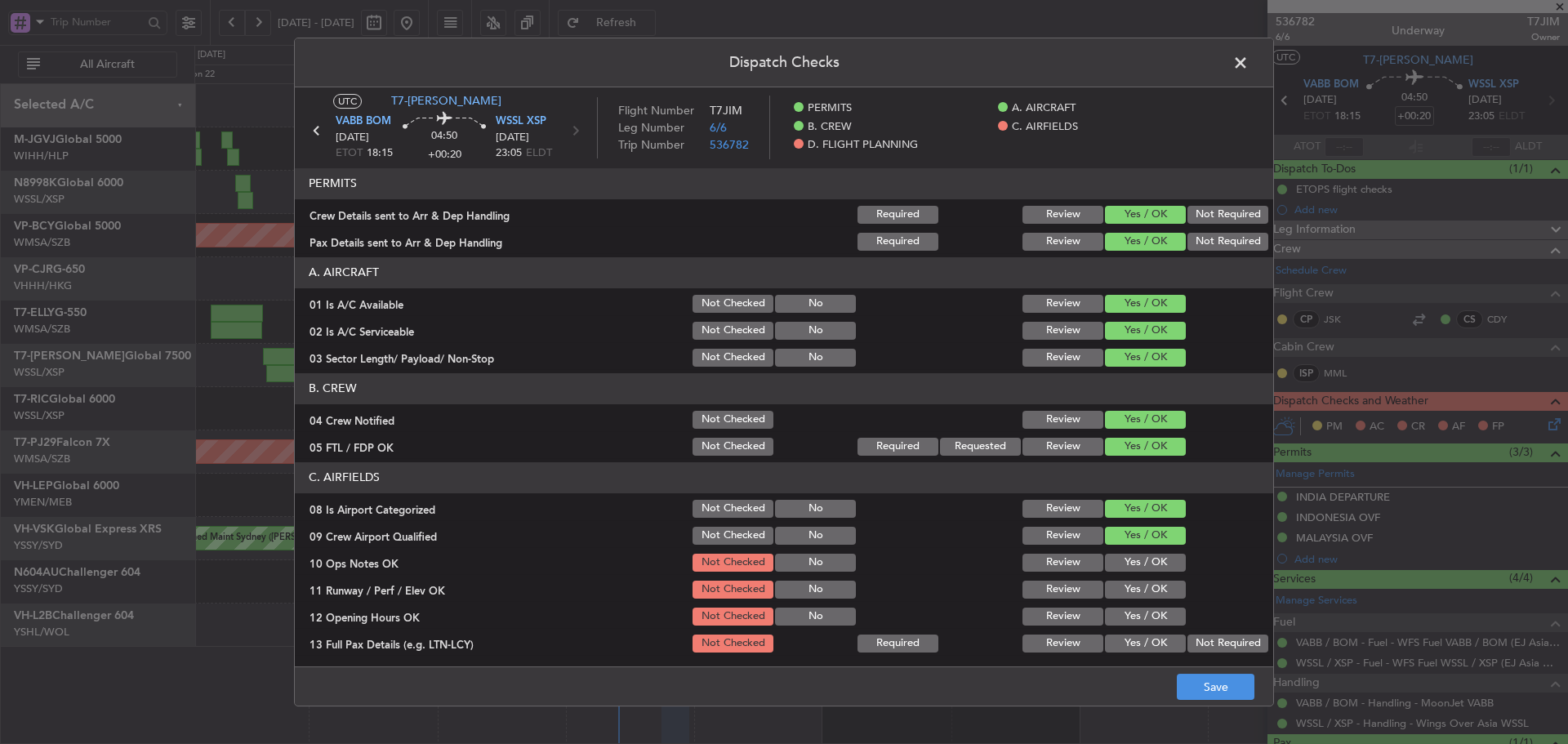
click at [1128, 591] on button "Yes / OK" at bounding box center [1145, 589] width 81 height 18
drag, startPoint x: 1129, startPoint y: 601, endPoint x: 1126, endPoint y: 570, distance: 31.1
click at [1126, 597] on section "C. AIRFIELDS 08 Is Airport Categorized Not Checked No Review Yes / OK 09 Crew A…" at bounding box center [784, 667] width 978 height 408
drag, startPoint x: 1126, startPoint y: 563, endPoint x: 1130, endPoint y: 587, distance: 24.3
click at [1127, 566] on button "Yes / OK" at bounding box center [1145, 563] width 81 height 18
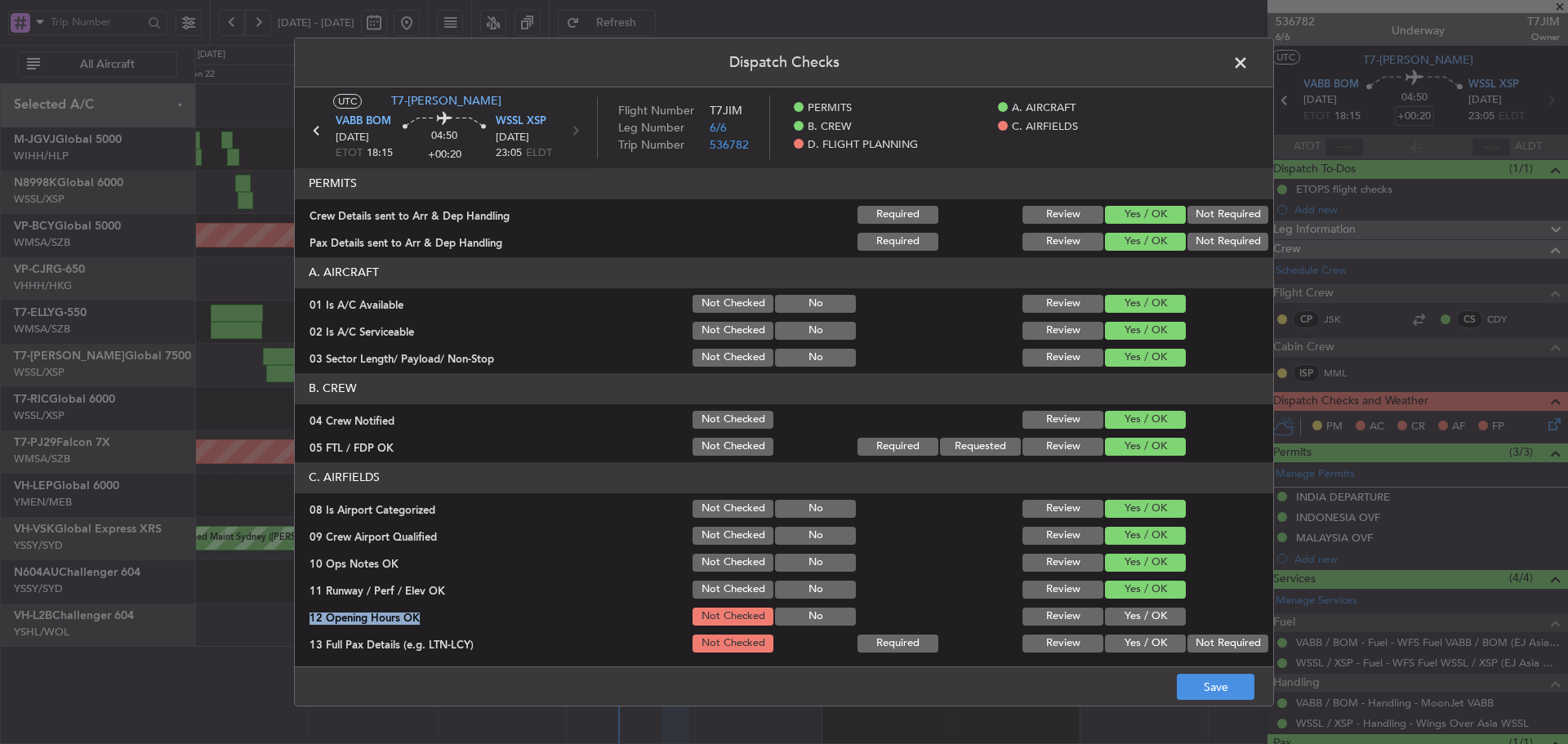
click at [1130, 614] on button "Yes / OK" at bounding box center [1145, 616] width 81 height 18
drag, startPoint x: 1198, startPoint y: 637, endPoint x: 1165, endPoint y: 601, distance: 48.8
click at [1202, 638] on button "Not Required" at bounding box center [1228, 643] width 81 height 18
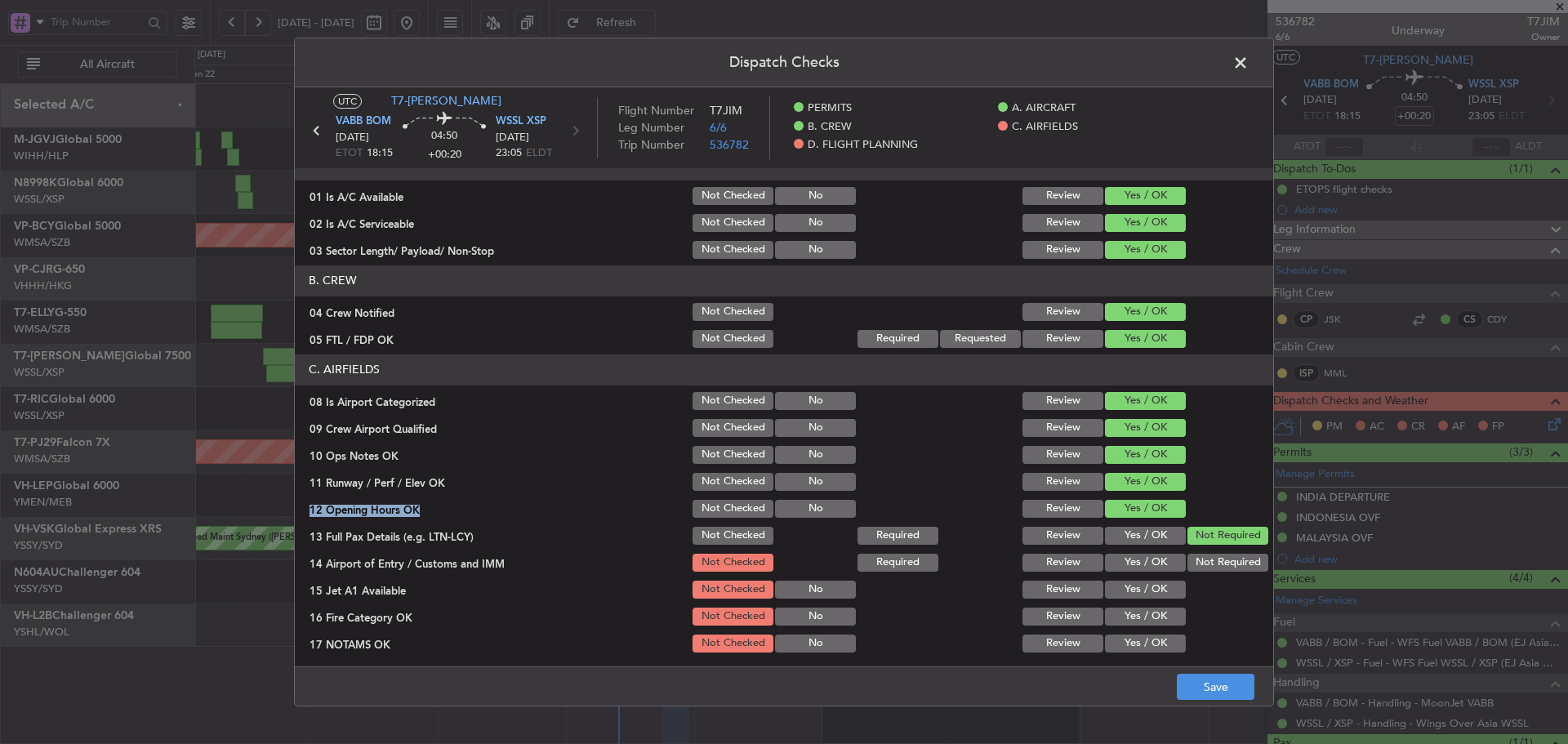
scroll to position [245, 0]
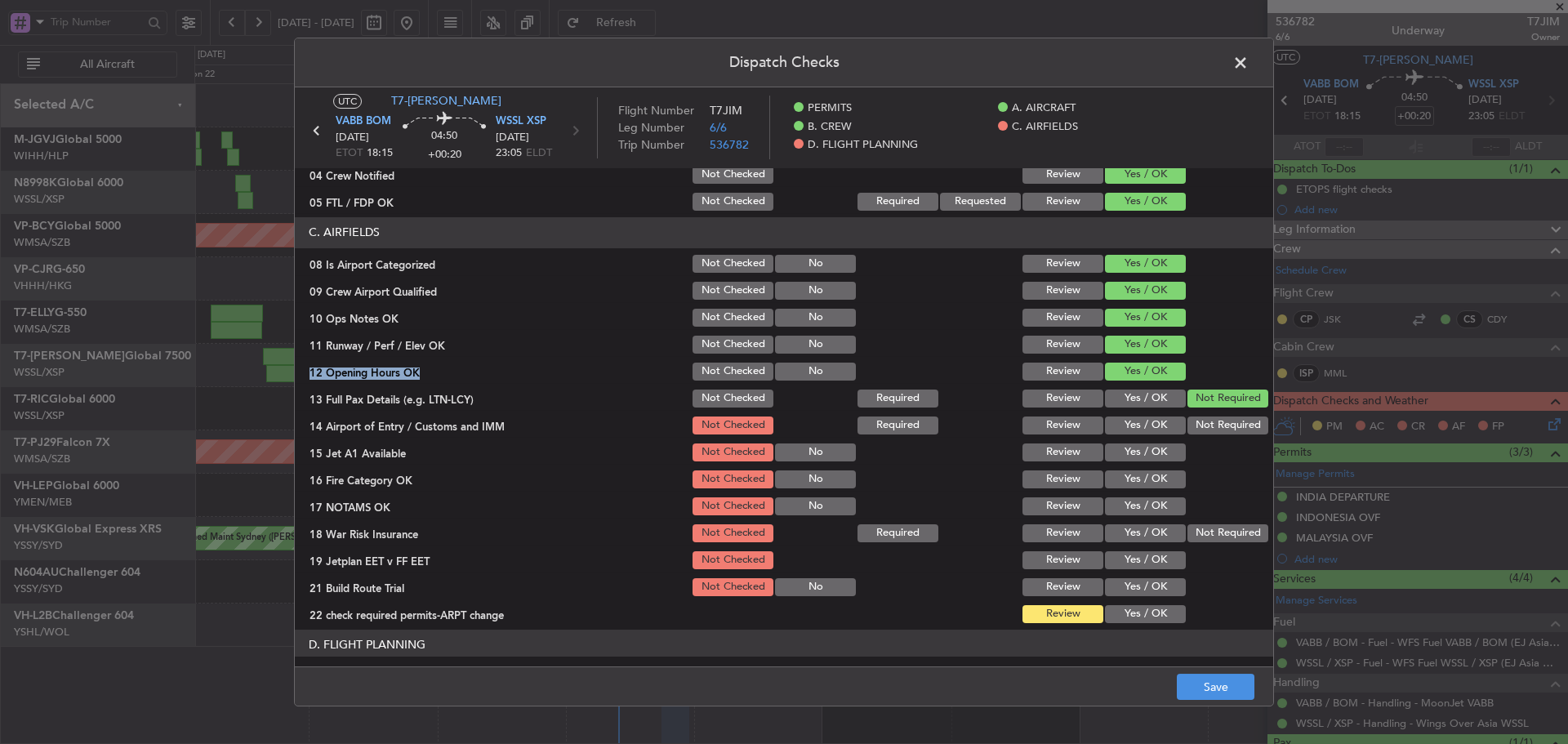
click at [1136, 399] on button "Yes / OK" at bounding box center [1145, 398] width 81 height 18
drag, startPoint x: 1131, startPoint y: 434, endPoint x: 1127, endPoint y: 444, distance: 10.8
click at [1130, 435] on div "Yes / OK" at bounding box center [1143, 425] width 82 height 23
click at [1120, 424] on button "Yes / OK" at bounding box center [1145, 425] width 81 height 18
click at [1123, 457] on button "Yes / OK" at bounding box center [1145, 453] width 81 height 18
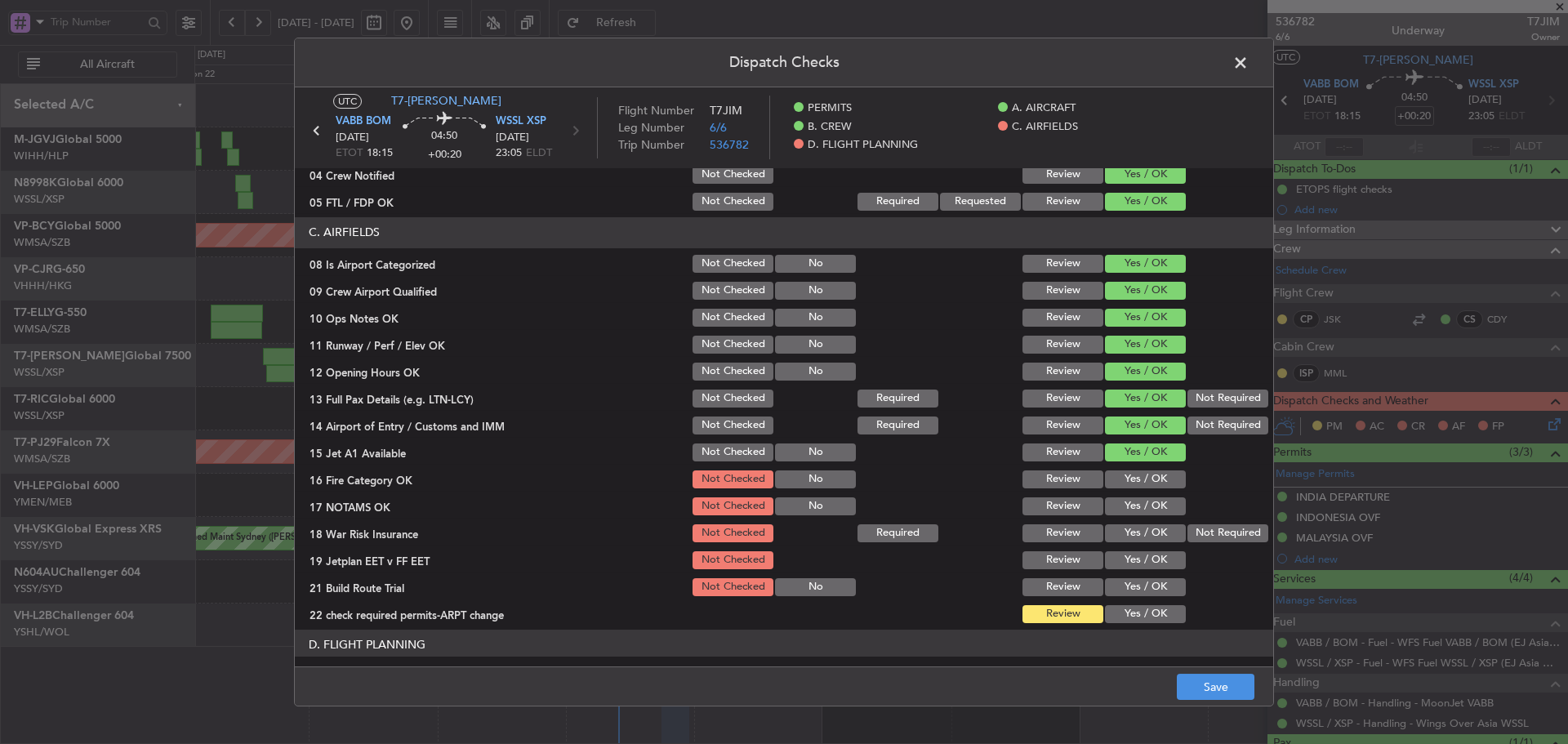
click at [1134, 490] on div "Yes / OK" at bounding box center [1143, 478] width 82 height 23
drag, startPoint x: 1128, startPoint y: 482, endPoint x: 1128, endPoint y: 509, distance: 27.0
click at [1128, 485] on button "Yes / OK" at bounding box center [1145, 479] width 81 height 18
drag, startPoint x: 1128, startPoint y: 509, endPoint x: 1193, endPoint y: 535, distance: 70.0
click at [1128, 510] on button "Yes / OK" at bounding box center [1145, 506] width 81 height 18
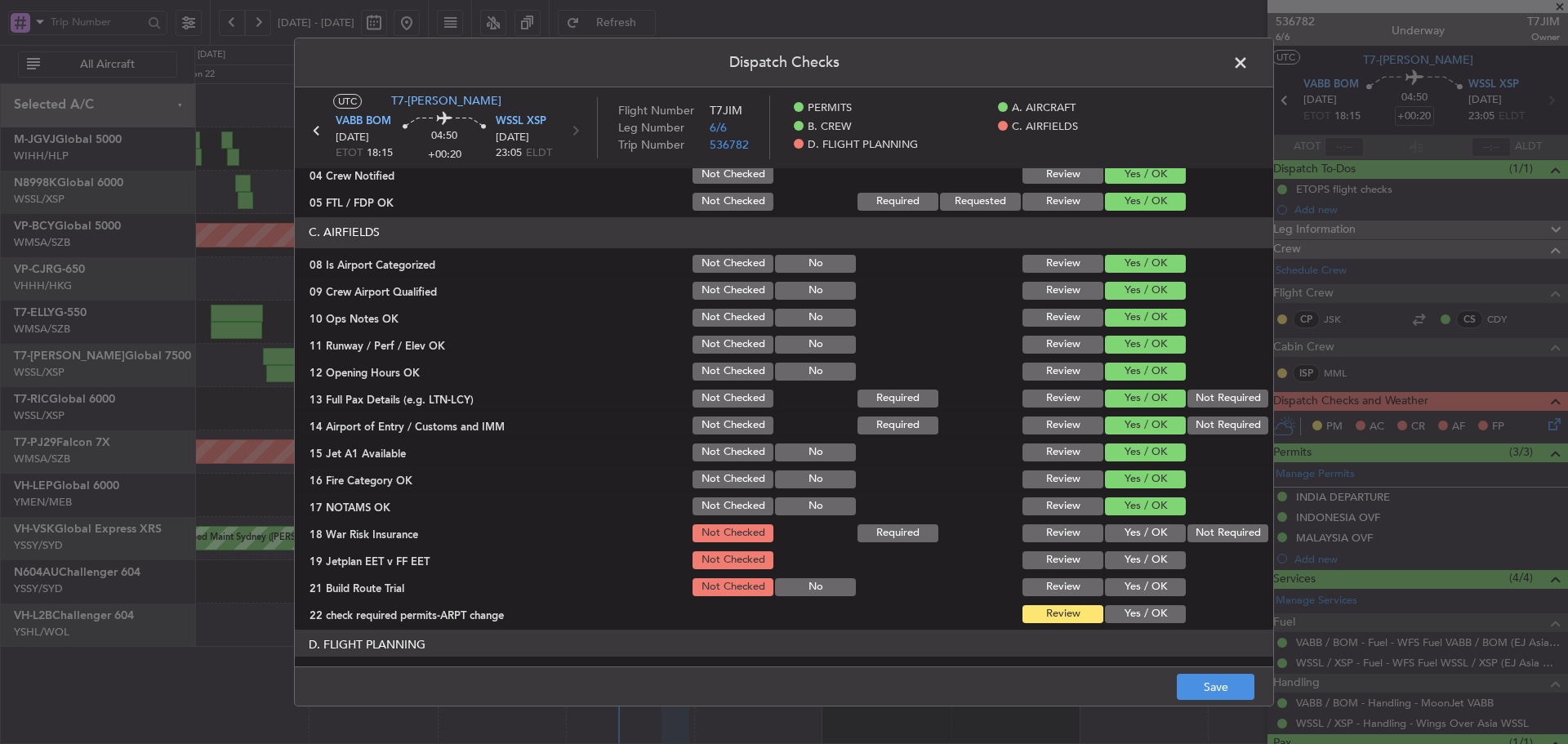
click at [1194, 535] on button "Not Required" at bounding box center [1228, 533] width 81 height 18
click at [1139, 557] on button "Yes / OK" at bounding box center [1145, 560] width 81 height 18
drag, startPoint x: 1136, startPoint y: 589, endPoint x: 1131, endPoint y: 616, distance: 27.5
click at [1136, 591] on button "Yes / OK" at bounding box center [1145, 587] width 81 height 18
drag, startPoint x: 1131, startPoint y: 621, endPoint x: 1123, endPoint y: 551, distance: 70.5
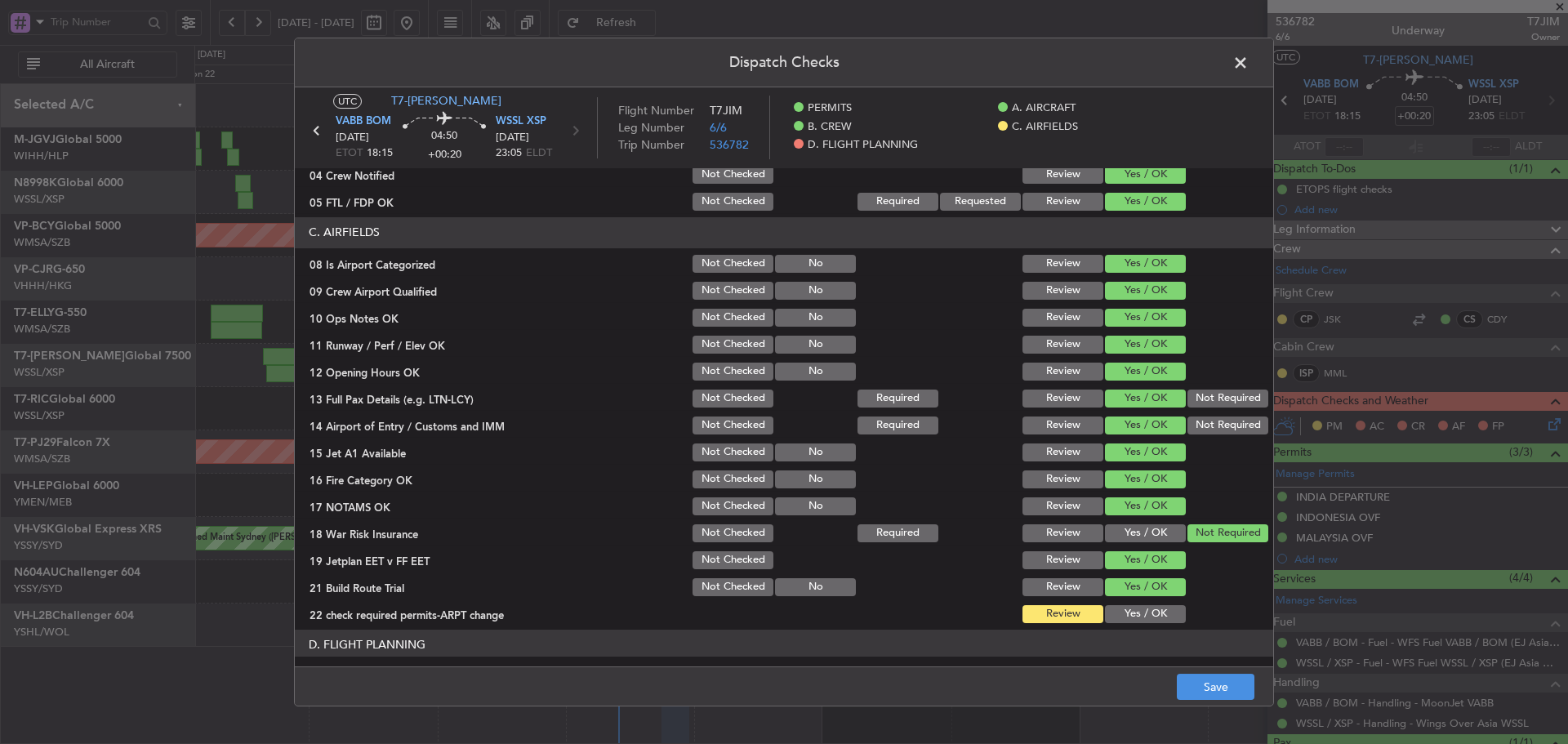
click at [1131, 616] on button "Yes / OK" at bounding box center [1145, 614] width 81 height 18
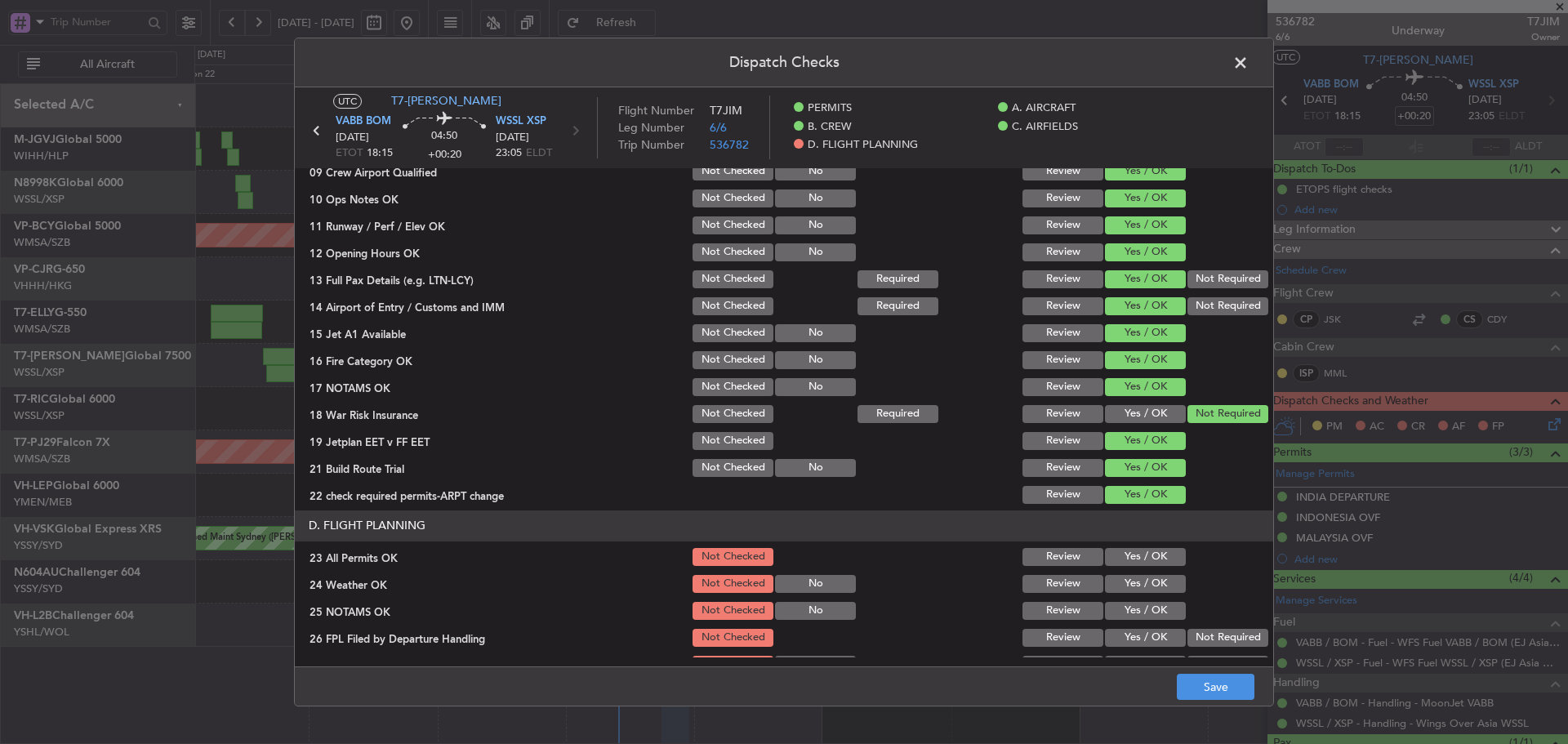
scroll to position [469, 0]
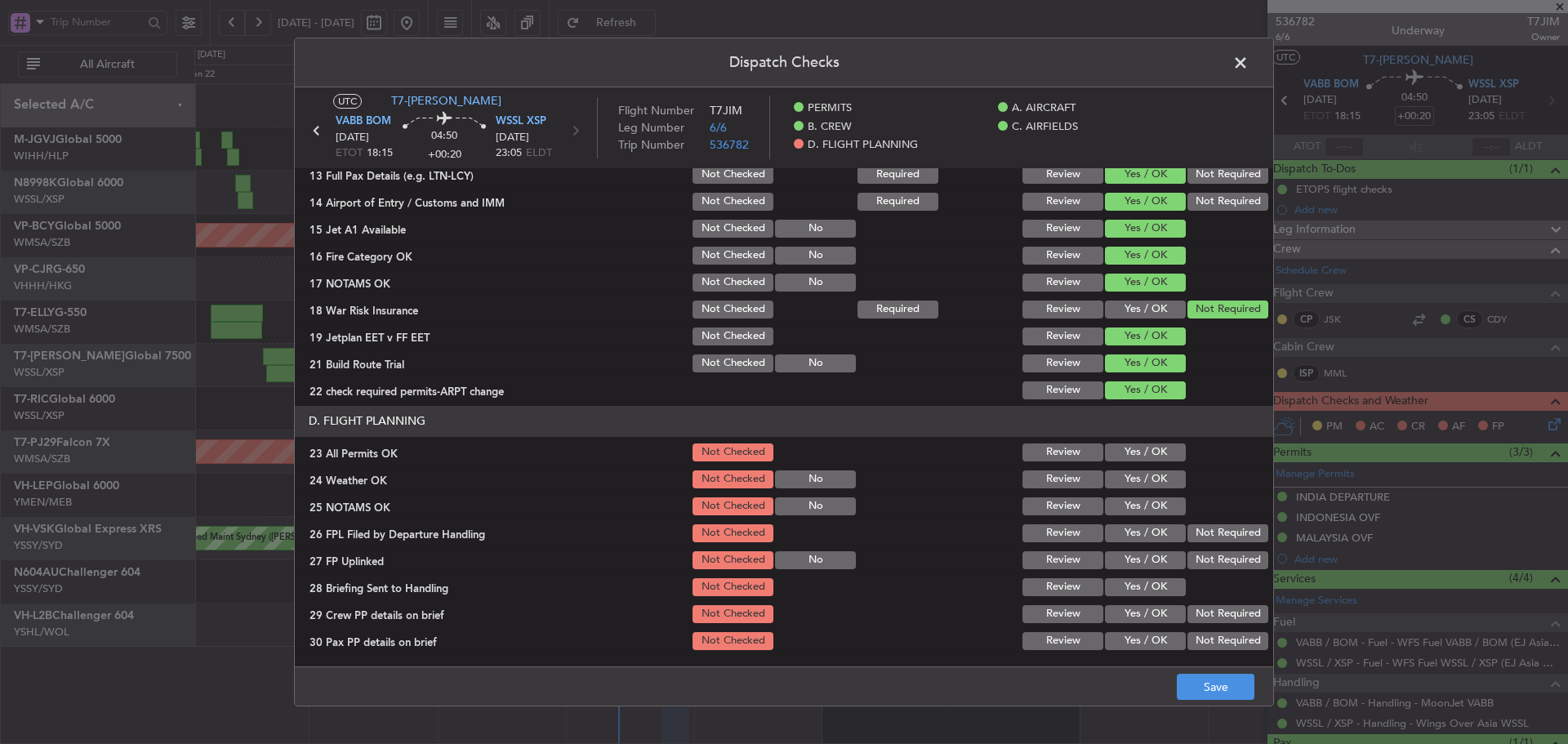
click at [1126, 446] on button "Yes / OK" at bounding box center [1145, 453] width 81 height 18
drag, startPoint x: 1123, startPoint y: 449, endPoint x: 1118, endPoint y: 472, distance: 23.5
click at [1119, 465] on section "D. FLIGHT PLANNING 23 All Permits OK Not Checked Review Yes / OK 24 Weather OK …" at bounding box center [784, 529] width 978 height 247
click at [1118, 472] on button "Yes / OK" at bounding box center [1145, 479] width 81 height 18
drag, startPoint x: 1118, startPoint y: 479, endPoint x: 1119, endPoint y: 492, distance: 13.0
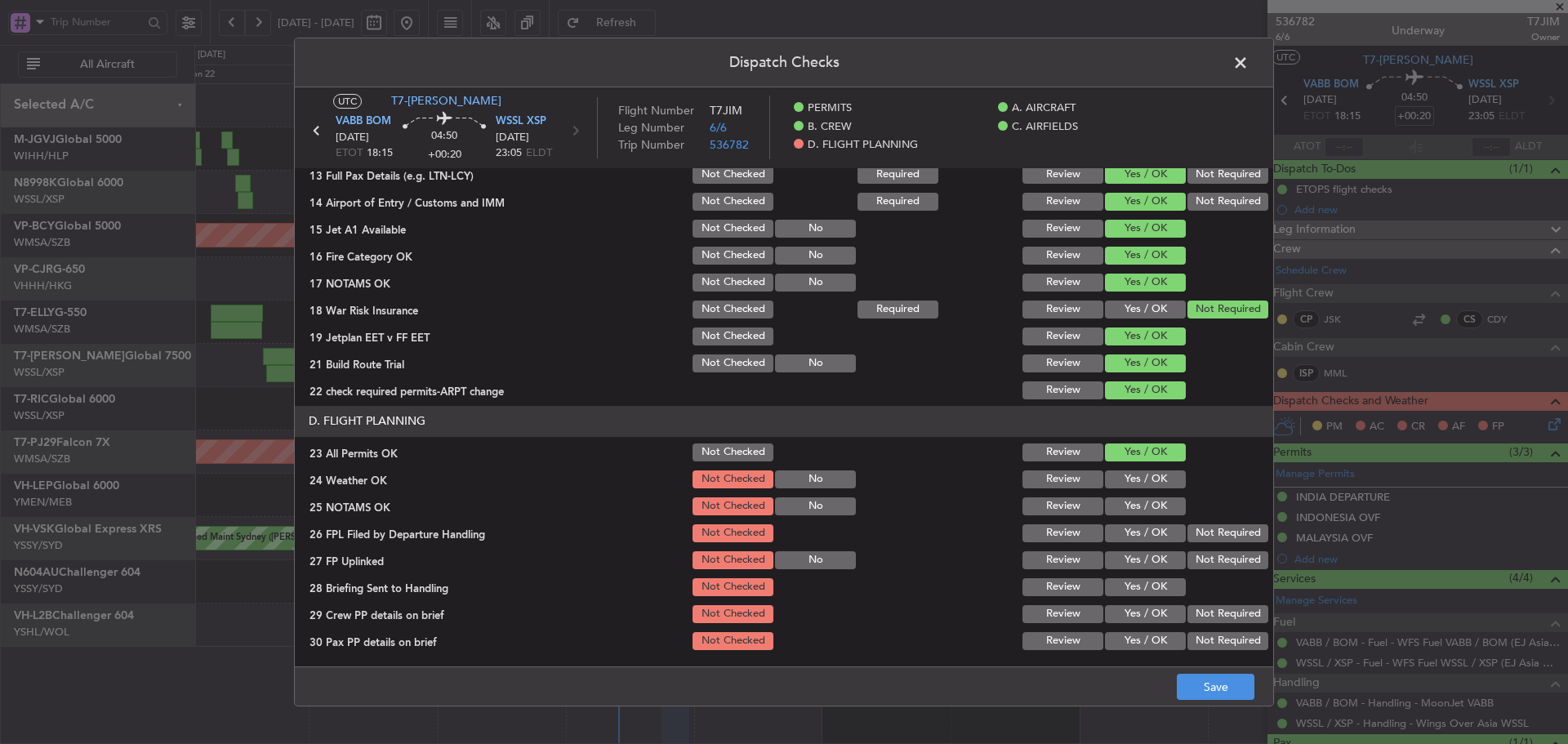
click at [1118, 482] on button "Yes / OK" at bounding box center [1145, 479] width 81 height 18
click at [1121, 515] on div "Yes / OK" at bounding box center [1143, 506] width 82 height 23
click at [1120, 539] on button "Yes / OK" at bounding box center [1145, 533] width 81 height 18
drag, startPoint x: 1120, startPoint y: 495, endPoint x: 1124, endPoint y: 559, distance: 64.1
click at [1120, 500] on div "Yes / OK" at bounding box center [1143, 506] width 82 height 23
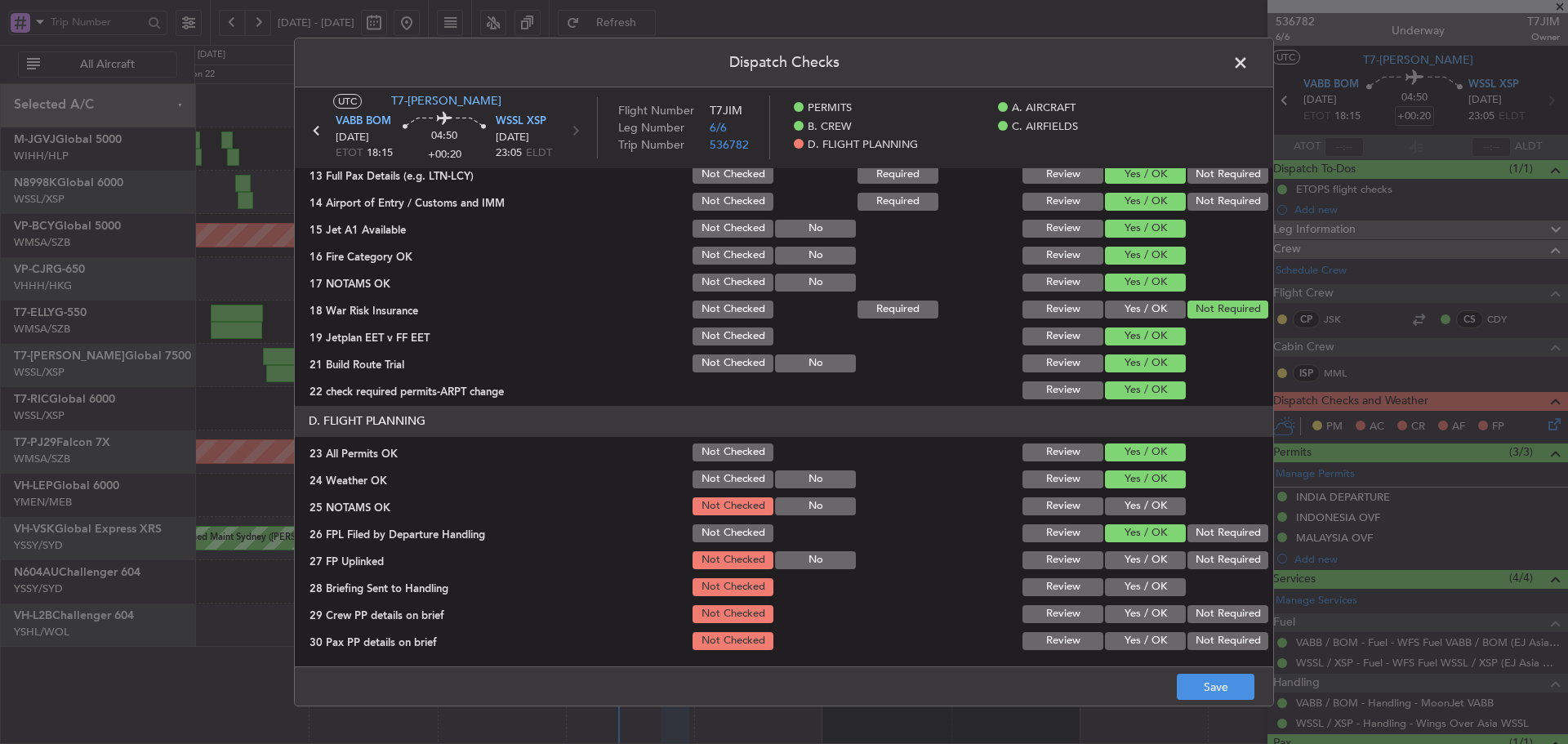
click at [1127, 512] on button "Yes / OK" at bounding box center [1145, 506] width 81 height 18
drag, startPoint x: 1127, startPoint y: 567, endPoint x: 1126, endPoint y: 585, distance: 18.0
click at [1127, 568] on button "Yes / OK" at bounding box center [1145, 560] width 81 height 18
click at [1126, 585] on button "Yes / OK" at bounding box center [1145, 587] width 81 height 18
click at [1123, 616] on button "Yes / OK" at bounding box center [1145, 614] width 81 height 18
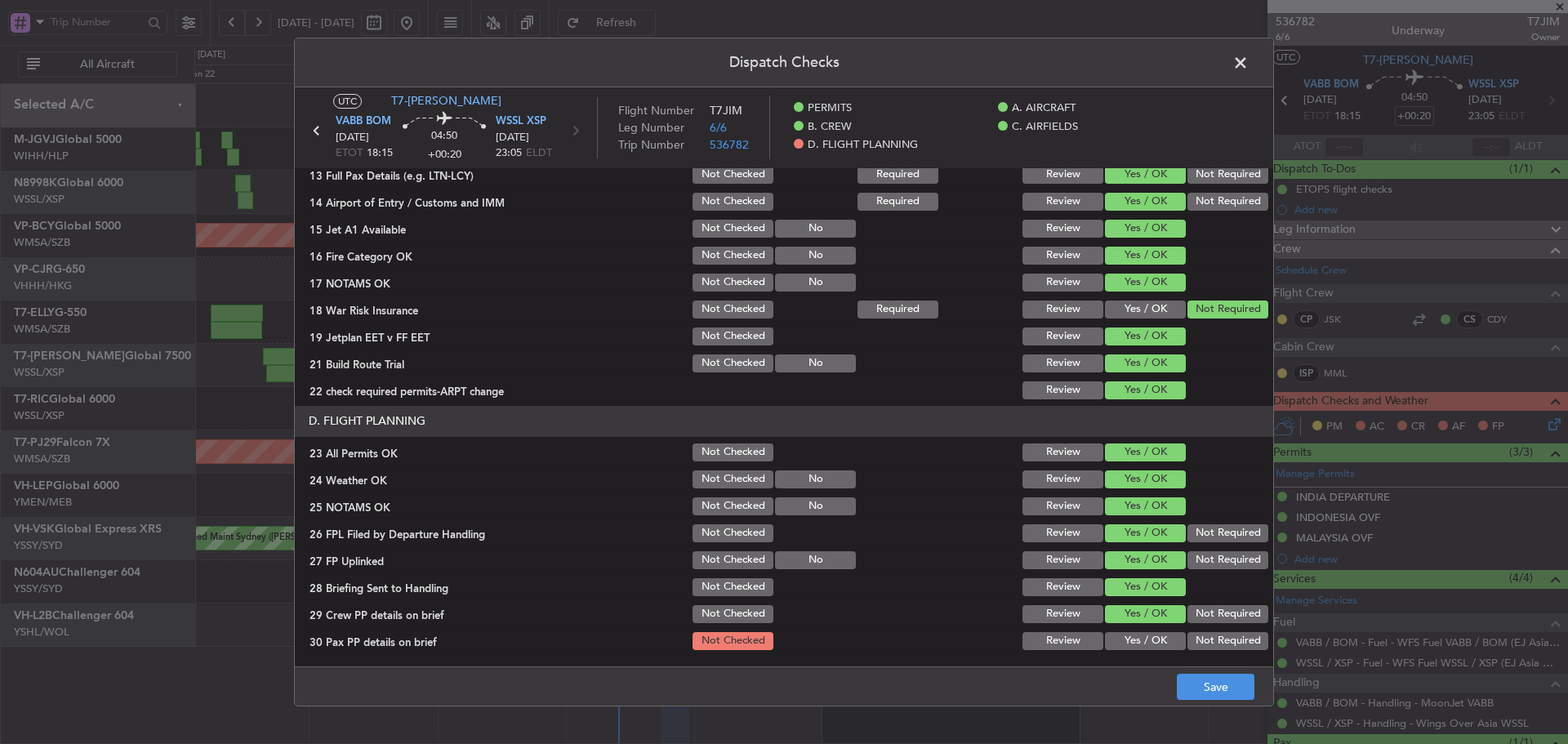
click at [1133, 644] on button "Yes / OK" at bounding box center [1145, 641] width 81 height 18
click at [1191, 692] on button "Save" at bounding box center [1215, 687] width 77 height 26
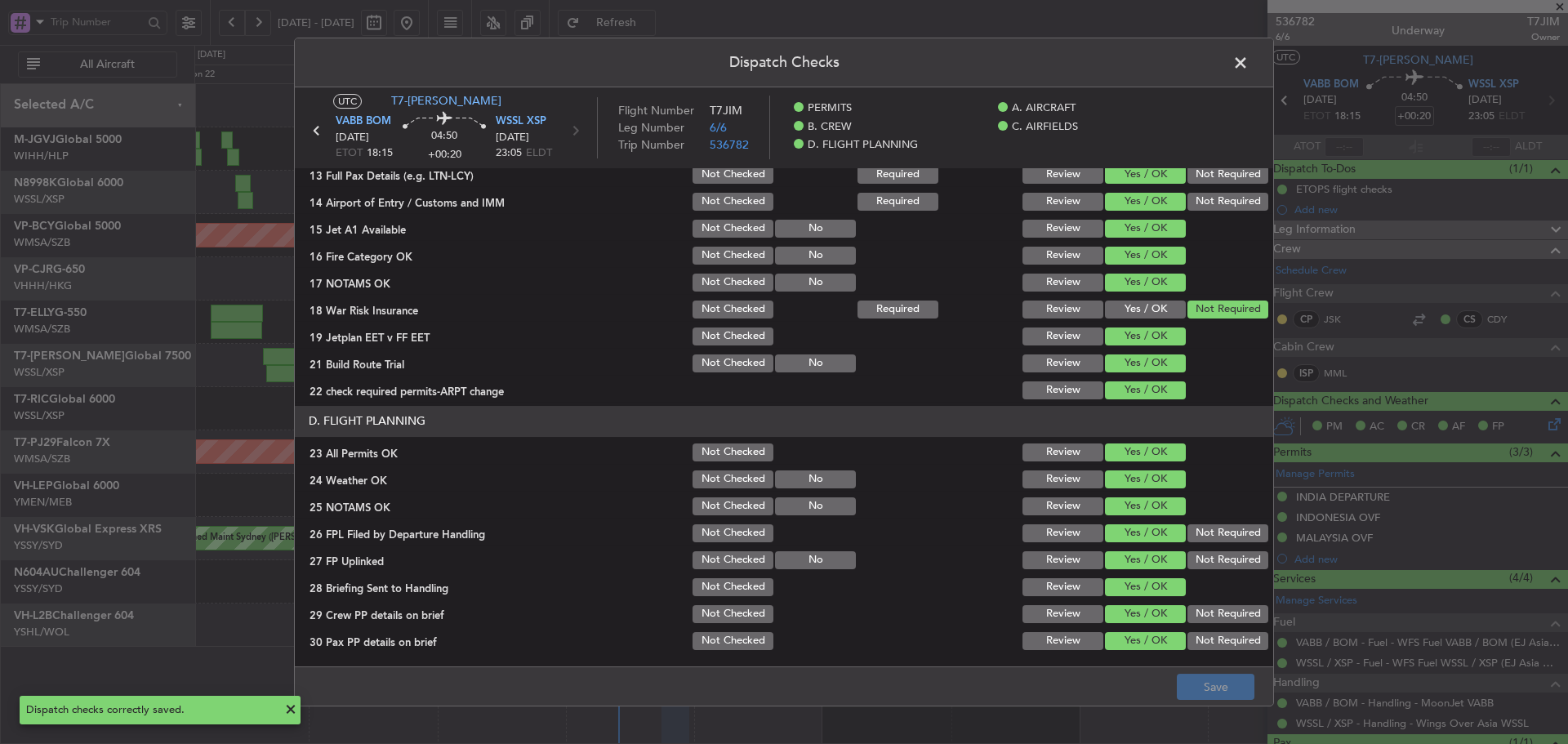
click at [1248, 61] on span at bounding box center [1248, 66] width 0 height 33
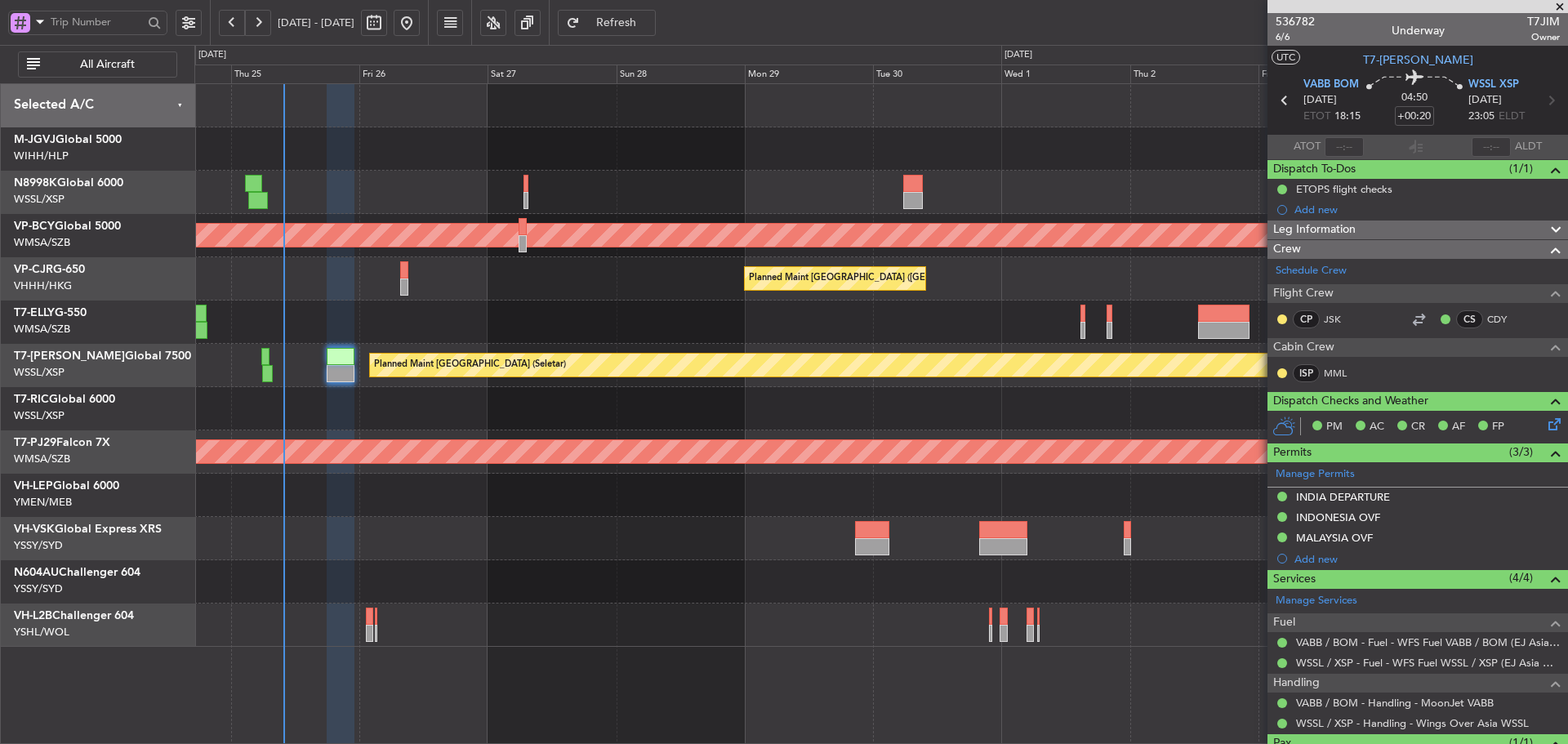
click at [695, 570] on div "Unplanned Maint [GEOGRAPHIC_DATA] (Sultan [PERSON_NAME] [PERSON_NAME] - Subang)…" at bounding box center [881, 366] width 1373 height 563
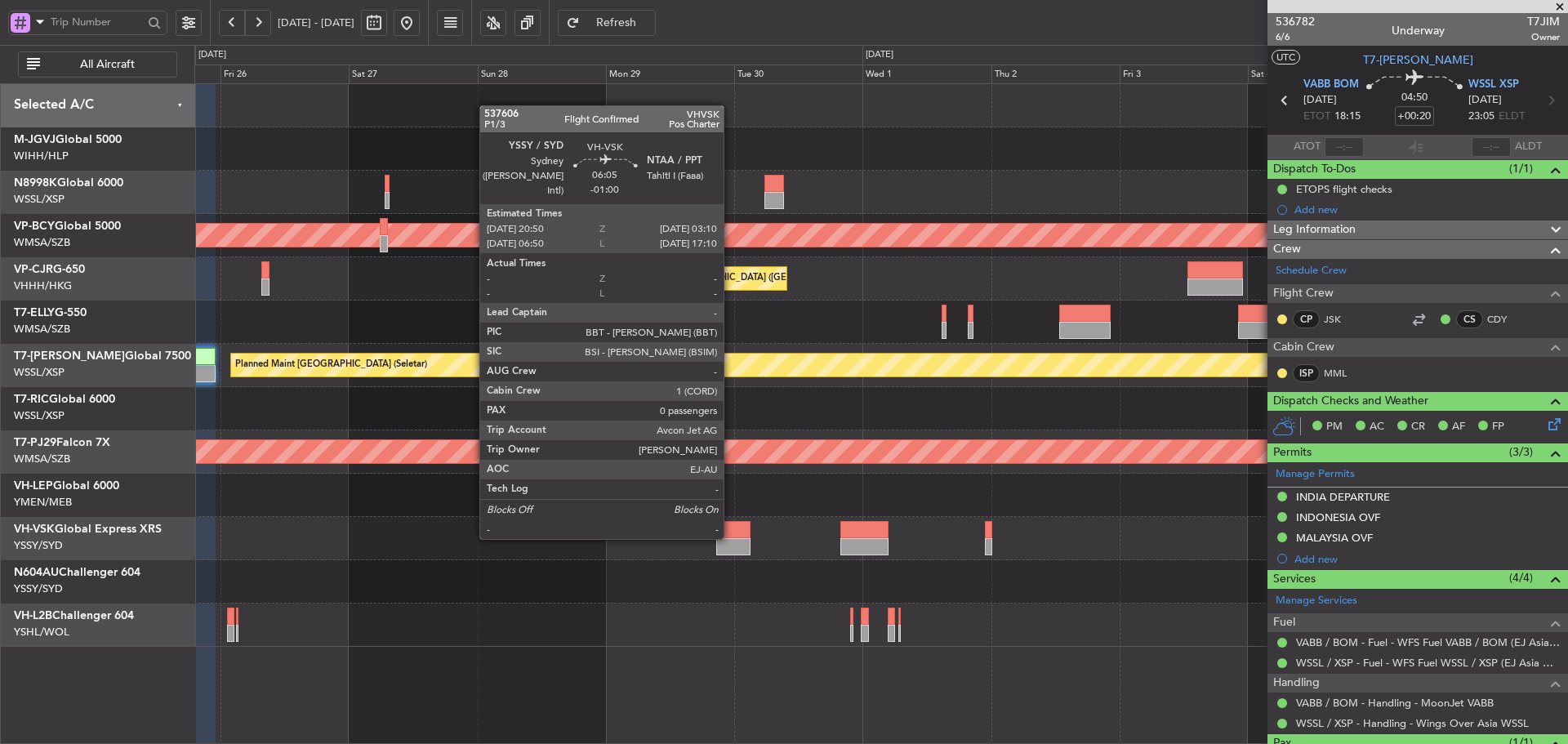
click at [731, 537] on div at bounding box center [733, 529] width 35 height 17
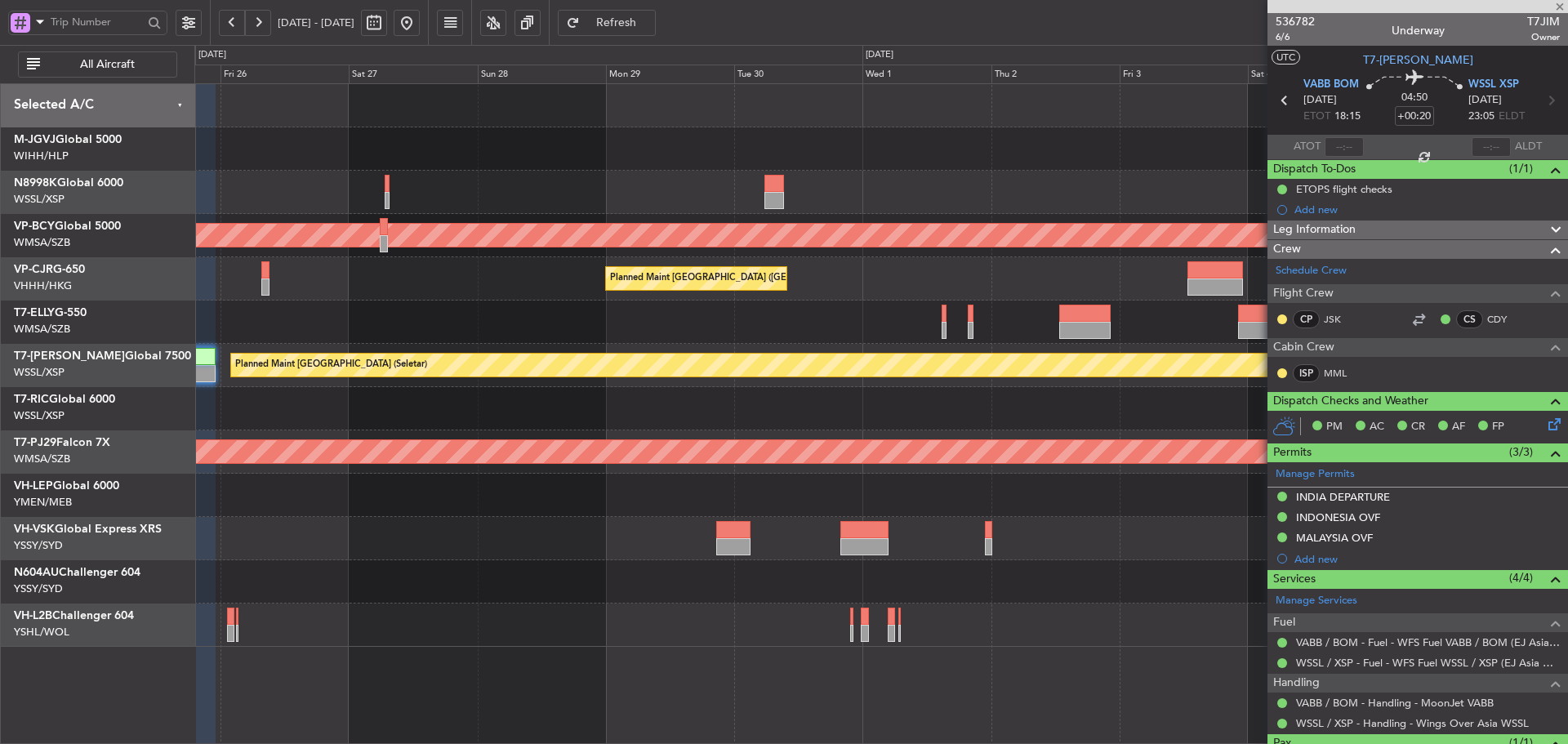
type input "-01:00"
type input "0"
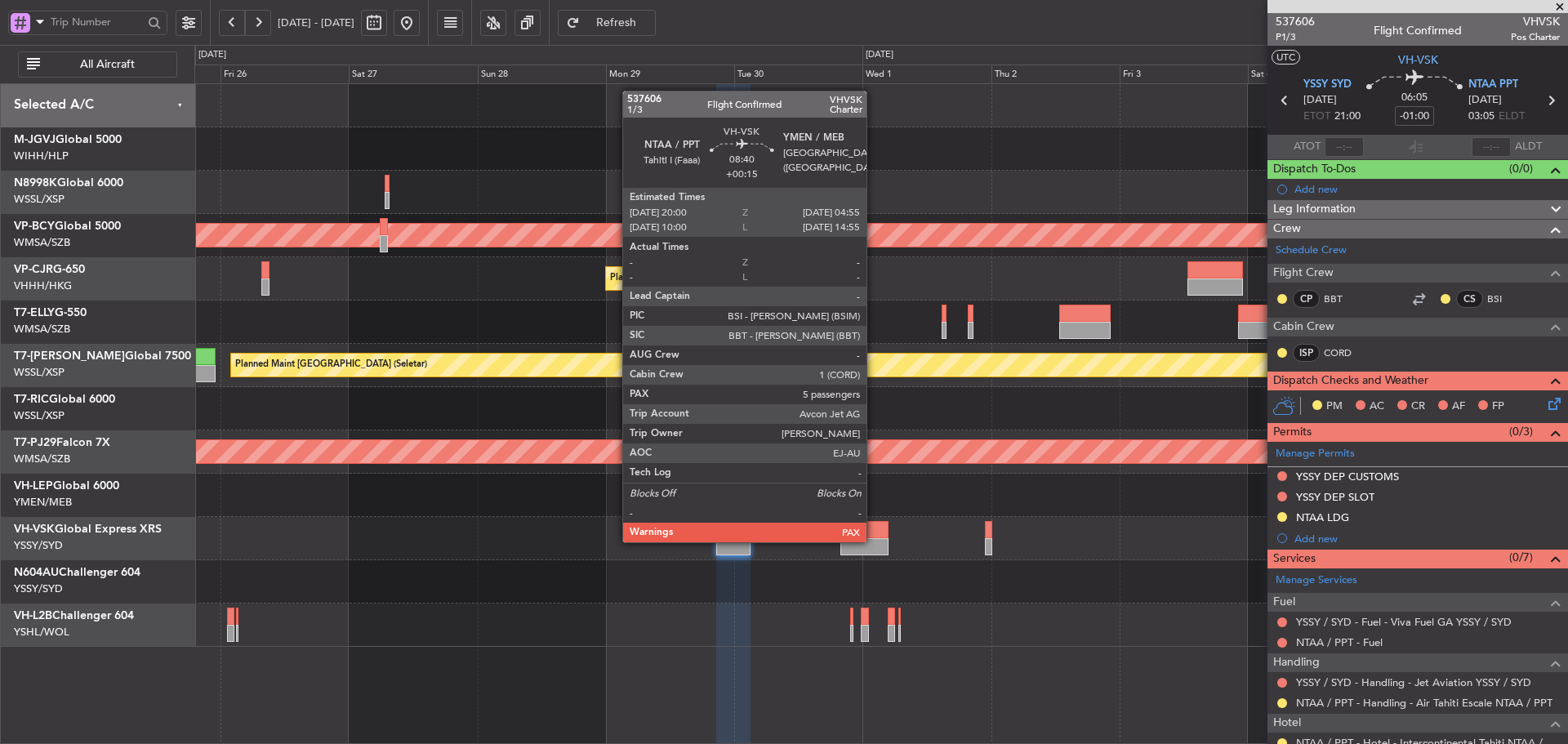
click at [874, 541] on div at bounding box center [864, 546] width 49 height 17
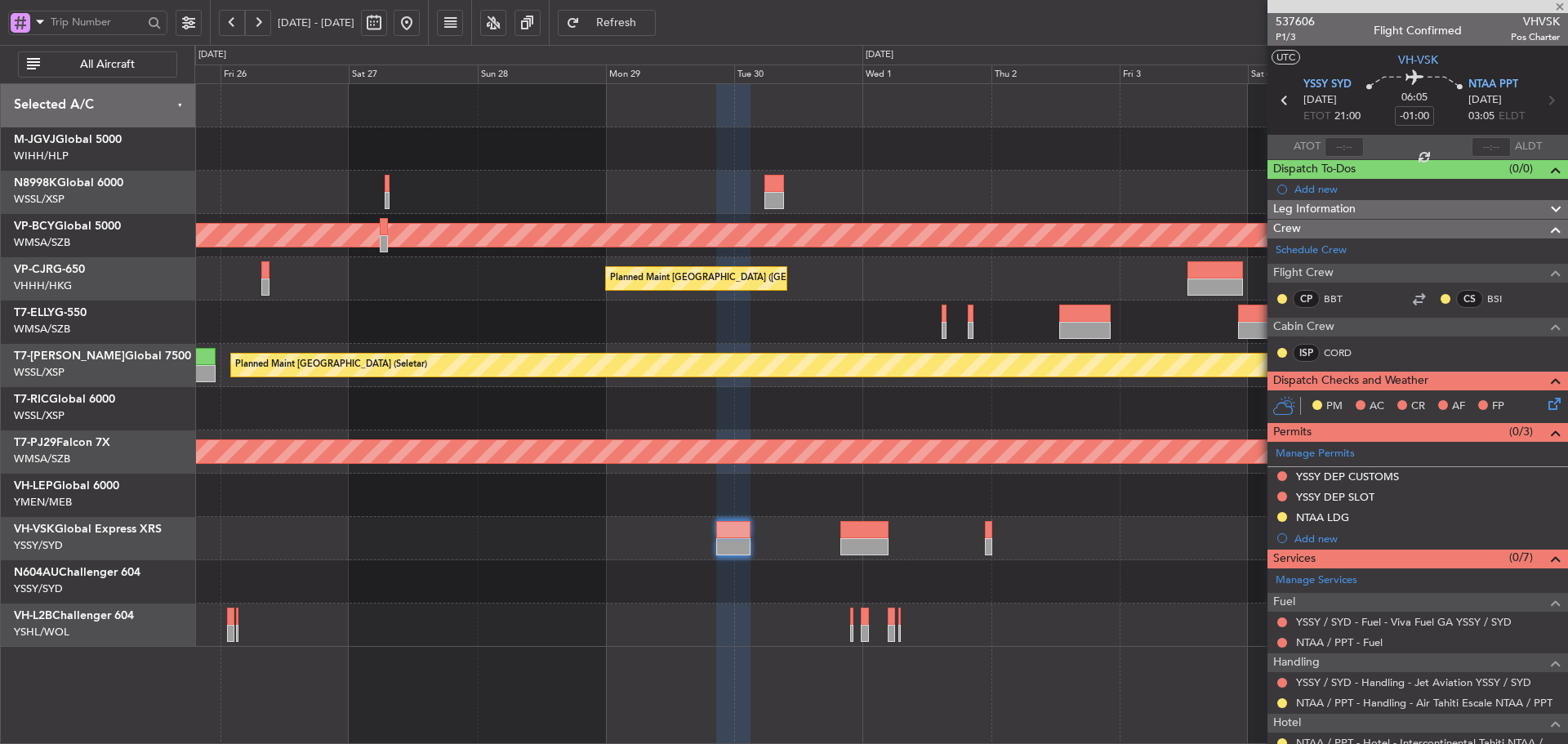
type input "+00:15"
type input "5"
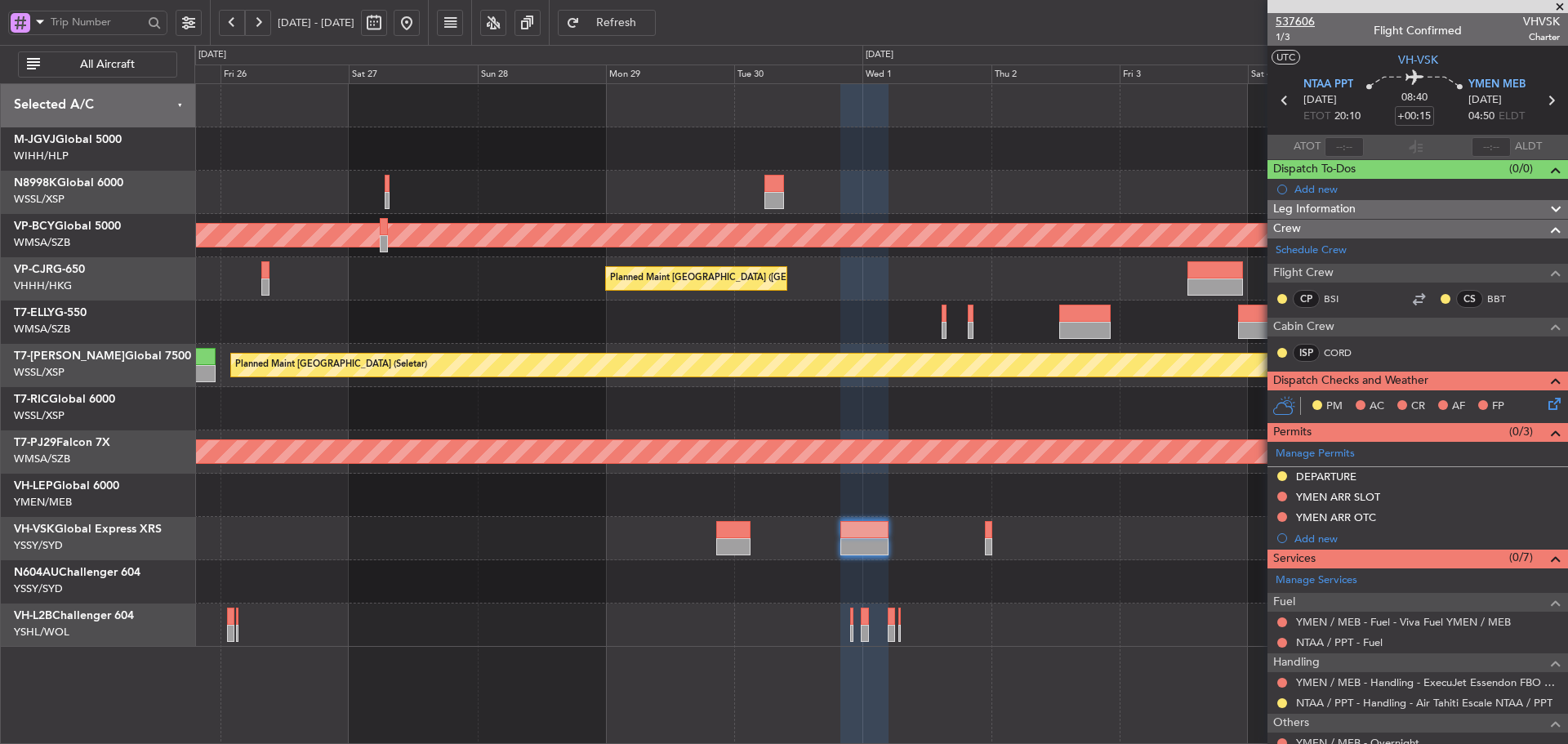
click at [1300, 21] on span "537606" at bounding box center [1296, 21] width 40 height 17
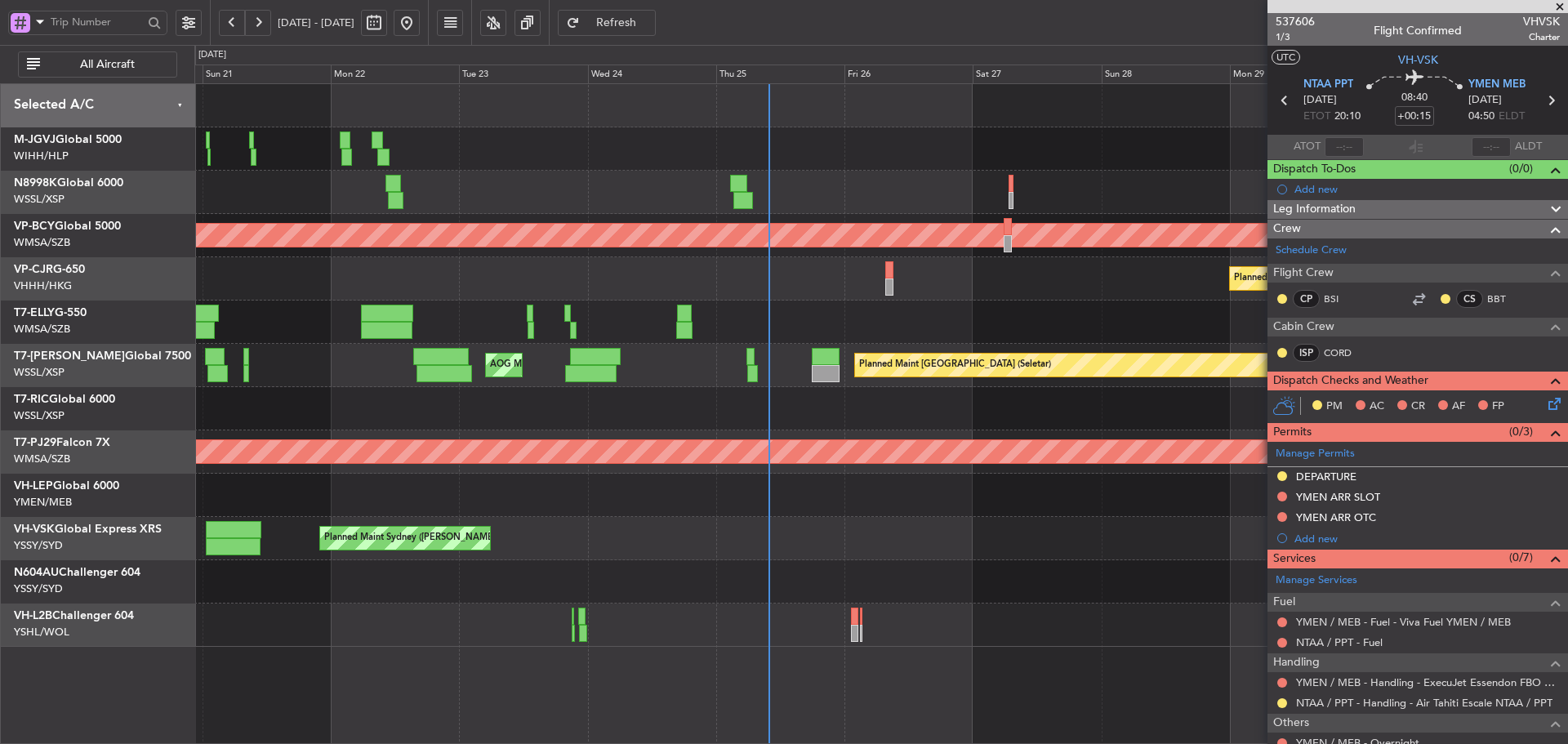
click at [1035, 531] on div "Planned Maint Sydney (Kingsford Smith Intl) AOG Maint Kansas City (Kansas City …" at bounding box center [881, 539] width 1373 height 44
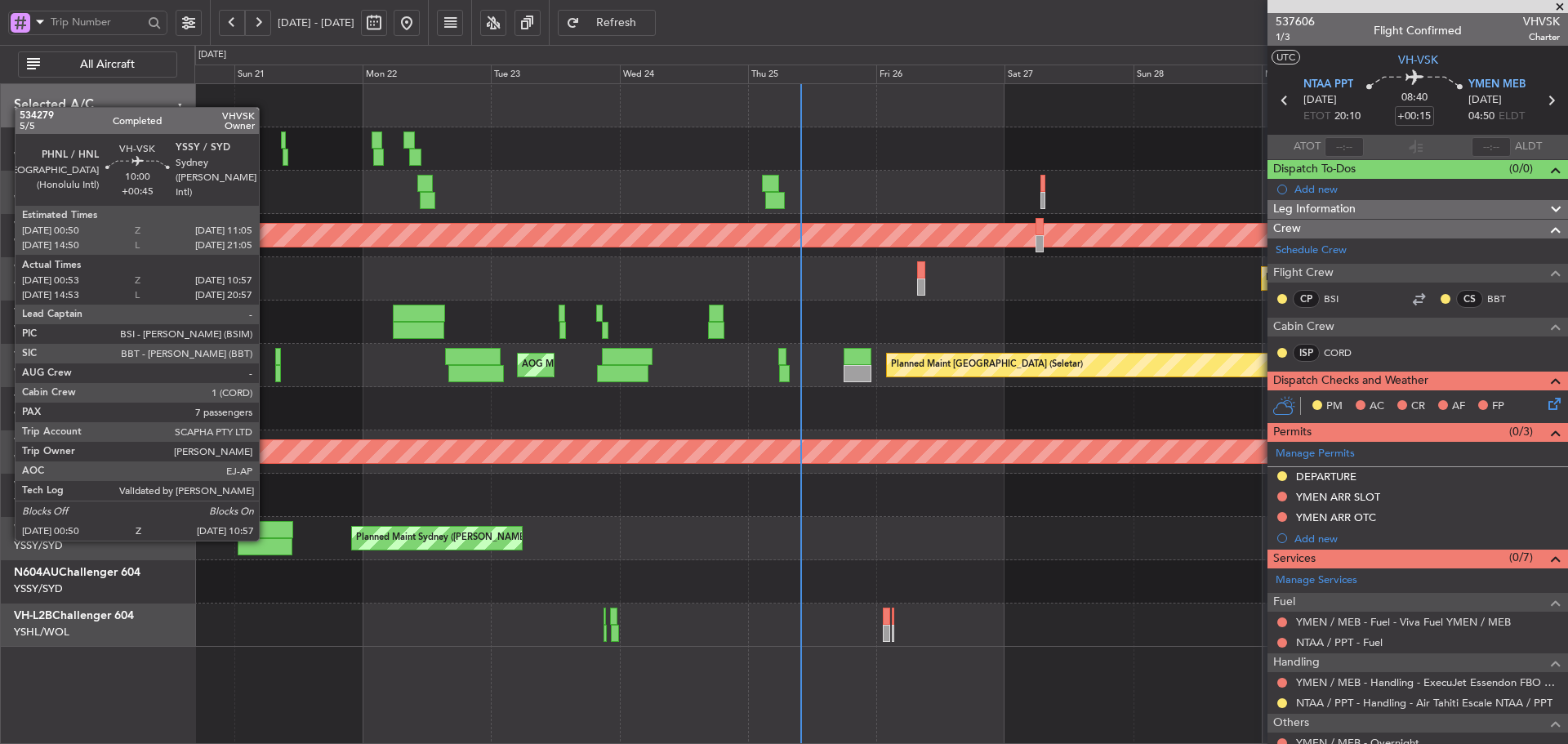
click at [266, 539] on div at bounding box center [264, 546] width 54 height 17
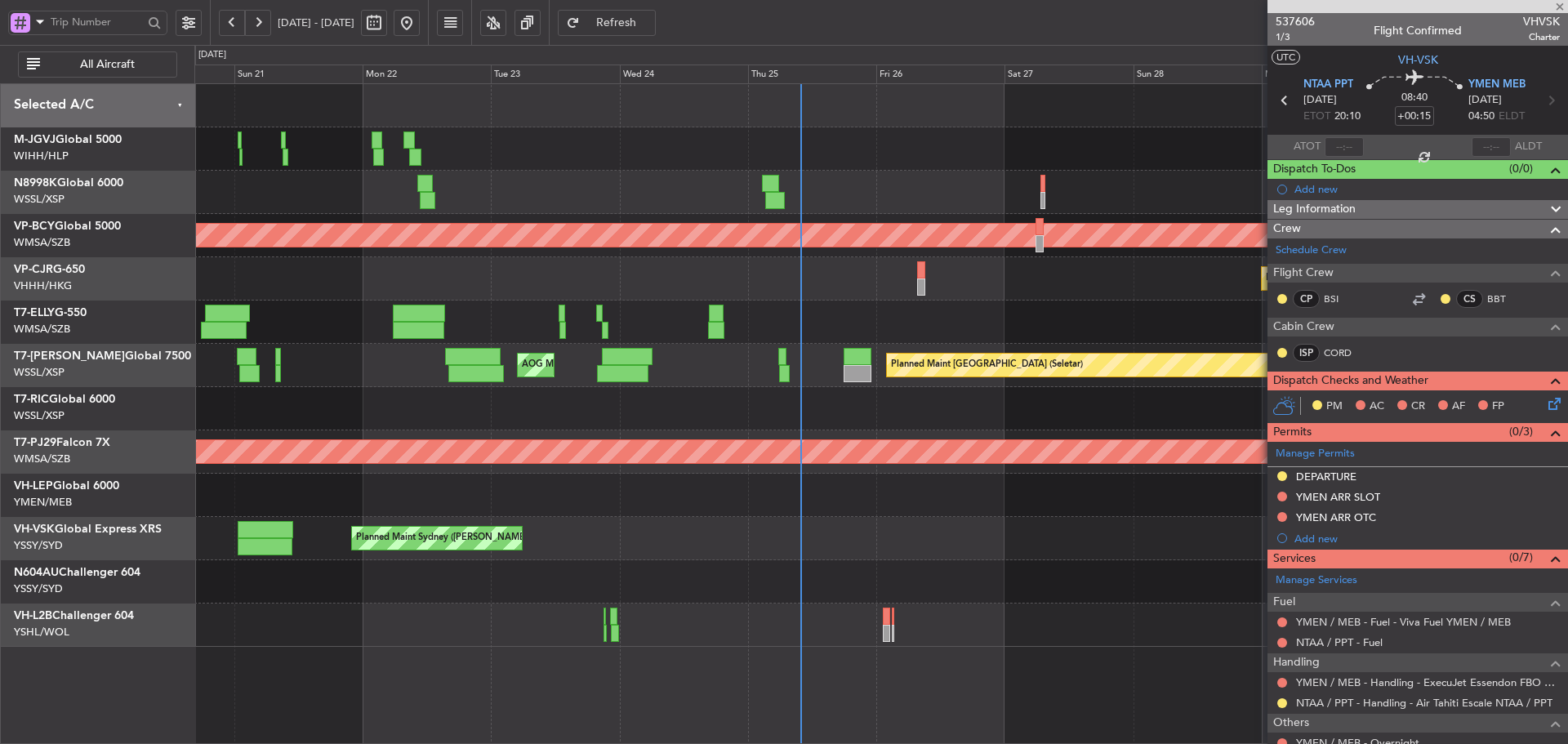
type input "+00:45"
type input "01:03"
type input "10:52"
type input "7"
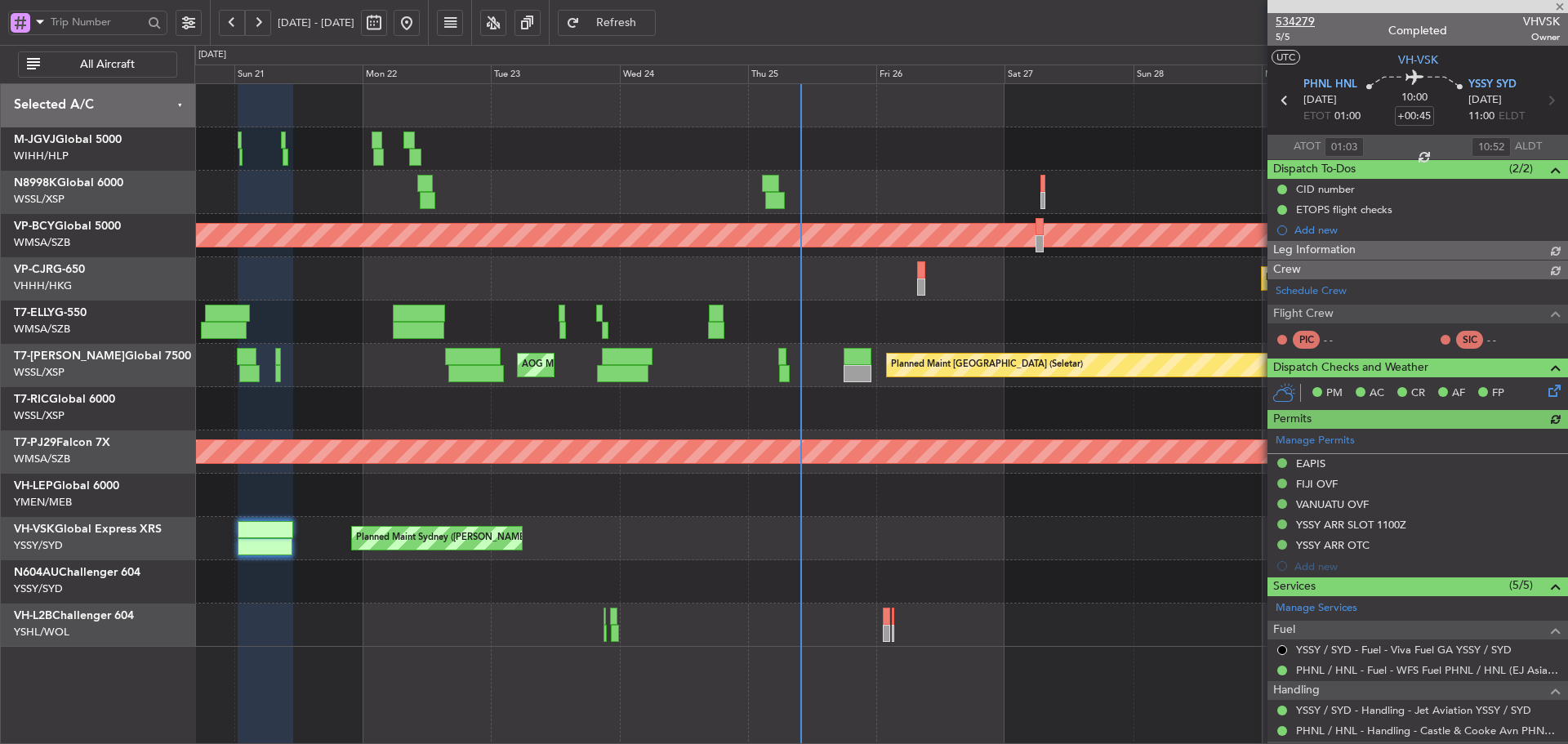
type input "Terry Leung (LEU)"
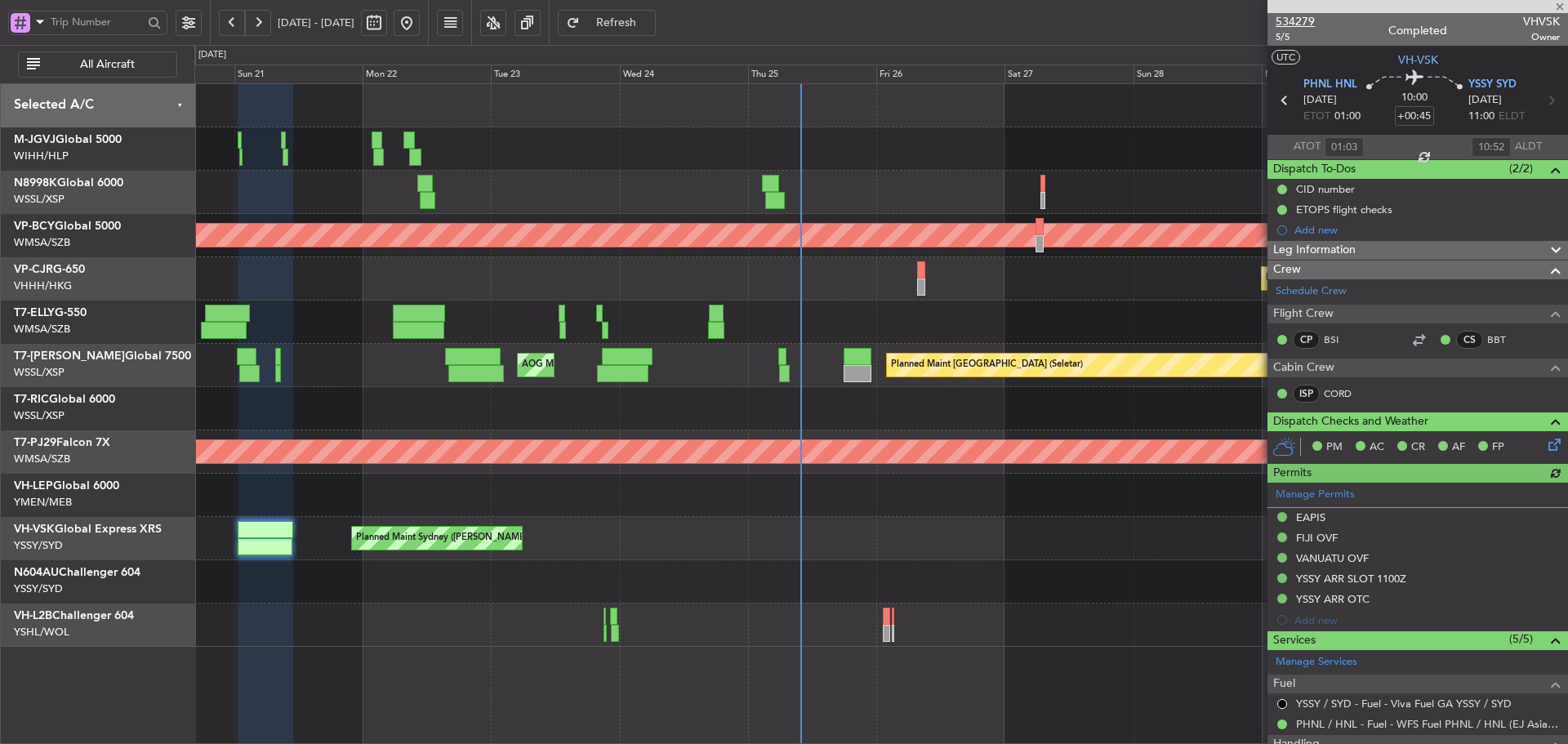
click at [1305, 22] on span "534279" at bounding box center [1296, 21] width 40 height 17
type input "Terry Leung (LEU)"
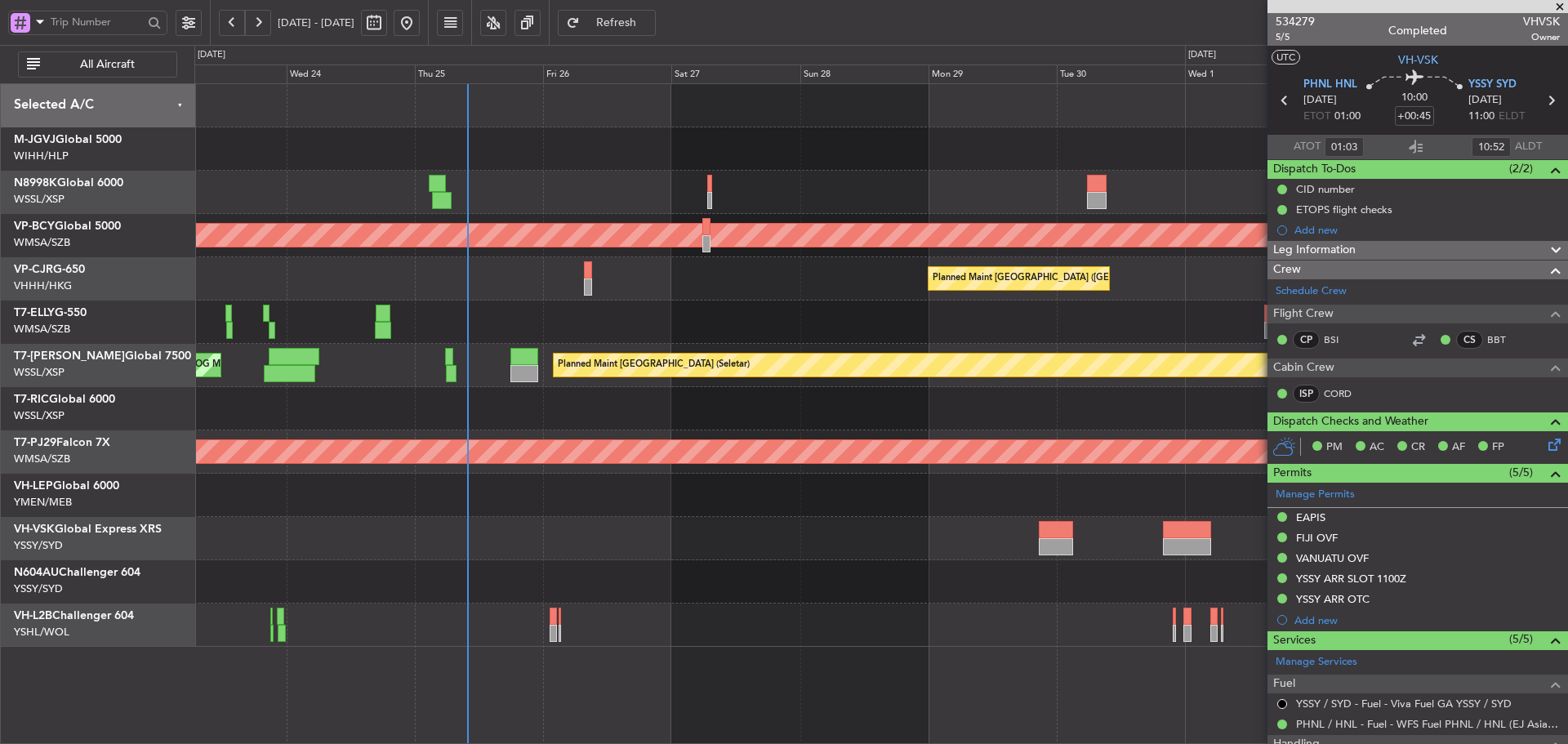
click at [680, 498] on div "Unplanned Maint Kuala Lumpur (Sultan Abdul Aziz Shah - Subang) Planned Maint Ho…" at bounding box center [881, 366] width 1373 height 563
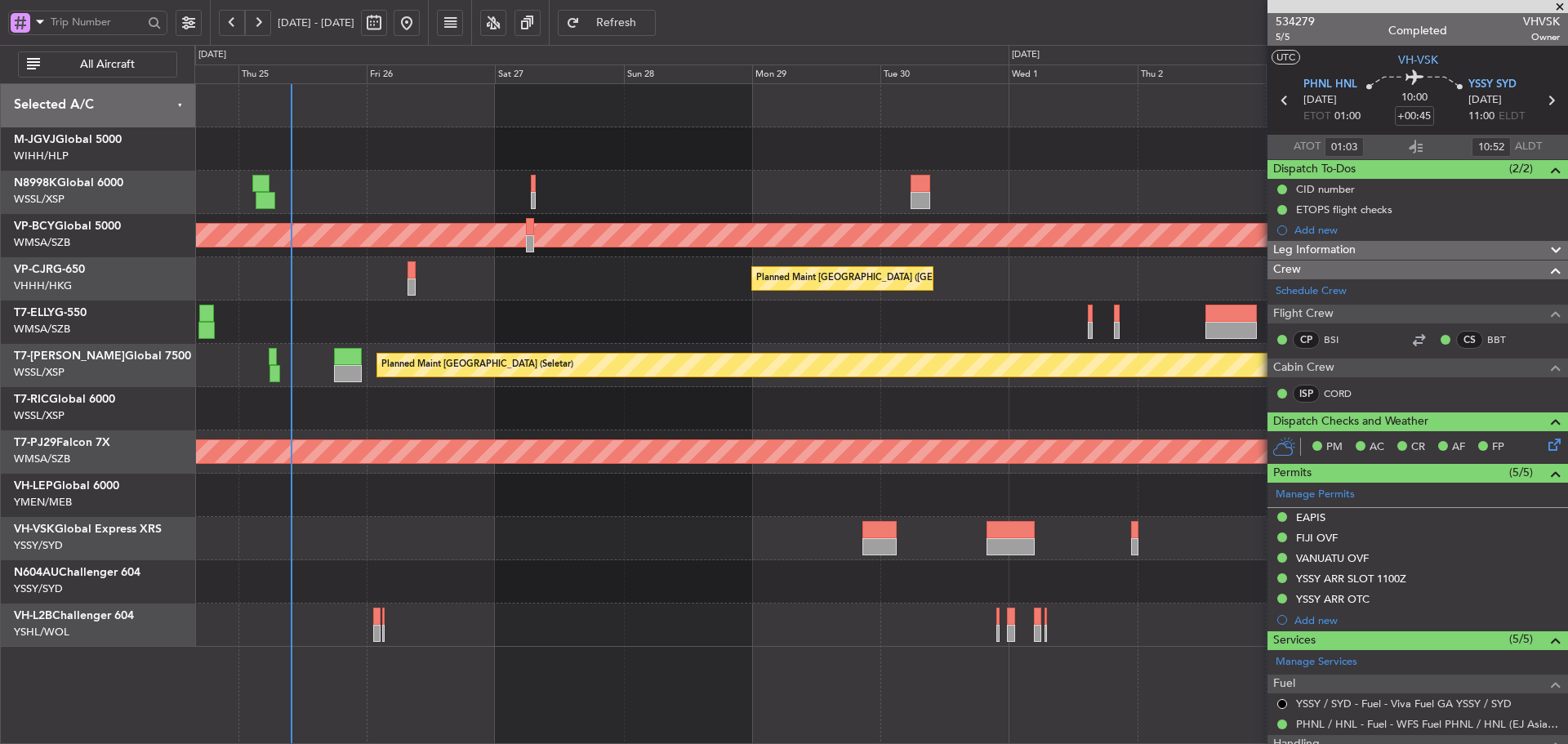
click at [698, 411] on div at bounding box center [881, 409] width 1373 height 44
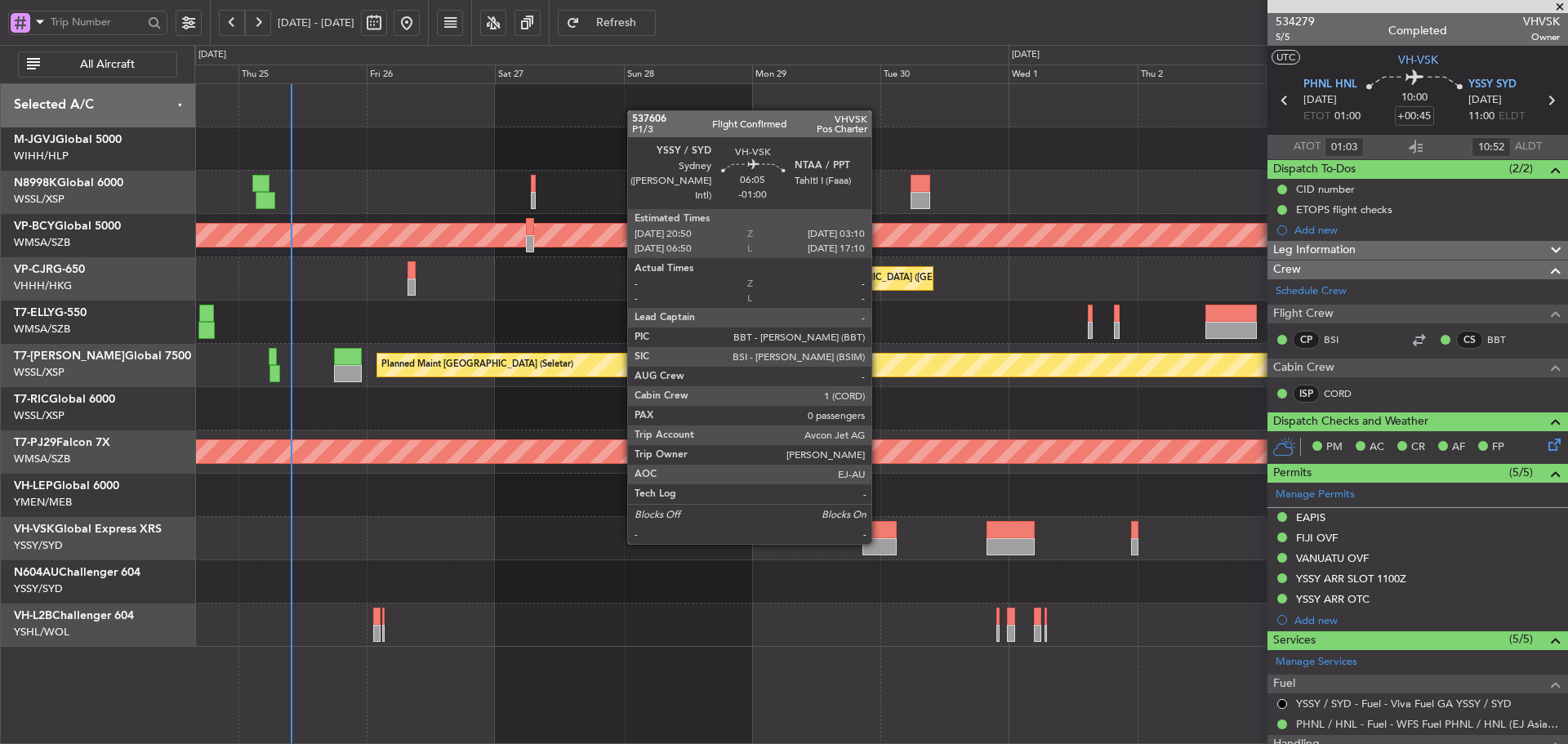
click at [879, 542] on div at bounding box center [879, 546] width 35 height 17
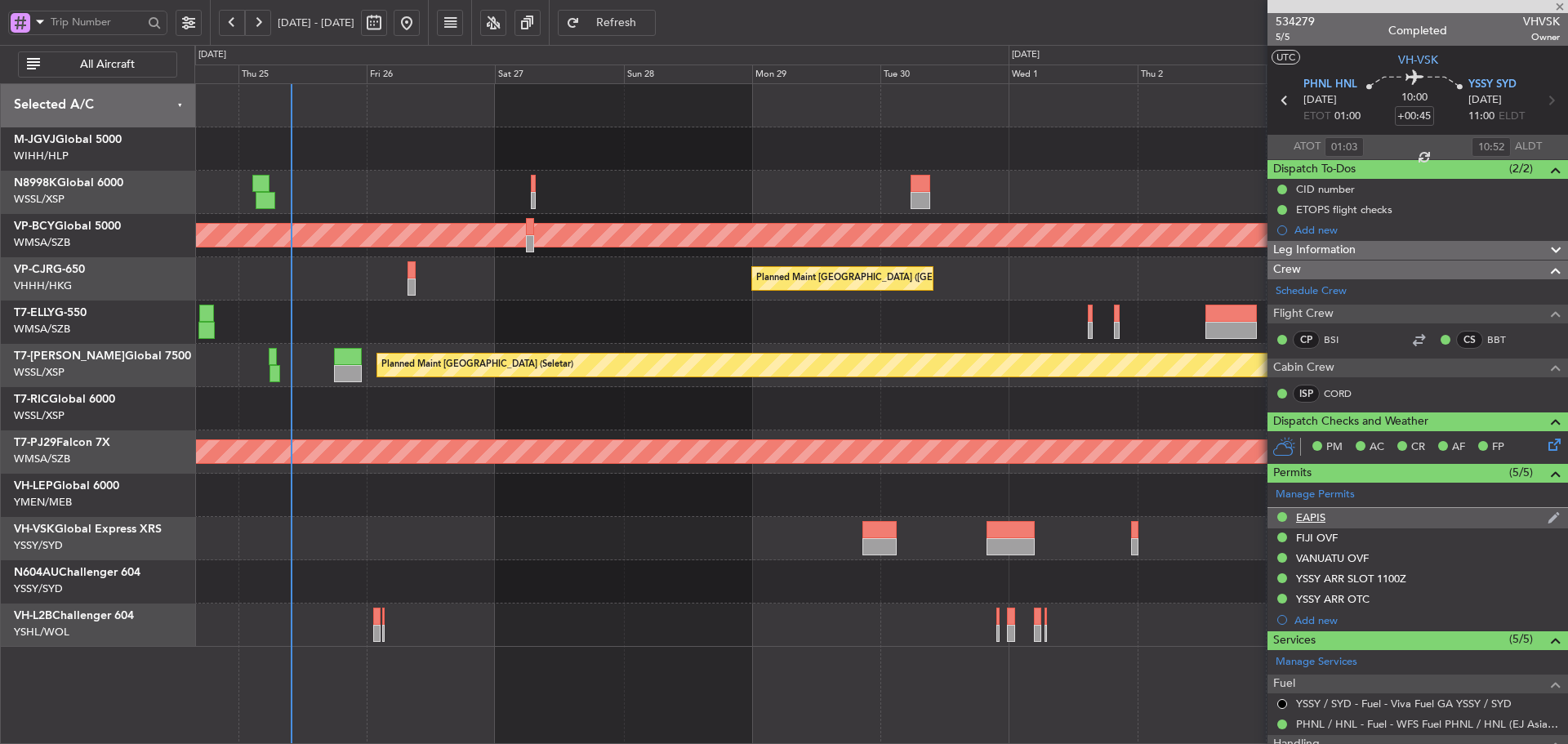
type input "-01:00"
type input "0"
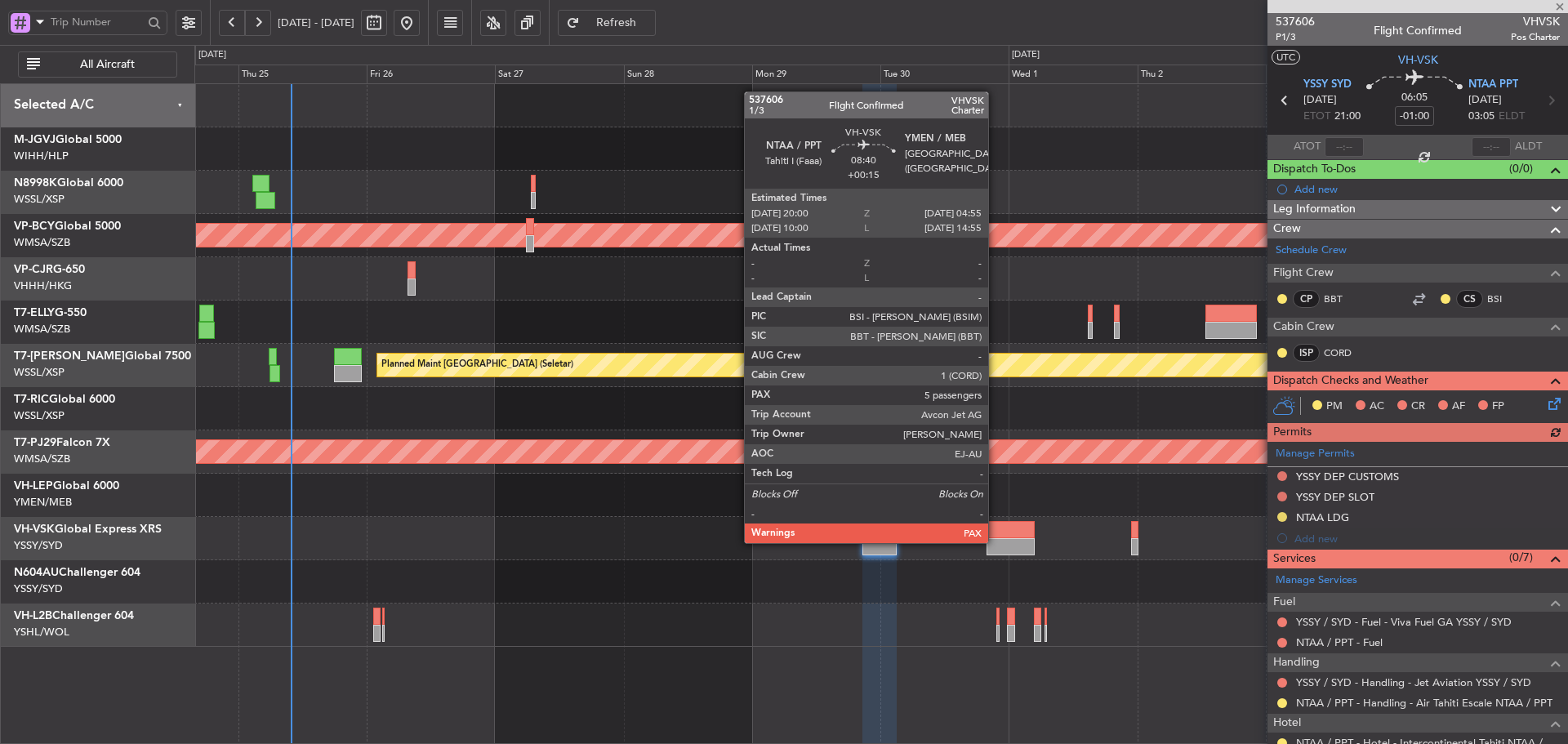
click at [995, 542] on div at bounding box center [1010, 546] width 49 height 17
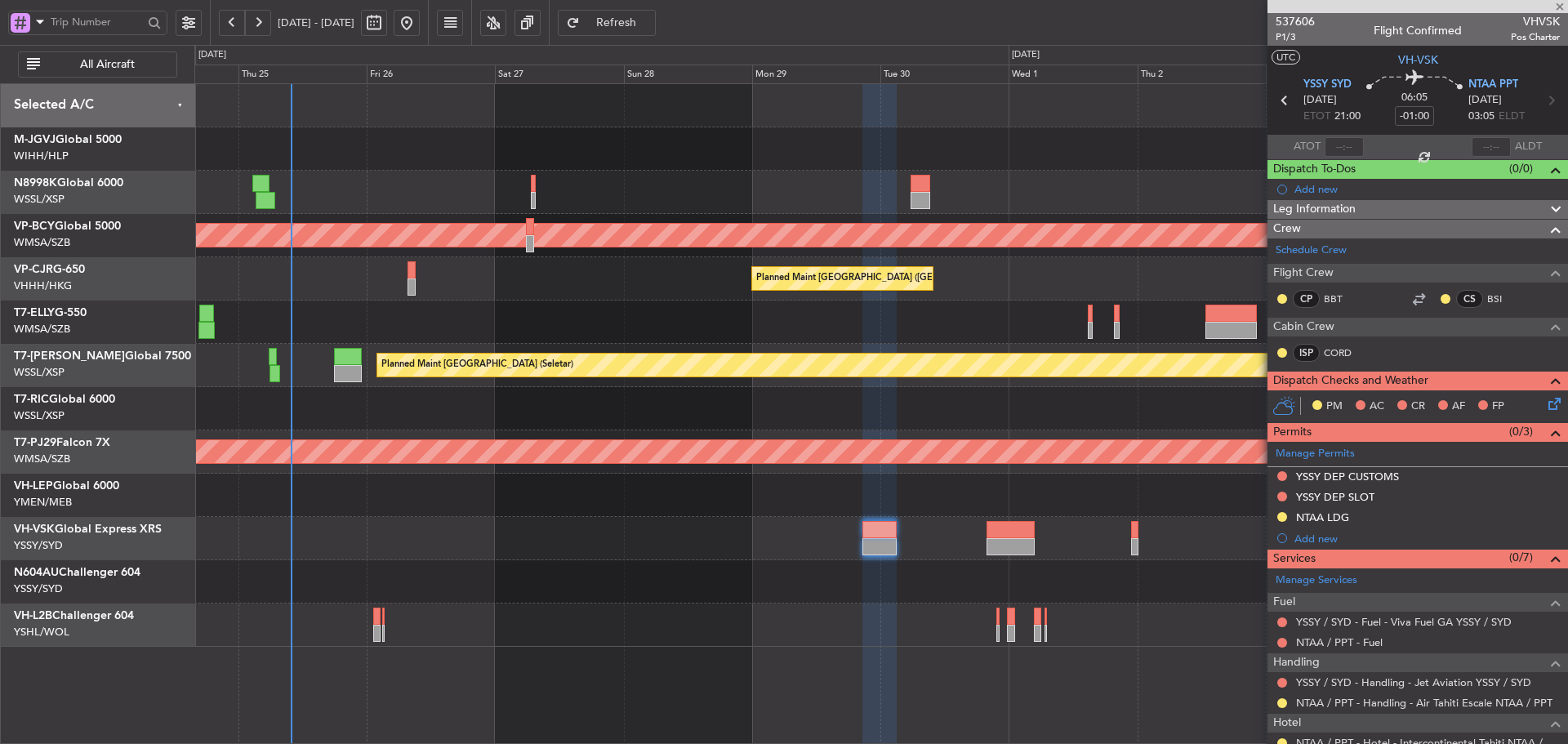
type input "+00:15"
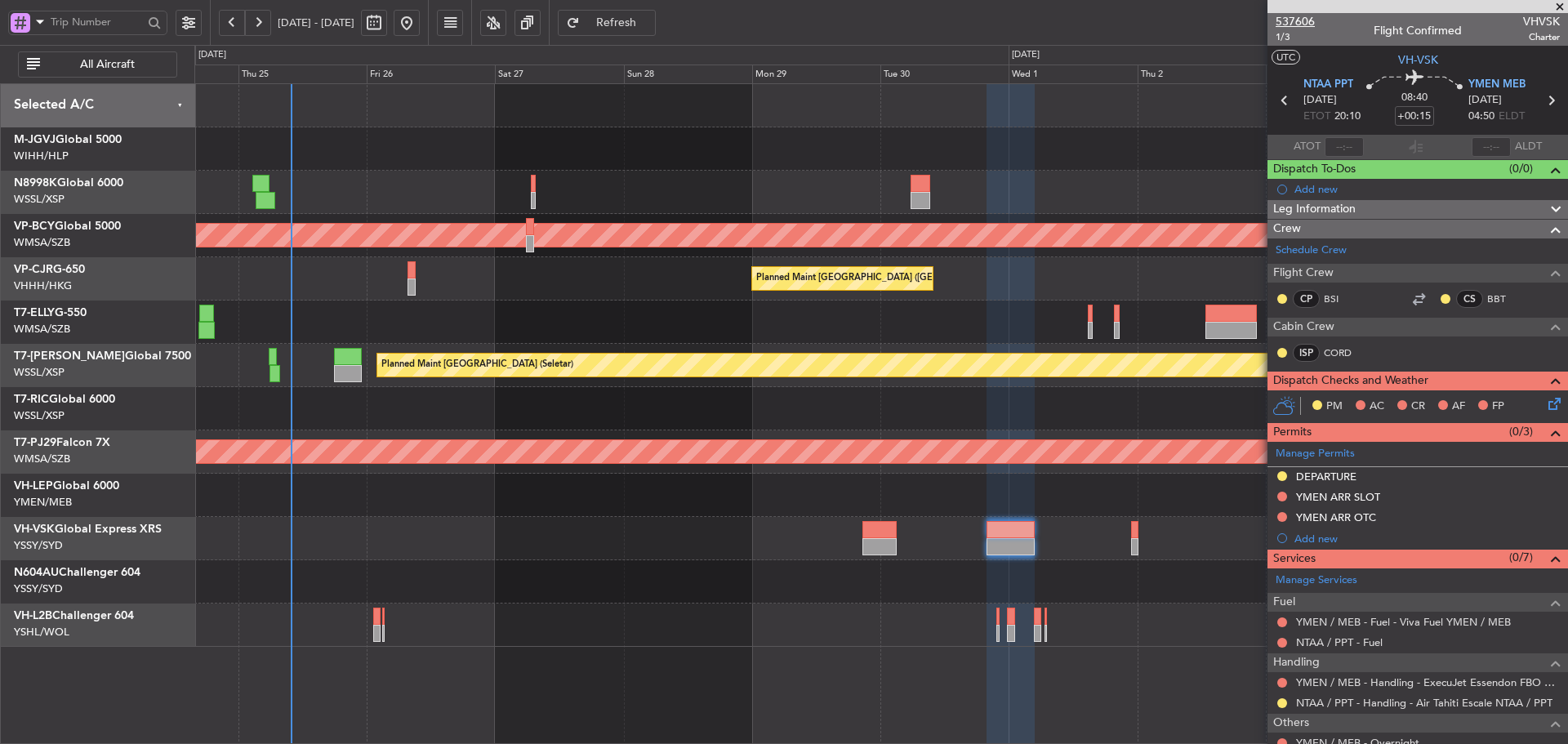
click at [1292, 18] on span "537606" at bounding box center [1296, 21] width 40 height 17
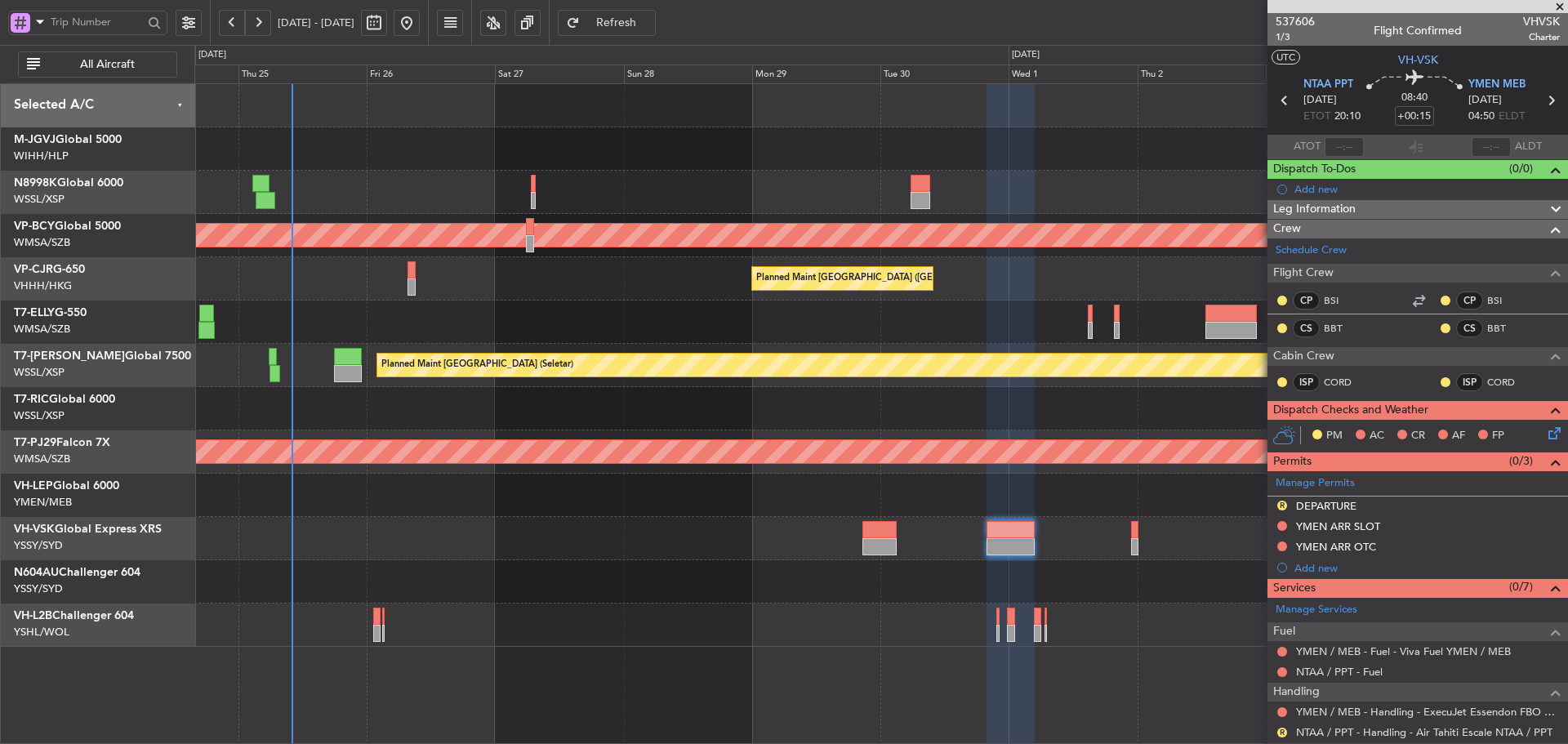
click at [656, 33] on button "Refresh" at bounding box center [606, 23] width 98 height 26
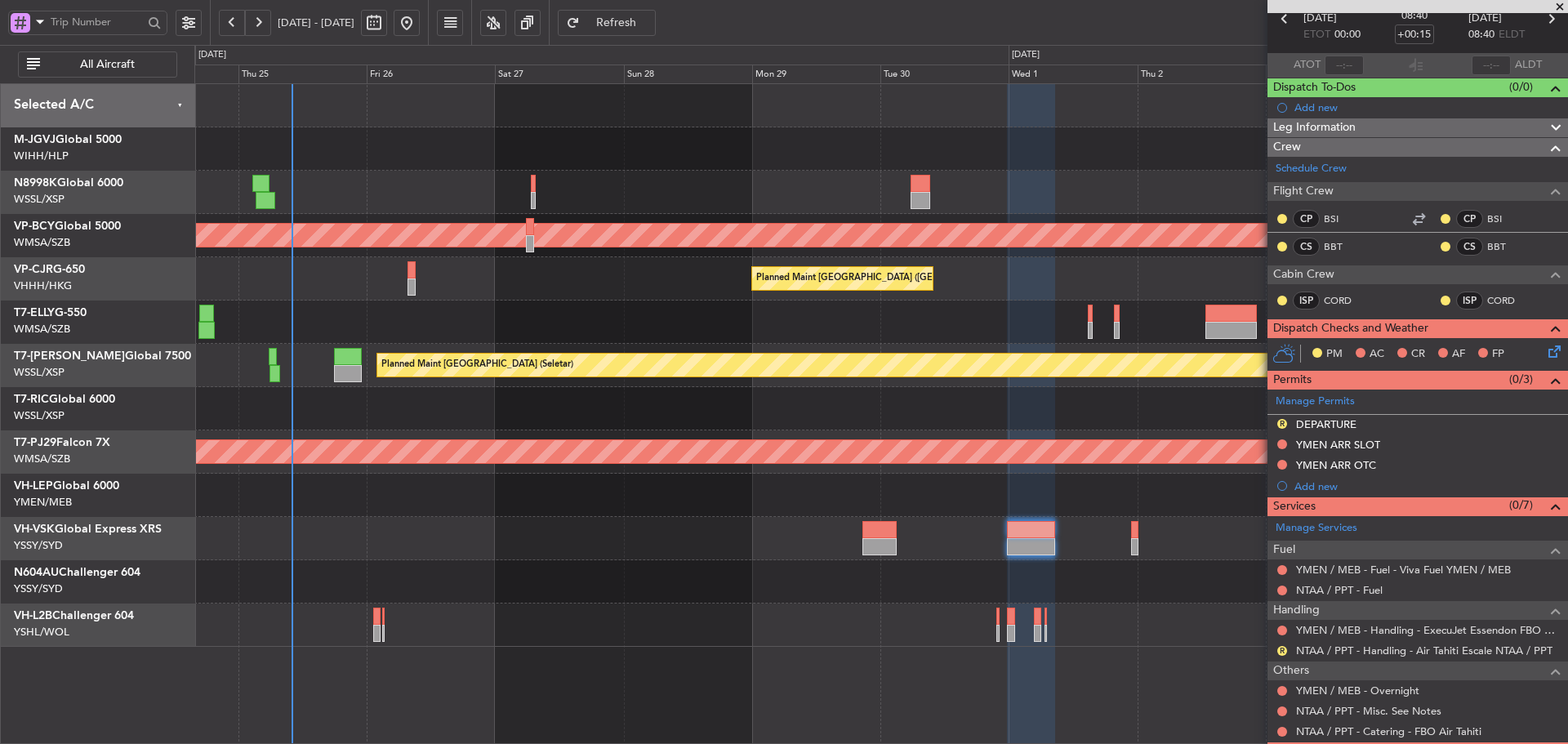
scroll to position [147, 0]
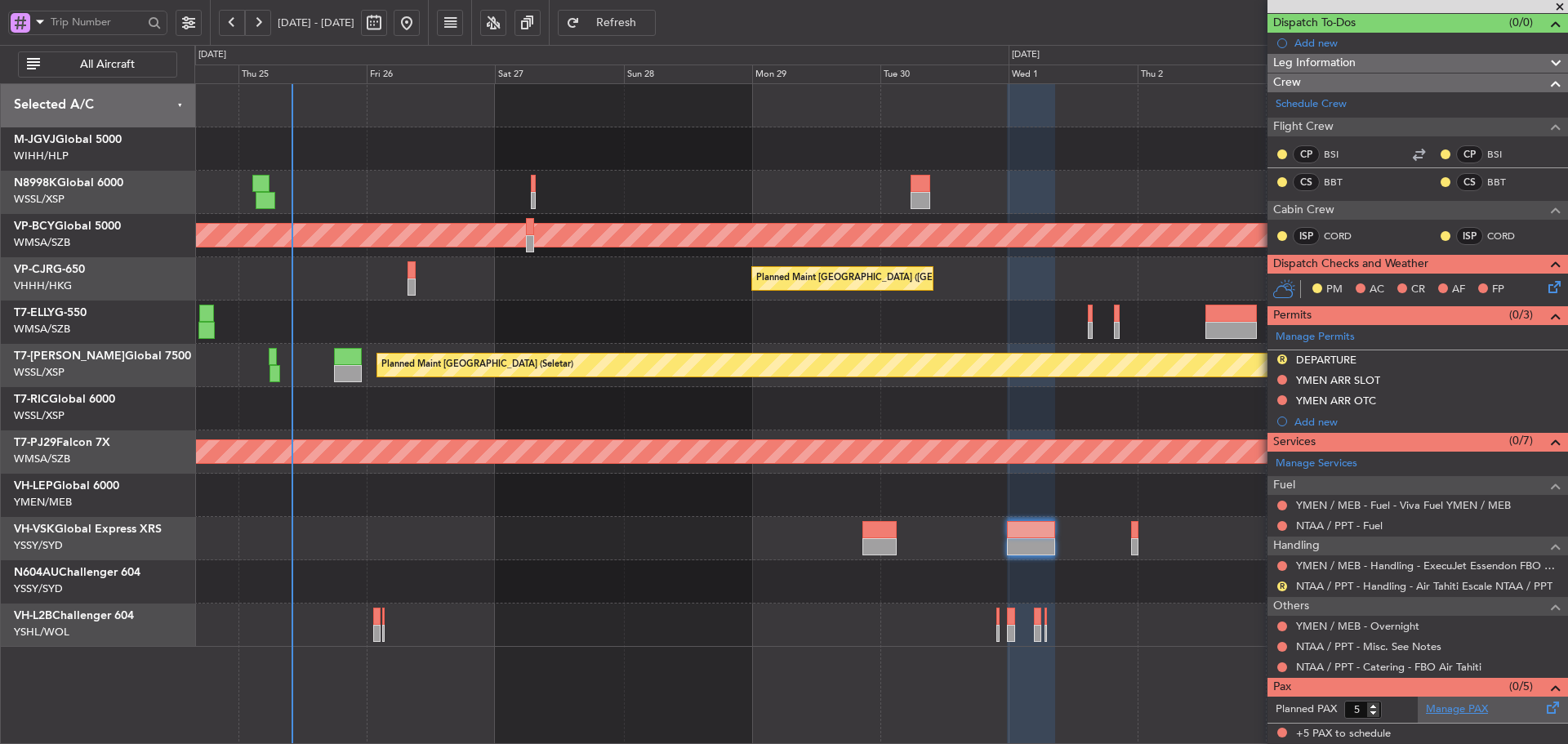
click at [1456, 713] on link "Manage PAX" at bounding box center [1456, 709] width 62 height 16
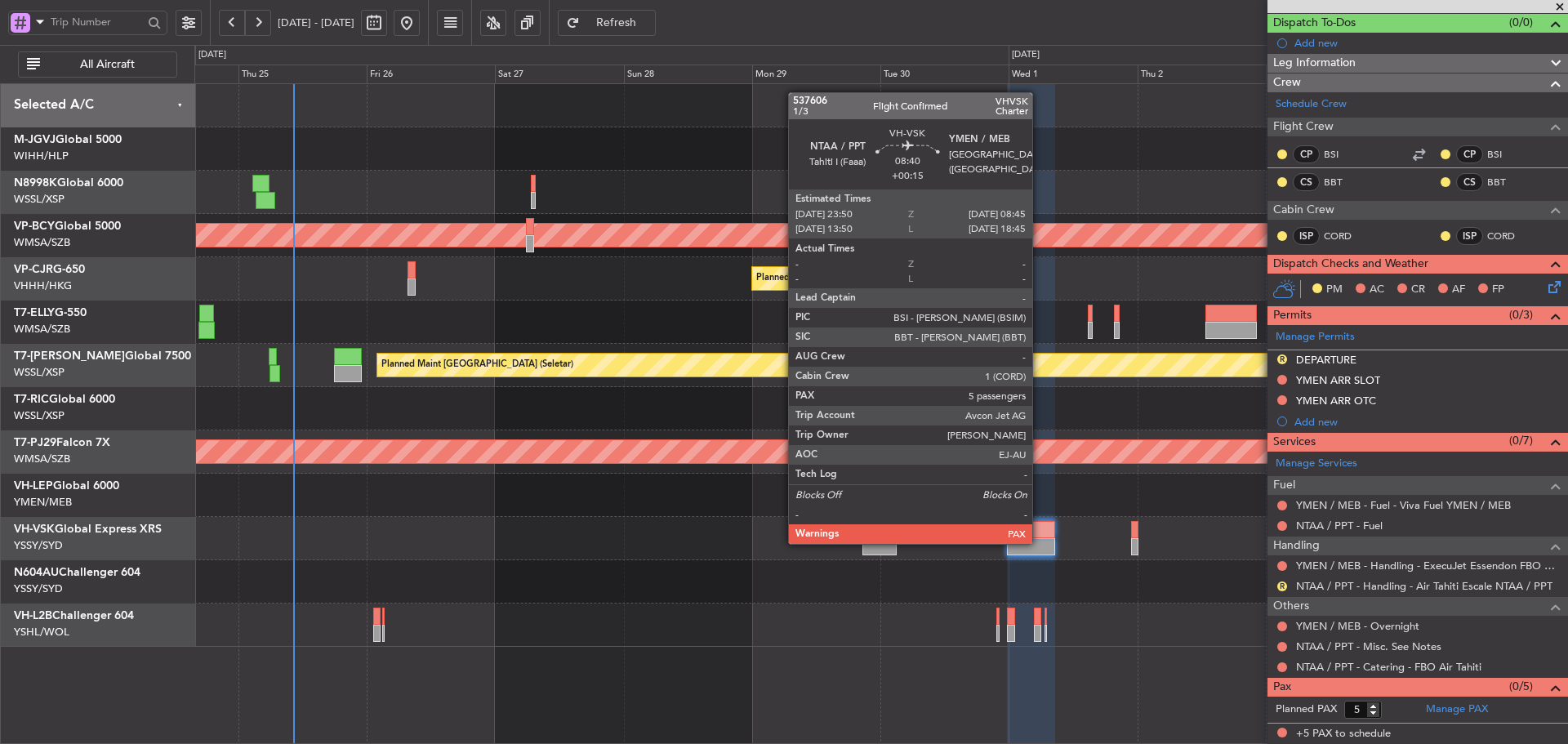
click at [1039, 542] on div at bounding box center [1030, 546] width 49 height 17
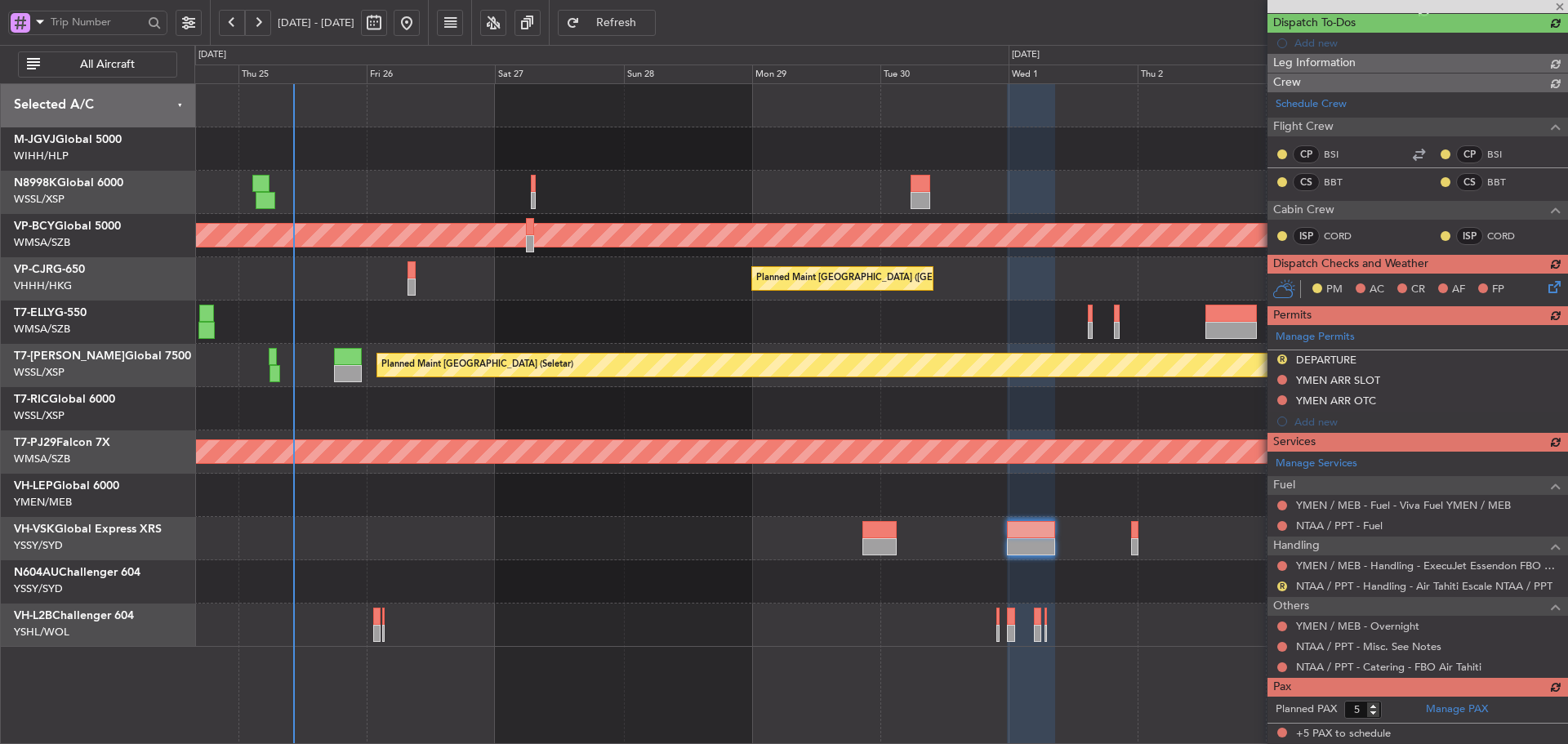
type input "6"
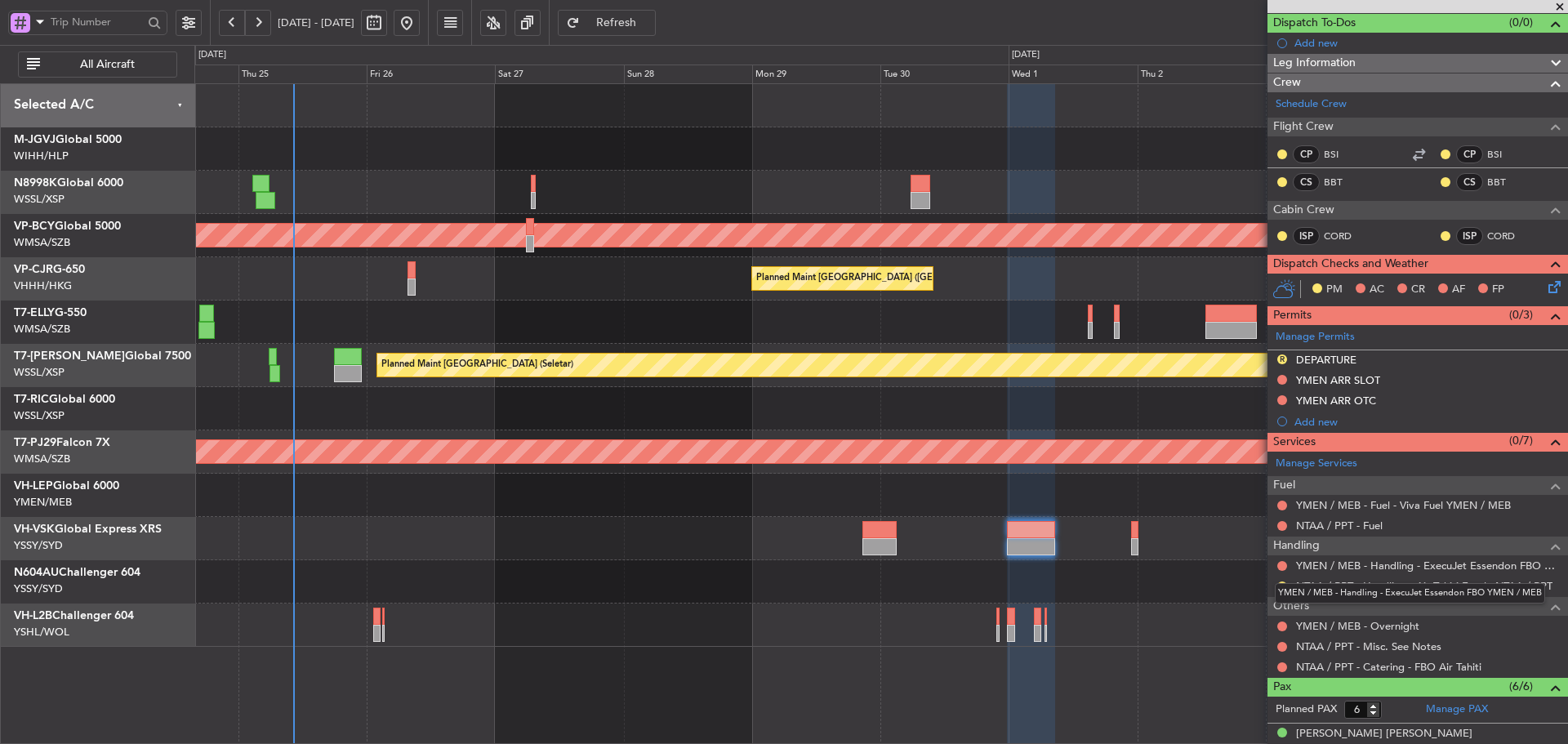
click at [1403, 587] on div "YMEN / MEB - Handling - ExecuJet Essendon FBO YMEN / MEB" at bounding box center [1410, 593] width 270 height 21
click at [1375, 585] on link "NTAA / PPT - Handling - Air Tahiti Escale NTAA / PPT" at bounding box center [1423, 585] width 257 height 14
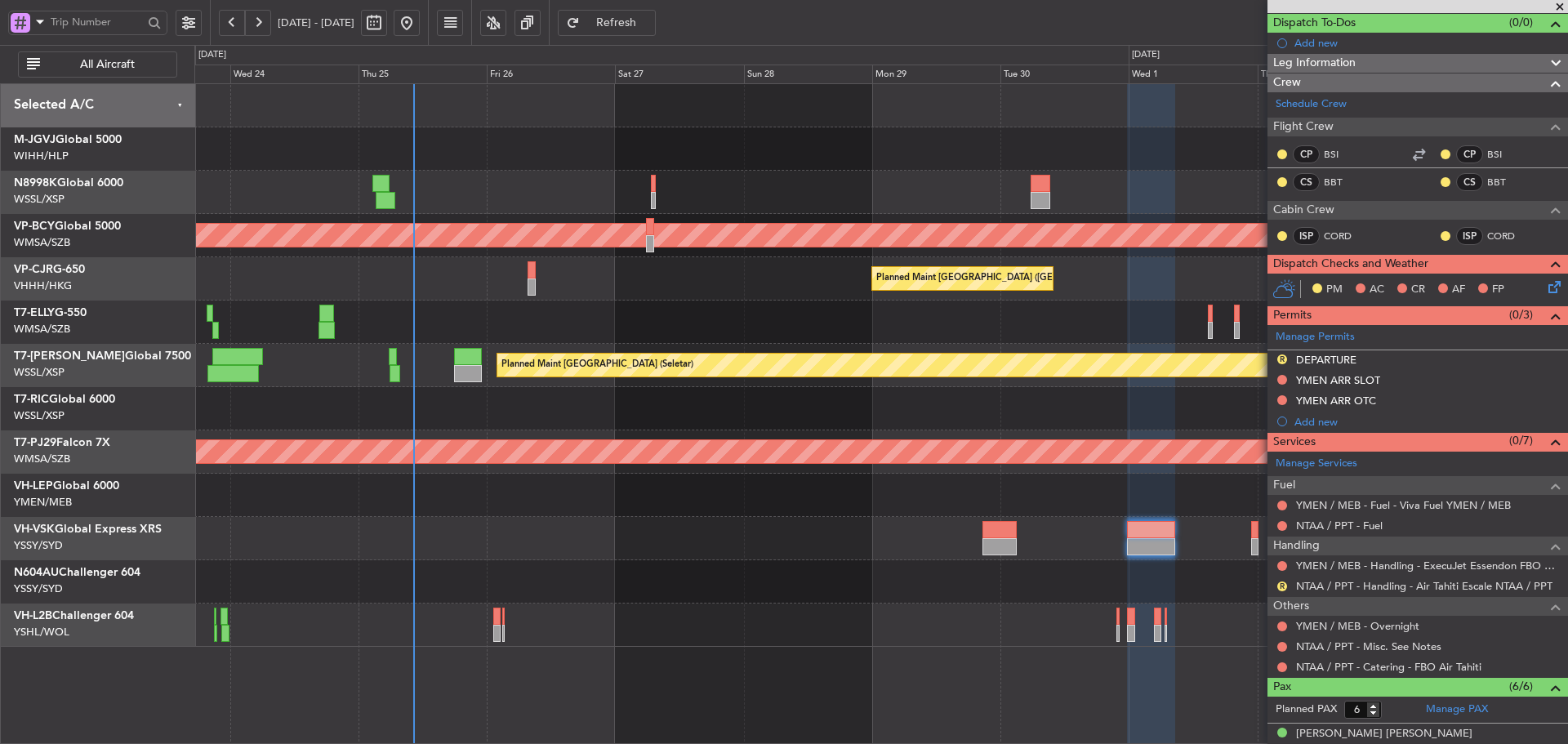
click at [806, 433] on div "Planned Maint [GEOGRAPHIC_DATA] (Sultan [PERSON_NAME] [PERSON_NAME] - Subang)" at bounding box center [881, 452] width 1373 height 44
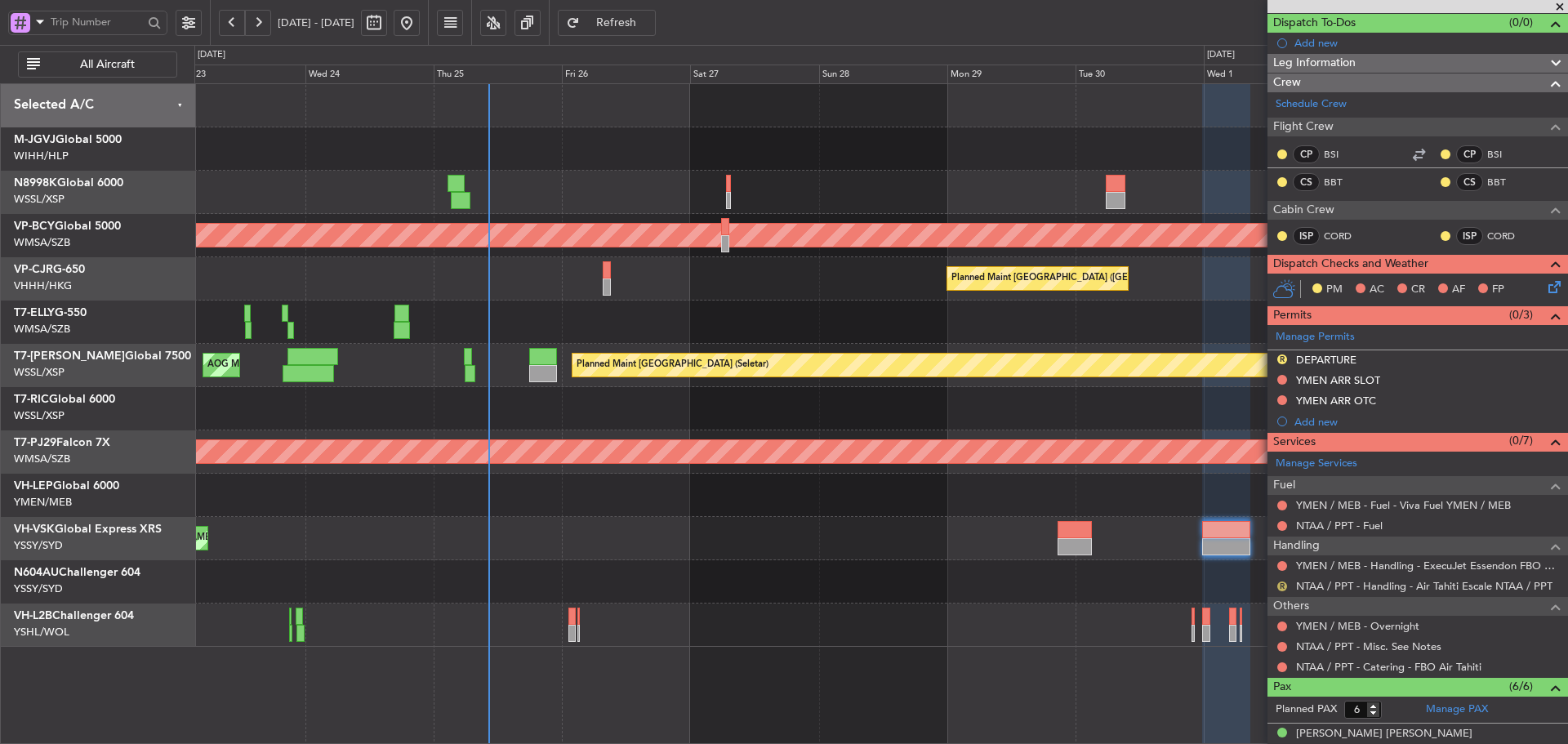
click at [1285, 586] on button "R" at bounding box center [1282, 586] width 10 height 10
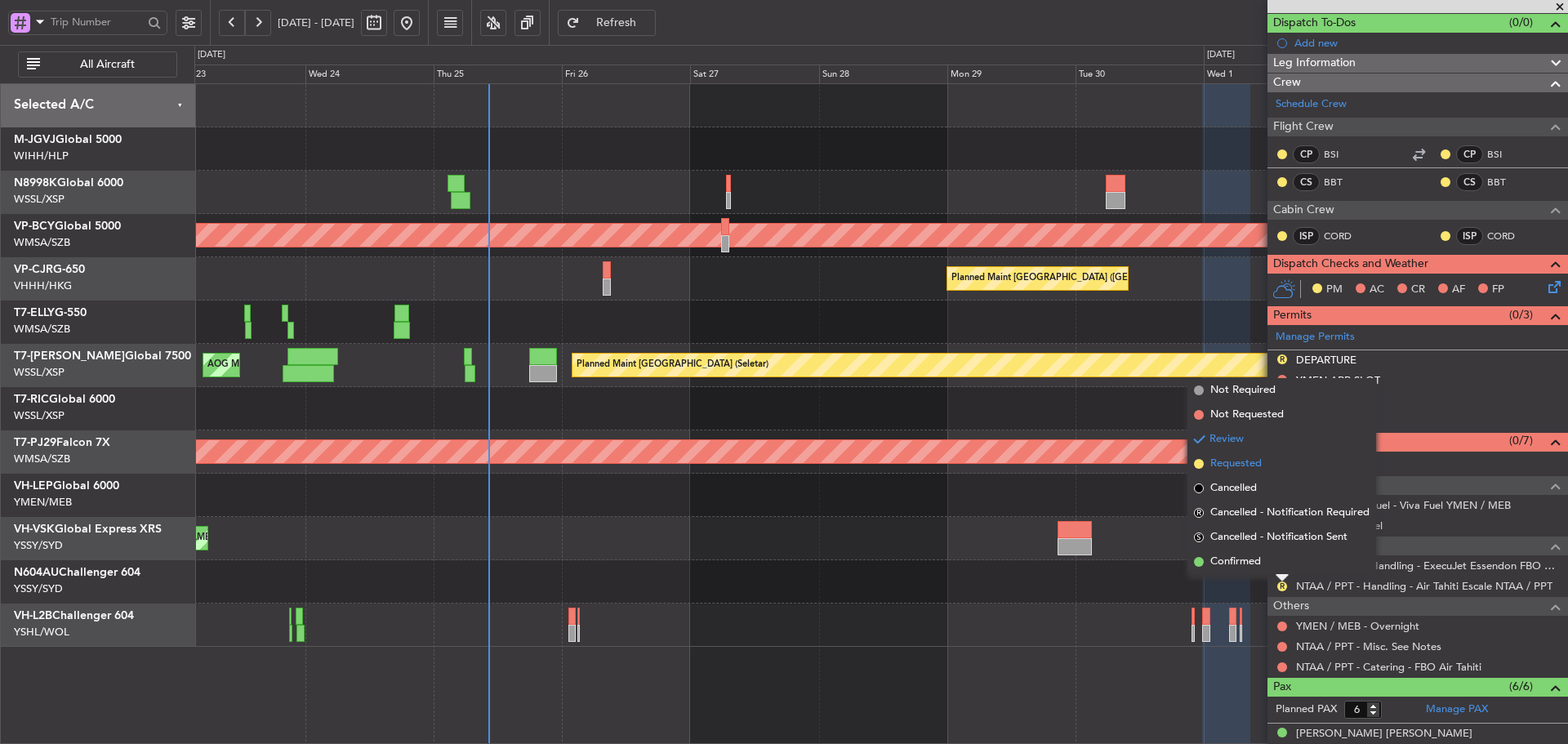
click at [1196, 464] on span at bounding box center [1199, 464] width 10 height 10
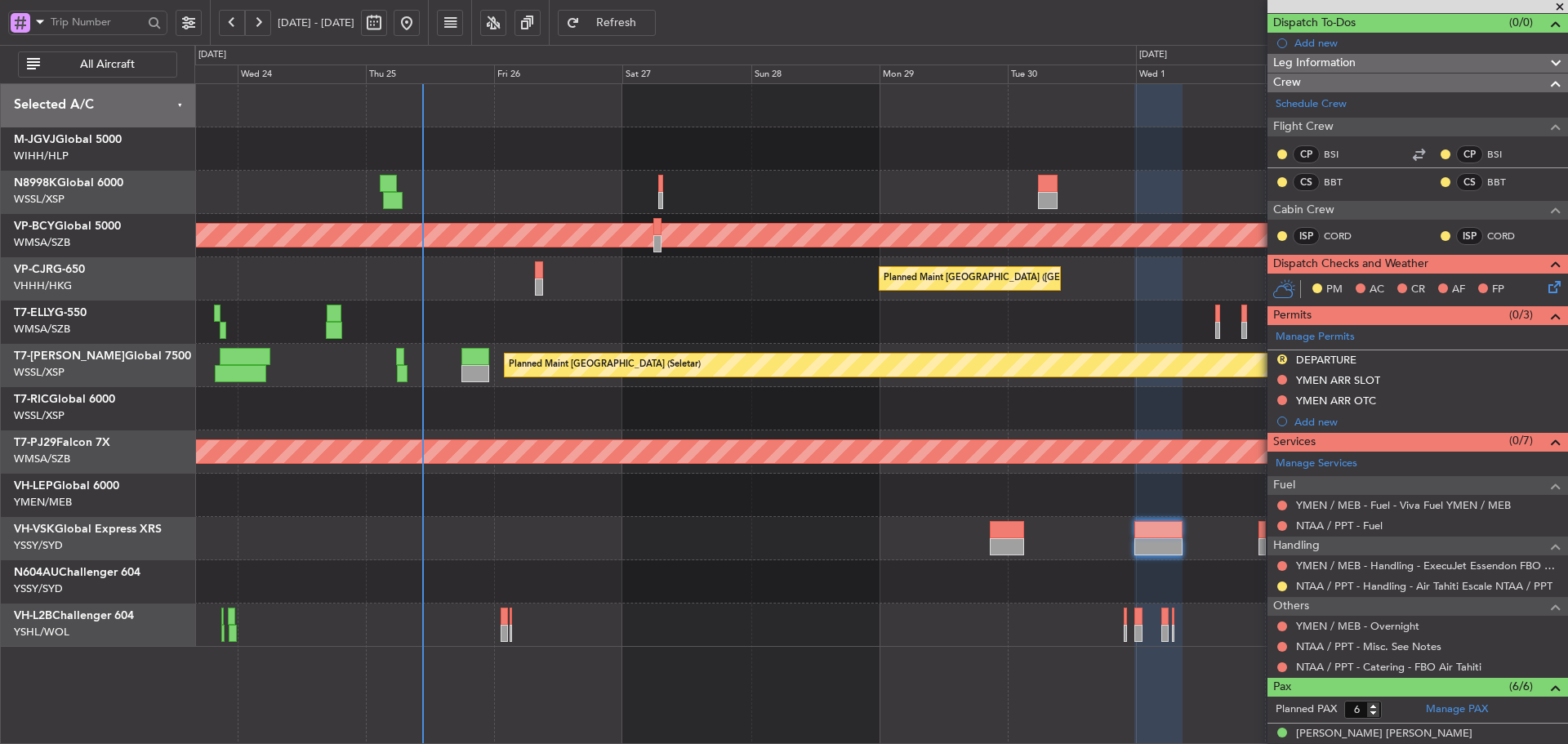
click at [951, 435] on div "Unplanned Maint Kuala Lumpur (Sultan Abdul Aziz Shah - Subang) Planned Maint Ho…" at bounding box center [881, 366] width 1373 height 563
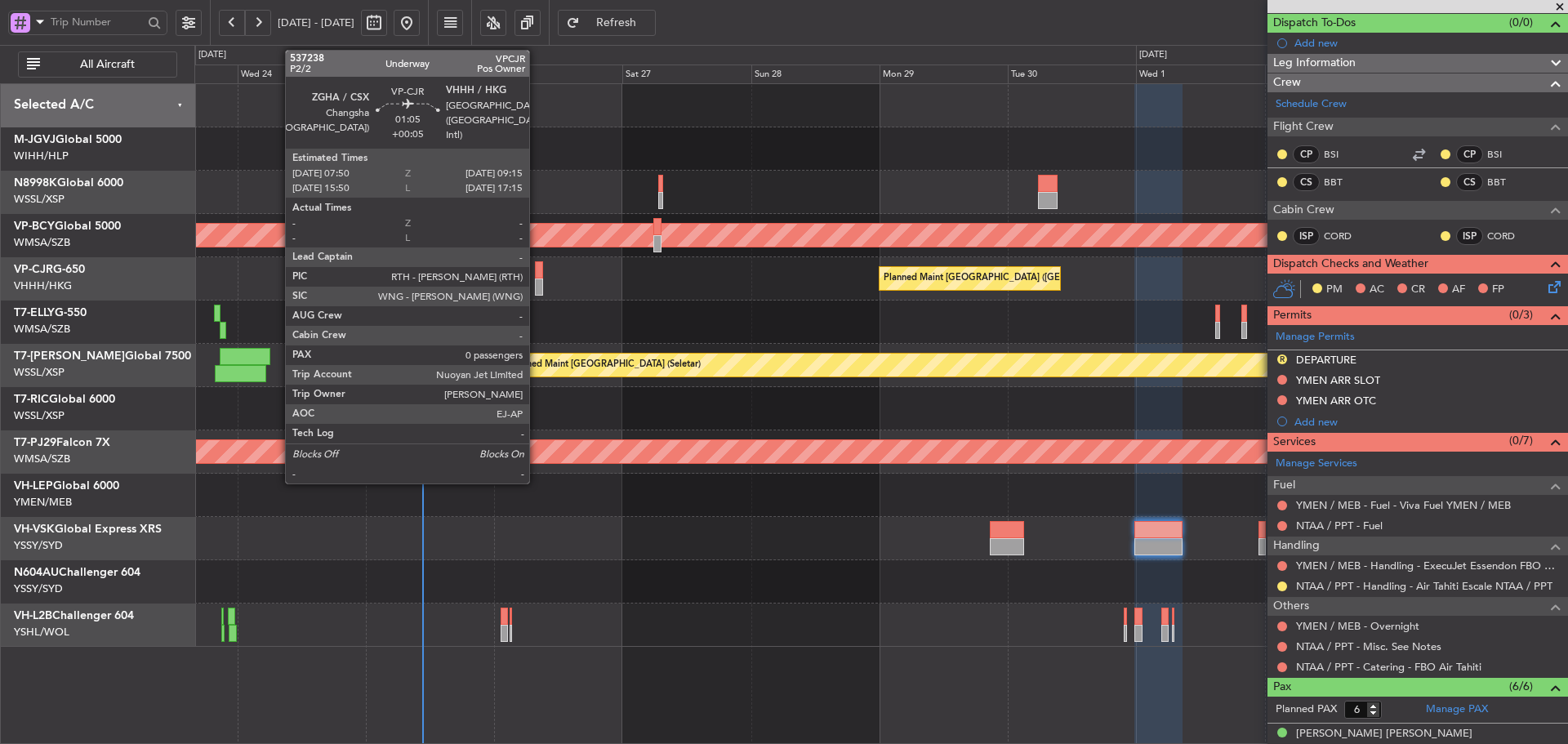
click at [537, 281] on div at bounding box center [539, 286] width 8 height 17
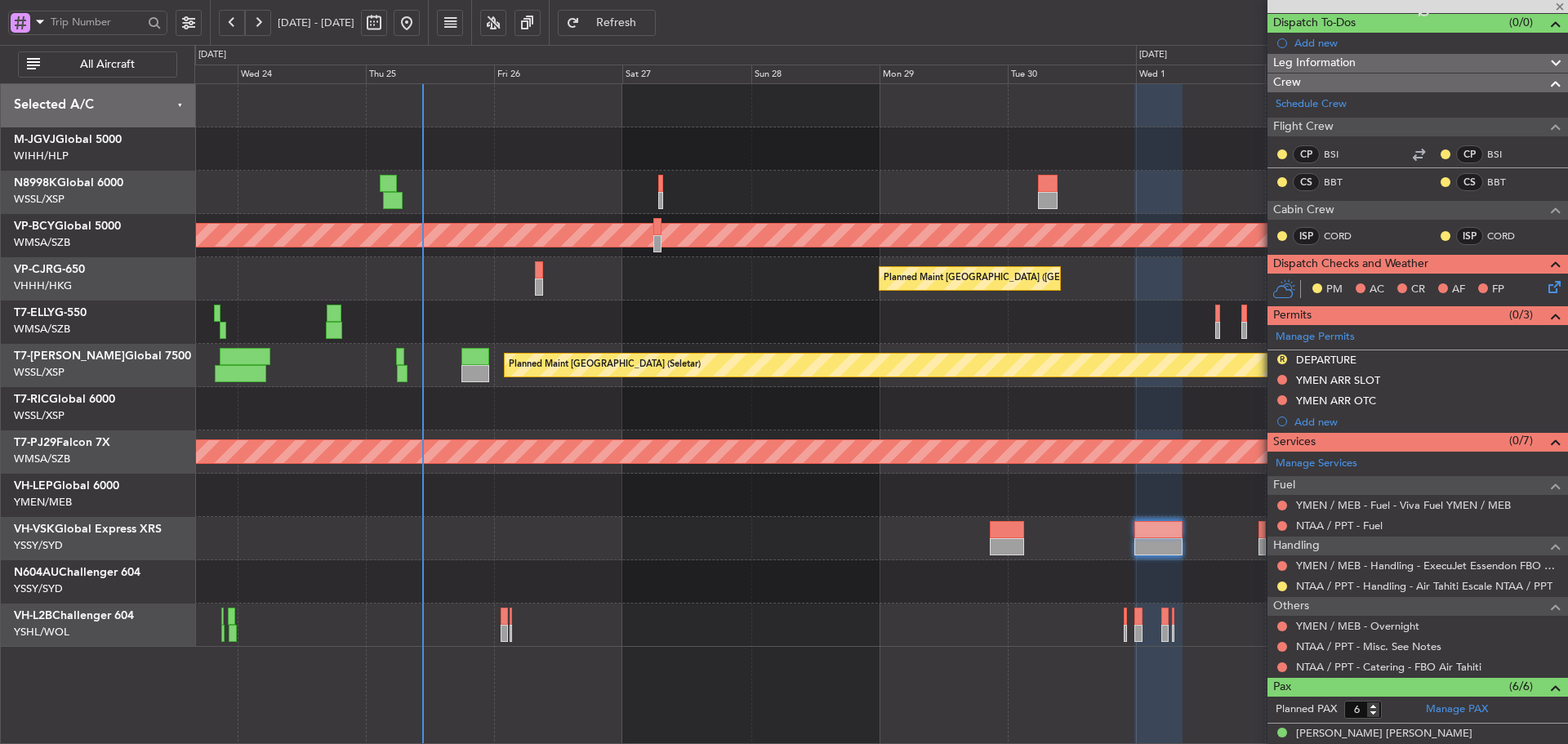
type input "+00:05"
type input "0"
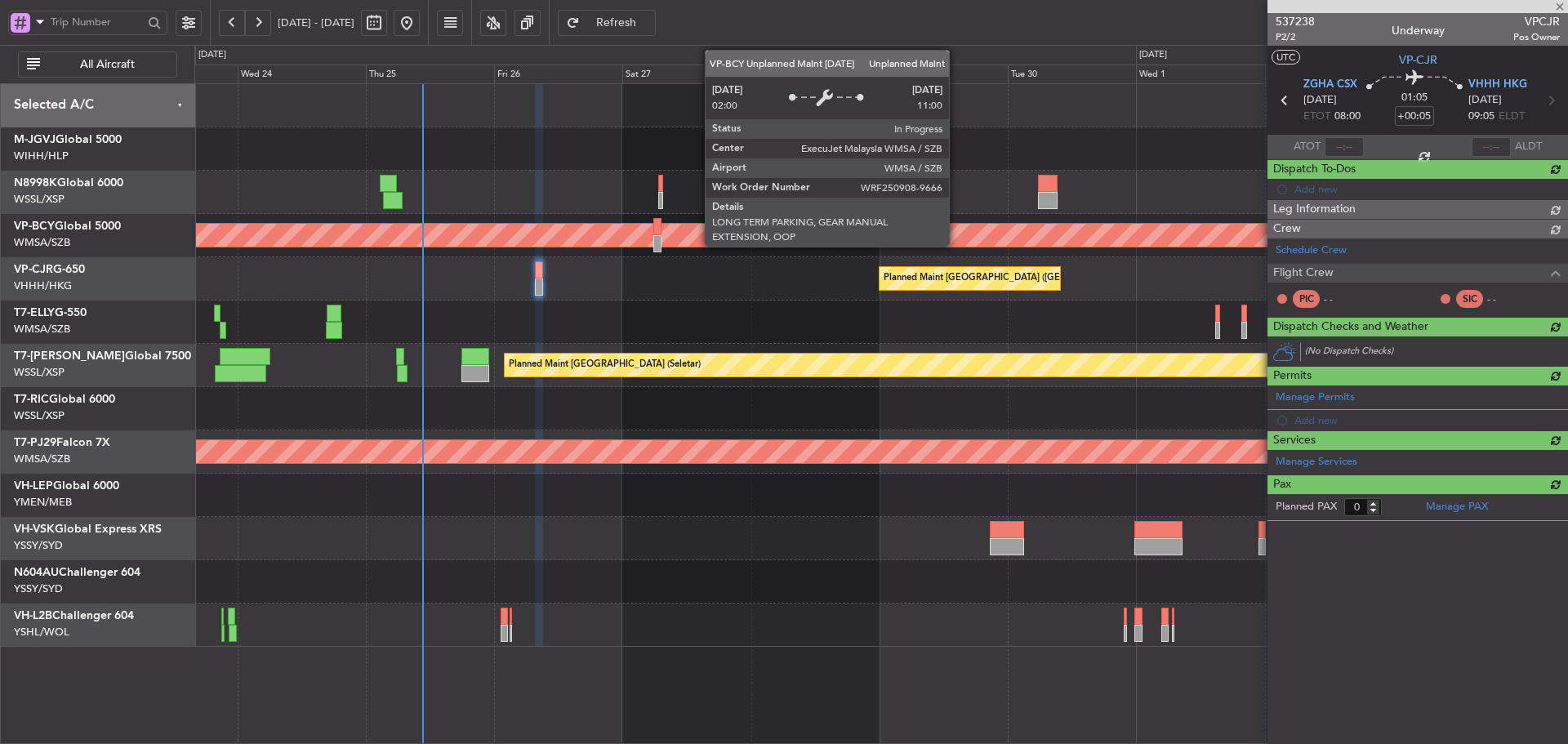
scroll to position [0, 0]
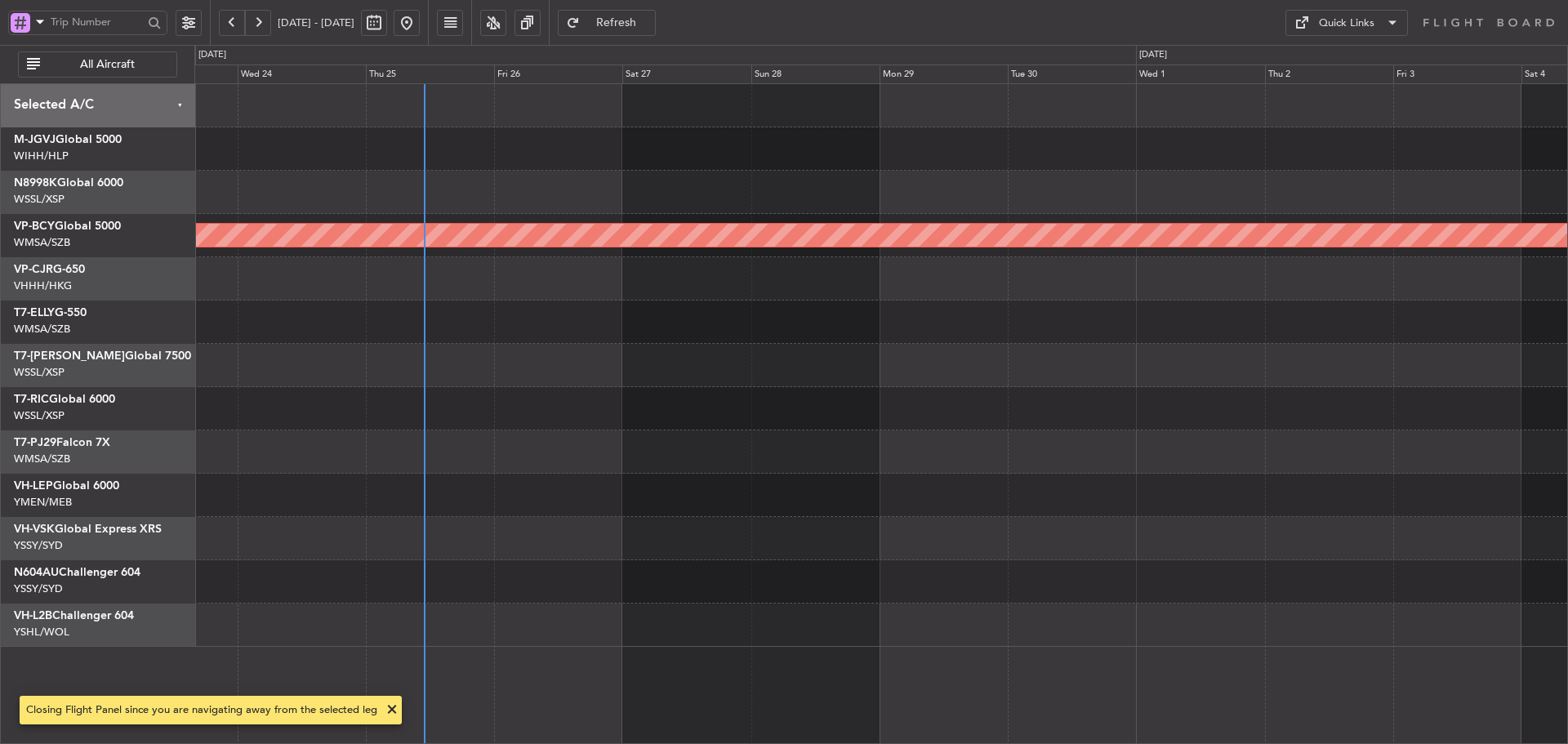
click at [549, 512] on div "Unplanned Maint [GEOGRAPHIC_DATA] (Sultan [PERSON_NAME] [PERSON_NAME] - Subang)" at bounding box center [881, 366] width 1373 height 563
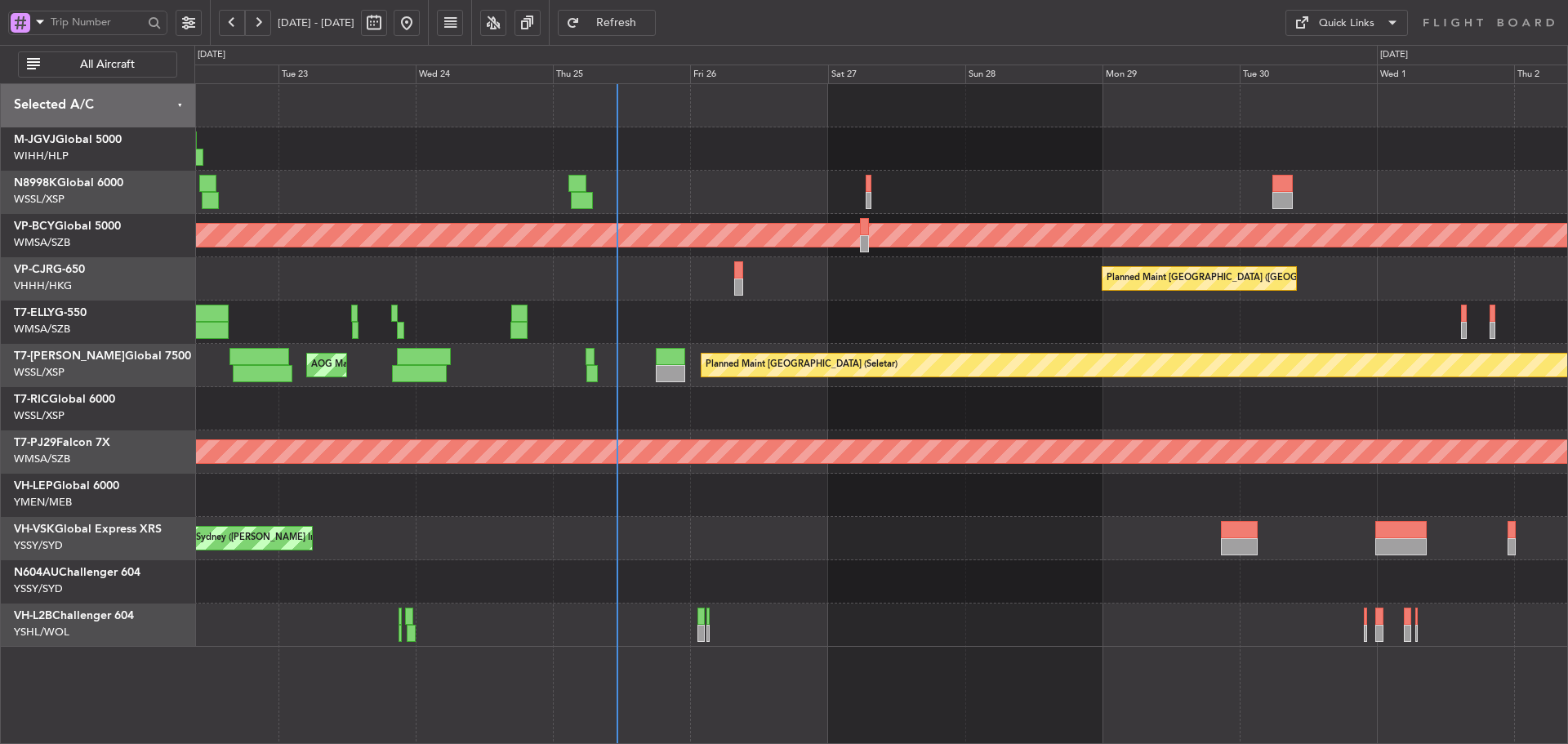
click at [924, 529] on div "Unplanned Maint [GEOGRAPHIC_DATA] (Sultan [PERSON_NAME] [PERSON_NAME] - Subang)…" at bounding box center [881, 366] width 1373 height 563
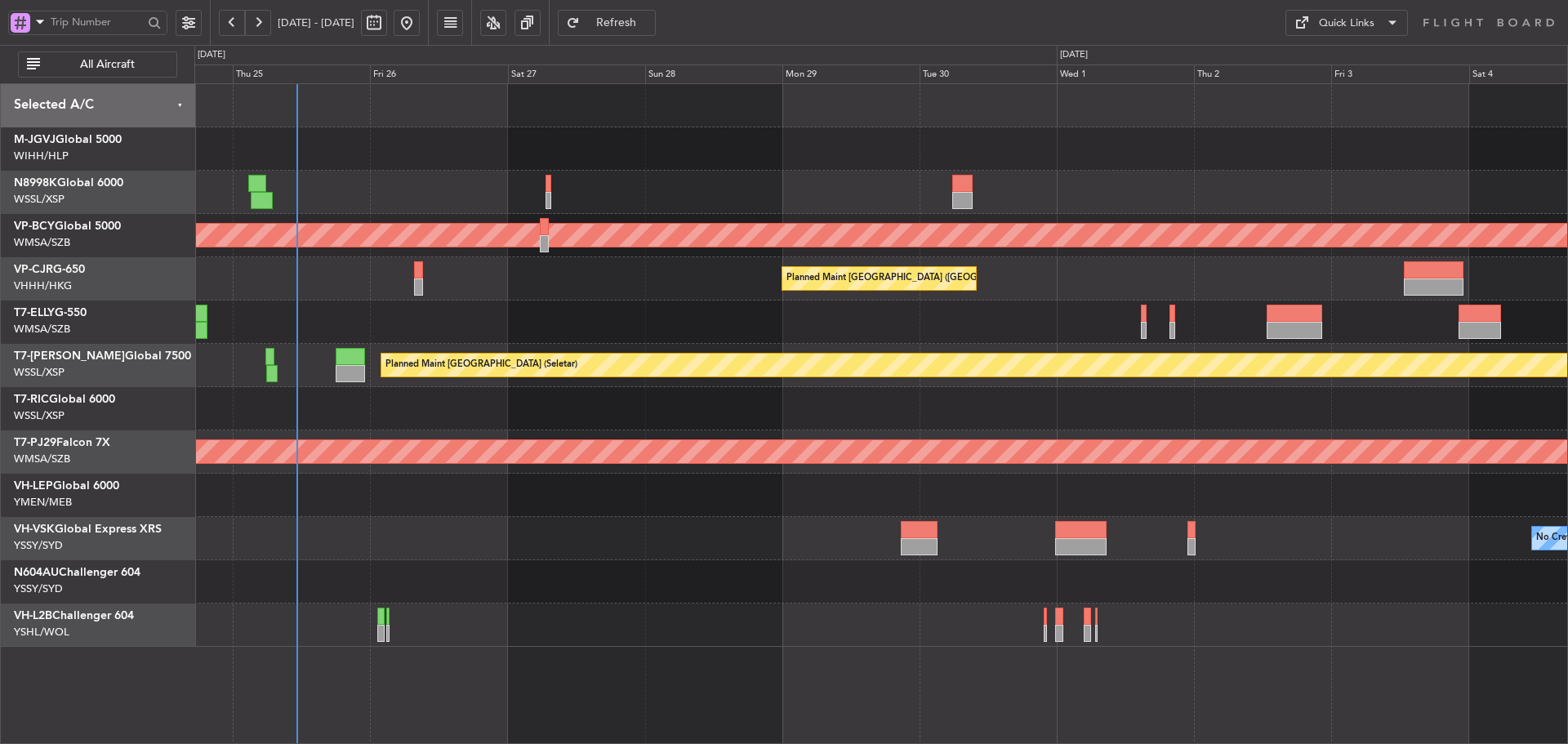
click at [1024, 544] on div "No Crew Planned Maint Sydney ([PERSON_NAME] Intl)" at bounding box center [881, 539] width 1373 height 44
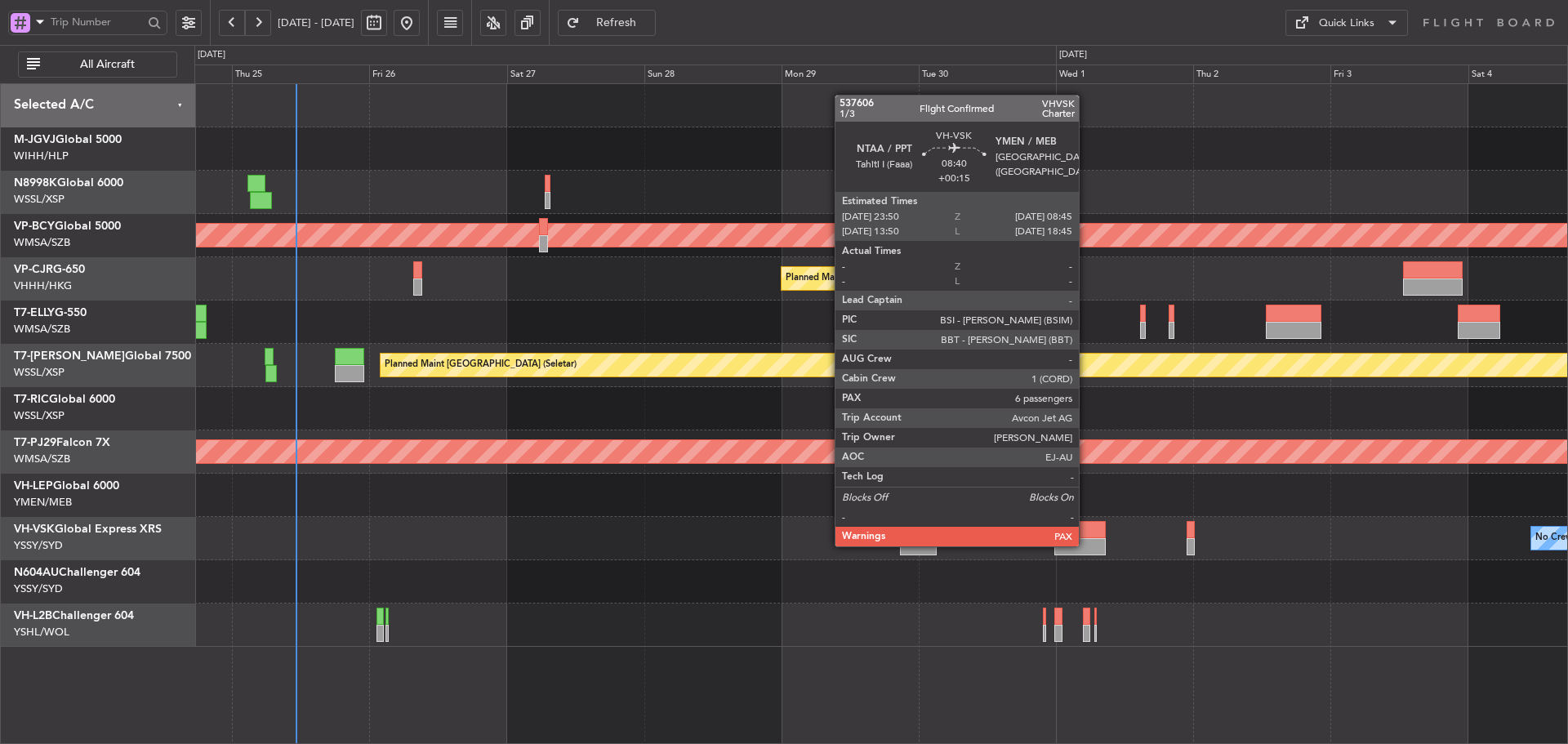
click at [1086, 545] on div at bounding box center [1080, 546] width 52 height 17
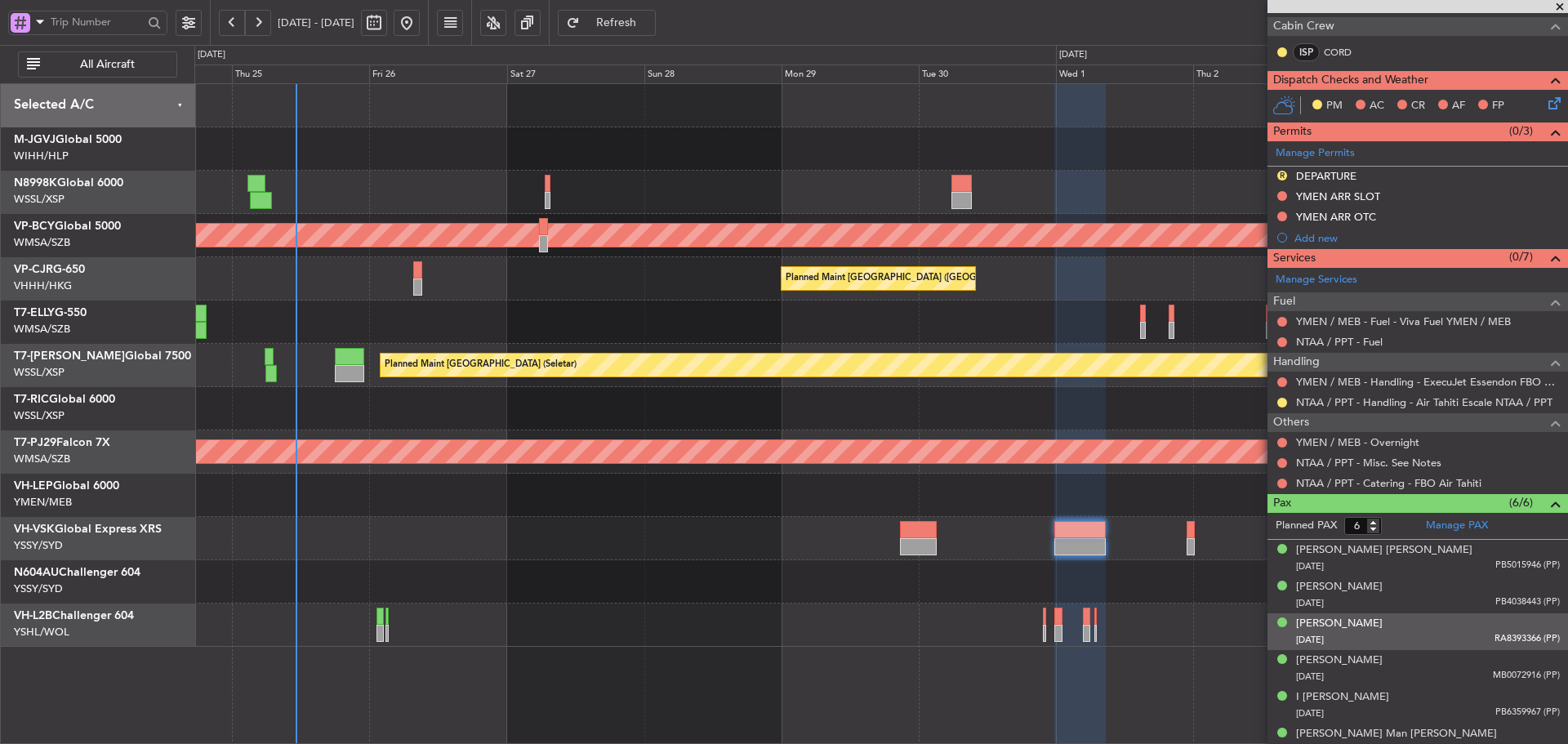
scroll to position [316, 0]
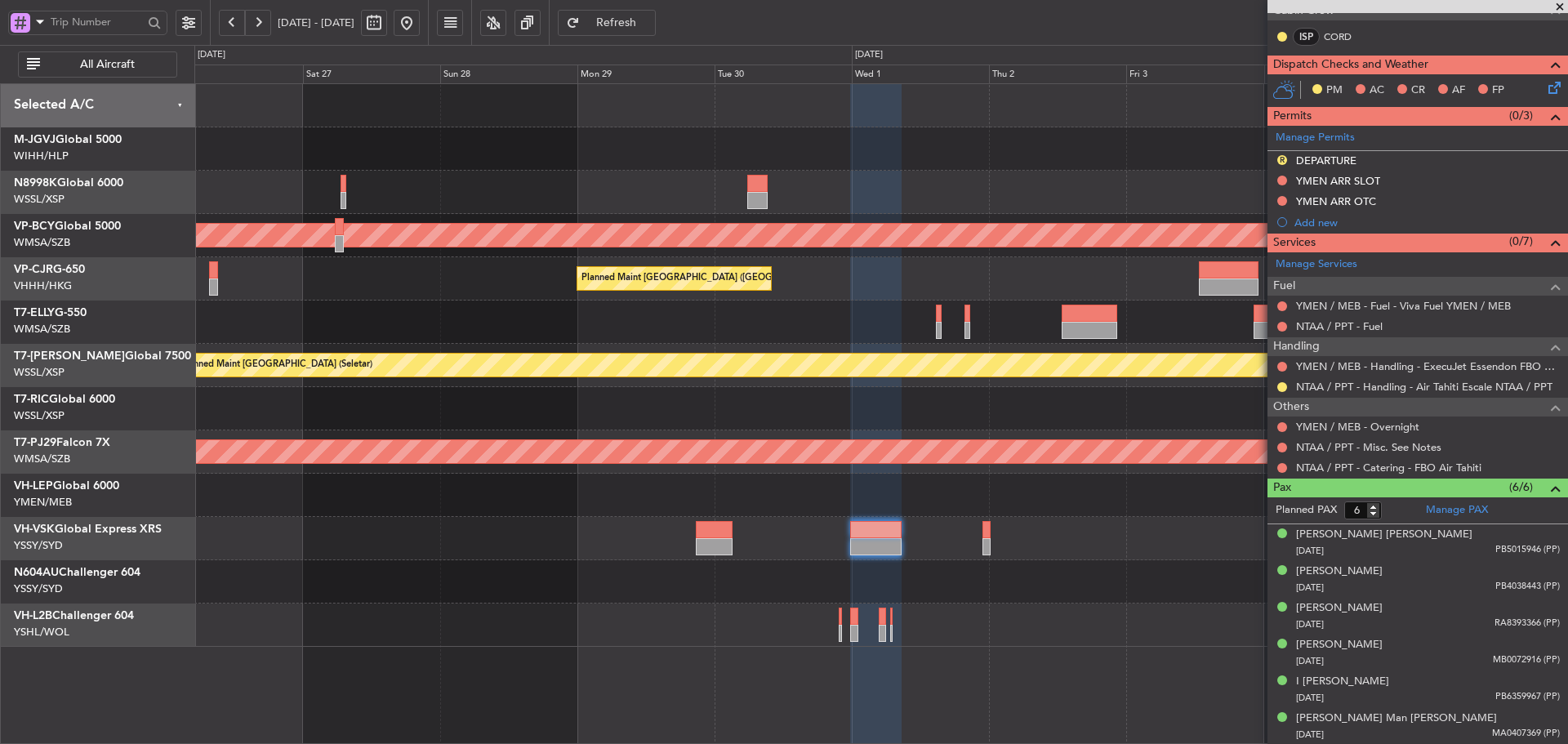
click at [993, 477] on div at bounding box center [881, 495] width 1373 height 44
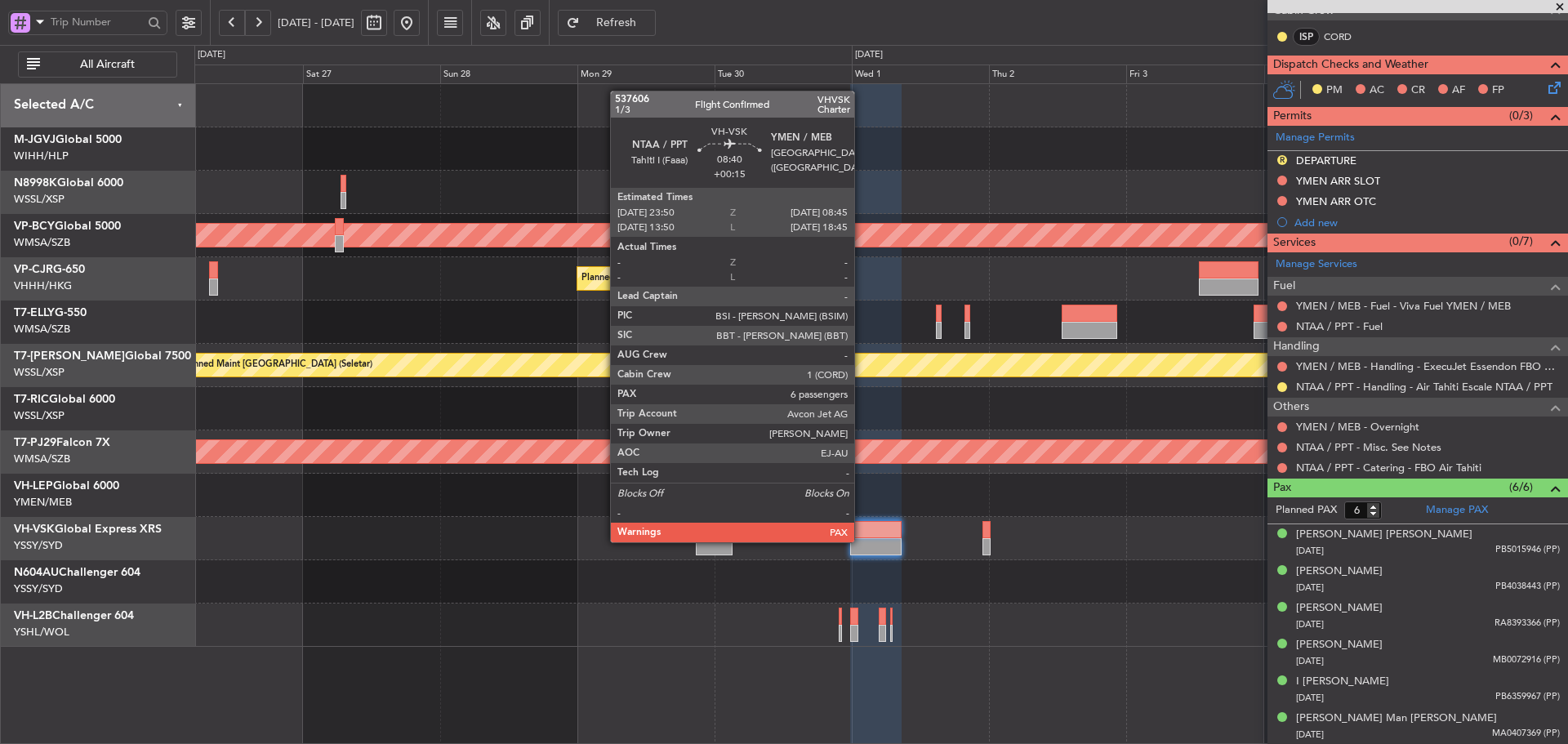
click at [862, 541] on div at bounding box center [876, 546] width 52 height 17
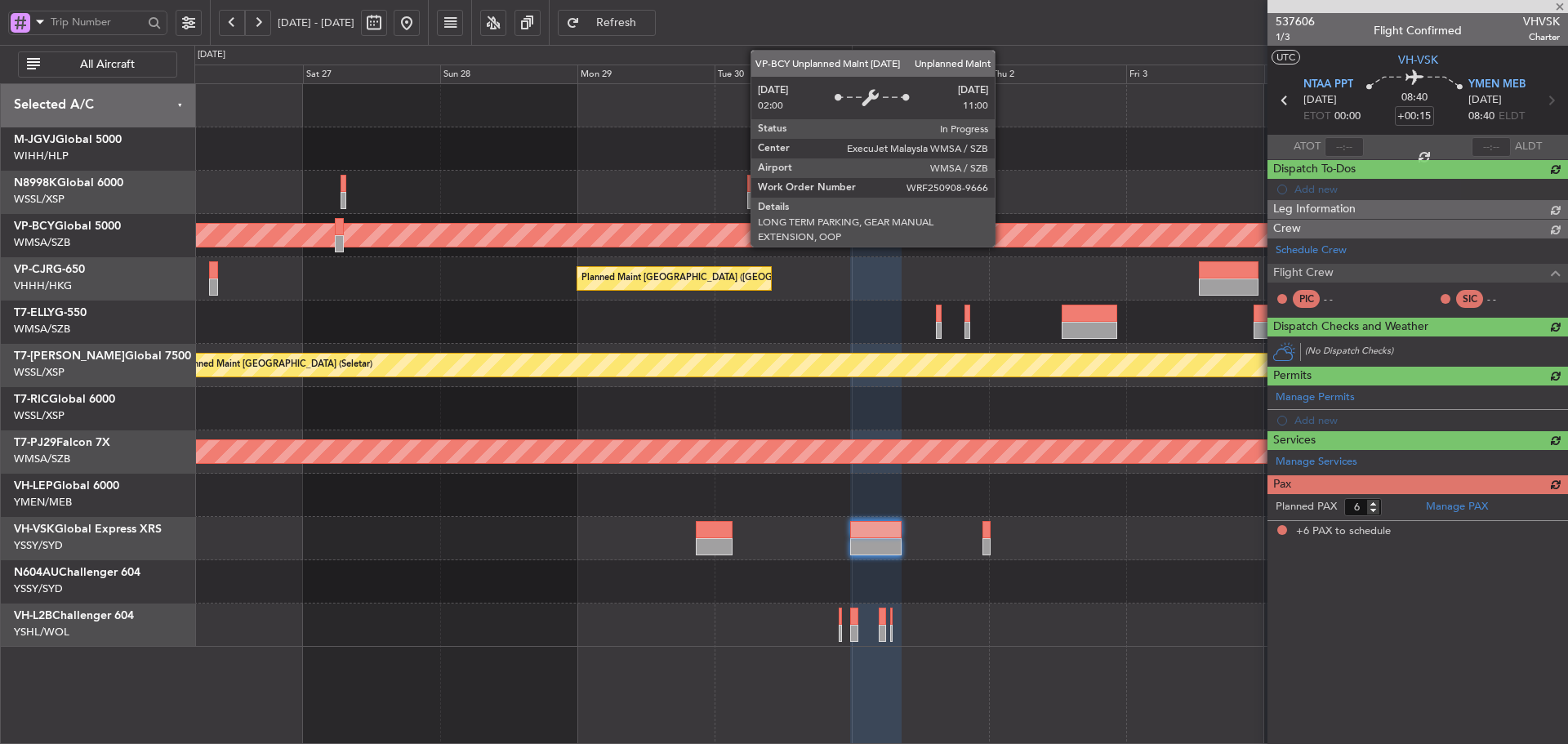
scroll to position [0, 0]
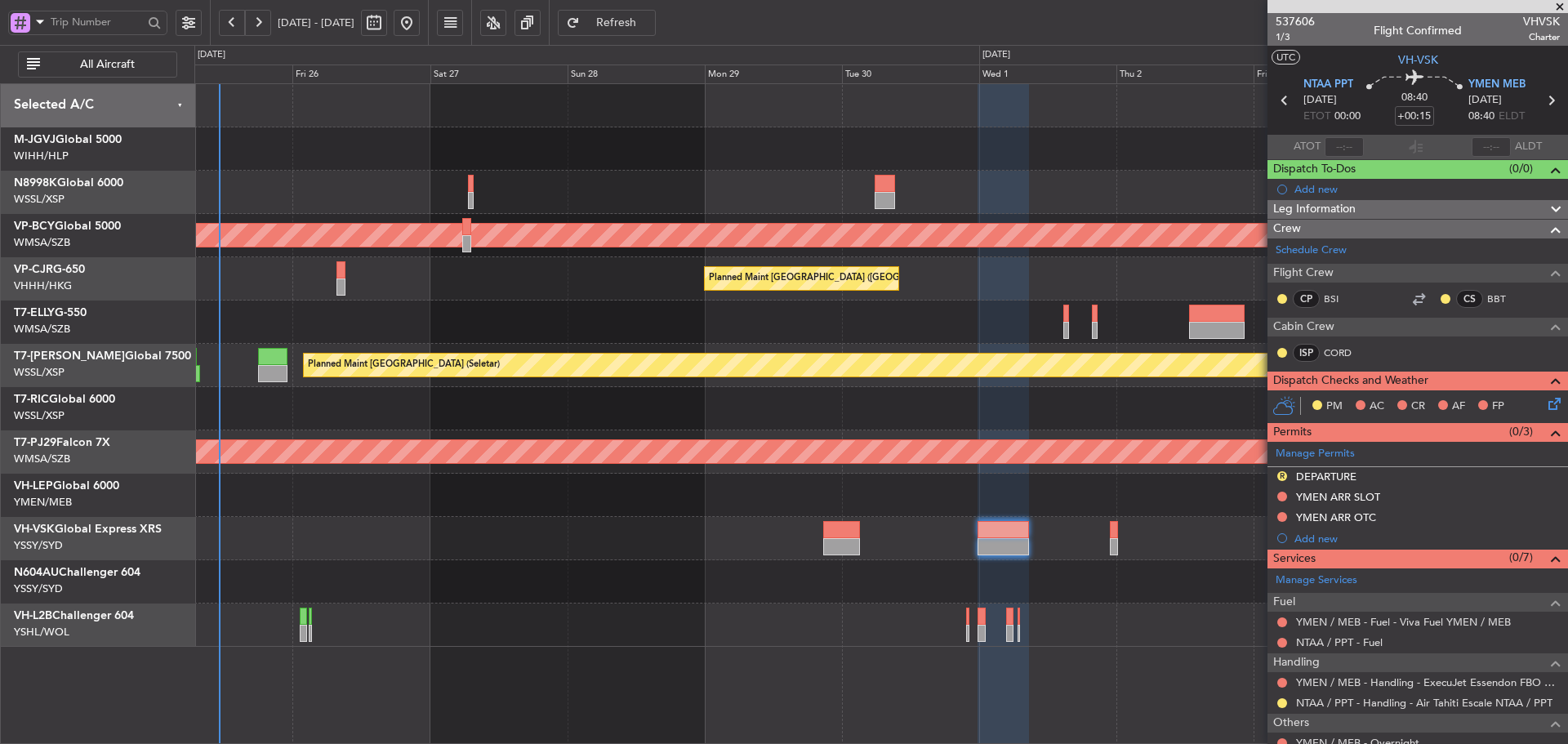
click at [677, 576] on div at bounding box center [881, 582] width 1373 height 44
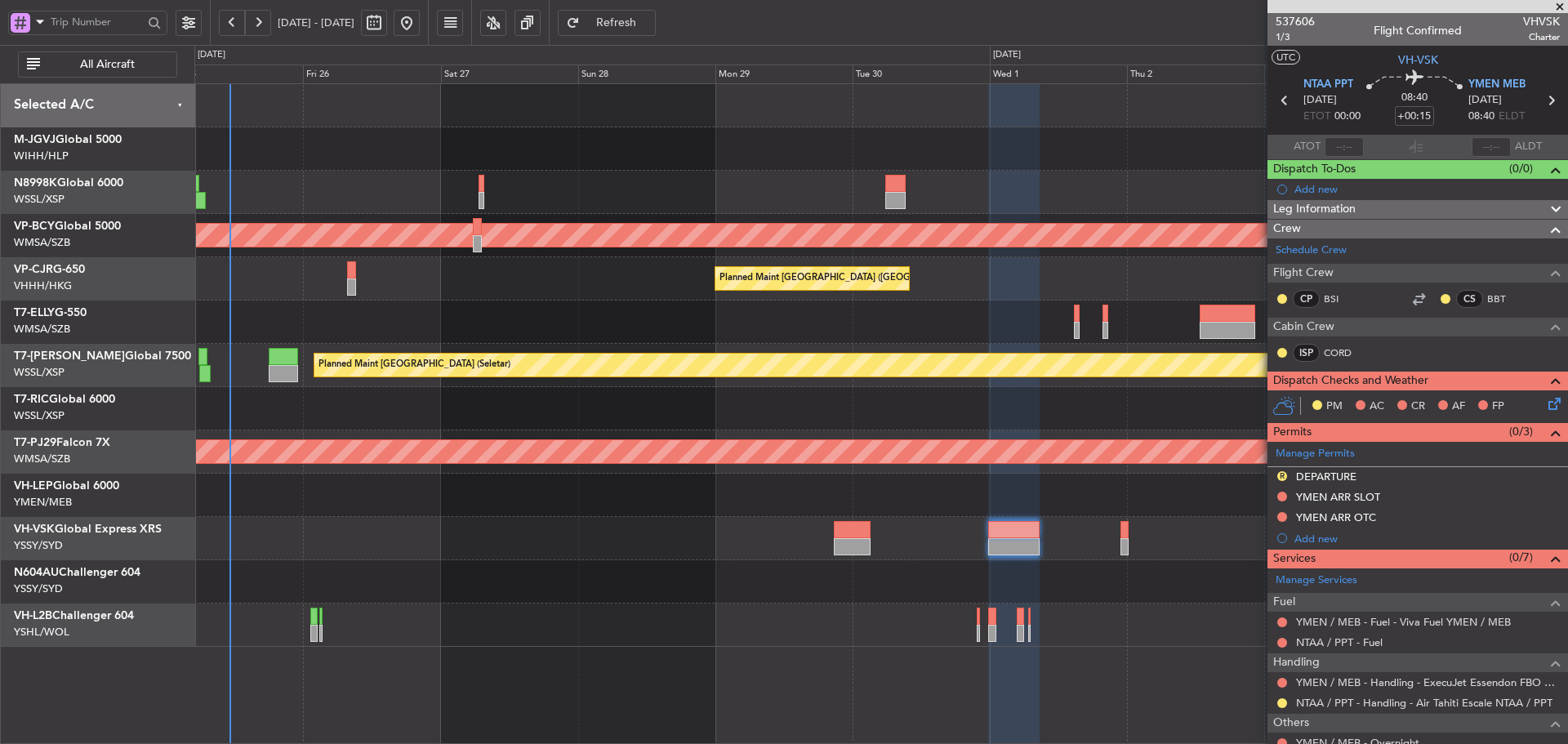
click at [708, 522] on div "No Crew Planned Maint Sydney (Kingsford Smith Intl)" at bounding box center [881, 539] width 1373 height 44
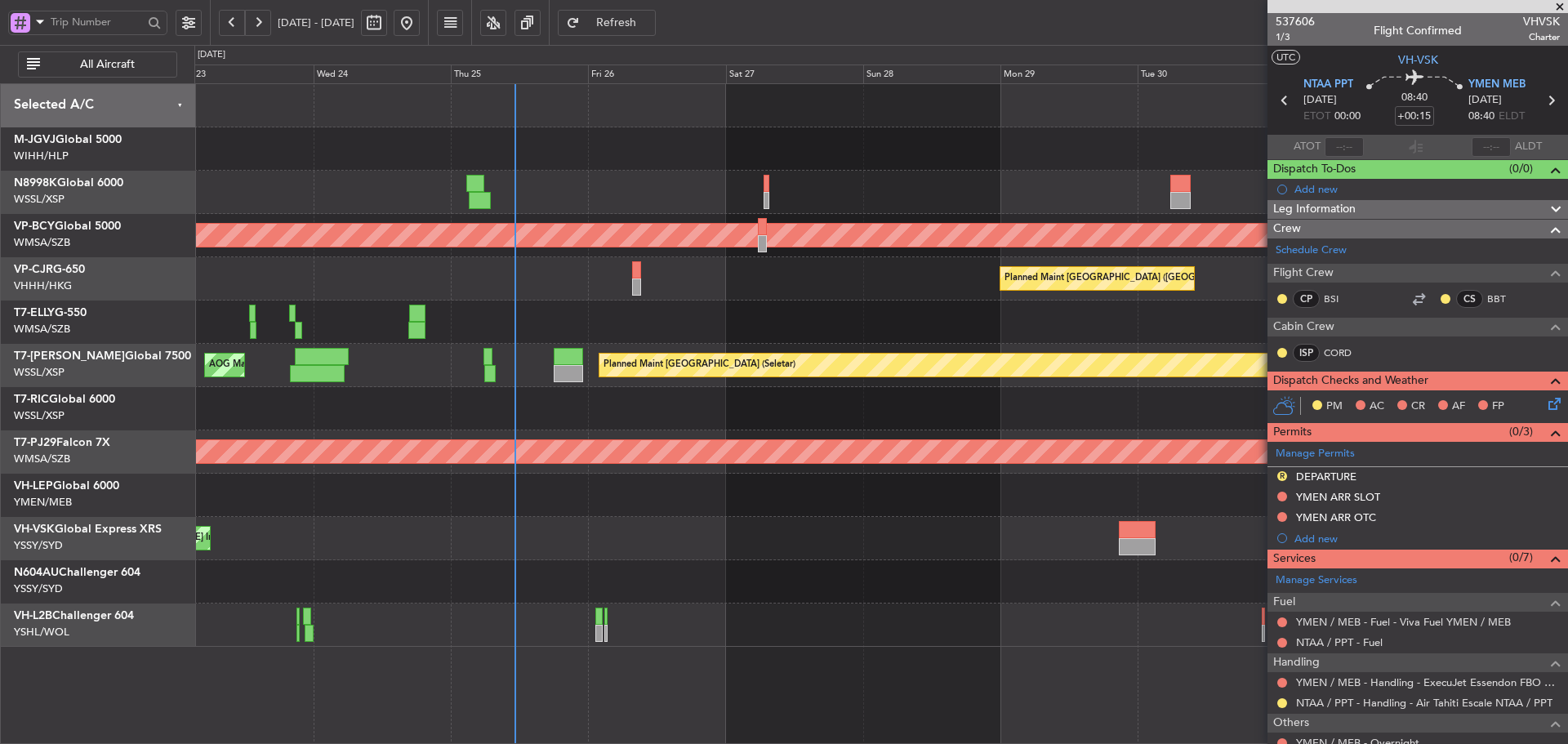
click at [797, 602] on div "Unplanned Maint [GEOGRAPHIC_DATA] (Sultan [PERSON_NAME] [PERSON_NAME] - Subang)…" at bounding box center [881, 366] width 1373 height 563
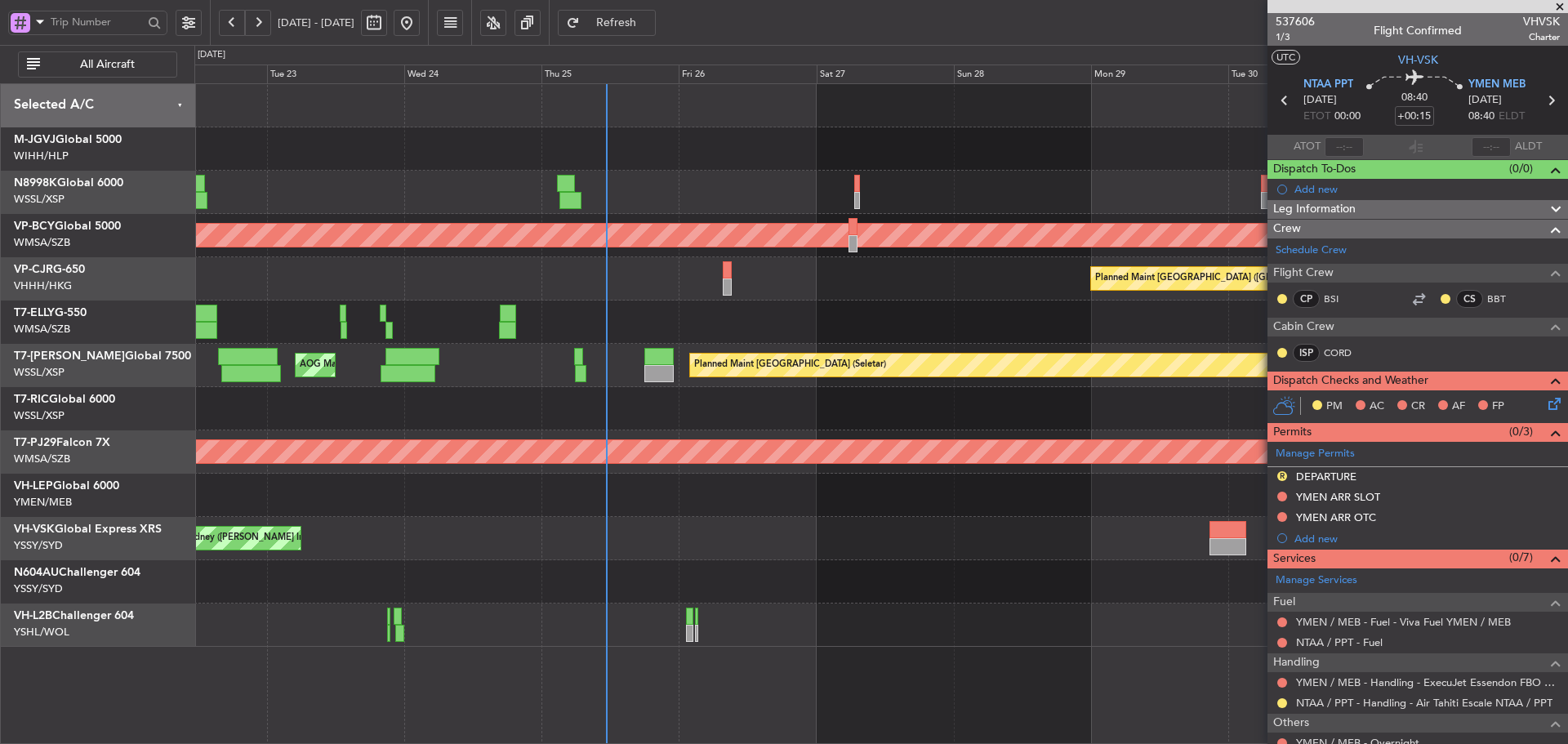
click at [844, 470] on div "Planned Maint [GEOGRAPHIC_DATA] (Sultan [PERSON_NAME] [PERSON_NAME] - Subang)" at bounding box center [881, 452] width 1373 height 44
